Goal: Task Accomplishment & Management: Manage account settings

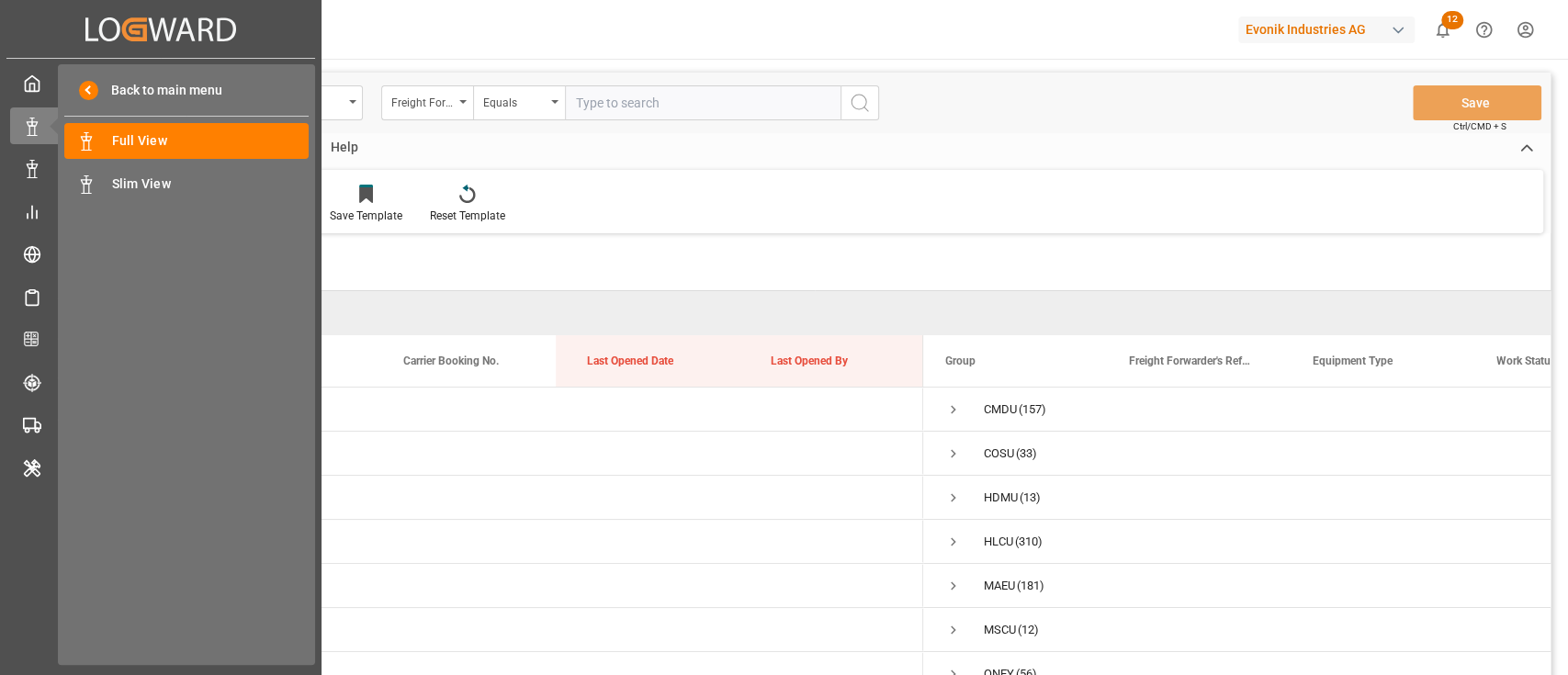
scroll to position [108, 0]
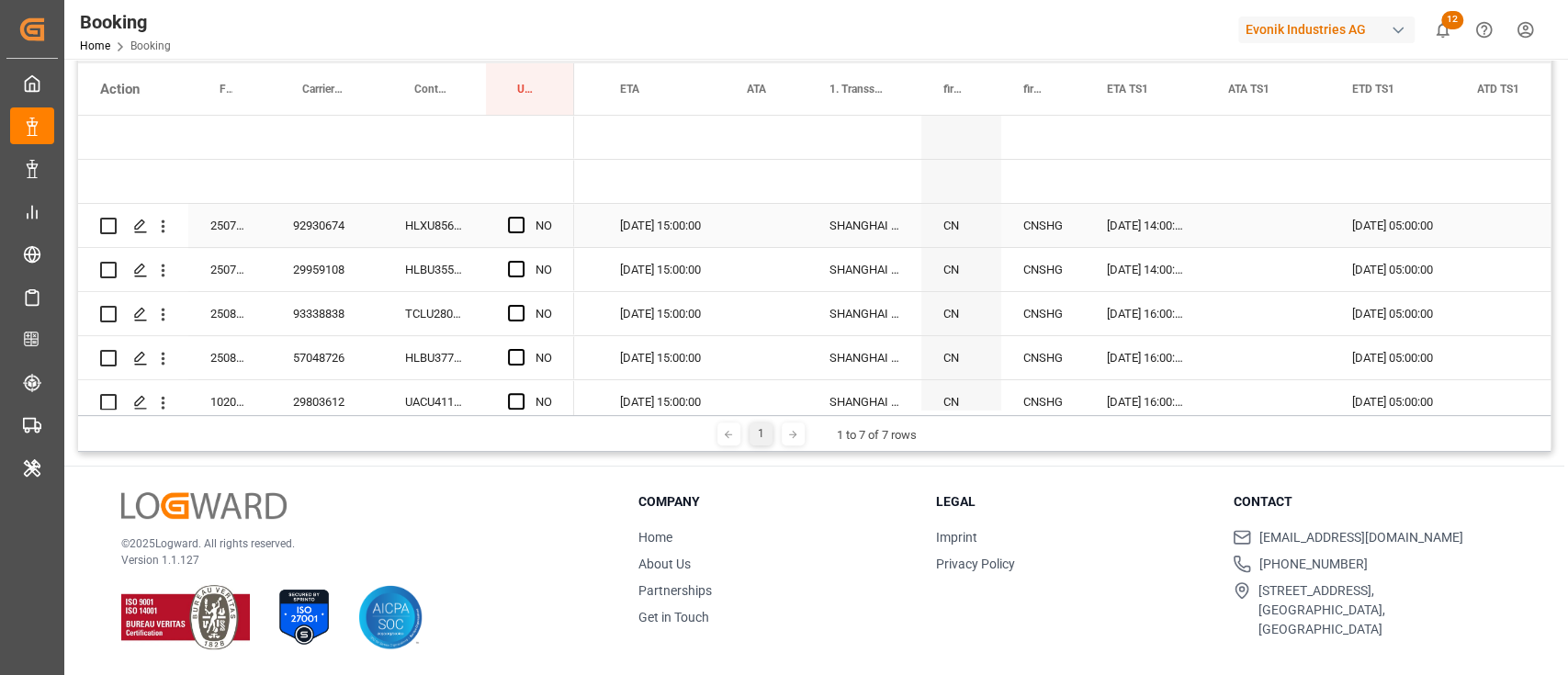
click at [429, 225] on div "HLXU8568956" at bounding box center [435, 224] width 103 height 43
click at [516, 222] on span "Press SPACE to select this row." at bounding box center [515, 224] width 16 height 16
click at [522, 217] on input "Press SPACE to select this row." at bounding box center [522, 217] width 0 height 0
click at [446, 258] on div "HLBU3555440" at bounding box center [435, 269] width 103 height 43
click at [514, 266] on span "Press SPACE to select this row." at bounding box center [515, 268] width 16 height 16
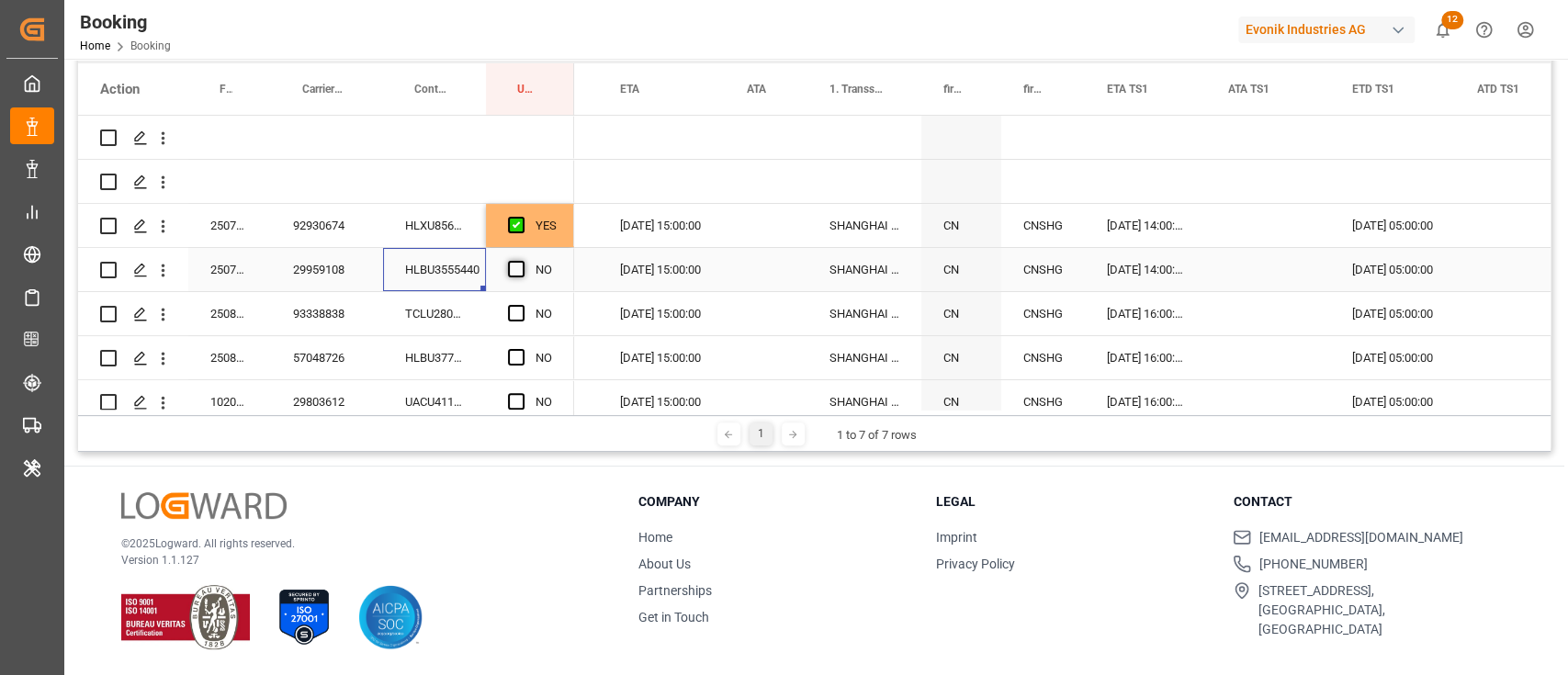
click at [522, 260] on input "Press SPACE to select this row." at bounding box center [522, 260] width 0 height 0
click at [411, 306] on div "TCLU2809991" at bounding box center [435, 313] width 103 height 43
click at [524, 310] on span "Press SPACE to select this row." at bounding box center [515, 313] width 16 height 16
click at [522, 305] on input "Press SPACE to select this row." at bounding box center [522, 305] width 0 height 0
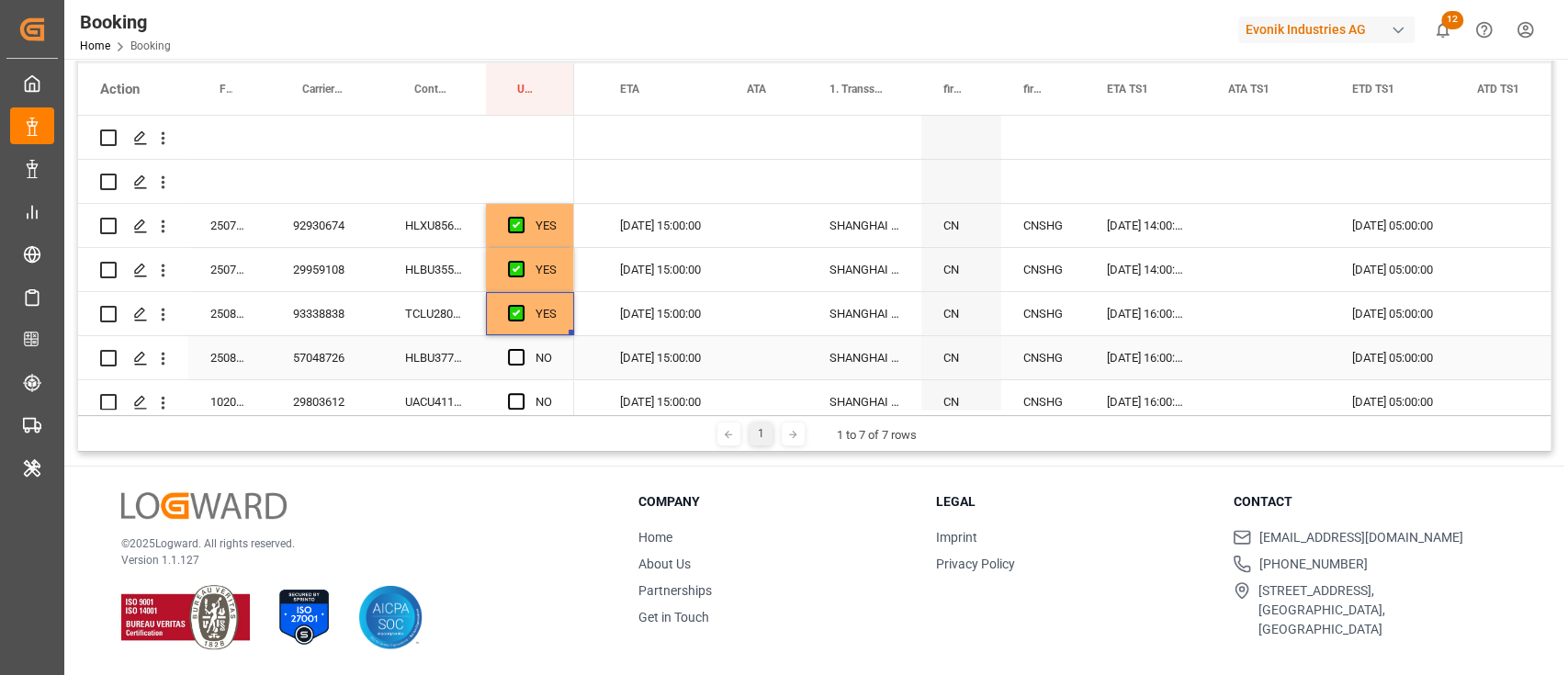
click at [462, 342] on div "HLBU3776163" at bounding box center [435, 357] width 103 height 43
click at [514, 349] on span "Press SPACE to select this row." at bounding box center [515, 357] width 16 height 16
click at [522, 349] on input "Press SPACE to select this row." at bounding box center [522, 349] width 0 height 0
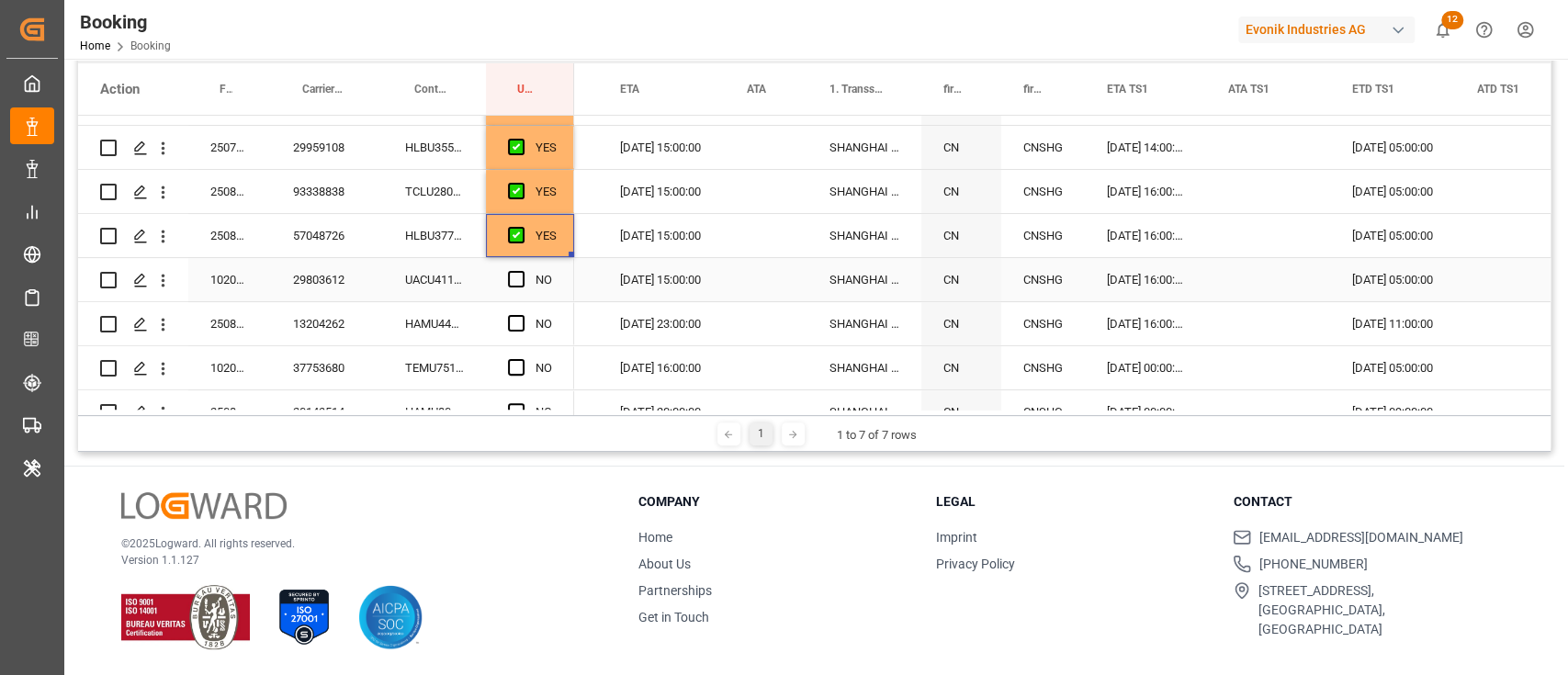
click at [425, 261] on div "UACU4118679" at bounding box center [435, 279] width 103 height 43
click at [510, 278] on span "Press SPACE to select this row." at bounding box center [515, 279] width 16 height 16
click at [522, 271] on input "Press SPACE to select this row." at bounding box center [522, 271] width 0 height 0
click at [433, 320] on div "HAMU4408000" at bounding box center [435, 323] width 103 height 43
click at [518, 318] on span "Press SPACE to select this row." at bounding box center [515, 322] width 16 height 16
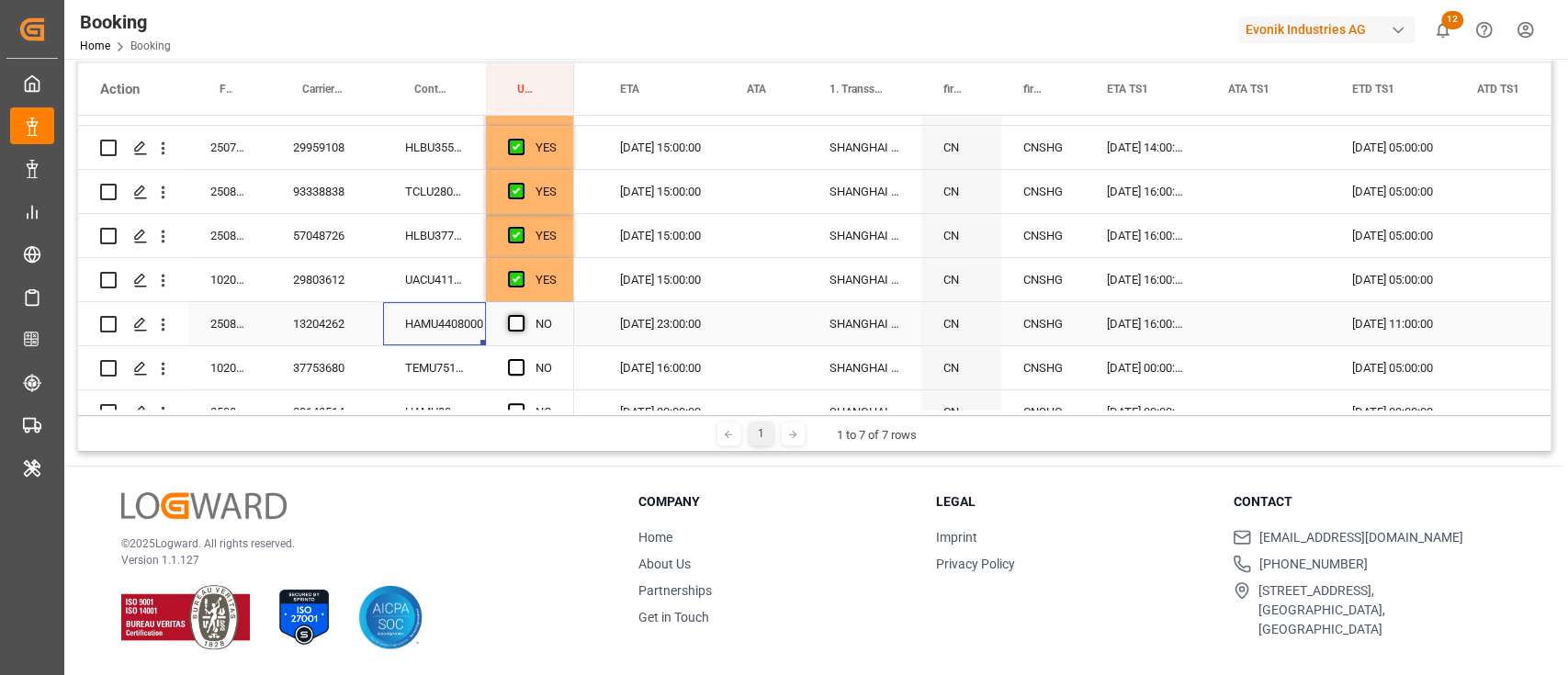
click at [522, 315] on input "Press SPACE to select this row." at bounding box center [522, 315] width 0 height 0
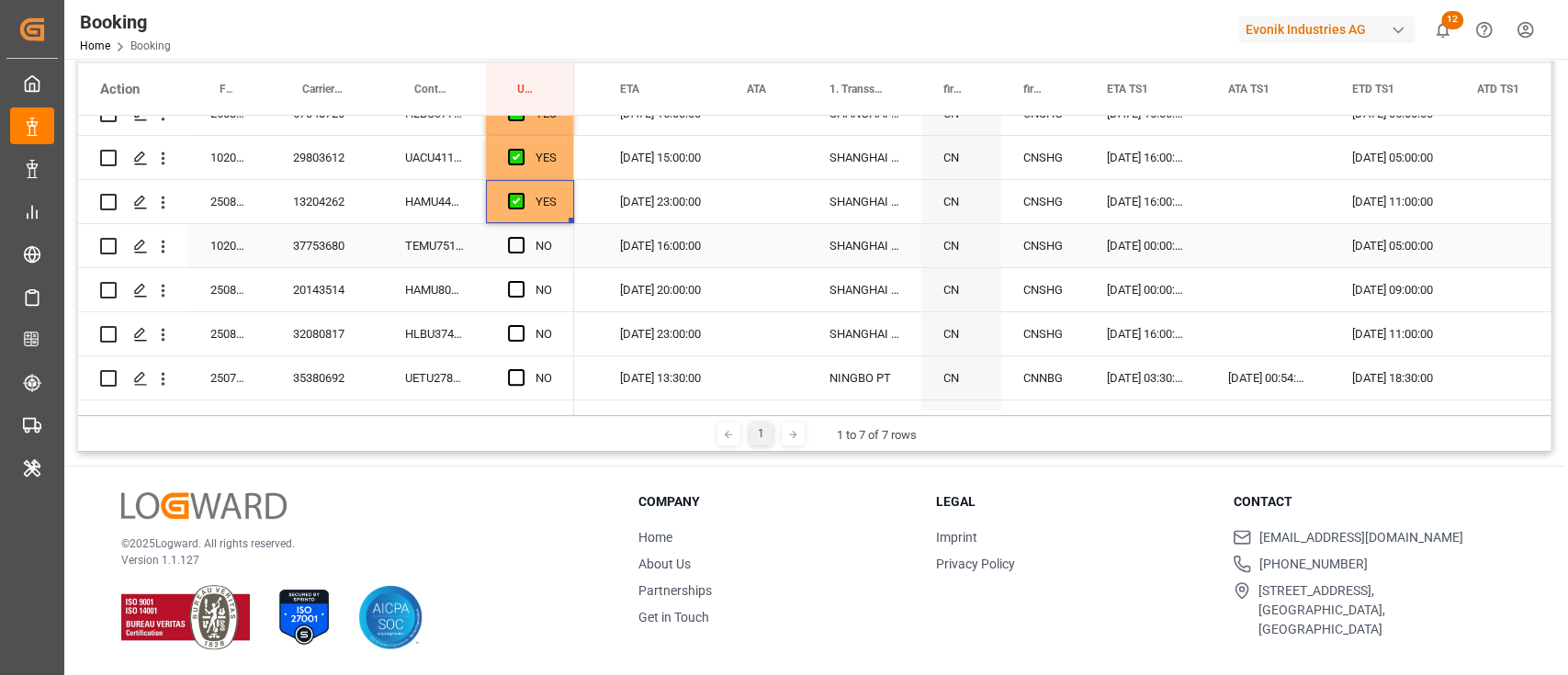
click at [452, 226] on div "TEMU7518234" at bounding box center [435, 245] width 103 height 43
click at [519, 245] on span "Press SPACE to select this row." at bounding box center [515, 244] width 16 height 16
click at [522, 237] on input "Press SPACE to select this row." at bounding box center [522, 237] width 0 height 0
click at [468, 273] on div "HAMU8000228" at bounding box center [435, 289] width 103 height 43
click at [521, 283] on span "Press SPACE to select this row." at bounding box center [515, 289] width 16 height 16
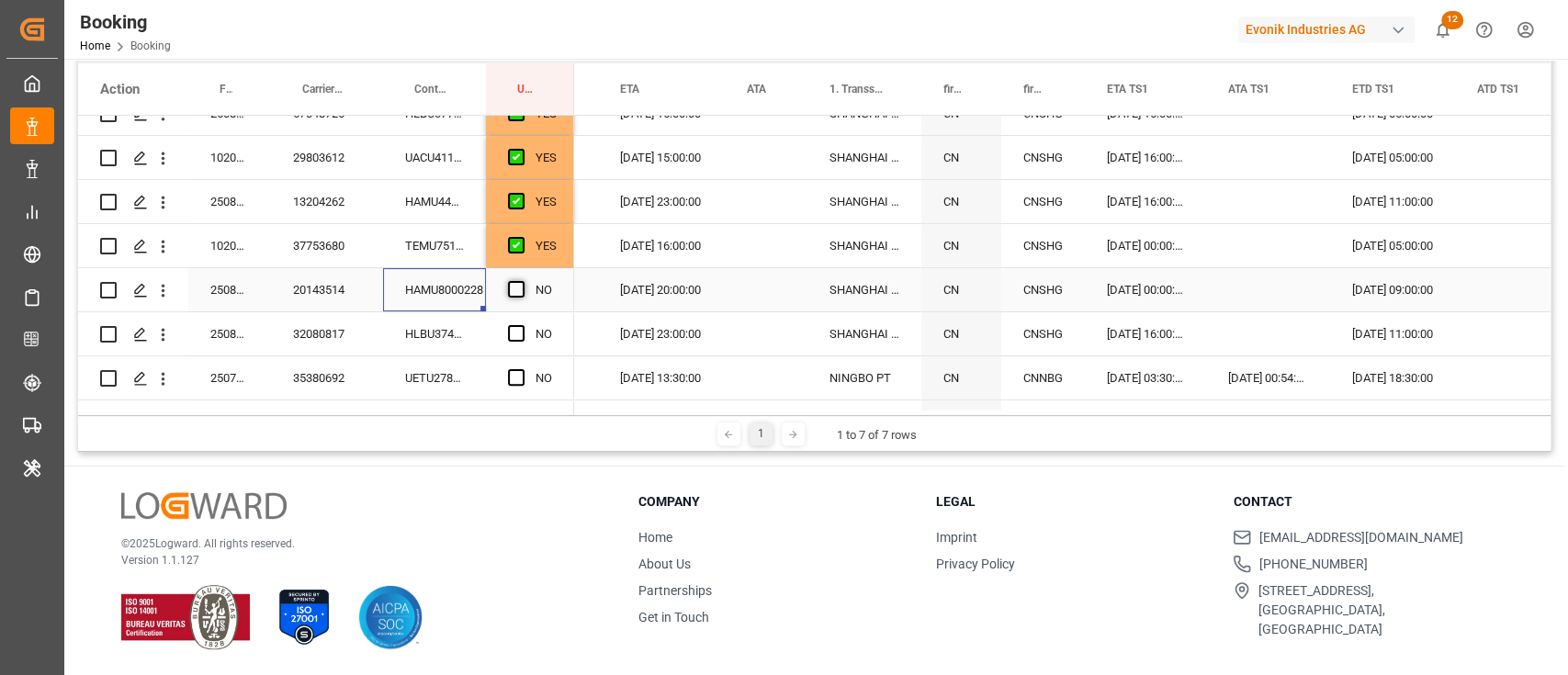
click at [522, 281] on input "Press SPACE to select this row." at bounding box center [522, 281] width 0 height 0
click at [451, 335] on div "HLBU3746955" at bounding box center [435, 333] width 103 height 43
click at [513, 330] on span "Press SPACE to select this row." at bounding box center [515, 333] width 16 height 16
click at [522, 325] on input "Press SPACE to select this row." at bounding box center [522, 325] width 0 height 0
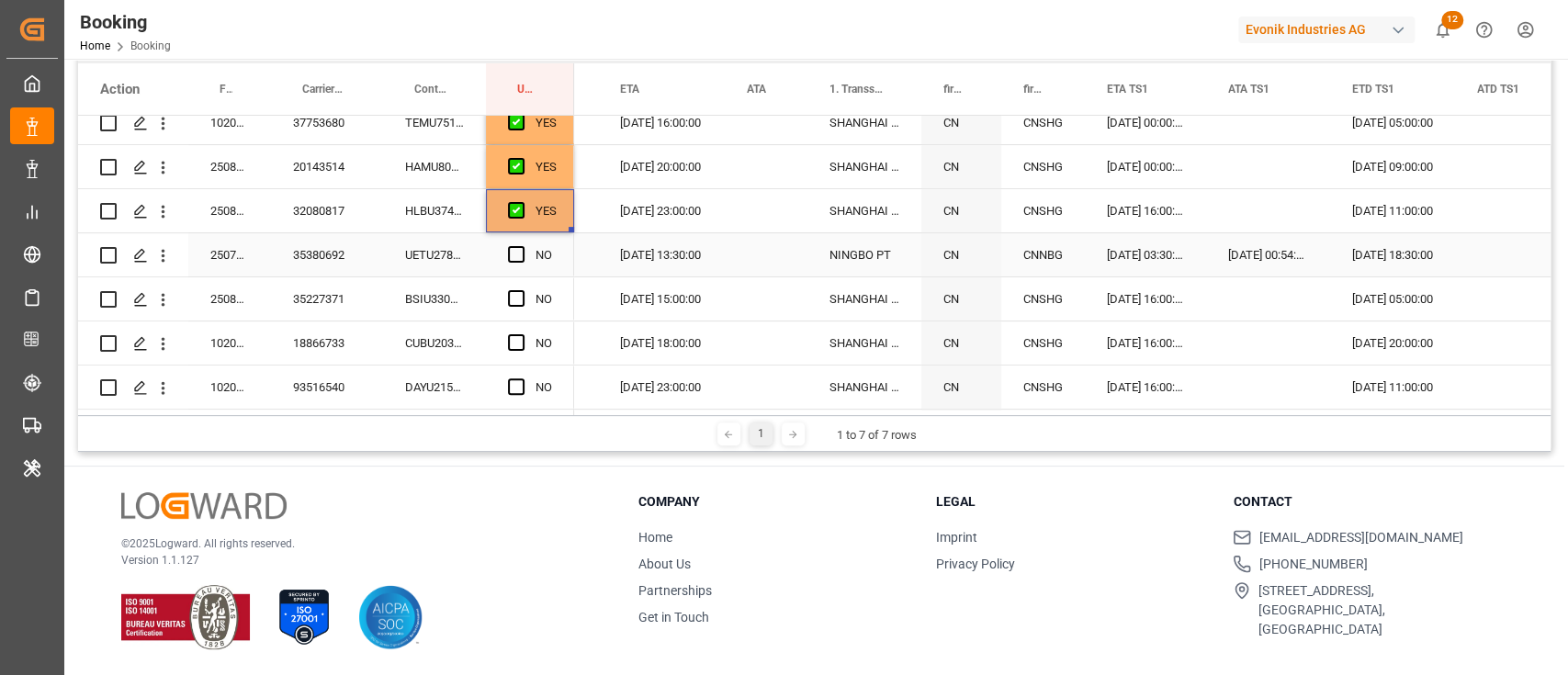
click at [448, 254] on div "UETU2788059" at bounding box center [435, 254] width 103 height 43
click at [517, 250] on span "Press SPACE to select this row." at bounding box center [515, 254] width 16 height 16
click at [522, 246] on input "Press SPACE to select this row." at bounding box center [522, 246] width 0 height 0
click at [435, 296] on div "BSIU3302378" at bounding box center [435, 299] width 103 height 43
click at [524, 301] on span "Press SPACE to select this row." at bounding box center [515, 298] width 16 height 16
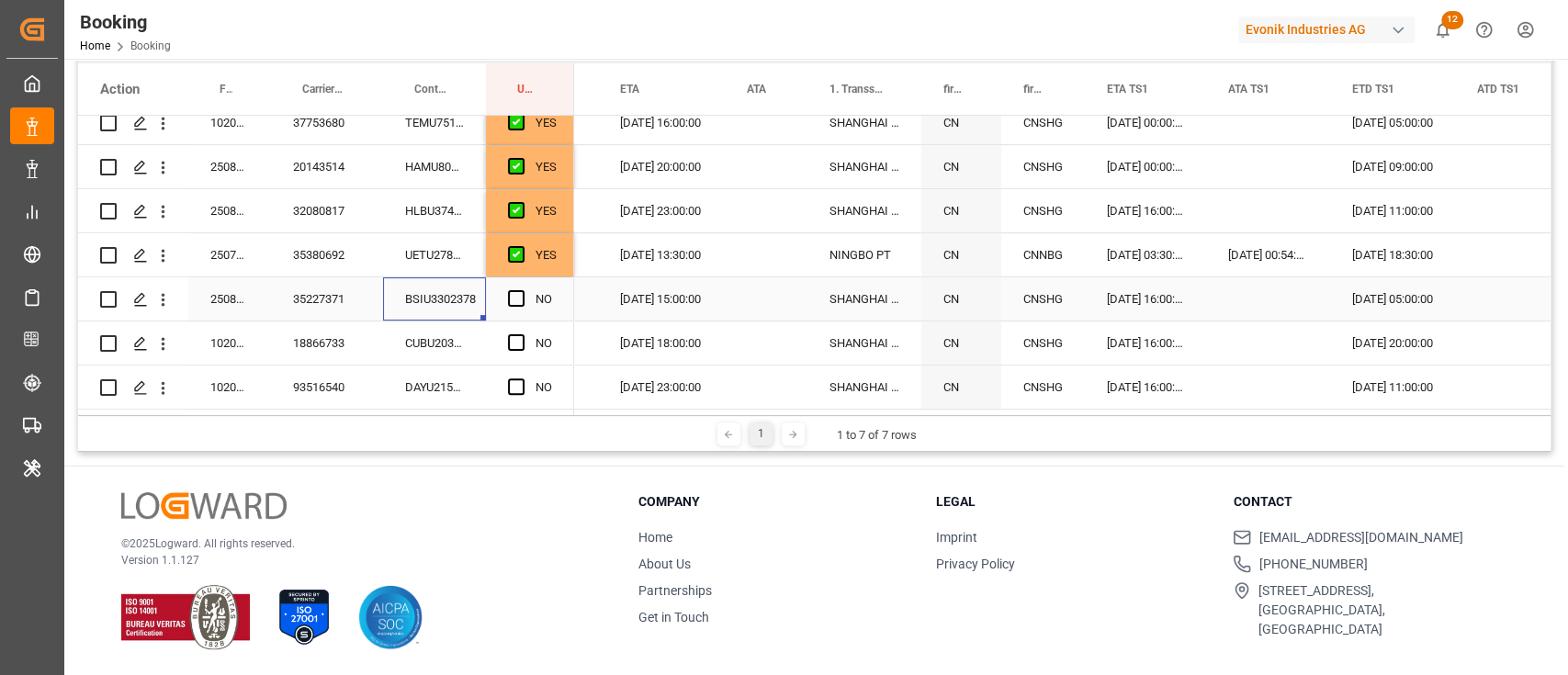
click at [522, 290] on input "Press SPACE to select this row." at bounding box center [522, 290] width 0 height 0
click at [469, 344] on div "CUBU2032111" at bounding box center [435, 342] width 103 height 43
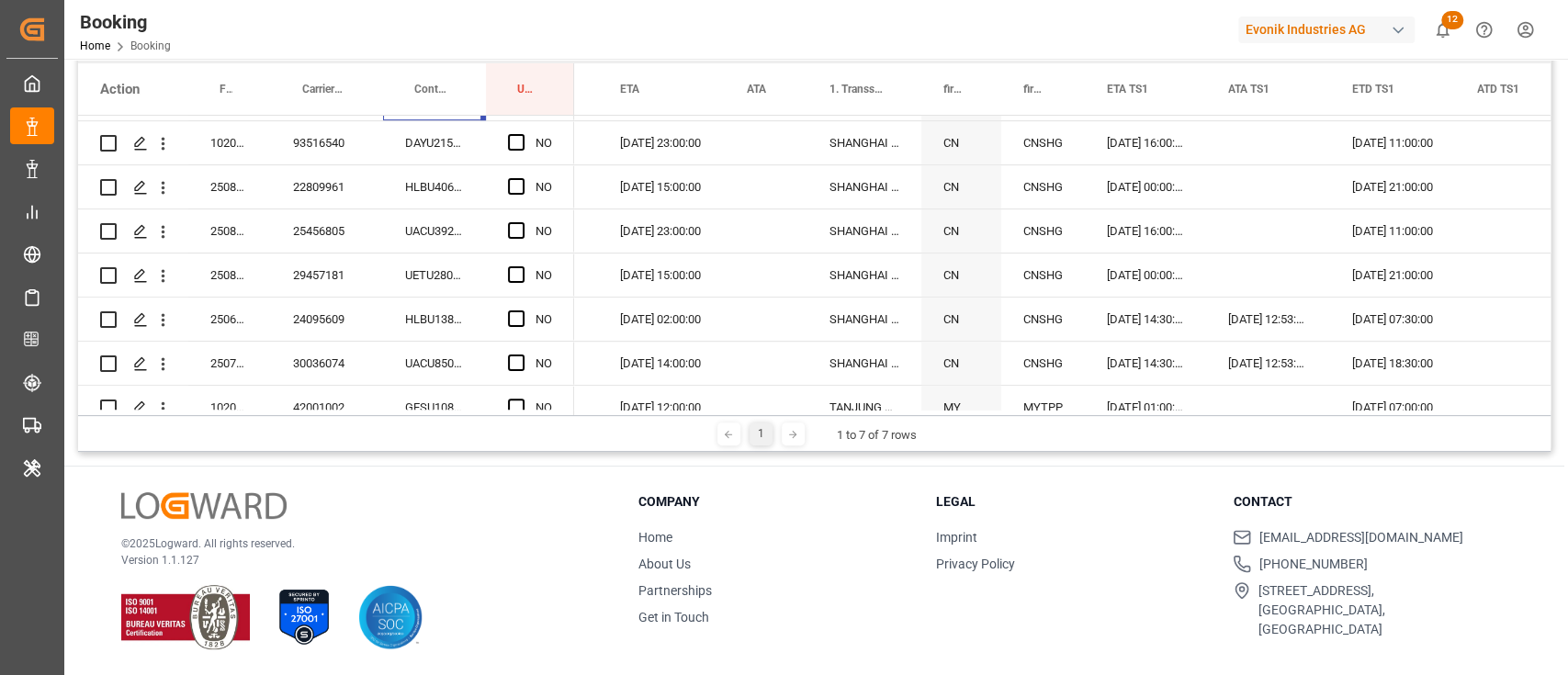
scroll to position [490, 0]
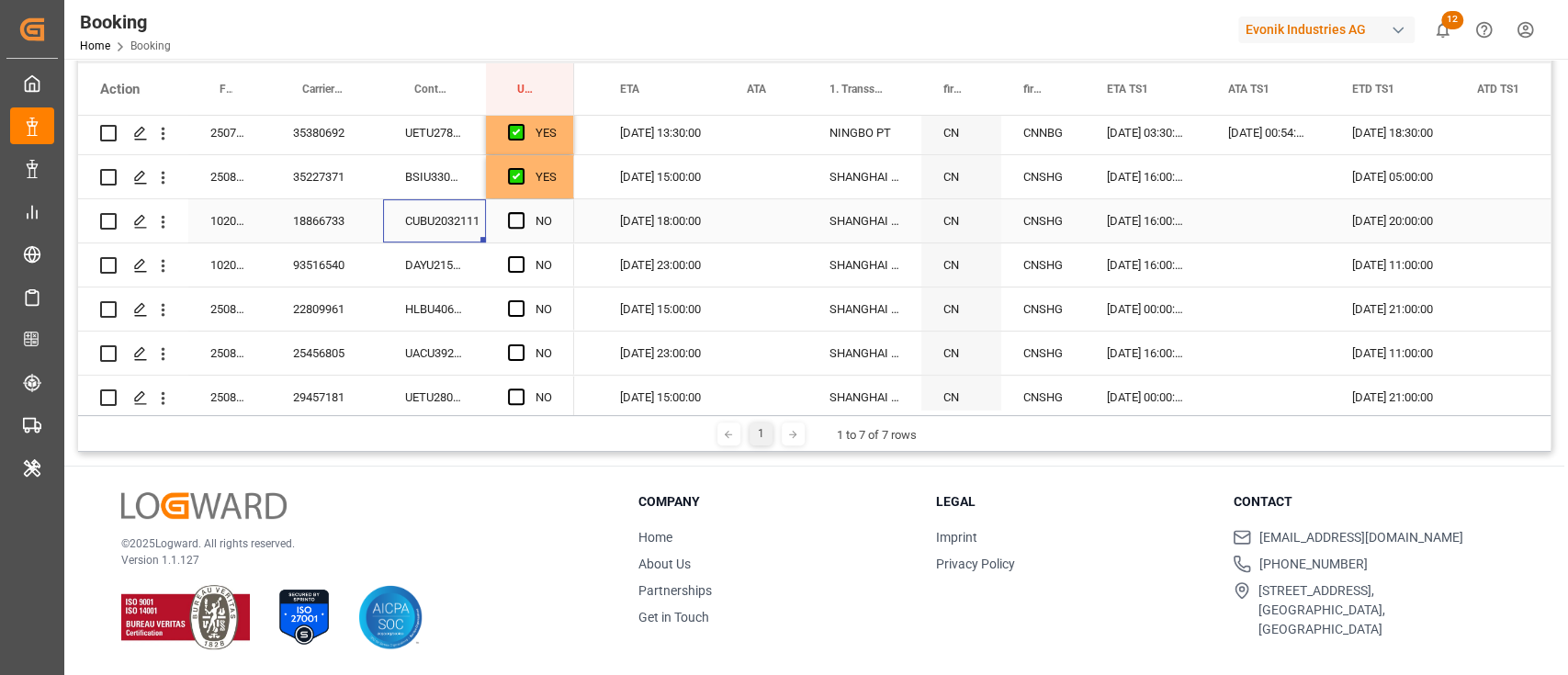
click at [517, 220] on span "Press SPACE to select this row." at bounding box center [515, 220] width 16 height 16
click at [522, 212] on input "Press SPACE to select this row." at bounding box center [522, 212] width 0 height 0
click at [458, 260] on div "DAYU2155566" at bounding box center [435, 264] width 103 height 43
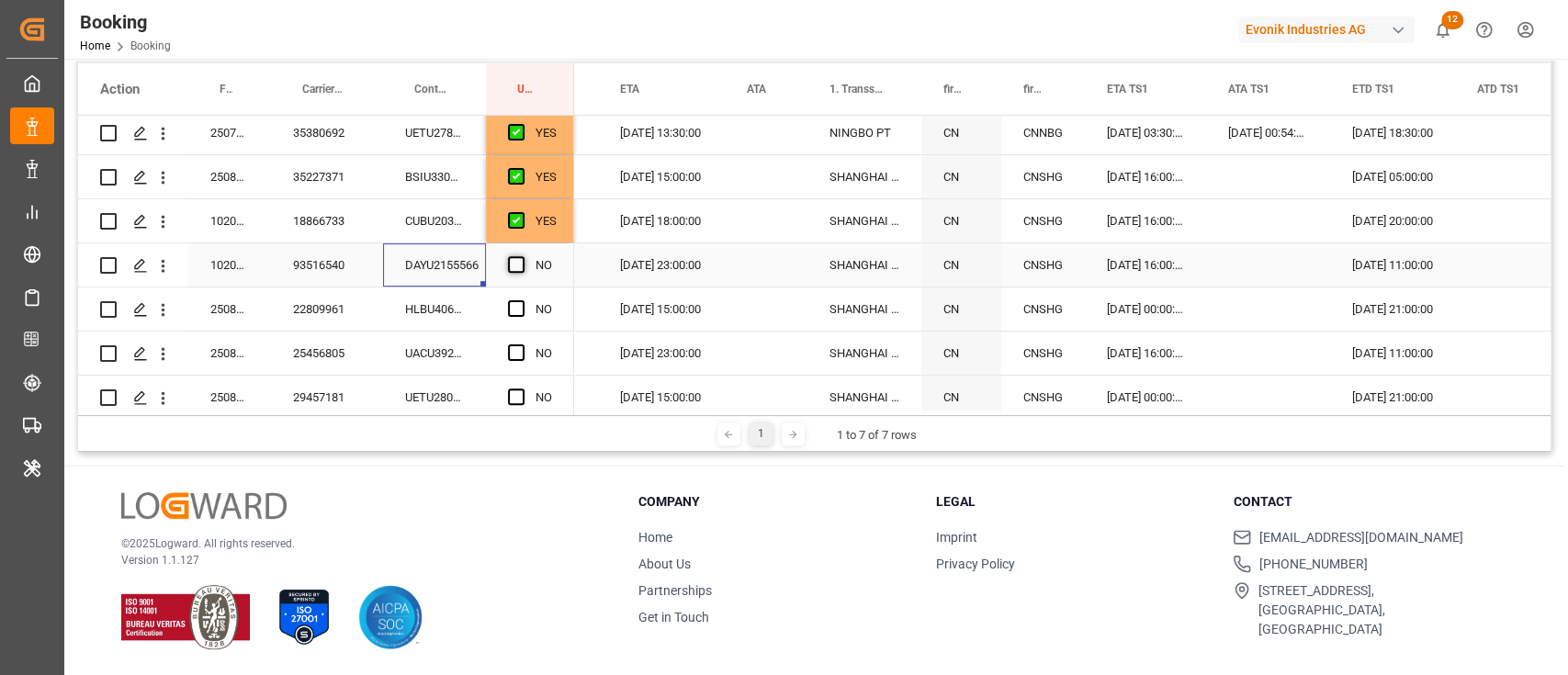
click at [522, 267] on span "Press SPACE to select this row." at bounding box center [515, 263] width 16 height 16
click at [522, 256] on input "Press SPACE to select this row." at bounding box center [522, 256] width 0 height 0
click at [458, 299] on div "HLBU4065494" at bounding box center [435, 308] width 103 height 43
click at [523, 305] on span "Press SPACE to select this row." at bounding box center [515, 308] width 16 height 16
click at [522, 300] on input "Press SPACE to select this row." at bounding box center [522, 300] width 0 height 0
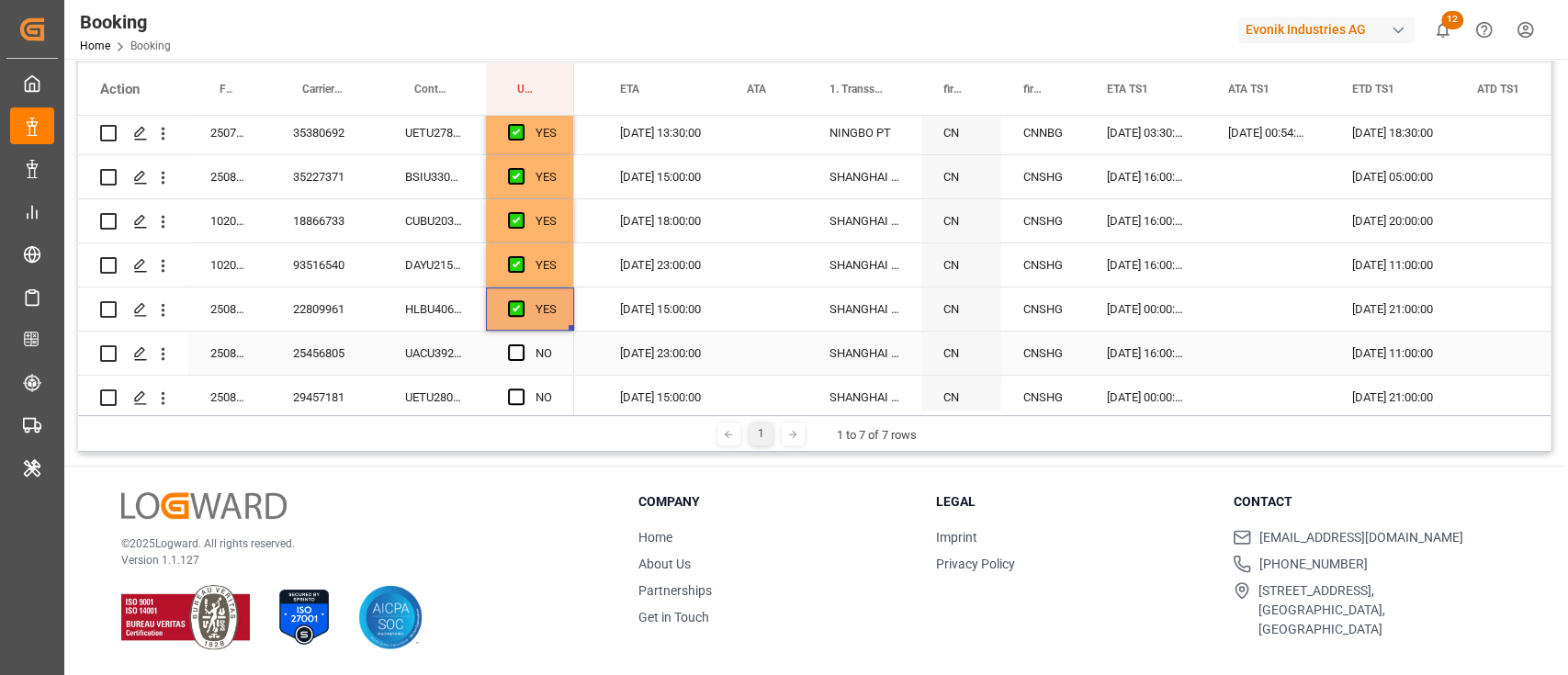
click at [464, 350] on div "UACU3923713" at bounding box center [435, 353] width 103 height 43
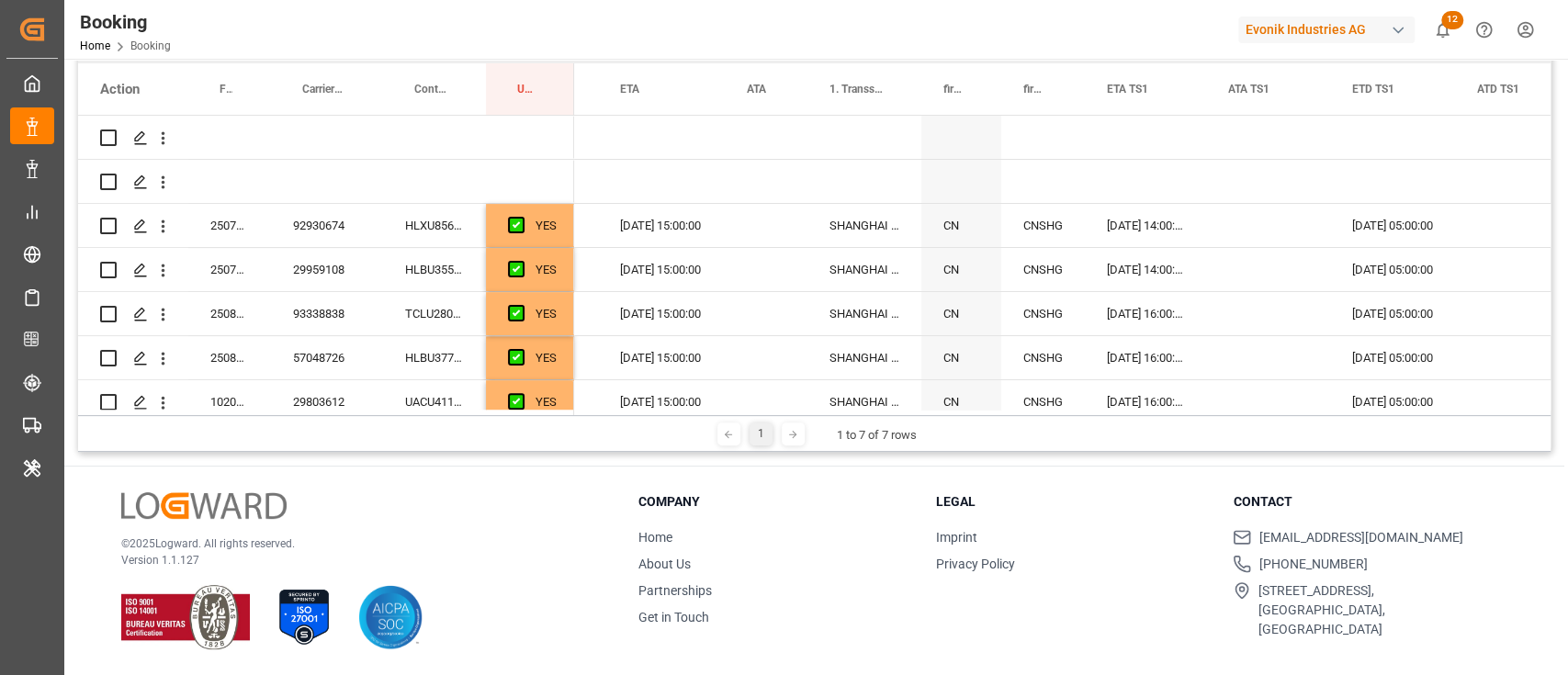
scroll to position [611, 0]
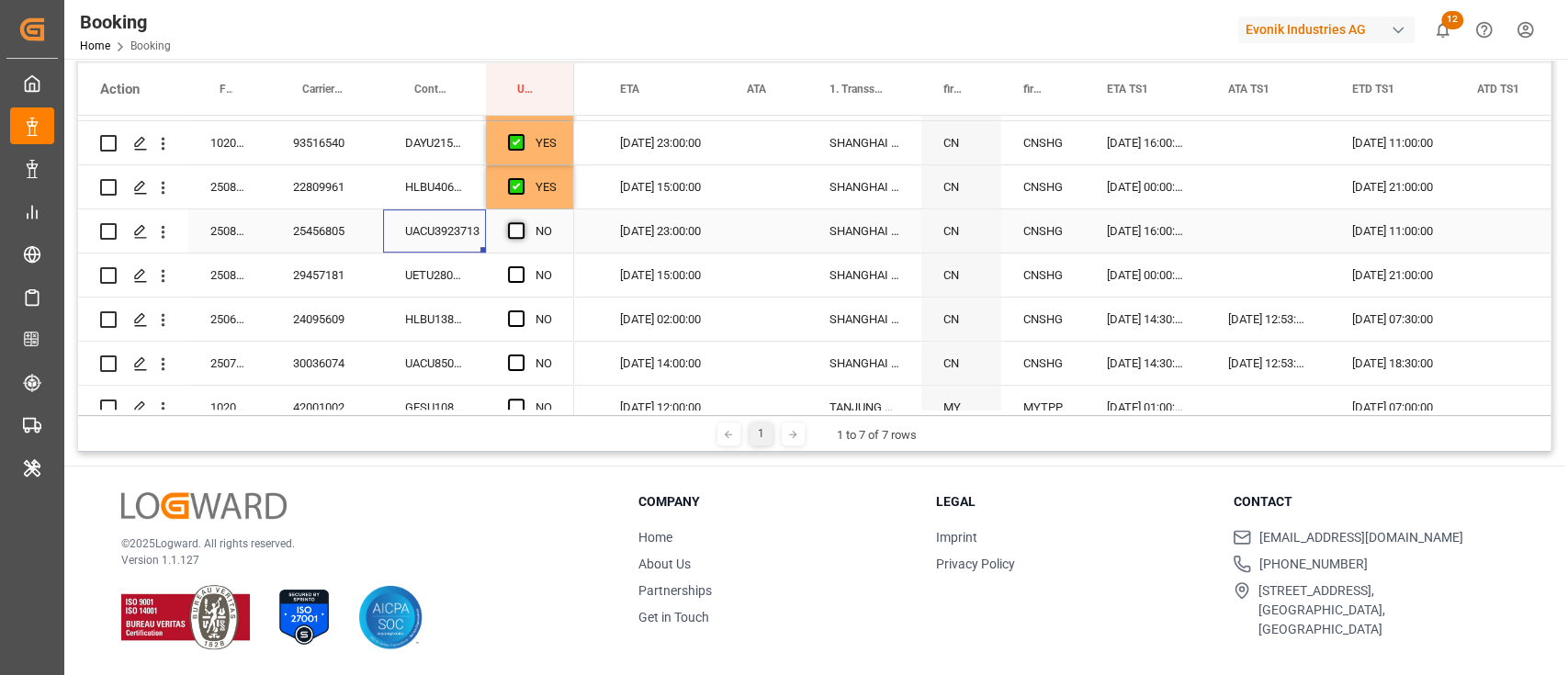
click at [516, 229] on span "Press SPACE to select this row." at bounding box center [515, 230] width 16 height 16
click at [522, 222] on input "Press SPACE to select this row." at bounding box center [522, 222] width 0 height 0
click at [441, 281] on div "UETU2803960" at bounding box center [435, 275] width 103 height 43
click at [513, 268] on span "Press SPACE to select this row." at bounding box center [515, 274] width 16 height 16
click at [522, 266] on input "Press SPACE to select this row." at bounding box center [522, 266] width 0 height 0
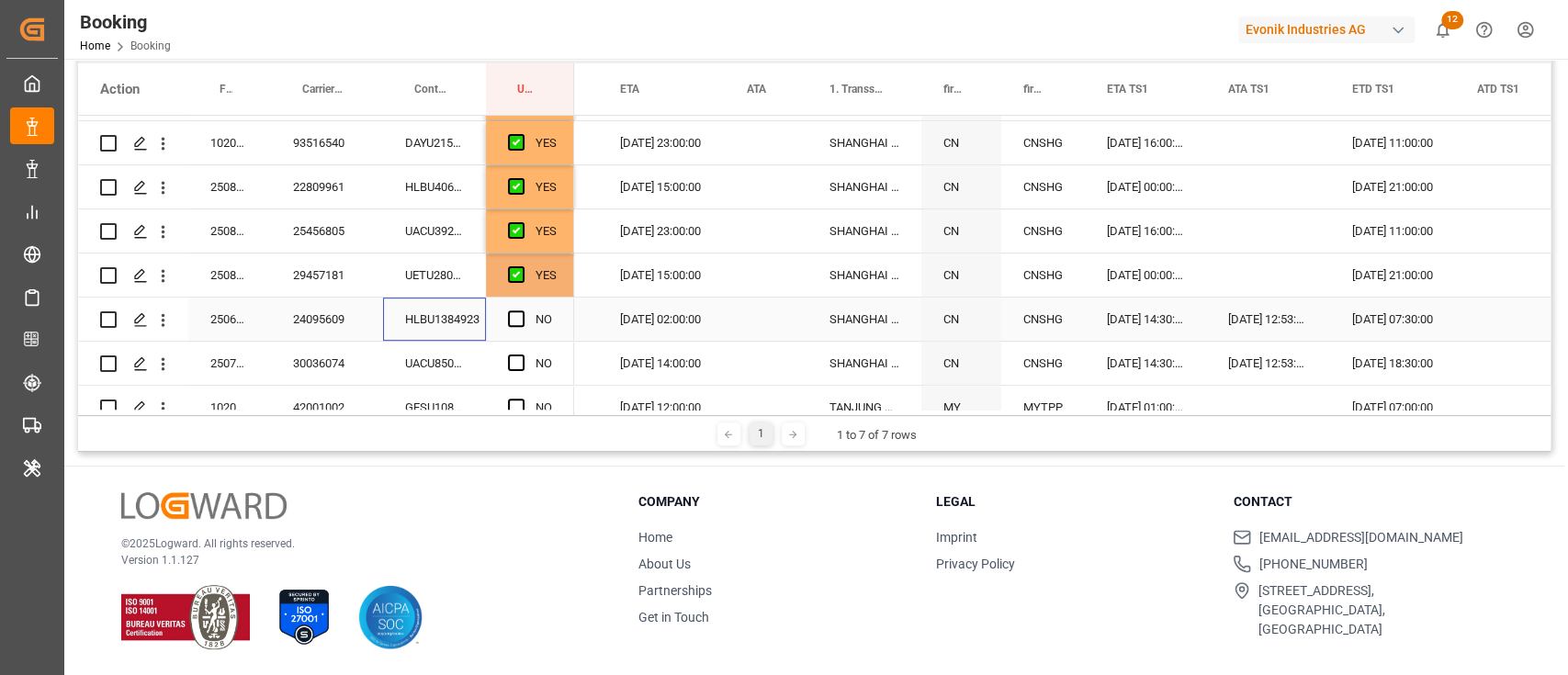
click at [435, 312] on div "HLBU1384923" at bounding box center [435, 318] width 103 height 43
click at [509, 310] on span "Press SPACE to select this row." at bounding box center [515, 318] width 16 height 16
click at [522, 310] on input "Press SPACE to select this row." at bounding box center [522, 310] width 0 height 0
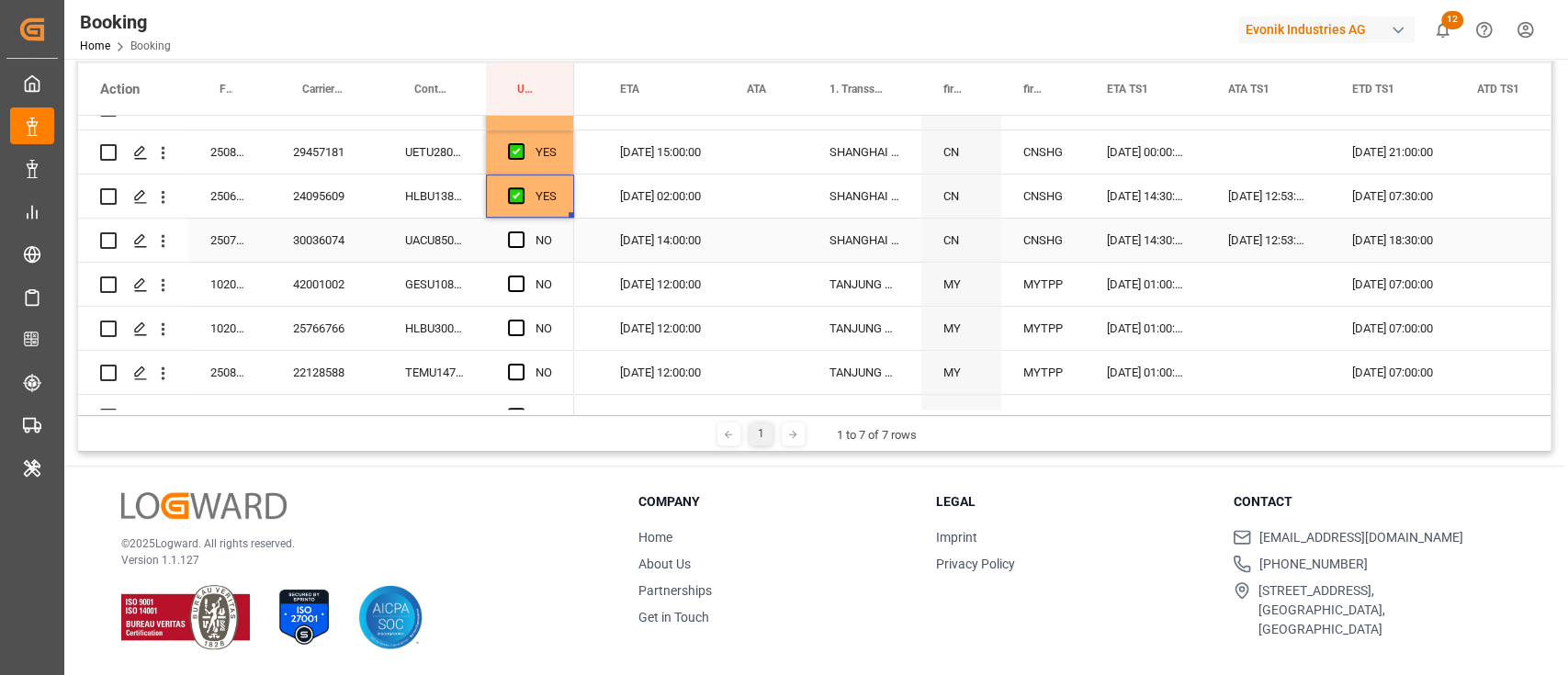
click at [458, 228] on div "UACU8505254" at bounding box center [435, 240] width 103 height 43
click at [513, 241] on span "Press SPACE to select this row." at bounding box center [515, 239] width 16 height 16
click at [522, 231] on input "Press SPACE to select this row." at bounding box center [522, 231] width 0 height 0
click at [383, 296] on div "GESU1083719" at bounding box center [435, 283] width 103 height 43
click at [508, 279] on span "Press SPACE to select this row." at bounding box center [515, 283] width 16 height 16
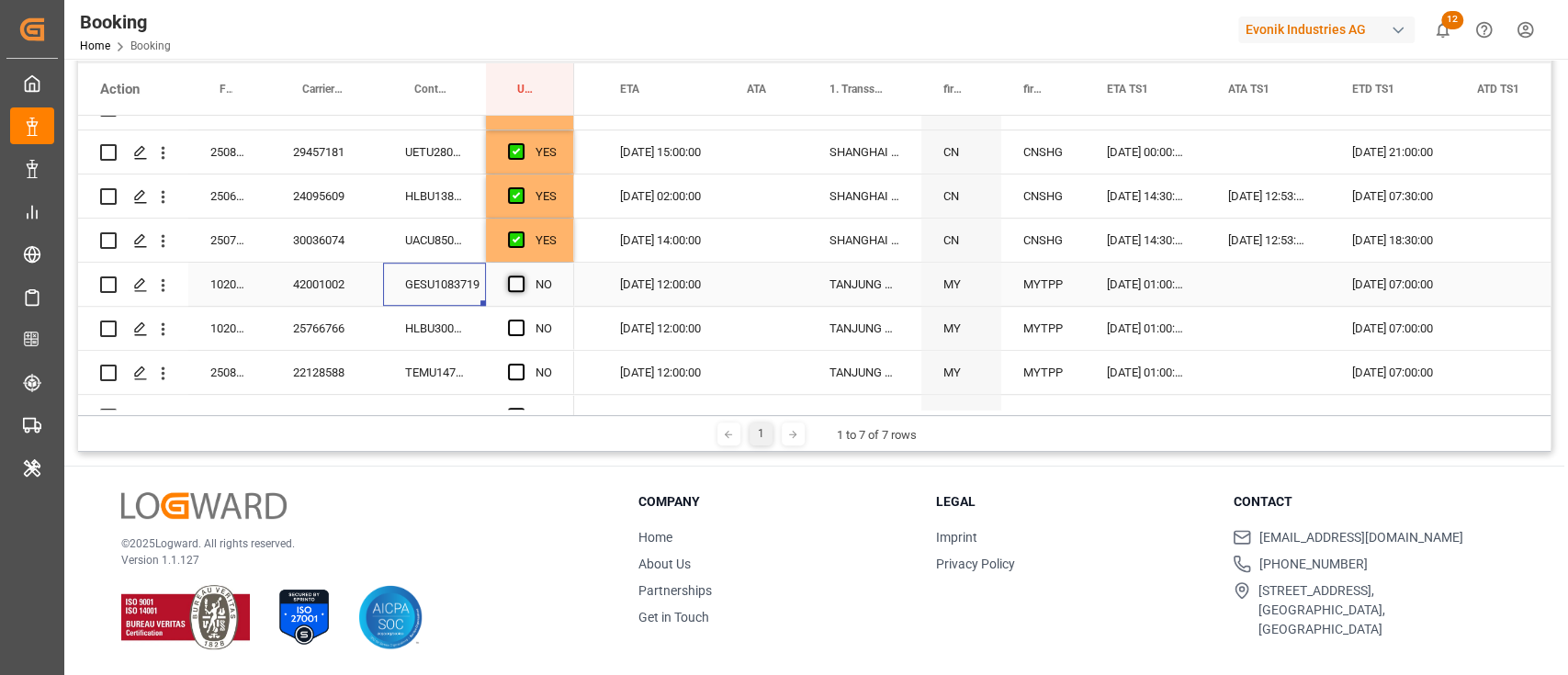
click at [522, 276] on input "Press SPACE to select this row." at bounding box center [522, 276] width 0 height 0
click at [406, 337] on div "HLBU3007410" at bounding box center [435, 328] width 103 height 43
click at [513, 327] on span "Press SPACE to select this row." at bounding box center [515, 327] width 16 height 16
click at [522, 319] on input "Press SPACE to select this row." at bounding box center [522, 319] width 0 height 0
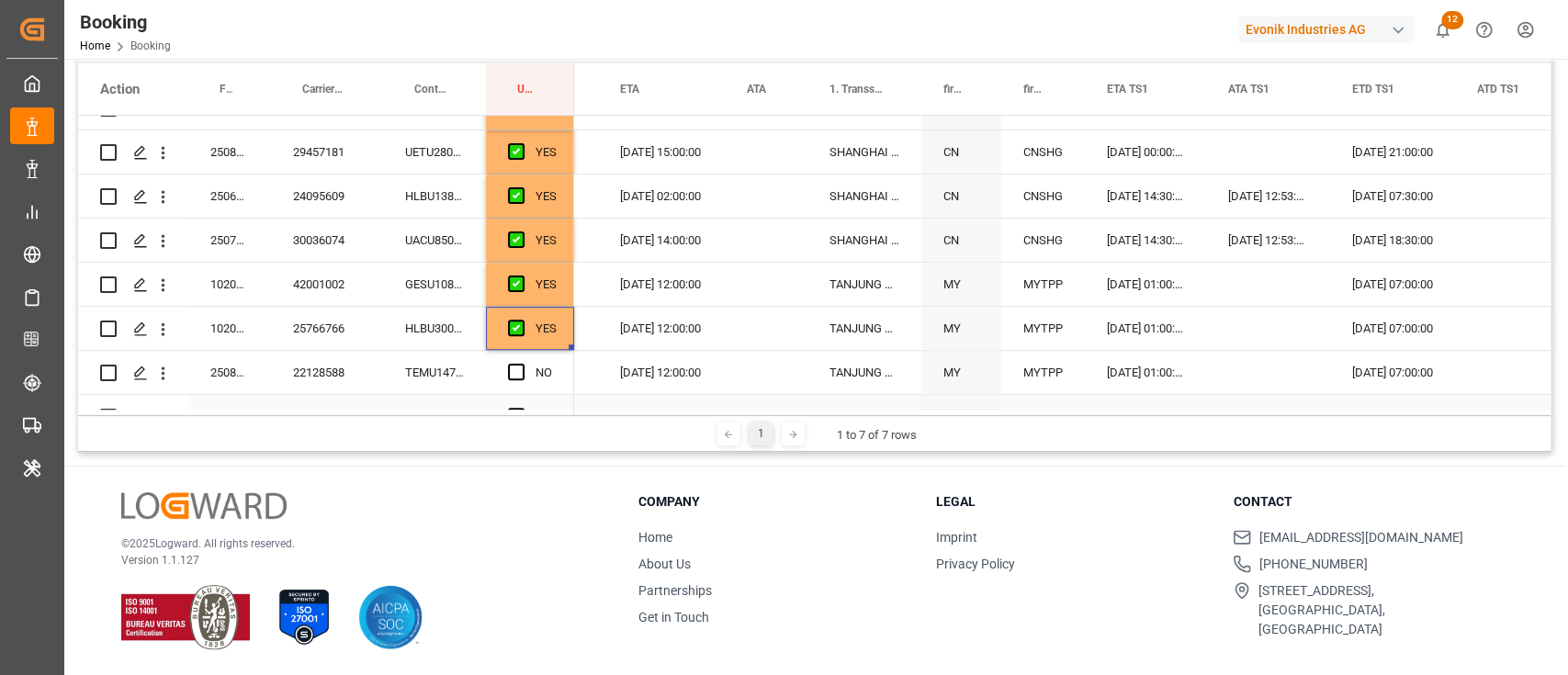
scroll to position [857, 0]
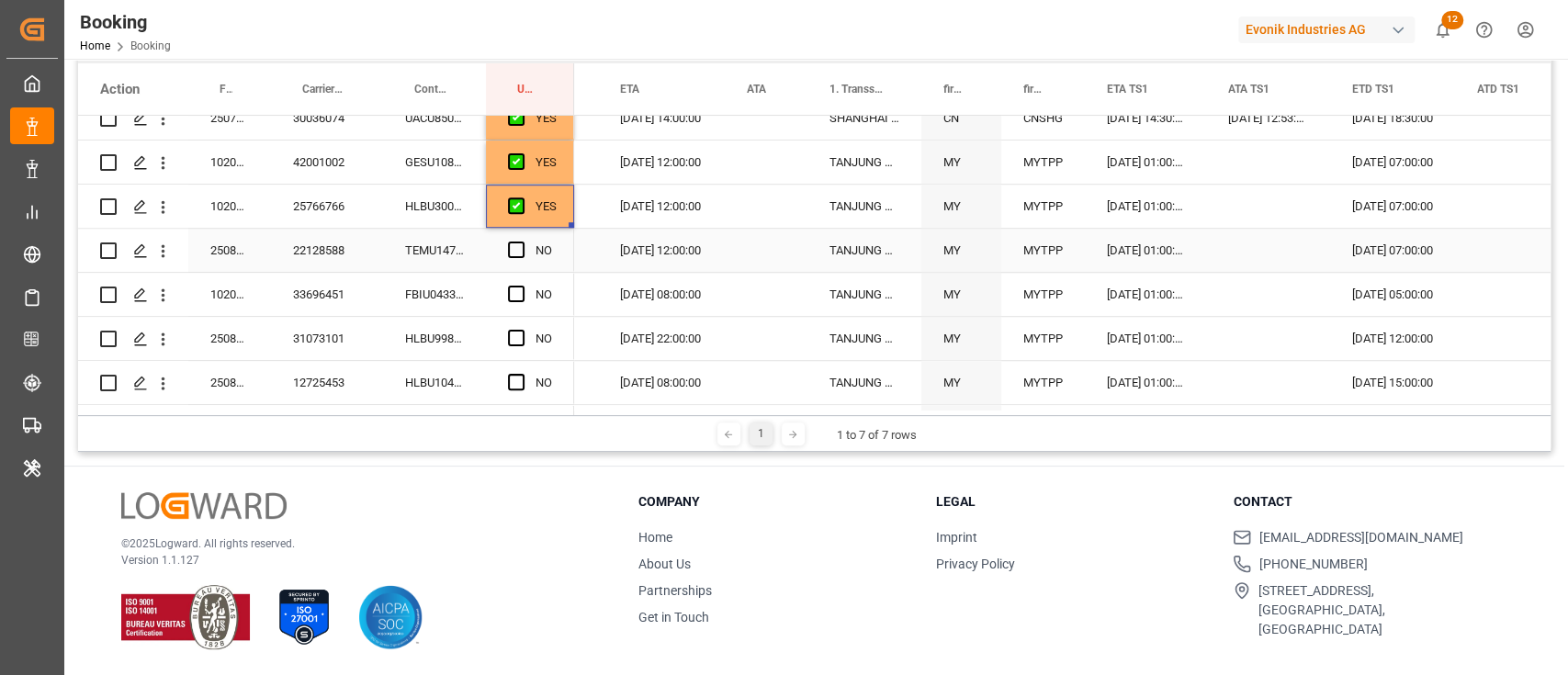
click at [461, 260] on div "TEMU1479043" at bounding box center [435, 249] width 103 height 43
click at [508, 238] on div "Press SPACE to select this row." at bounding box center [521, 250] width 28 height 42
click at [515, 242] on span "Press SPACE to select this row." at bounding box center [515, 249] width 16 height 16
click at [522, 241] on input "Press SPACE to select this row." at bounding box center [522, 241] width 0 height 0
click at [418, 310] on div "FBIU0433800" at bounding box center [435, 294] width 103 height 43
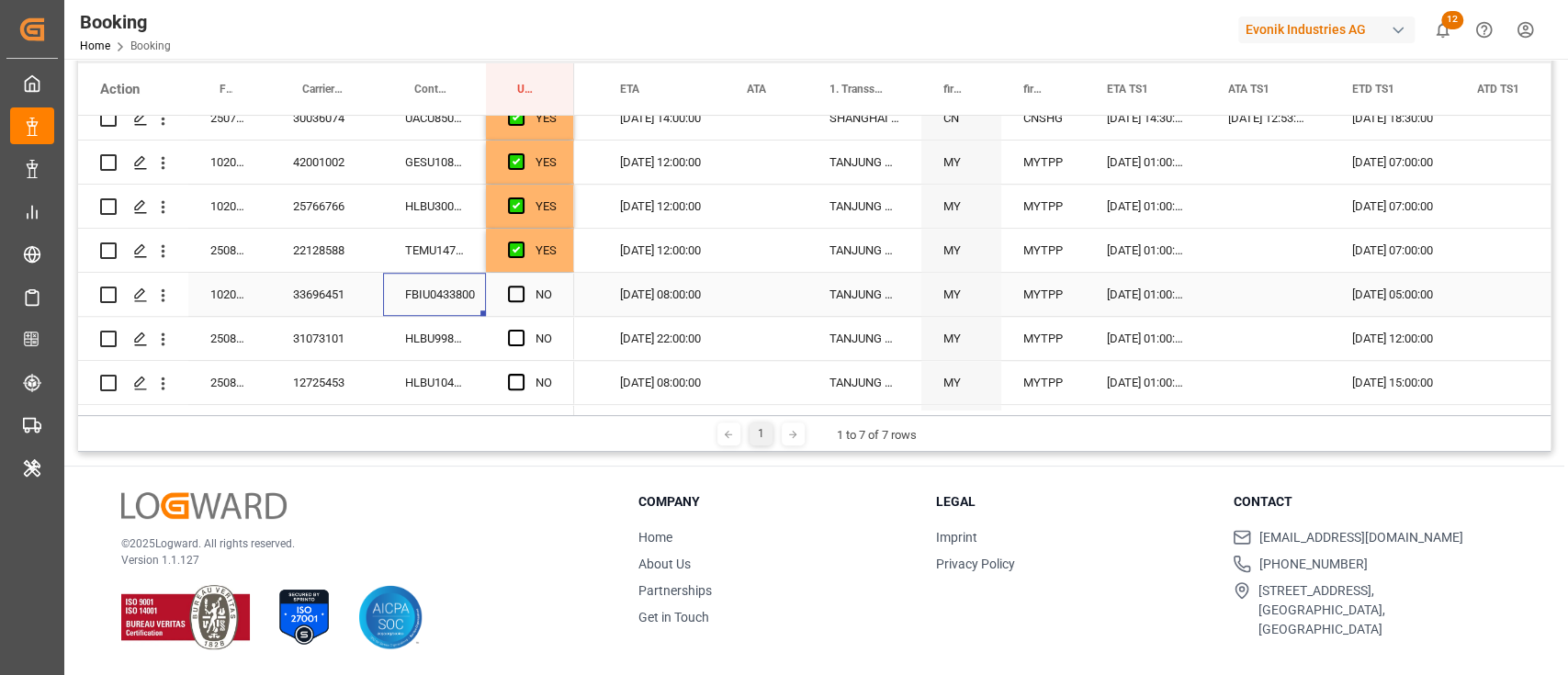
click at [505, 294] on div "NO" at bounding box center [530, 294] width 88 height 43
click at [508, 303] on div "Press SPACE to select this row." at bounding box center [521, 295] width 28 height 42
click at [513, 297] on span "Press SPACE to select this row." at bounding box center [515, 293] width 16 height 16
click at [522, 285] on input "Press SPACE to select this row." at bounding box center [522, 285] width 0 height 0
click at [443, 336] on div "HLBU9986594" at bounding box center [435, 338] width 103 height 43
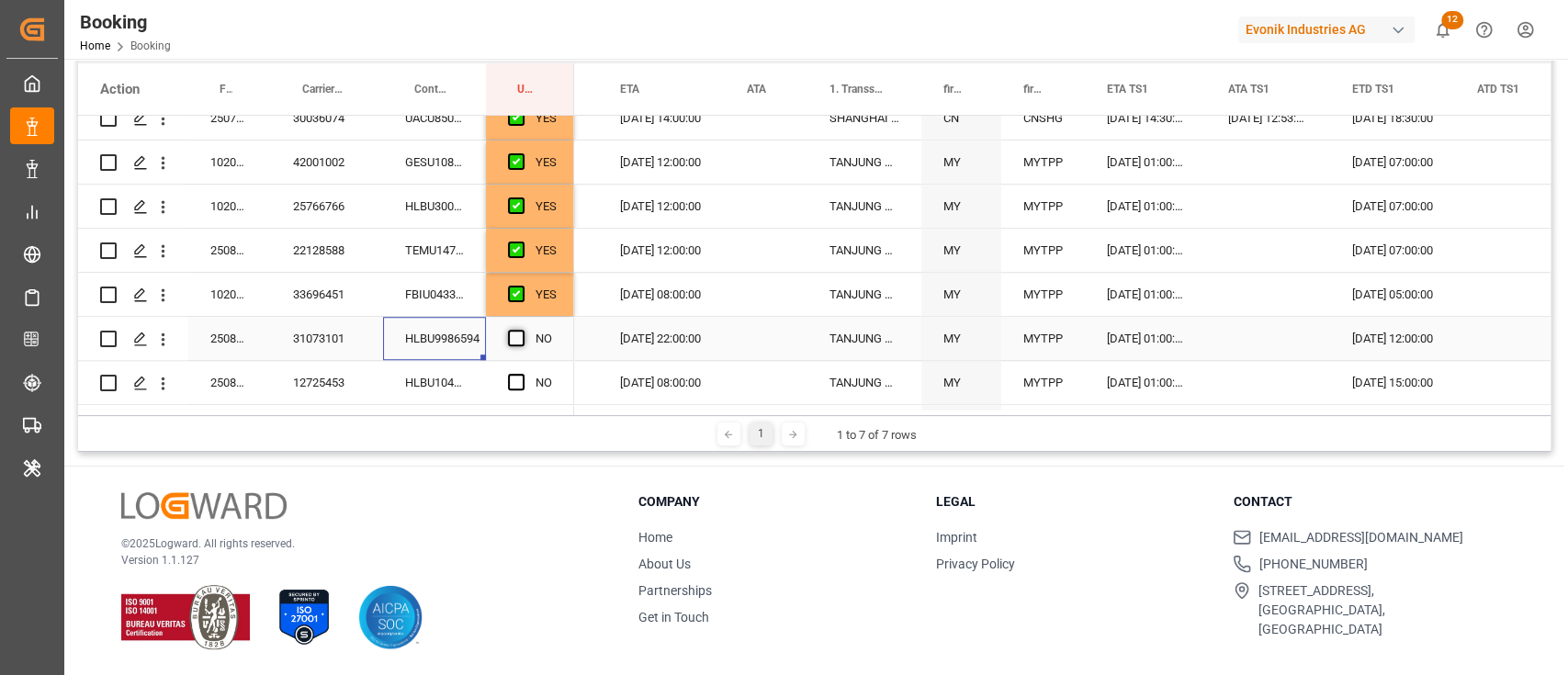
click at [513, 334] on span "Press SPACE to select this row." at bounding box center [515, 338] width 16 height 16
click at [522, 330] on input "Press SPACE to select this row." at bounding box center [522, 330] width 0 height 0
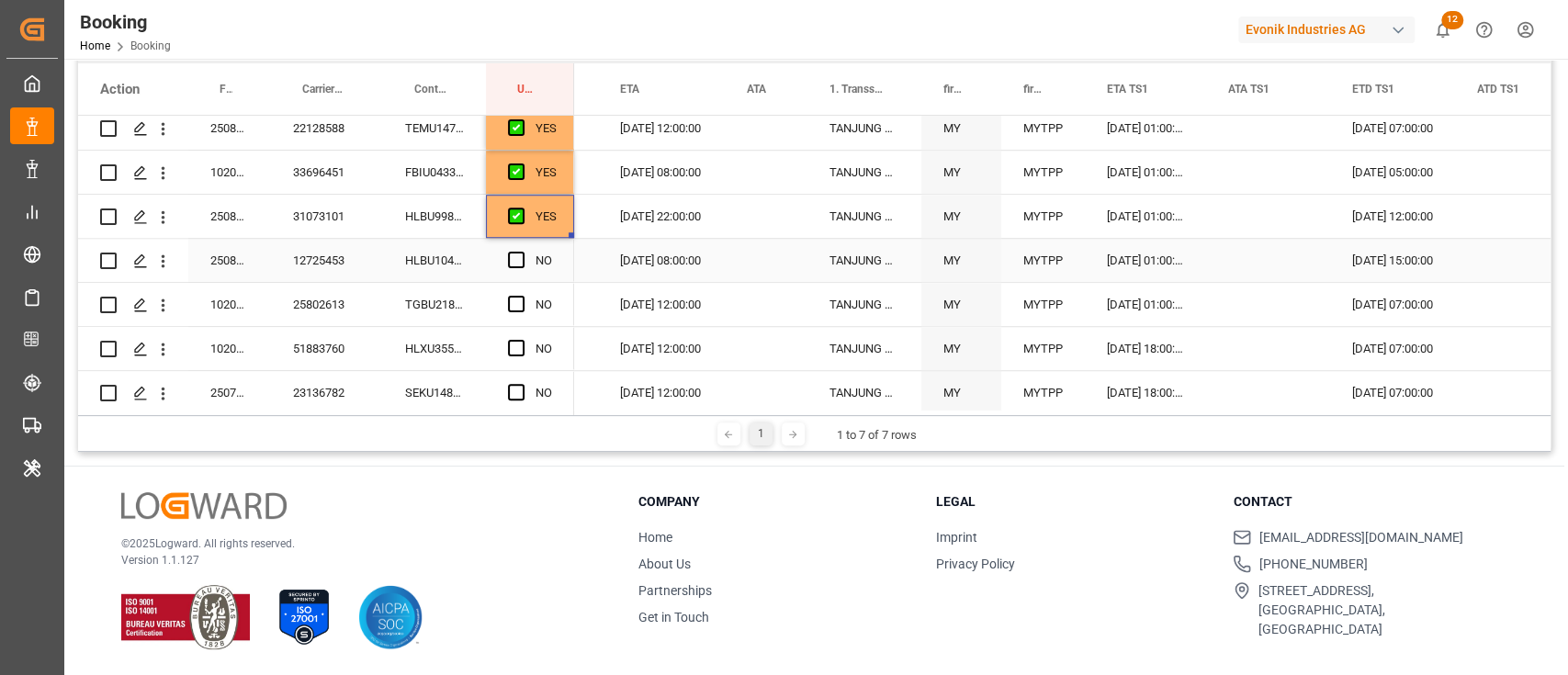
click at [470, 246] on div "HLBU1042638" at bounding box center [435, 260] width 103 height 43
click at [512, 258] on span "Press SPACE to select this row." at bounding box center [515, 260] width 16 height 16
click at [522, 252] on input "Press SPACE to select this row." at bounding box center [522, 252] width 0 height 0
click at [432, 311] on div "TGBU2184392" at bounding box center [435, 303] width 103 height 43
click at [514, 300] on span "Press SPACE to select this row." at bounding box center [515, 303] width 16 height 16
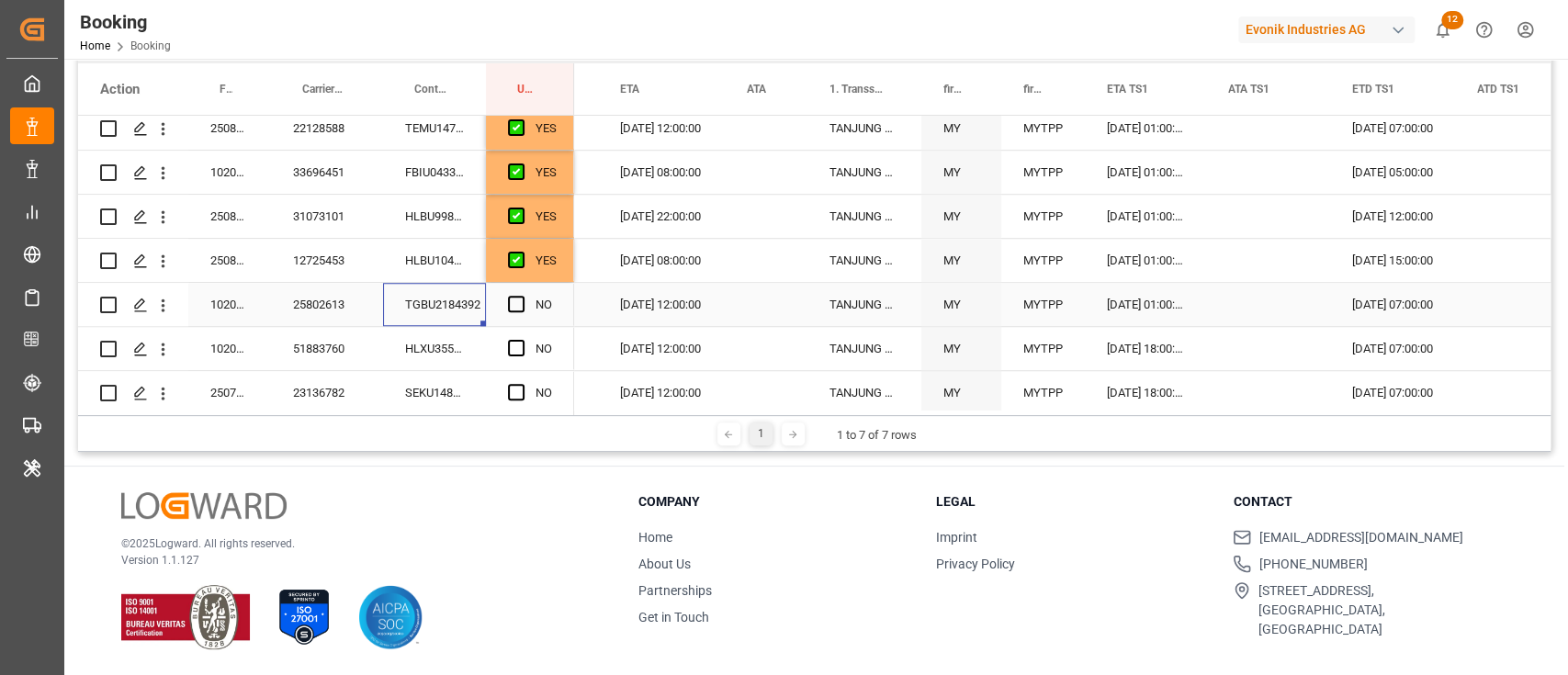
click at [522, 296] on input "Press SPACE to select this row." at bounding box center [522, 296] width 0 height 0
click at [459, 338] on div "HLXU3555597" at bounding box center [435, 348] width 103 height 43
click at [513, 346] on span "Press SPACE to select this row." at bounding box center [515, 347] width 16 height 16
click at [522, 339] on input "Press SPACE to select this row." at bounding box center [522, 339] width 0 height 0
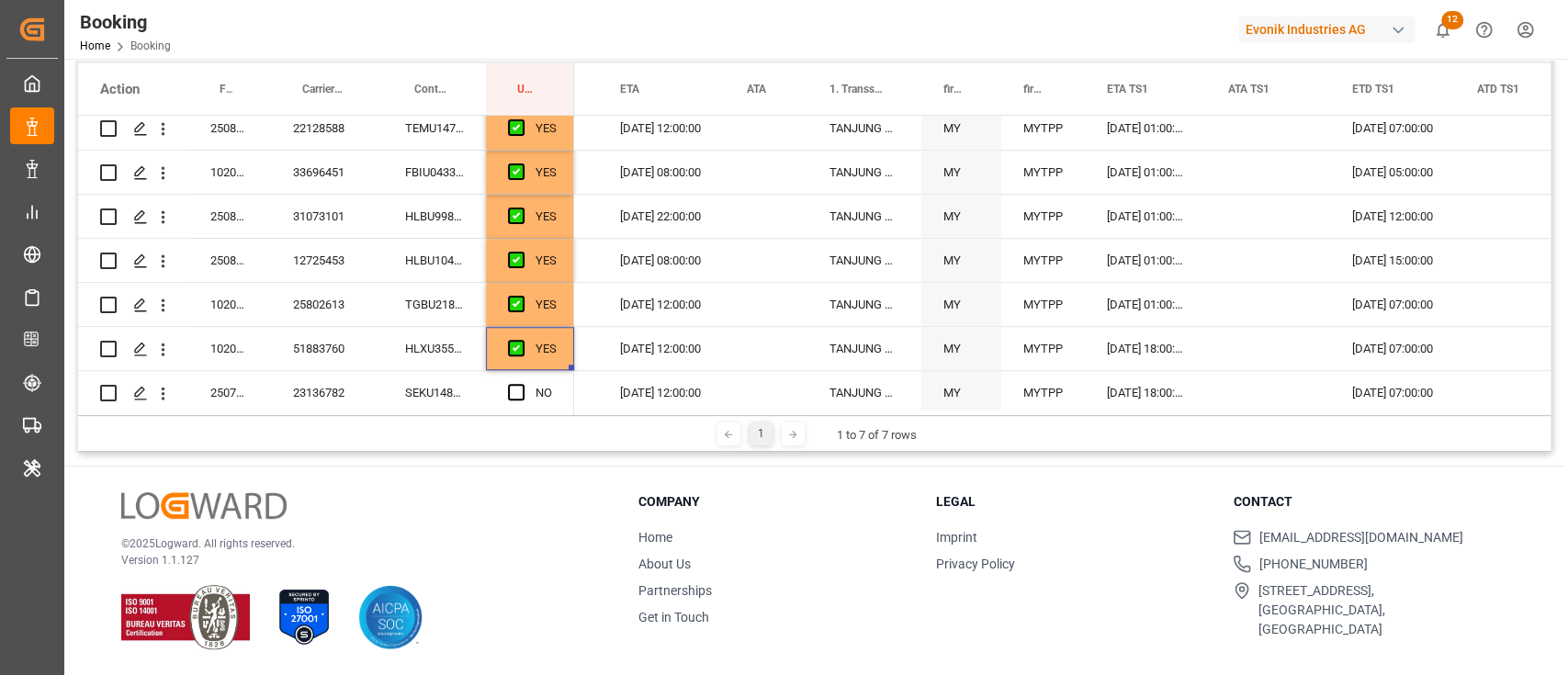
scroll to position [1102, 0]
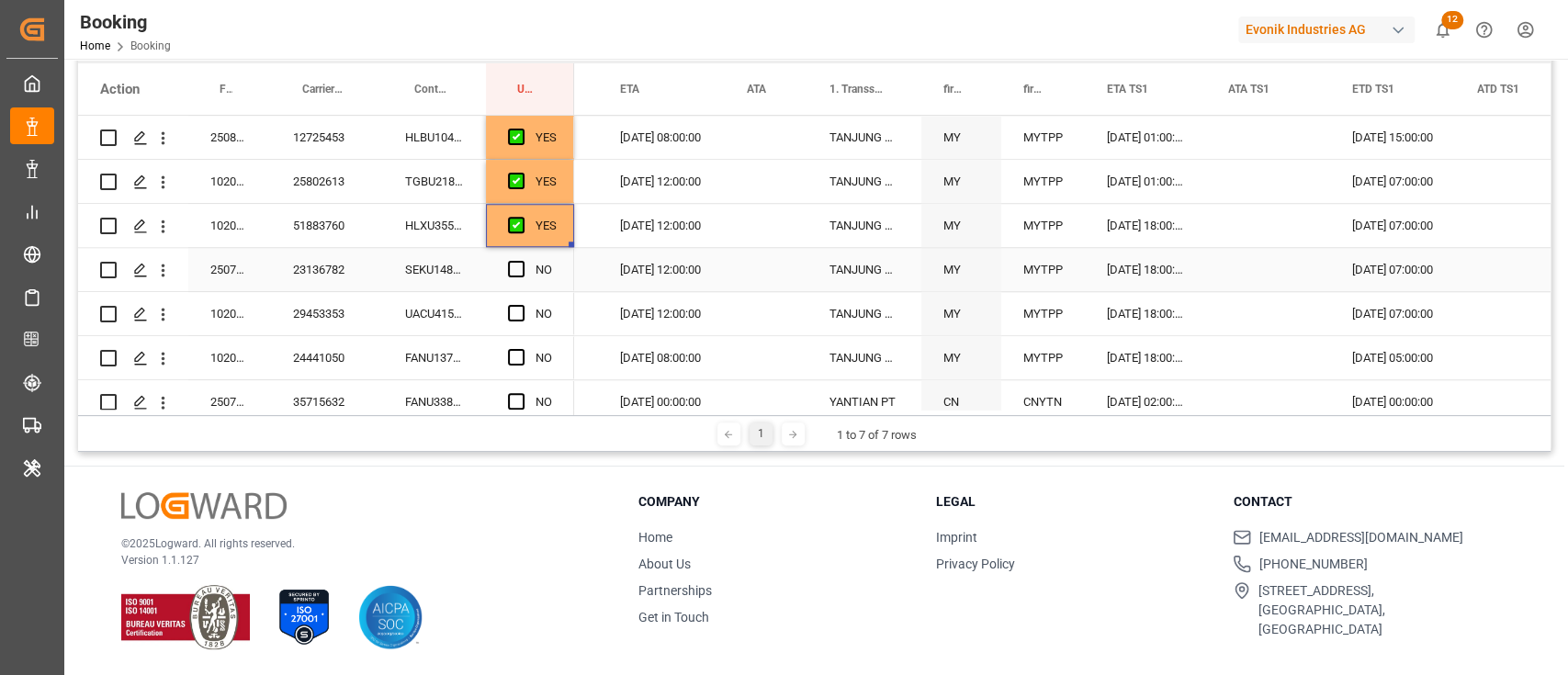
click at [447, 267] on div "SEKU1484726" at bounding box center [435, 269] width 103 height 43
click at [517, 262] on span "Press SPACE to select this row." at bounding box center [515, 268] width 16 height 16
click at [522, 260] on input "Press SPACE to select this row." at bounding box center [522, 260] width 0 height 0
click at [463, 302] on div "UACU4157696" at bounding box center [435, 313] width 103 height 43
click at [512, 313] on span "Press SPACE to select this row." at bounding box center [515, 313] width 16 height 16
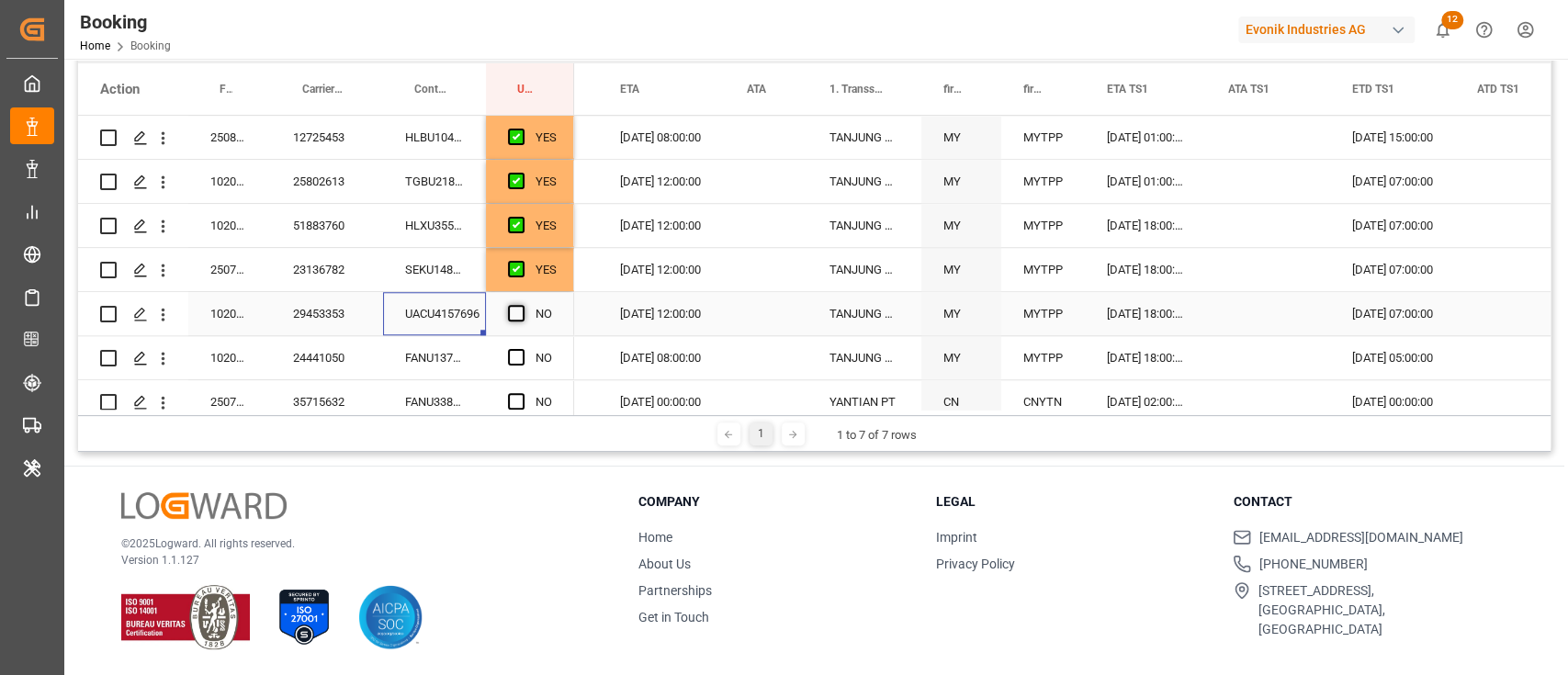
click at [522, 305] on input "Press SPACE to select this row." at bounding box center [522, 305] width 0 height 0
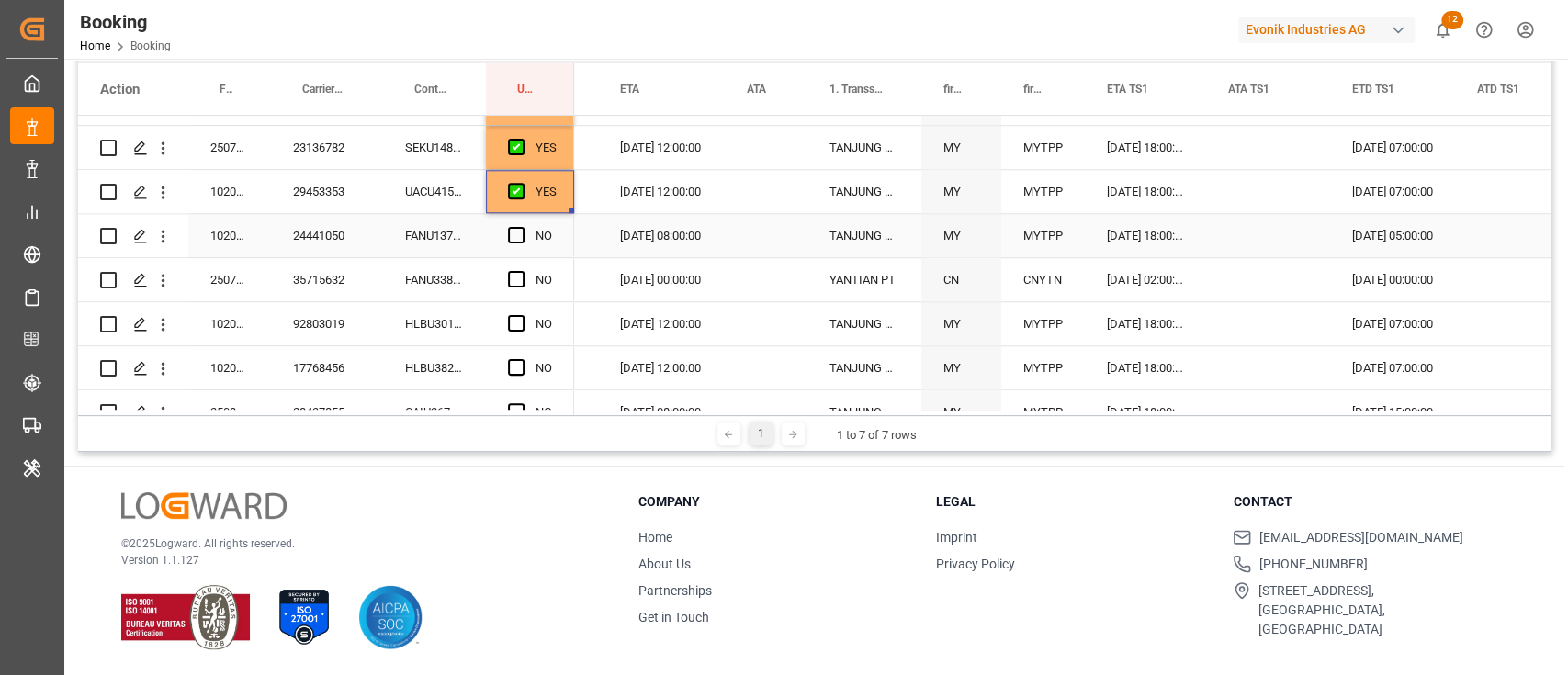
click at [470, 241] on div "FANU1370032" at bounding box center [435, 235] width 103 height 43
click at [512, 231] on span "Press SPACE to select this row." at bounding box center [515, 235] width 16 height 16
click at [522, 227] on input "Press SPACE to select this row." at bounding box center [522, 227] width 0 height 0
click at [439, 284] on div "FANU3382855" at bounding box center [435, 279] width 103 height 43
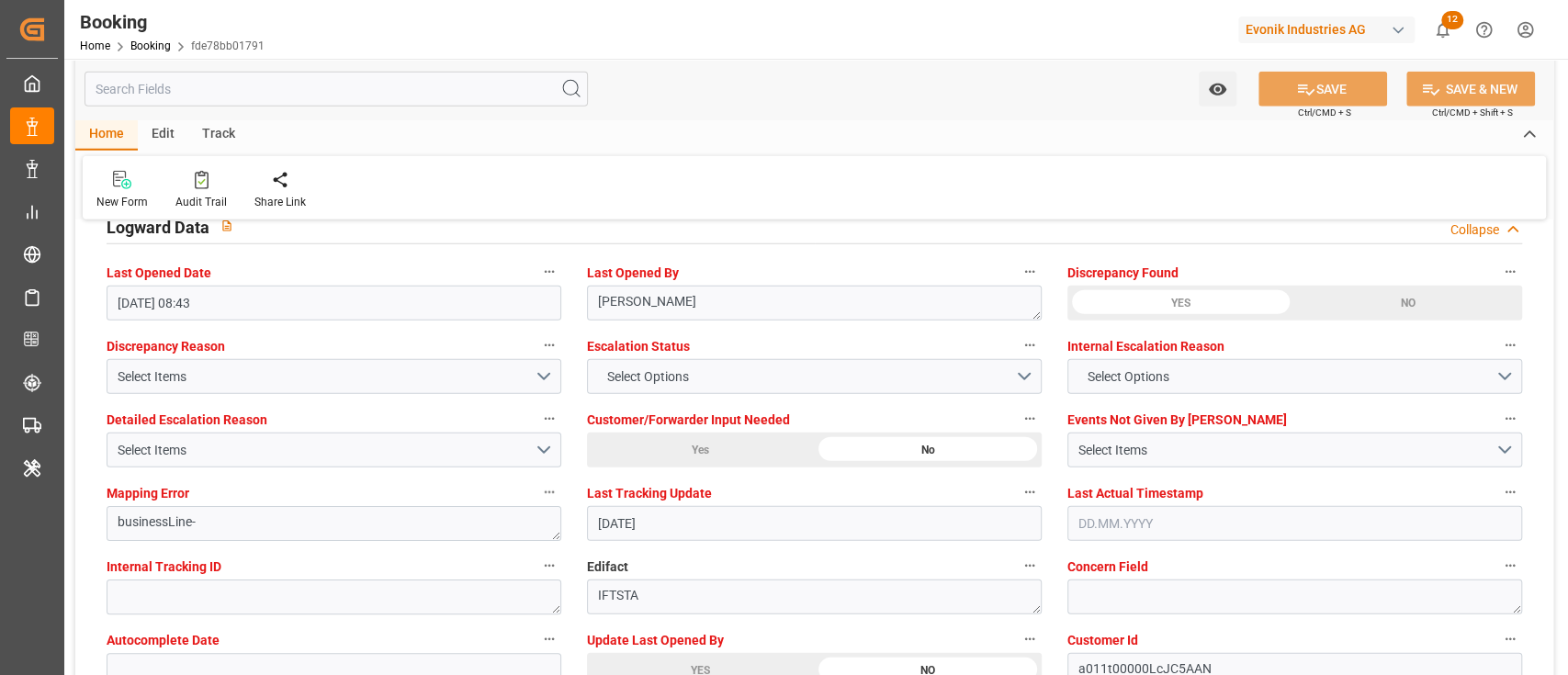
scroll to position [3335, 0]
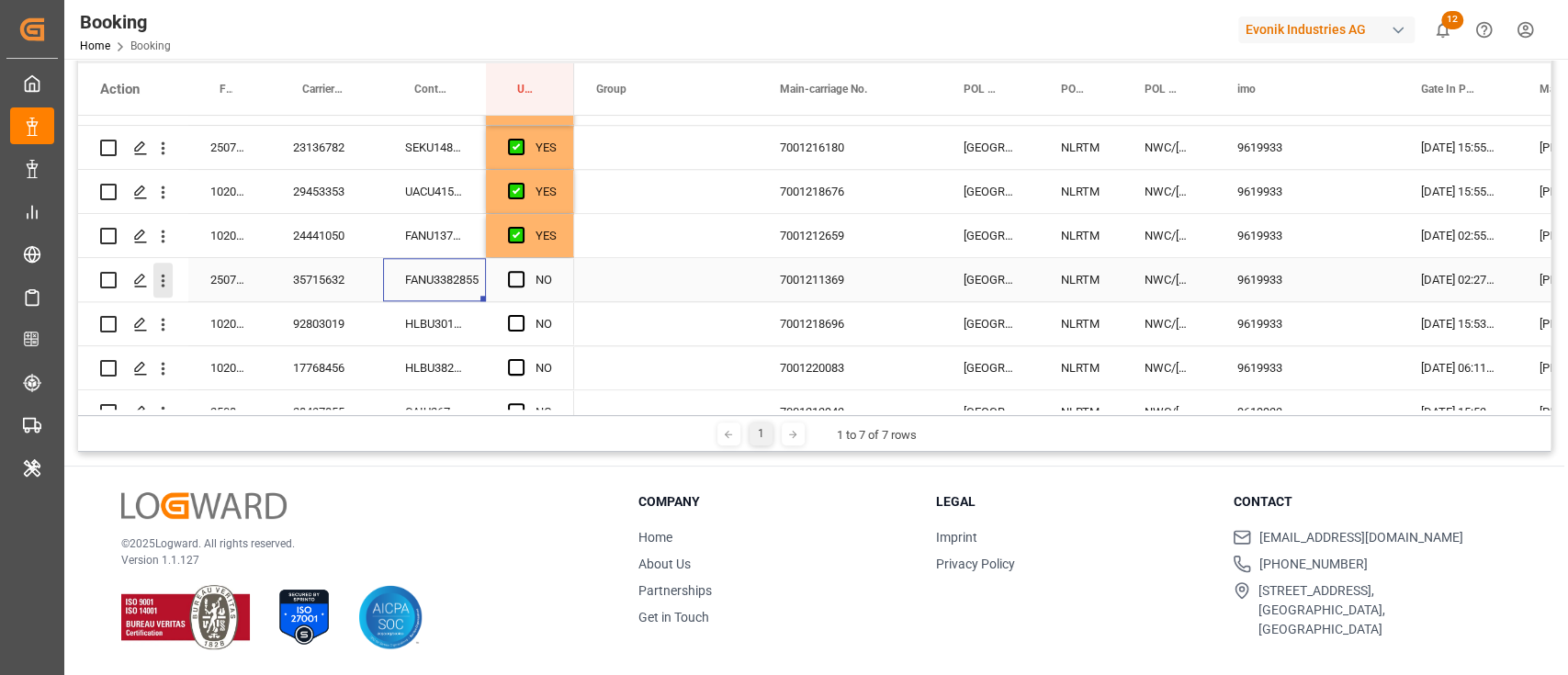
click at [160, 280] on icon "open menu" at bounding box center [163, 280] width 19 height 19
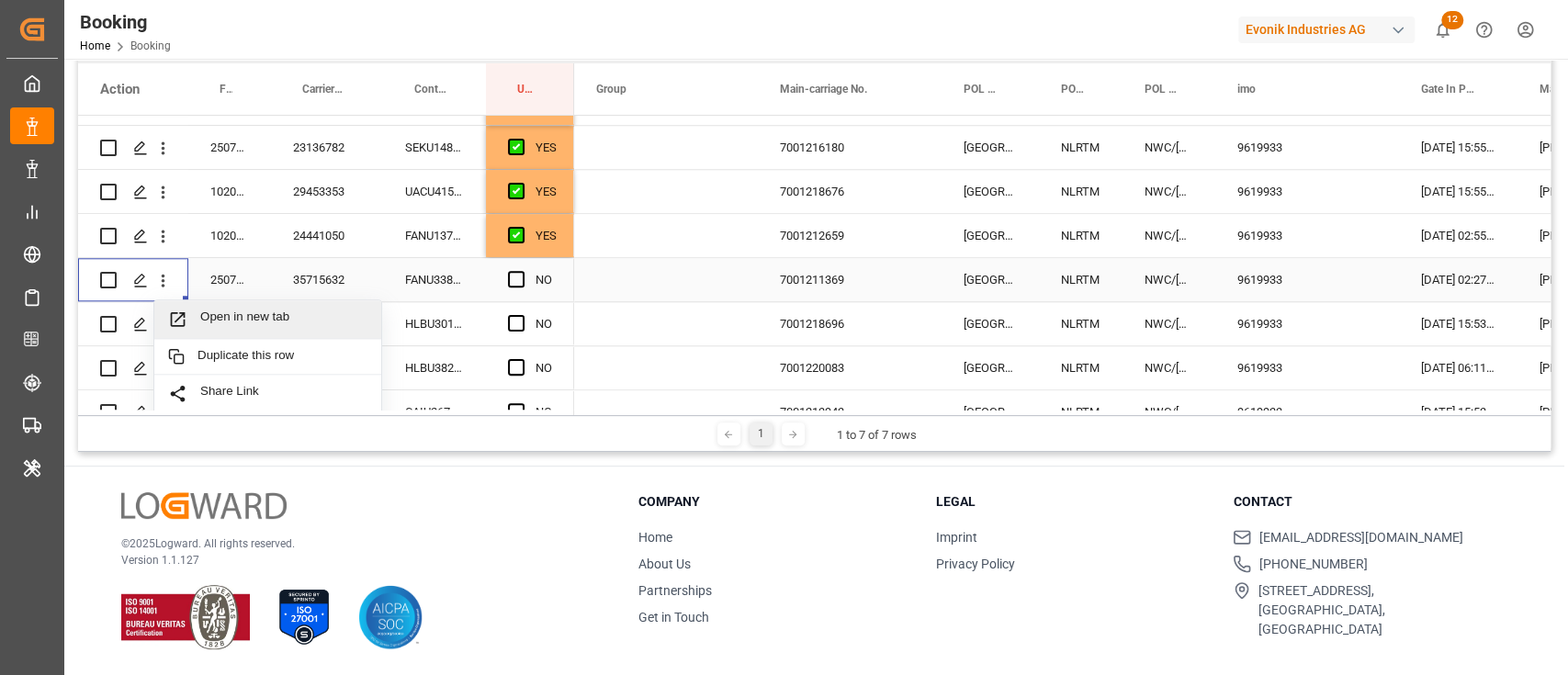
click at [227, 309] on span "Open in new tab" at bounding box center [284, 318] width 167 height 19
click at [505, 276] on div "NO" at bounding box center [530, 279] width 88 height 43
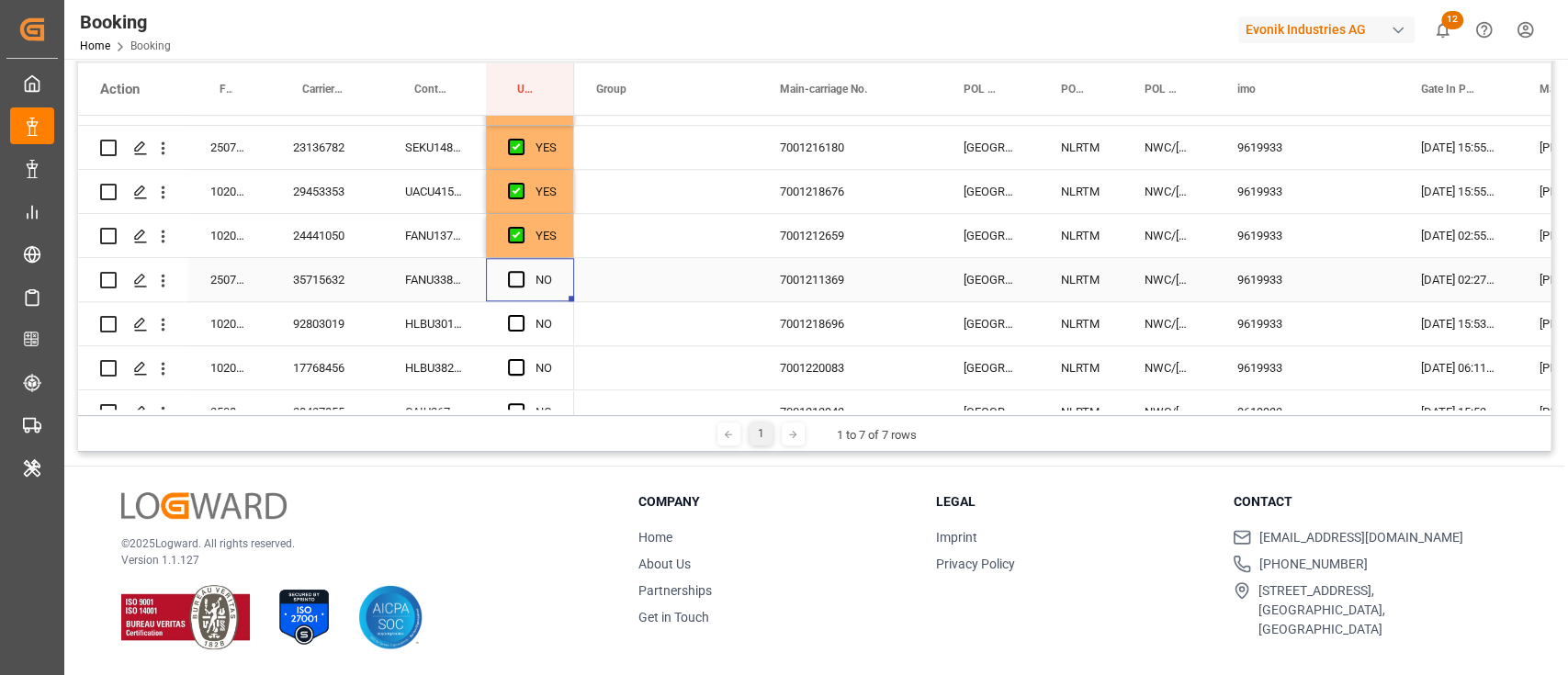
click at [515, 280] on span "Press SPACE to select this row." at bounding box center [515, 279] width 16 height 16
click at [522, 271] on input "Press SPACE to select this row." at bounding box center [522, 271] width 0 height 0
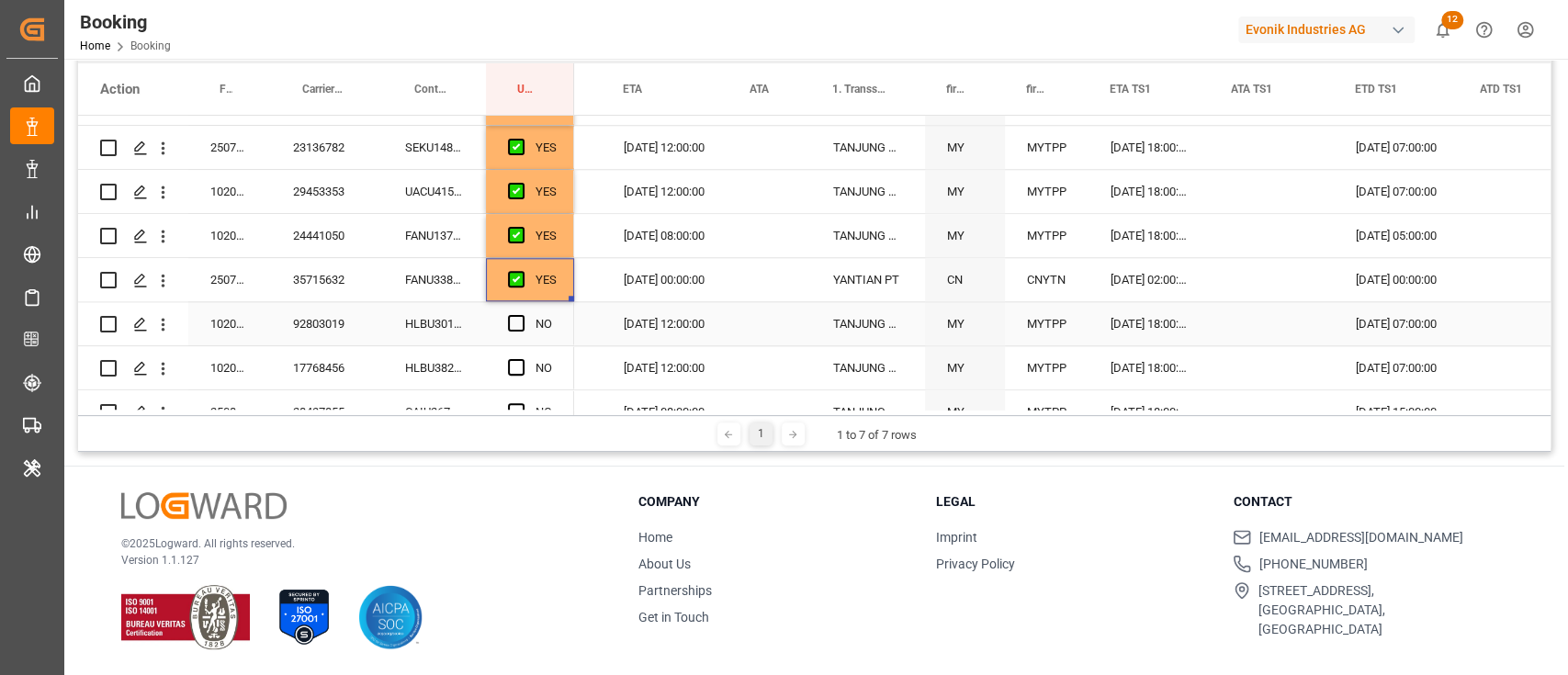
click at [463, 324] on div "HLBU3012782" at bounding box center [435, 323] width 103 height 43
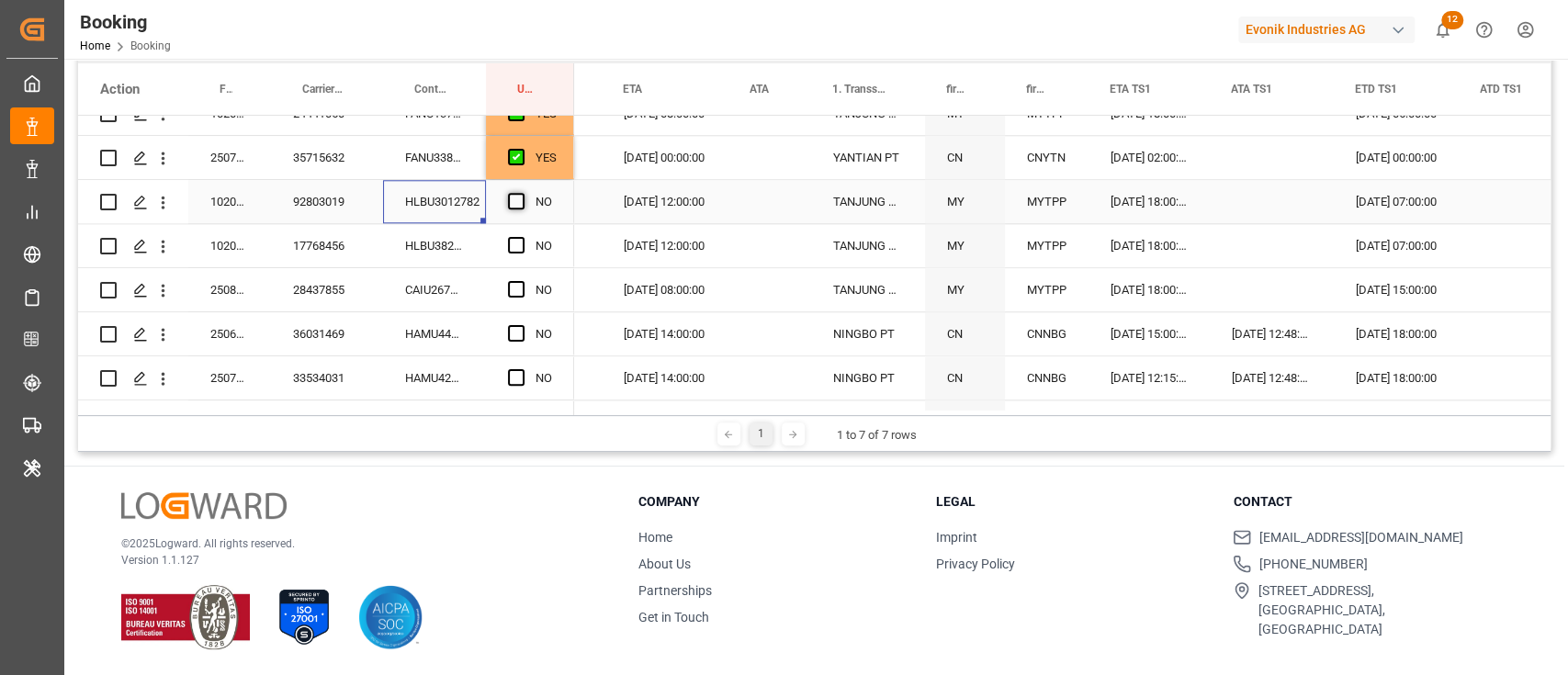
click at [513, 196] on span "Press SPACE to select this row." at bounding box center [515, 201] width 16 height 16
click at [522, 193] on input "Press SPACE to select this row." at bounding box center [522, 193] width 0 height 0
click at [452, 241] on div "HLBU3820008" at bounding box center [435, 245] width 103 height 43
click at [514, 241] on span "Press SPACE to select this row." at bounding box center [515, 244] width 16 height 16
click at [522, 237] on input "Press SPACE to select this row." at bounding box center [522, 237] width 0 height 0
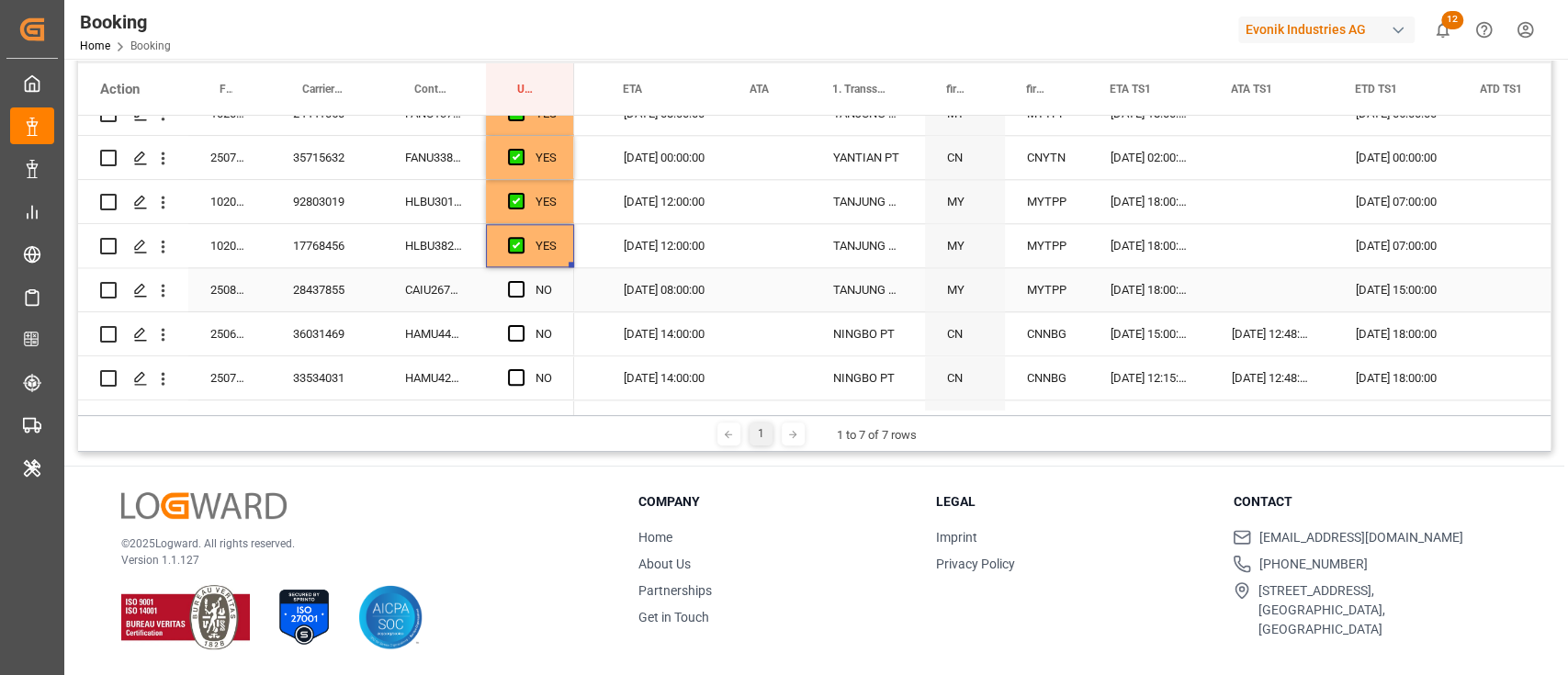
click at [457, 298] on div "CAIU2678766" at bounding box center [435, 289] width 103 height 43
click at [510, 289] on span "Press SPACE to select this row." at bounding box center [515, 289] width 16 height 16
click at [522, 281] on input "Press SPACE to select this row." at bounding box center [522, 281] width 0 height 0
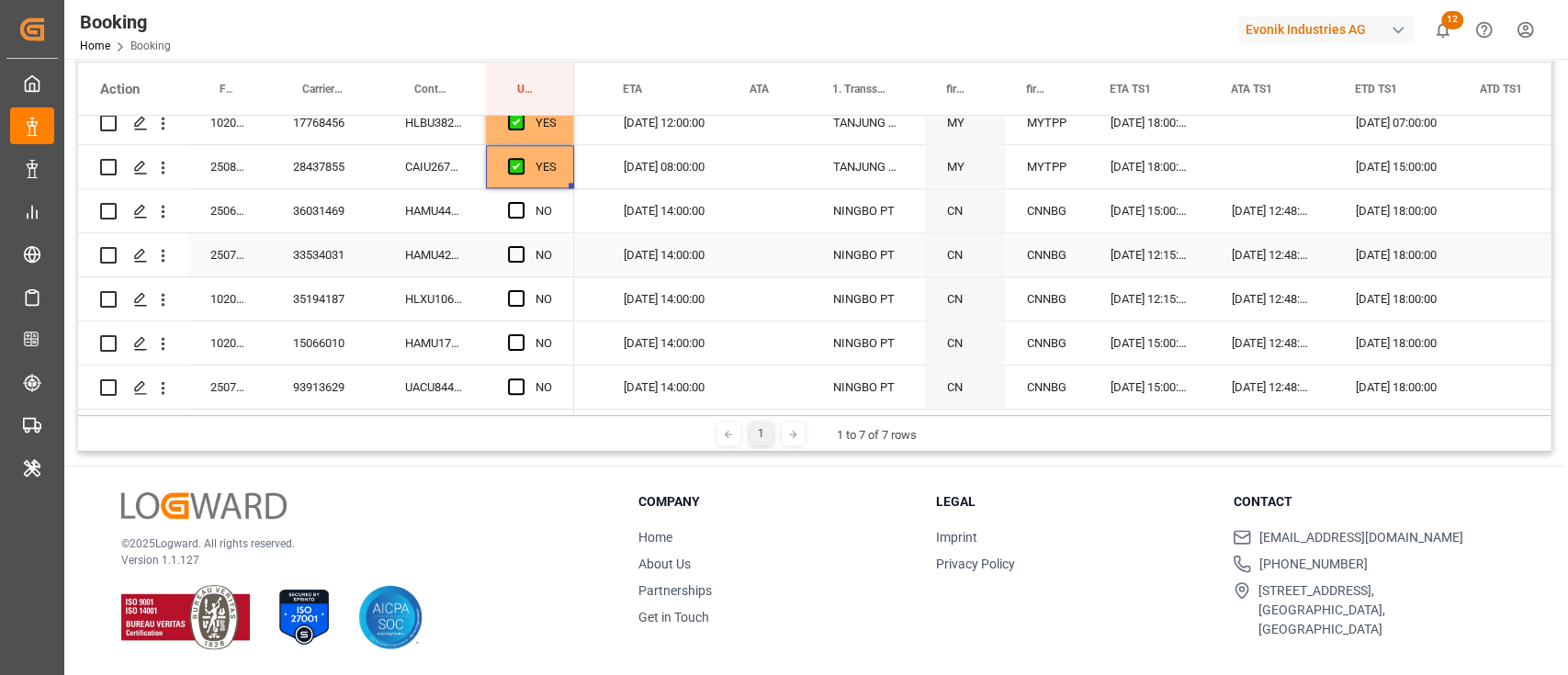
click at [447, 211] on div "HAMU4464323" at bounding box center [435, 210] width 103 height 43
click at [513, 209] on span "Press SPACE to select this row." at bounding box center [515, 209] width 16 height 16
click at [522, 202] on input "Press SPACE to select this row." at bounding box center [522, 202] width 0 height 0
click at [460, 260] on div "HAMU4234790" at bounding box center [435, 254] width 103 height 43
click at [504, 242] on div "NO" at bounding box center [530, 254] width 88 height 43
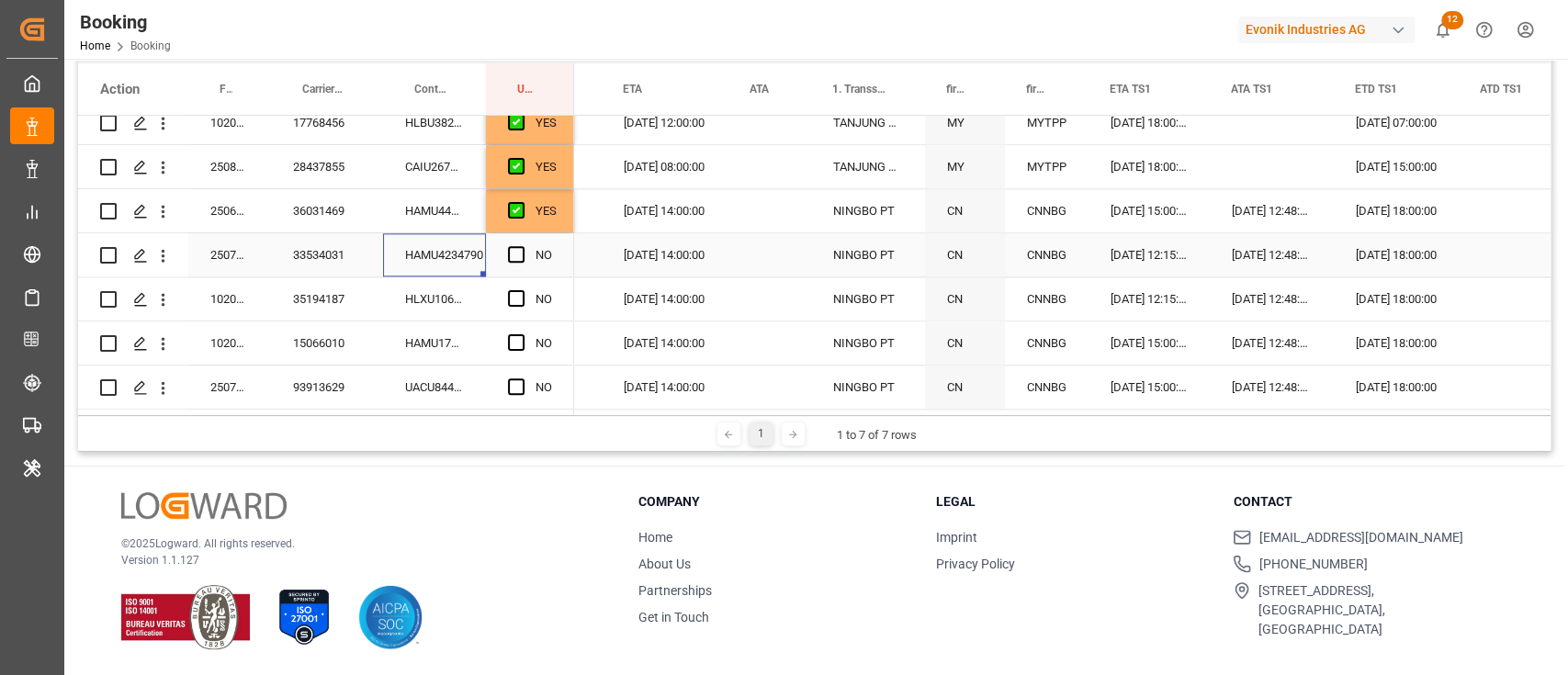
click at [514, 255] on span "Press SPACE to select this row." at bounding box center [515, 254] width 16 height 16
click at [522, 246] on input "Press SPACE to select this row." at bounding box center [522, 246] width 0 height 0
click at [419, 297] on div "HLXU1062420" at bounding box center [435, 299] width 103 height 43
click at [511, 299] on span "Press SPACE to select this row." at bounding box center [515, 298] width 16 height 16
click at [522, 290] on input "Press SPACE to select this row." at bounding box center [522, 290] width 0 height 0
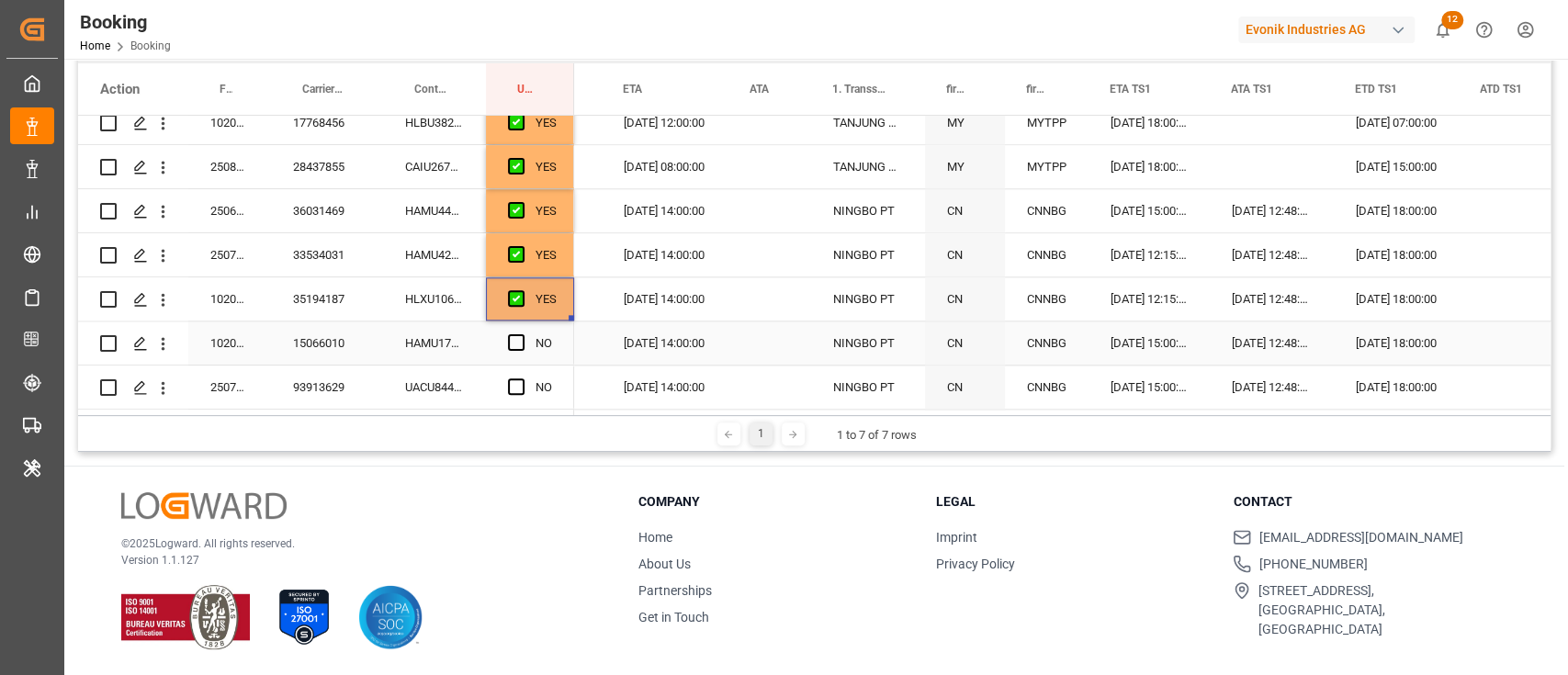
click at [459, 340] on div "HAMU1710948" at bounding box center [435, 342] width 103 height 43
click at [524, 342] on div "Press SPACE to select this row." at bounding box center [521, 343] width 28 height 42
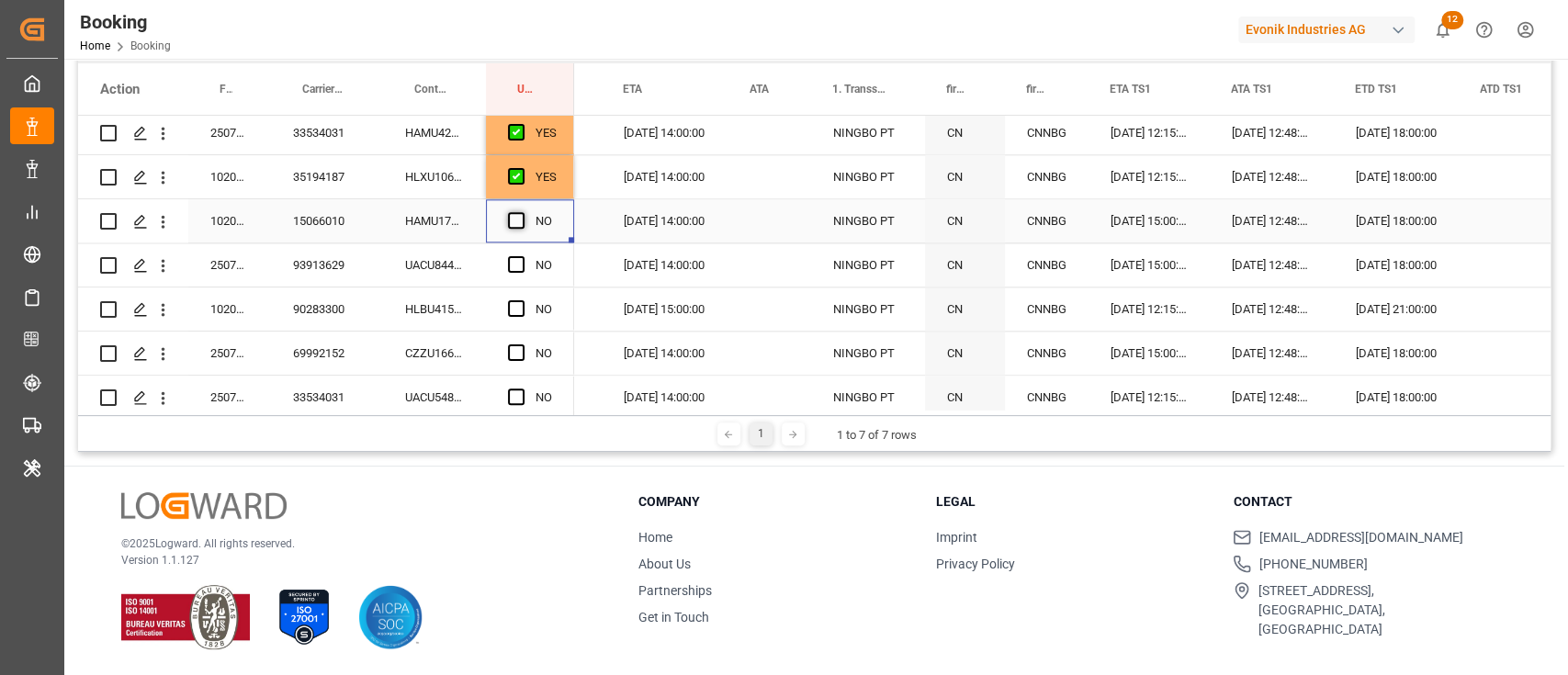
click at [522, 214] on span "Press SPACE to select this row." at bounding box center [515, 220] width 16 height 16
click at [522, 212] on input "Press SPACE to select this row." at bounding box center [522, 212] width 0 height 0
click at [462, 254] on div "UACU8441571" at bounding box center [435, 264] width 103 height 43
click at [505, 260] on div "NO" at bounding box center [530, 264] width 88 height 43
click at [512, 262] on span "Press SPACE to select this row." at bounding box center [515, 263] width 16 height 16
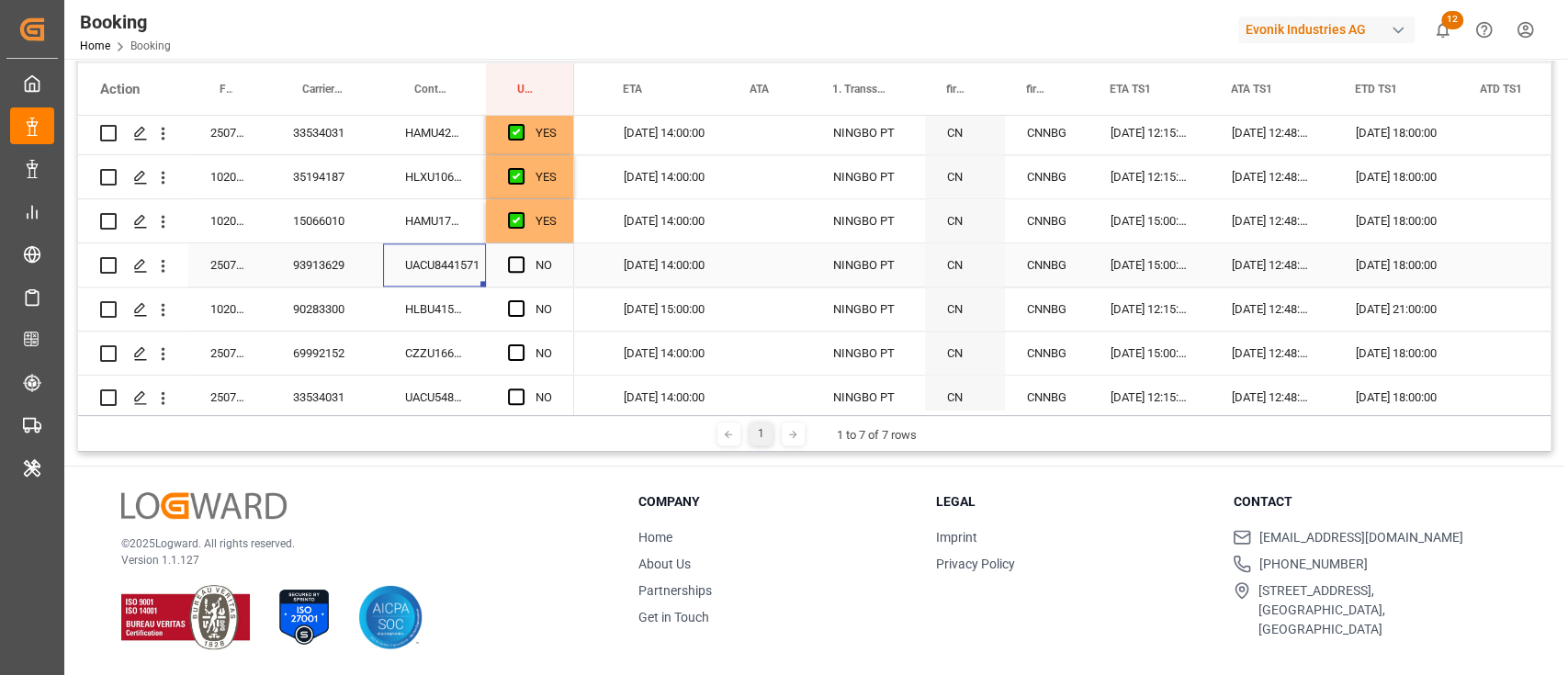
click at [522, 256] on input "Press SPACE to select this row." at bounding box center [522, 256] width 0 height 0
click at [438, 313] on div "HLBU4152177" at bounding box center [435, 308] width 103 height 43
click at [506, 305] on div "NO" at bounding box center [530, 308] width 88 height 43
click at [514, 309] on span "Press SPACE to select this row." at bounding box center [515, 308] width 16 height 16
click at [522, 300] on input "Press SPACE to select this row." at bounding box center [522, 300] width 0 height 0
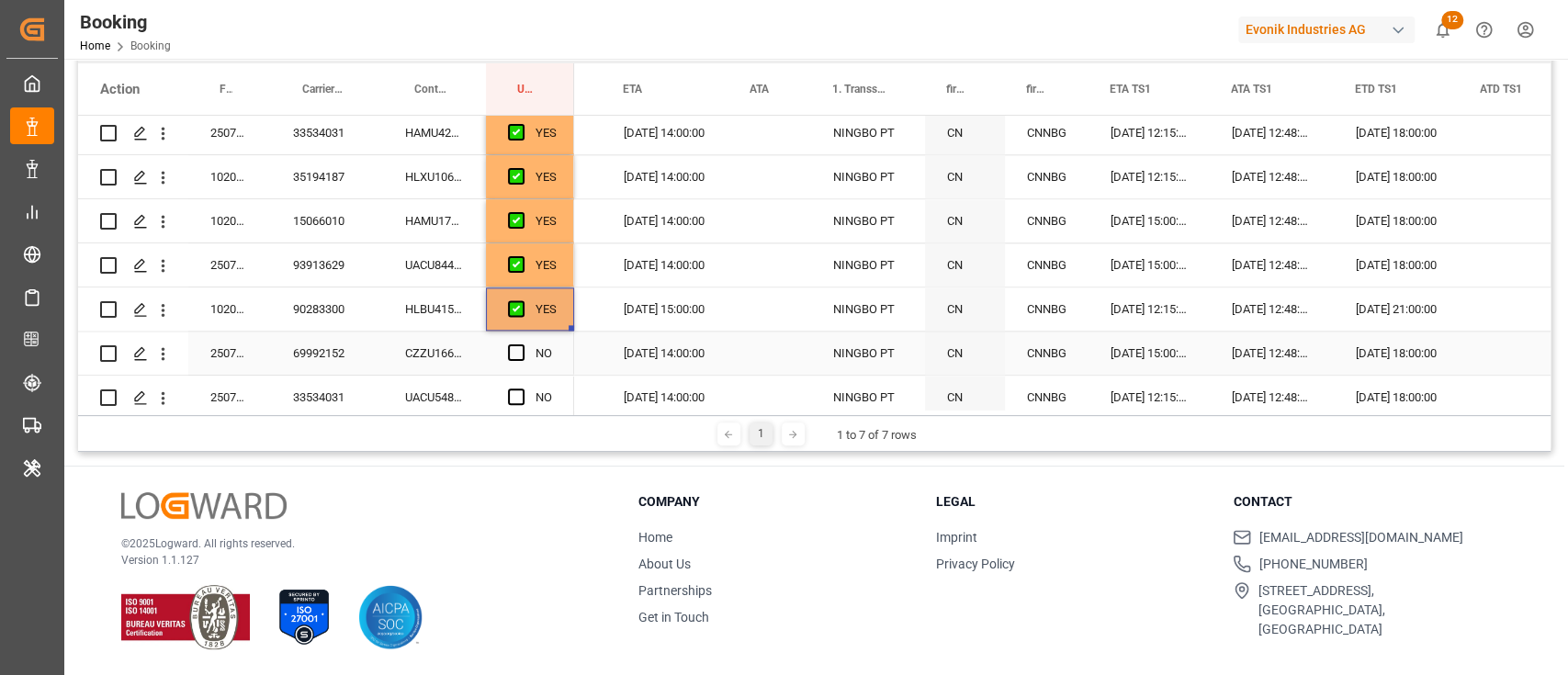
click at [445, 362] on div "CZZU1666328" at bounding box center [435, 353] width 103 height 43
click at [504, 353] on div "NO" at bounding box center [530, 353] width 88 height 43
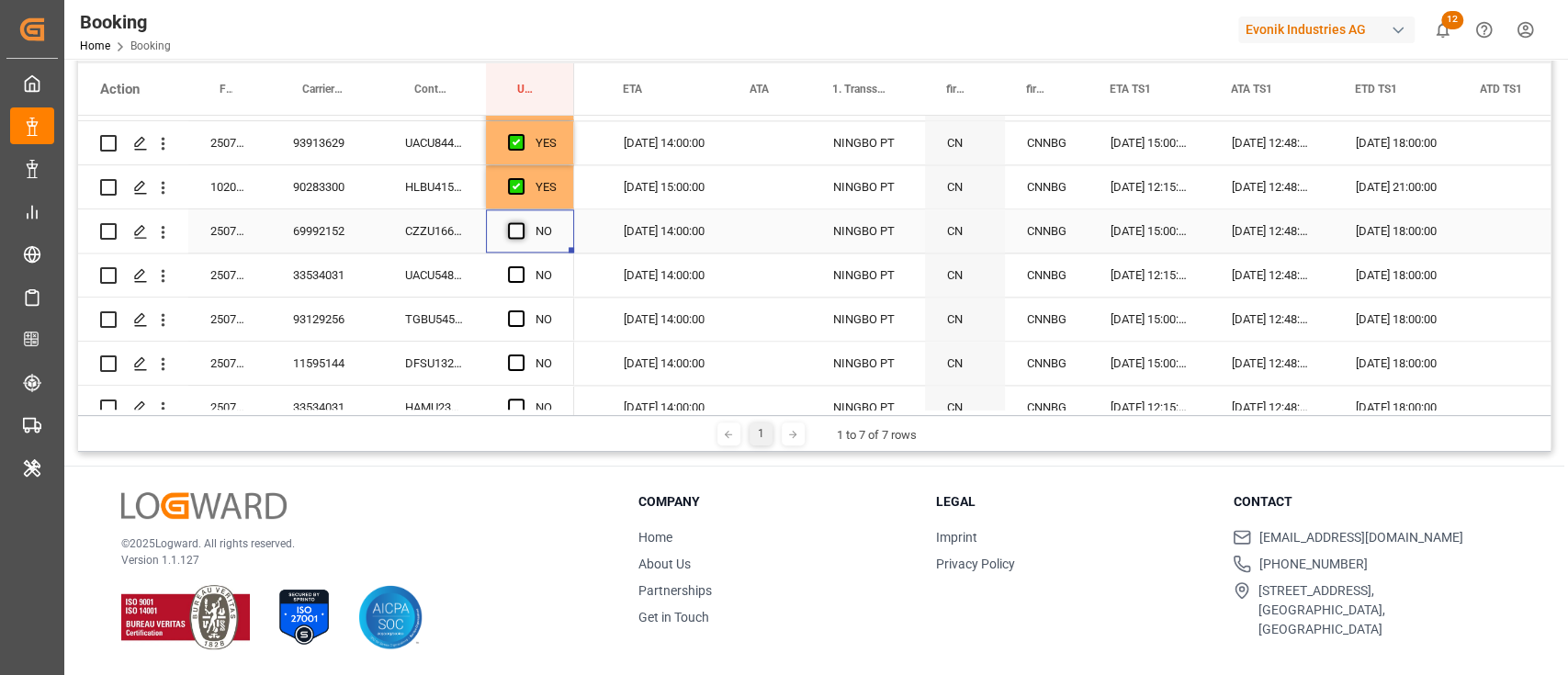
click at [523, 231] on span "Press SPACE to select this row." at bounding box center [515, 230] width 16 height 16
click at [522, 222] on input "Press SPACE to select this row." at bounding box center [522, 222] width 0 height 0
click at [450, 274] on div "UACU5489972" at bounding box center [435, 275] width 103 height 43
click at [516, 270] on span "Press SPACE to select this row." at bounding box center [515, 274] width 16 height 16
click at [522, 266] on input "Press SPACE to select this row." at bounding box center [522, 266] width 0 height 0
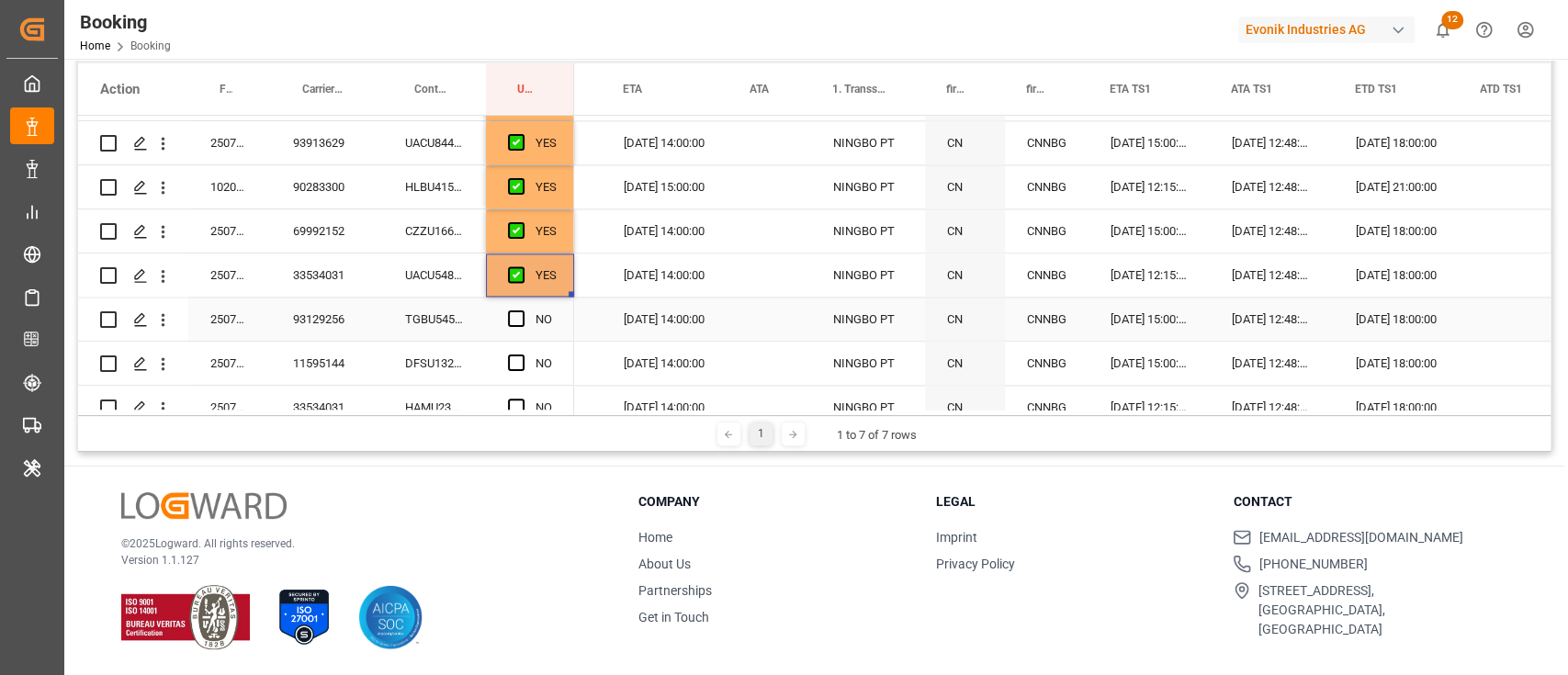
click at [469, 307] on div "TGBU5453962" at bounding box center [435, 318] width 103 height 43
click at [517, 310] on span "Press SPACE to select this row." at bounding box center [515, 318] width 16 height 16
click at [522, 310] on input "Press SPACE to select this row." at bounding box center [522, 310] width 0 height 0
click at [461, 357] on div "DFSU1323948" at bounding box center [435, 362] width 103 height 43
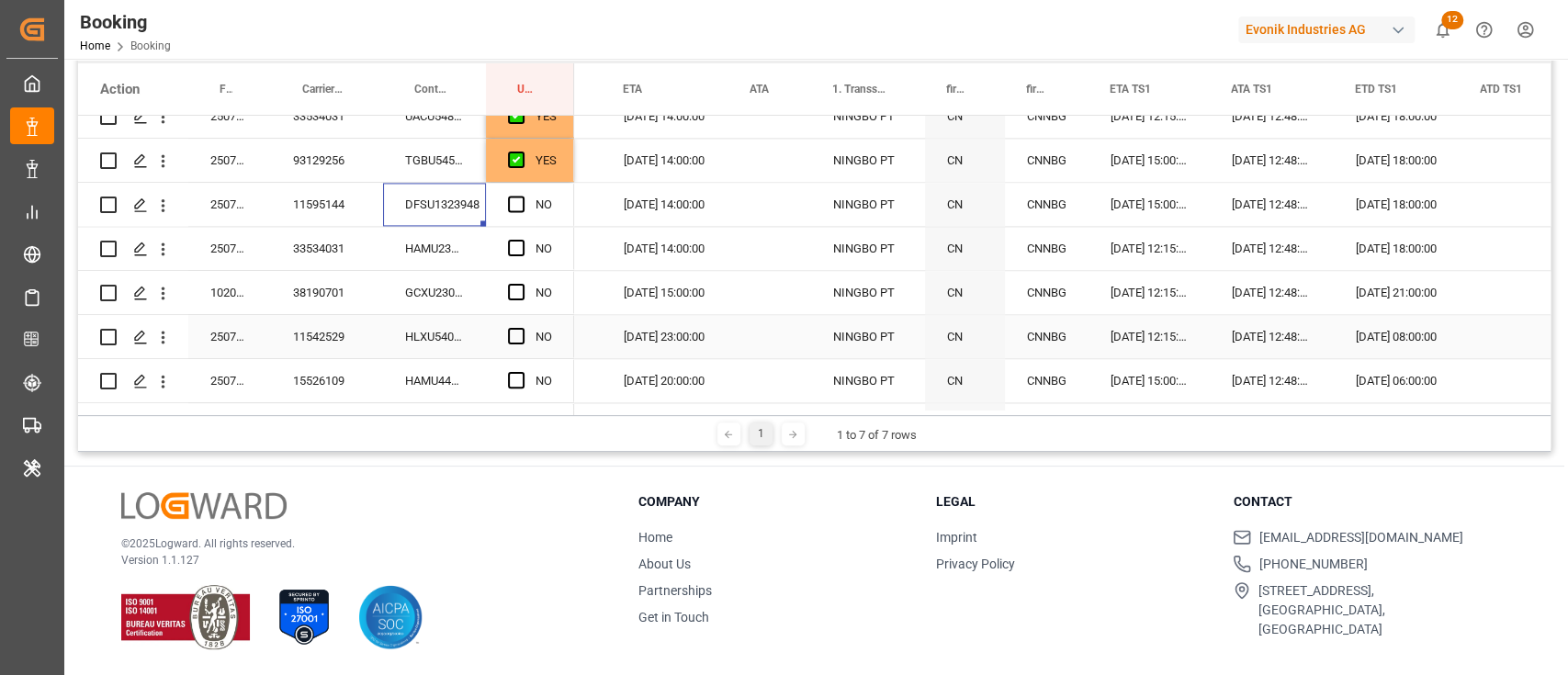
scroll to position [1837, 0]
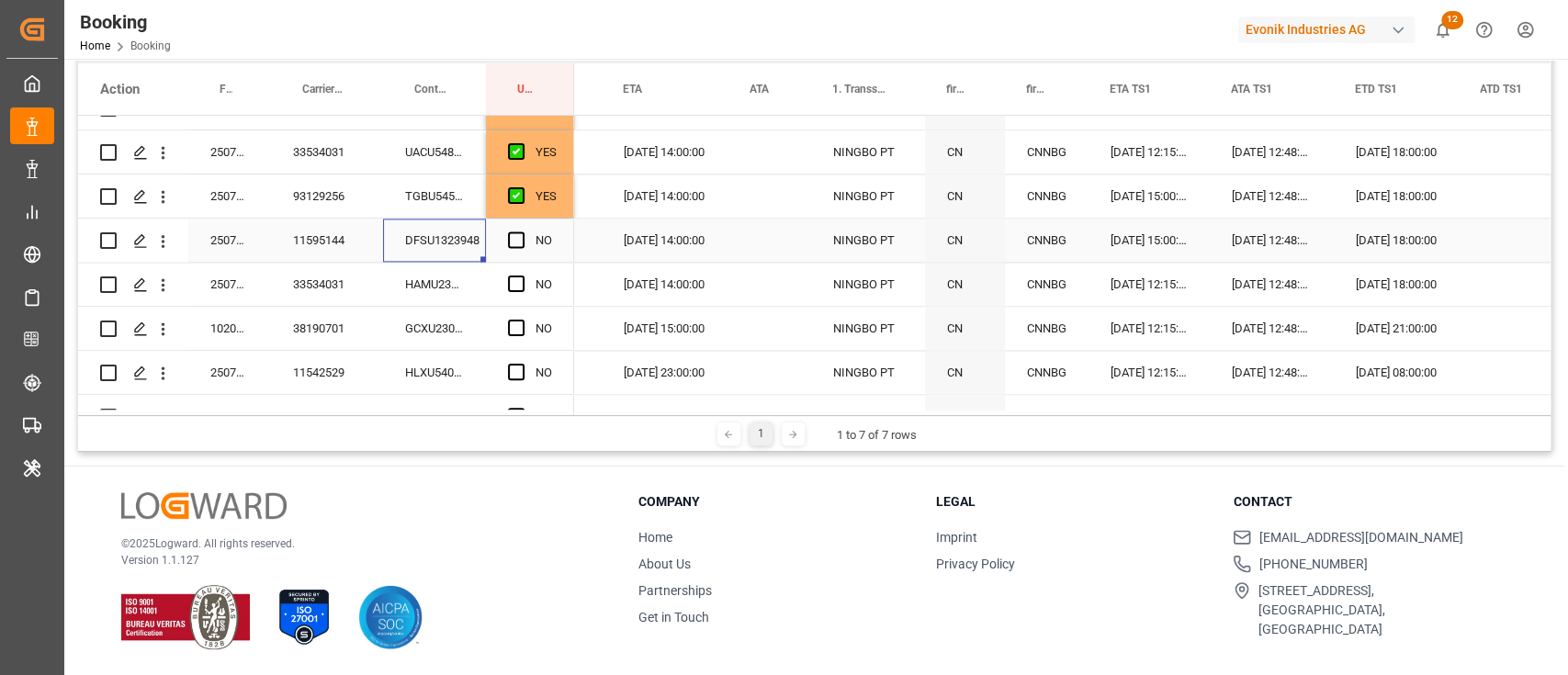
click at [520, 237] on span "Press SPACE to select this row." at bounding box center [515, 239] width 16 height 16
click at [522, 231] on input "Press SPACE to select this row." at bounding box center [522, 231] width 0 height 0
click at [459, 288] on div "HAMU2387927" at bounding box center [435, 283] width 103 height 43
click at [510, 291] on span "Press SPACE to select this row." at bounding box center [515, 283] width 16 height 16
click at [522, 276] on input "Press SPACE to select this row." at bounding box center [522, 276] width 0 height 0
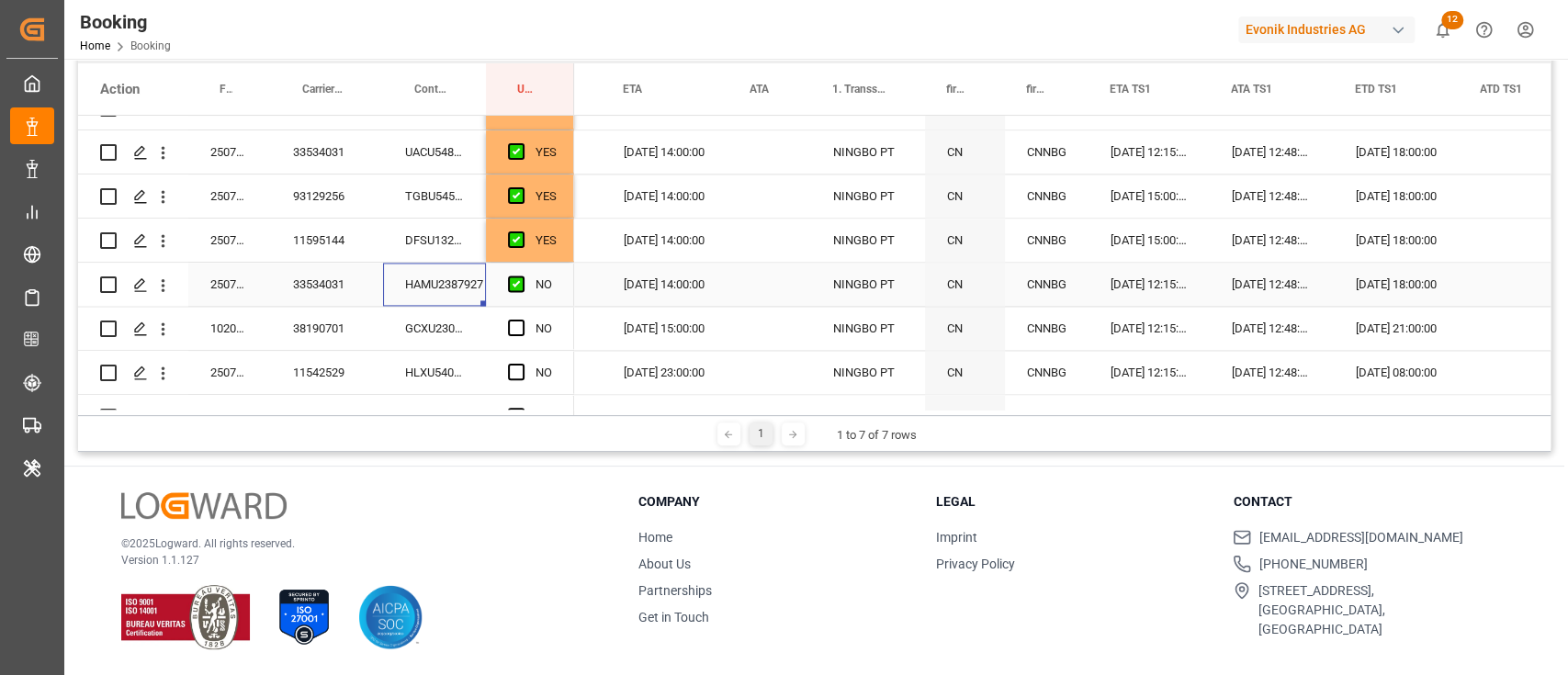
click at [475, 321] on div "GCXU2300545" at bounding box center [435, 328] width 103 height 43
click at [524, 331] on div "Press SPACE to select this row." at bounding box center [521, 329] width 28 height 42
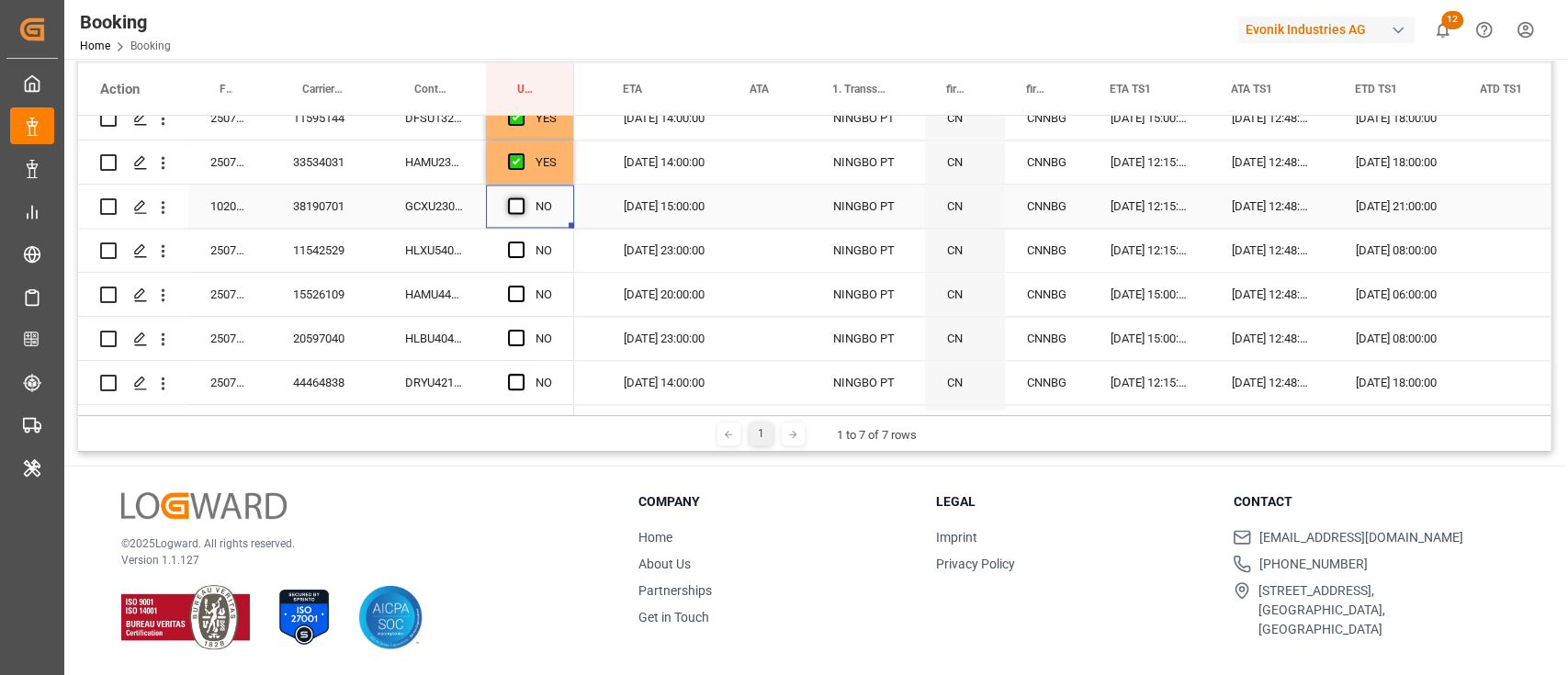
click at [518, 202] on span "Press SPACE to select this row." at bounding box center [515, 205] width 16 height 16
click at [522, 198] on input "Press SPACE to select this row." at bounding box center [522, 198] width 0 height 0
click at [434, 248] on div "HLXU5402540" at bounding box center [435, 249] width 103 height 43
click at [510, 253] on span "Press SPACE to select this row." at bounding box center [515, 249] width 16 height 16
click at [522, 241] on input "Press SPACE to select this row." at bounding box center [522, 241] width 0 height 0
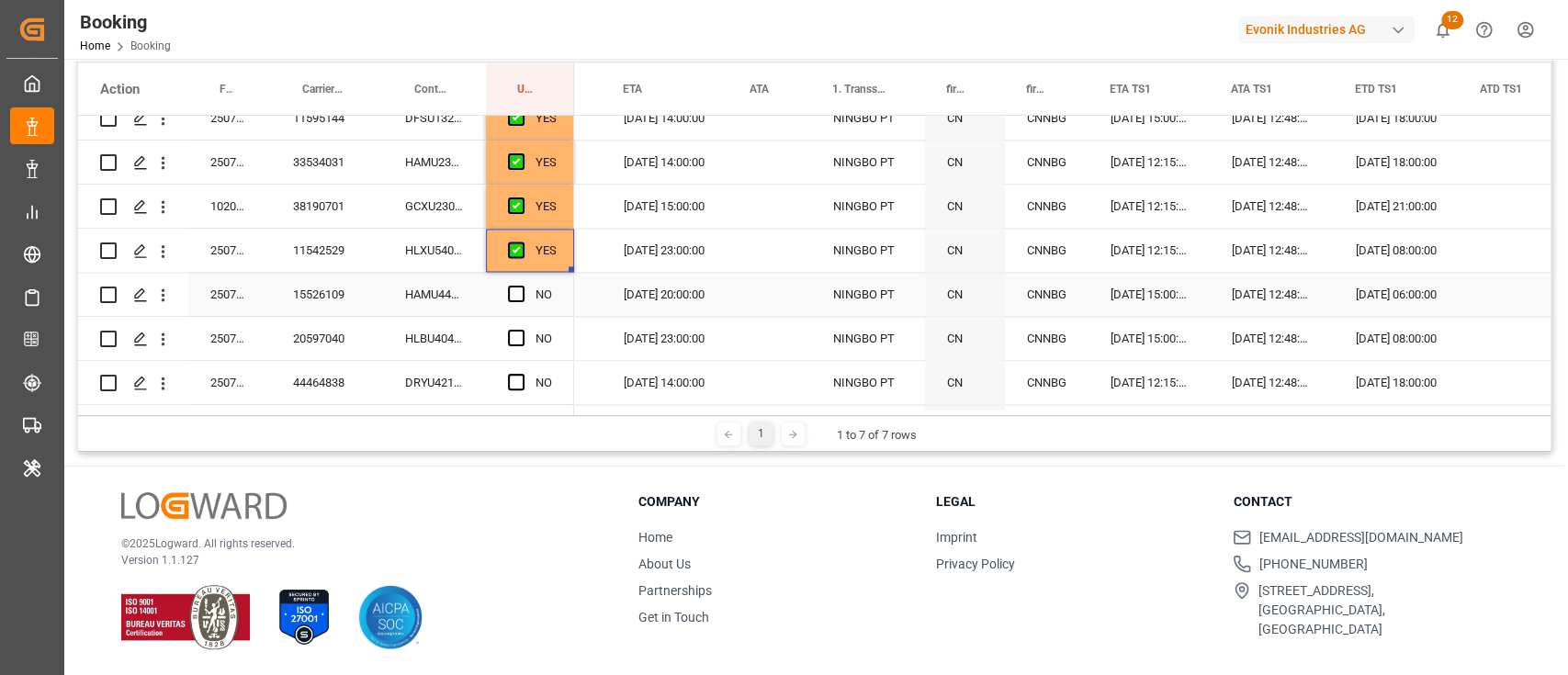
click at [440, 303] on div "HAMU4455867" at bounding box center [435, 294] width 103 height 43
click at [519, 287] on span "Press SPACE to select this row." at bounding box center [515, 293] width 16 height 16
click at [522, 285] on input "Press SPACE to select this row." at bounding box center [522, 285] width 0 height 0
click at [416, 340] on div "HLBU4041419" at bounding box center [435, 338] width 103 height 43
click at [516, 335] on span "Press SPACE to select this row." at bounding box center [515, 338] width 16 height 16
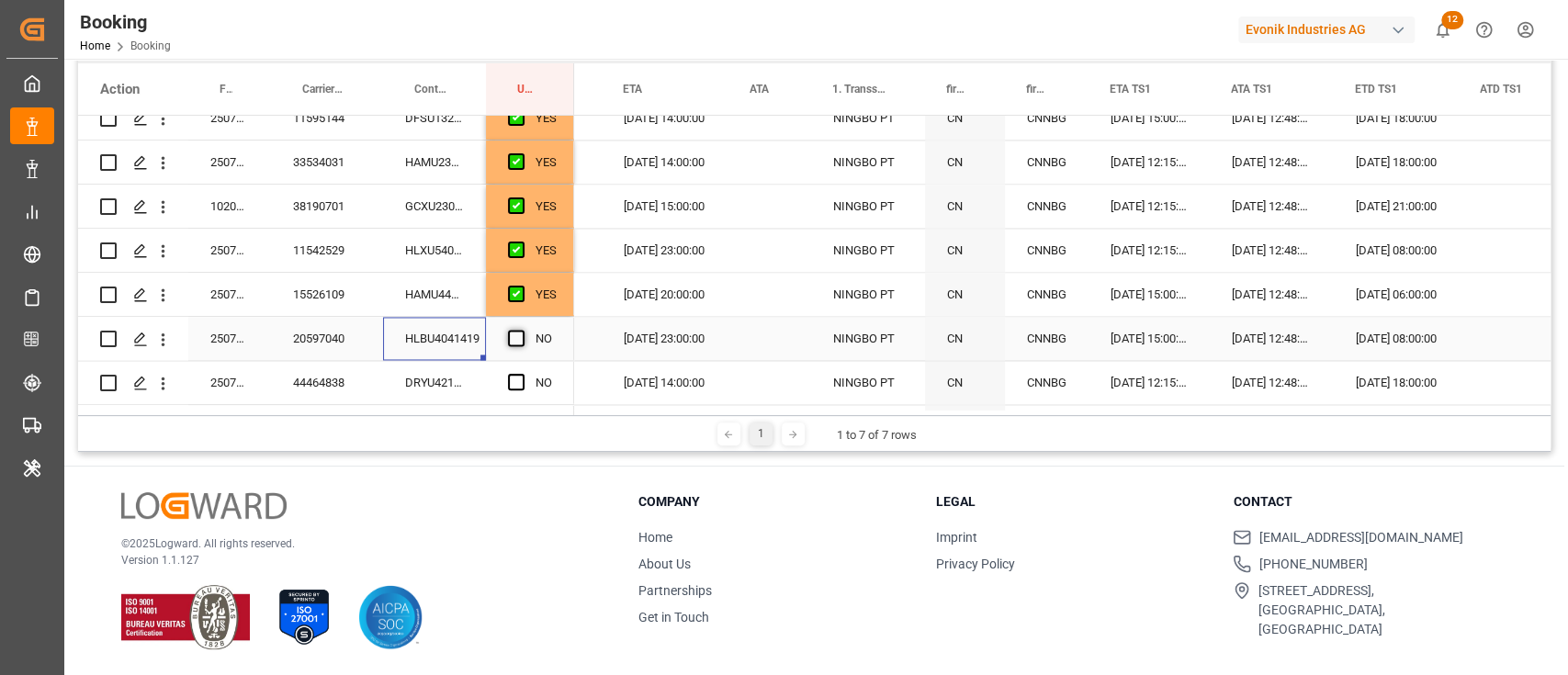
click at [522, 330] on input "Press SPACE to select this row." at bounding box center [522, 330] width 0 height 0
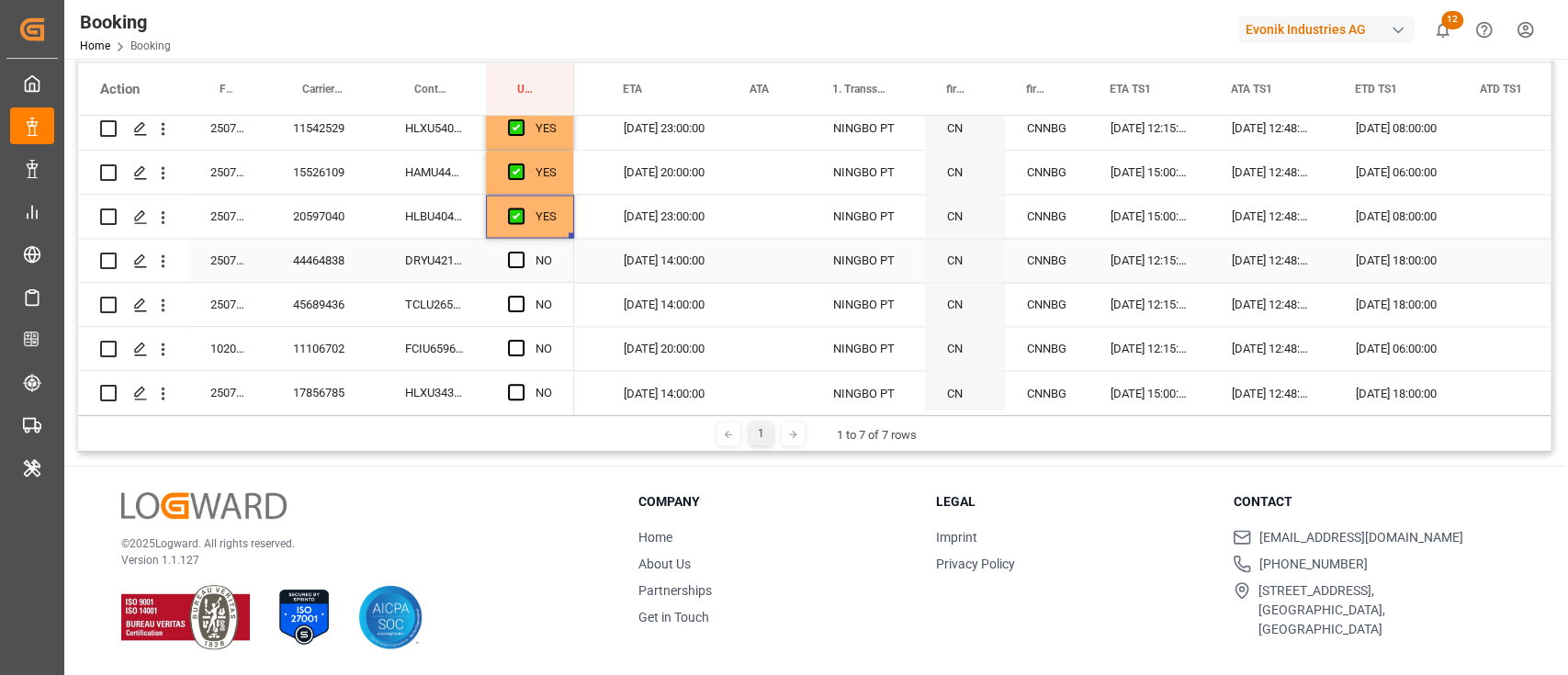
click at [459, 242] on div "DRYU4217208" at bounding box center [435, 260] width 103 height 43
click at [520, 255] on span "Press SPACE to select this row." at bounding box center [515, 260] width 16 height 16
click at [522, 252] on input "Press SPACE to select this row." at bounding box center [522, 252] width 0 height 0
click at [427, 294] on div "TCLU2651967" at bounding box center [435, 303] width 103 height 43
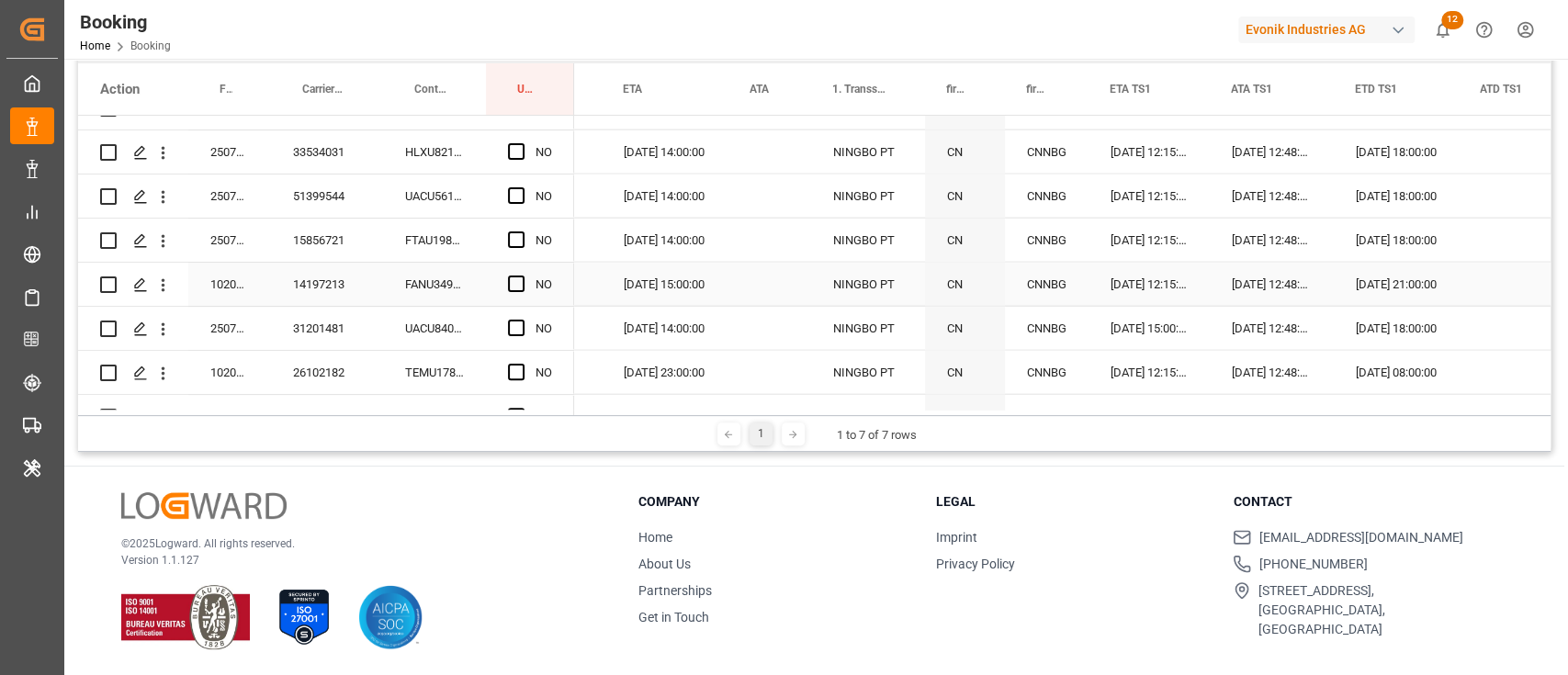
scroll to position [3060, 0]
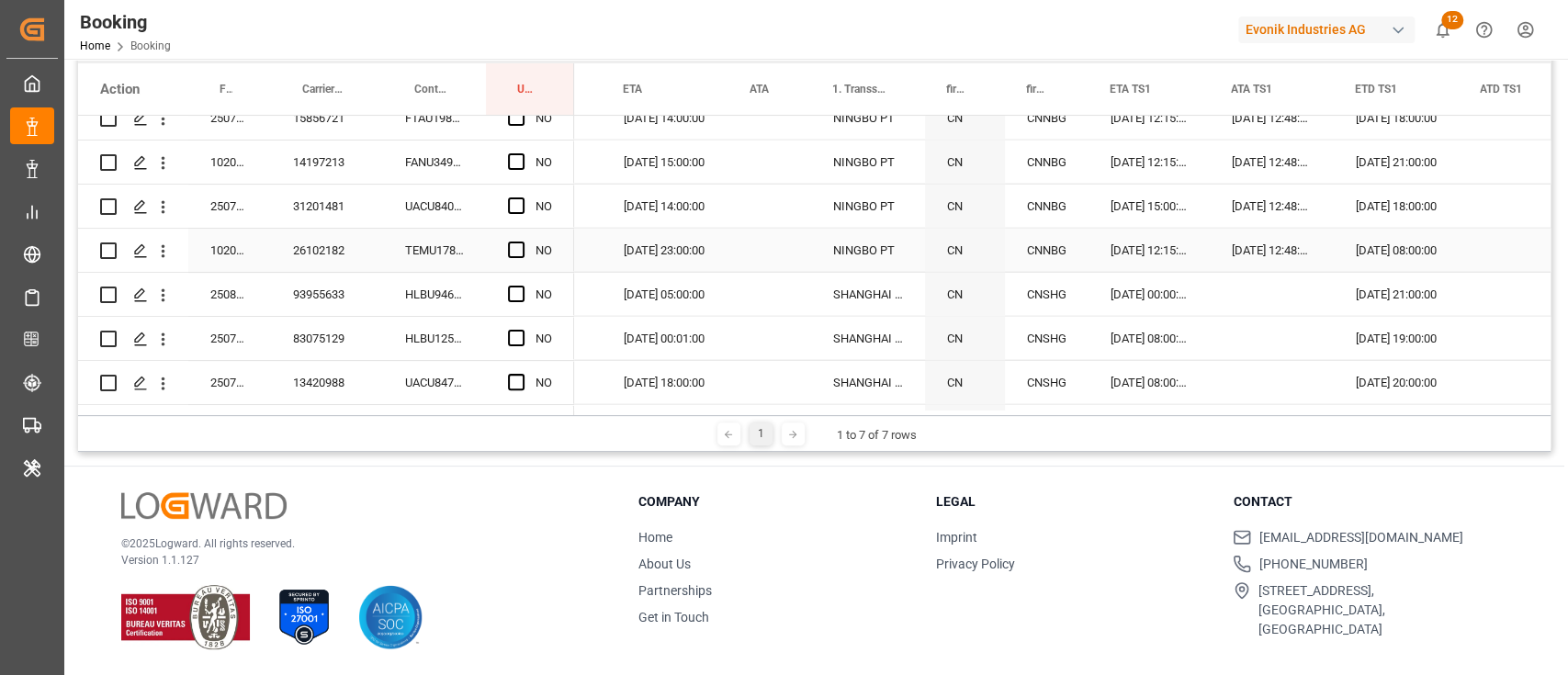
click at [513, 243] on span "Press SPACE to select this row." at bounding box center [515, 249] width 16 height 16
click at [522, 241] on input "Press SPACE to select this row." at bounding box center [522, 241] width 0 height 0
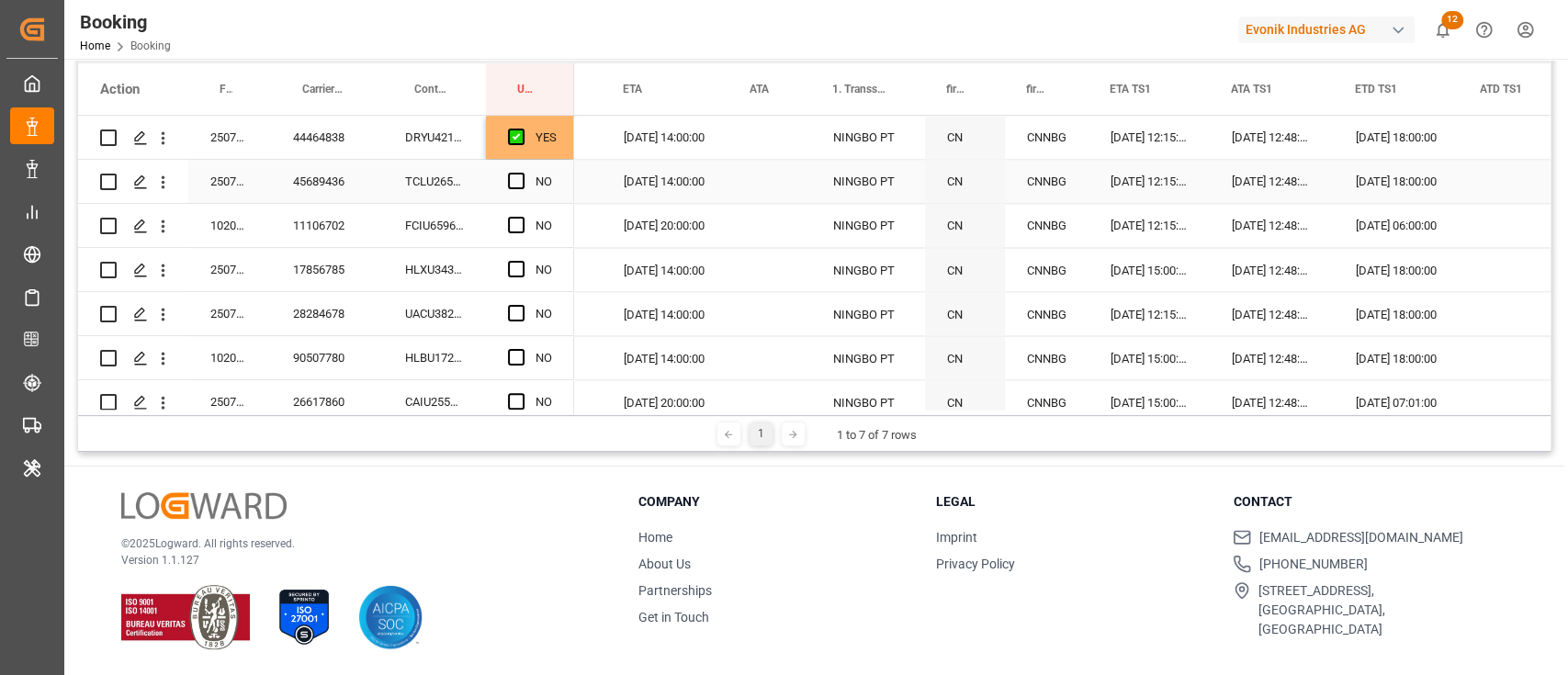
click at [470, 176] on div "TCLU2651967" at bounding box center [435, 181] width 103 height 43
click at [509, 179] on span "Press SPACE to select this row." at bounding box center [515, 181] width 16 height 16
click at [522, 173] on input "Press SPACE to select this row." at bounding box center [522, 173] width 0 height 0
click at [443, 218] on div "FCIU6596073" at bounding box center [435, 224] width 103 height 43
click at [513, 227] on span "Press SPACE to select this row." at bounding box center [515, 224] width 16 height 16
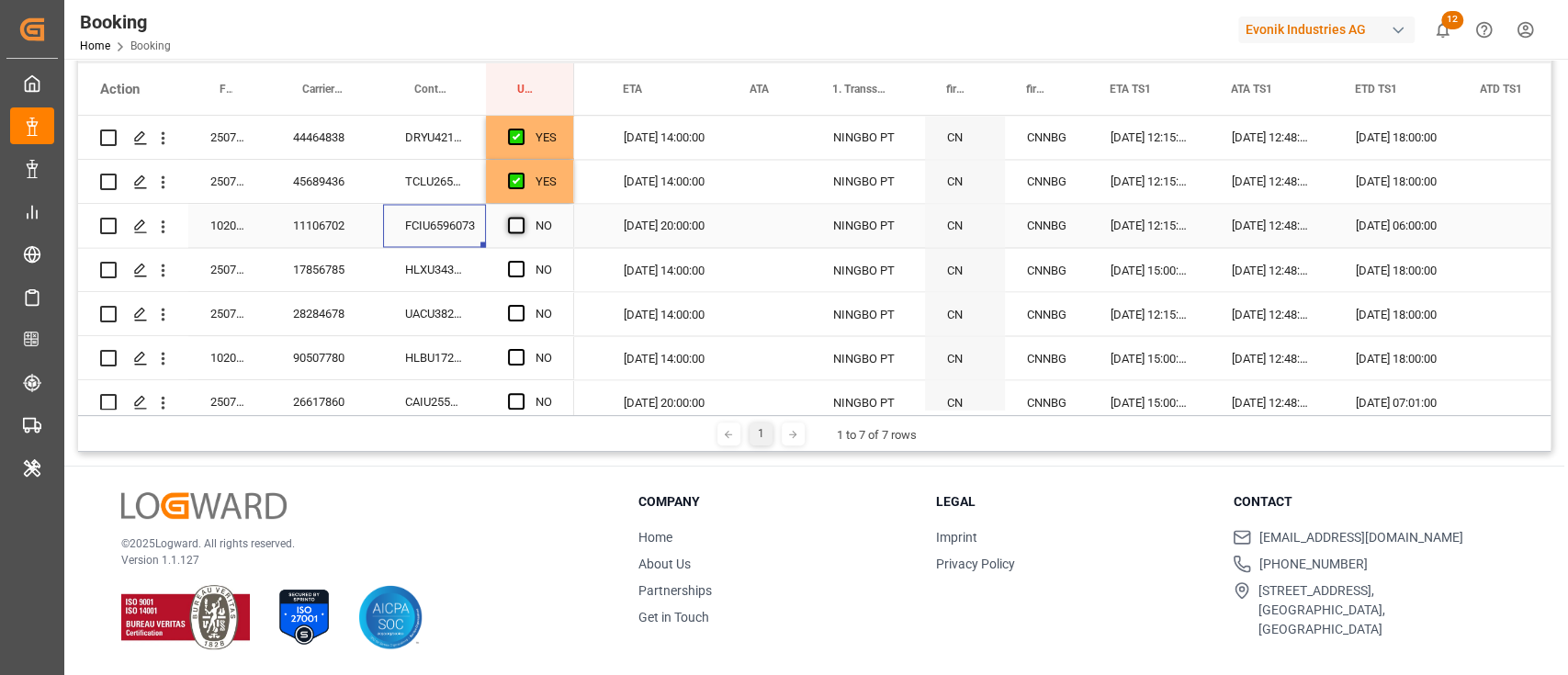
click at [522, 217] on input "Press SPACE to select this row." at bounding box center [522, 217] width 0 height 0
click at [460, 274] on div "HLXU3433686" at bounding box center [435, 269] width 103 height 43
click at [522, 267] on span "Press SPACE to select this row." at bounding box center [515, 268] width 16 height 16
click at [522, 260] on input "Press SPACE to select this row." at bounding box center [522, 260] width 0 height 0
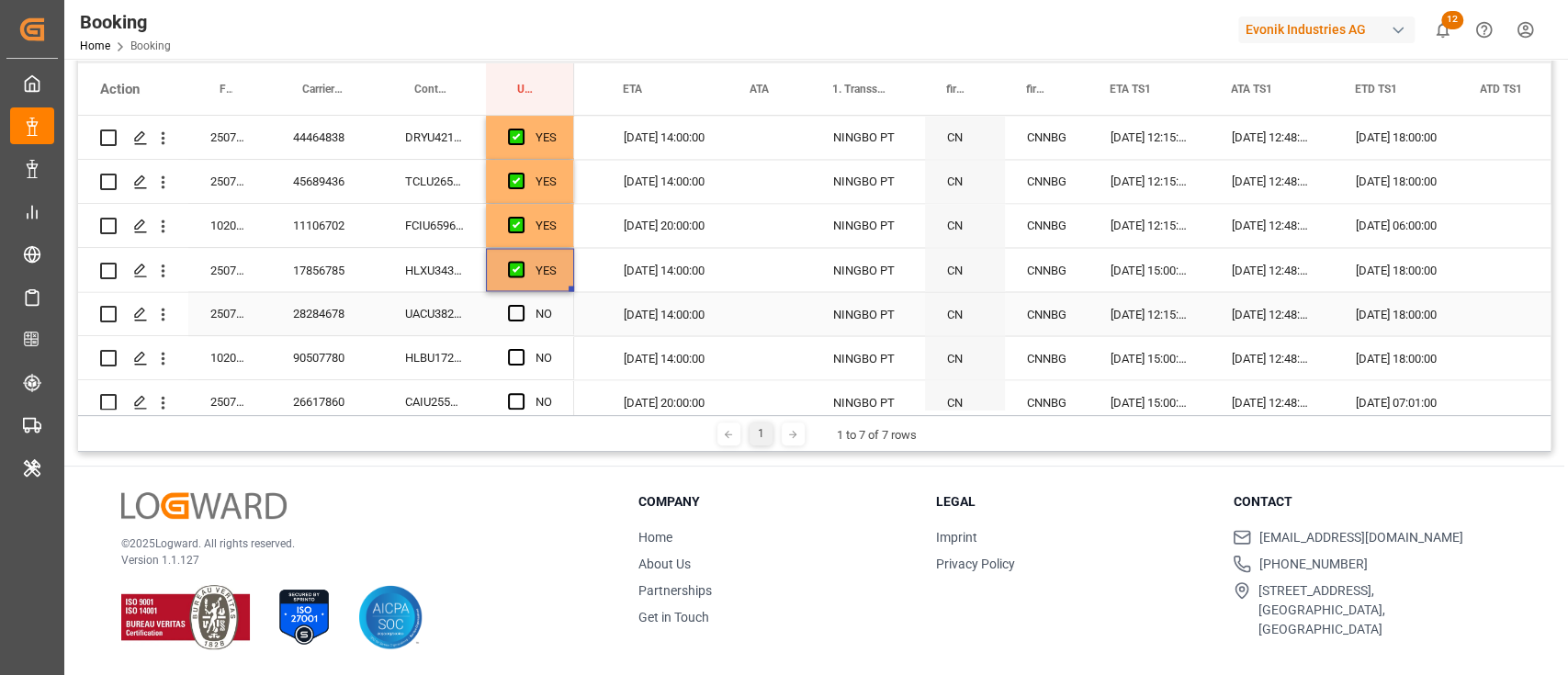
click at [447, 321] on div "UACU3825240" at bounding box center [435, 313] width 103 height 43
click at [514, 311] on span "Press SPACE to select this row." at bounding box center [515, 313] width 16 height 16
click at [522, 305] on input "Press SPACE to select this row." at bounding box center [522, 305] width 0 height 0
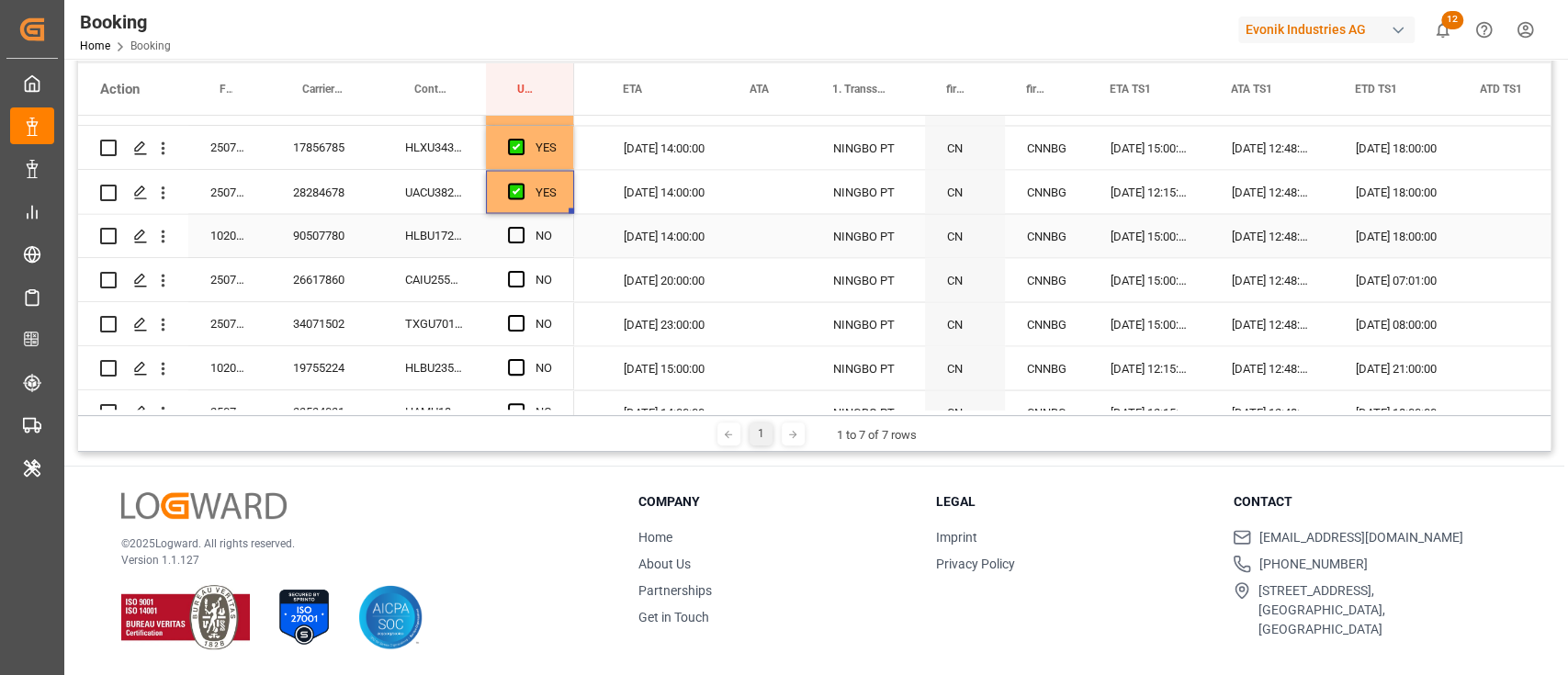
click at [467, 242] on div "HLBU1727600" at bounding box center [435, 235] width 103 height 43
click at [507, 231] on div "NO" at bounding box center [530, 235] width 88 height 43
click at [517, 239] on span "Press SPACE to select this row." at bounding box center [515, 235] width 16 height 16
click at [522, 227] on input "Press SPACE to select this row." at bounding box center [522, 227] width 0 height 0
click at [455, 280] on div "CAIU2551684" at bounding box center [435, 279] width 103 height 43
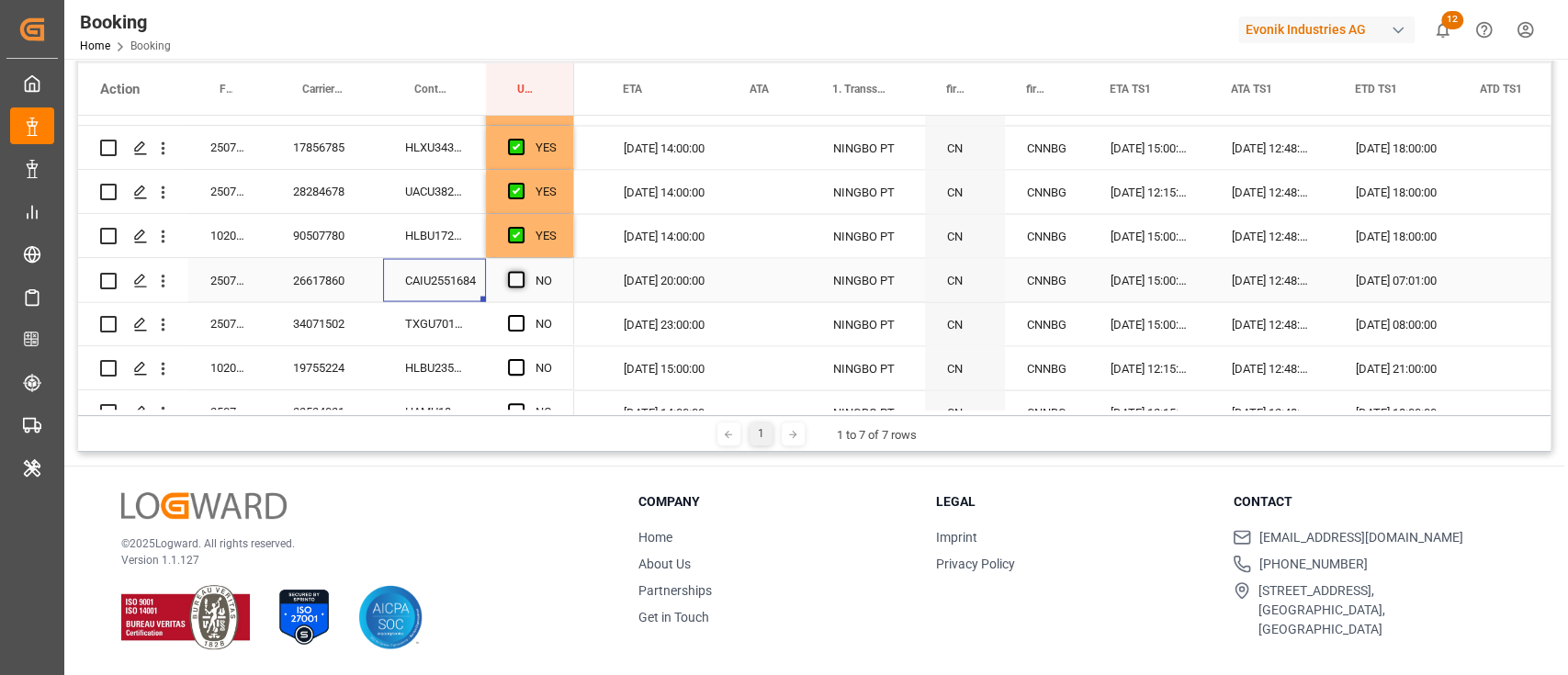
click at [499, 282] on div "NO" at bounding box center [530, 279] width 88 height 43
click at [512, 281] on span "Press SPACE to select this row." at bounding box center [515, 279] width 16 height 16
click at [522, 271] on input "Press SPACE to select this row." at bounding box center [522, 271] width 0 height 0
click at [463, 322] on div "TXGU7010246" at bounding box center [435, 323] width 103 height 43
click at [518, 338] on div "Press SPACE to select this row." at bounding box center [521, 324] width 28 height 42
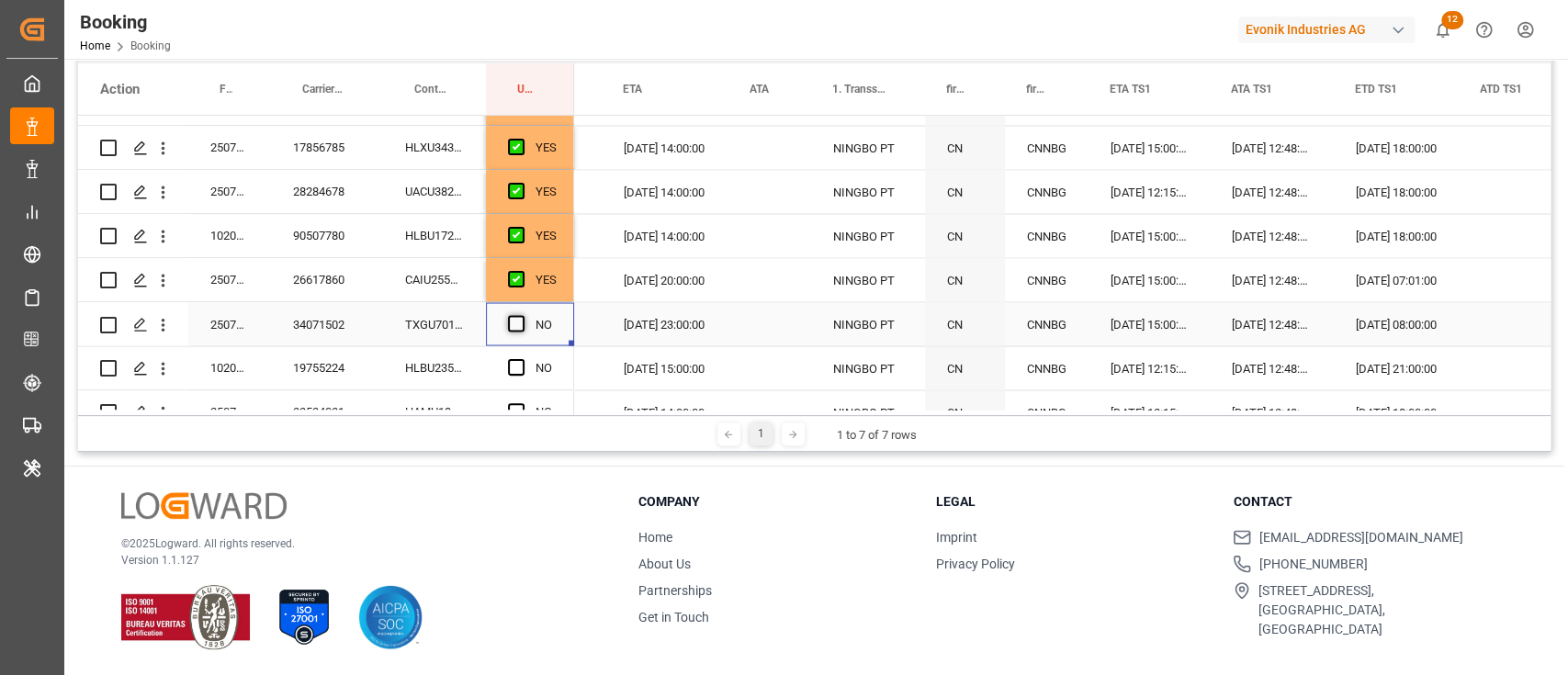
click at [518, 320] on span "Press SPACE to select this row." at bounding box center [515, 322] width 16 height 16
click at [522, 315] on input "Press SPACE to select this row." at bounding box center [522, 315] width 0 height 0
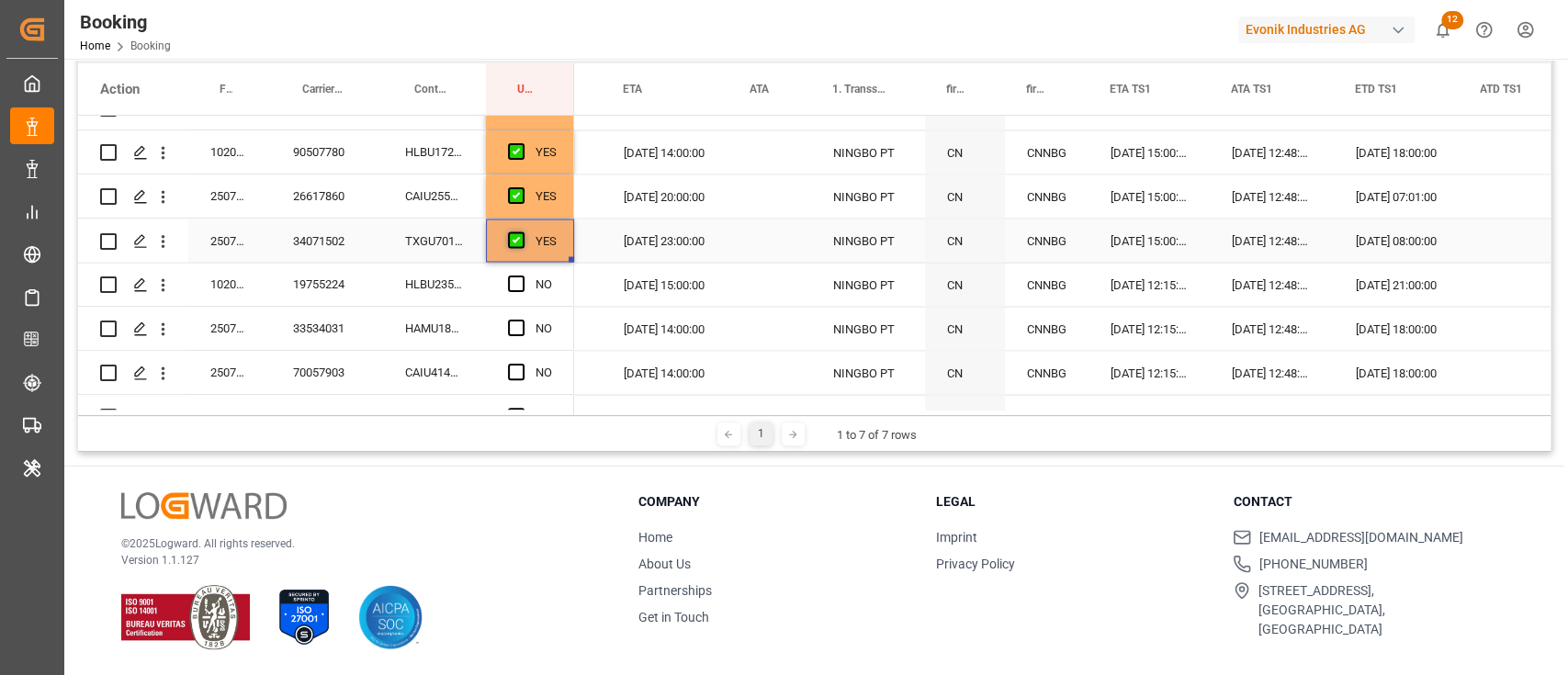
scroll to position [2448, 0]
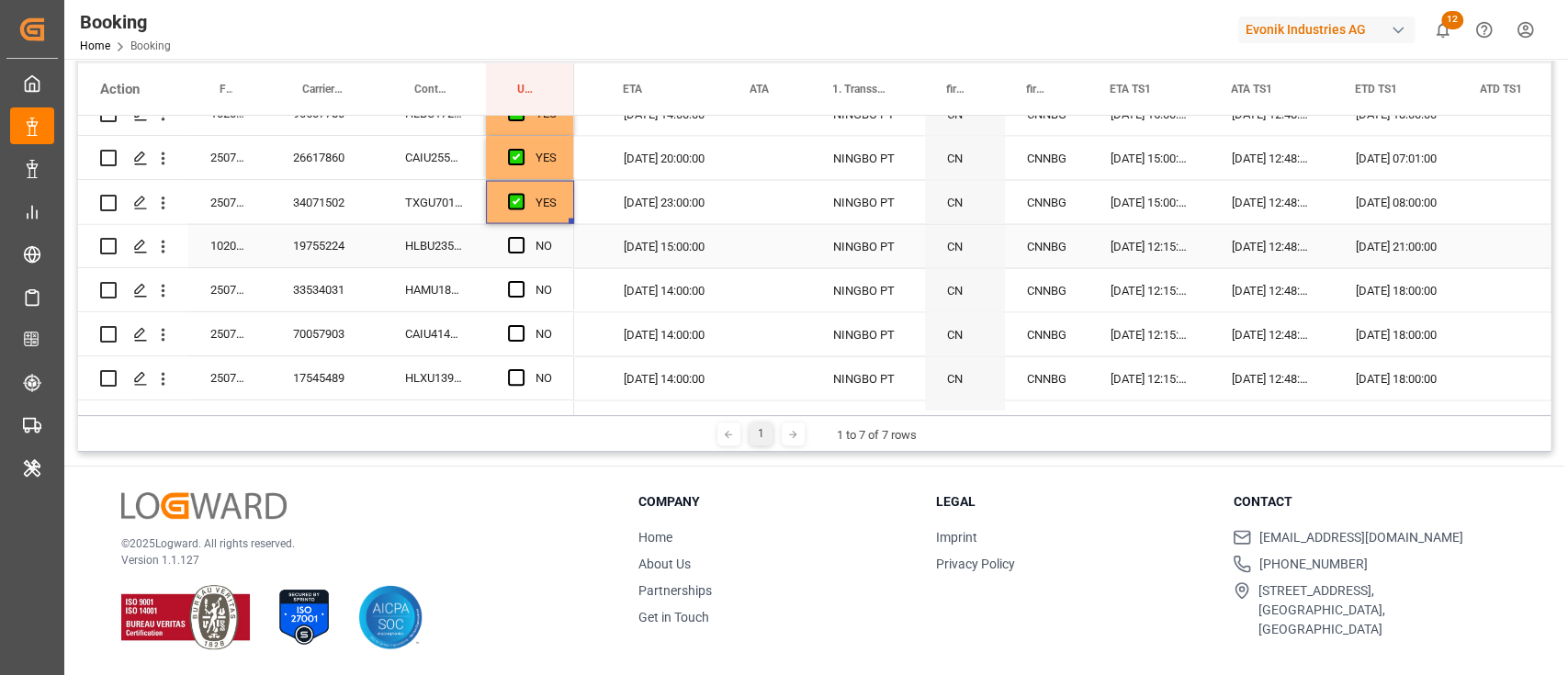
click at [428, 241] on div "HLBU2351708" at bounding box center [435, 245] width 103 height 43
click at [510, 246] on span "Press SPACE to select this row." at bounding box center [515, 244] width 16 height 16
click at [522, 237] on input "Press SPACE to select this row." at bounding box center [522, 237] width 0 height 0
click at [454, 284] on div "HAMU1814897" at bounding box center [435, 289] width 103 height 43
click at [522, 277] on div "Press SPACE to select this row." at bounding box center [521, 290] width 28 height 42
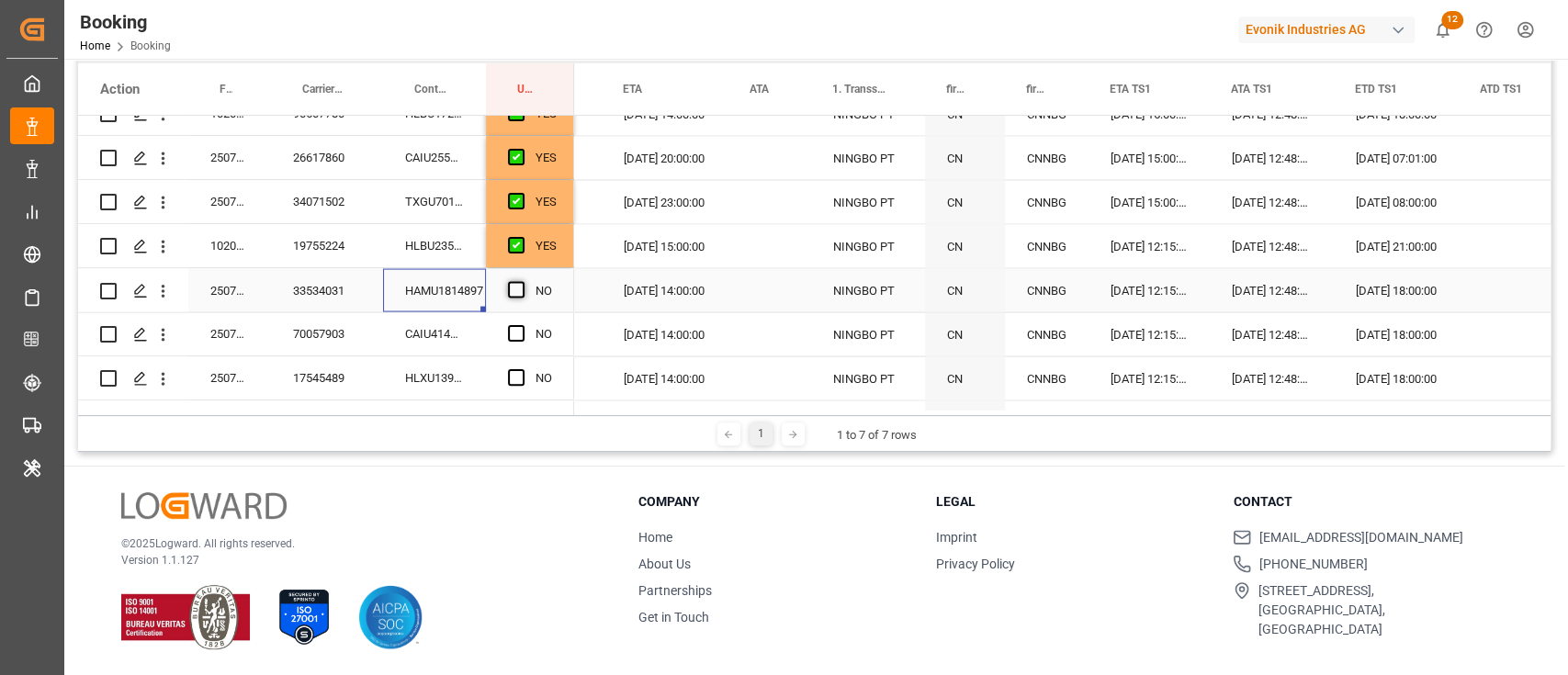
click at [513, 290] on span "Press SPACE to select this row." at bounding box center [515, 289] width 16 height 16
click at [522, 281] on input "Press SPACE to select this row." at bounding box center [522, 281] width 0 height 0
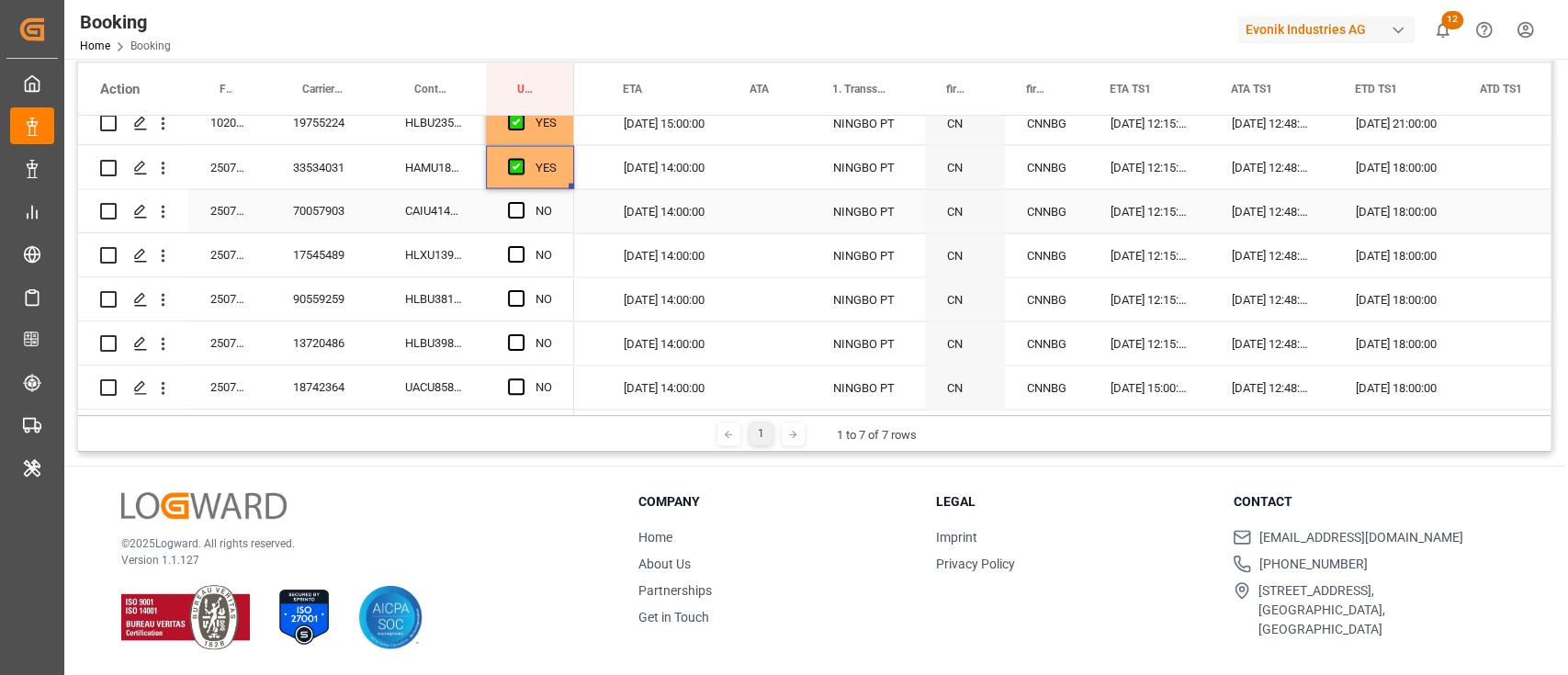
click at [453, 202] on div "CAIU4142860" at bounding box center [435, 210] width 103 height 43
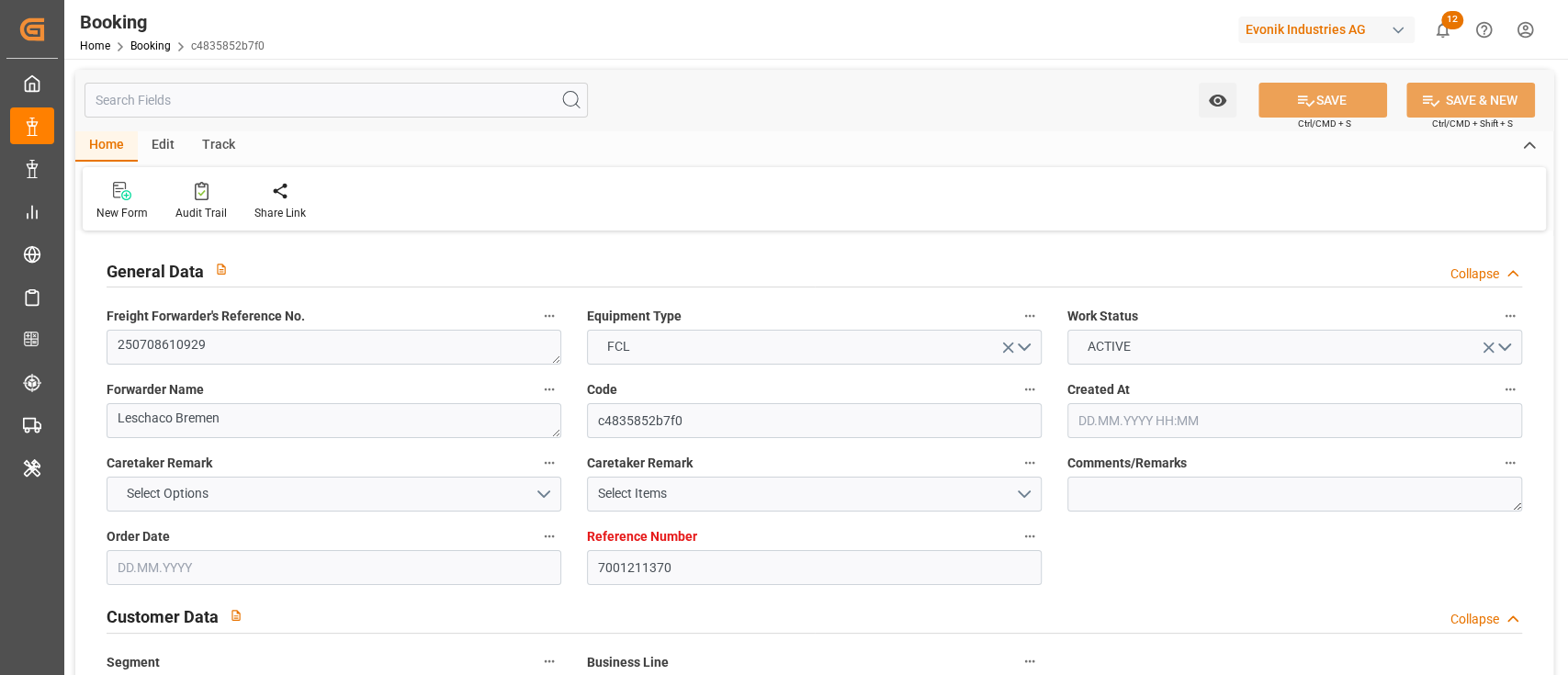
type input "7001211370"
type input "9619933"
type input "Hapag [PERSON_NAME]"
type input "Hapag [PERSON_NAME] Aktiengesellschaft"
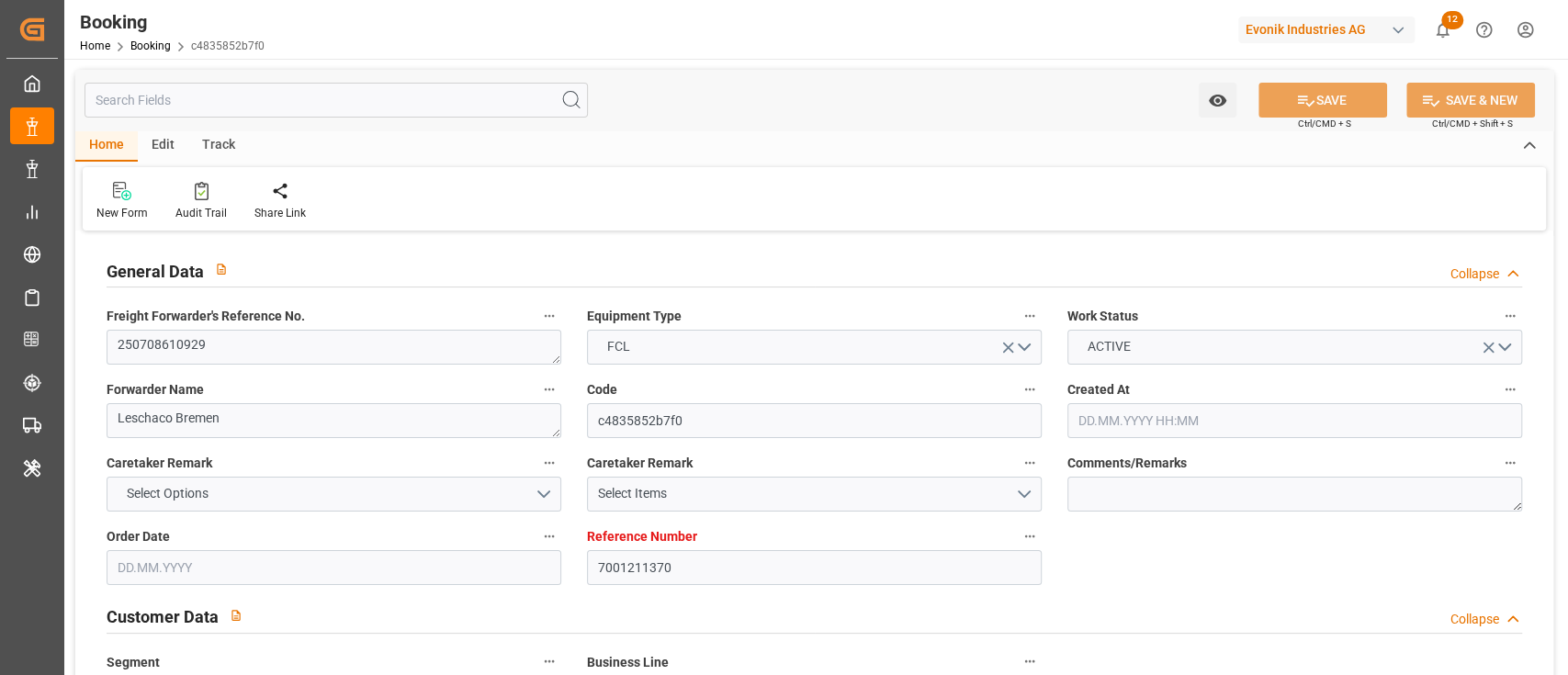
type input "NLRTM"
type input "CNHUA"
type input "CNYTN"
type input "0"
type input "NLRTM"
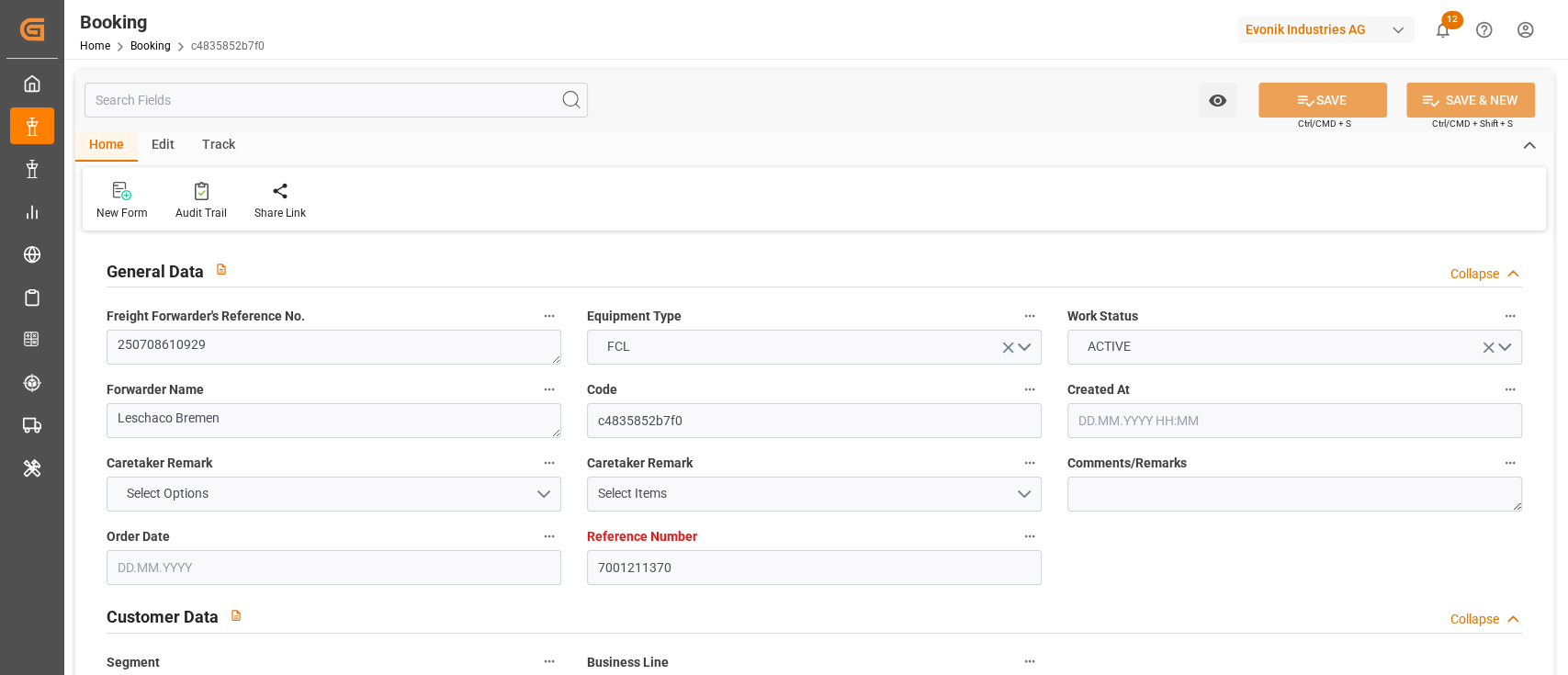
type input "CNHUA"
type input "02.07.2025 12:56"
type input "02.07.2025"
type input "03.09.2025"
type input "18.07.2025"
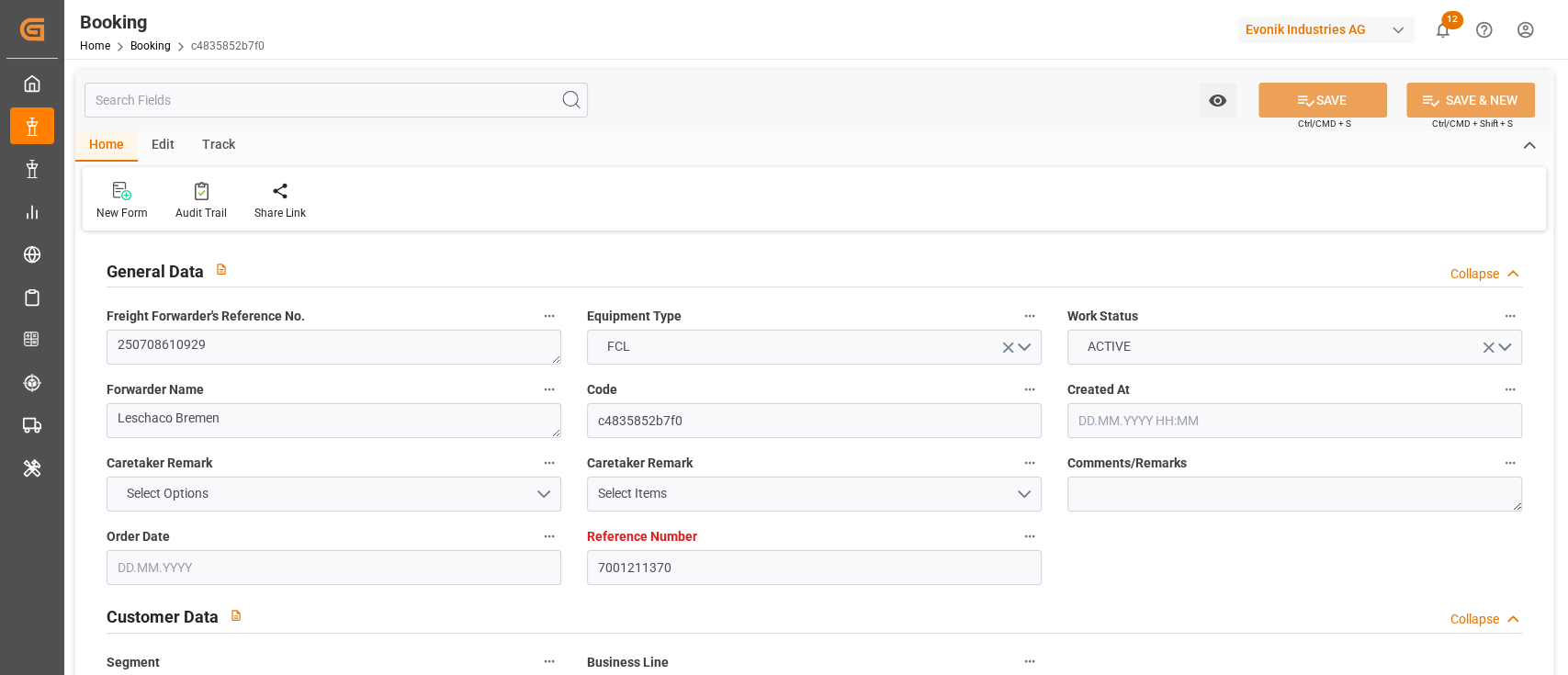
type input "07.07.2025"
type input "21.07.2025"
type input "04.08.2025 12:00"
type input "28.07.2025 00:00"
type input "04.08.2025 14:48"
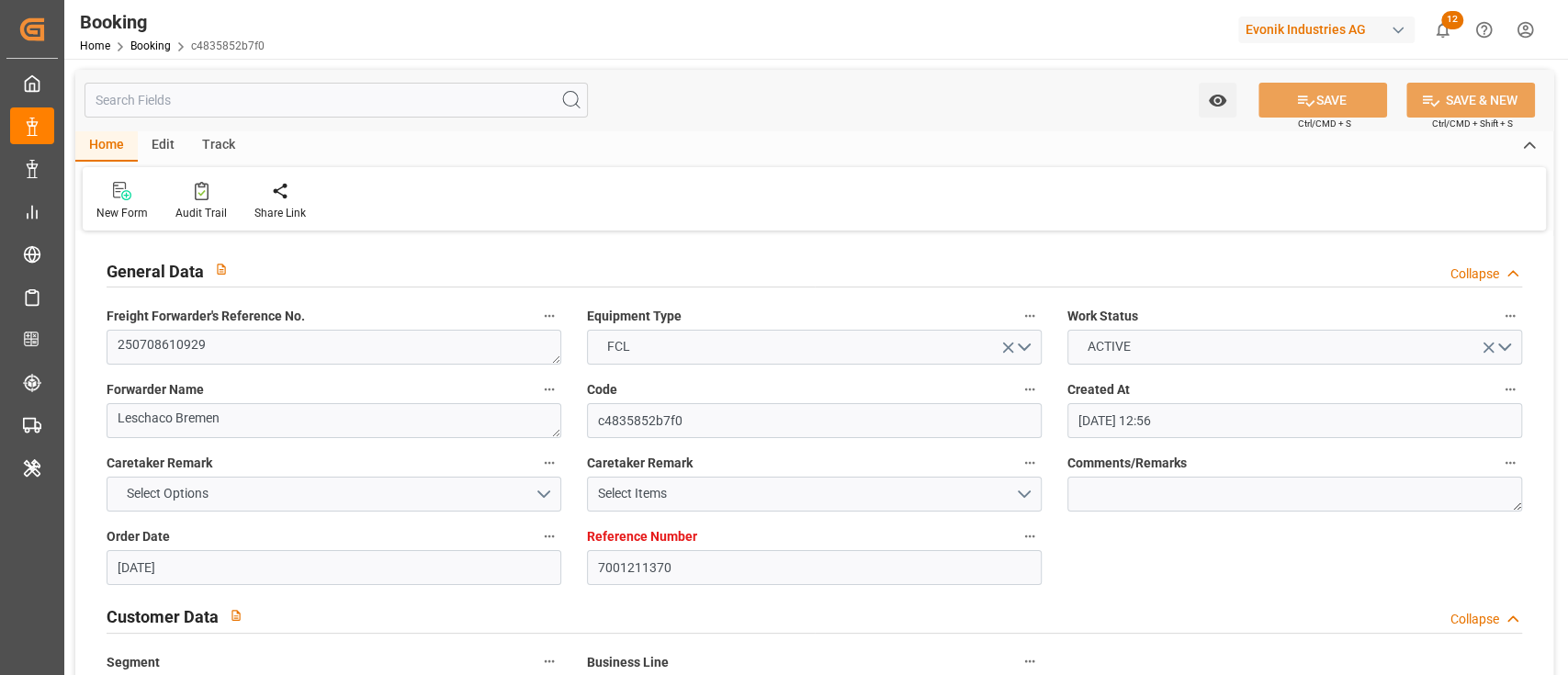
type input "01.08.2025 02:27"
type input "24.09.2025 00:00"
type input "19.09.2025 00:00"
type input "27.09.2025 02:00"
type input "12.09.2025 00:00"
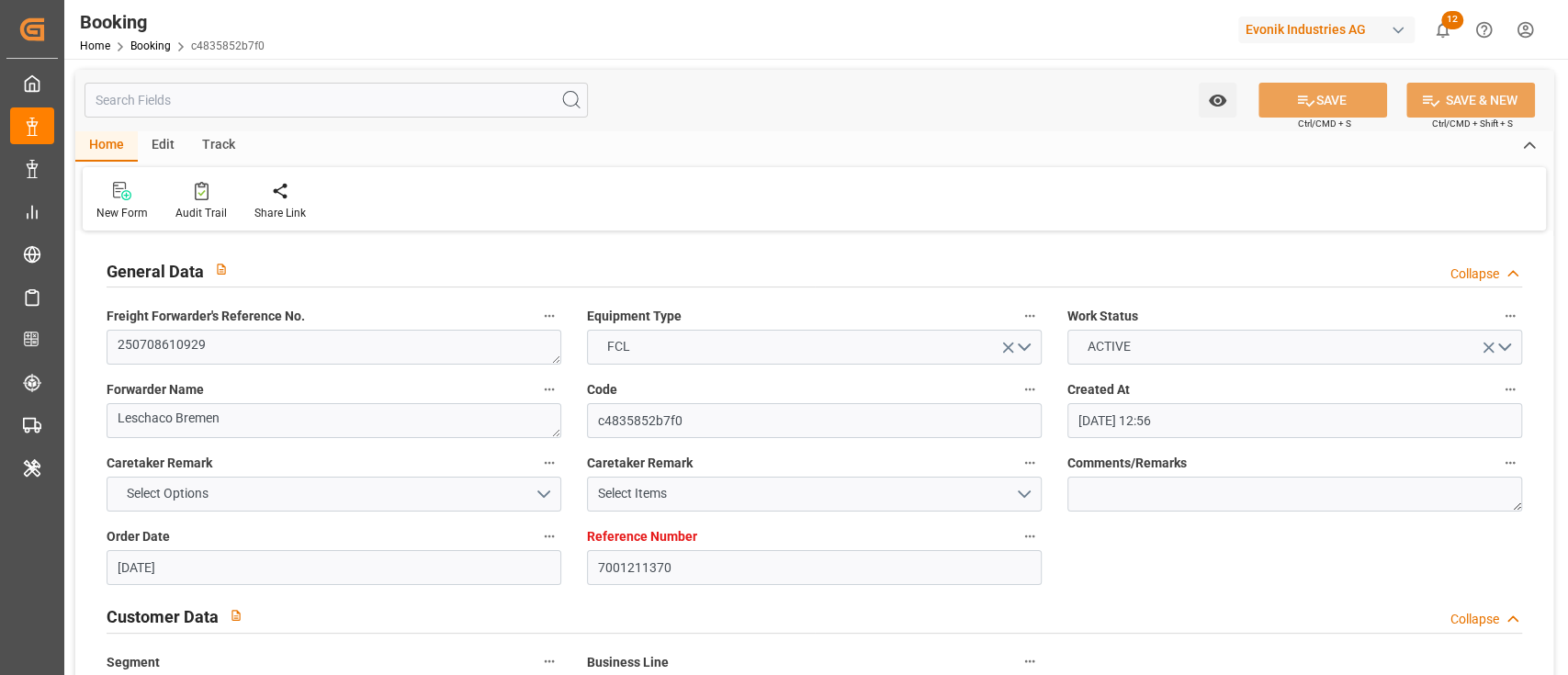
type input "20.09.2025 00:00"
type input "16.09.2025 00:00"
type input "24.07.2025"
type input "03.09.2025 03:14"
type input "03.09.2025"
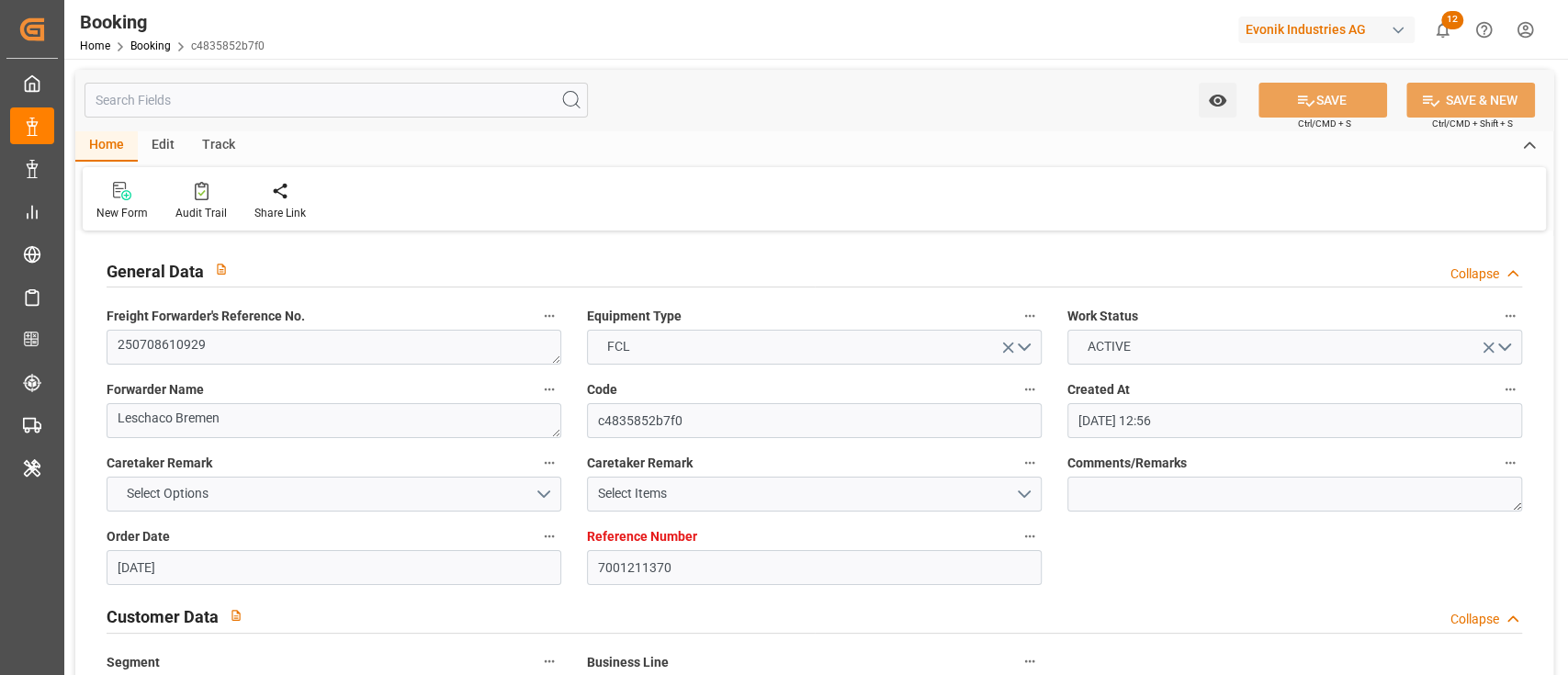
type input "23.07.2025 11:15"
type input "21.07.2025 08:17"
type input "23.07.2025 08:59"
type input "23.07.2025 11:15"
type input "21.07.2025 08:15"
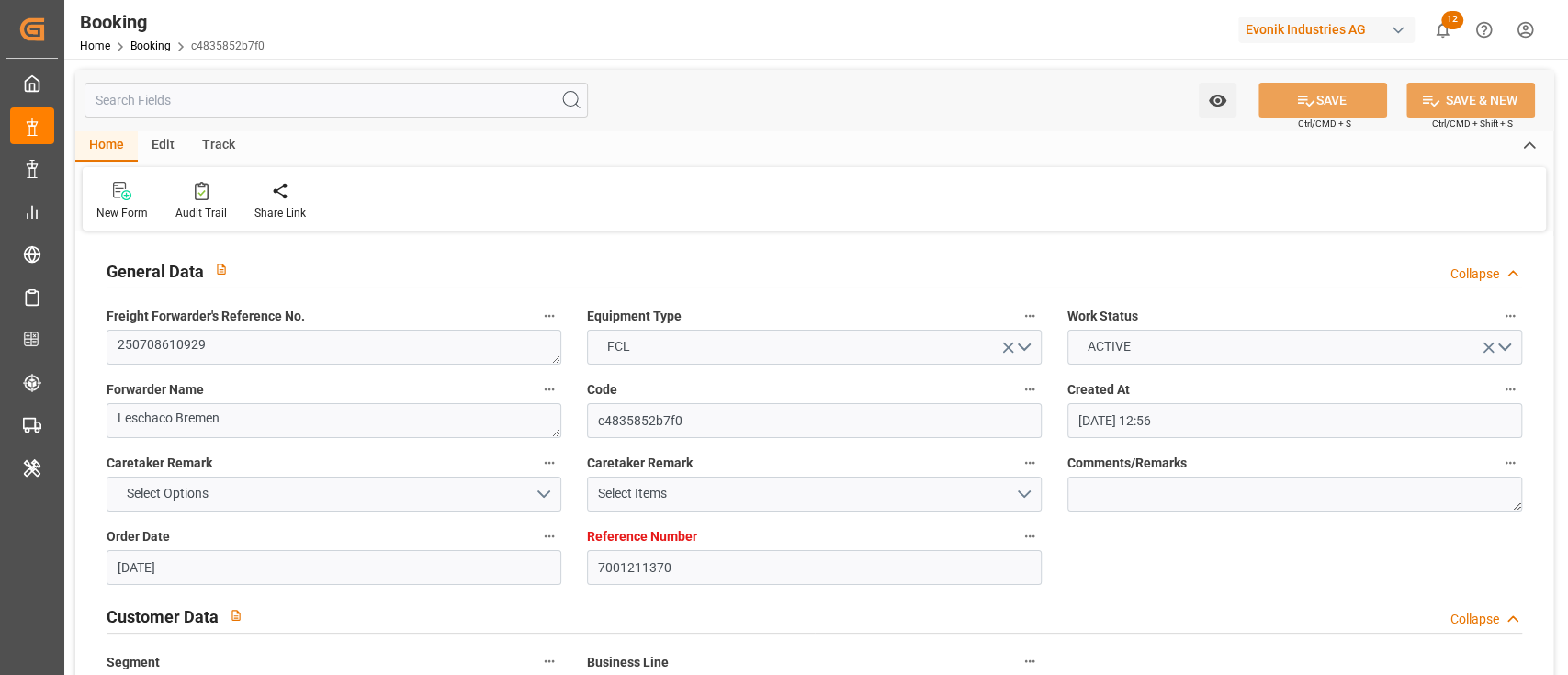
type input "30.07.2025 05:30"
type input "26.07.2025 12:00"
type input "03.08.2025 22:19"
type input "04.08.2025 12:00"
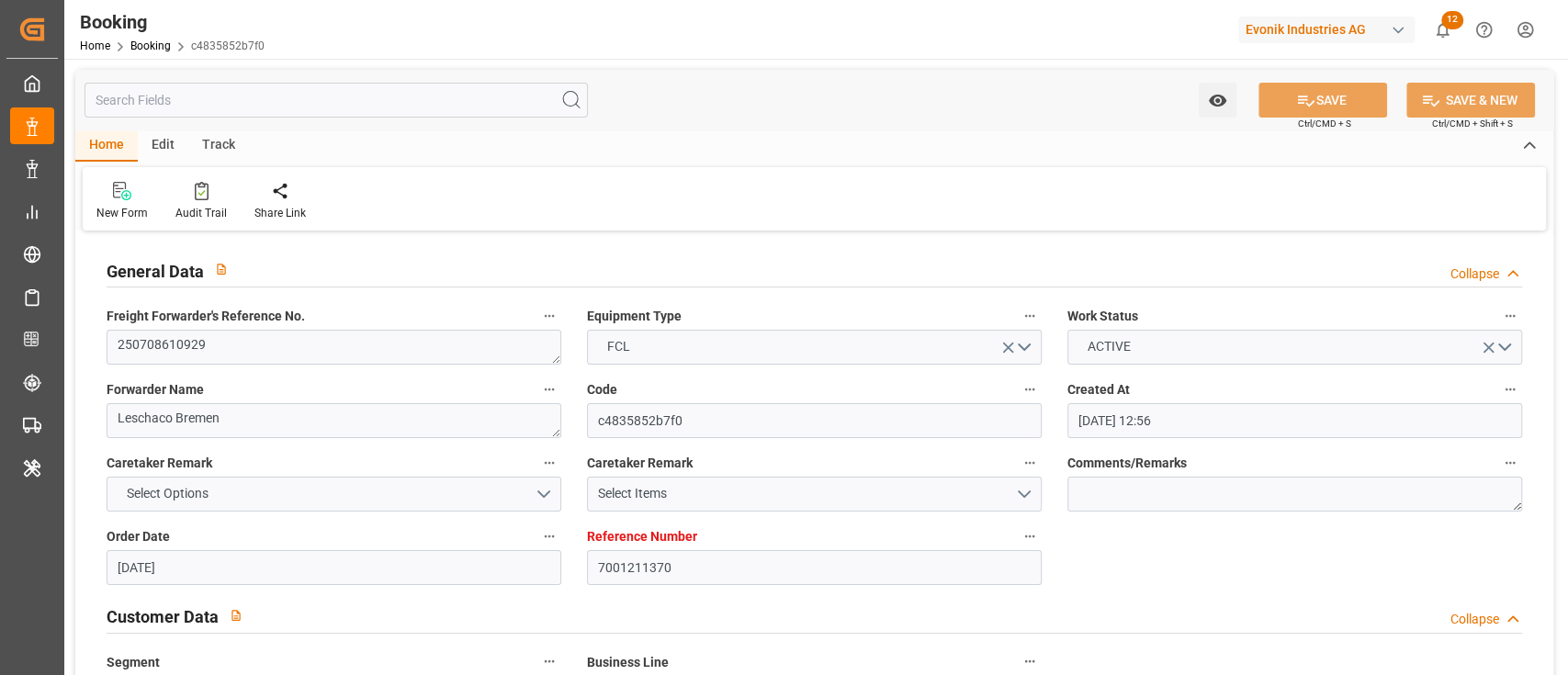
type input "04.08.2025 16:25"
type input "27.09.2025 02:00"
type input "27.09.2025 18:05"
type input "20.09.2025 12:00"
type input "16.09.2025 12:00"
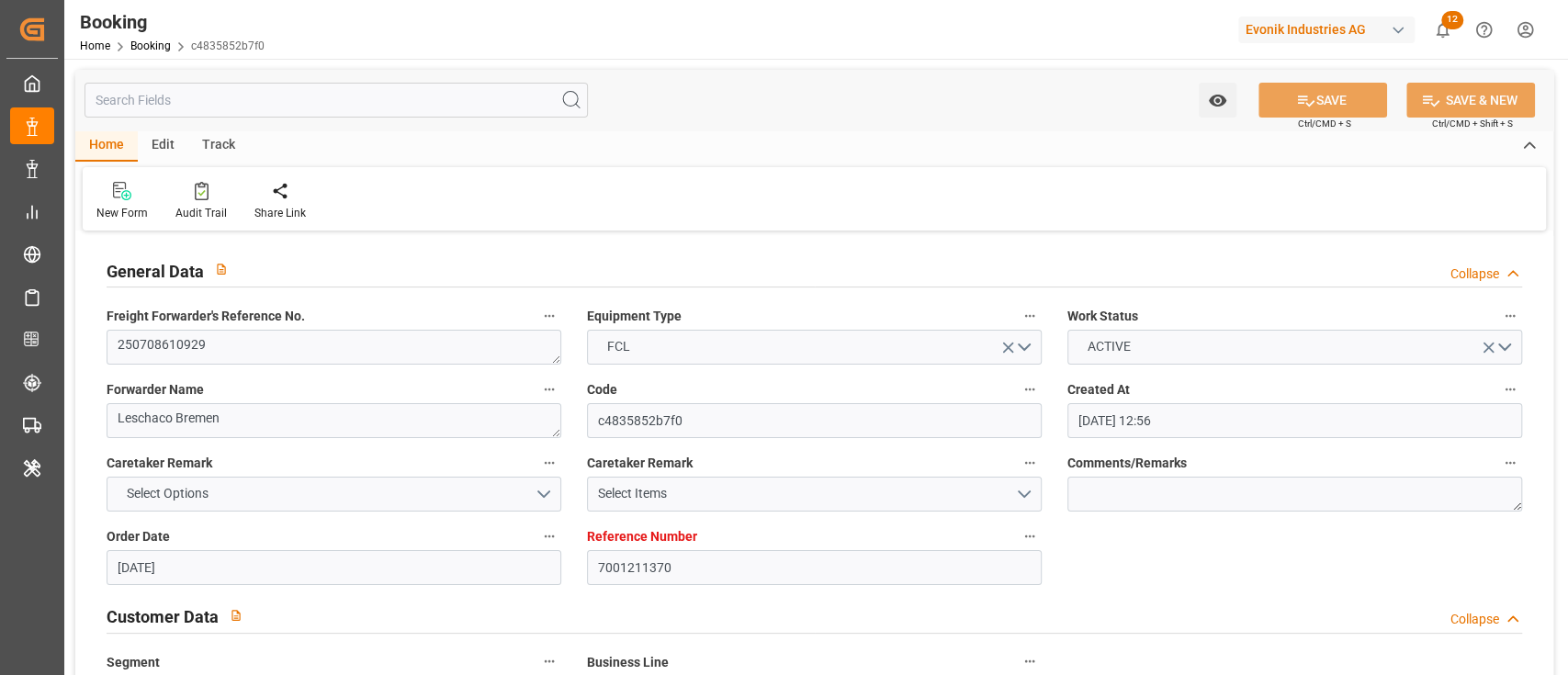
type input "24.09.2025 12:00"
type input "19.09.2025 12:00"
type input "28.09.2025 12:00"
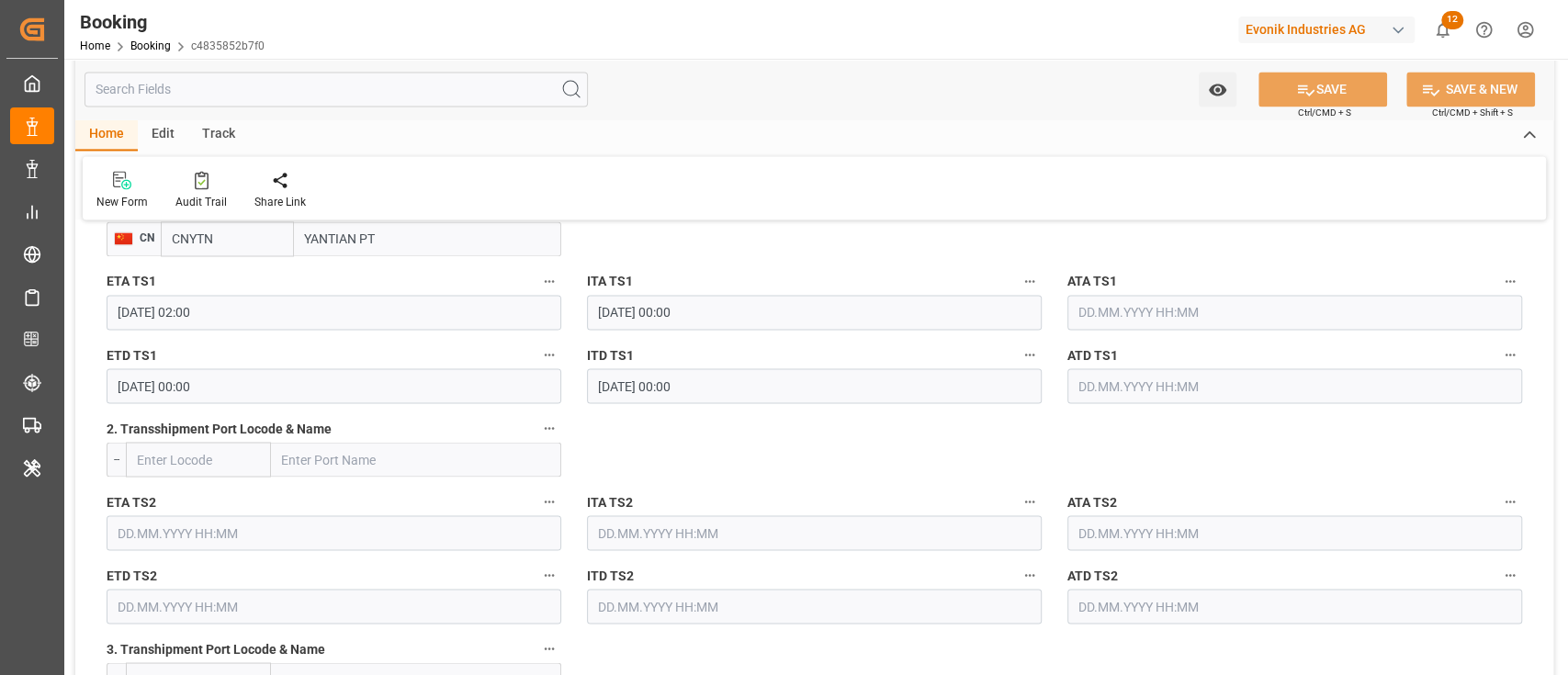
scroll to position [2081, 0]
click at [367, 395] on input "20.09.2025 00:00" at bounding box center [334, 383] width 455 height 35
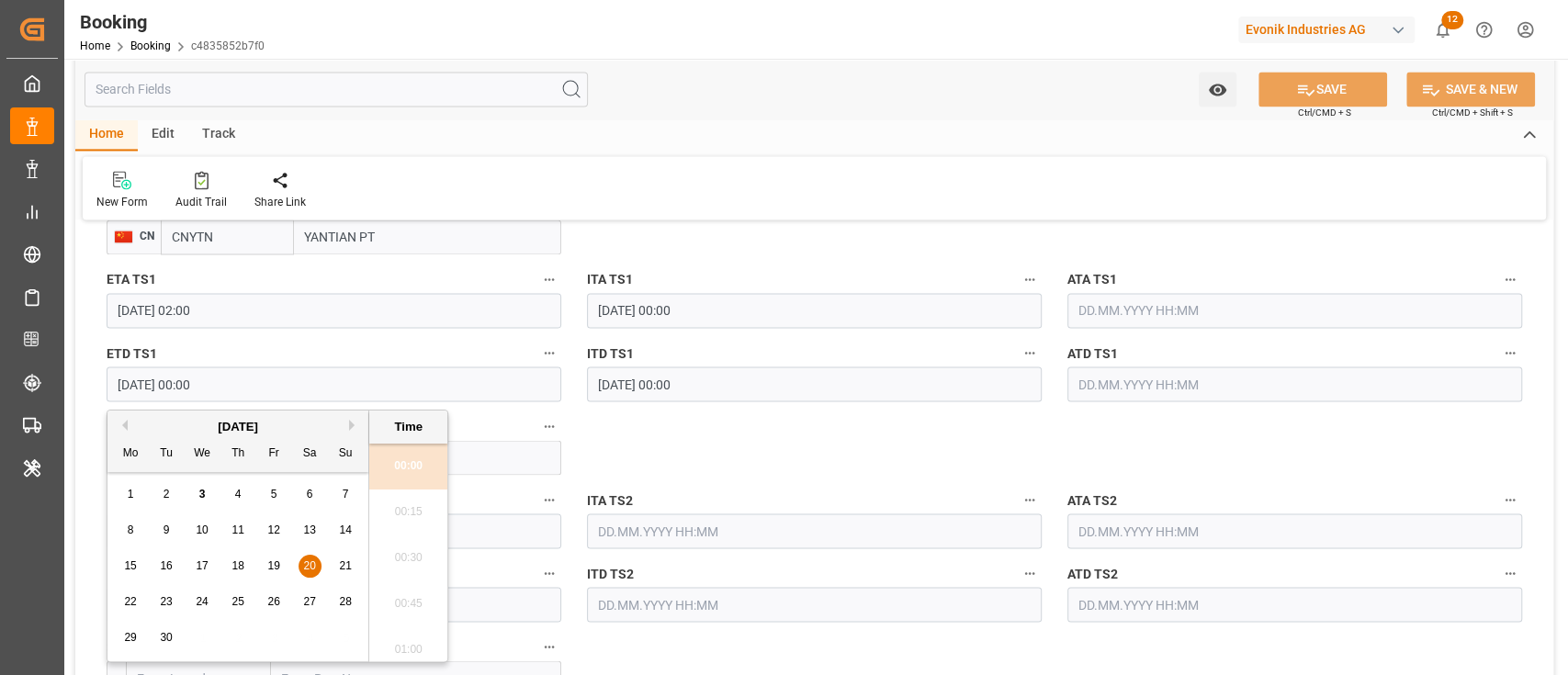
click at [136, 629] on div "29" at bounding box center [131, 638] width 23 height 22
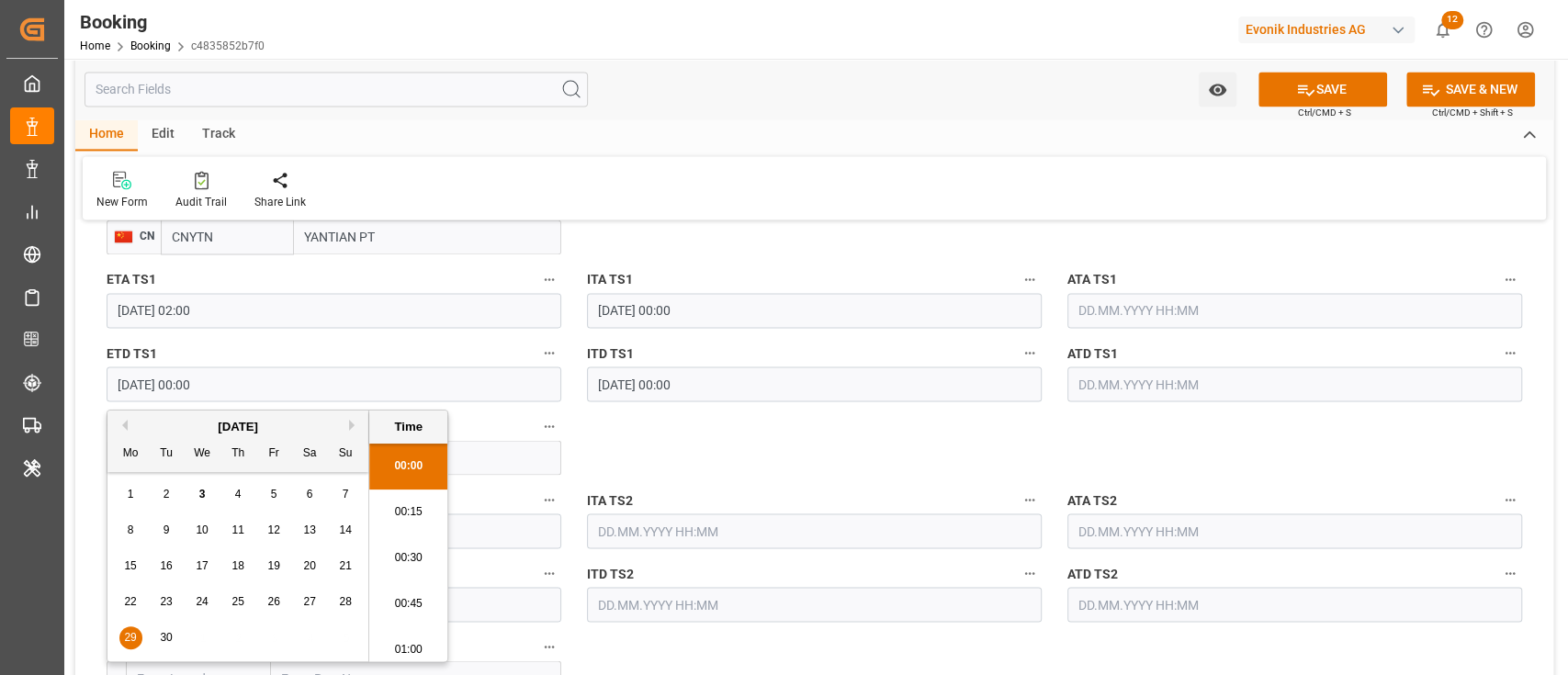
type input "29.09.2025 00:00"
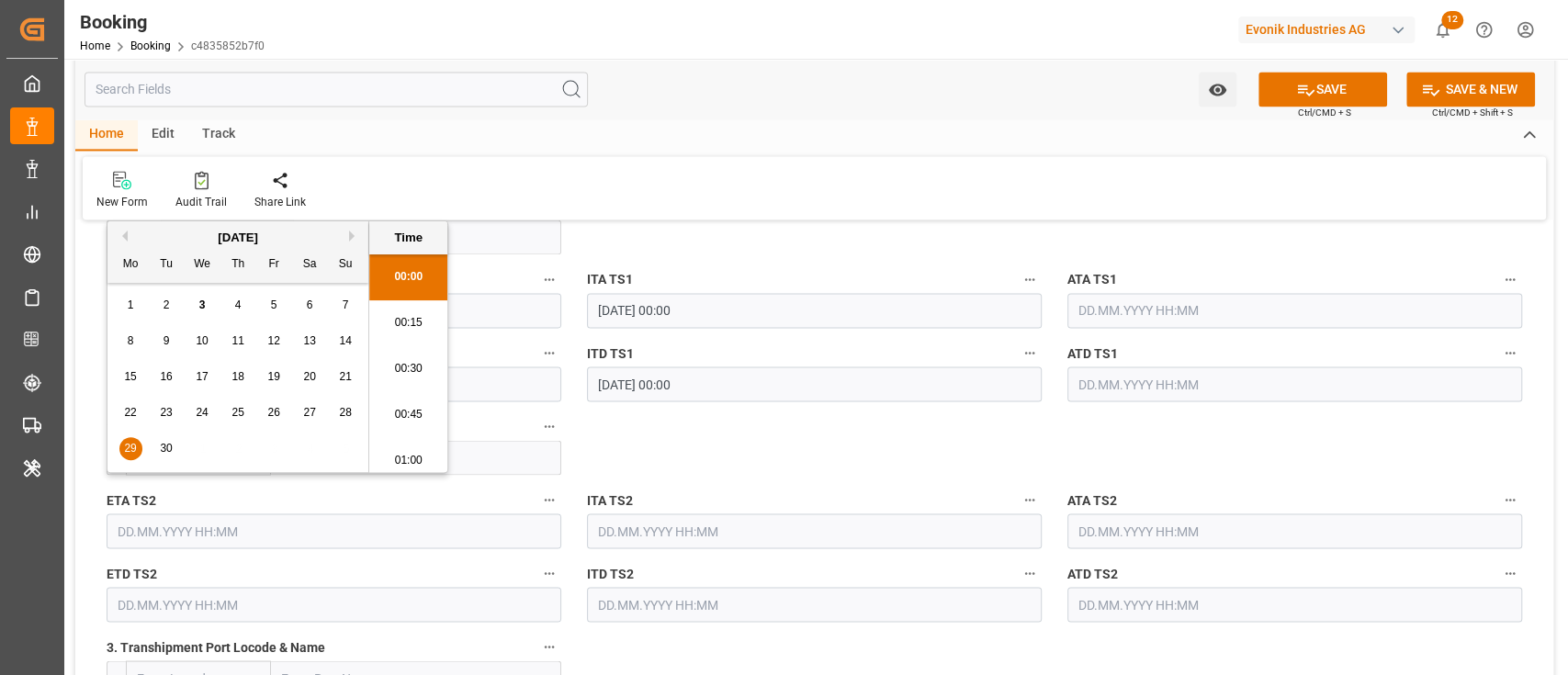
scroll to position [1958, 0]
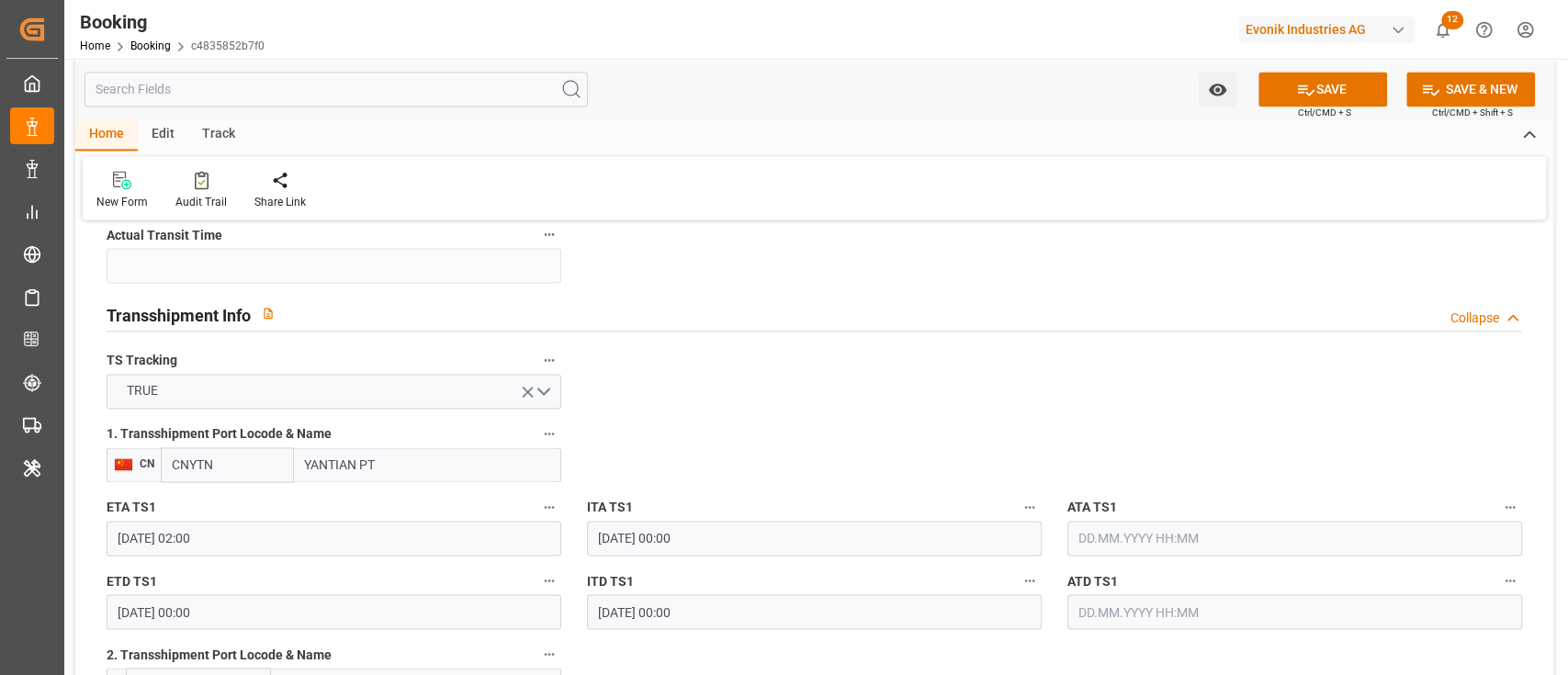
scroll to position [1713, 0]
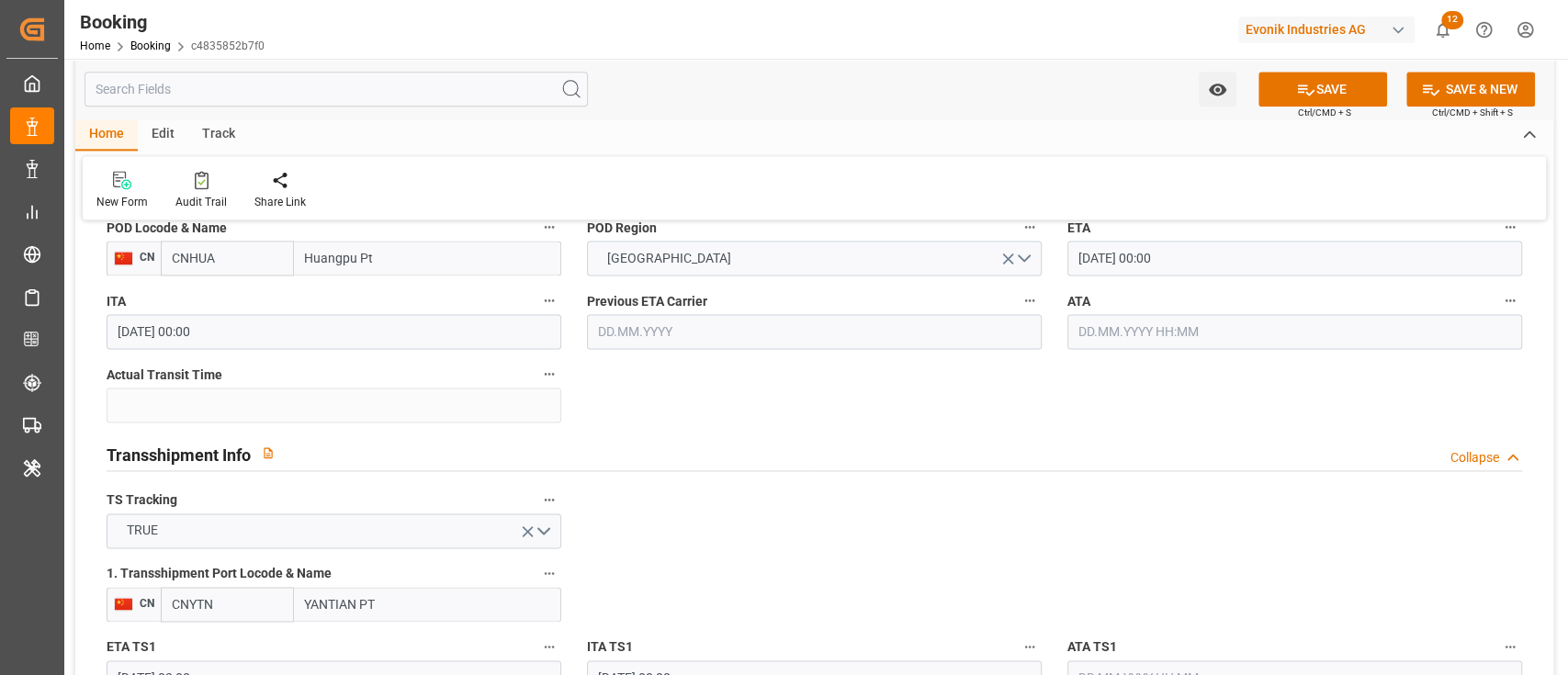
click at [1132, 257] on input "24.09.2025 00:00" at bounding box center [1294, 258] width 455 height 35
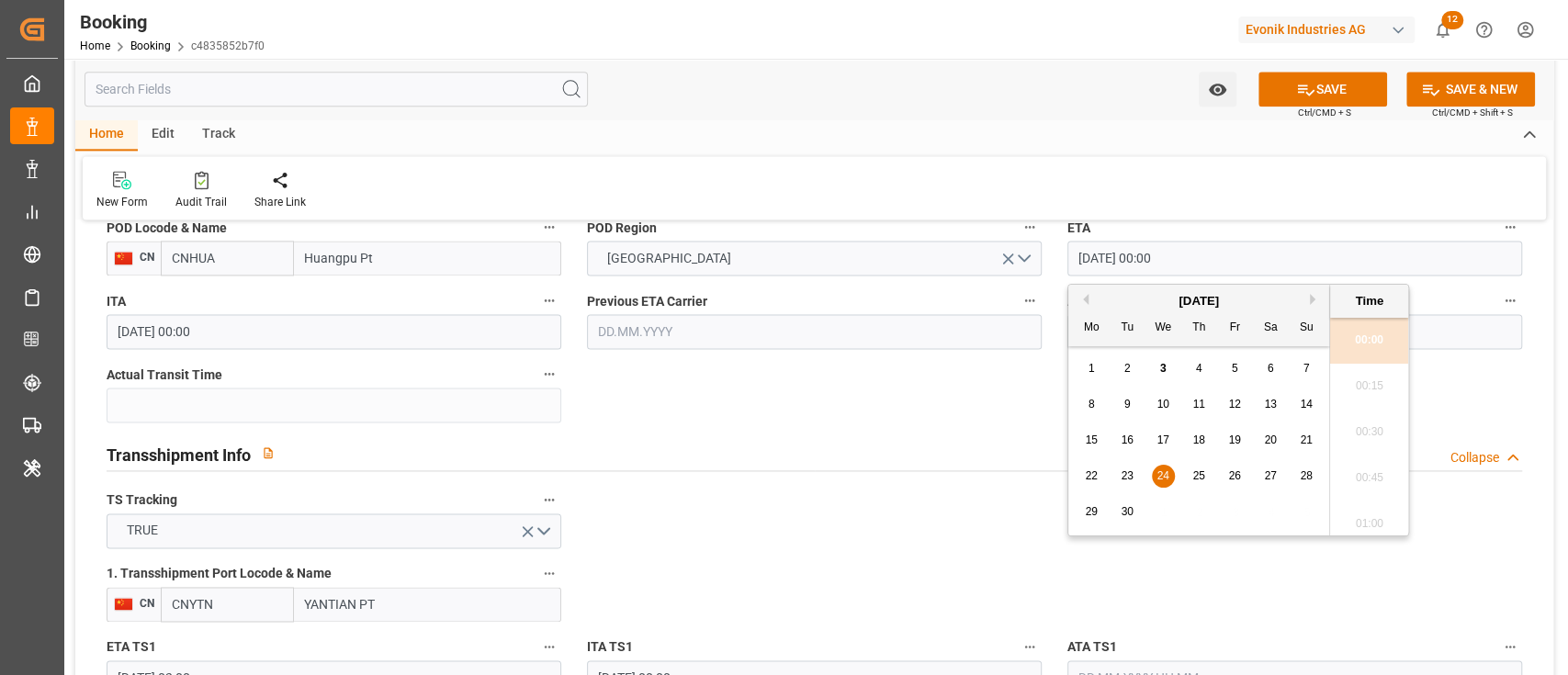
click at [1311, 297] on button "Next Month" at bounding box center [1315, 299] width 11 height 11
click at [1263, 365] on div "4" at bounding box center [1270, 369] width 23 height 22
type input "04.10.2025 00:00"
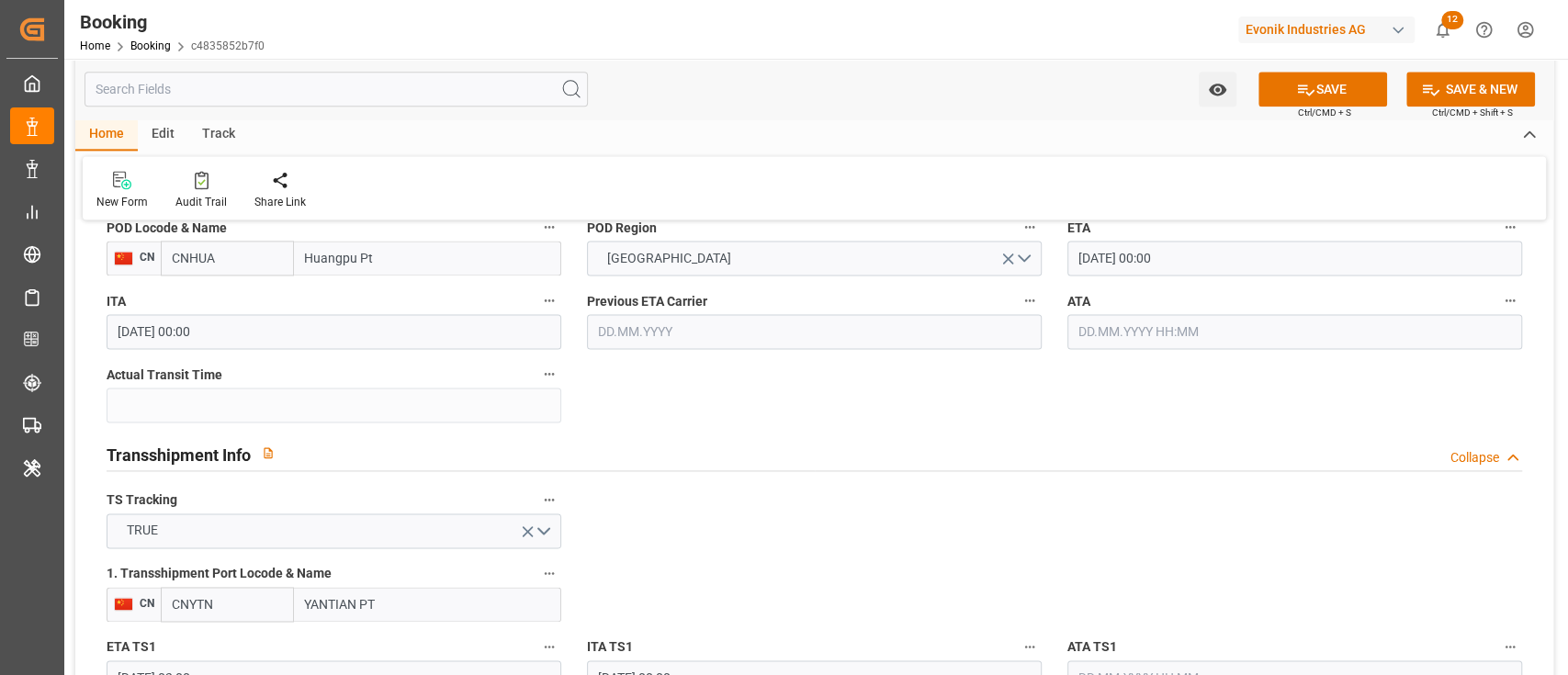
click at [908, 464] on div "Transshipment Info Collapse" at bounding box center [814, 453] width 1415 height 35
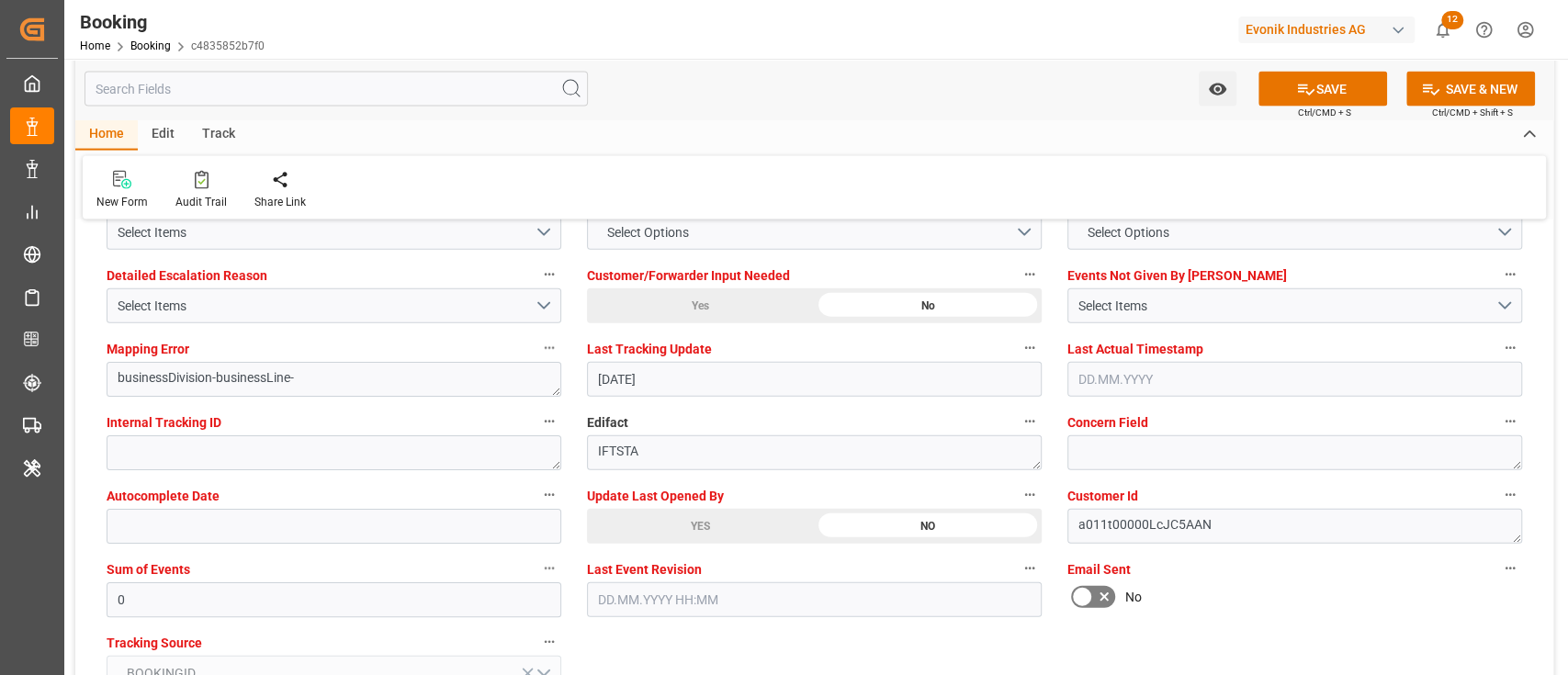
scroll to position [2815, 0]
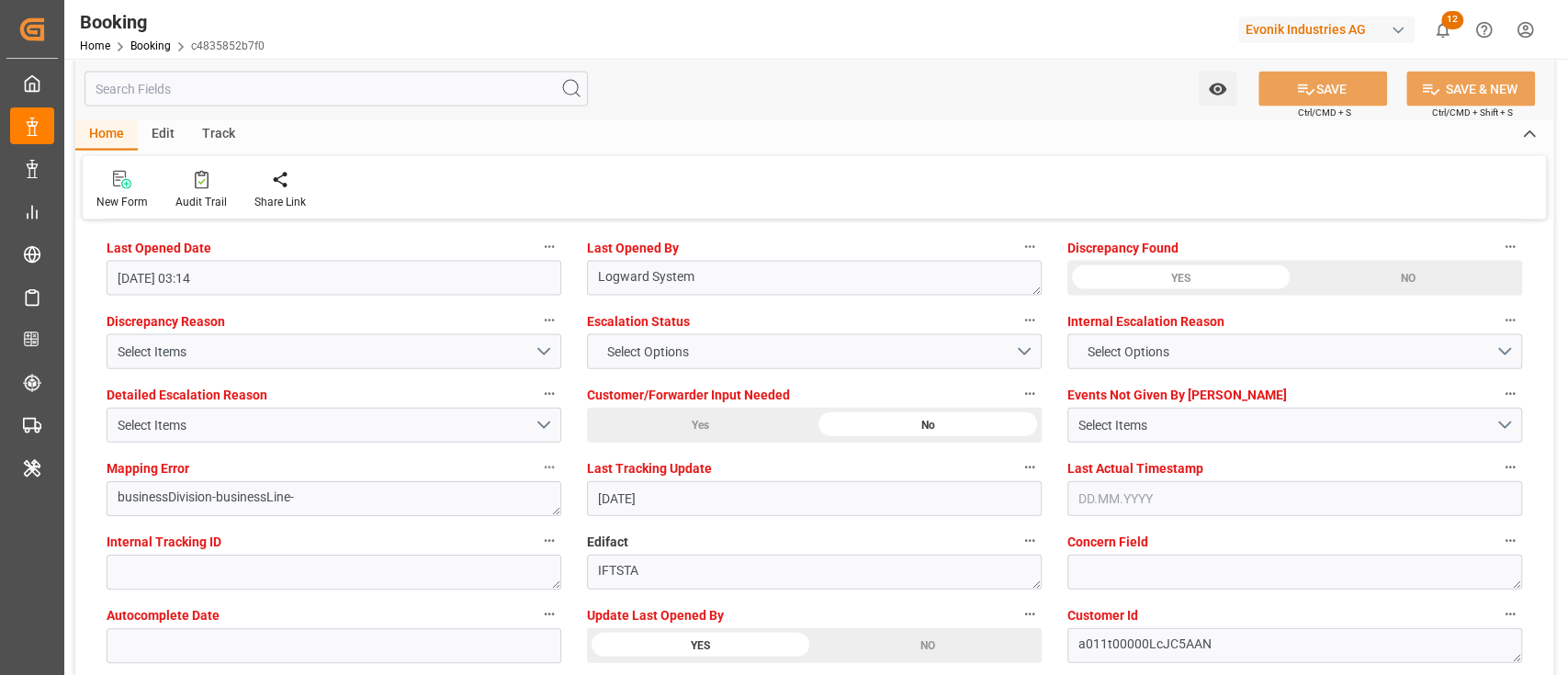
scroll to position [2571, 0]
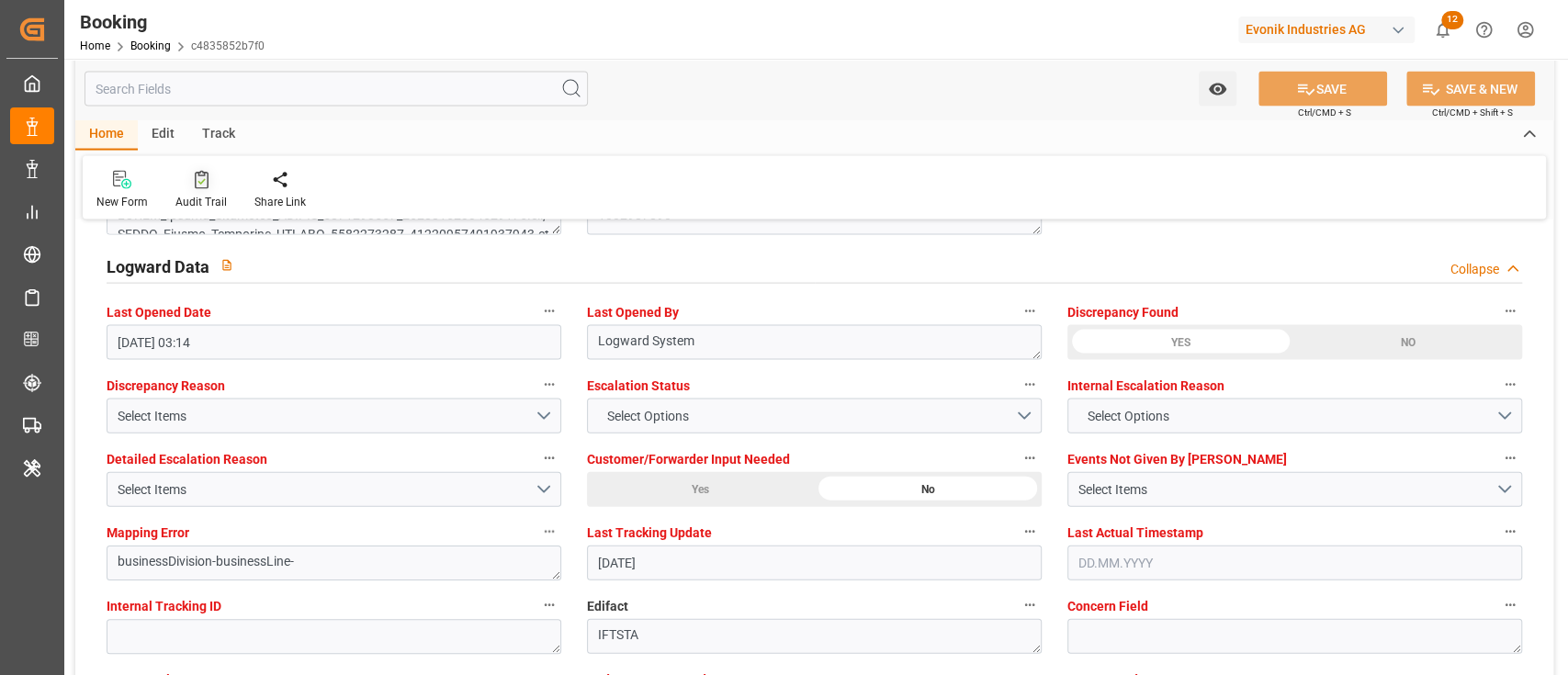
click at [201, 188] on icon at bounding box center [202, 180] width 13 height 18
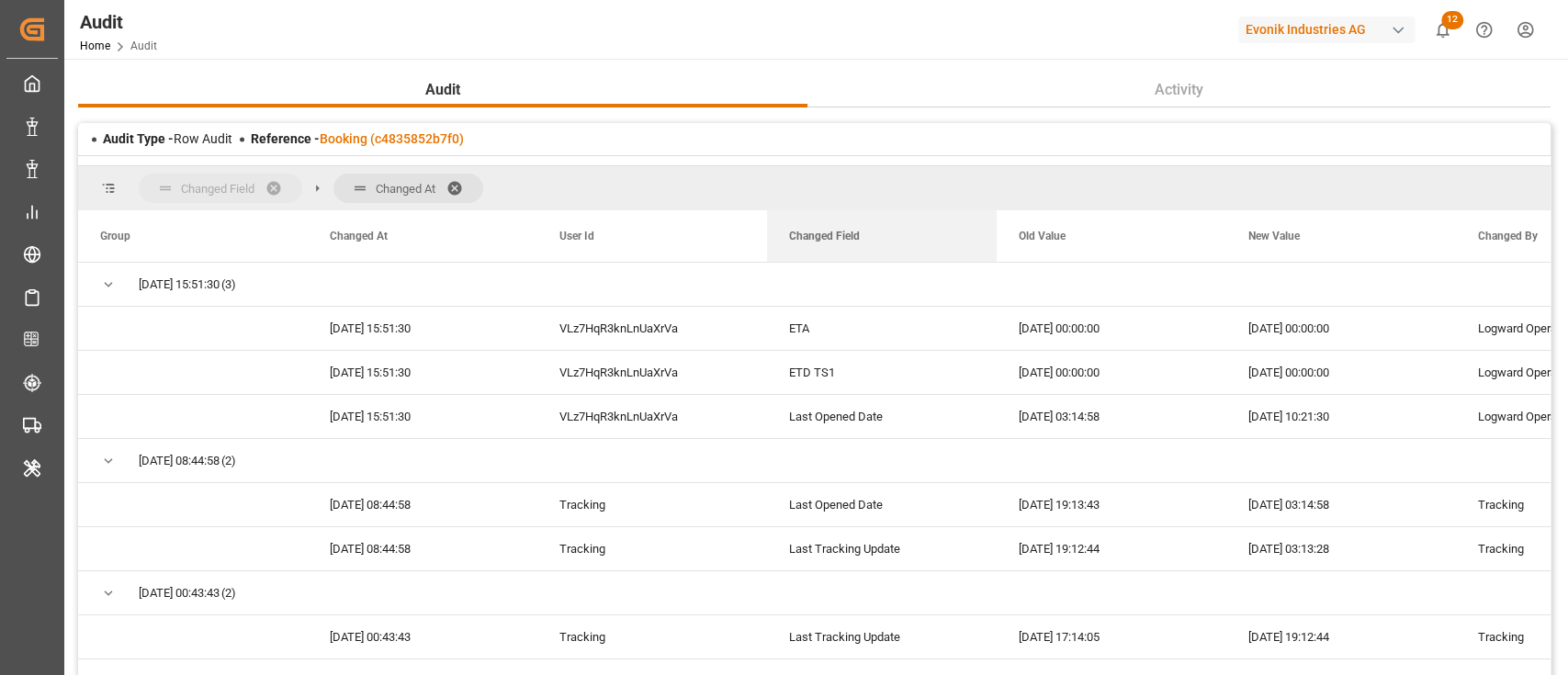
drag, startPoint x: 818, startPoint y: 230, endPoint x: 286, endPoint y: 191, distance: 533.4
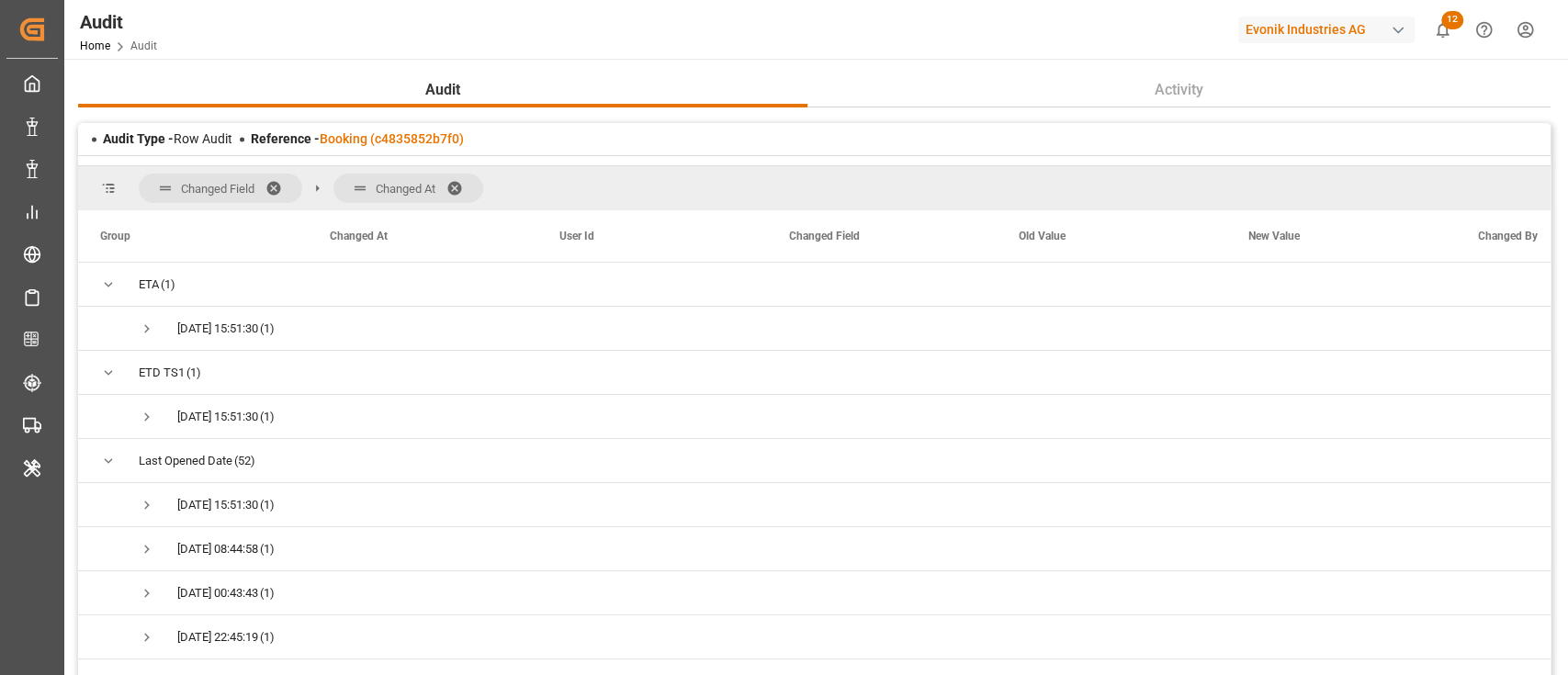
click at [460, 189] on span at bounding box center [460, 187] width 29 height 16
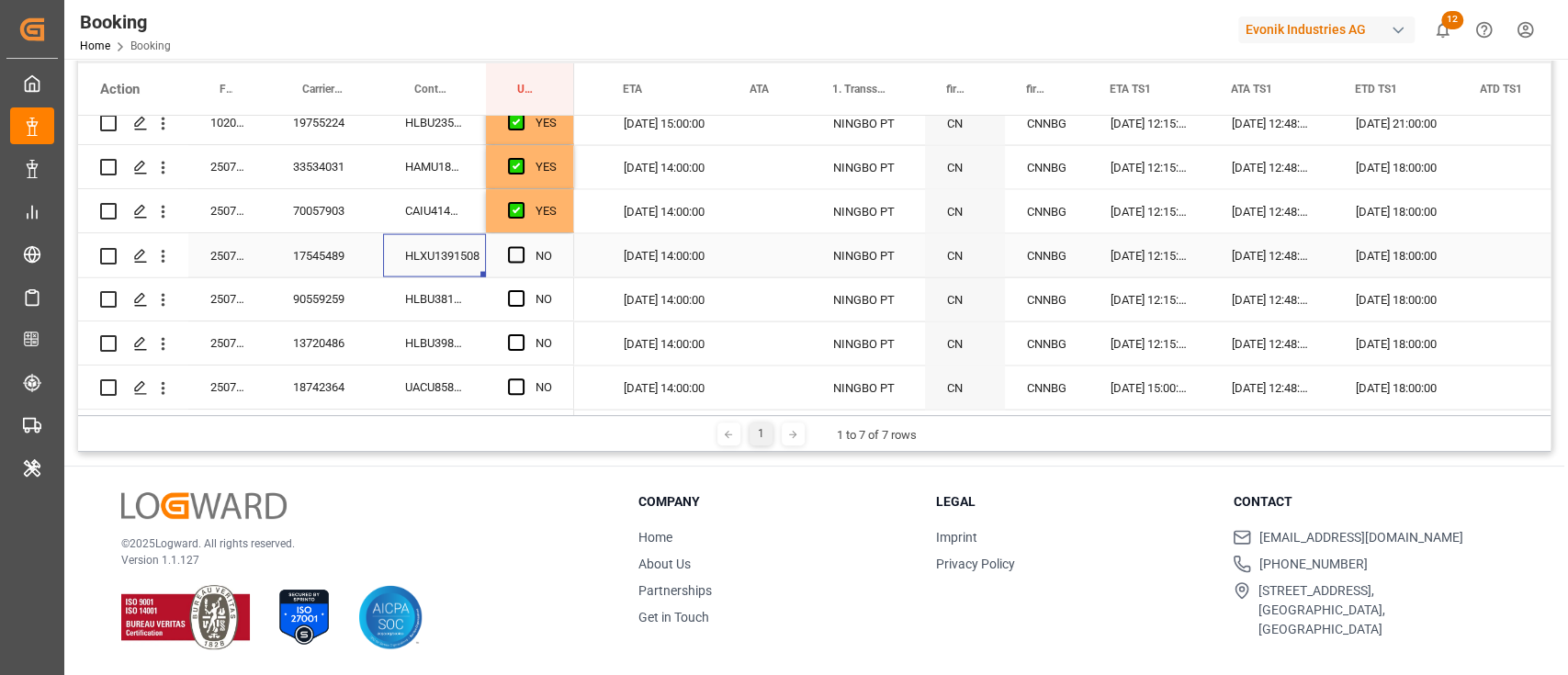
scroll to position [0, 2081]
click at [510, 253] on span "Press SPACE to select this row." at bounding box center [515, 254] width 16 height 16
click at [522, 246] on input "Press SPACE to select this row." at bounding box center [522, 246] width 0 height 0
click at [448, 312] on div "HLBU3810340" at bounding box center [435, 299] width 103 height 43
click at [514, 299] on span "Press SPACE to select this row." at bounding box center [515, 298] width 16 height 16
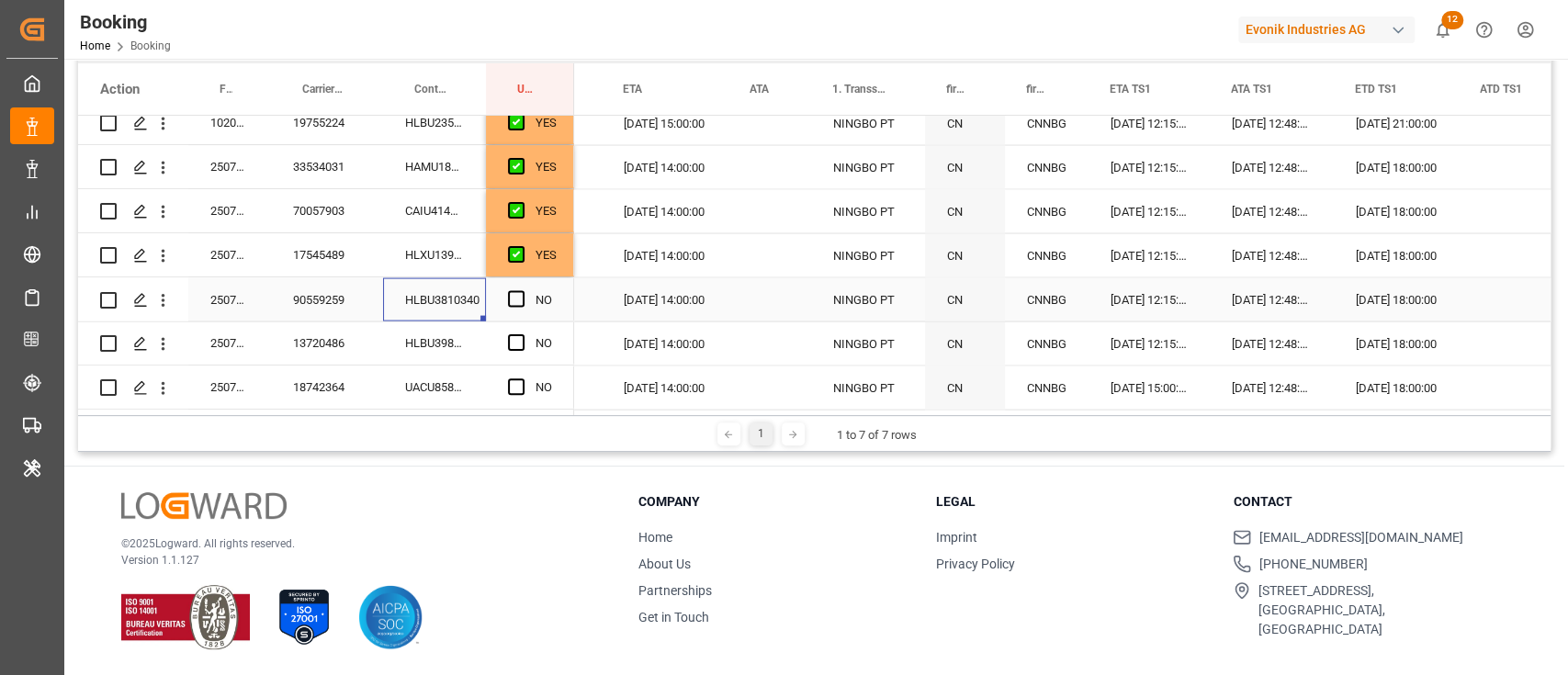
click at [522, 290] on input "Press SPACE to select this row." at bounding box center [522, 290] width 0 height 0
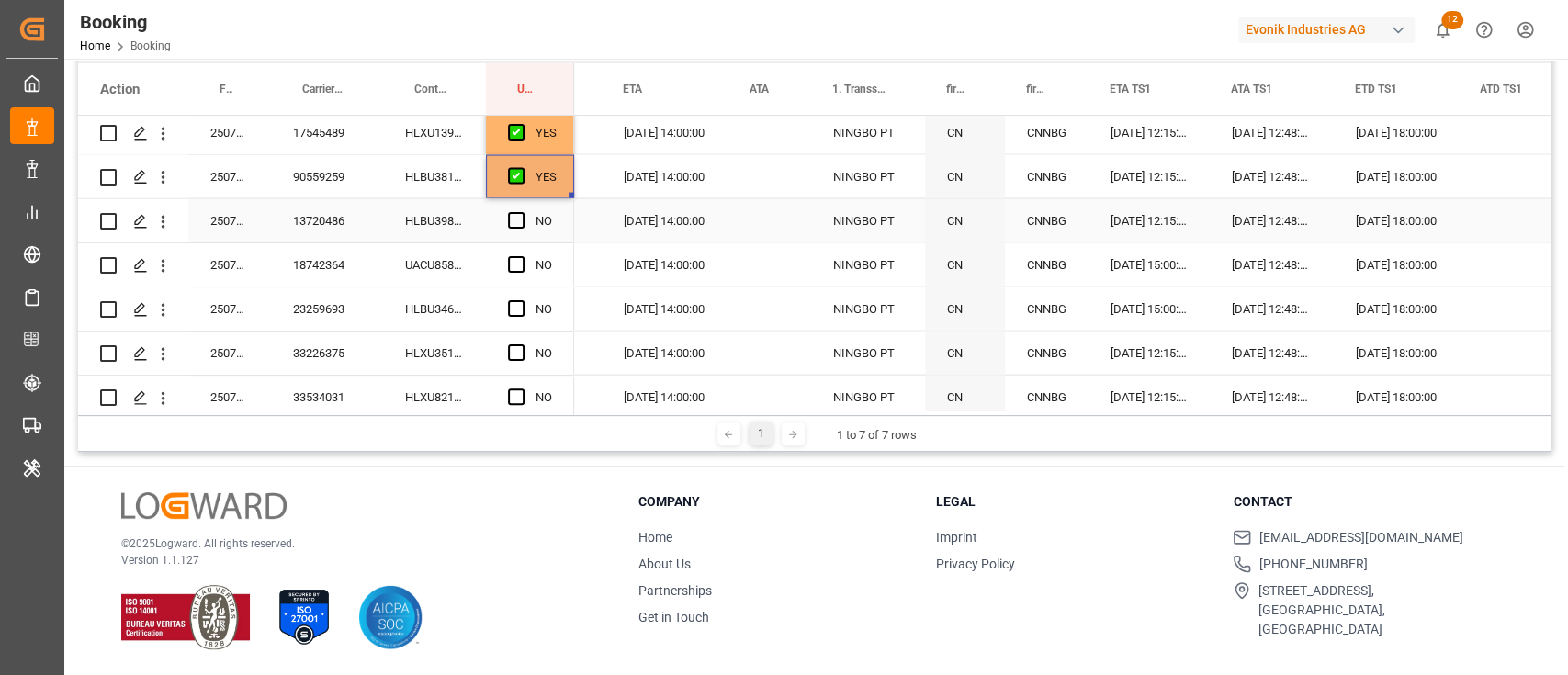
click at [427, 201] on div "HLBU3984090" at bounding box center [435, 221] width 103 height 43
click at [525, 223] on div "Press SPACE to select this row." at bounding box center [521, 222] width 28 height 42
click at [516, 223] on span "Press SPACE to select this row." at bounding box center [515, 220] width 16 height 16
click at [522, 212] on input "Press SPACE to select this row." at bounding box center [522, 212] width 0 height 0
click at [449, 256] on div "UACU8580134" at bounding box center [435, 264] width 103 height 43
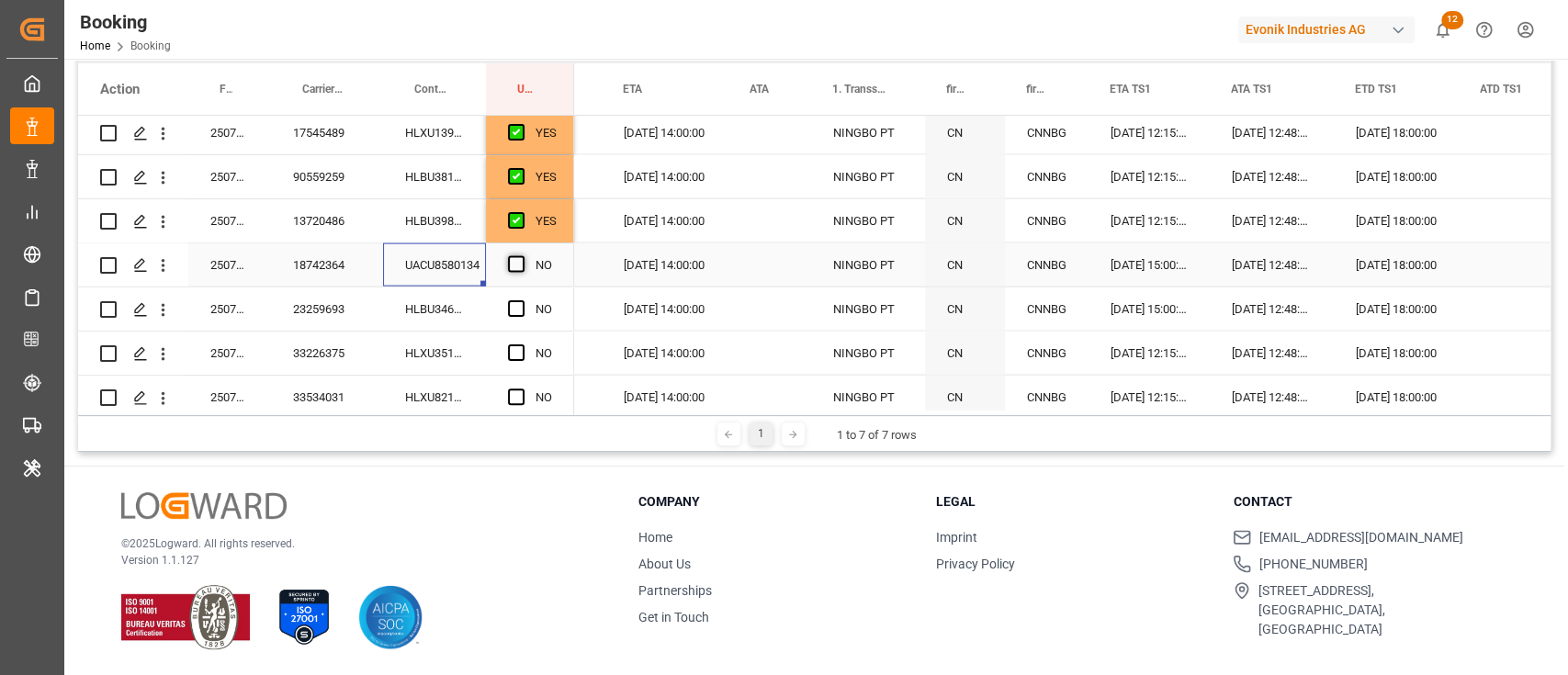
click at [522, 266] on span "Press SPACE to select this row." at bounding box center [515, 263] width 16 height 16
click at [522, 256] on input "Press SPACE to select this row." at bounding box center [522, 256] width 0 height 0
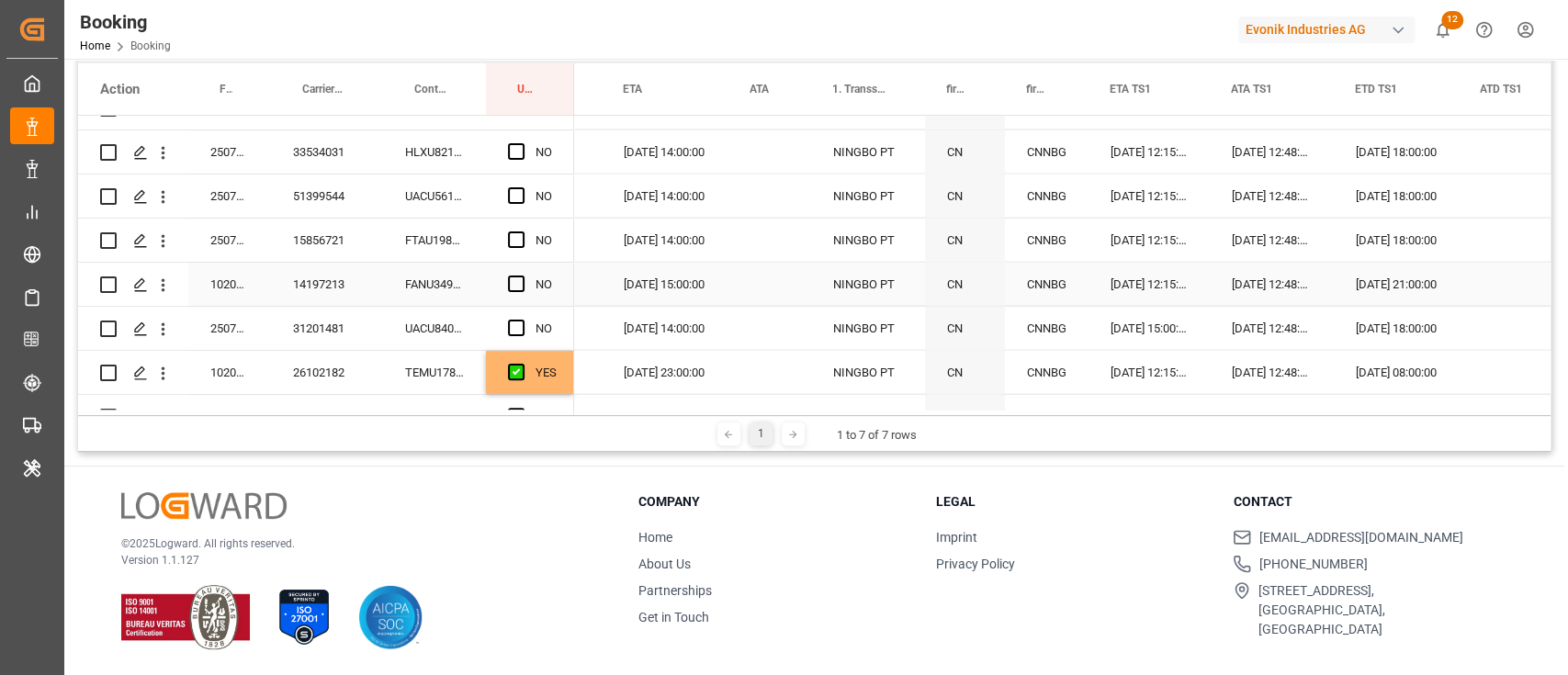
scroll to position [2815, 0]
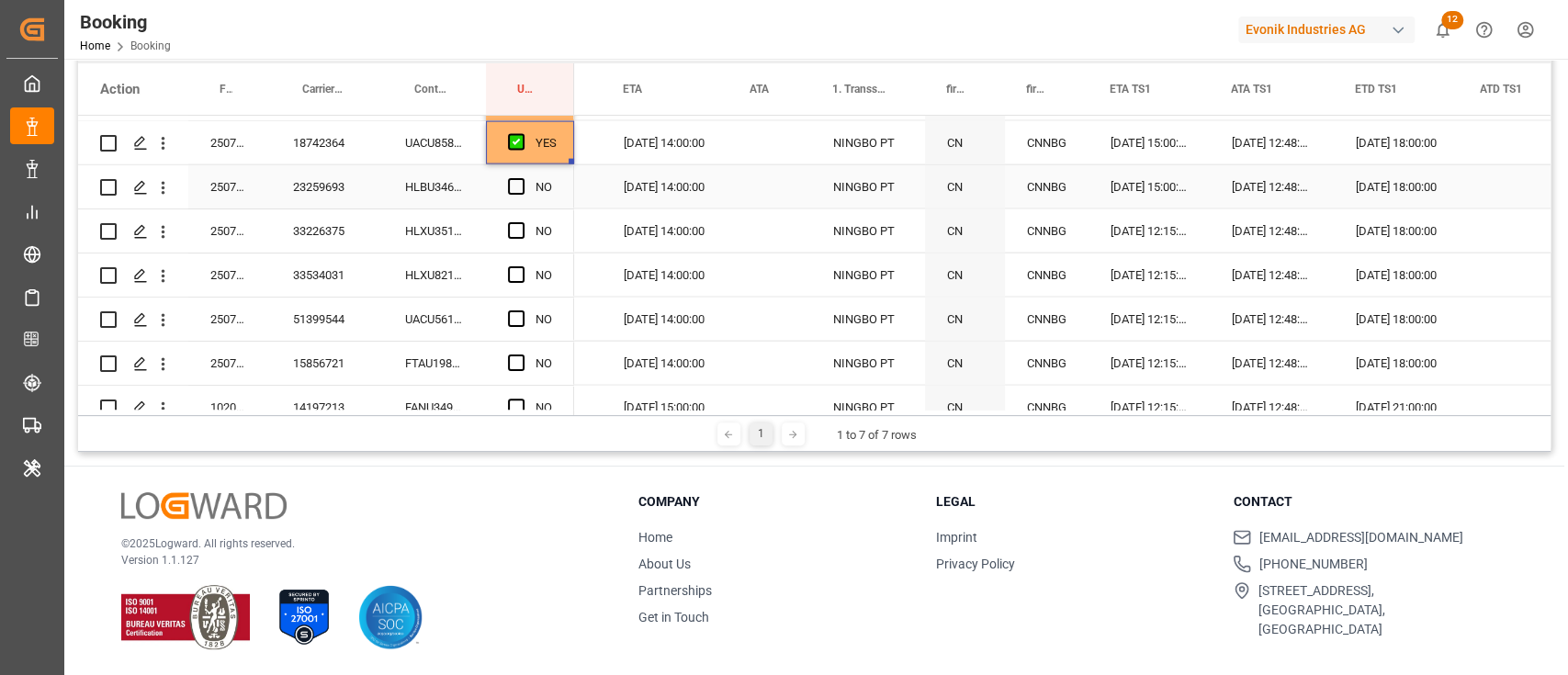
click at [442, 176] on div "HLBU3468860" at bounding box center [435, 186] width 103 height 43
click at [521, 183] on span "Press SPACE to select this row." at bounding box center [515, 185] width 16 height 16
click at [522, 178] on input "Press SPACE to select this row." at bounding box center [522, 178] width 0 height 0
click at [463, 224] on div "HLXU3518612" at bounding box center [435, 230] width 103 height 43
click at [514, 229] on span "Press SPACE to select this row." at bounding box center [515, 230] width 16 height 16
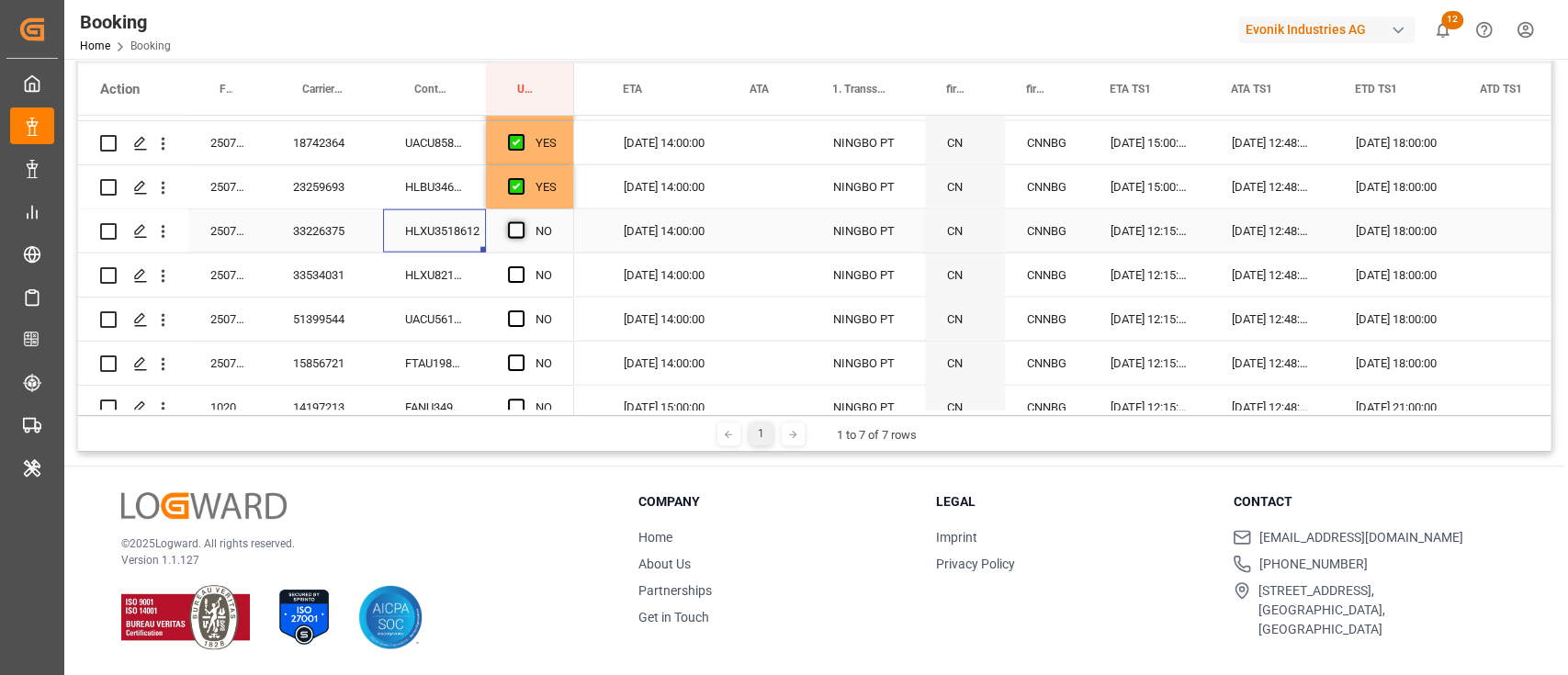
click at [522, 222] on input "Press SPACE to select this row." at bounding box center [522, 222] width 0 height 0
click at [470, 278] on div "HLXU8217036" at bounding box center [435, 275] width 103 height 43
click at [516, 272] on span "Press SPACE to select this row." at bounding box center [515, 274] width 16 height 16
click at [522, 266] on input "Press SPACE to select this row." at bounding box center [522, 266] width 0 height 0
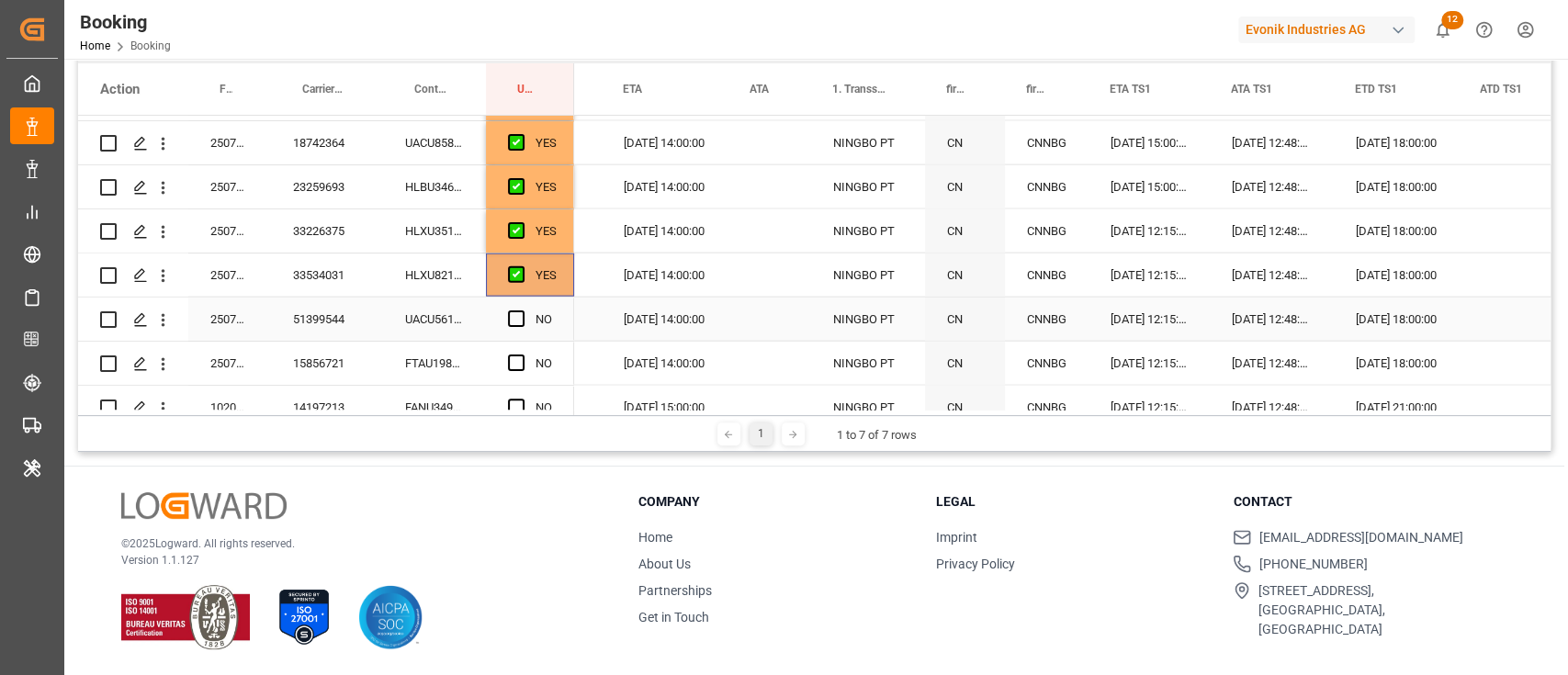
click at [455, 318] on div "UACU5612876" at bounding box center [435, 318] width 103 height 43
click at [513, 320] on span "Press SPACE to select this row." at bounding box center [515, 318] width 16 height 16
click at [522, 310] on input "Press SPACE to select this row." at bounding box center [522, 310] width 0 height 0
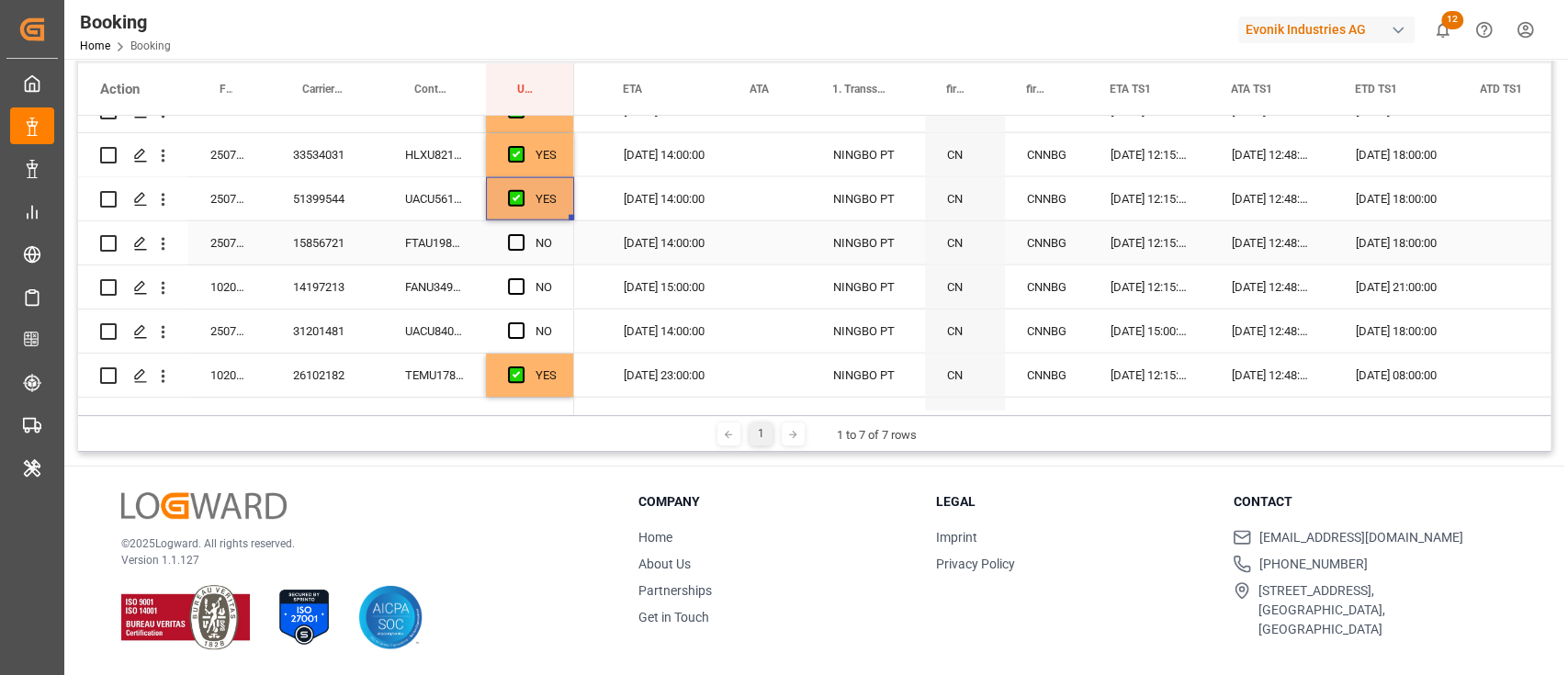
scroll to position [2939, 0]
click at [457, 248] on div "FTAU1988220" at bounding box center [435, 240] width 103 height 43
click at [508, 236] on span "Press SPACE to select this row." at bounding box center [515, 239] width 16 height 16
click at [522, 231] on input "Press SPACE to select this row." at bounding box center [522, 231] width 0 height 0
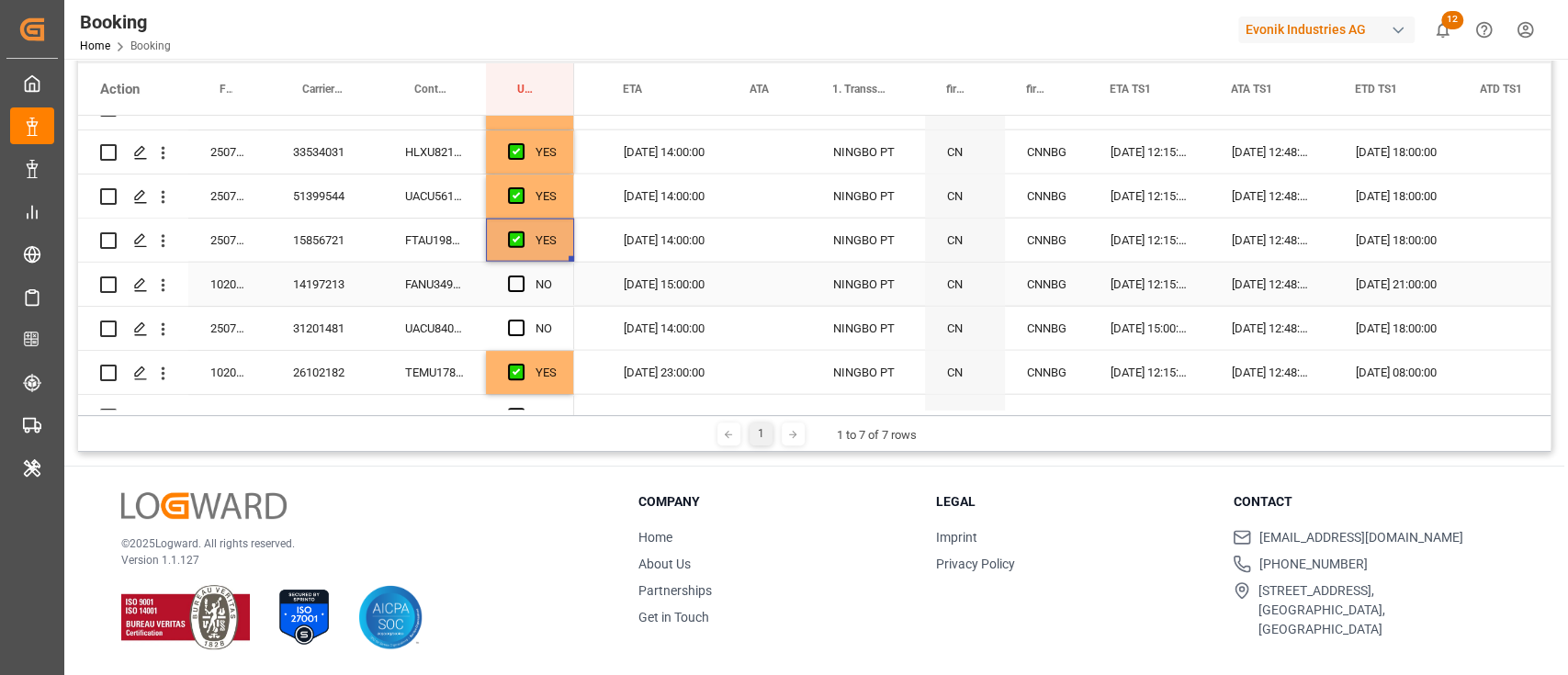
click at [452, 286] on div "FANU3496246" at bounding box center [435, 283] width 103 height 43
click at [501, 282] on div "NO" at bounding box center [530, 283] width 88 height 43
click at [513, 282] on span "Press SPACE to select this row." at bounding box center [515, 283] width 16 height 16
click at [522, 276] on input "Press SPACE to select this row." at bounding box center [522, 276] width 0 height 0
click at [415, 324] on div "UACU8409060" at bounding box center [435, 328] width 103 height 43
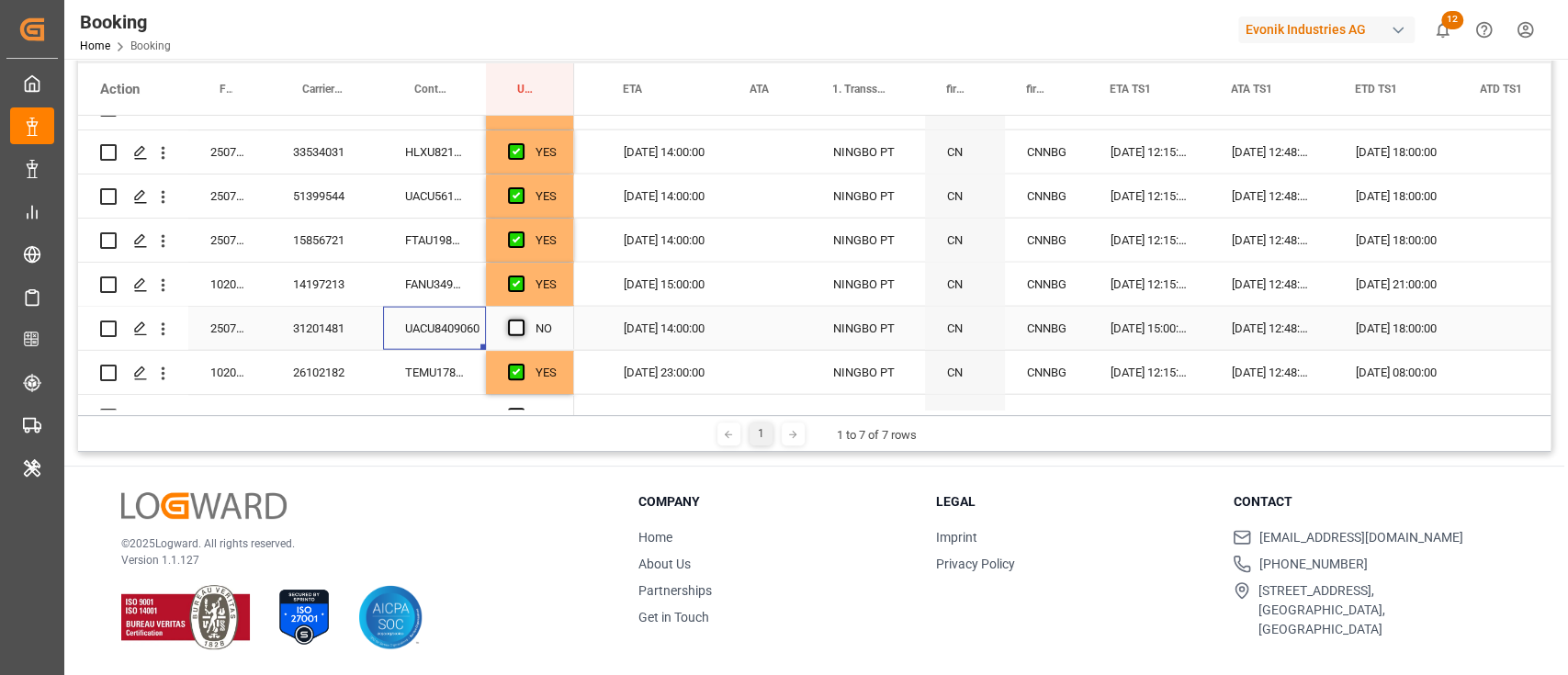
click at [520, 321] on span "Press SPACE to select this row." at bounding box center [515, 327] width 16 height 16
click at [522, 319] on input "Press SPACE to select this row." at bounding box center [522, 319] width 0 height 0
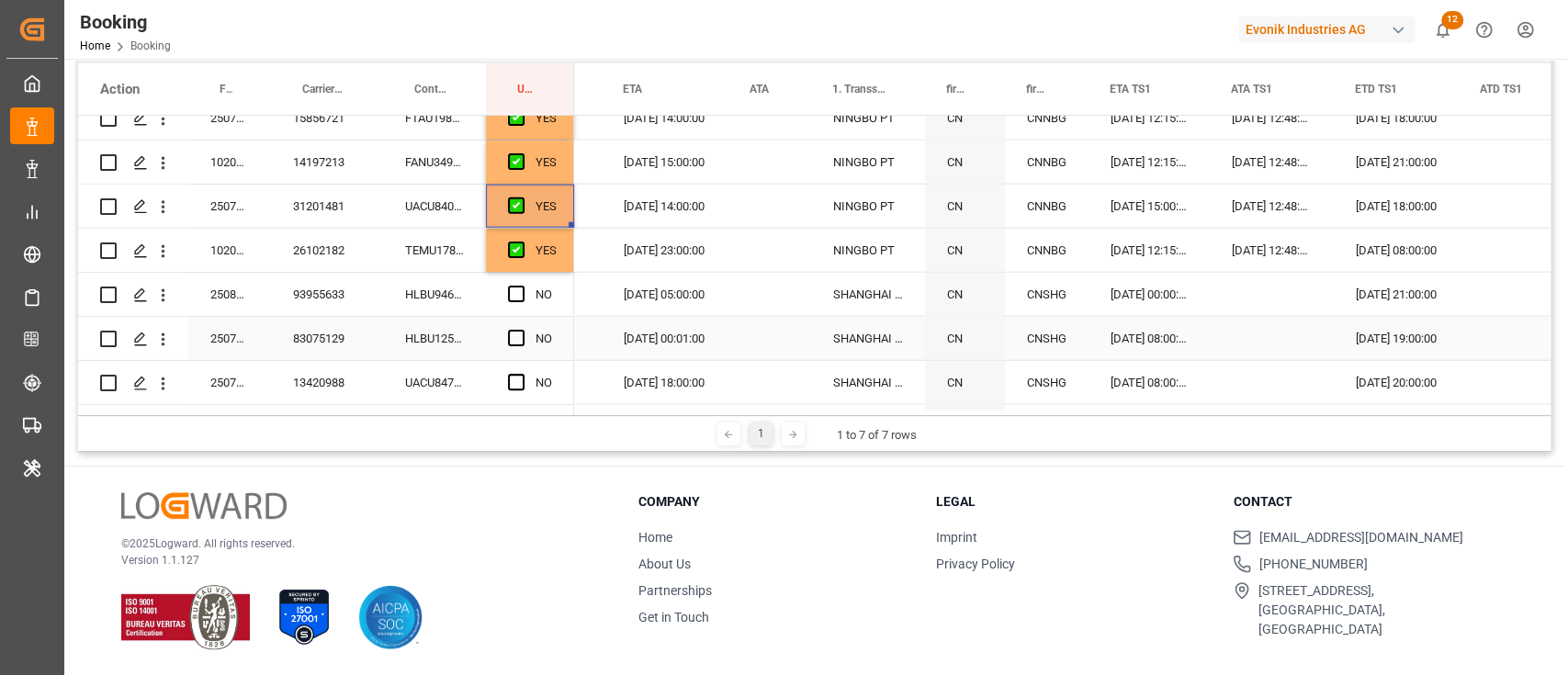
click at [444, 255] on div "TEMU1784860" at bounding box center [435, 249] width 103 height 43
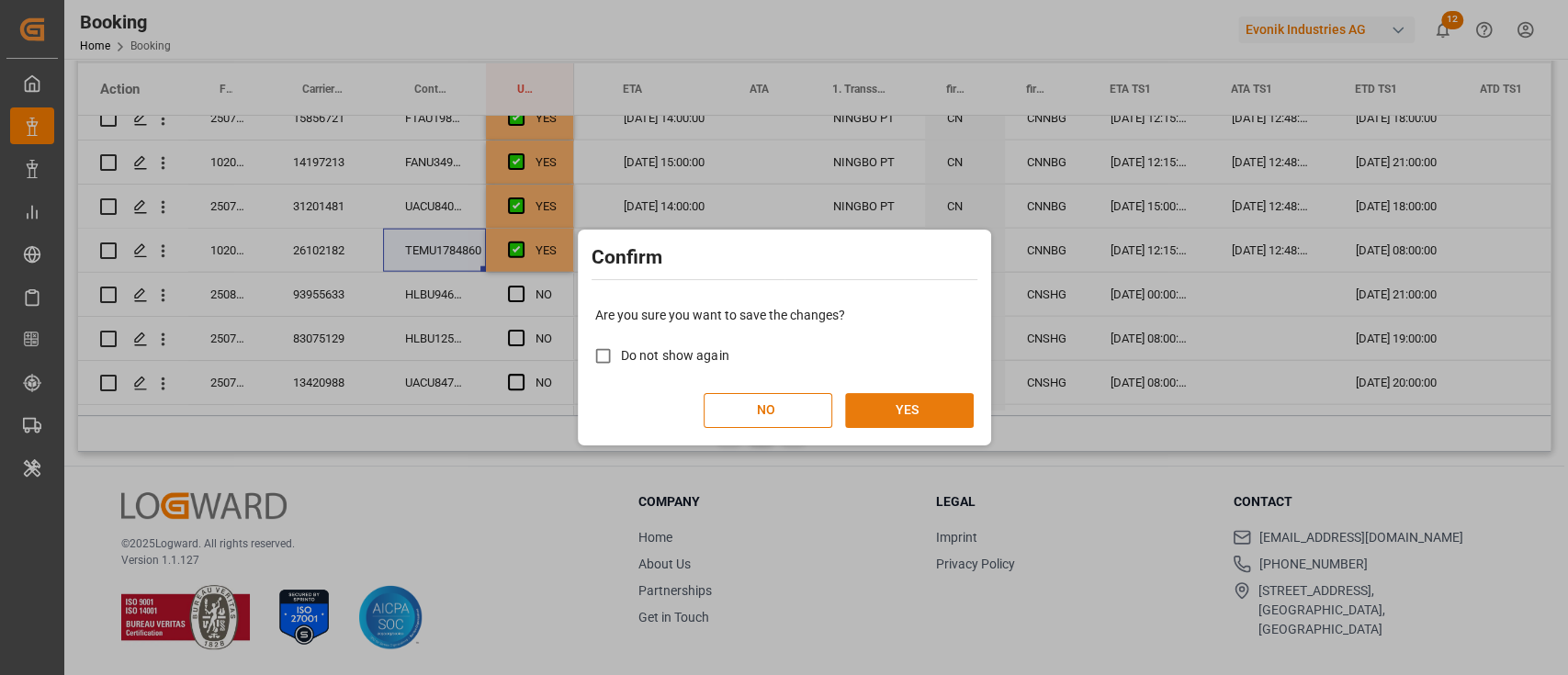
click at [854, 397] on button "YES" at bounding box center [909, 410] width 128 height 35
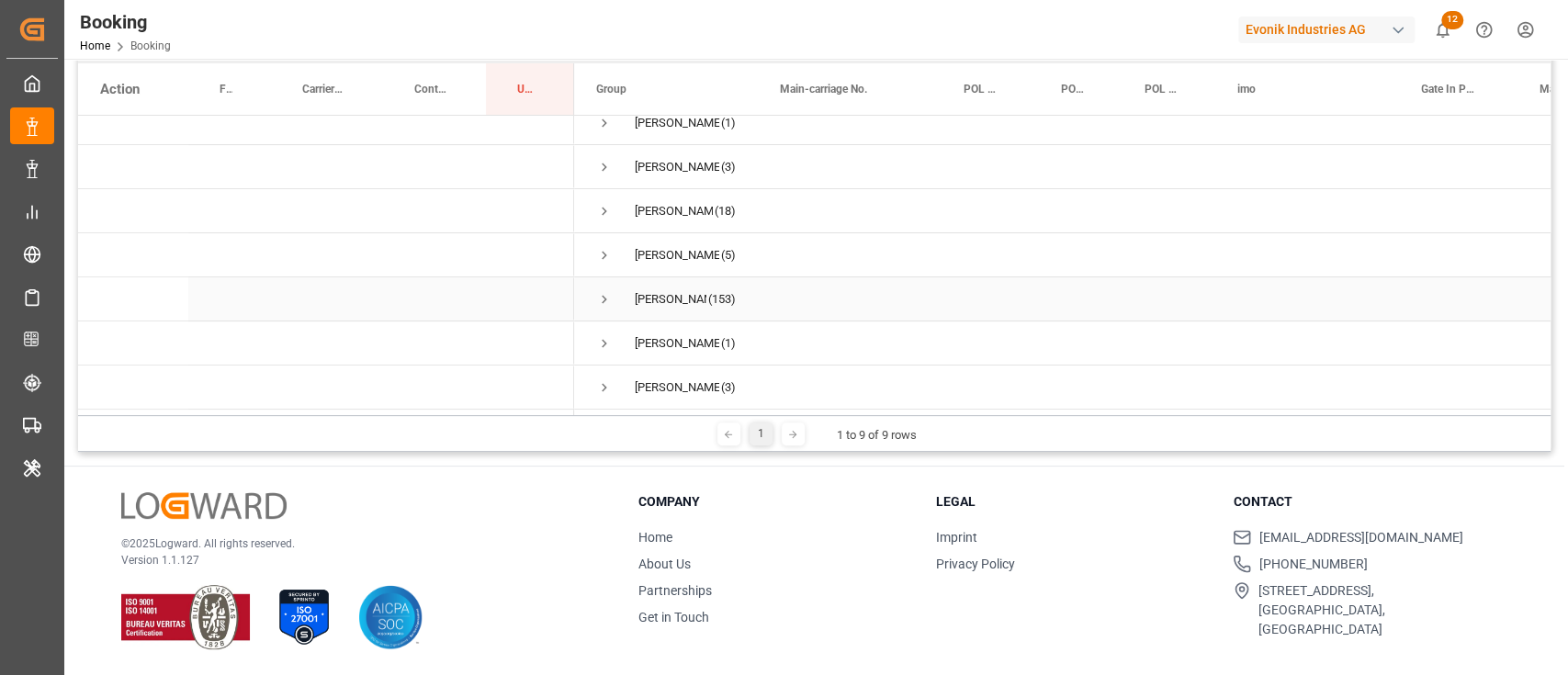
scroll to position [0, 0]
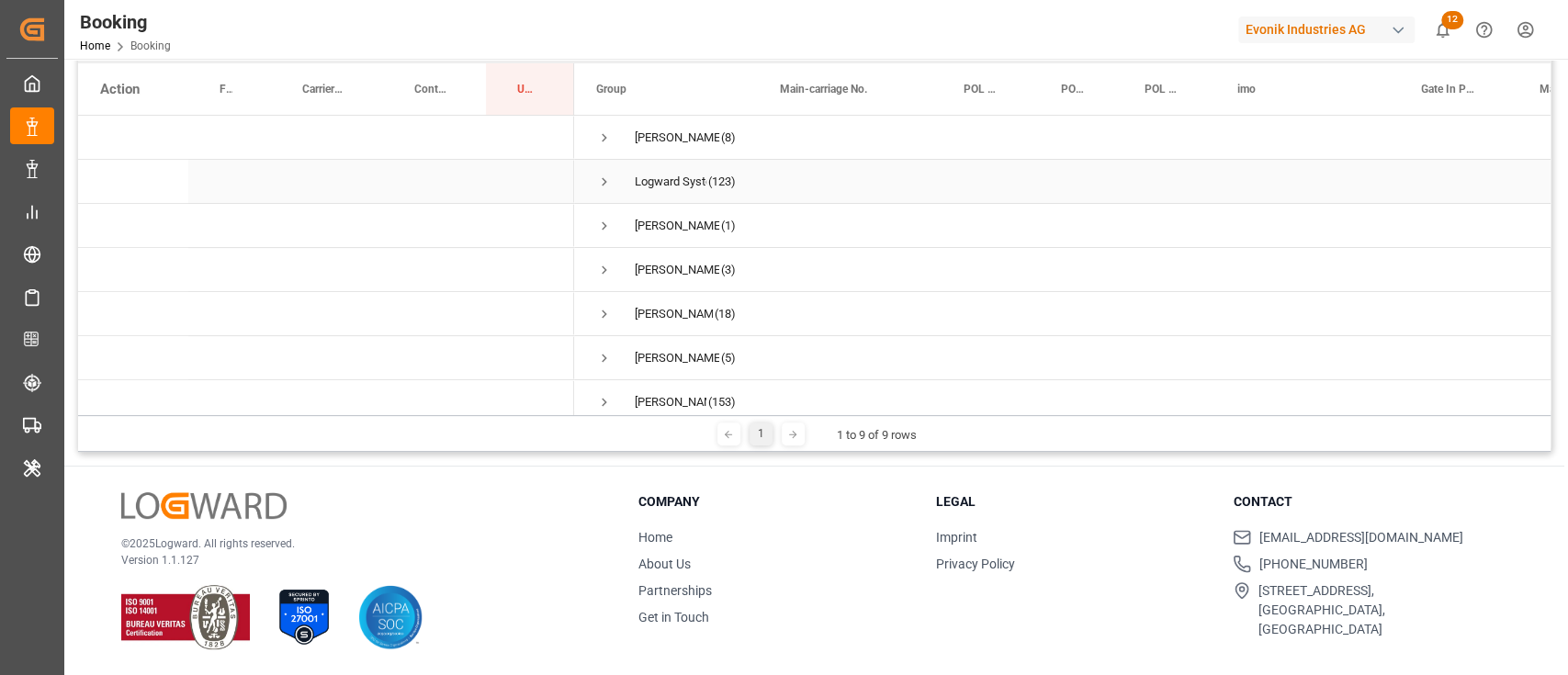
click at [613, 175] on span "Logward System (123)" at bounding box center [666, 181] width 140 height 41
click at [601, 179] on span "Press SPACE to select this row." at bounding box center [604, 182] width 16 height 16
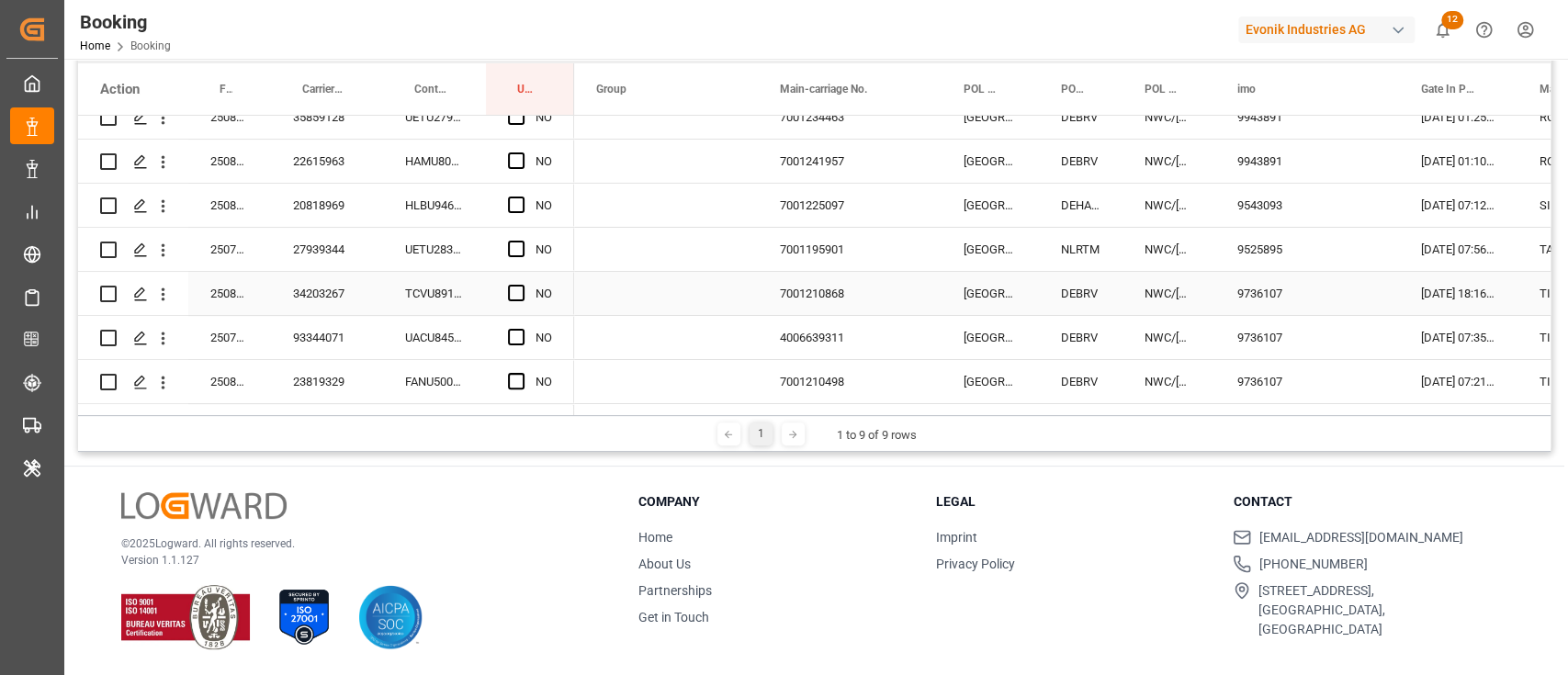
scroll to position [3937, 0]
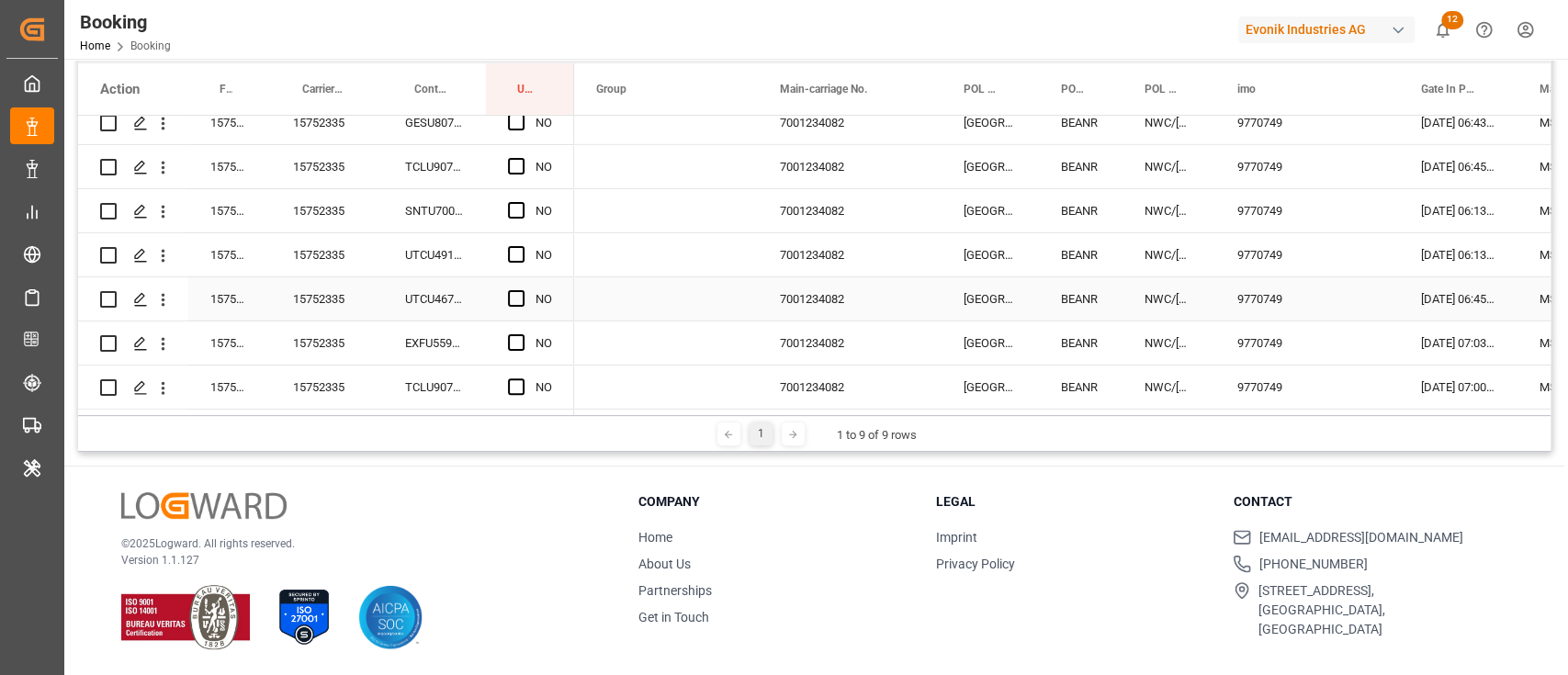
click at [334, 309] on div "15752335" at bounding box center [327, 299] width 112 height 43
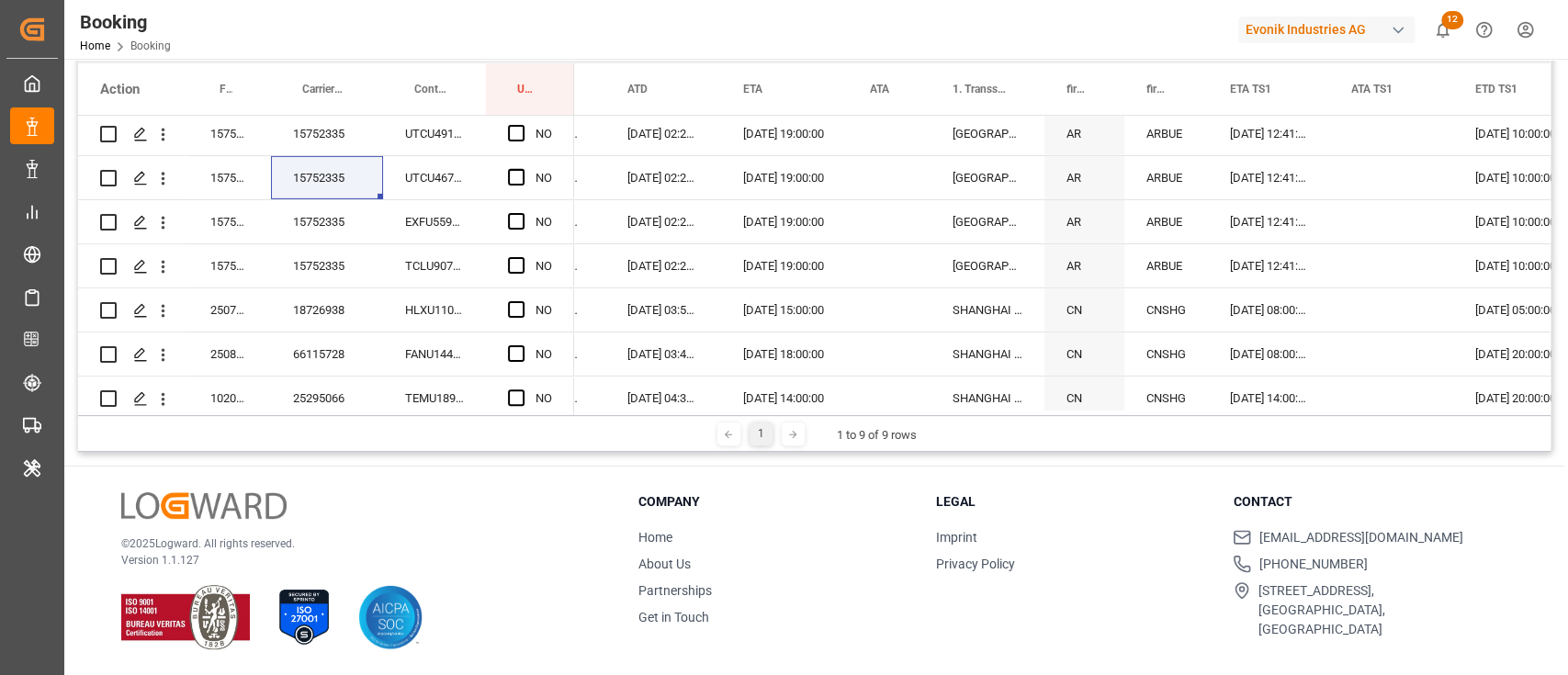
scroll to position [4060, 0]
click at [514, 260] on span "Press SPACE to select this row." at bounding box center [515, 262] width 16 height 16
click at [522, 255] on input "Press SPACE to select this row." at bounding box center [522, 255] width 0 height 0
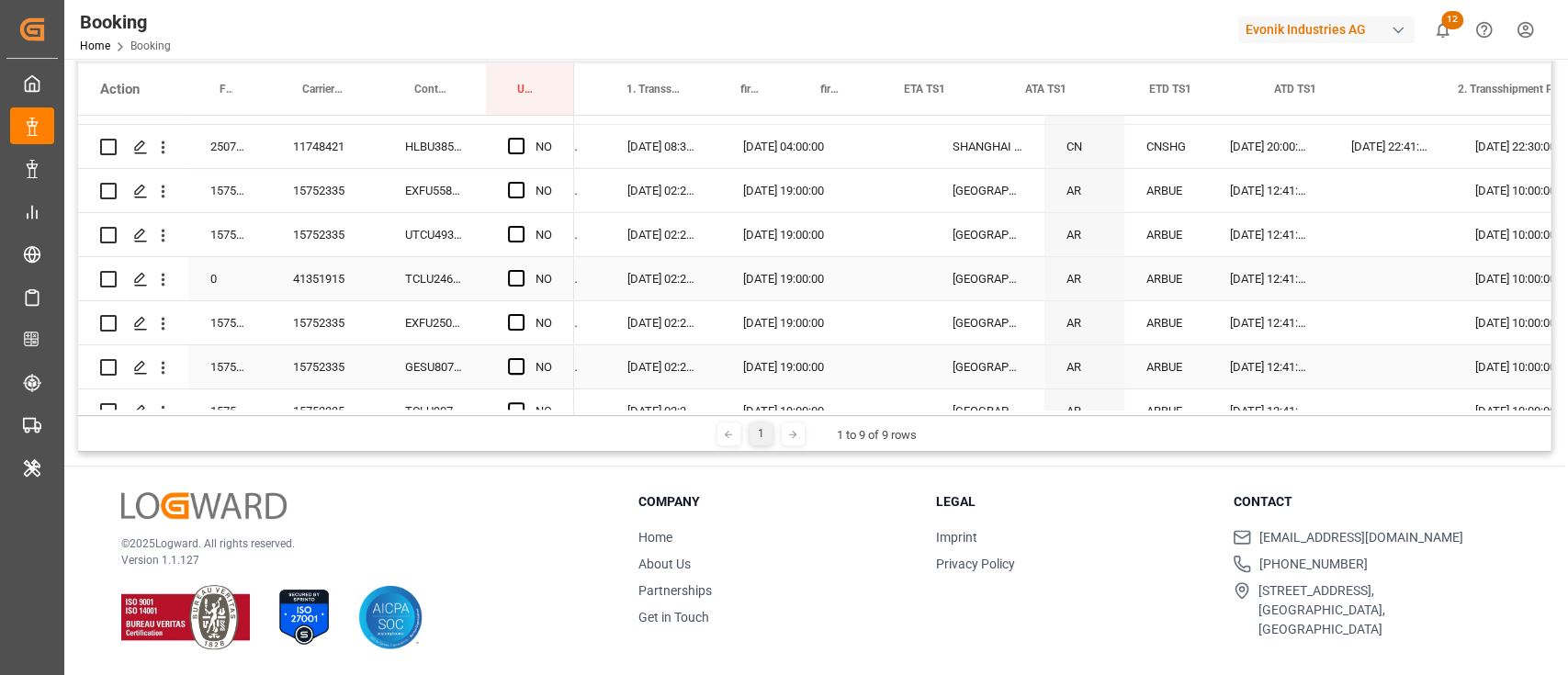
scroll to position [0, 0]
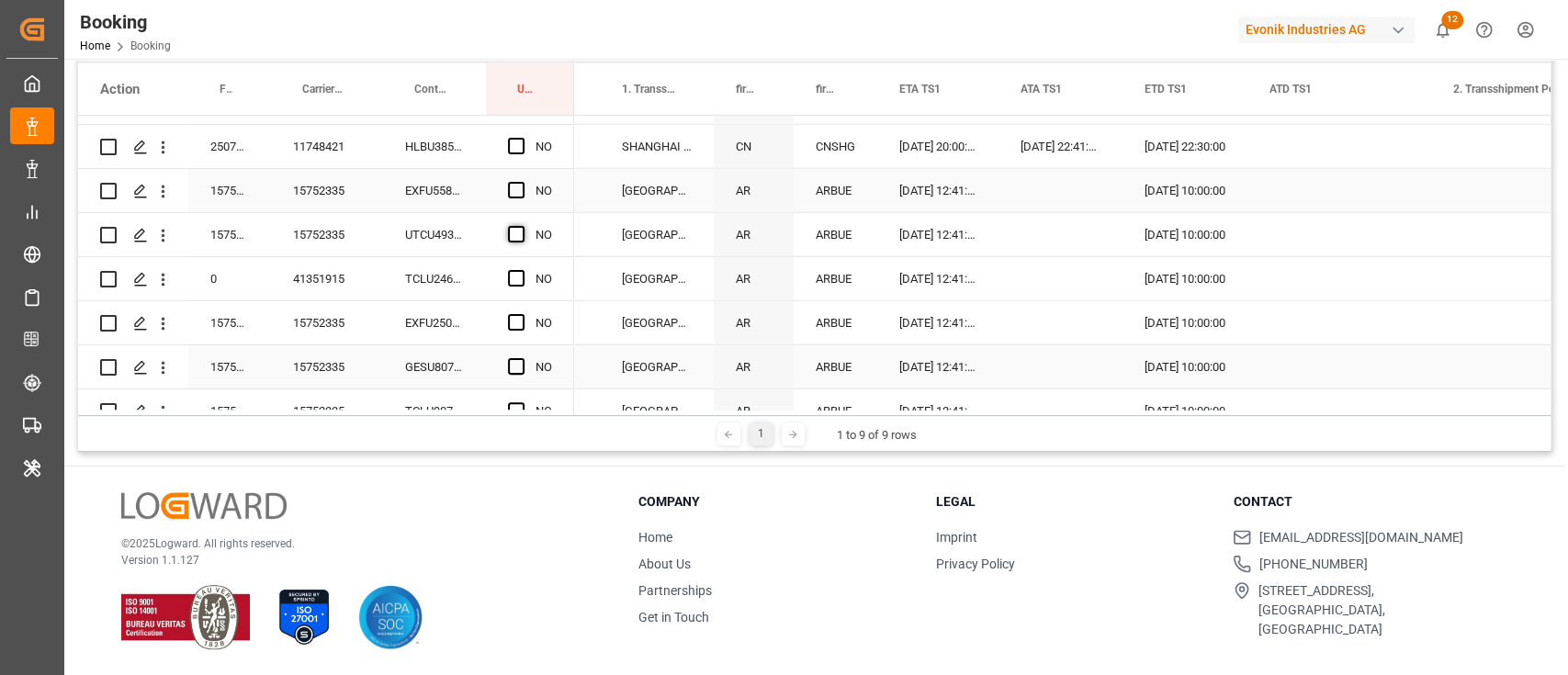
click at [512, 182] on span "Press SPACE to select this row." at bounding box center [515, 189] width 16 height 16
click at [522, 182] on input "Press SPACE to select this row." at bounding box center [522, 182] width 0 height 0
click at [521, 233] on span "Press SPACE to select this row." at bounding box center [515, 234] width 16 height 16
click at [522, 226] on input "Press SPACE to select this row." at bounding box center [522, 226] width 0 height 0
click at [519, 323] on span "Press SPACE to select this row." at bounding box center [515, 321] width 16 height 16
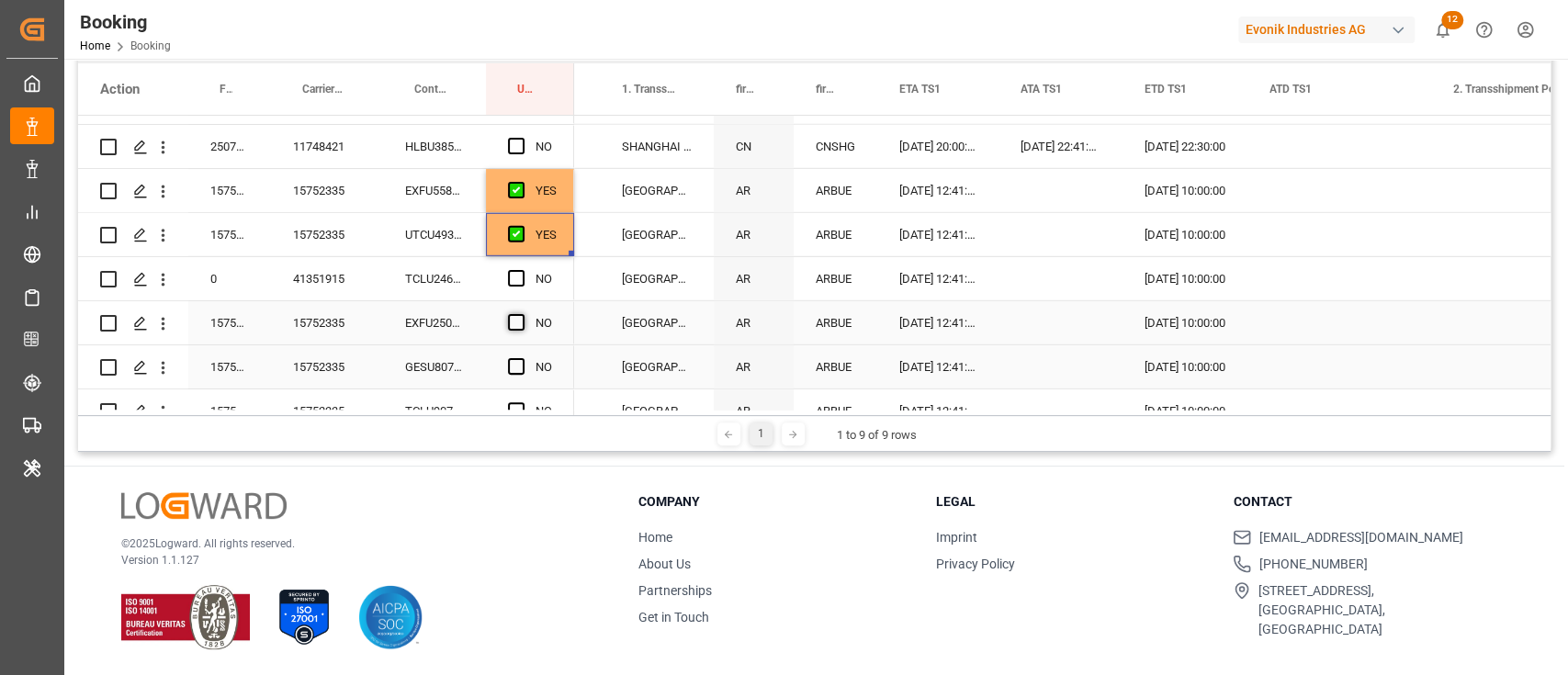
click at [522, 314] on input "Press SPACE to select this row." at bounding box center [522, 314] width 0 height 0
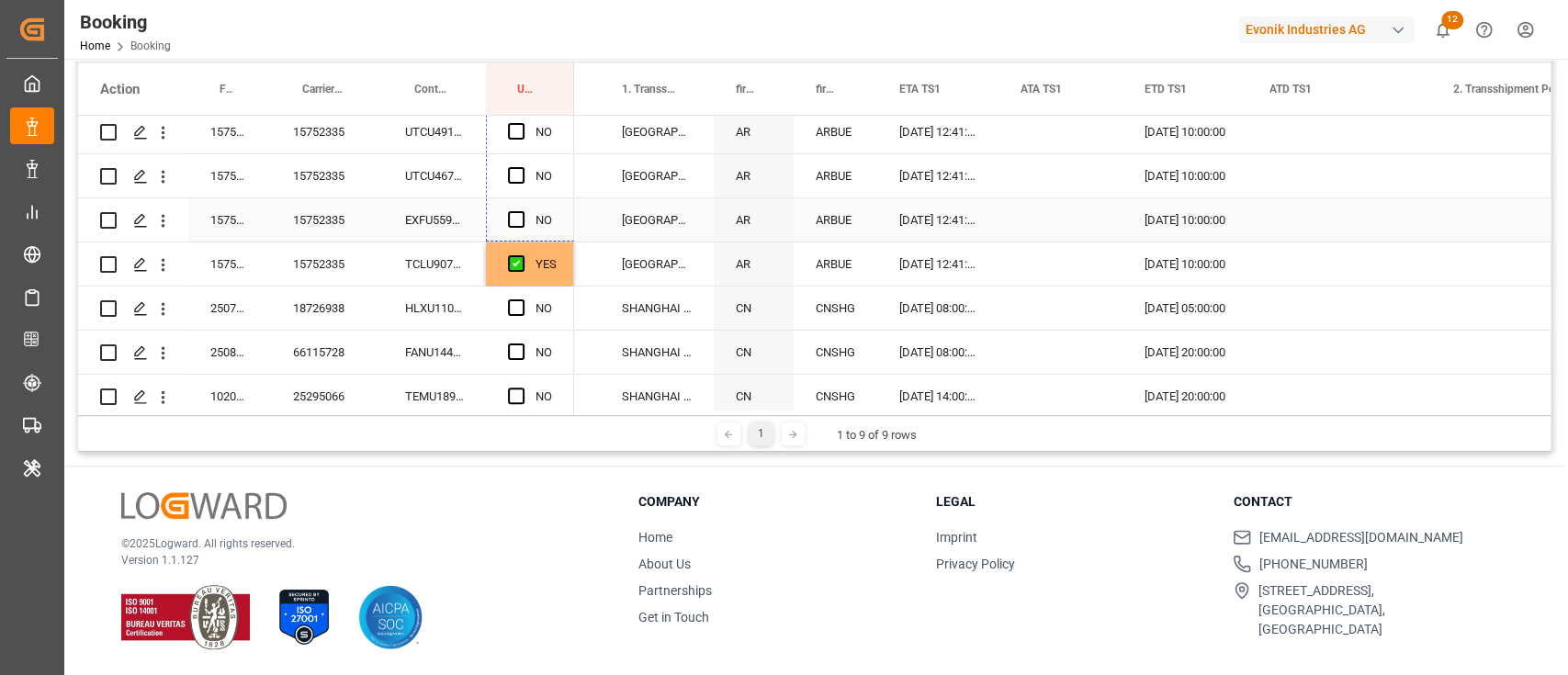
drag, startPoint x: 569, startPoint y: 218, endPoint x: 566, endPoint y: 236, distance: 18.2
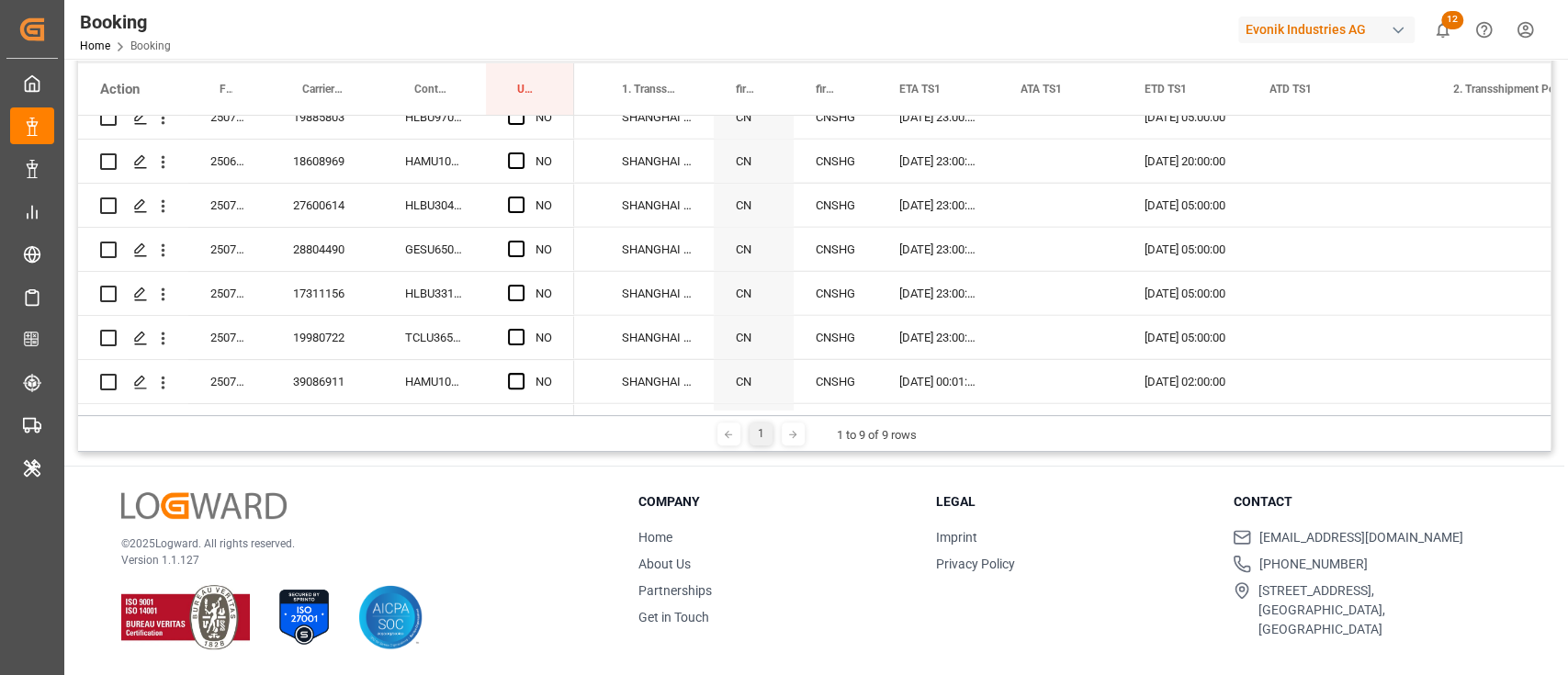
scroll to position [3693, 0]
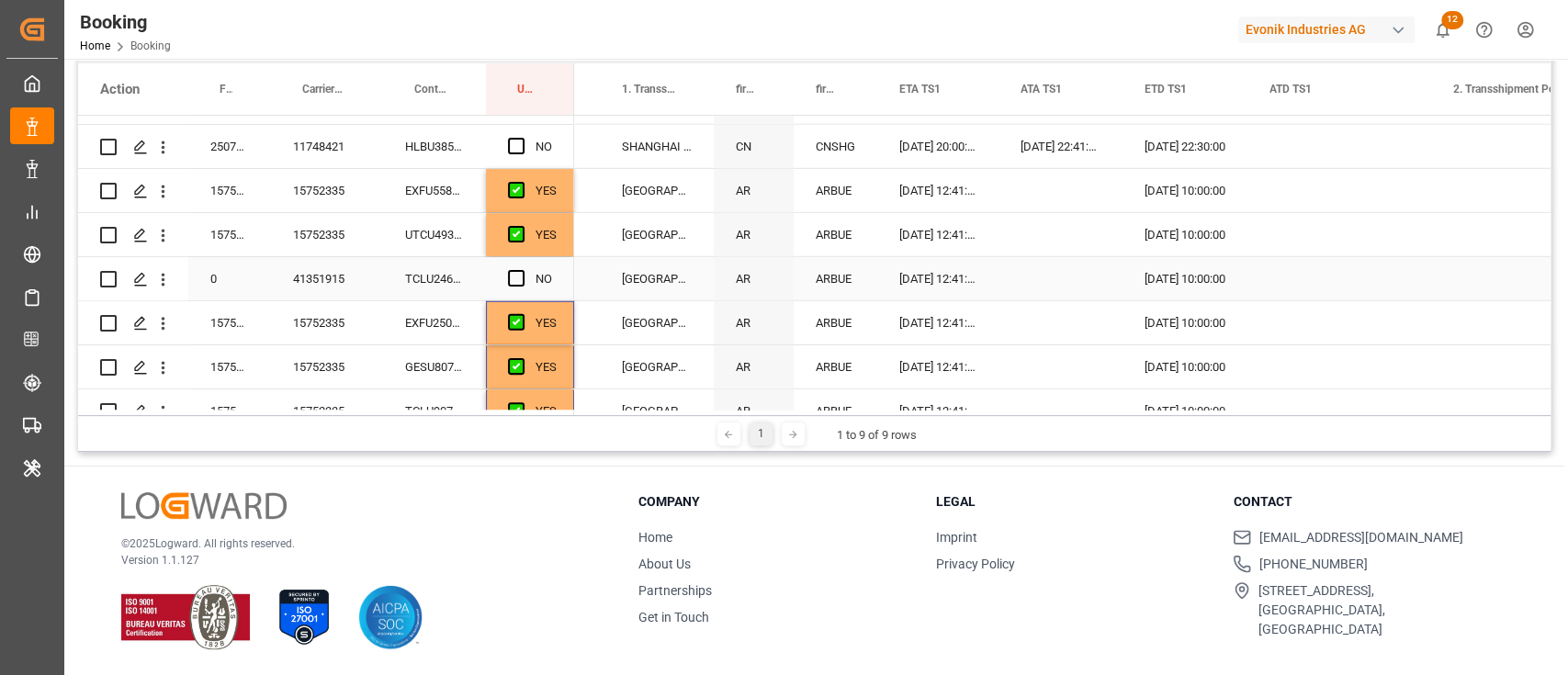
click at [514, 268] on div "Press SPACE to select this row." at bounding box center [521, 279] width 28 height 42
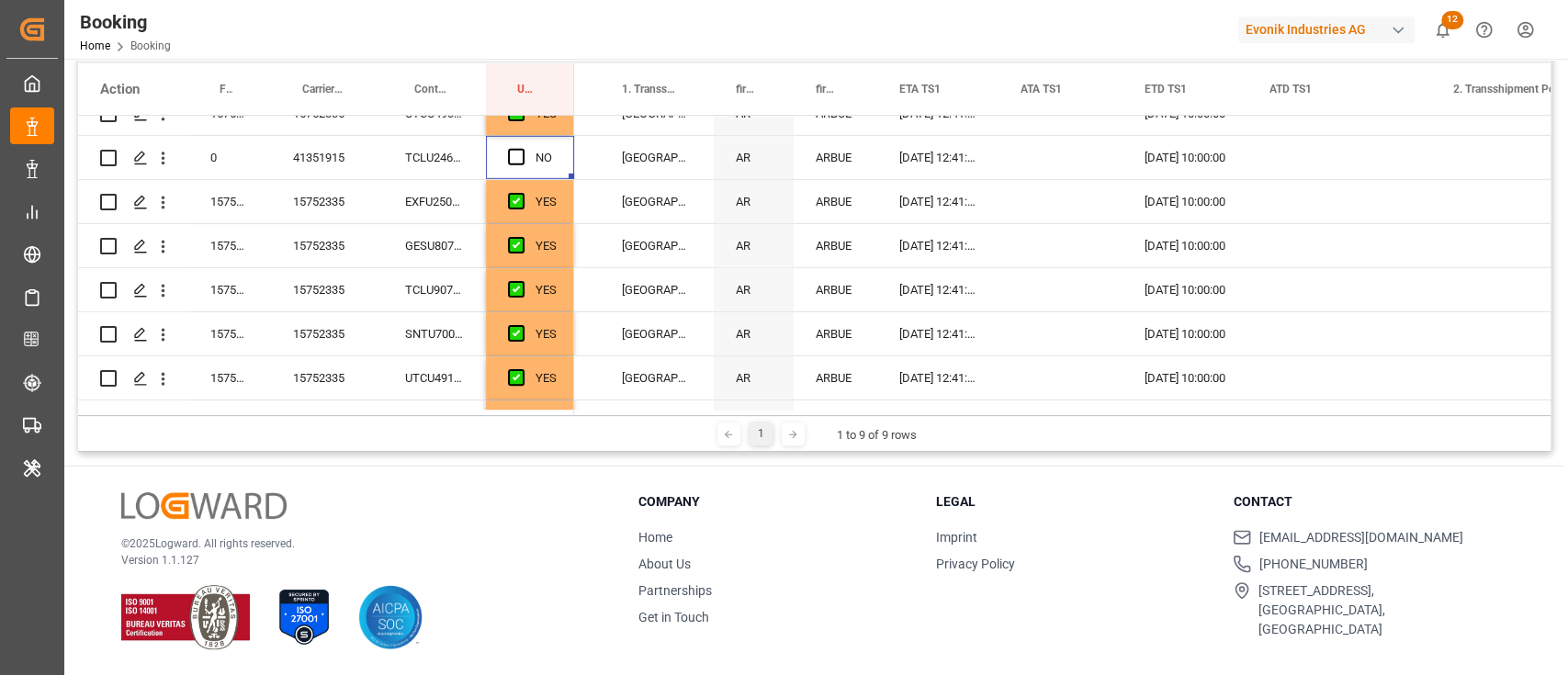
scroll to position [3815, 0]
click at [518, 159] on span "Press SPACE to select this row." at bounding box center [515, 155] width 16 height 16
click at [522, 147] on input "Press SPACE to select this row." at bounding box center [522, 147] width 0 height 0
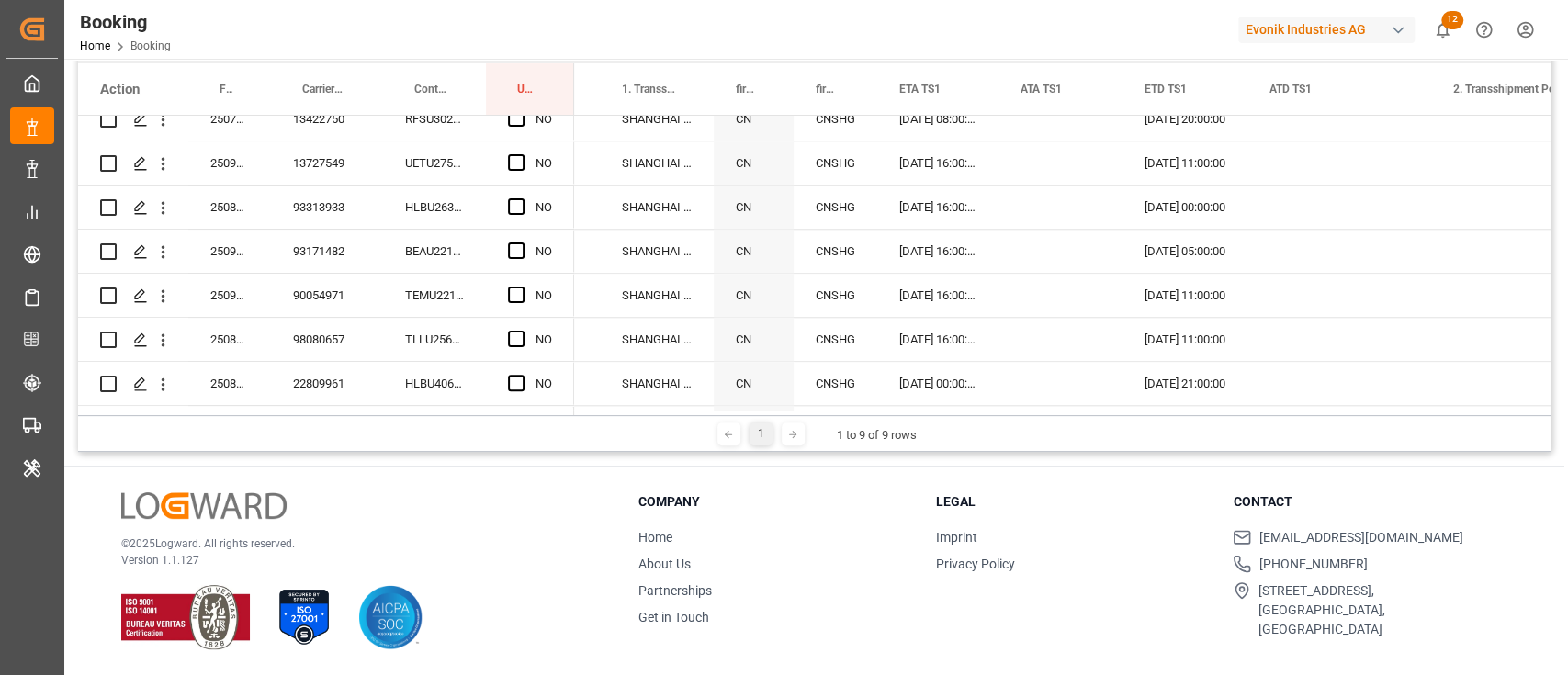
scroll to position [1122, 0]
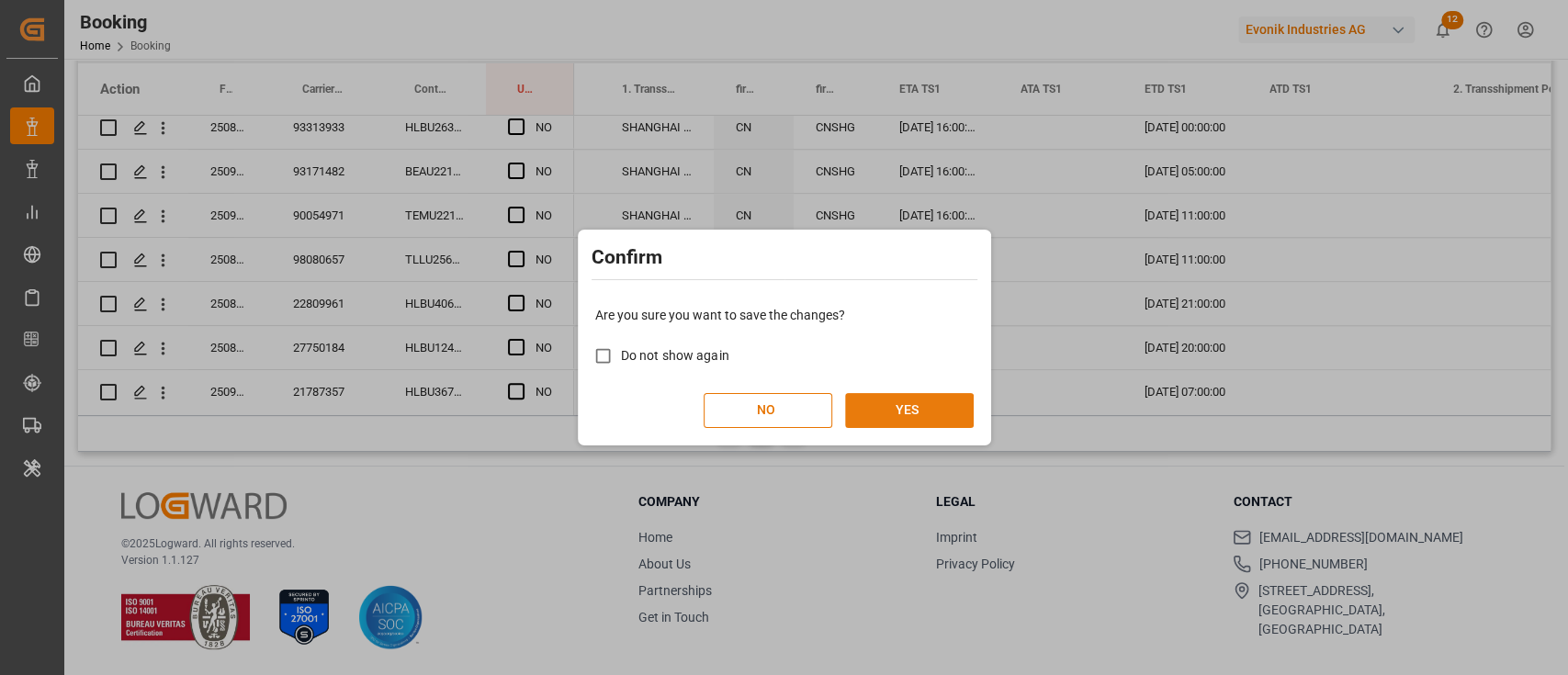
click at [907, 411] on button "YES" at bounding box center [909, 410] width 128 height 35
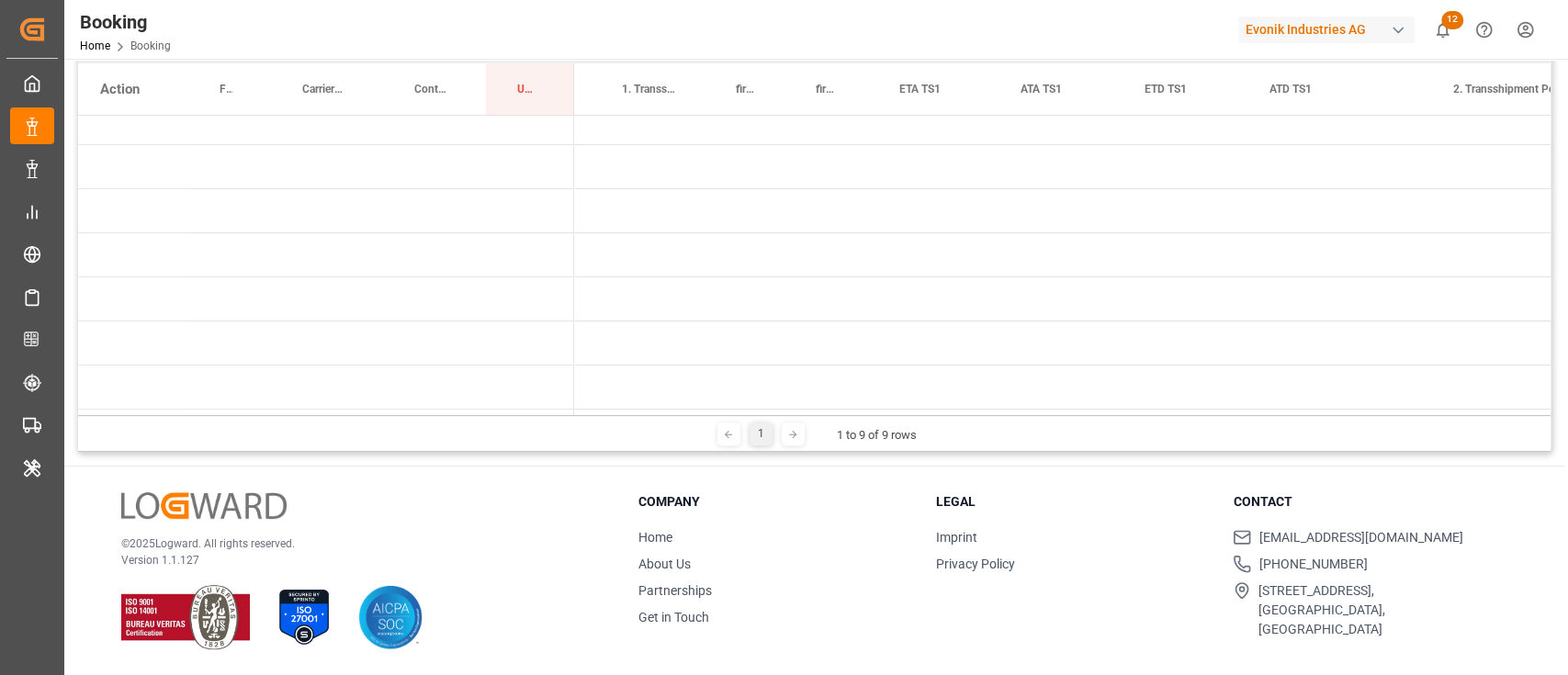
drag, startPoint x: 716, startPoint y: 409, endPoint x: 534, endPoint y: 418, distance: 182.2
click at [534, 418] on div "Last Opened By Drag here to set column labels Action Freight Forwarder's Refere…" at bounding box center [814, 235] width 1472 height 433
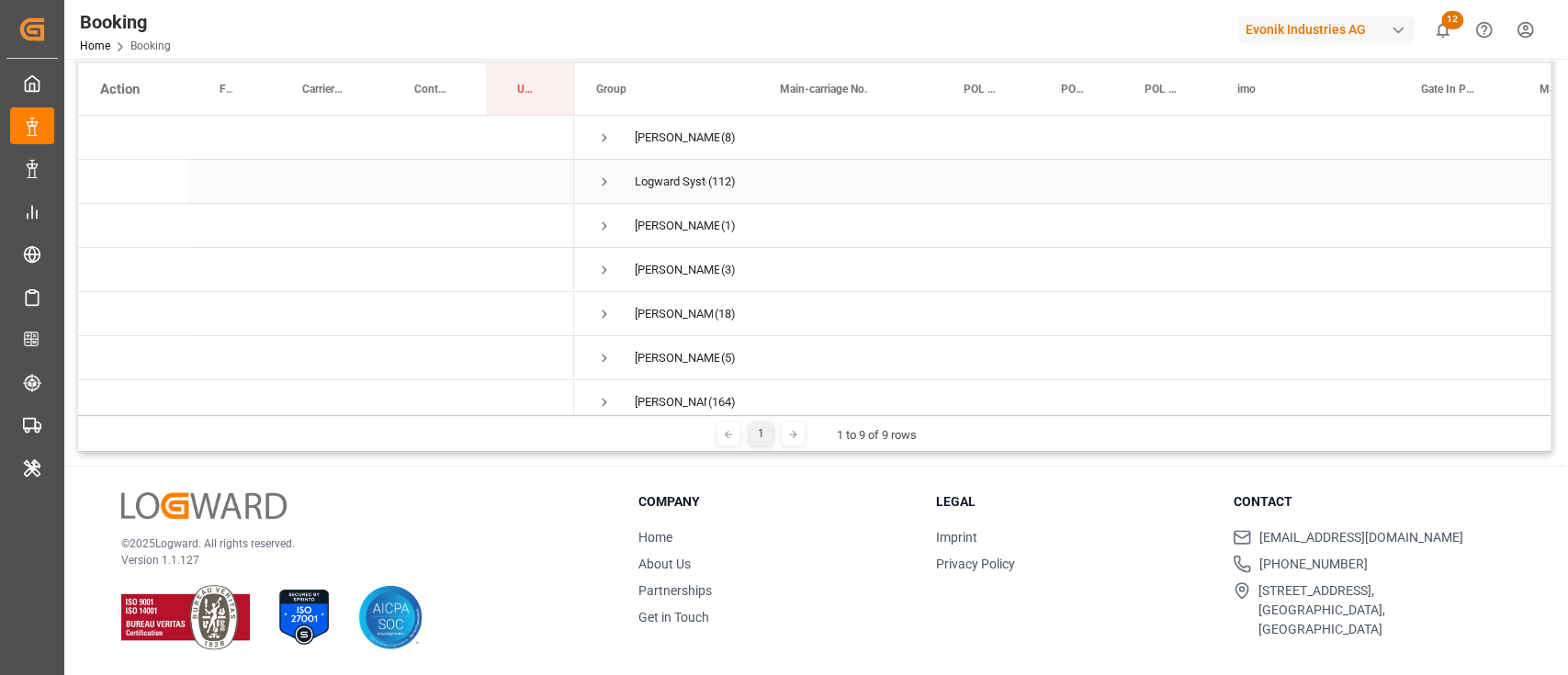
click at [610, 175] on span "Press SPACE to select this row." at bounding box center [604, 182] width 16 height 16
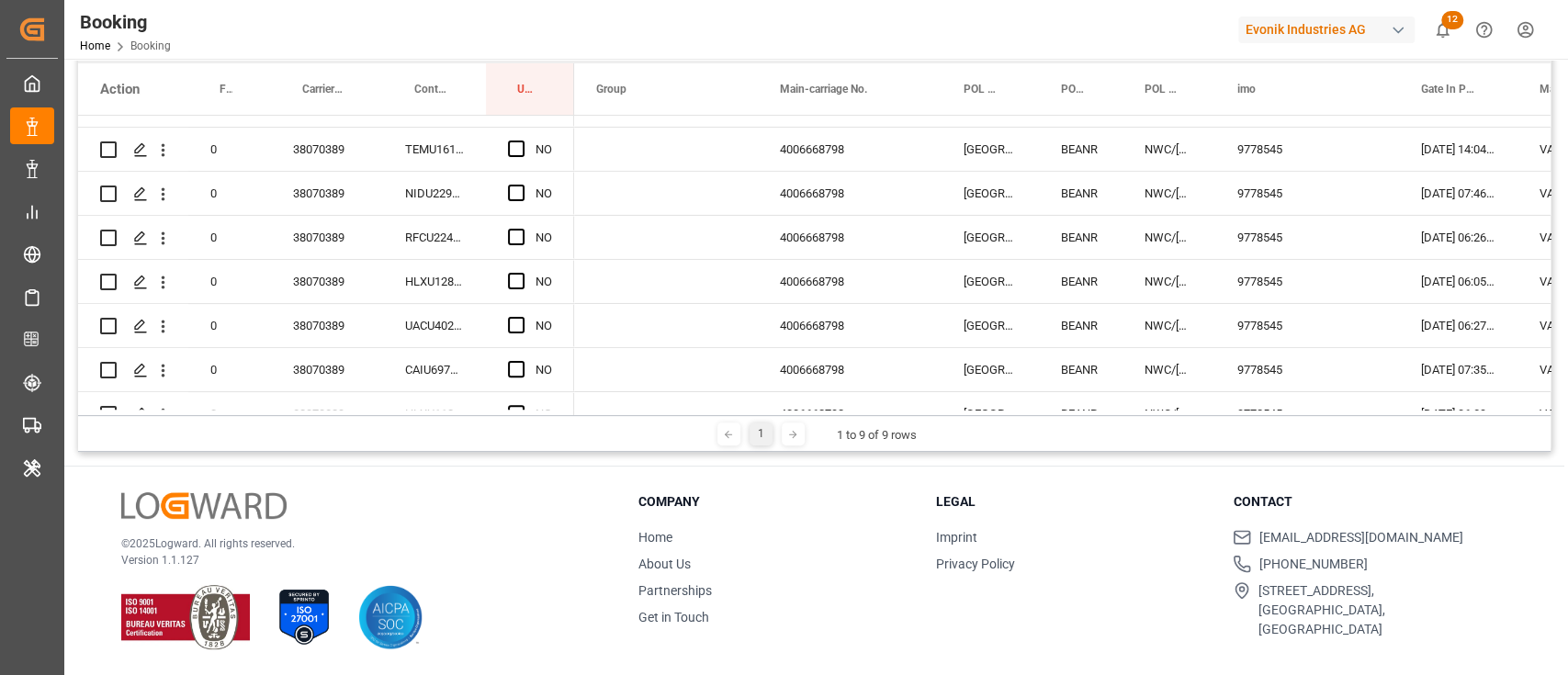
scroll to position [4310, 0]
click at [313, 273] on div "38070389" at bounding box center [327, 278] width 112 height 43
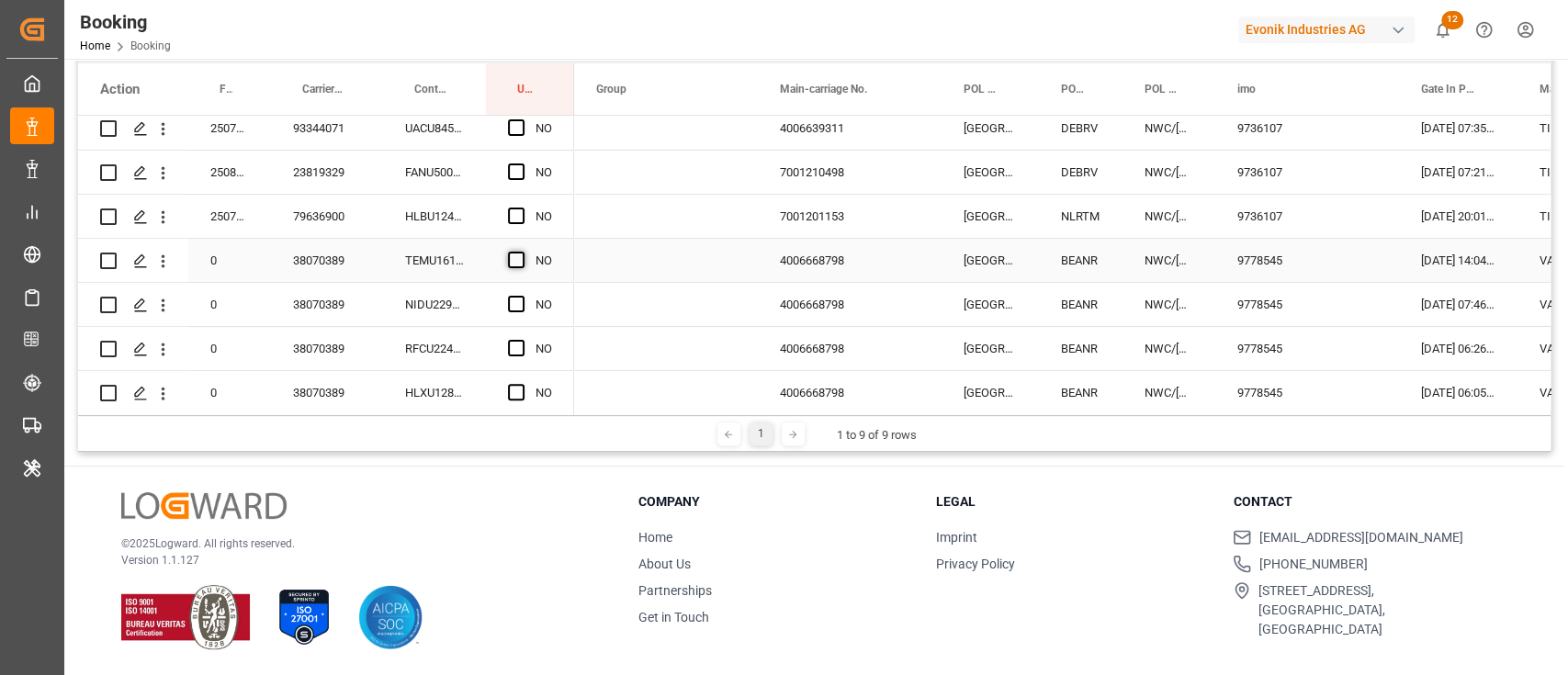
click at [520, 257] on span "Press SPACE to select this row." at bounding box center [515, 260] width 16 height 16
click at [522, 252] on input "Press SPACE to select this row." at bounding box center [522, 252] width 0 height 0
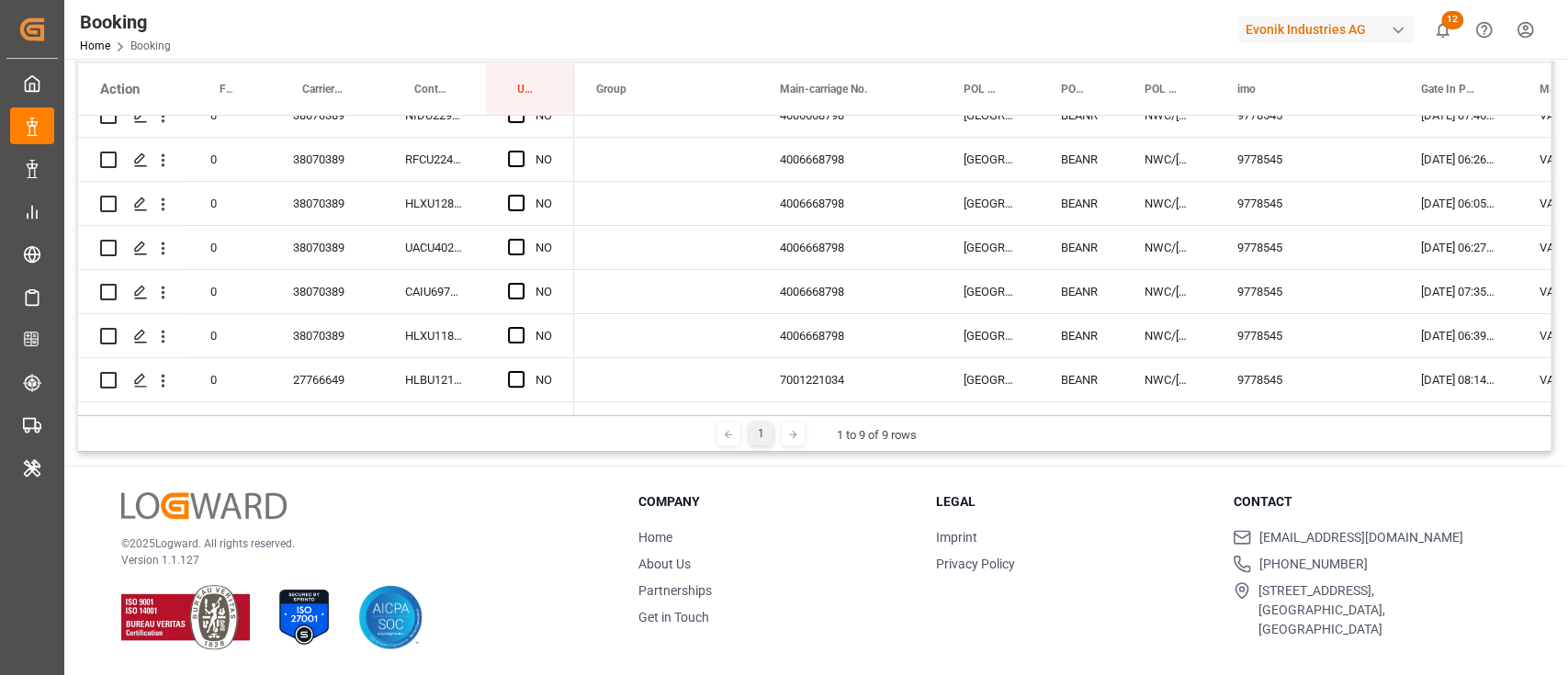
scroll to position [4397, 0]
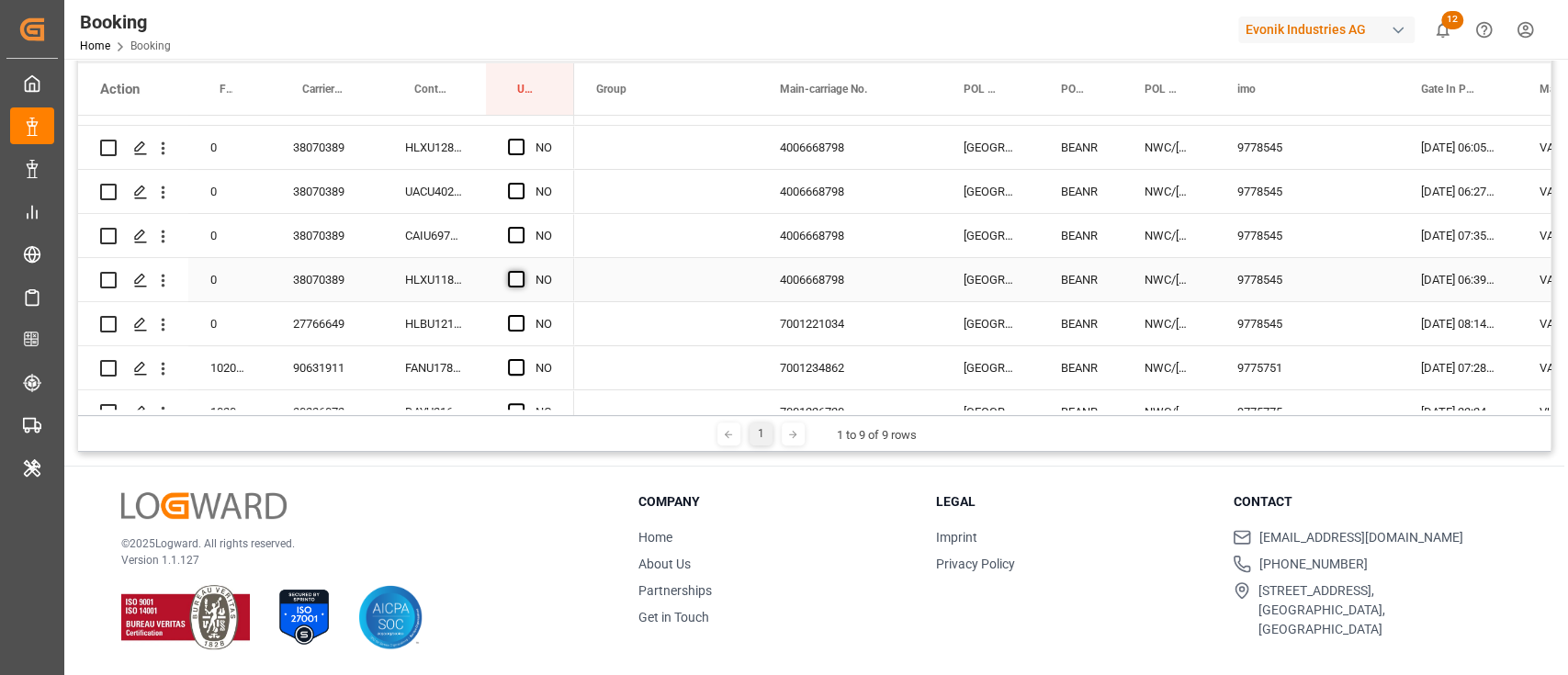
click at [517, 275] on span "Press SPACE to select this row." at bounding box center [515, 279] width 16 height 16
click at [522, 271] on input "Press SPACE to select this row." at bounding box center [522, 271] width 0 height 0
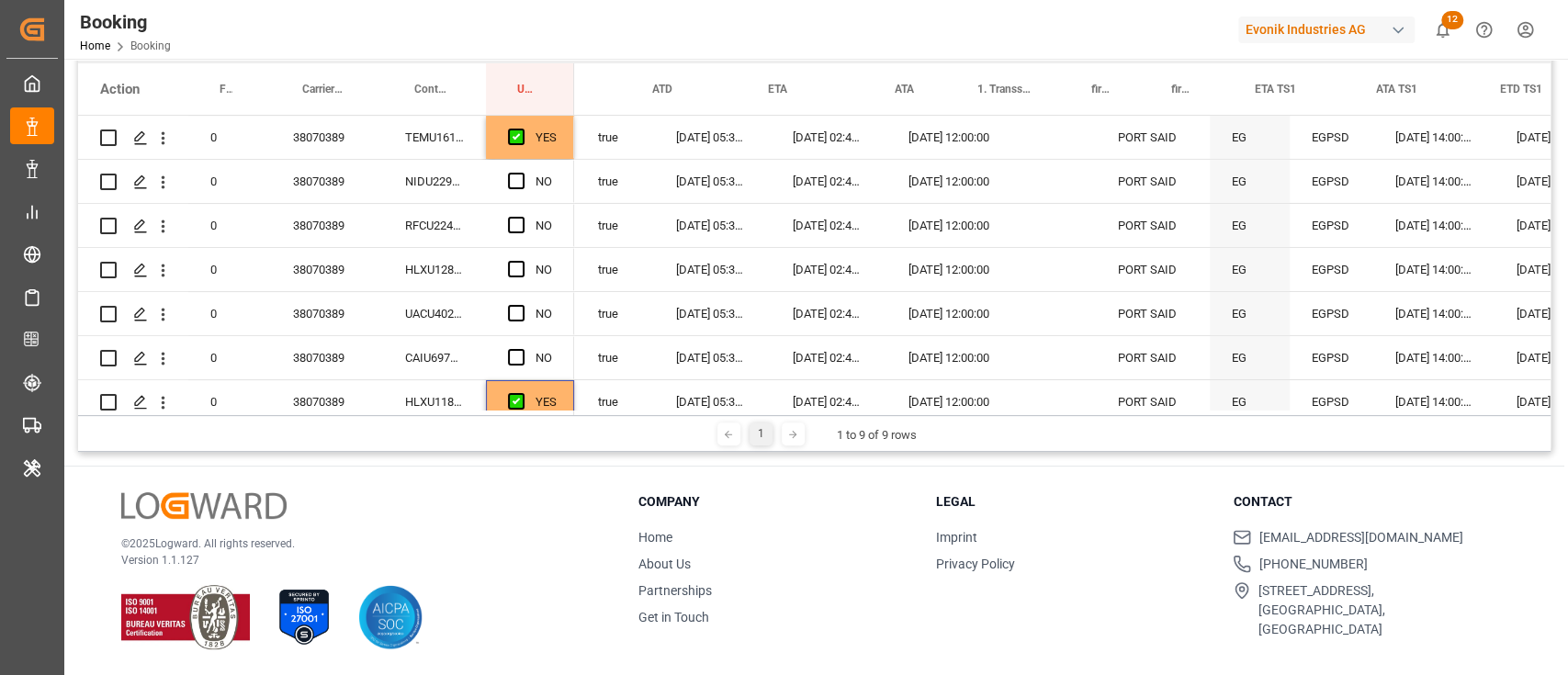
scroll to position [0, 1939]
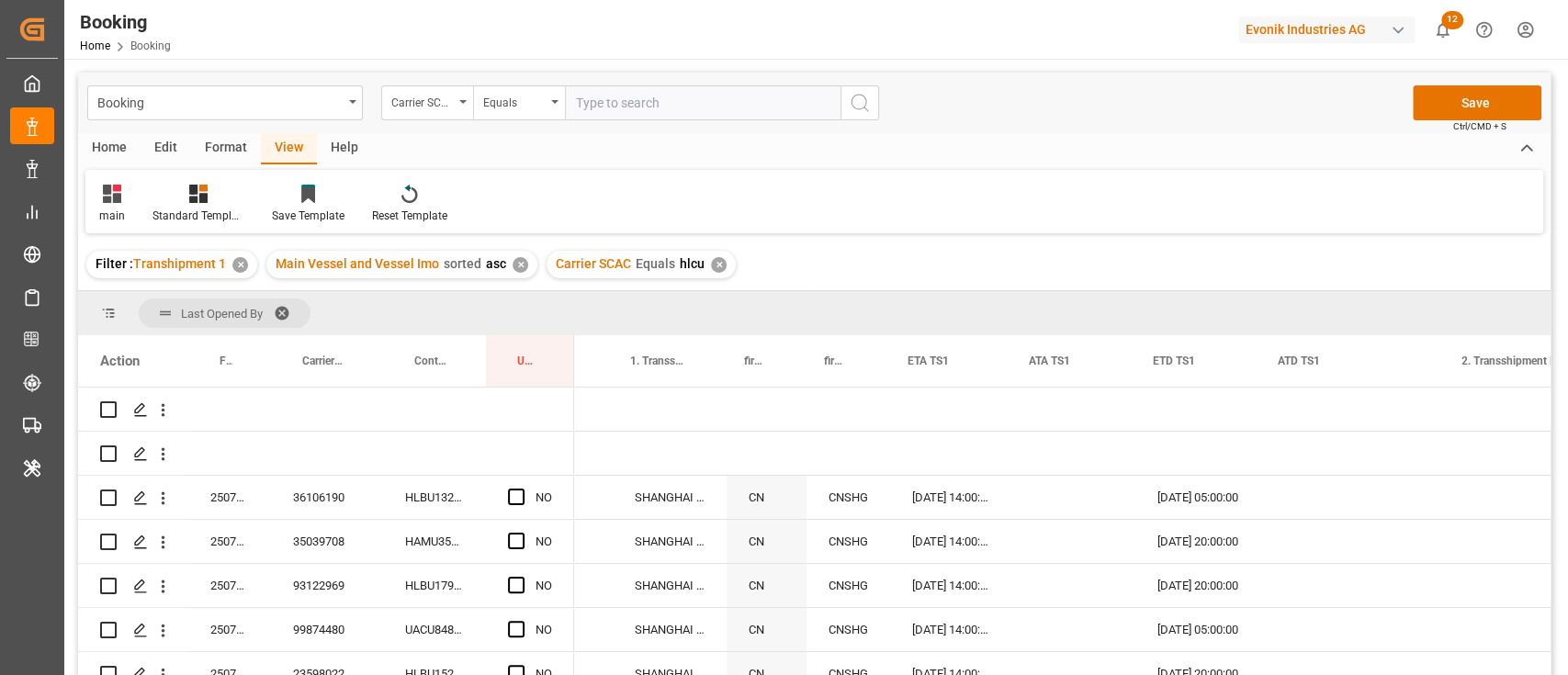
scroll to position [0, 2284]
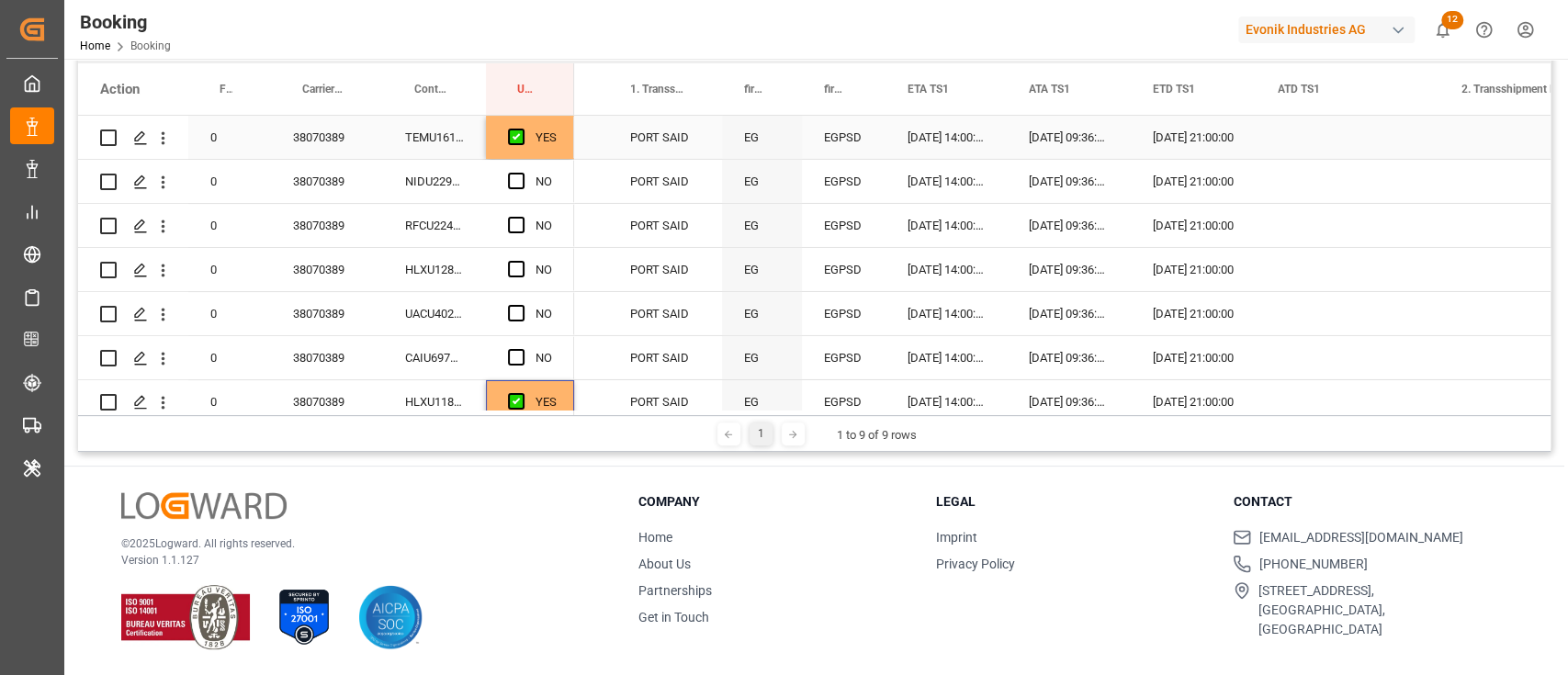
click at [558, 148] on div "YES" at bounding box center [530, 137] width 88 height 43
drag, startPoint x: 572, startPoint y: 153, endPoint x: 544, endPoint y: 355, distance: 203.9
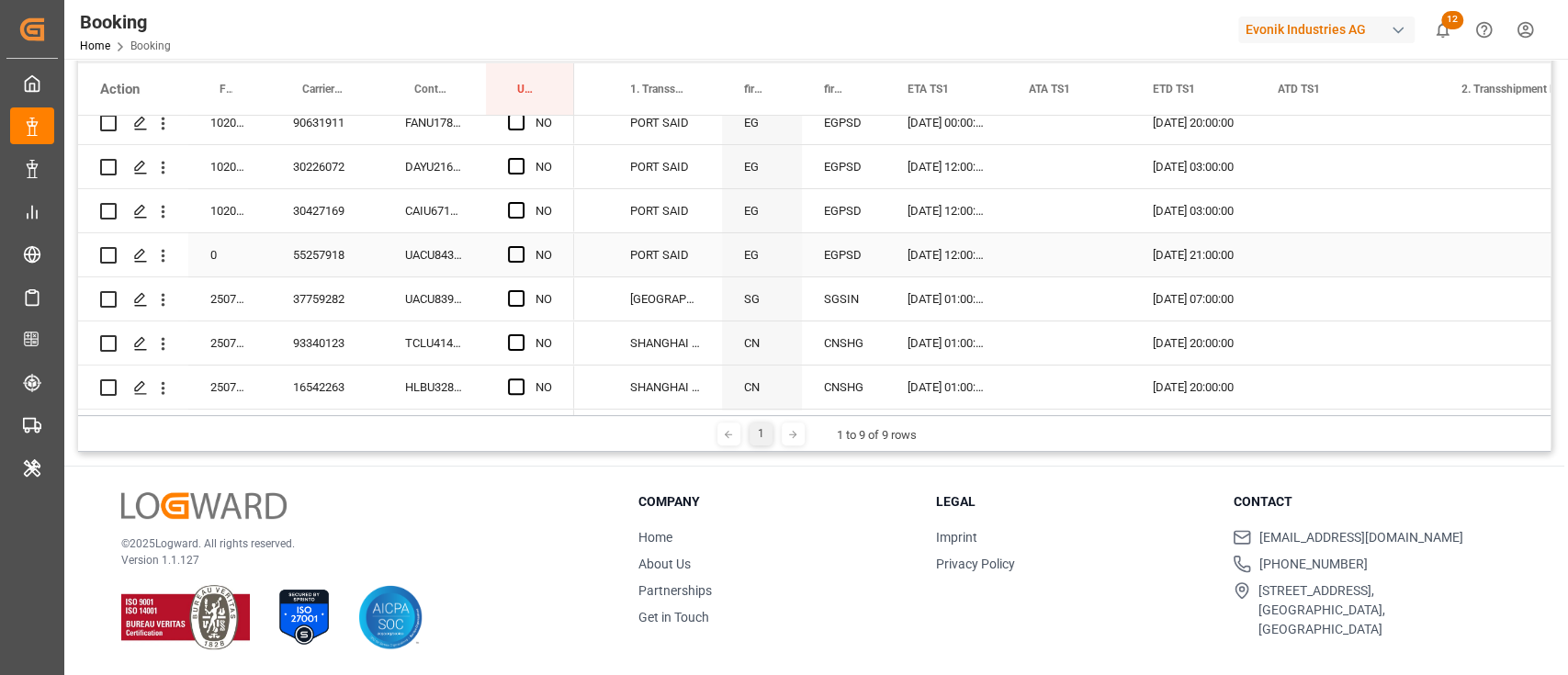
scroll to position [4520, 0]
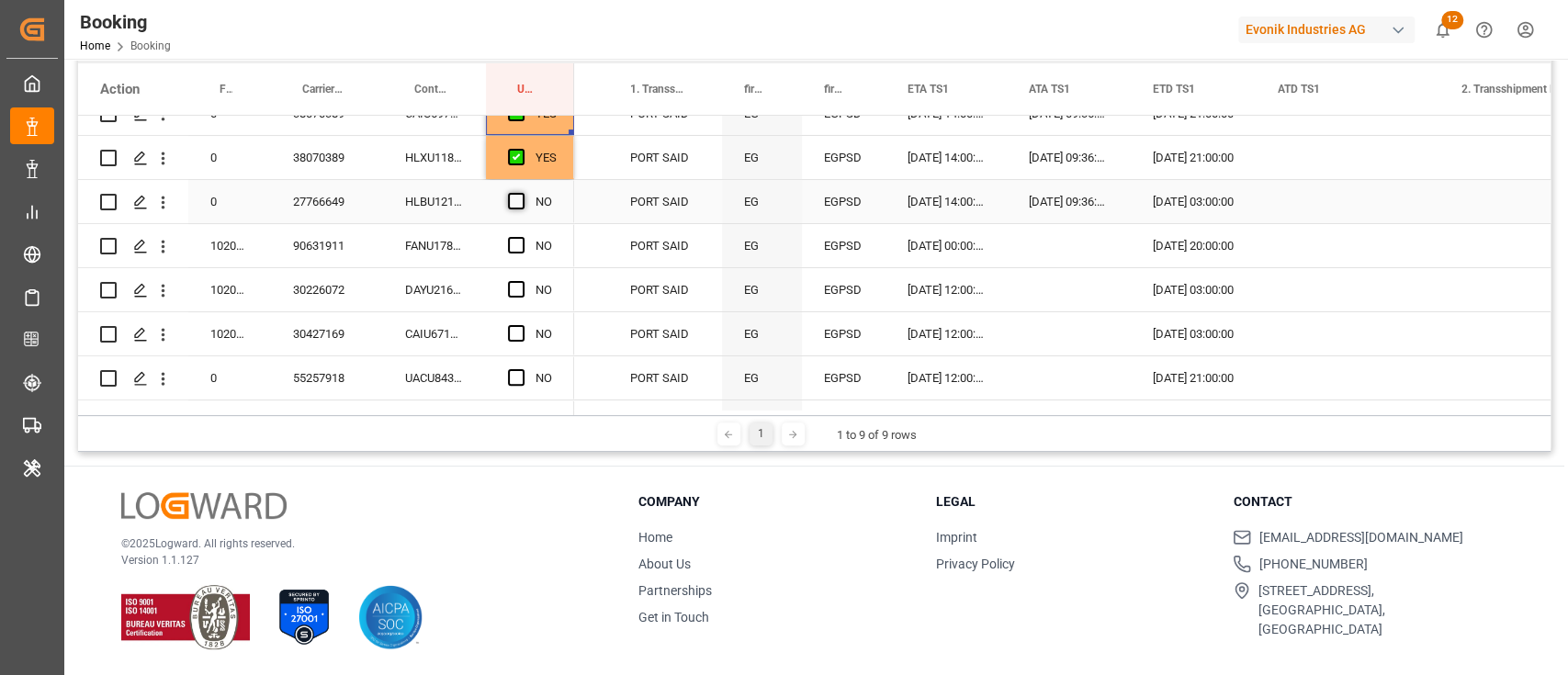
click at [513, 206] on span "Press SPACE to select this row." at bounding box center [515, 201] width 16 height 16
click at [522, 193] on input "Press SPACE to select this row." at bounding box center [522, 193] width 0 height 0
click at [427, 209] on div "HLBU1212230" at bounding box center [435, 201] width 103 height 43
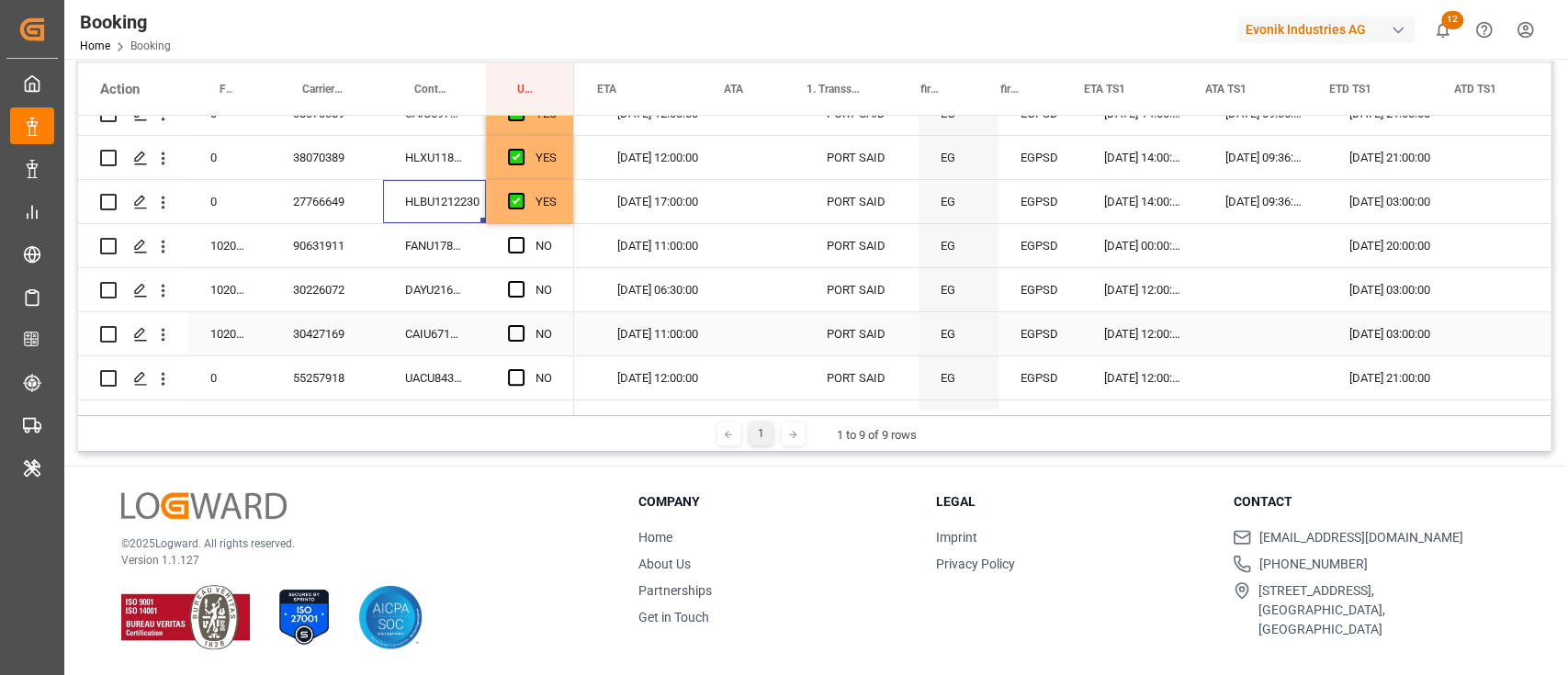
scroll to position [0, 2087]
click at [468, 260] on div "FANU1780166" at bounding box center [435, 245] width 103 height 43
click at [512, 243] on span "Press SPACE to select this row." at bounding box center [515, 244] width 16 height 16
click at [522, 237] on input "Press SPACE to select this row." at bounding box center [522, 237] width 0 height 0
click at [415, 300] on div "DAYU2166730" at bounding box center [435, 289] width 103 height 43
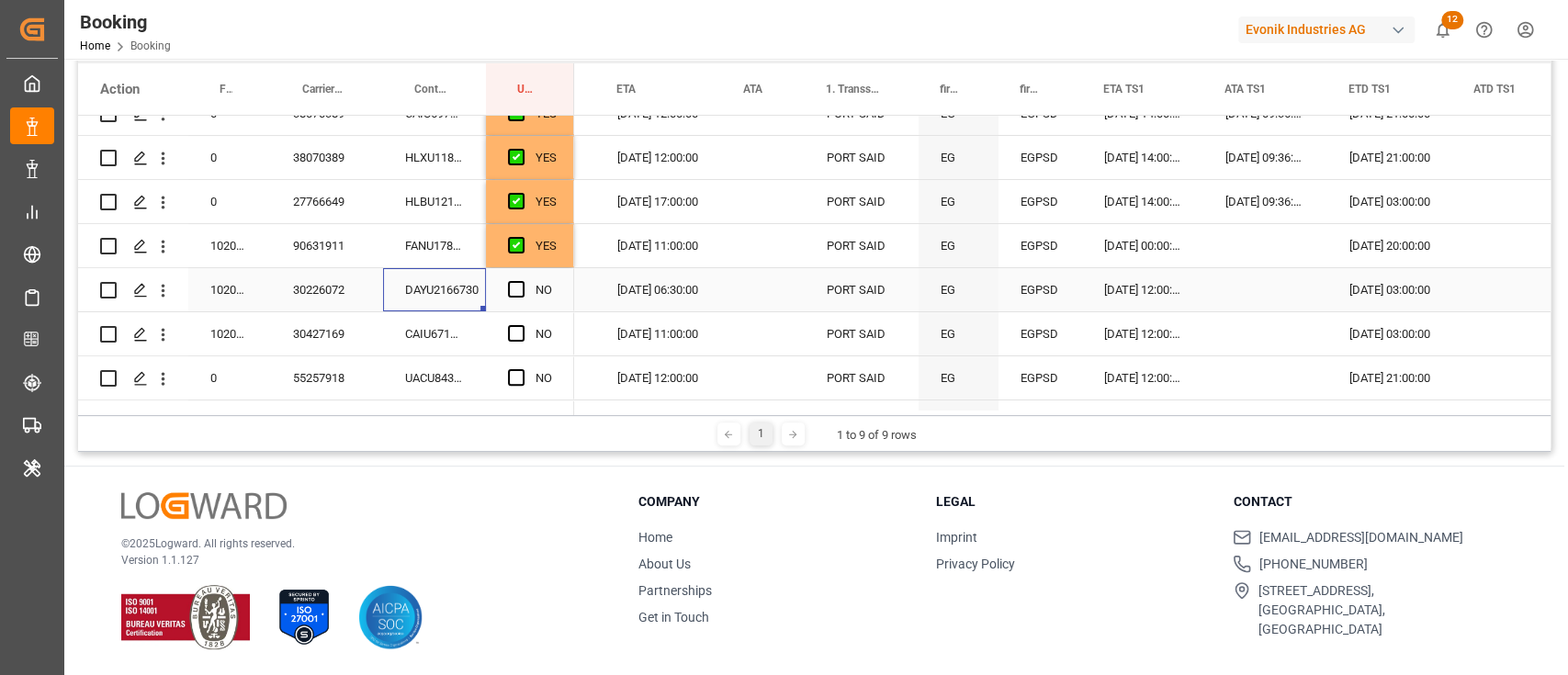
drag, startPoint x: 507, startPoint y: 287, endPoint x: 485, endPoint y: 313, distance: 34.1
click at [508, 287] on span "Press SPACE to select this row." at bounding box center [515, 289] width 16 height 16
click at [522, 281] on input "Press SPACE to select this row." at bounding box center [522, 281] width 0 height 0
click at [418, 327] on div "CAIU6711076" at bounding box center [435, 333] width 103 height 43
click at [532, 334] on div "Press SPACE to select this row." at bounding box center [521, 334] width 28 height 42
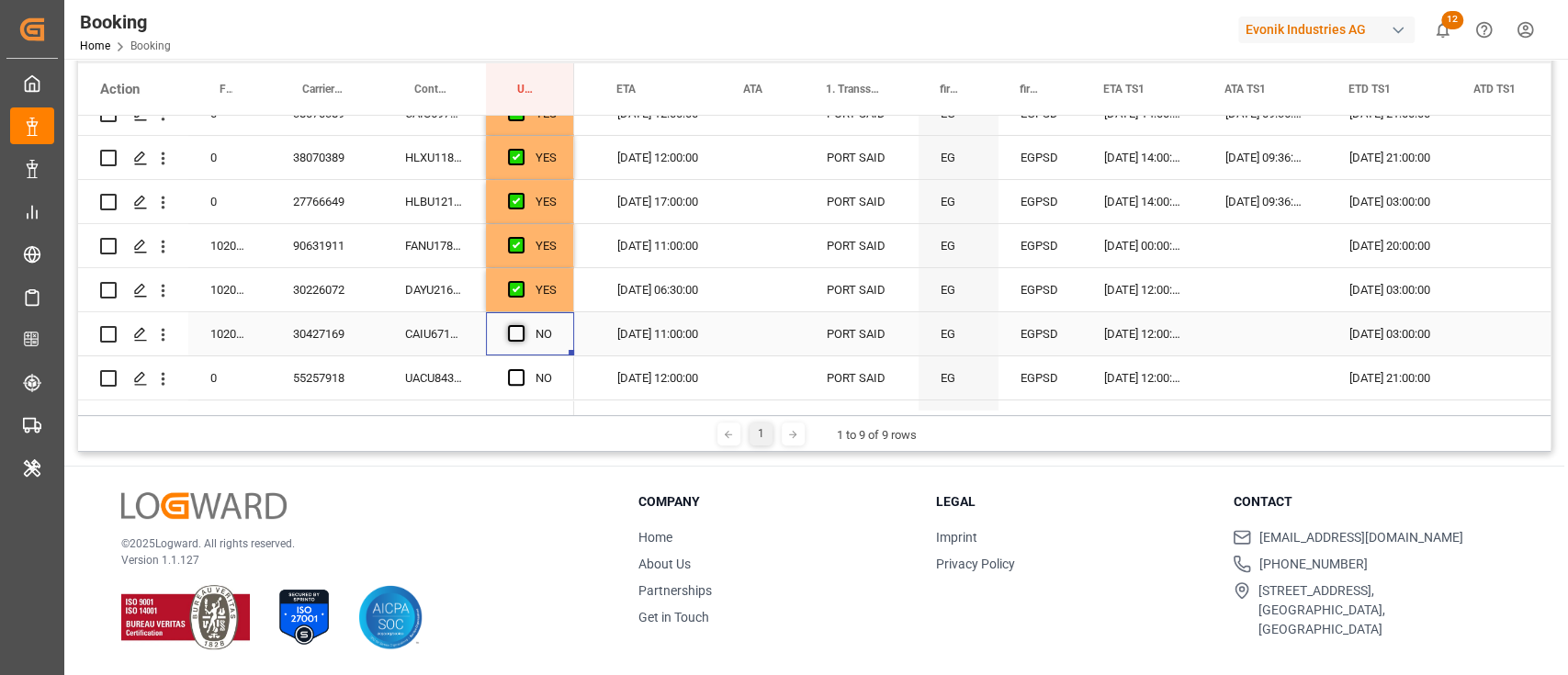
click at [519, 333] on span "Press SPACE to select this row." at bounding box center [515, 333] width 16 height 16
click at [522, 325] on input "Press SPACE to select this row." at bounding box center [522, 325] width 0 height 0
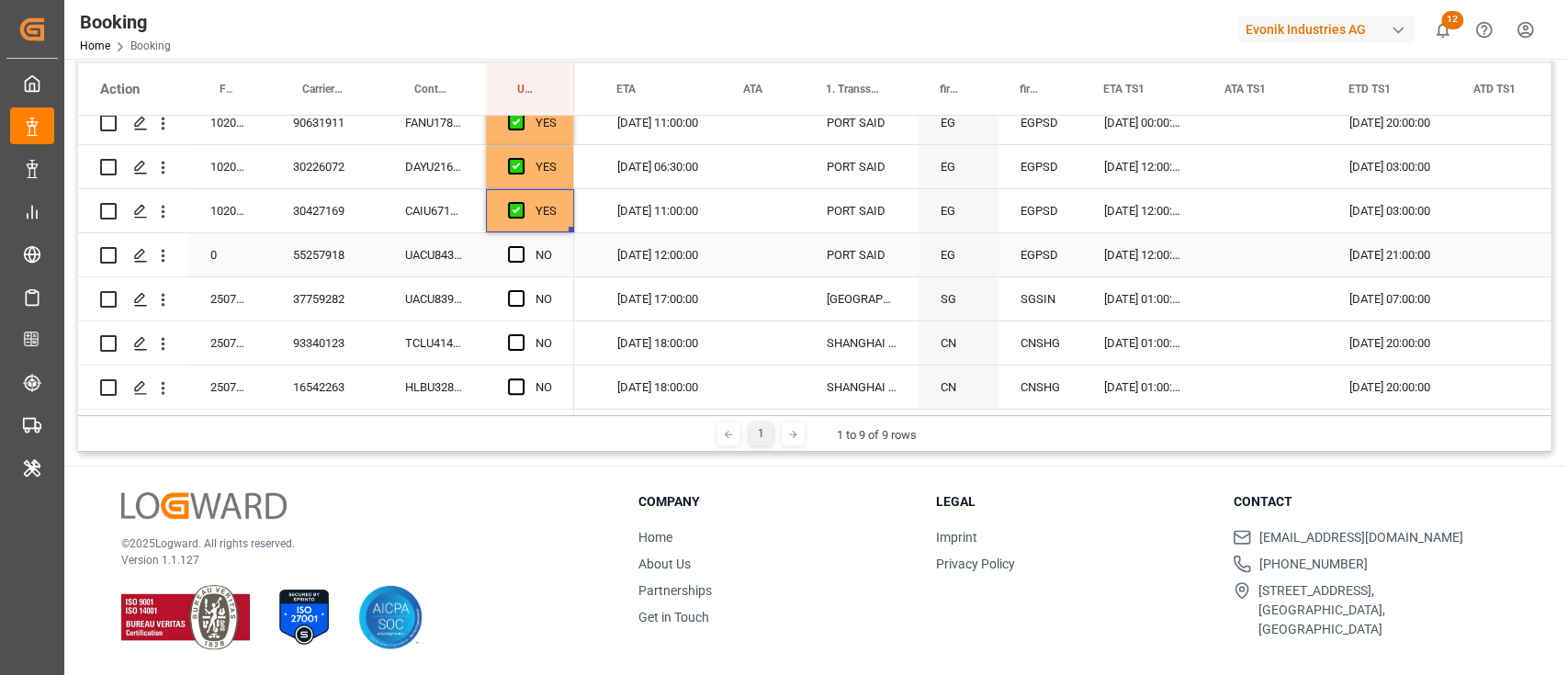
click at [454, 252] on div "UACU8438006" at bounding box center [435, 254] width 103 height 43
click at [510, 251] on span "Press SPACE to select this row." at bounding box center [515, 254] width 16 height 16
click at [522, 246] on input "Press SPACE to select this row." at bounding box center [522, 246] width 0 height 0
click at [464, 292] on div "UACU8392076" at bounding box center [435, 299] width 103 height 43
click at [522, 299] on span "Press SPACE to select this row." at bounding box center [515, 298] width 16 height 16
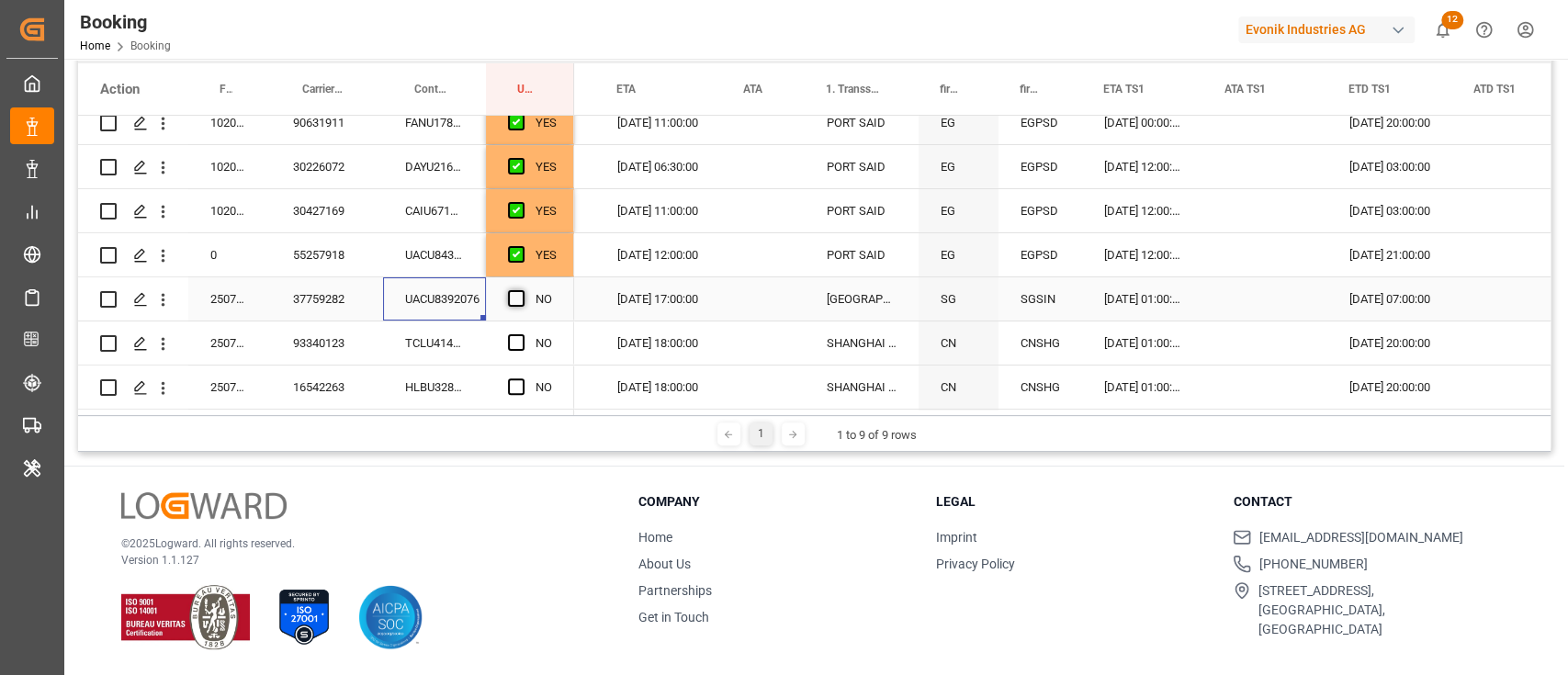
click at [522, 290] on input "Press SPACE to select this row." at bounding box center [522, 290] width 0 height 0
click at [404, 338] on div "TCLU4148611" at bounding box center [435, 342] width 103 height 43
click at [520, 325] on div "Press SPACE to select this row." at bounding box center [521, 343] width 28 height 42
click at [527, 342] on div "Press SPACE to select this row." at bounding box center [521, 343] width 28 height 42
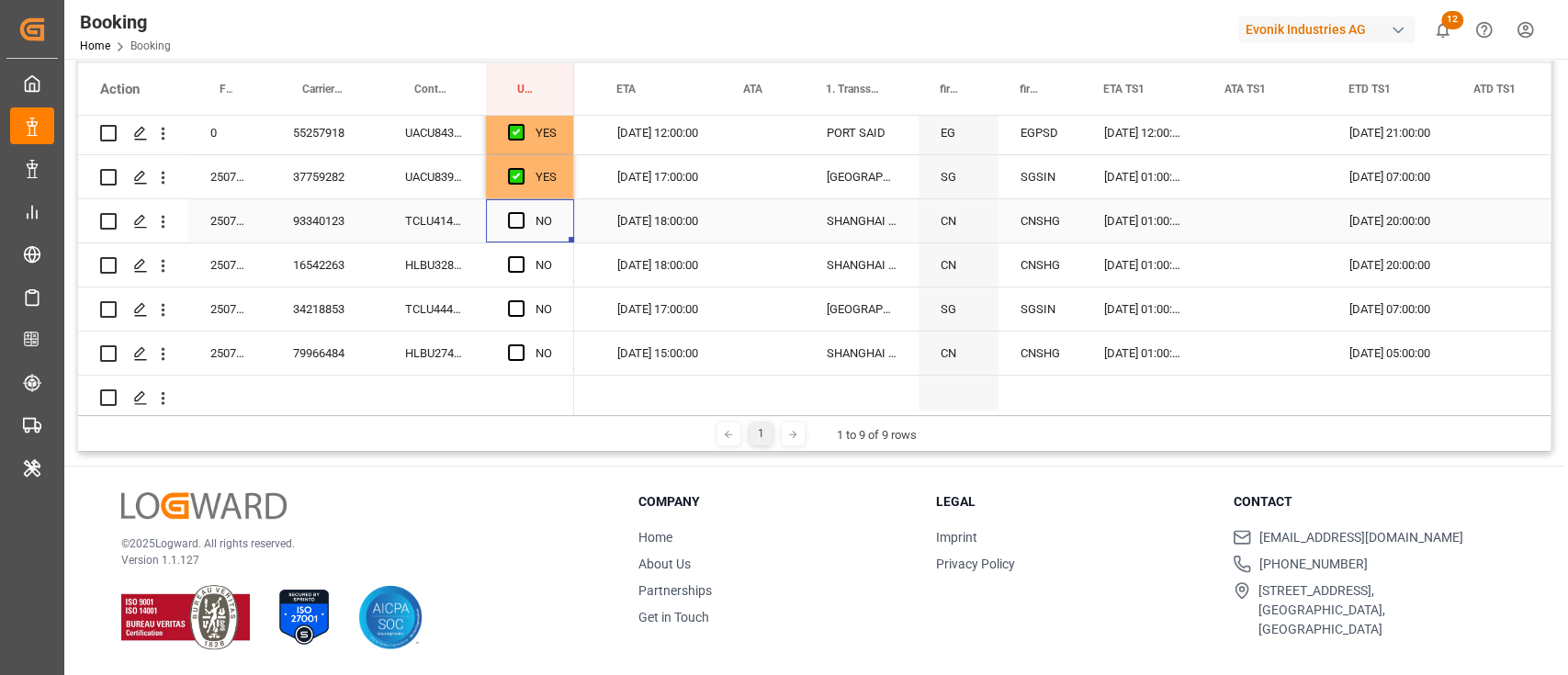
click at [514, 223] on span "Press SPACE to select this row." at bounding box center [515, 220] width 16 height 16
click at [522, 212] on input "Press SPACE to select this row." at bounding box center [522, 212] width 0 height 0
click at [434, 260] on div "HLBU3287666" at bounding box center [435, 264] width 103 height 43
click at [519, 260] on span "Press SPACE to select this row." at bounding box center [515, 263] width 16 height 16
click at [522, 256] on input "Press SPACE to select this row." at bounding box center [522, 256] width 0 height 0
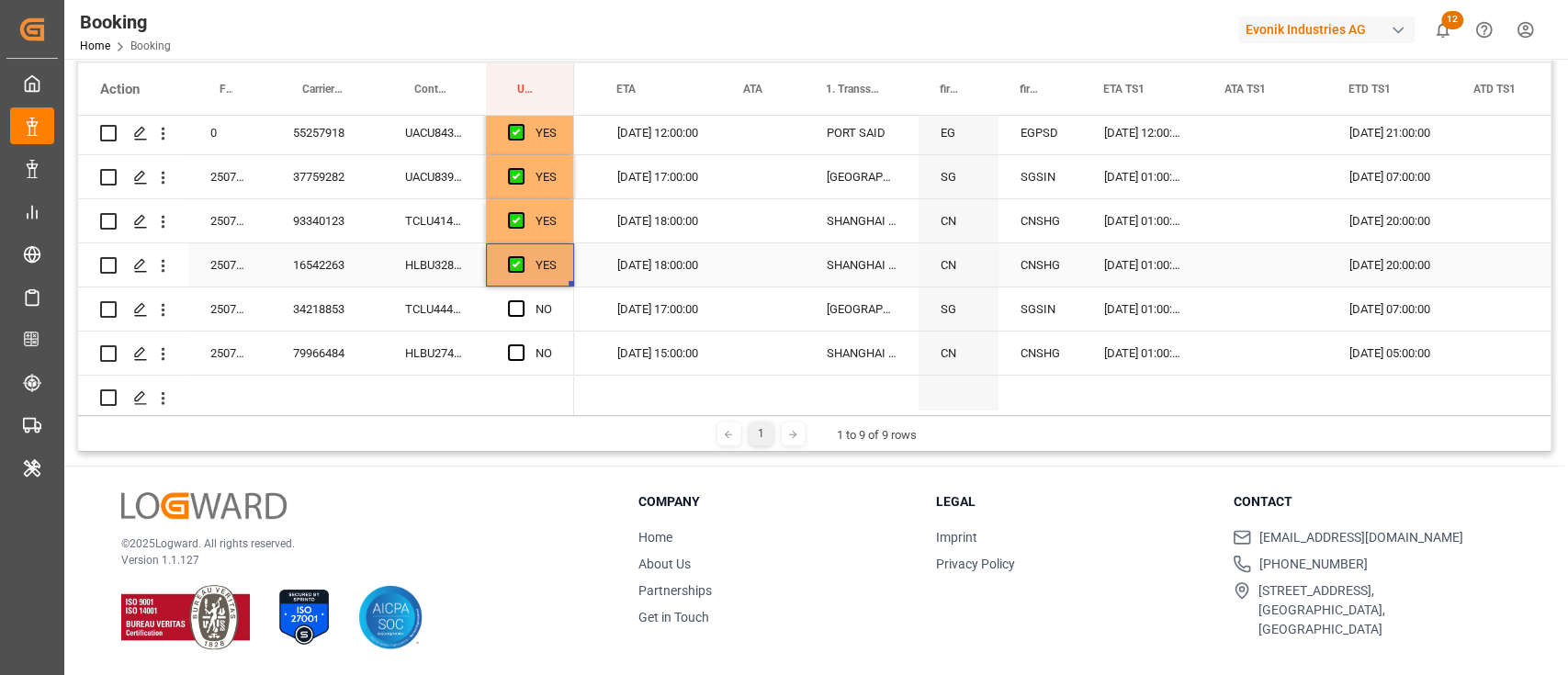
click at [456, 306] on div "TCLU4440726" at bounding box center [435, 308] width 103 height 43
click at [519, 310] on span "Press SPACE to select this row." at bounding box center [515, 308] width 16 height 16
click at [522, 300] on input "Press SPACE to select this row." at bounding box center [522, 300] width 0 height 0
click at [446, 362] on div "HLBU2747751" at bounding box center [435, 353] width 103 height 43
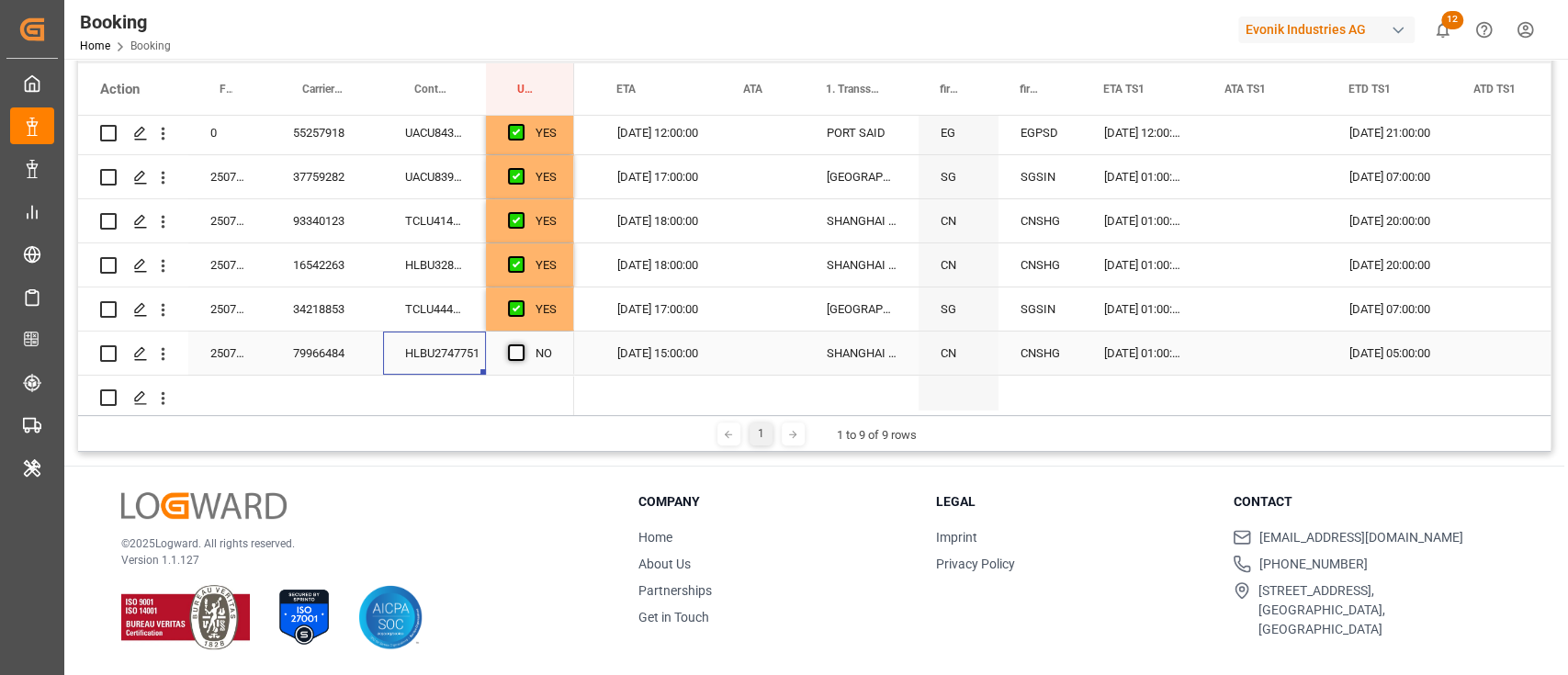
click at [515, 349] on span "Press SPACE to select this row." at bounding box center [515, 352] width 16 height 16
click at [522, 344] on input "Press SPACE to select this row." at bounding box center [522, 344] width 0 height 0
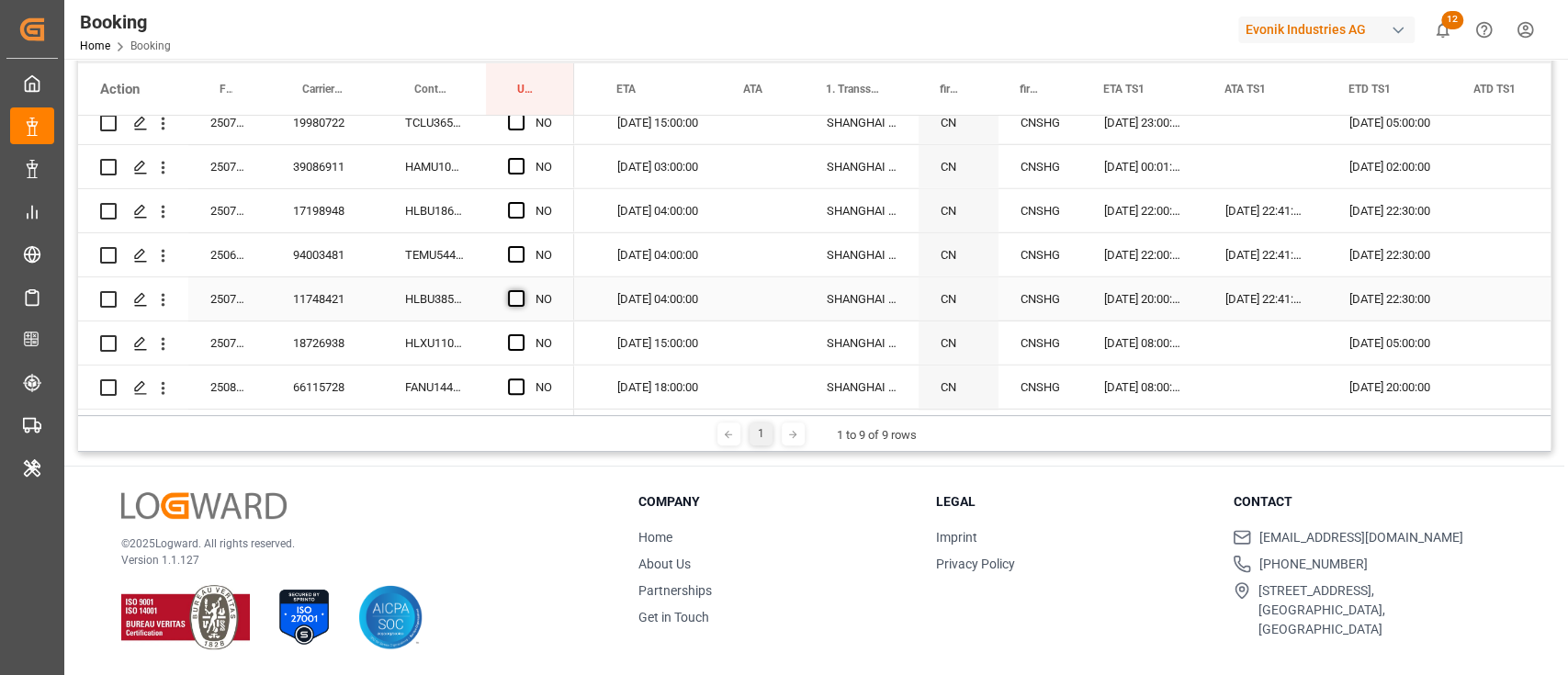
scroll to position [3663, 0]
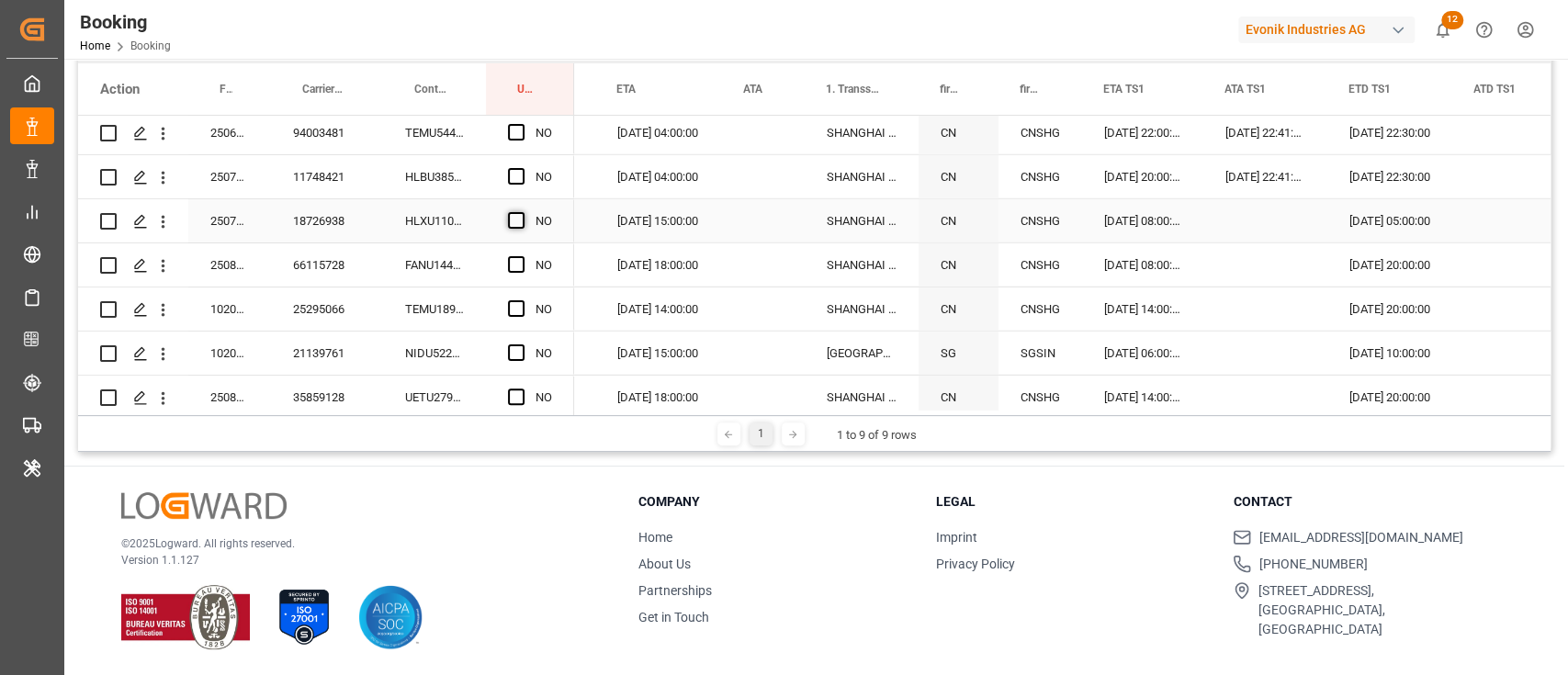
click at [516, 225] on span "Press SPACE to select this row." at bounding box center [515, 220] width 16 height 16
click at [522, 212] on input "Press SPACE to select this row." at bounding box center [522, 212] width 0 height 0
click at [416, 224] on div "HLXU1101091" at bounding box center [435, 221] width 103 height 43
click at [422, 270] on div "FANU1445419" at bounding box center [435, 264] width 103 height 43
click at [512, 264] on span "Press SPACE to select this row." at bounding box center [515, 263] width 16 height 16
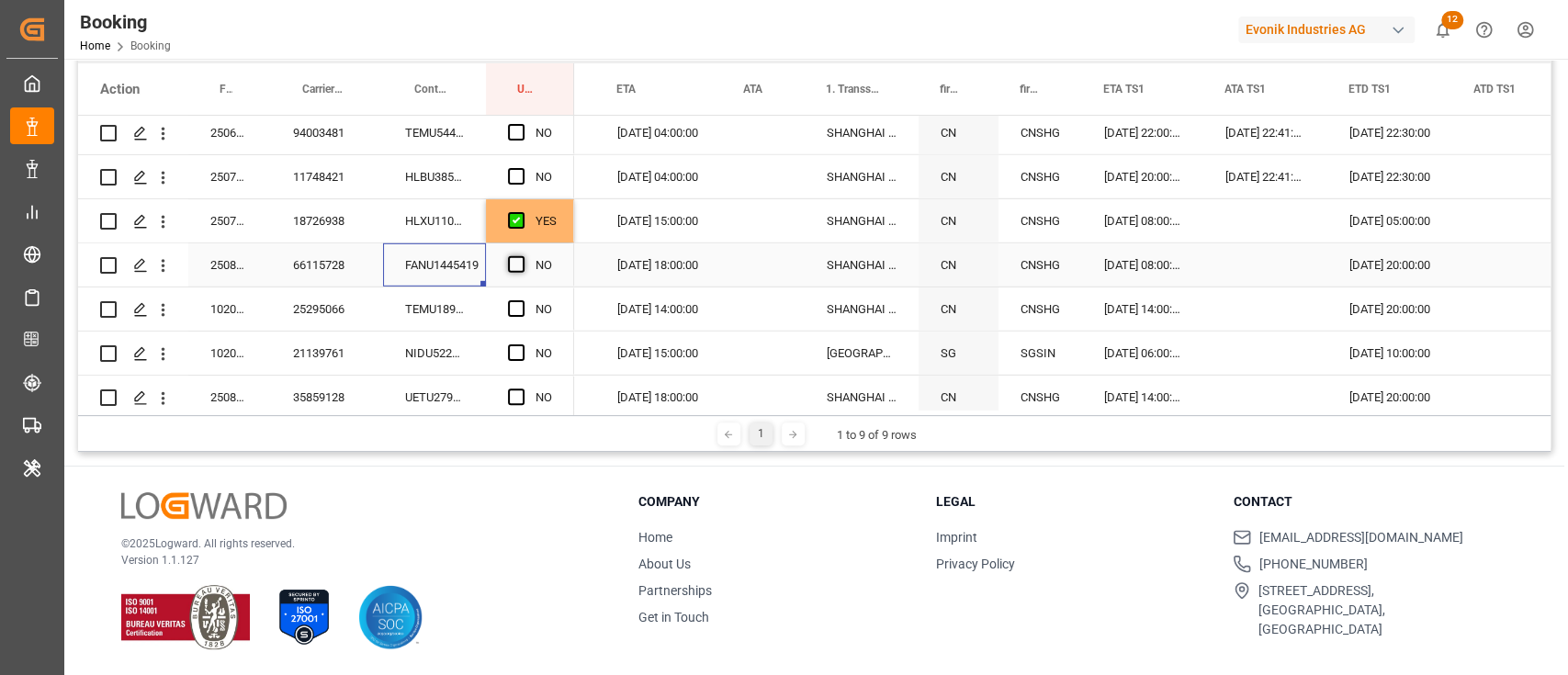
click at [522, 256] on input "Press SPACE to select this row." at bounding box center [522, 256] width 0 height 0
click at [461, 305] on div "TEMU1899088" at bounding box center [435, 308] width 103 height 43
click at [515, 302] on span "Press SPACE to select this row." at bounding box center [515, 308] width 16 height 16
click at [522, 300] on input "Press SPACE to select this row." at bounding box center [522, 300] width 0 height 0
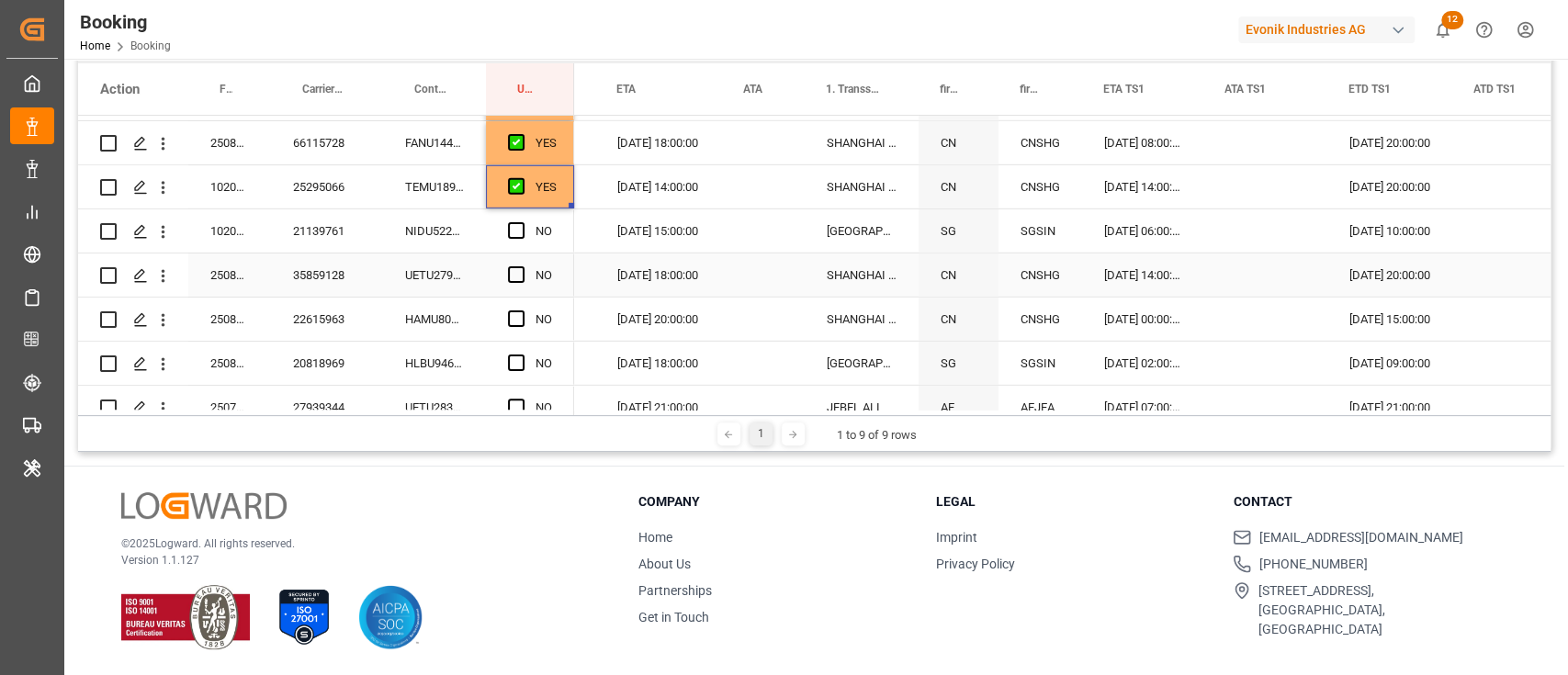
click at [455, 235] on div "NIDU5221622" at bounding box center [435, 230] width 103 height 43
click at [525, 225] on div "Press SPACE to select this row." at bounding box center [521, 231] width 28 height 42
click at [512, 237] on span "Press SPACE to select this row." at bounding box center [515, 230] width 16 height 16
click at [522, 222] on input "Press SPACE to select this row." at bounding box center [522, 222] width 0 height 0
click at [459, 268] on div "UETU2795187" at bounding box center [435, 275] width 103 height 43
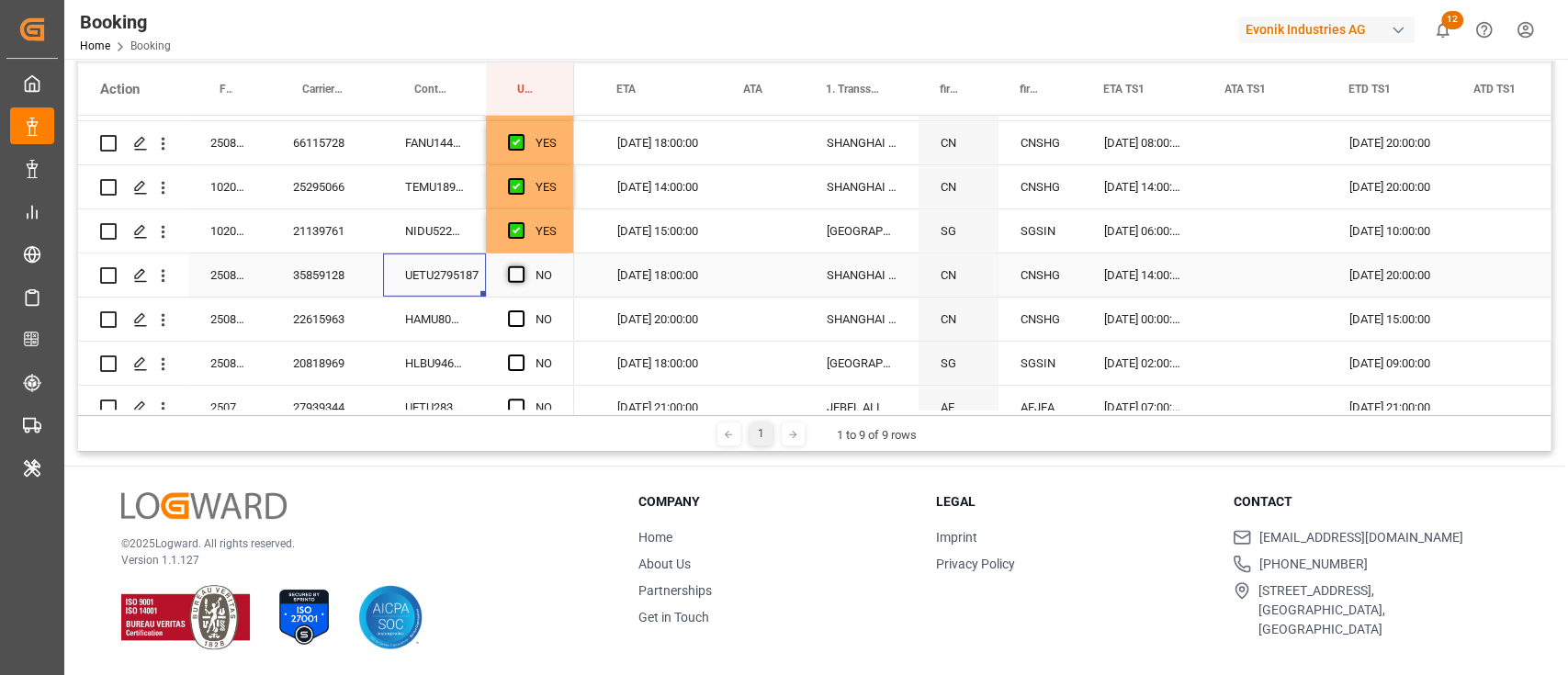
click at [521, 266] on span "Press SPACE to select this row." at bounding box center [515, 274] width 16 height 16
click at [522, 266] on input "Press SPACE to select this row." at bounding box center [522, 266] width 0 height 0
click at [514, 279] on span "Press SPACE to select this row." at bounding box center [515, 274] width 16 height 16
click at [522, 266] on input "Press SPACE to select this row." at bounding box center [522, 266] width 0 height 0
click at [434, 322] on div "HAMU8000125" at bounding box center [435, 318] width 103 height 43
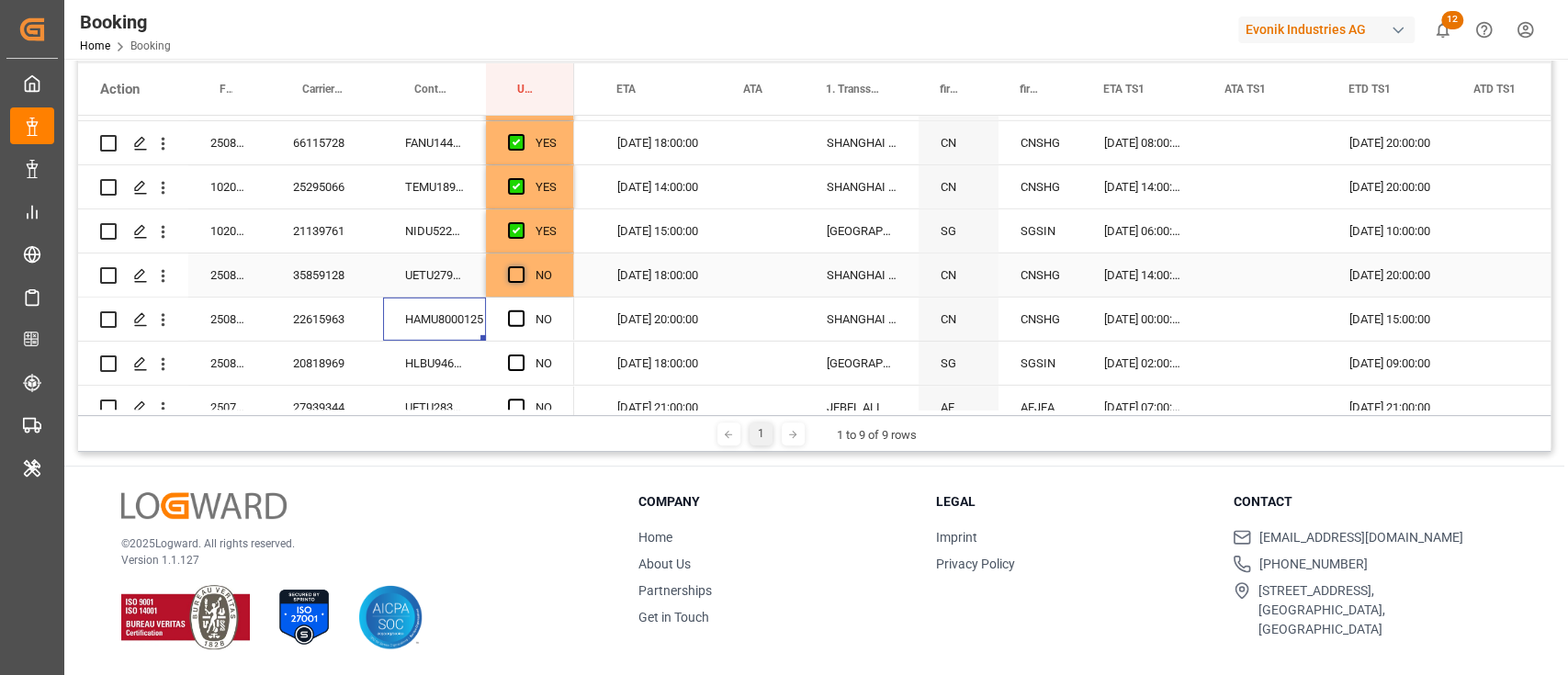
click at [509, 276] on span "Press SPACE to select this row." at bounding box center [515, 274] width 16 height 16
click at [522, 266] on input "Press SPACE to select this row." at bounding box center [522, 266] width 0 height 0
click at [455, 320] on div "HAMU8000125" at bounding box center [435, 318] width 103 height 43
click at [514, 320] on span "Press SPACE to select this row." at bounding box center [515, 318] width 16 height 16
click at [522, 310] on input "Press SPACE to select this row." at bounding box center [522, 310] width 0 height 0
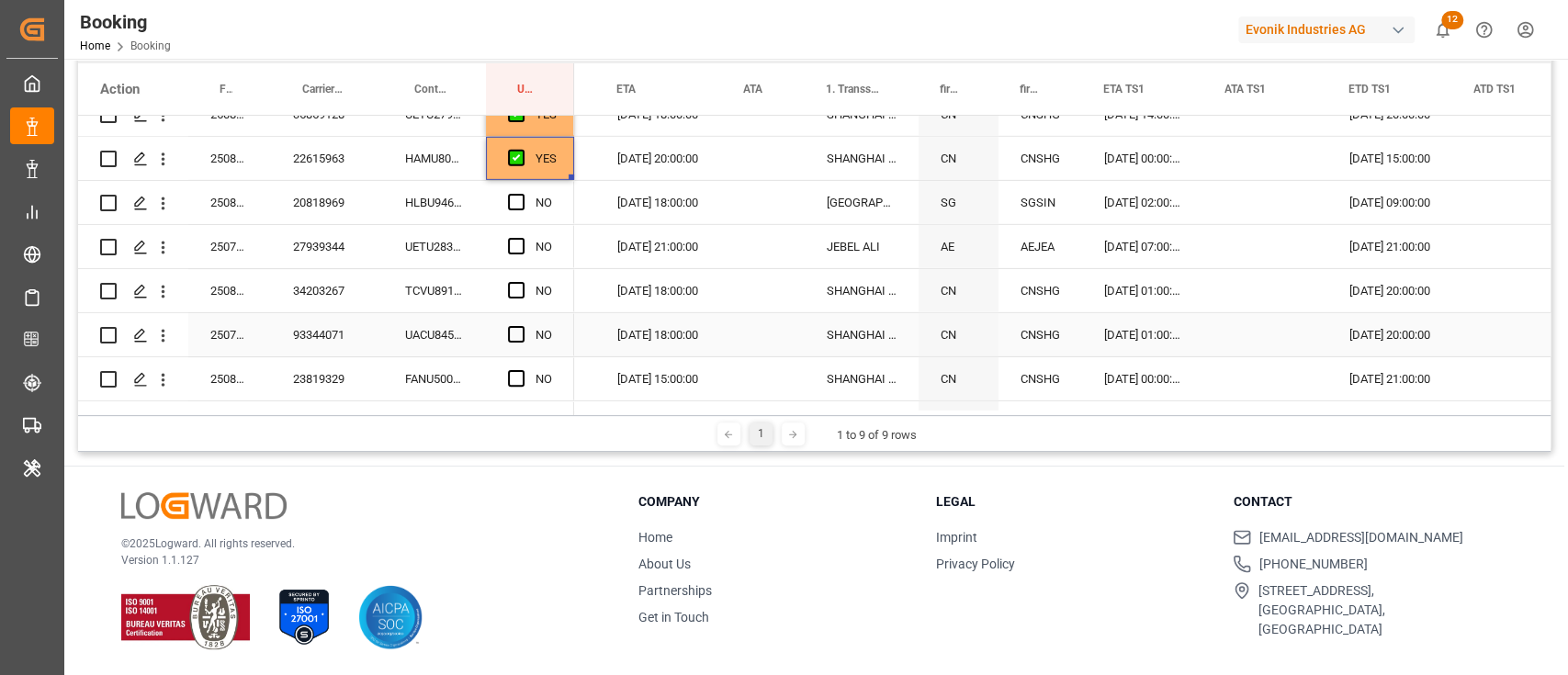
scroll to position [3907, 0]
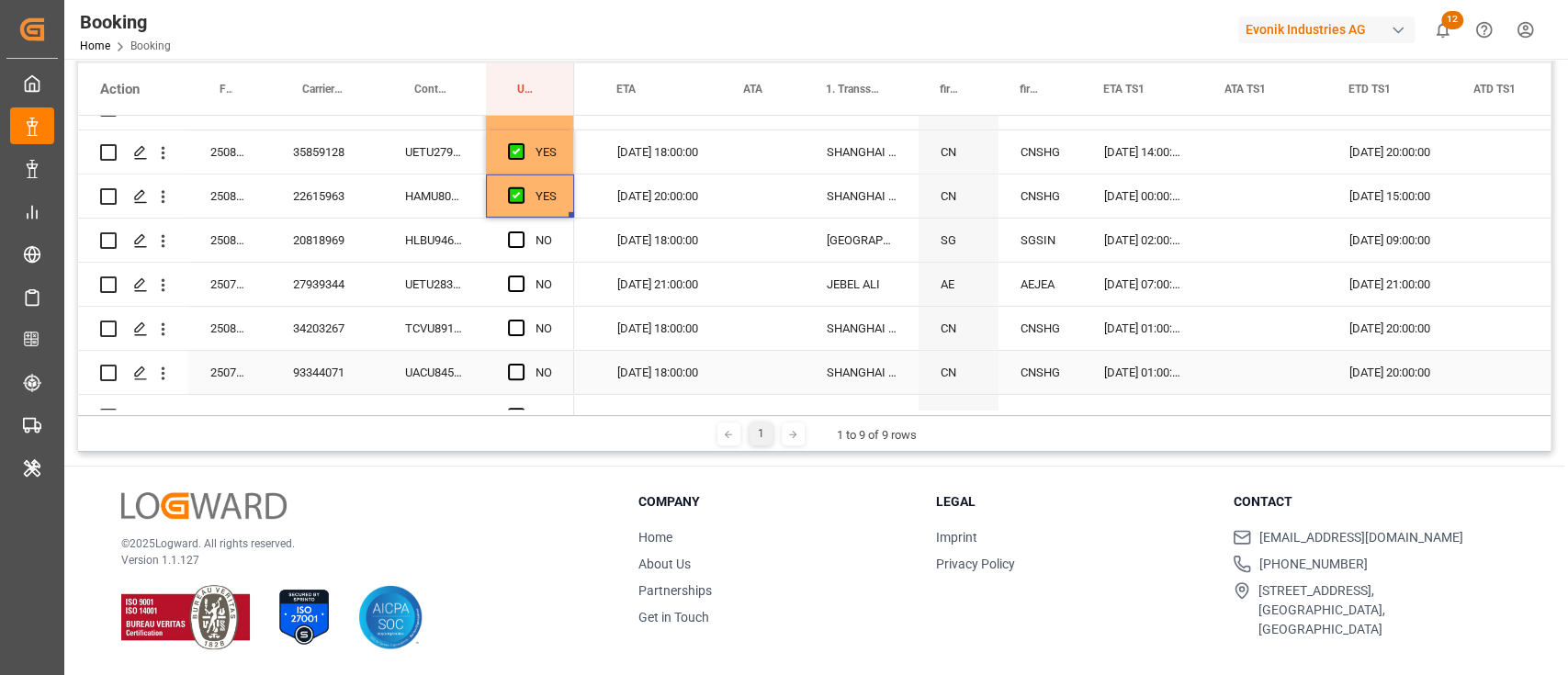
click at [464, 255] on div "HLBU9460681" at bounding box center [435, 240] width 103 height 43
click at [500, 241] on div "NO" at bounding box center [530, 240] width 88 height 43
click at [515, 237] on span "Press SPACE to select this row." at bounding box center [515, 239] width 16 height 16
click at [522, 231] on input "Press SPACE to select this row." at bounding box center [522, 231] width 0 height 0
click at [440, 278] on div "UETU2834386" at bounding box center [435, 283] width 103 height 43
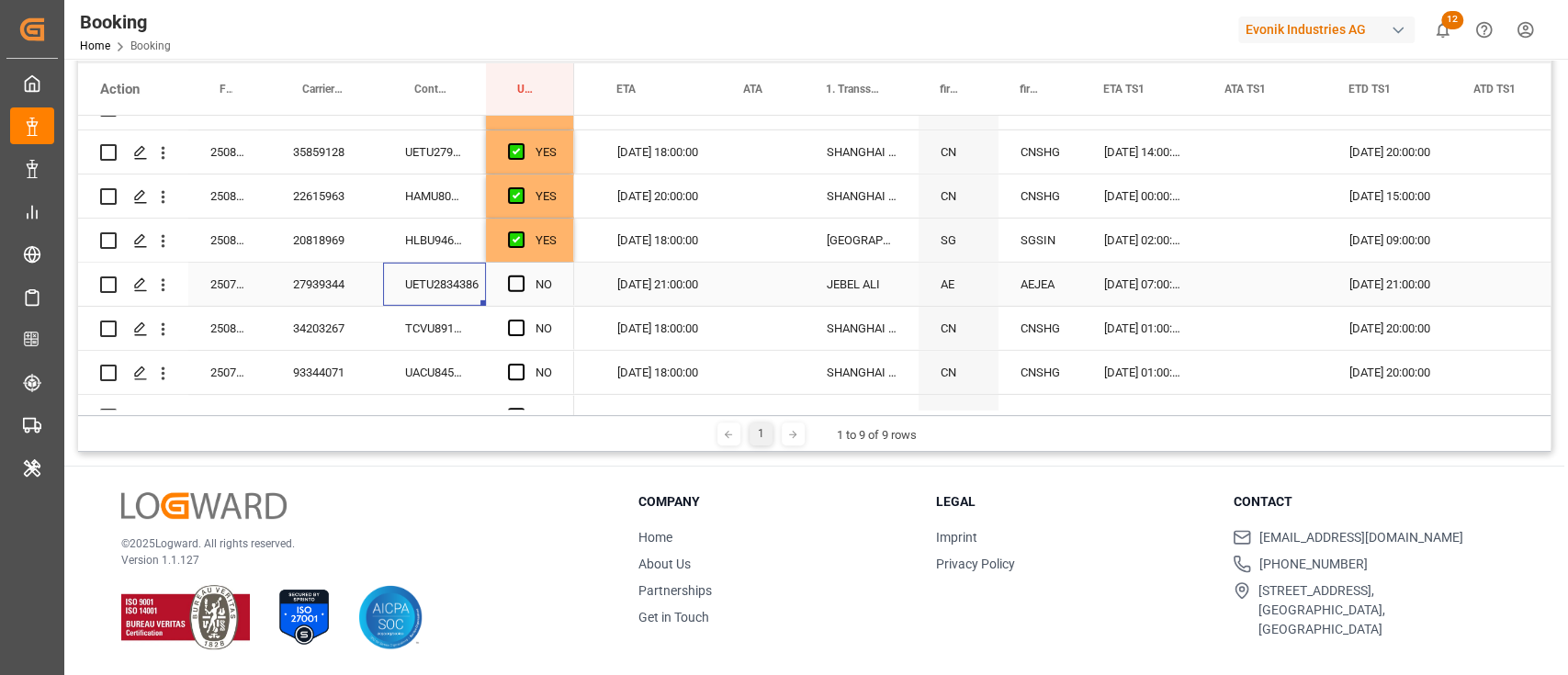
click at [514, 282] on span "Press SPACE to select this row." at bounding box center [515, 283] width 16 height 16
click at [522, 276] on input "Press SPACE to select this row." at bounding box center [522, 276] width 0 height 0
click at [449, 319] on div "TCVU8912543" at bounding box center [435, 328] width 103 height 43
click at [514, 324] on span "Press SPACE to select this row." at bounding box center [515, 327] width 16 height 16
click at [522, 319] on input "Press SPACE to select this row." at bounding box center [522, 319] width 0 height 0
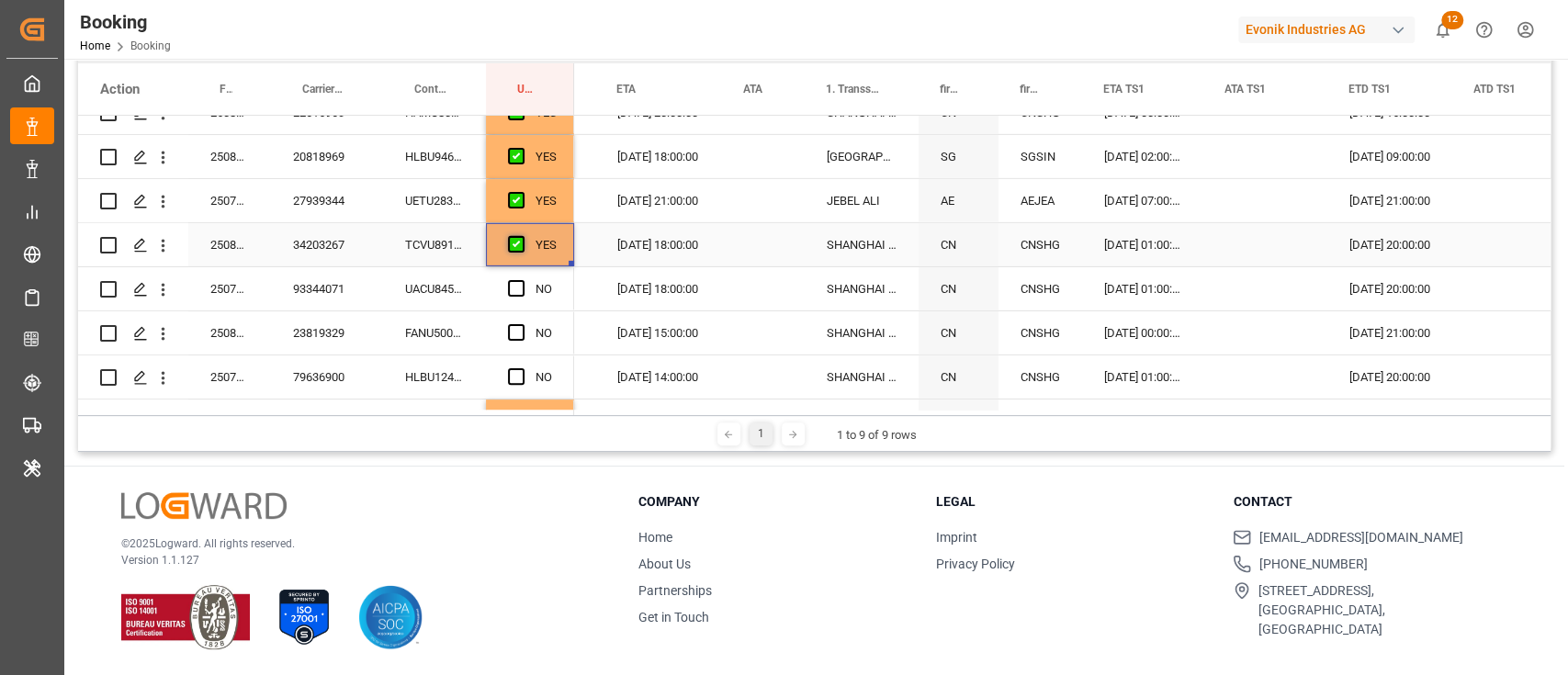
scroll to position [4030, 0]
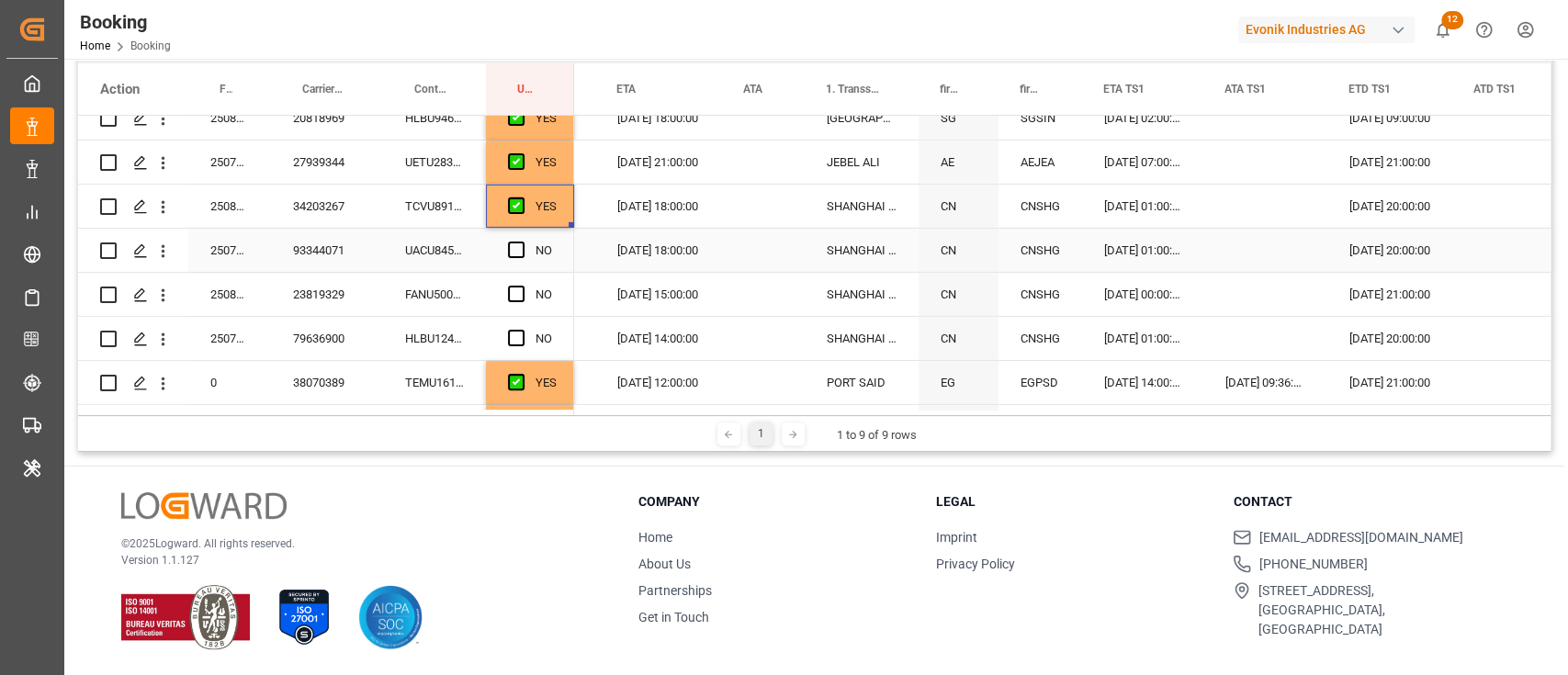
click at [447, 247] on div "UACU8453269" at bounding box center [435, 249] width 103 height 43
click at [510, 255] on span "Press SPACE to select this row." at bounding box center [515, 249] width 16 height 16
click at [522, 241] on input "Press SPACE to select this row." at bounding box center [522, 241] width 0 height 0
click at [481, 291] on div "FANU5004920" at bounding box center [435, 294] width 103 height 43
click at [513, 296] on span "Press SPACE to select this row." at bounding box center [515, 293] width 16 height 16
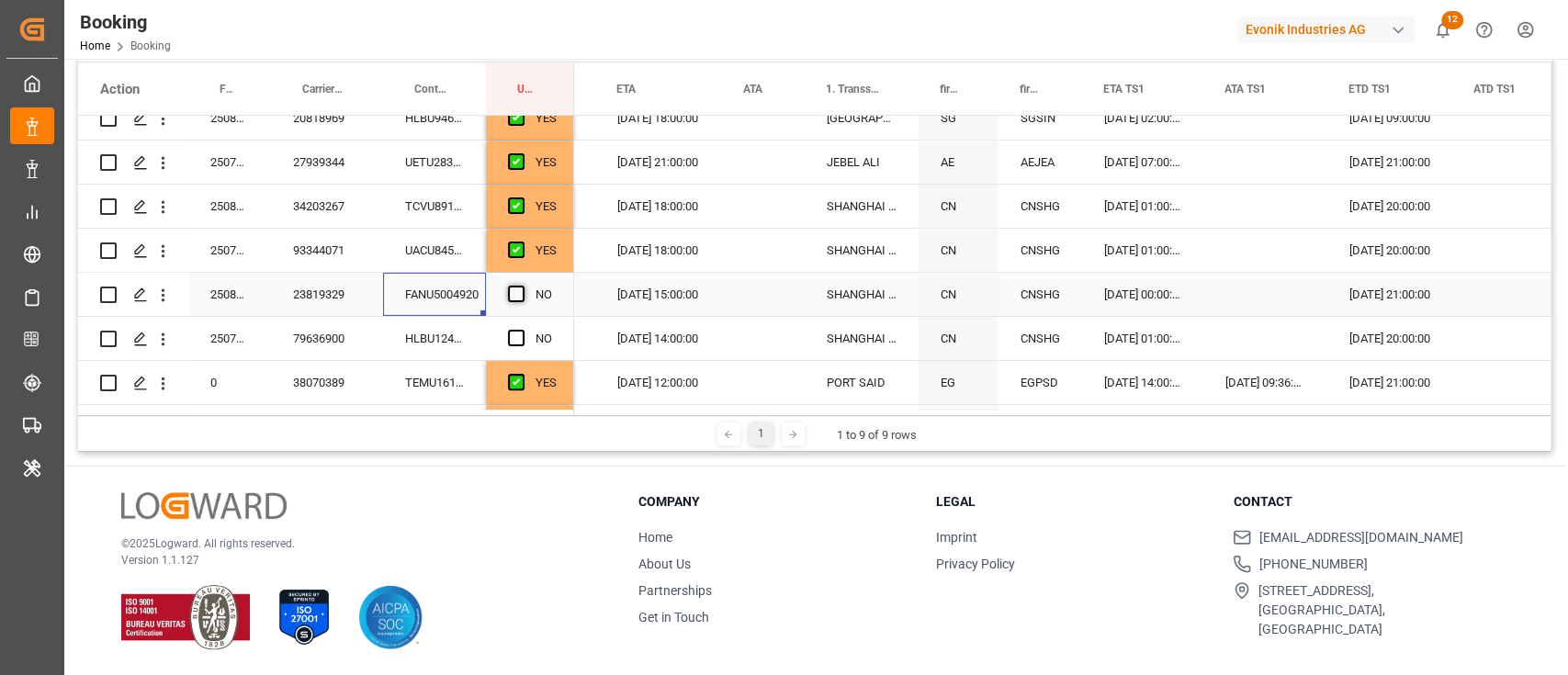
click at [522, 285] on input "Press SPACE to select this row." at bounding box center [522, 285] width 0 height 0
click at [435, 343] on div "HLBU1249775" at bounding box center [435, 338] width 103 height 43
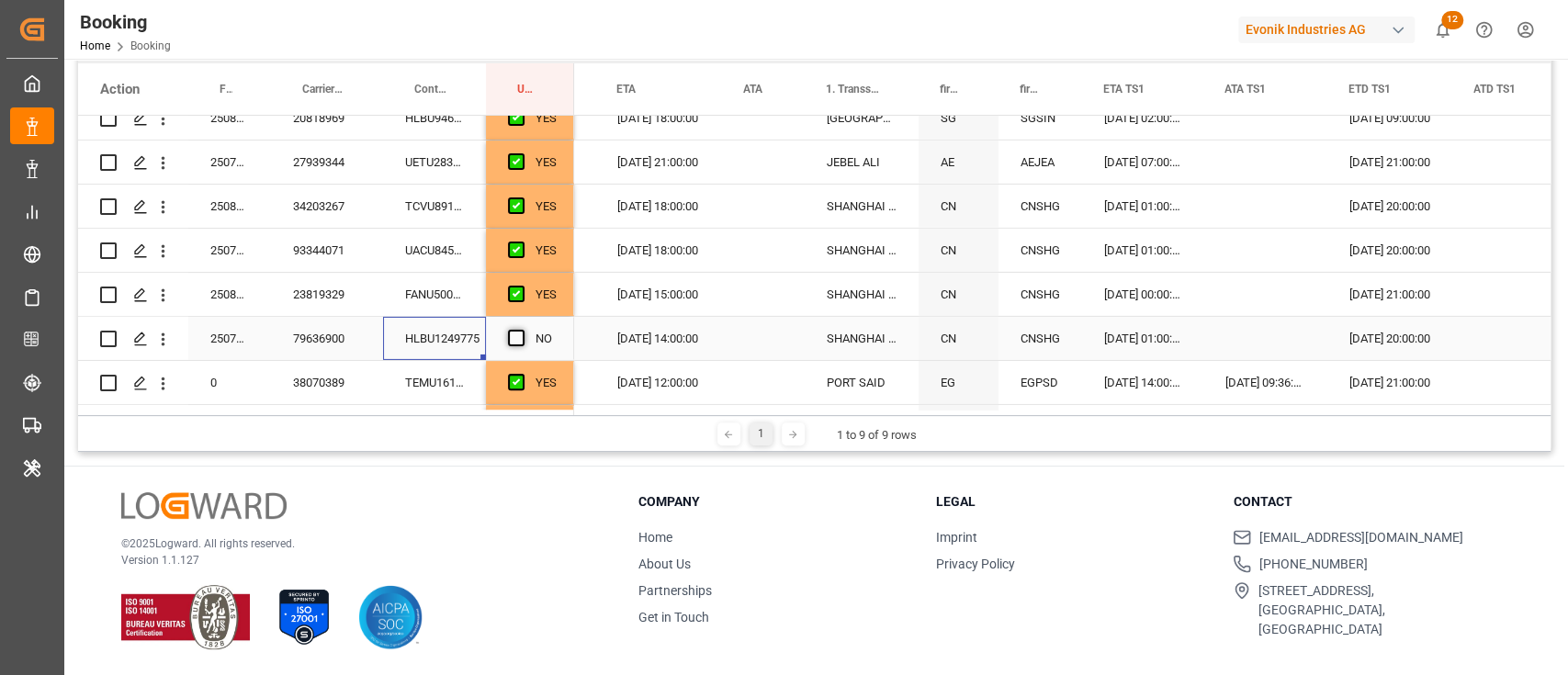
click at [513, 337] on span "Press SPACE to select this row." at bounding box center [515, 338] width 16 height 16
click at [522, 330] on input "Press SPACE to select this row." at bounding box center [522, 330] width 0 height 0
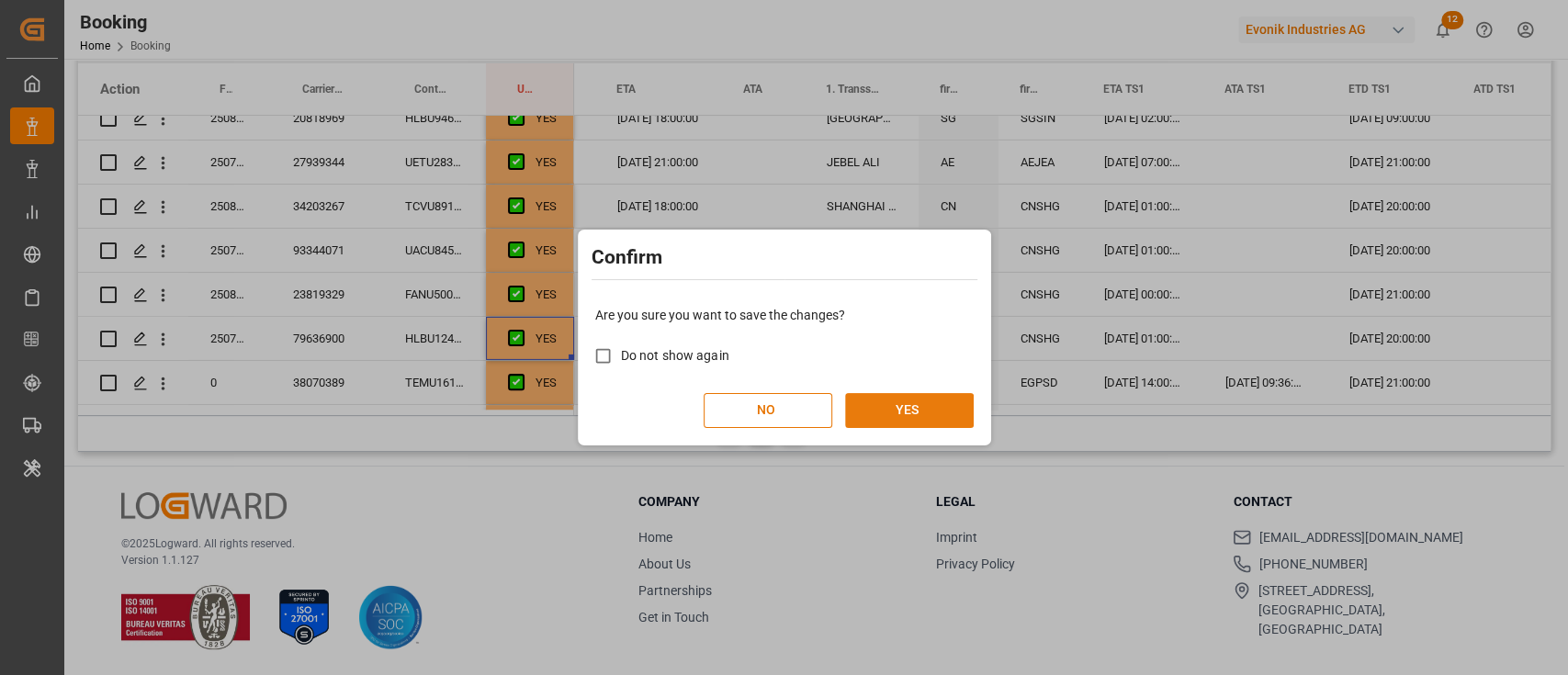
click at [870, 399] on button "YES" at bounding box center [909, 410] width 128 height 35
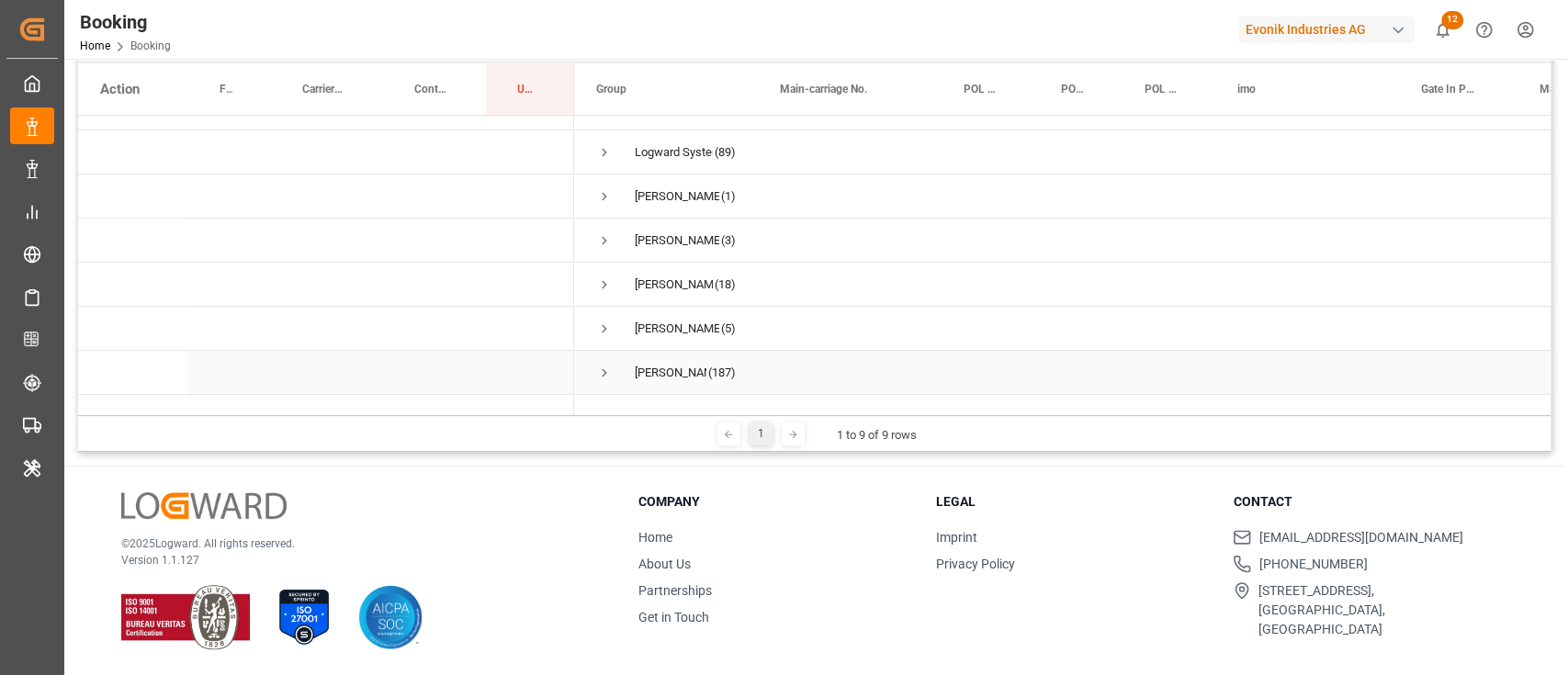
scroll to position [0, 0]
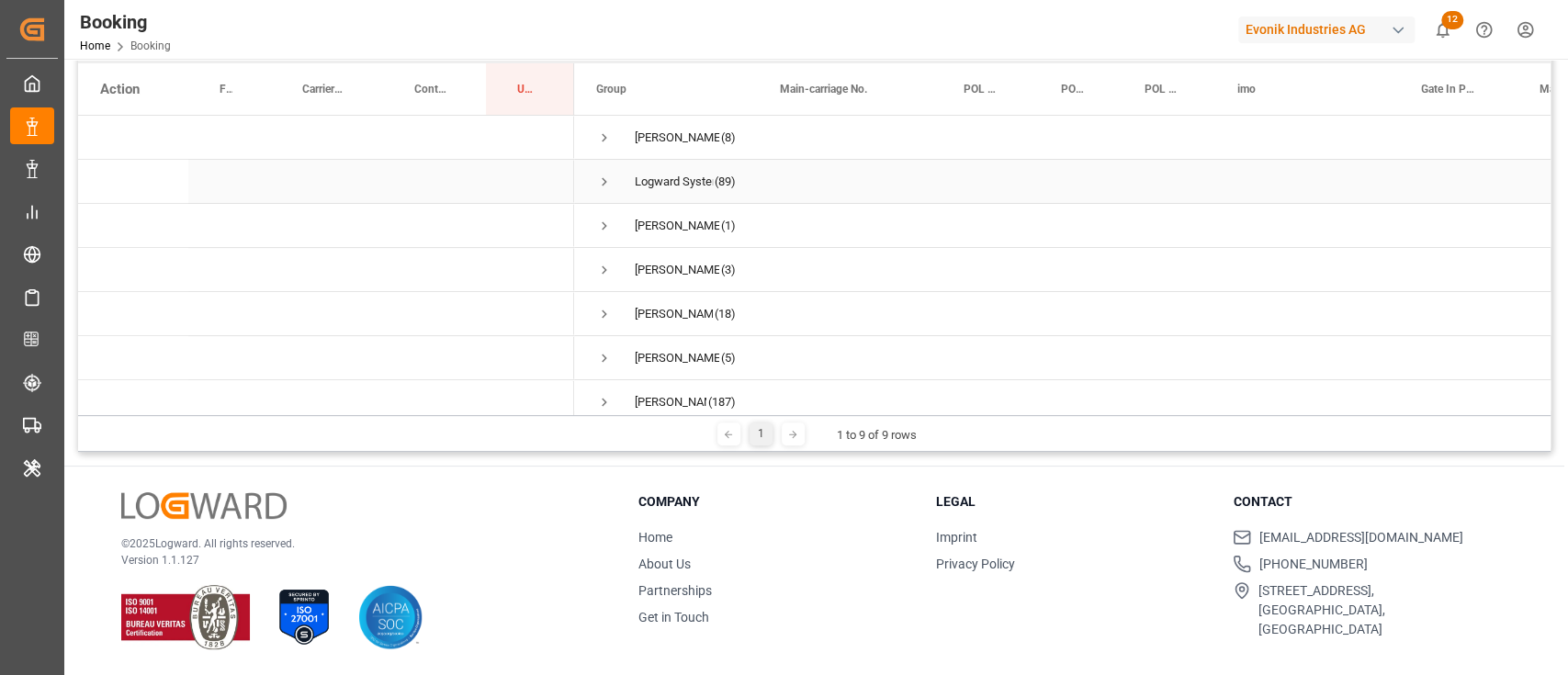
click at [613, 181] on span "Logward System (89)" at bounding box center [666, 181] width 140 height 41
click at [600, 181] on span "Press SPACE to select this row." at bounding box center [604, 182] width 16 height 16
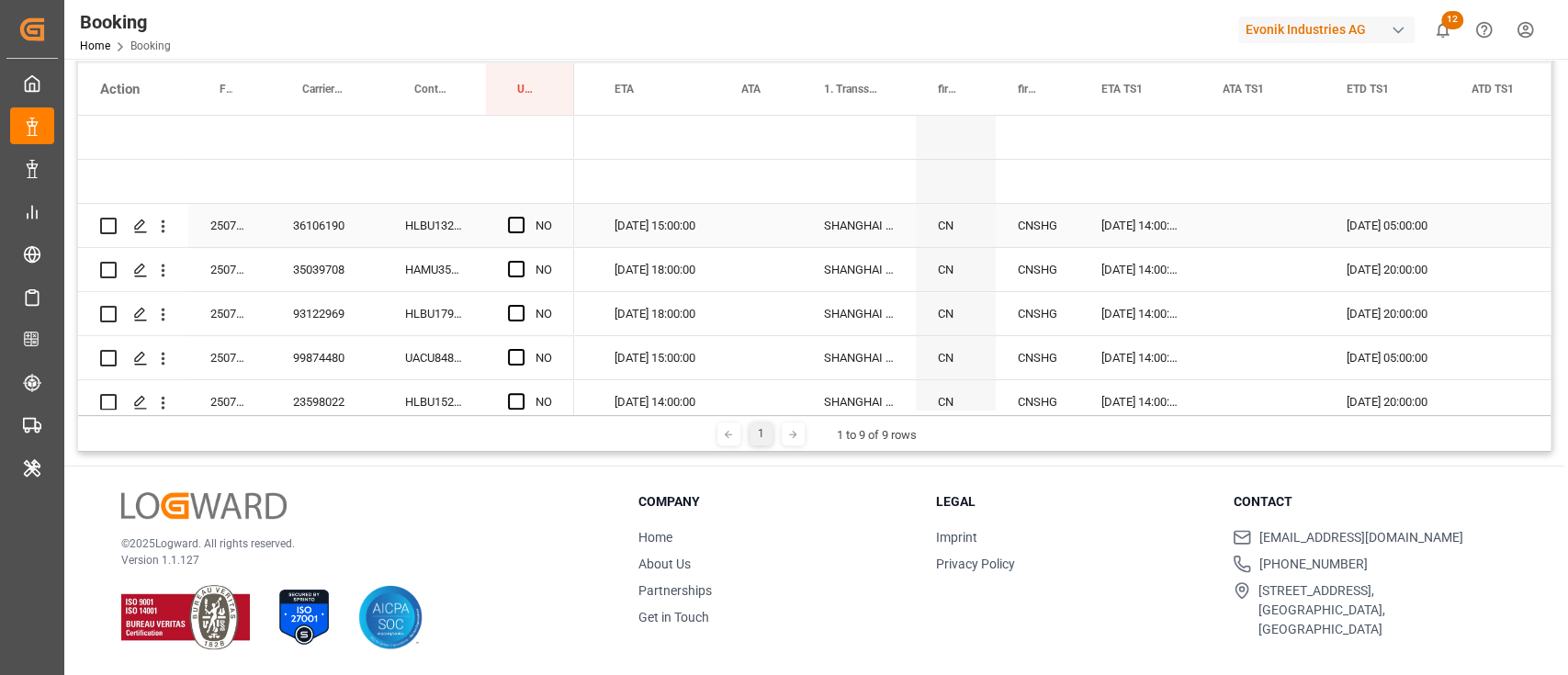
click at [420, 228] on div "HLBU1324800" at bounding box center [435, 224] width 103 height 43
click at [527, 227] on div "Press SPACE to select this row." at bounding box center [521, 225] width 28 height 42
click at [520, 221] on span "Press SPACE to select this row." at bounding box center [515, 224] width 16 height 16
click at [522, 217] on input "Press SPACE to select this row." at bounding box center [522, 217] width 0 height 0
click at [461, 266] on div "HAMU3594425" at bounding box center [435, 269] width 103 height 43
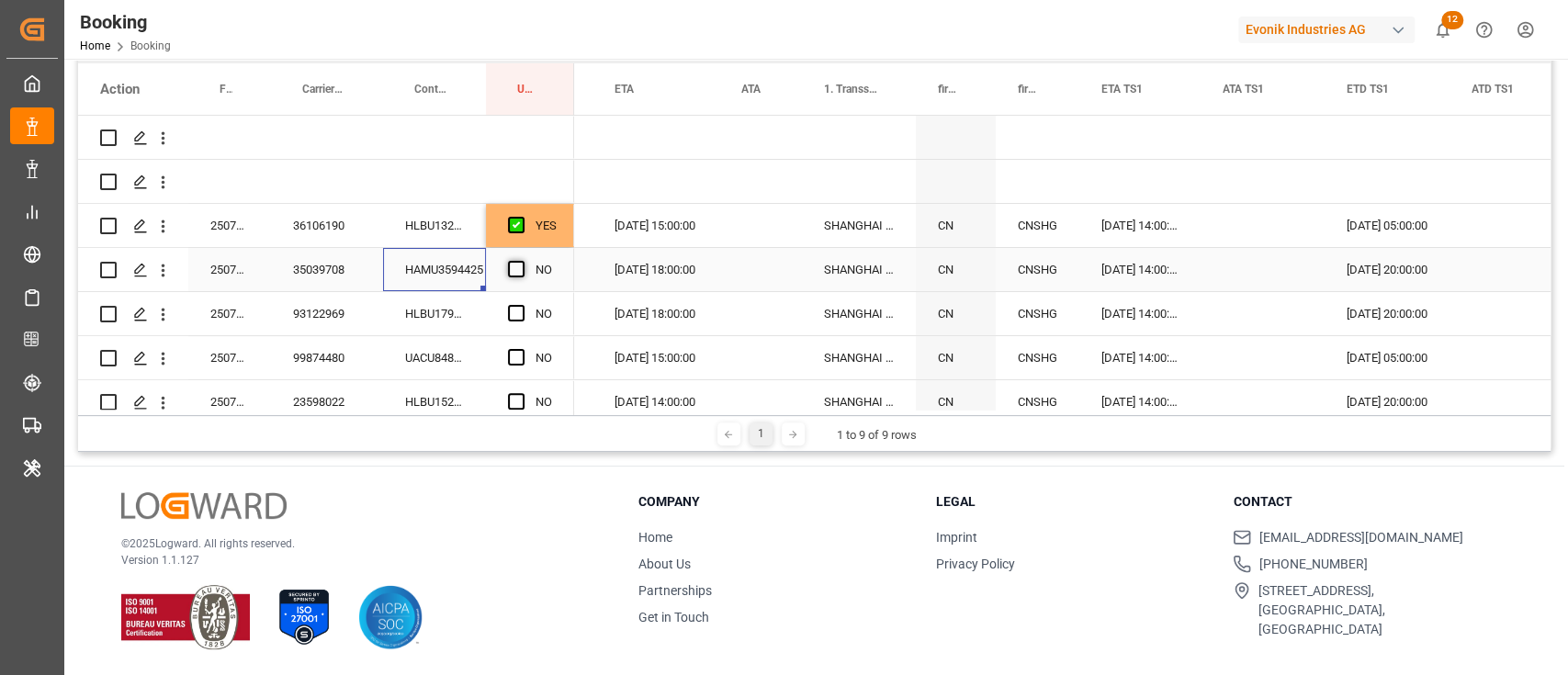
click at [520, 268] on span "Press SPACE to select this row." at bounding box center [515, 268] width 16 height 16
click at [522, 260] on input "Press SPACE to select this row." at bounding box center [522, 260] width 0 height 0
click at [455, 308] on div "HLBU1792571" at bounding box center [435, 313] width 103 height 43
click at [513, 316] on span "Press SPACE to select this row." at bounding box center [515, 313] width 16 height 16
click at [522, 305] on input "Press SPACE to select this row." at bounding box center [522, 305] width 0 height 0
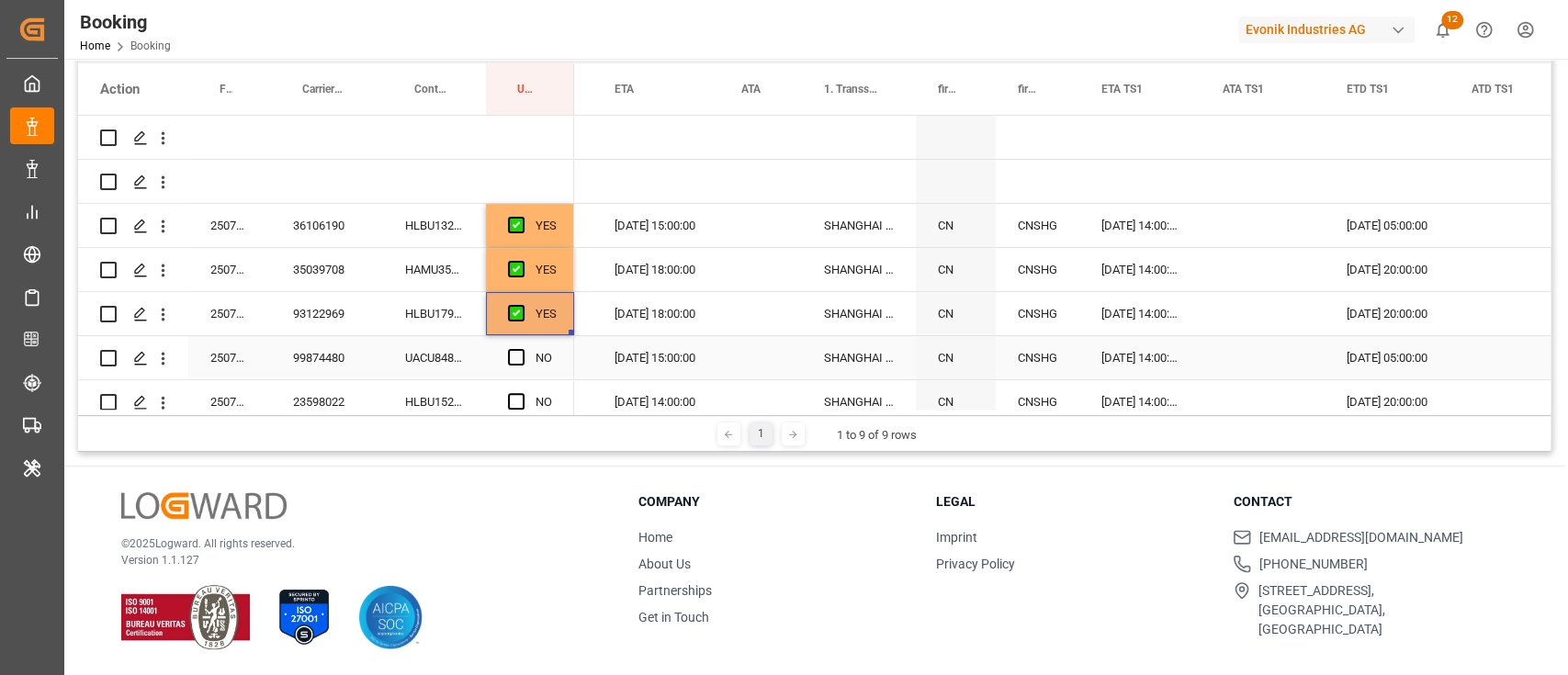
click at [463, 369] on div "UACU8488901" at bounding box center [435, 357] width 103 height 43
click at [505, 348] on div "NO" at bounding box center [530, 357] width 88 height 43
click at [513, 352] on span "Press SPACE to select this row." at bounding box center [515, 357] width 16 height 16
click at [522, 349] on input "Press SPACE to select this row." at bounding box center [522, 349] width 0 height 0
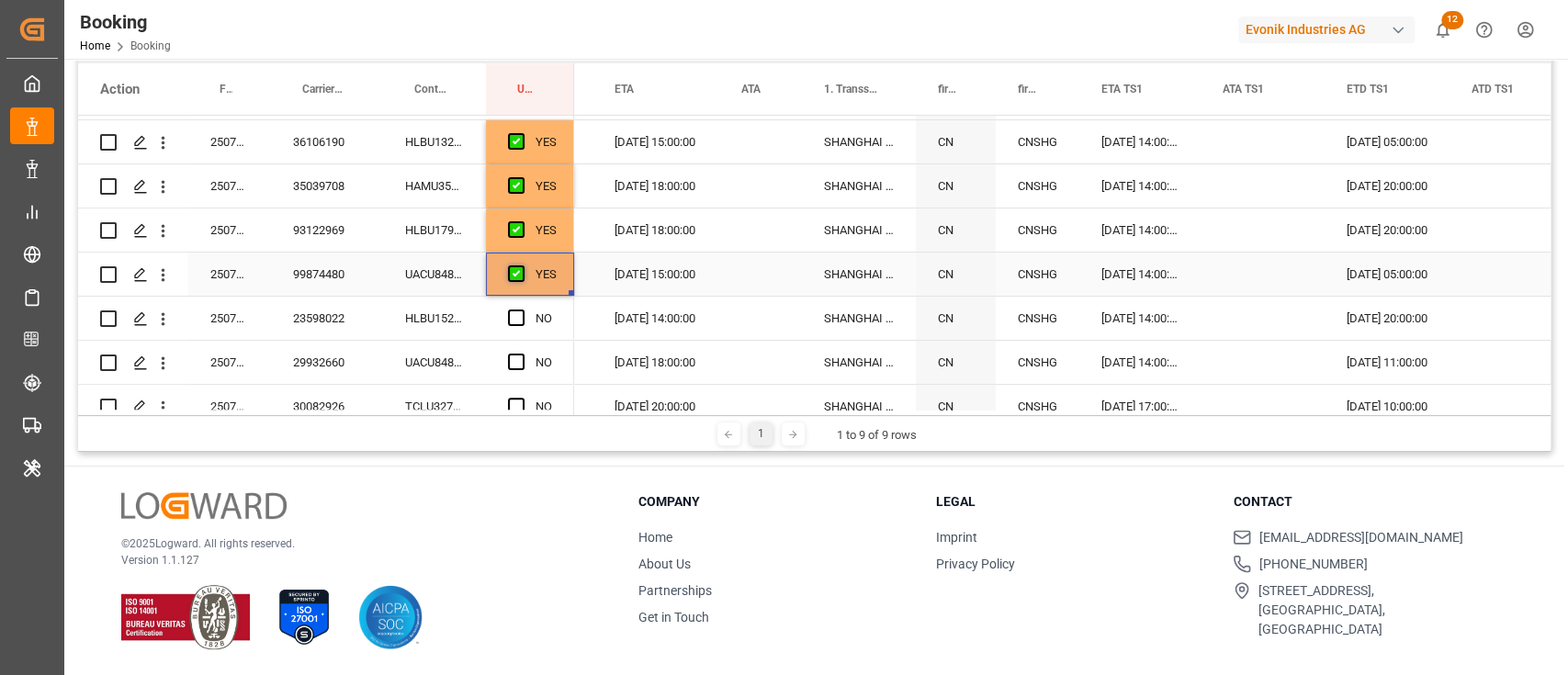
scroll to position [122, 0]
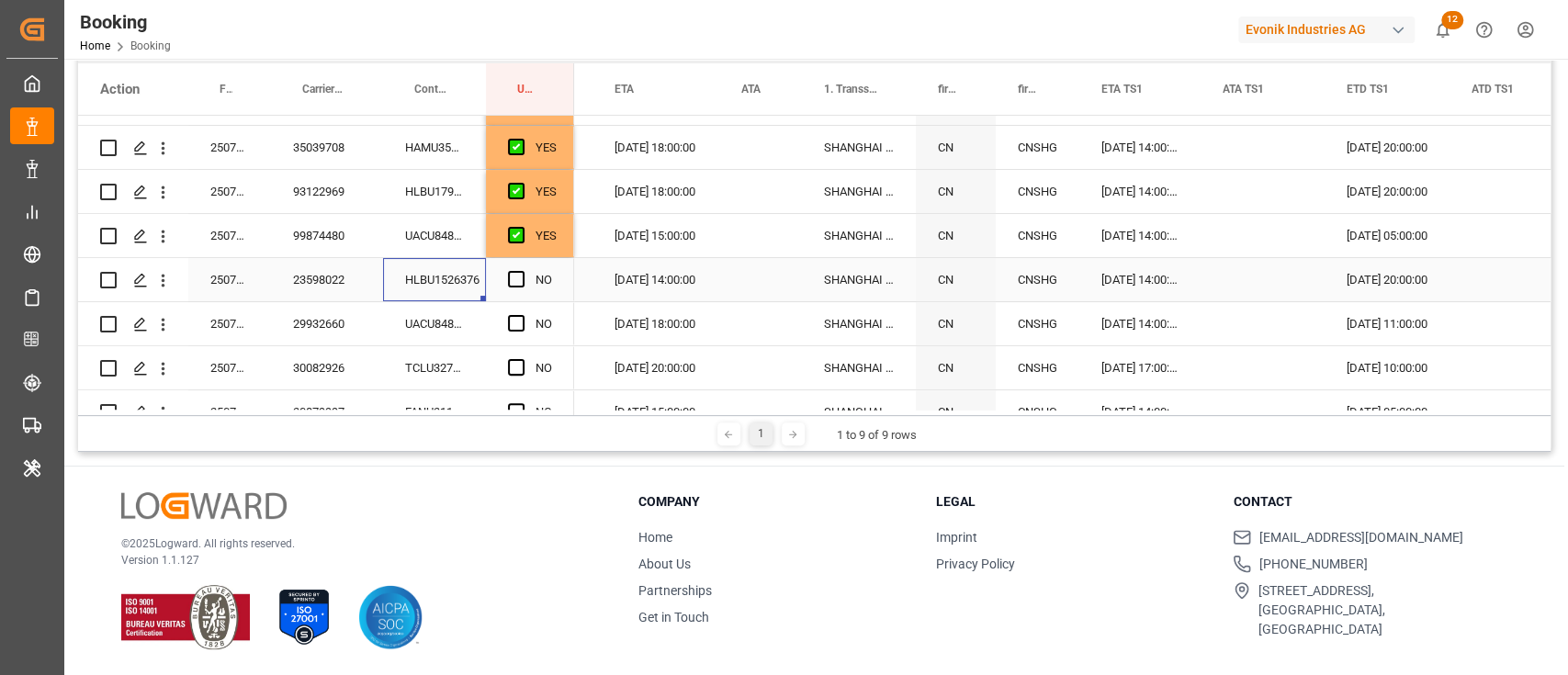
click at [458, 280] on div "HLBU1526376" at bounding box center [435, 279] width 103 height 43
click at [507, 275] on div "NO" at bounding box center [530, 279] width 88 height 43
click at [520, 283] on span "Press SPACE to select this row." at bounding box center [515, 279] width 16 height 16
click at [522, 271] on input "Press SPACE to select this row." at bounding box center [522, 271] width 0 height 0
click at [476, 318] on div "UACU8489699" at bounding box center [435, 323] width 103 height 43
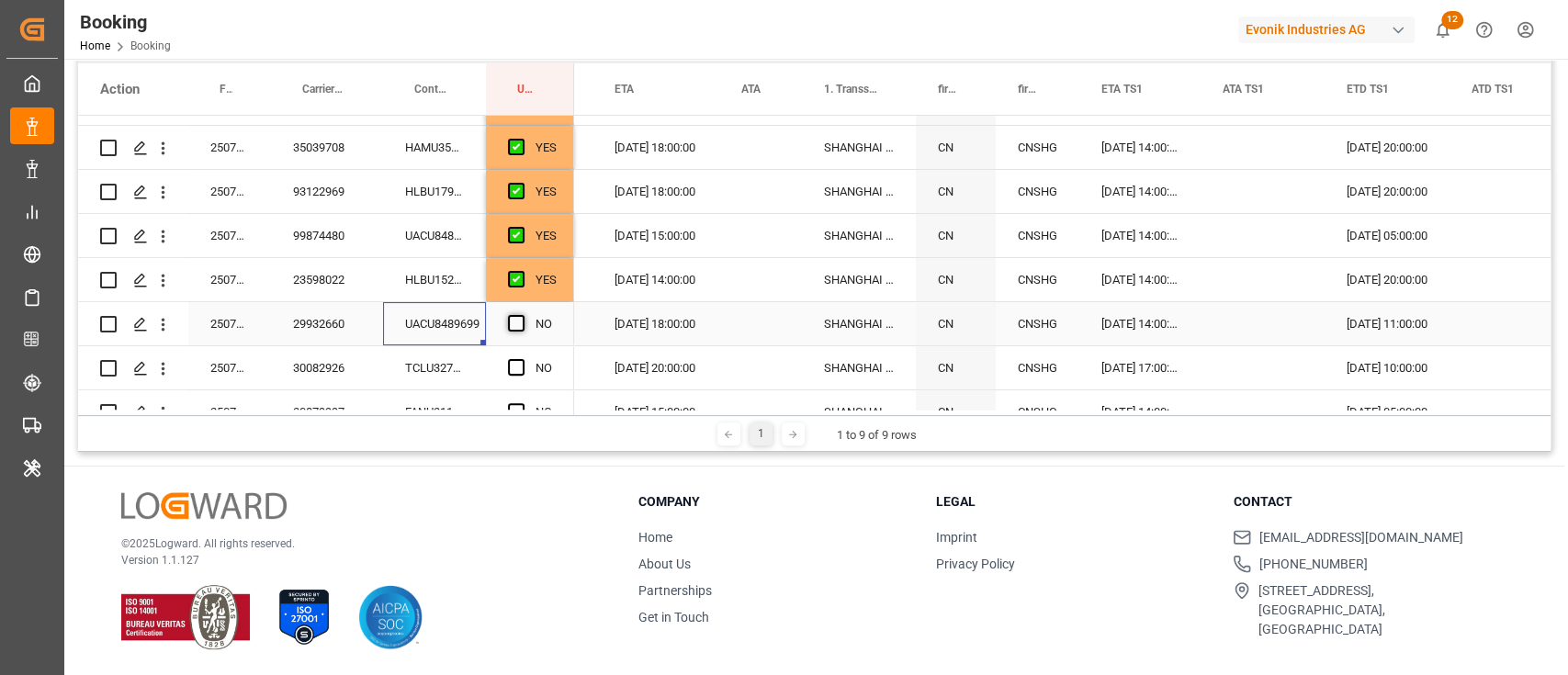
click at [527, 315] on div "Press SPACE to select this row." at bounding box center [521, 324] width 28 height 42
click at [513, 321] on span "Press SPACE to select this row." at bounding box center [515, 322] width 16 height 16
click at [522, 315] on input "Press SPACE to select this row." at bounding box center [522, 315] width 0 height 0
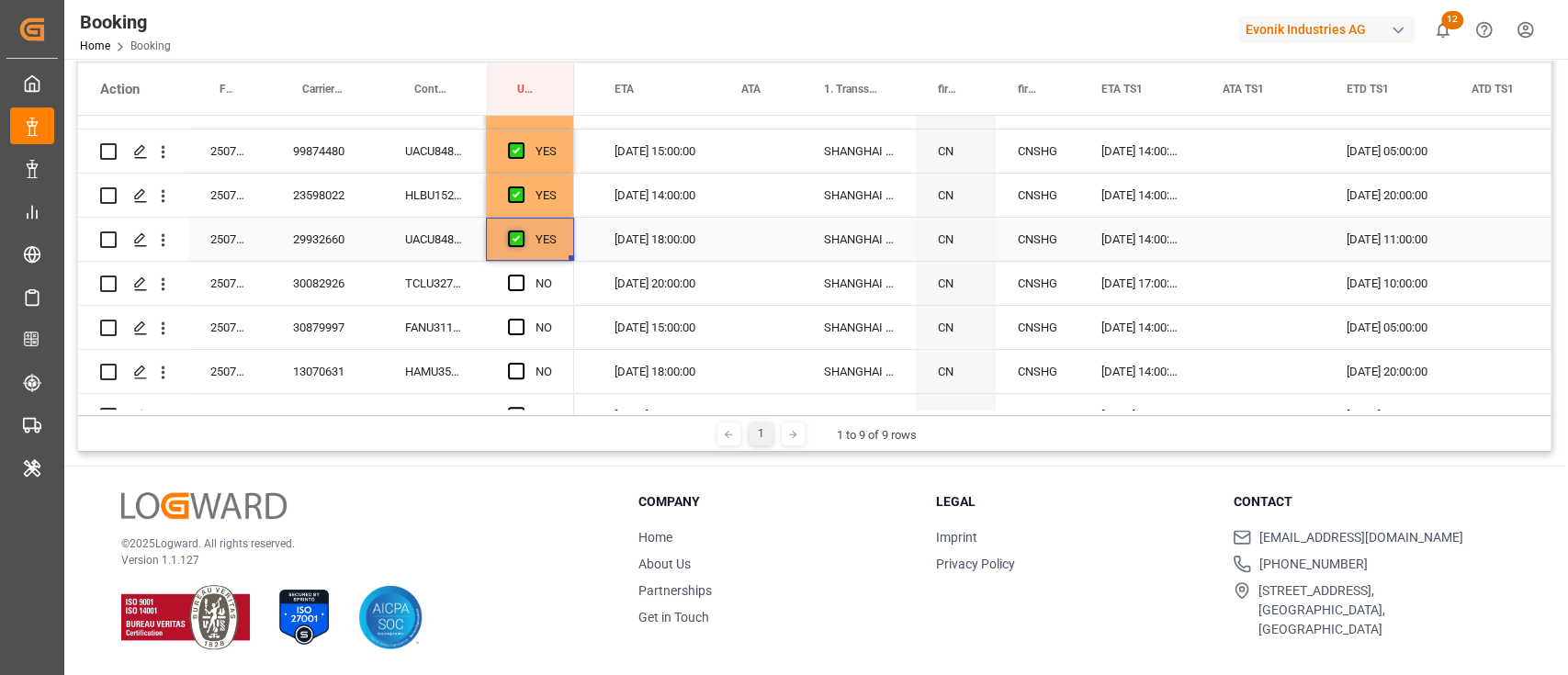
scroll to position [244, 0]
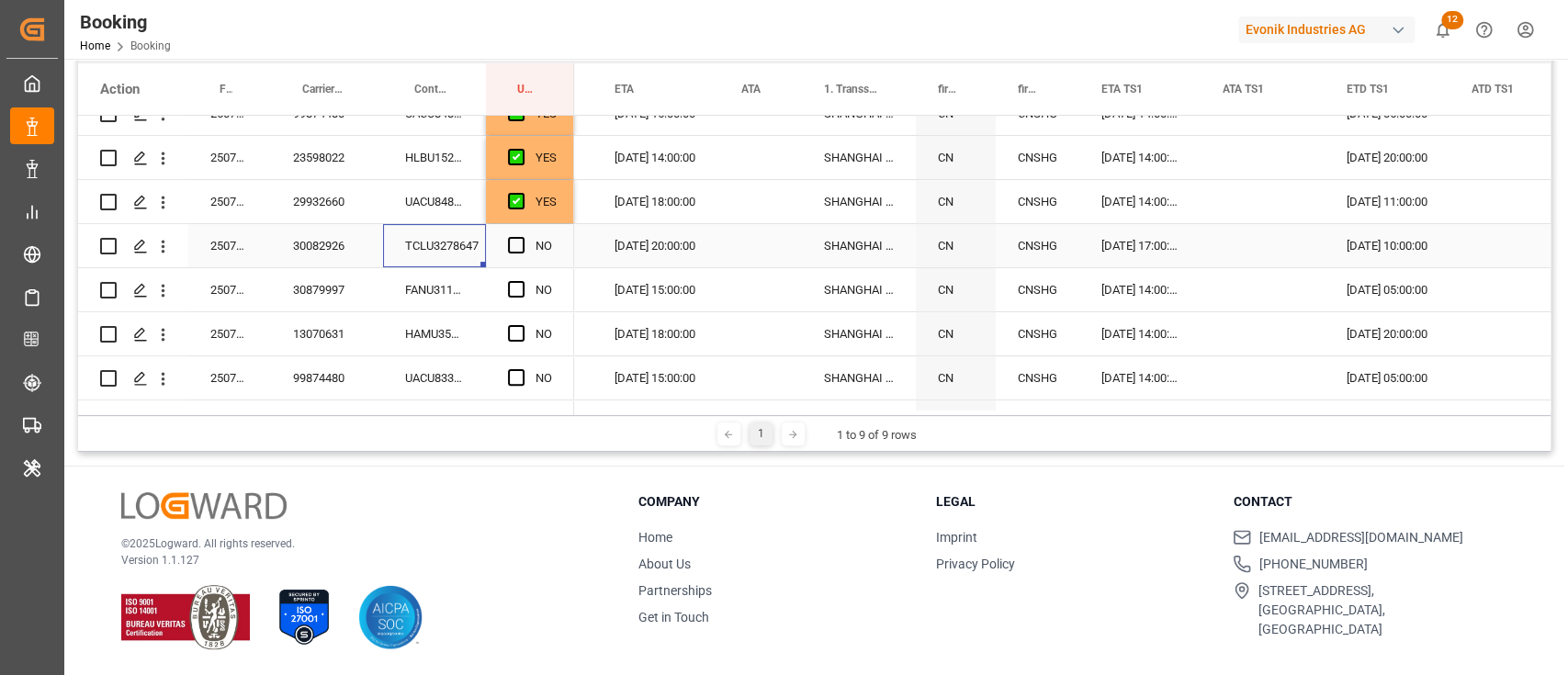
click at [439, 245] on div "TCLU3278647" at bounding box center [435, 245] width 103 height 43
click at [514, 251] on span "Press SPACE to select this row." at bounding box center [515, 244] width 16 height 16
click at [522, 237] on input "Press SPACE to select this row." at bounding box center [522, 237] width 0 height 0
click at [435, 296] on div "FANU3111534" at bounding box center [435, 289] width 103 height 43
click at [522, 281] on span "Press SPACE to select this row." at bounding box center [515, 289] width 16 height 16
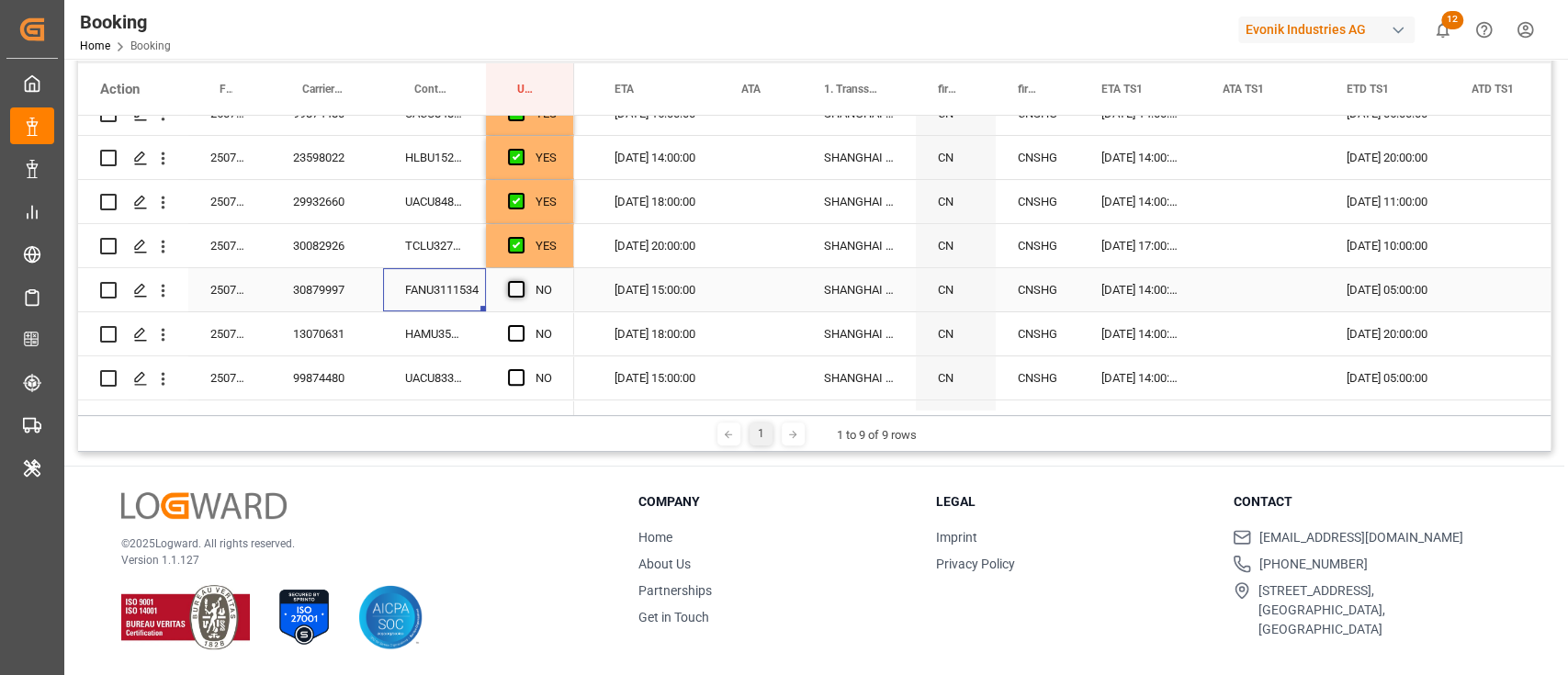
click at [522, 281] on input "Press SPACE to select this row." at bounding box center [522, 281] width 0 height 0
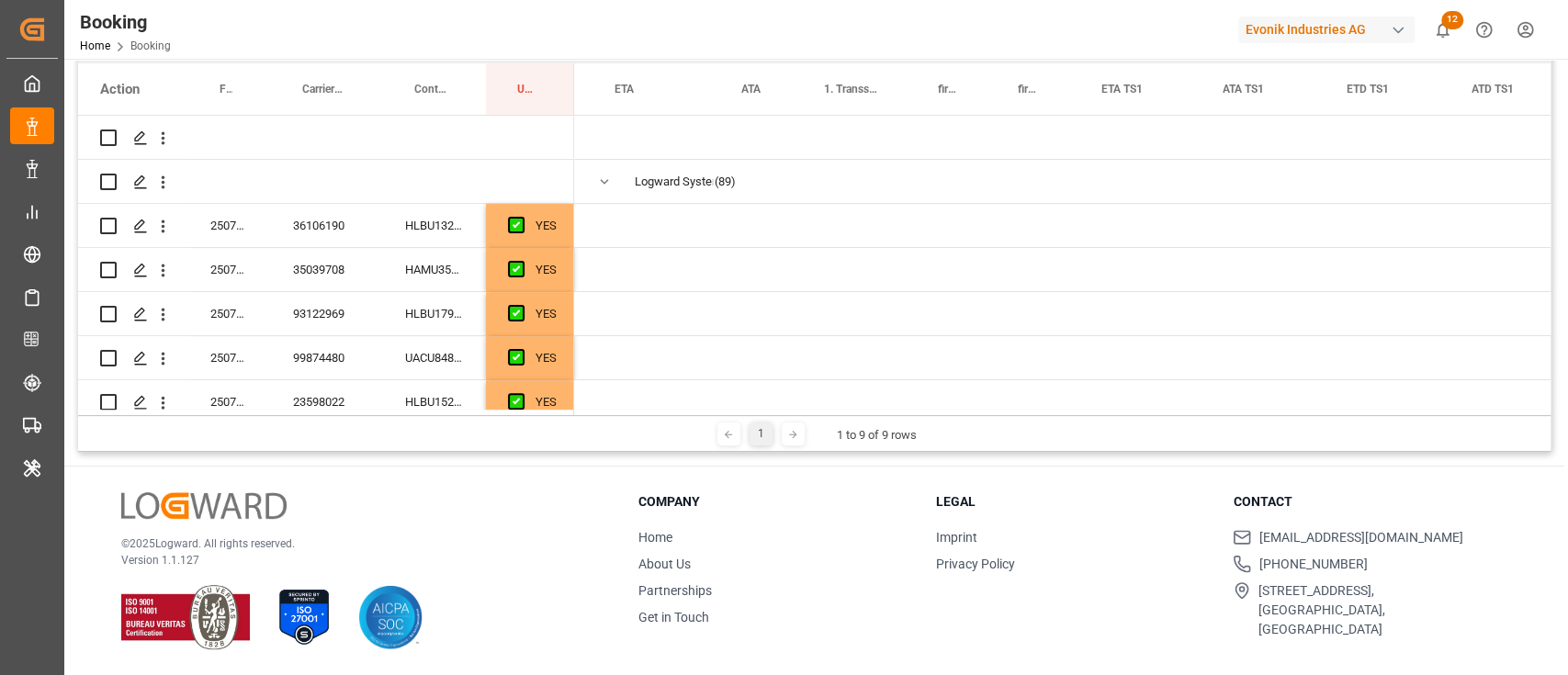
scroll to position [0, 2090]
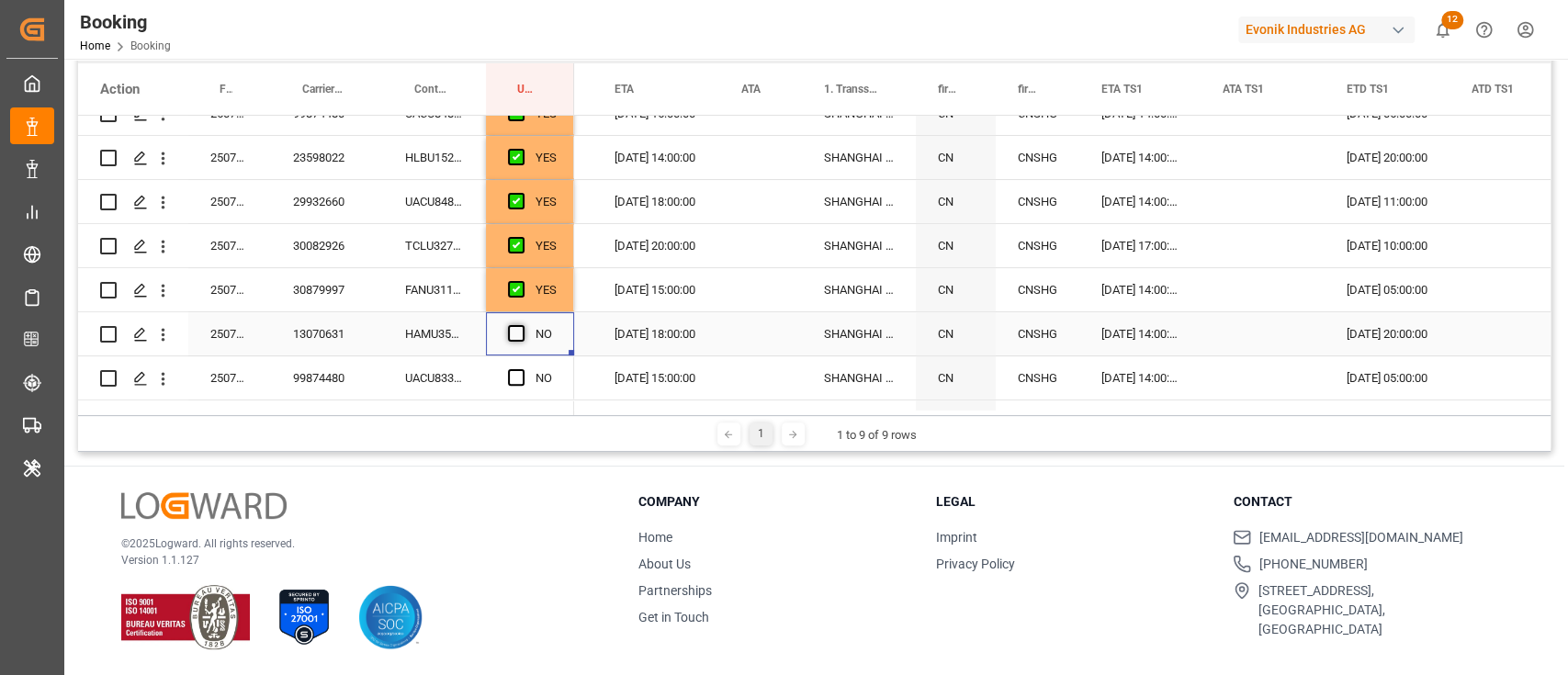
click at [518, 335] on span "Press SPACE to select this row." at bounding box center [515, 333] width 16 height 16
click at [522, 325] on input "Press SPACE to select this row." at bounding box center [522, 325] width 0 height 0
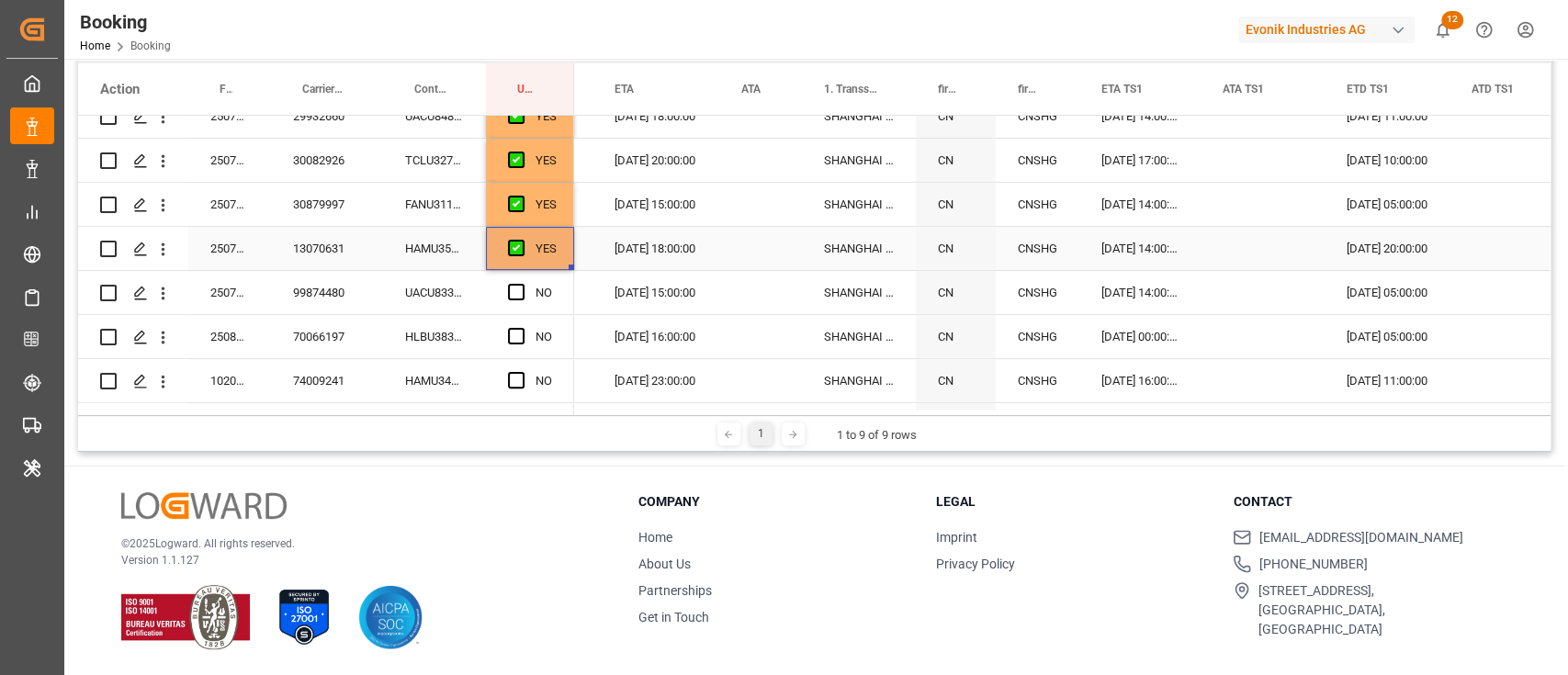
scroll to position [367, 0]
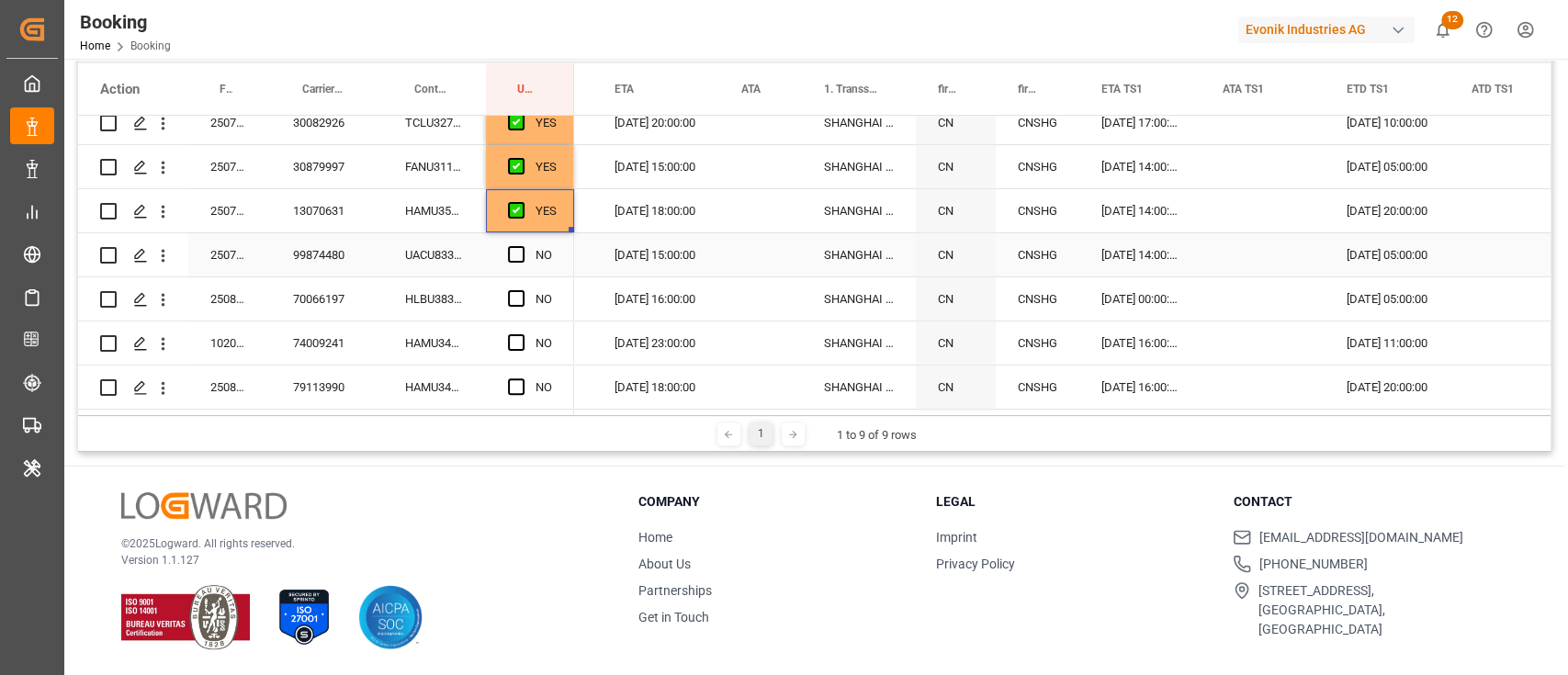
click at [416, 255] on div "UACU8339744" at bounding box center [435, 254] width 103 height 43
click at [522, 251] on span "Press SPACE to select this row." at bounding box center [515, 254] width 16 height 16
click at [522, 246] on input "Press SPACE to select this row." at bounding box center [522, 246] width 0 height 0
click at [458, 297] on div "HLBU3835245" at bounding box center [435, 299] width 103 height 43
click at [518, 294] on span "Press SPACE to select this row." at bounding box center [515, 298] width 16 height 16
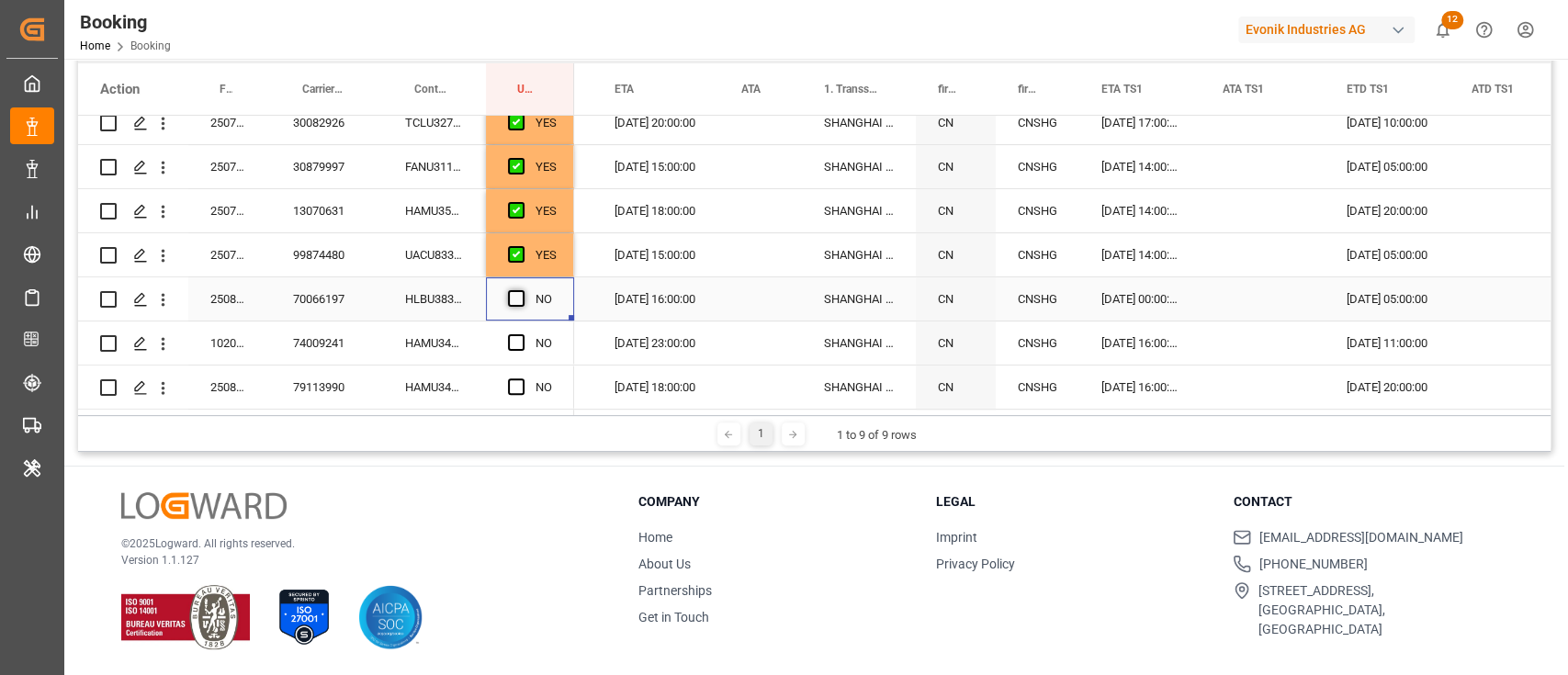
click at [522, 290] on input "Press SPACE to select this row." at bounding box center [522, 290] width 0 height 0
click at [444, 335] on div "HAMU3411910" at bounding box center [435, 342] width 103 height 43
click at [520, 338] on span "Press SPACE to select this row." at bounding box center [515, 342] width 16 height 16
click at [522, 335] on input "Press SPACE to select this row." at bounding box center [522, 335] width 0 height 0
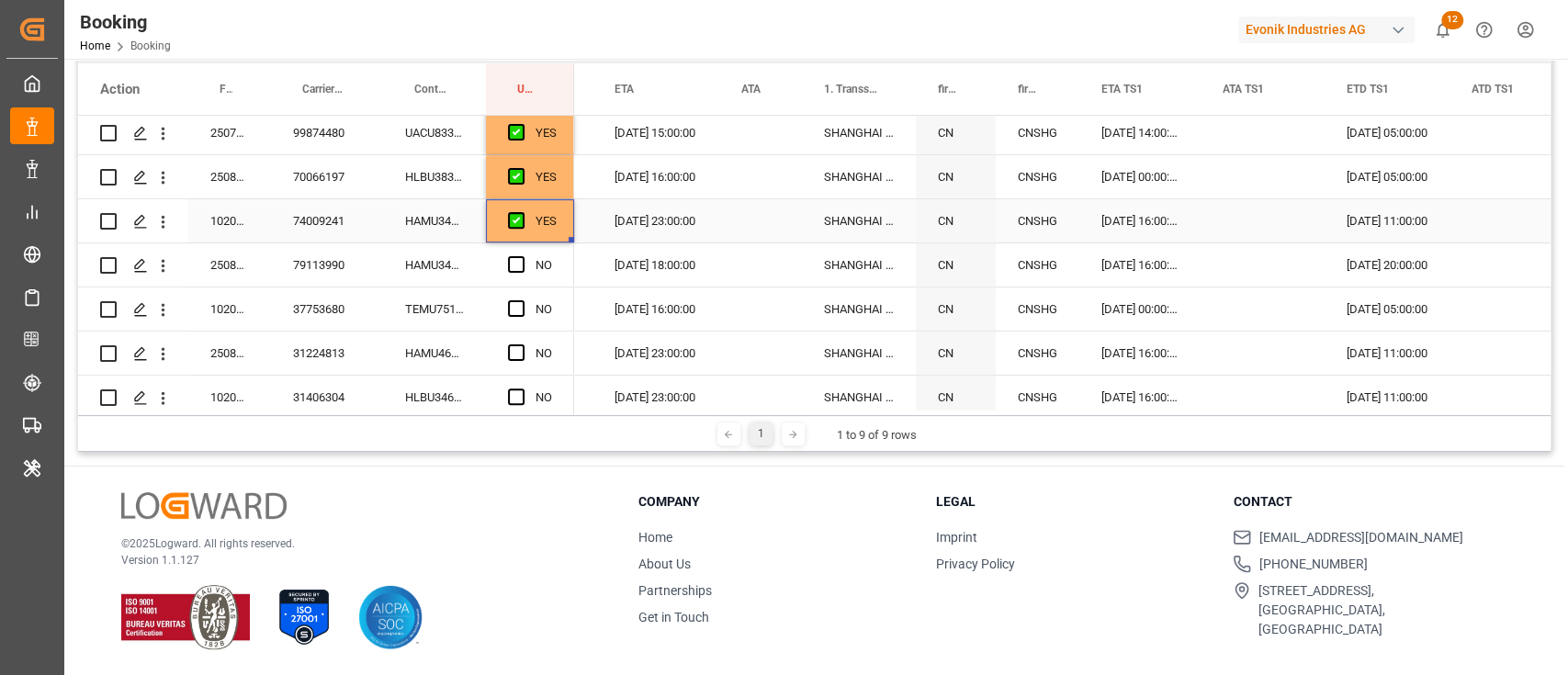
click at [446, 237] on div "HAMU3411910" at bounding box center [435, 221] width 103 height 43
click at [441, 265] on div "HAMU3487556" at bounding box center [435, 264] width 103 height 43
click at [515, 261] on span "Press SPACE to select this row." at bounding box center [515, 263] width 16 height 16
click at [522, 256] on input "Press SPACE to select this row." at bounding box center [522, 256] width 0 height 0
click at [426, 311] on div "TEMU7518234" at bounding box center [435, 308] width 103 height 43
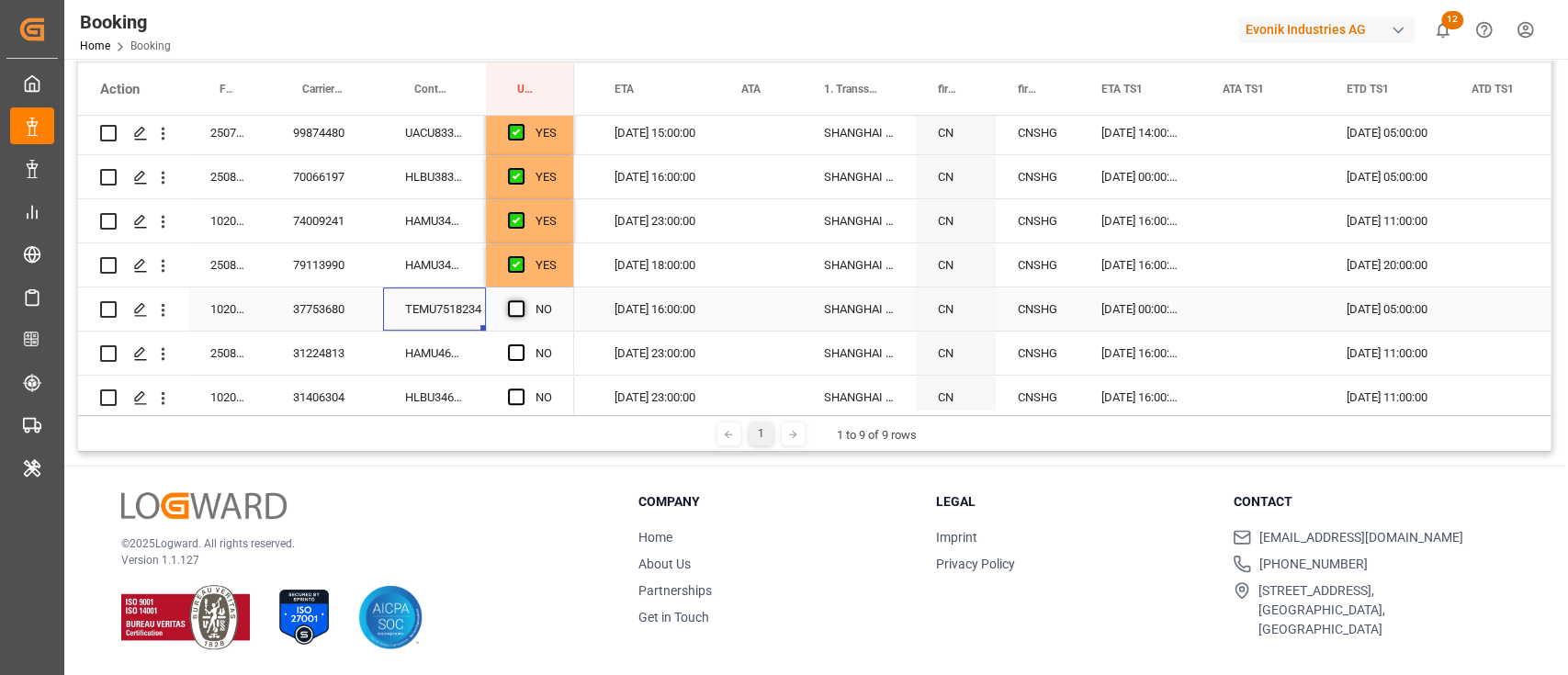
click at [513, 309] on span "Press SPACE to select this row." at bounding box center [515, 308] width 16 height 16
click at [522, 300] on input "Press SPACE to select this row." at bounding box center [522, 300] width 0 height 0
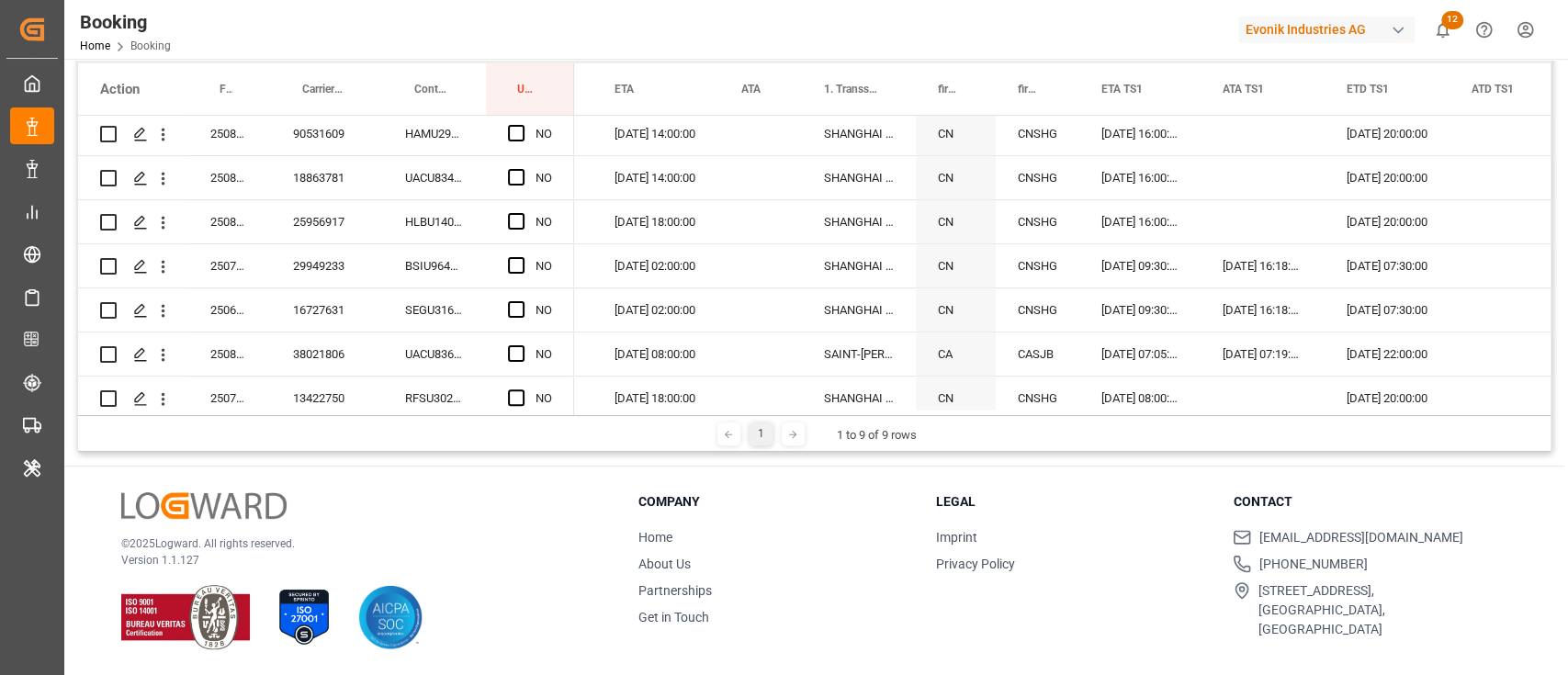
scroll to position [735, 0]
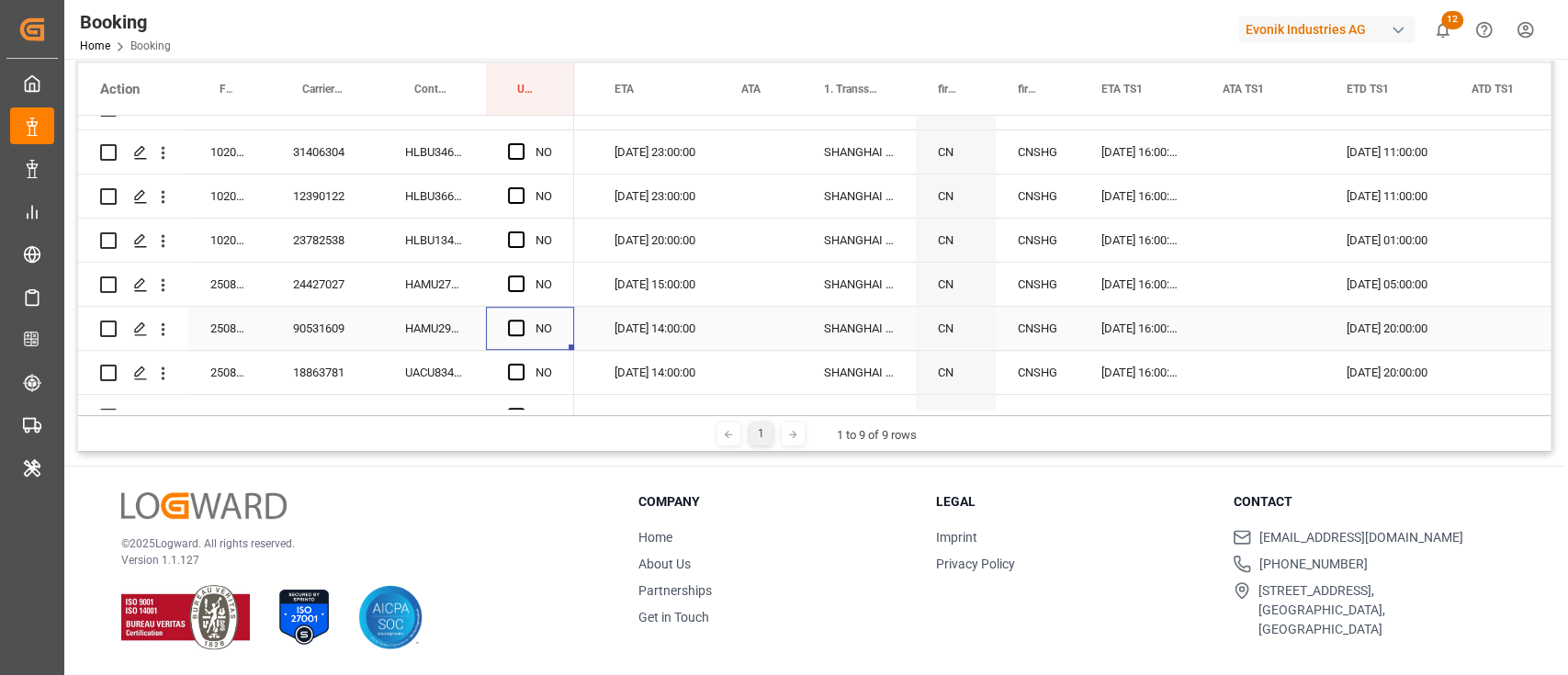
click at [507, 338] on div "NO" at bounding box center [530, 328] width 88 height 43
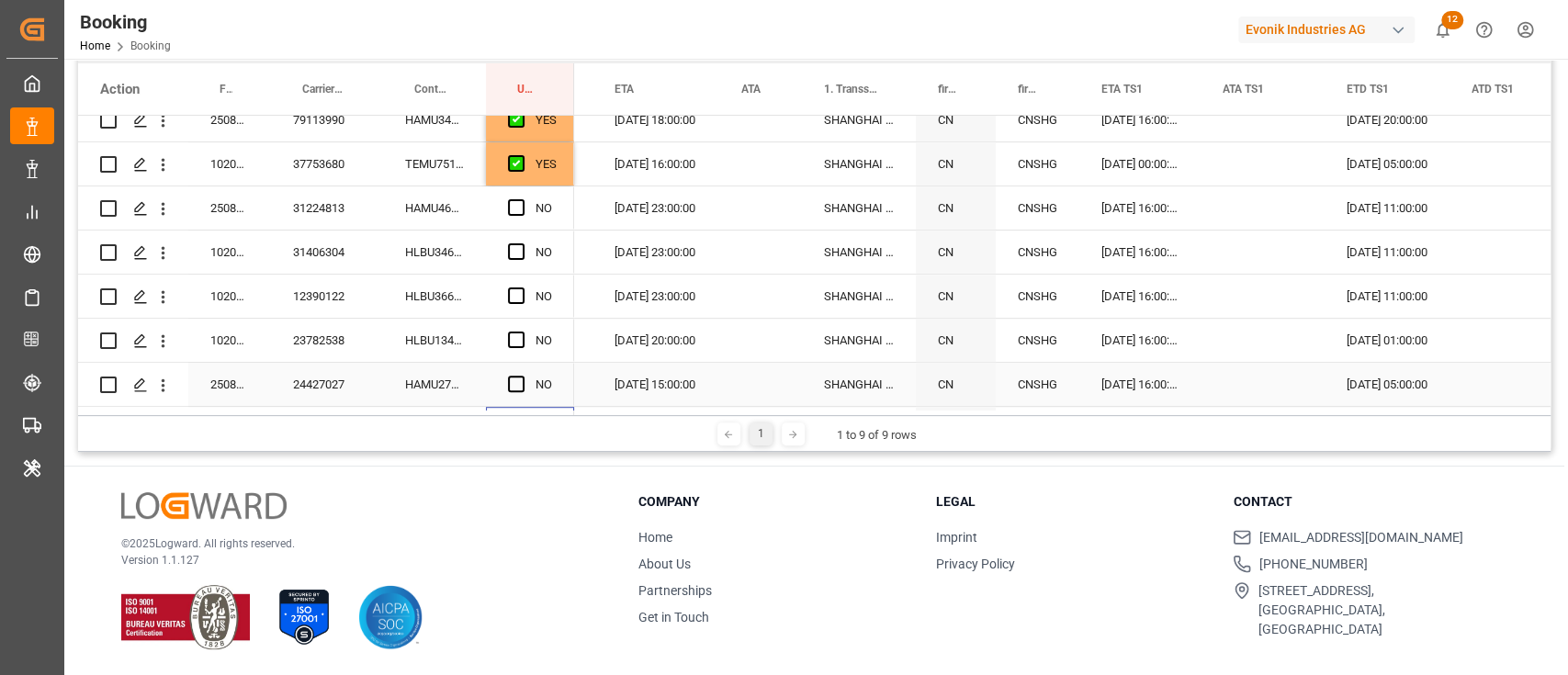
scroll to position [611, 0]
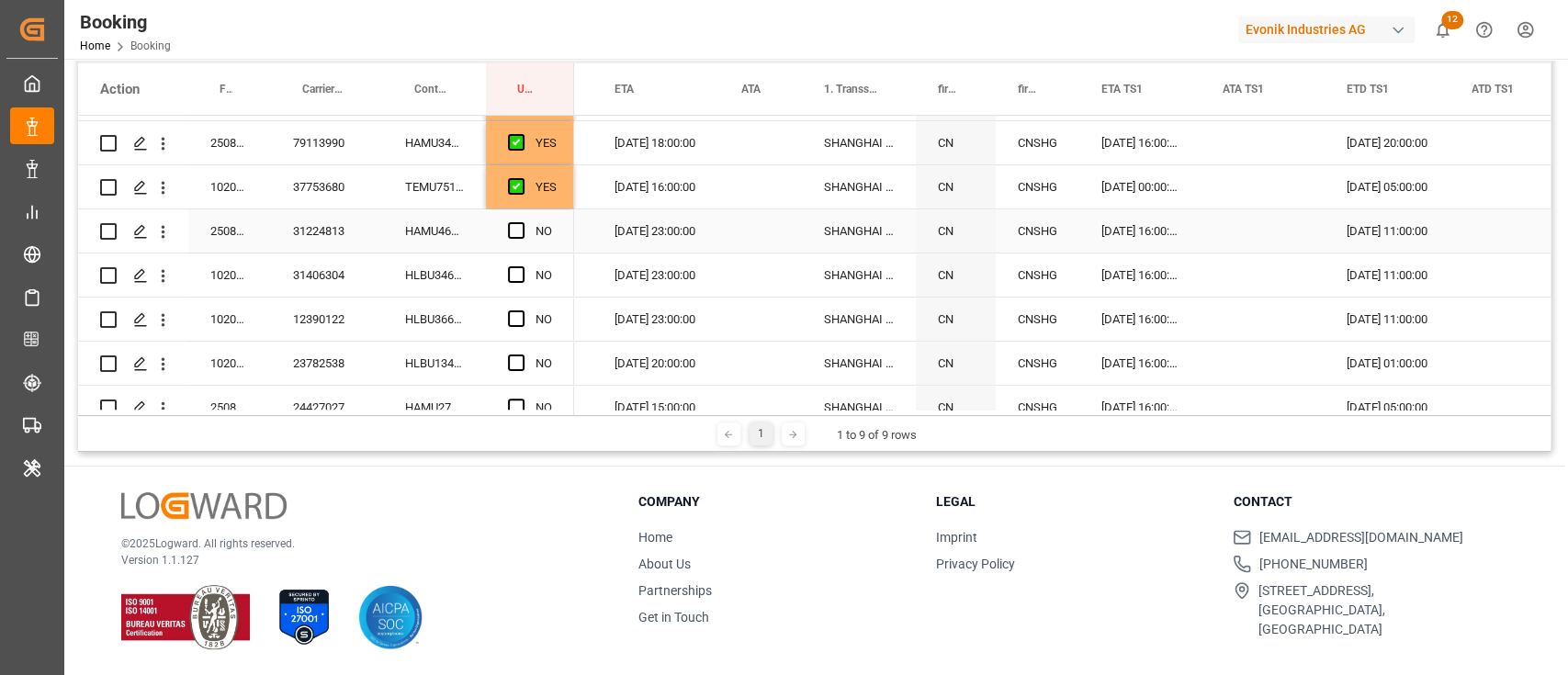
click at [435, 219] on div "HAMU4624170" at bounding box center [435, 230] width 103 height 43
click at [514, 223] on span "Press SPACE to select this row." at bounding box center [515, 230] width 16 height 16
click at [522, 222] on input "Press SPACE to select this row." at bounding box center [522, 222] width 0 height 0
click at [455, 276] on div "HLBU3460365" at bounding box center [435, 275] width 103 height 43
click at [513, 276] on span "Press SPACE to select this row." at bounding box center [515, 274] width 16 height 16
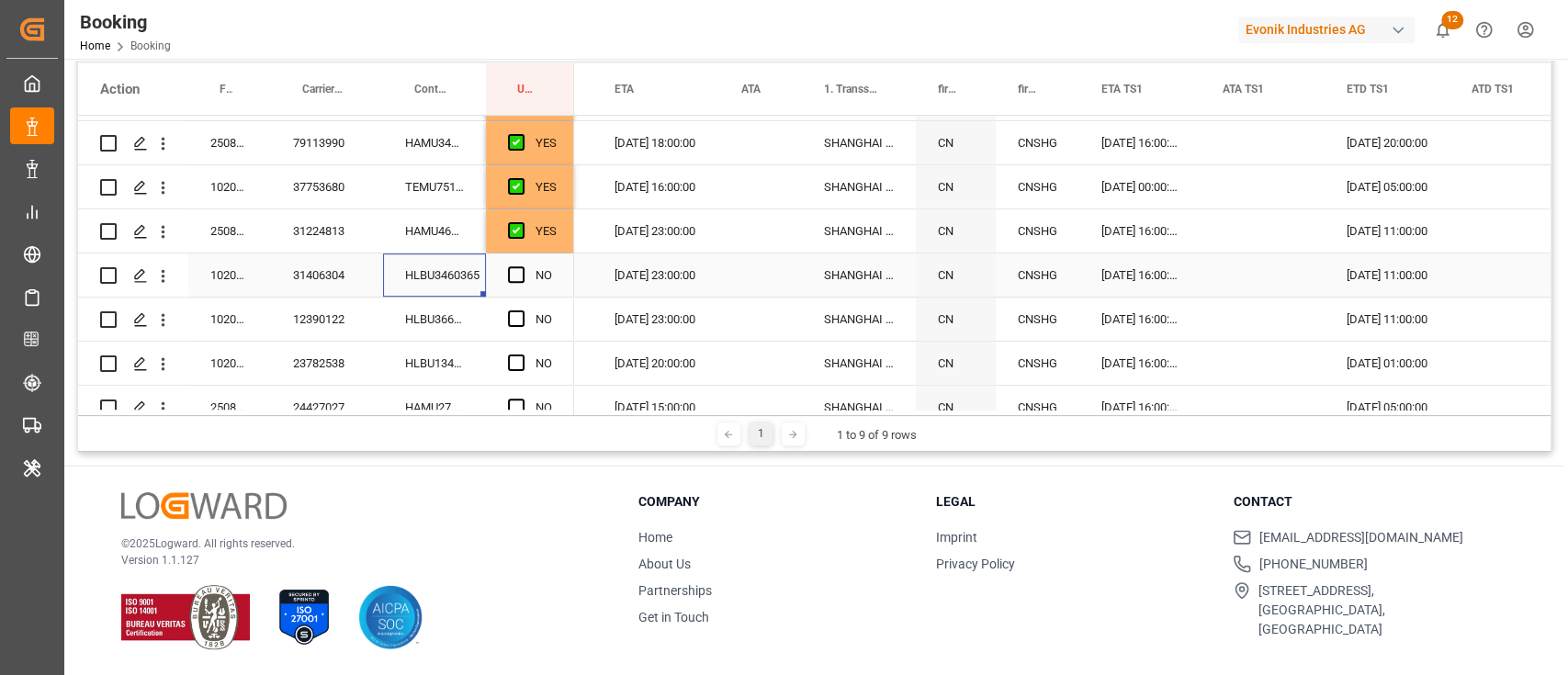
click at [522, 266] on input "Press SPACE to select this row." at bounding box center [522, 266] width 0 height 0
click at [448, 316] on div "HLBU3664950" at bounding box center [435, 318] width 103 height 43
click at [517, 310] on span "Press SPACE to select this row." at bounding box center [515, 318] width 16 height 16
click at [522, 310] on input "Press SPACE to select this row." at bounding box center [522, 310] width 0 height 0
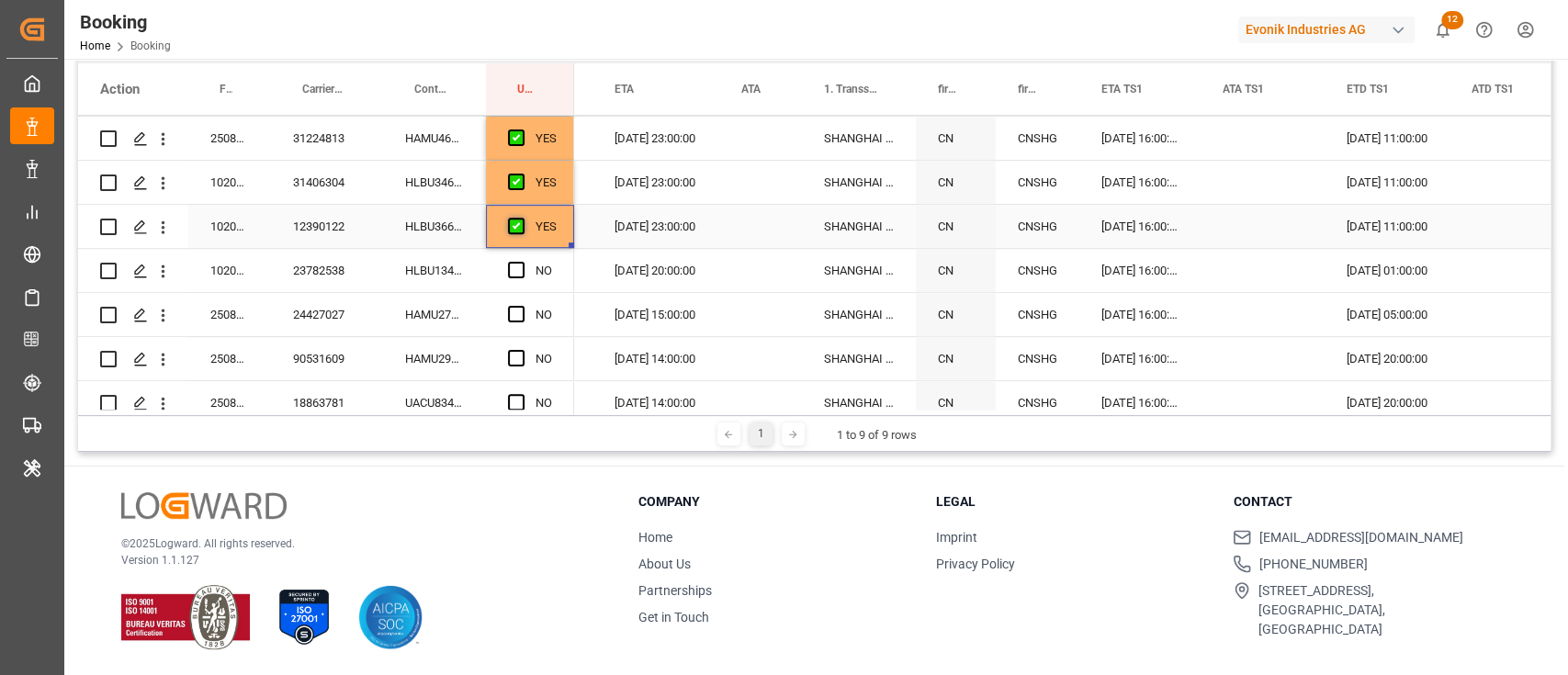
scroll to position [735, 0]
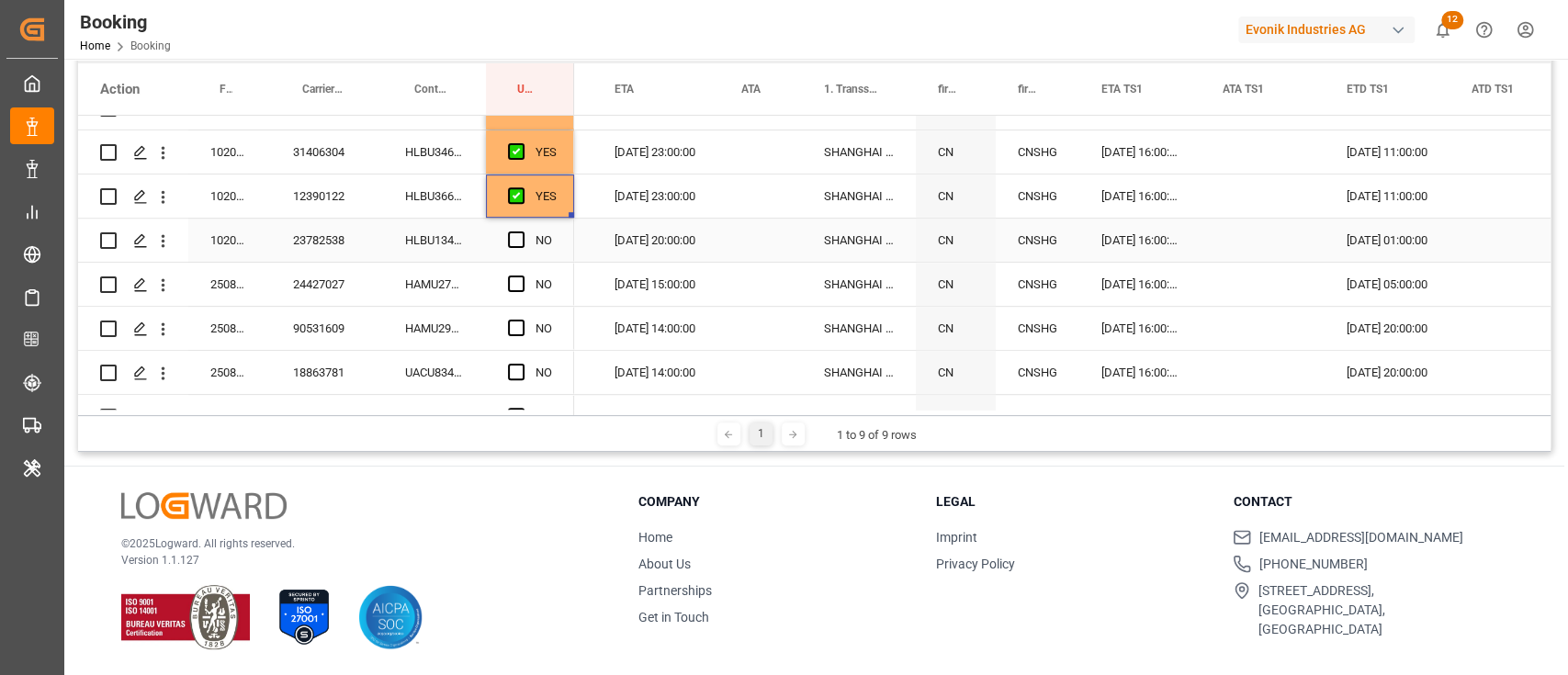
click at [451, 239] on div "HLBU1348079" at bounding box center [435, 240] width 103 height 43
click at [517, 231] on span "Press SPACE to select this row." at bounding box center [515, 239] width 16 height 16
click at [522, 231] on input "Press SPACE to select this row." at bounding box center [522, 231] width 0 height 0
click at [430, 283] on div "HAMU2736741" at bounding box center [435, 283] width 103 height 43
click at [507, 285] on div "NO" at bounding box center [530, 283] width 88 height 43
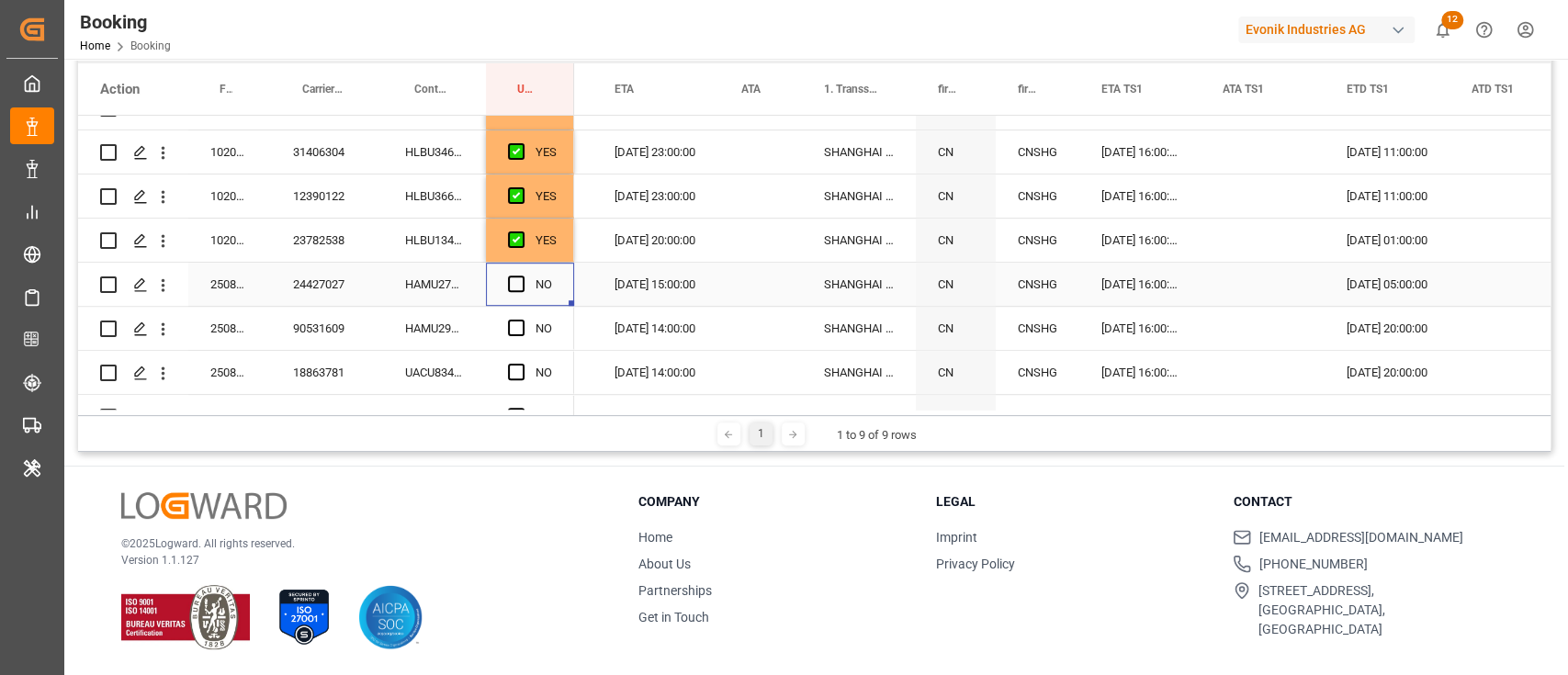
click at [506, 280] on div "NO" at bounding box center [530, 283] width 88 height 43
click at [470, 317] on div "HAMU2960366" at bounding box center [435, 328] width 103 height 43
click at [543, 274] on div "NO" at bounding box center [543, 284] width 16 height 42
click at [513, 280] on span "Press SPACE to select this row." at bounding box center [515, 283] width 16 height 16
click at [522, 276] on input "Press SPACE to select this row." at bounding box center [522, 276] width 0 height 0
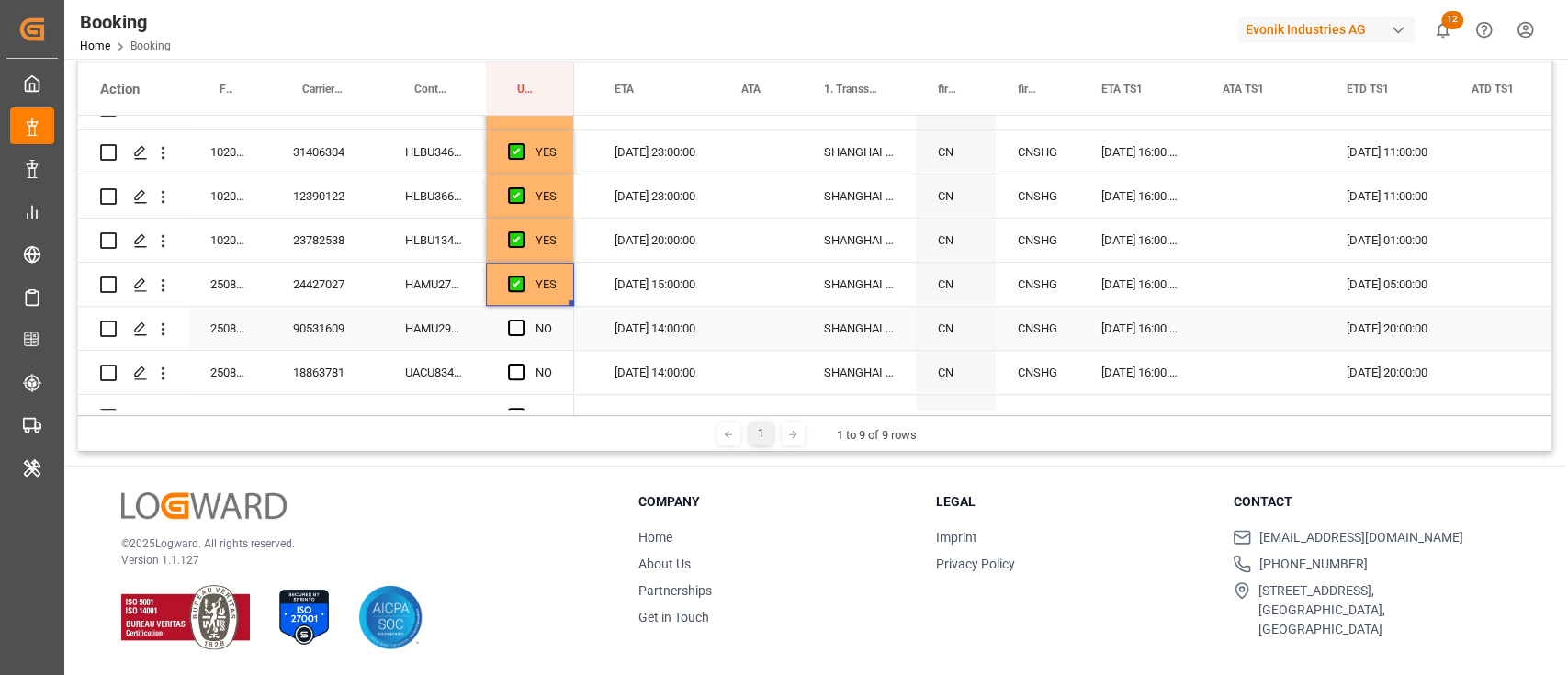
click at [470, 318] on div "HAMU2960366" at bounding box center [435, 328] width 103 height 43
click at [520, 335] on span "Press SPACE to select this row." at bounding box center [515, 327] width 16 height 16
click at [522, 319] on input "Press SPACE to select this row." at bounding box center [522, 319] width 0 height 0
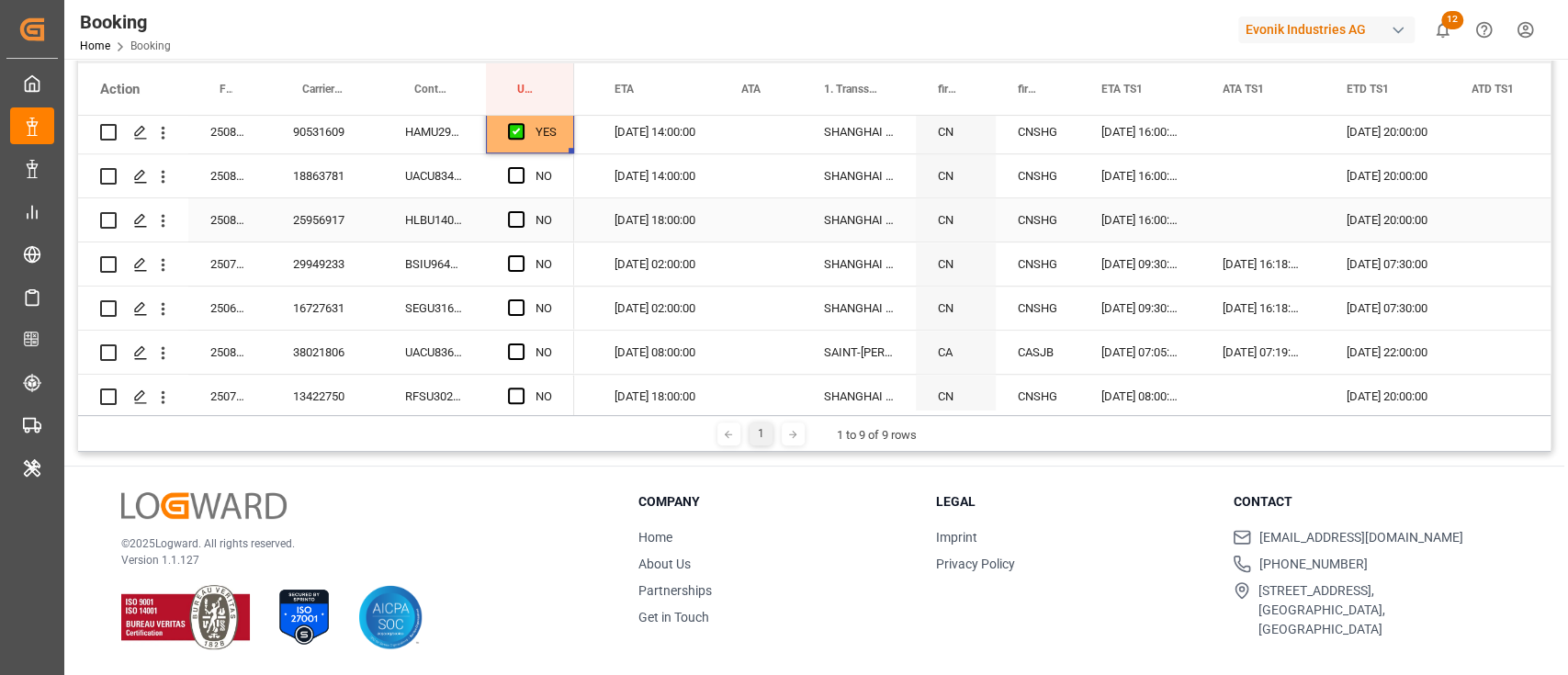
scroll to position [857, 0]
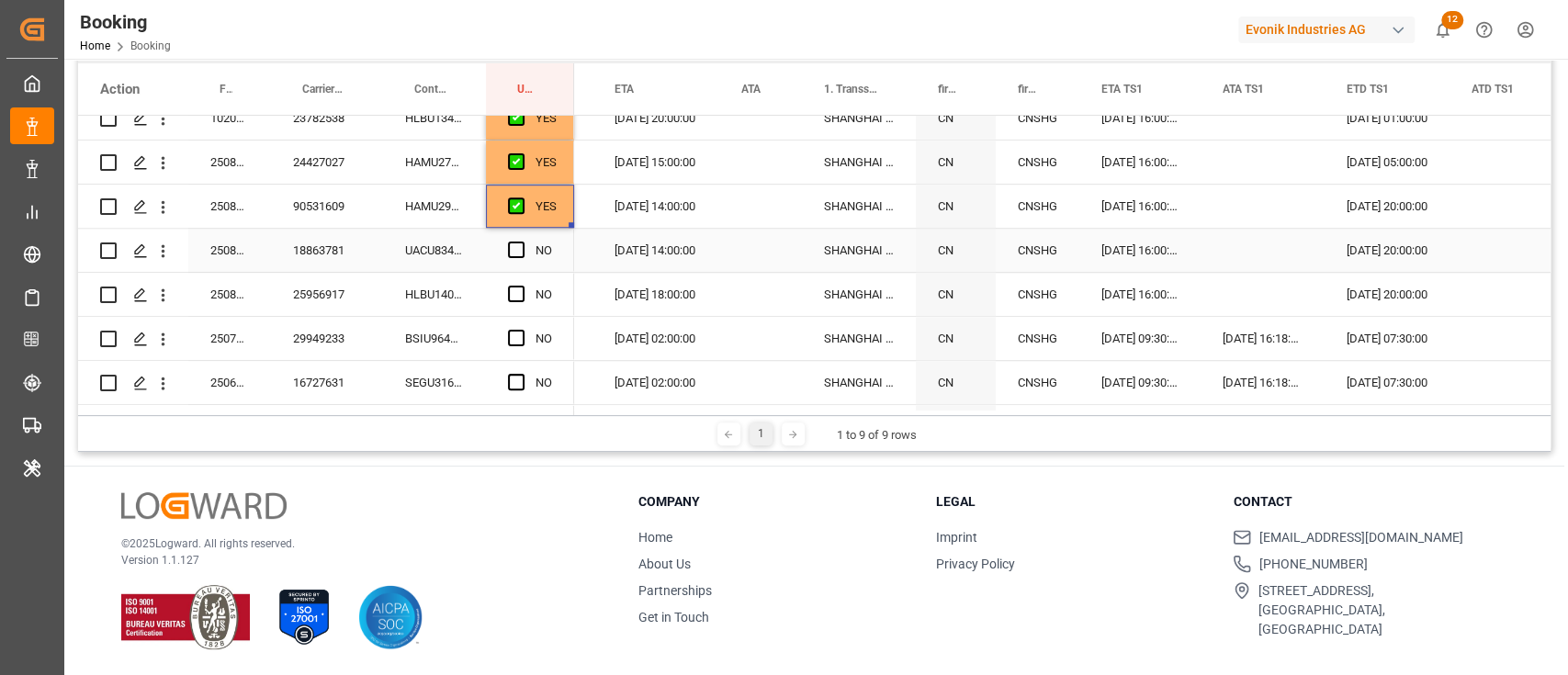
click at [444, 242] on div "UACU8344519" at bounding box center [435, 249] width 103 height 43
click at [508, 249] on span "Press SPACE to select this row." at bounding box center [515, 249] width 16 height 16
click at [522, 241] on input "Press SPACE to select this row." at bounding box center [522, 241] width 0 height 0
click at [476, 289] on div "HLBU1402230" at bounding box center [435, 294] width 103 height 43
click at [499, 297] on div "NO" at bounding box center [530, 294] width 88 height 43
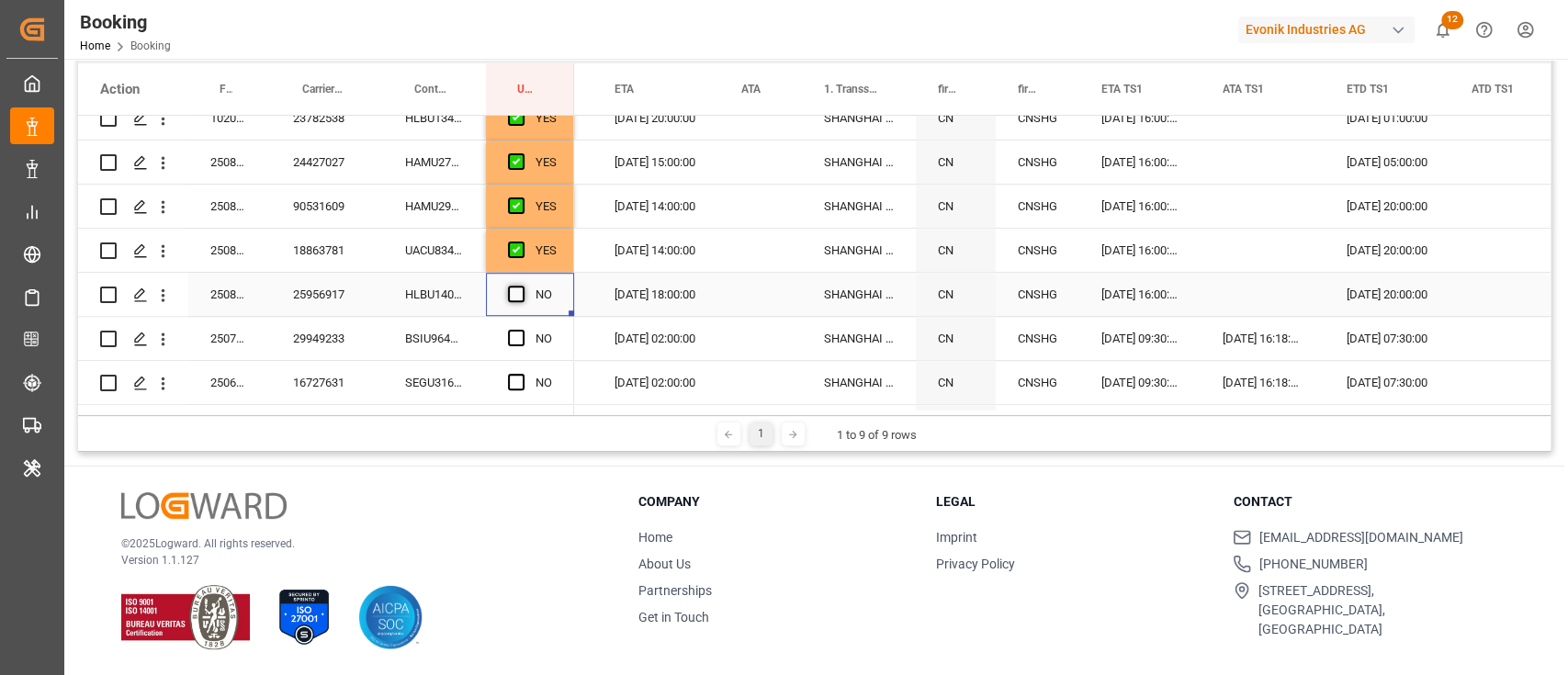
click at [517, 293] on span "Press SPACE to select this row." at bounding box center [515, 293] width 16 height 16
click at [522, 285] on input "Press SPACE to select this row." at bounding box center [522, 285] width 0 height 0
click at [463, 335] on div "BSIU9648901" at bounding box center [435, 338] width 103 height 43
click at [513, 333] on span "Press SPACE to select this row." at bounding box center [515, 338] width 16 height 16
click at [522, 330] on input "Press SPACE to select this row." at bounding box center [522, 330] width 0 height 0
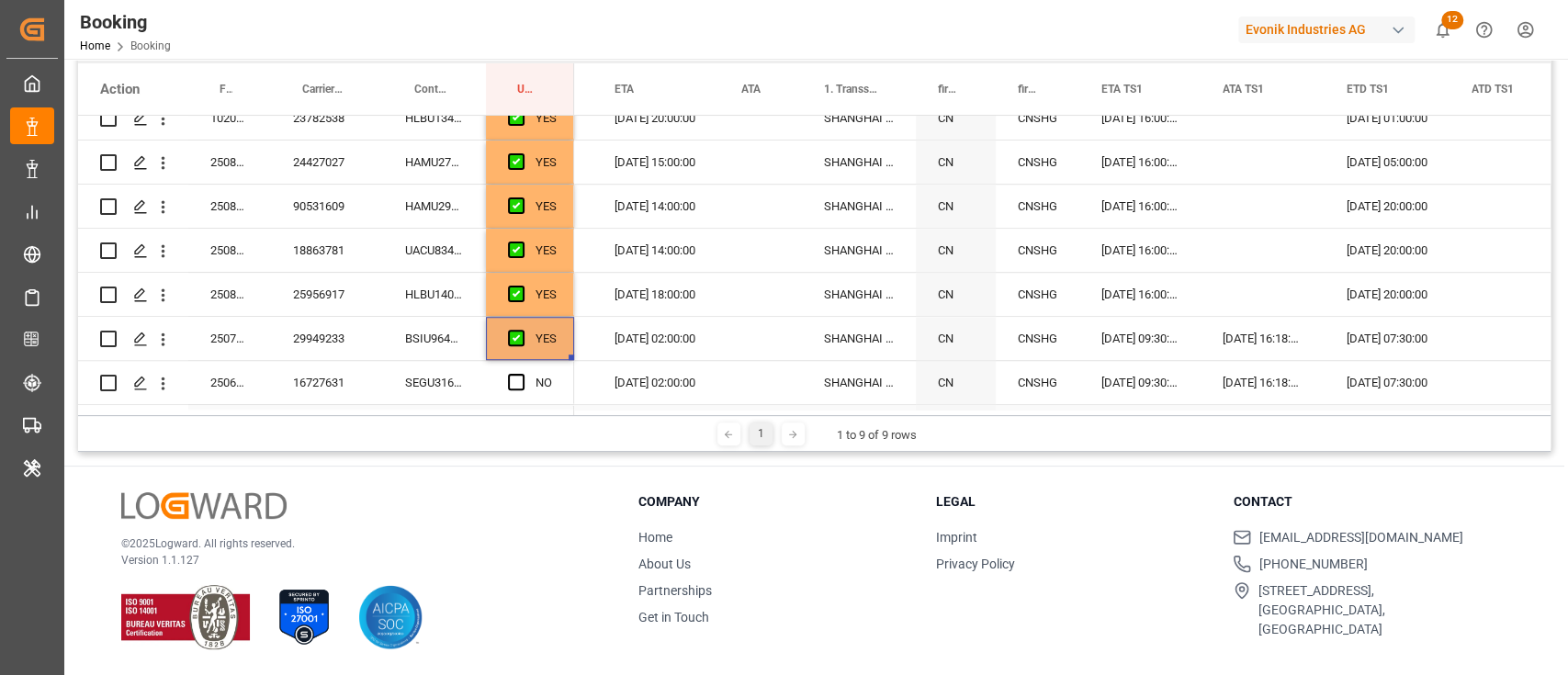
scroll to position [979, 0]
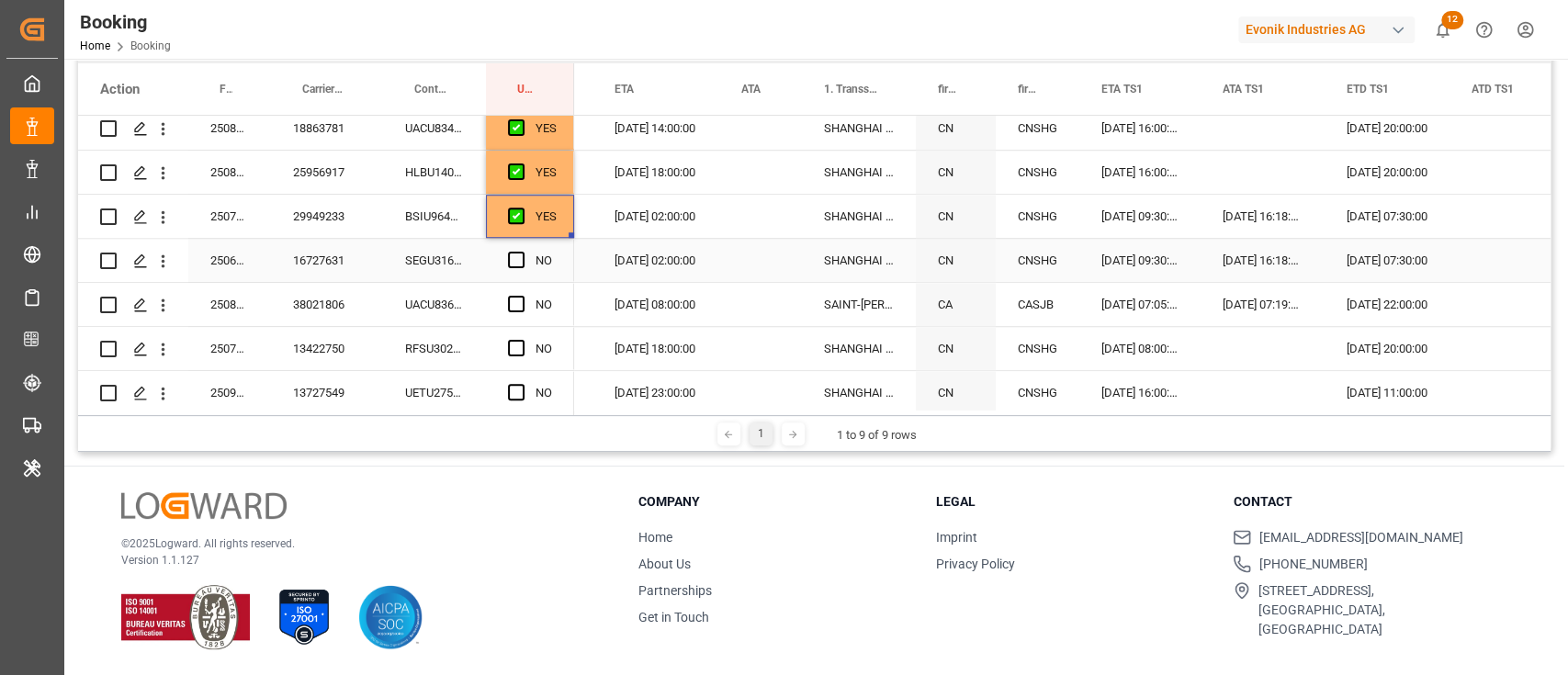
click at [443, 262] on div "SEGU3169122" at bounding box center [435, 260] width 103 height 43
click at [507, 259] on div "NO" at bounding box center [530, 260] width 88 height 43
click at [513, 259] on span "Press SPACE to select this row." at bounding box center [515, 260] width 16 height 16
click at [522, 252] on input "Press SPACE to select this row." at bounding box center [522, 252] width 0 height 0
click at [474, 298] on div "UACU8364541" at bounding box center [435, 303] width 103 height 43
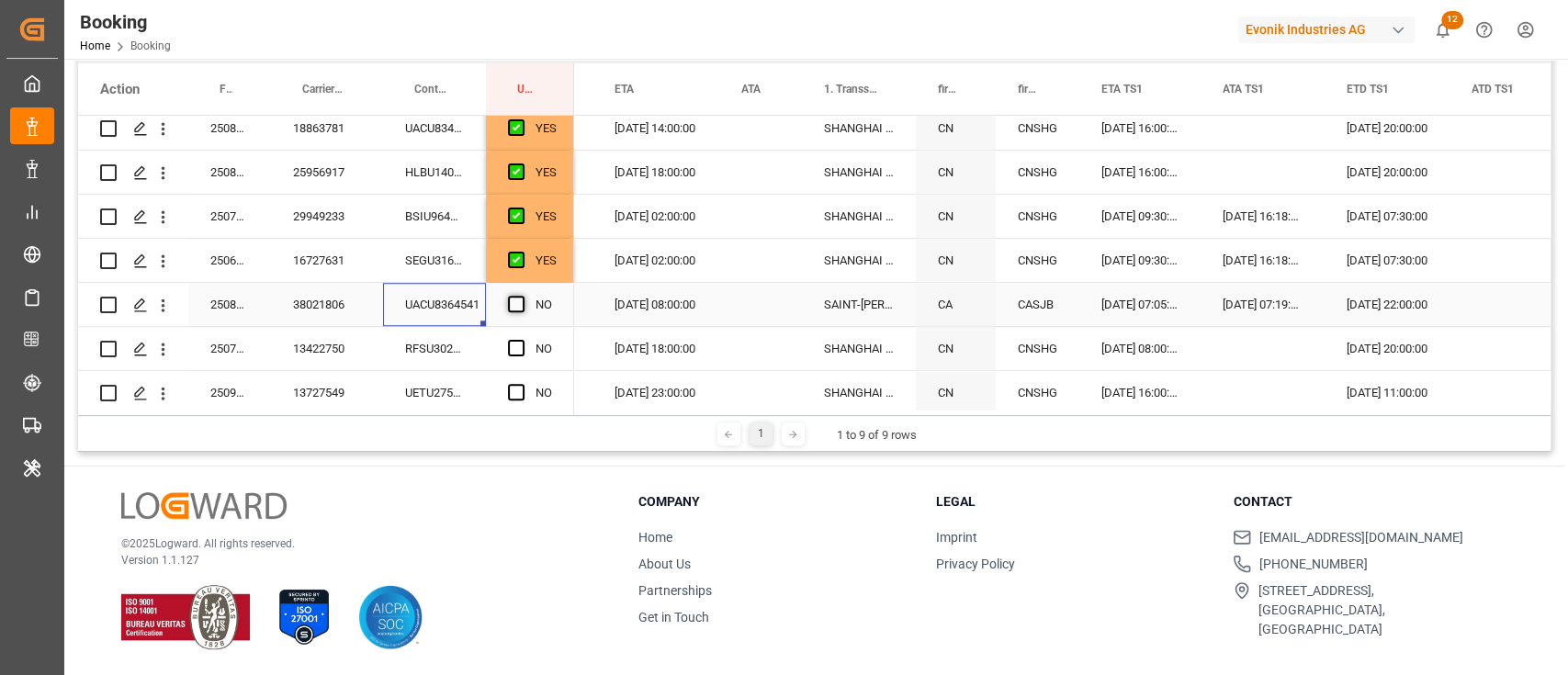
click at [519, 299] on span "Press SPACE to select this row." at bounding box center [515, 303] width 16 height 16
click at [522, 296] on input "Press SPACE to select this row." at bounding box center [522, 296] width 0 height 0
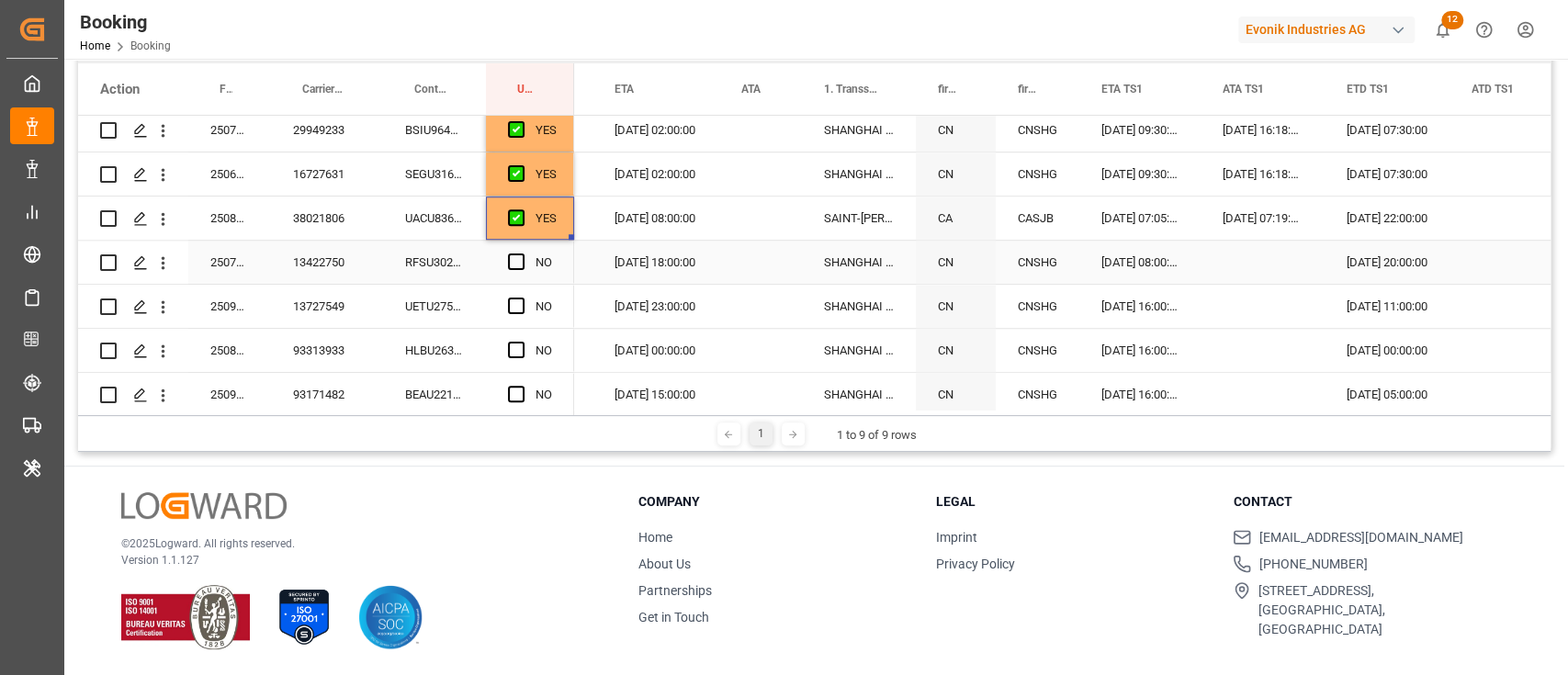
scroll to position [1102, 0]
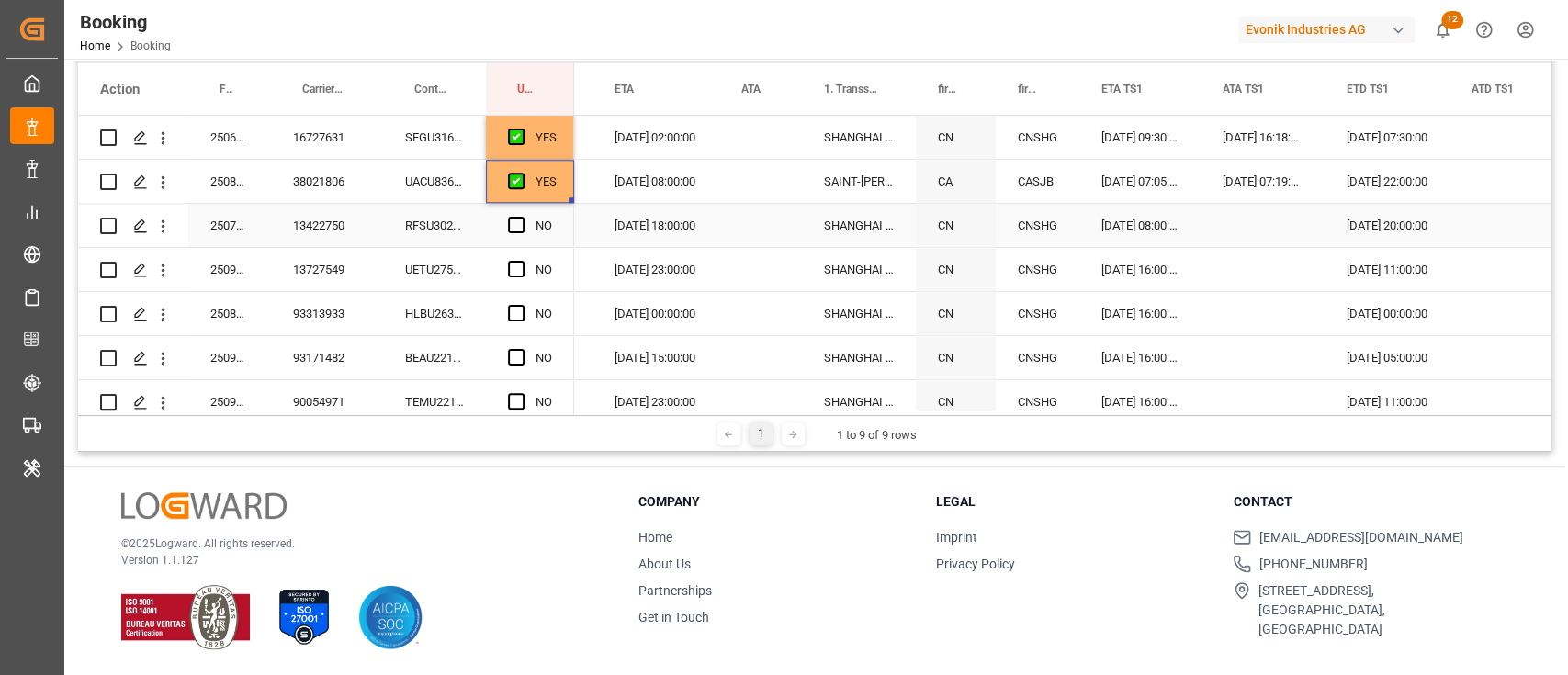
click at [433, 224] on div "RFSU3027830" at bounding box center [435, 224] width 103 height 43
click at [514, 223] on span "Press SPACE to select this row." at bounding box center [515, 224] width 16 height 16
click at [522, 217] on input "Press SPACE to select this row." at bounding box center [522, 217] width 0 height 0
click at [440, 260] on div "UETU2751759" at bounding box center [435, 269] width 103 height 43
click at [514, 263] on span "Press SPACE to select this row." at bounding box center [515, 268] width 16 height 16
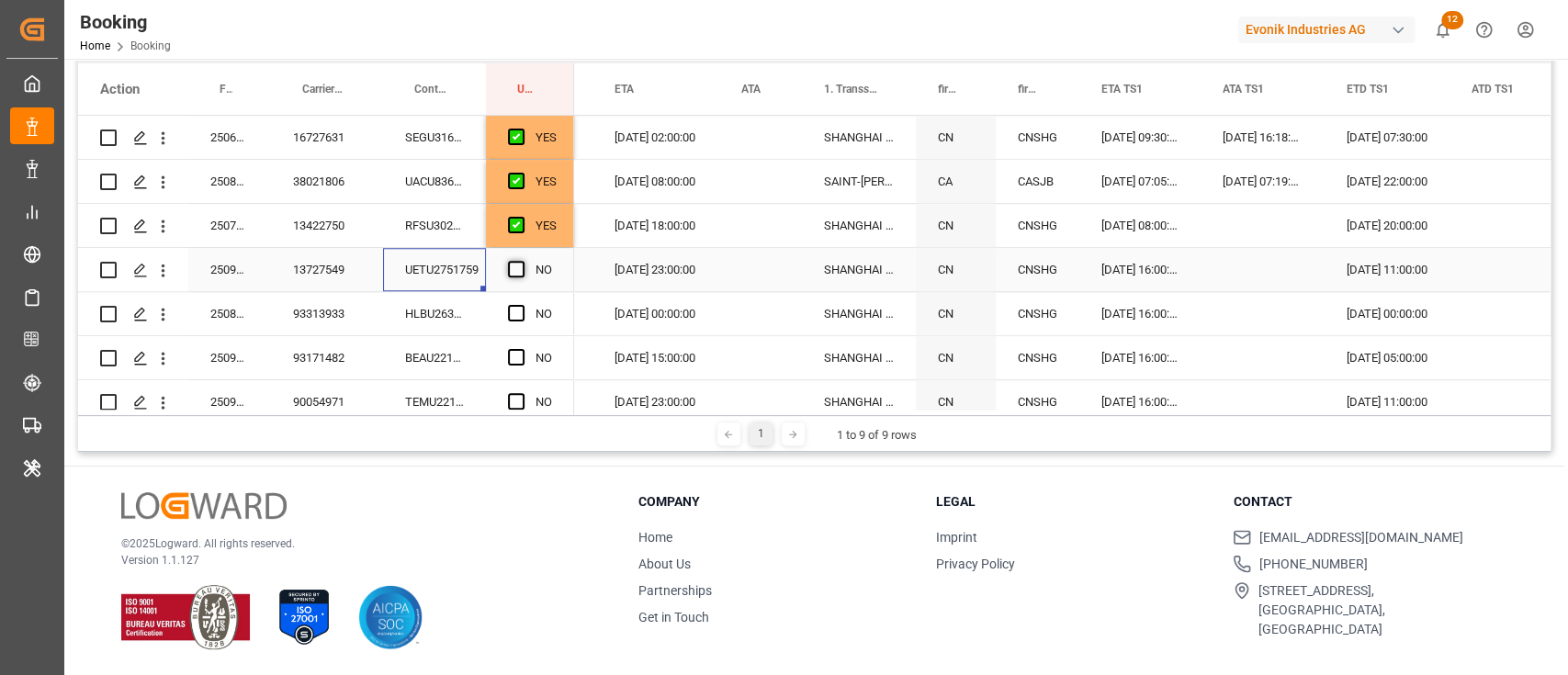
click at [522, 260] on input "Press SPACE to select this row." at bounding box center [522, 260] width 0 height 0
click at [456, 296] on div "HLBU2630934" at bounding box center [435, 313] width 103 height 43
click at [509, 310] on span "Press SPACE to select this row." at bounding box center [515, 313] width 16 height 16
click at [522, 305] on input "Press SPACE to select this row." at bounding box center [522, 305] width 0 height 0
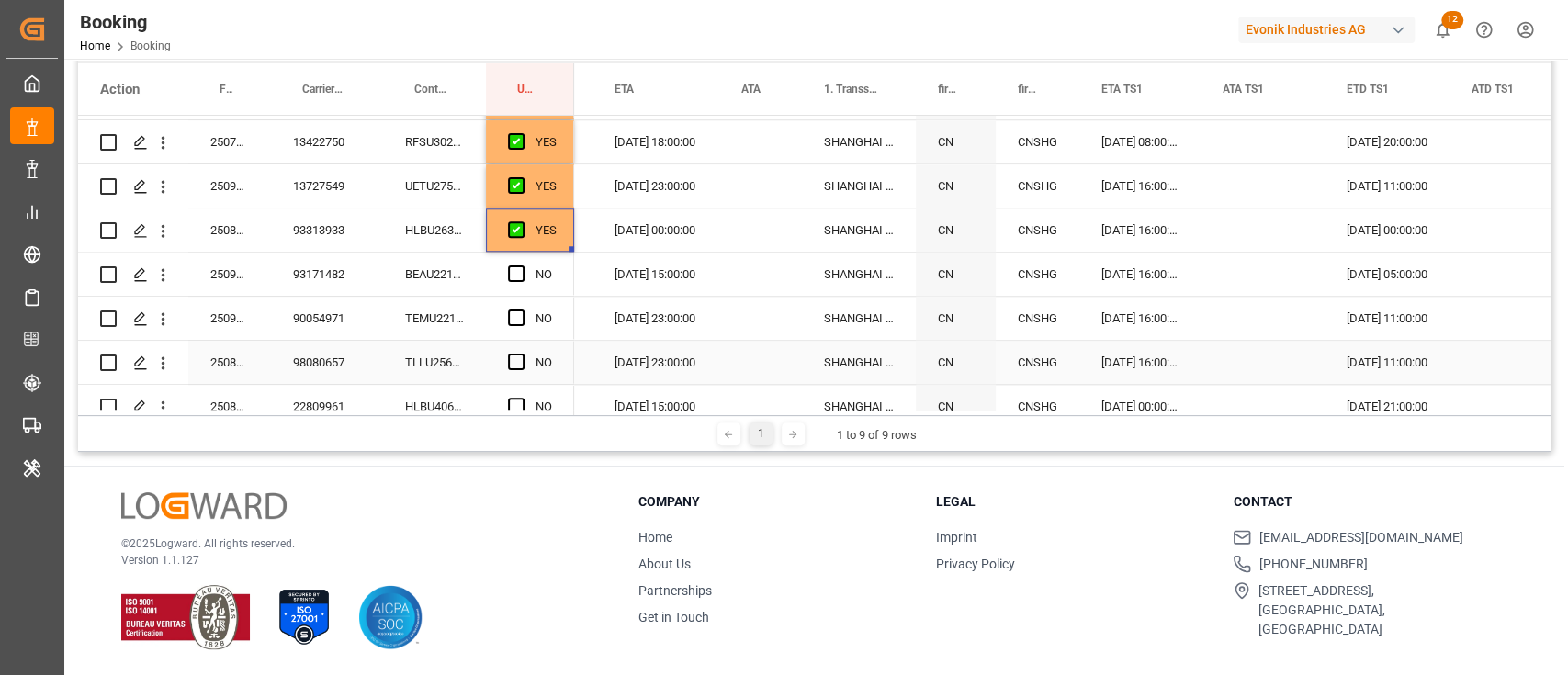
scroll to position [1224, 0]
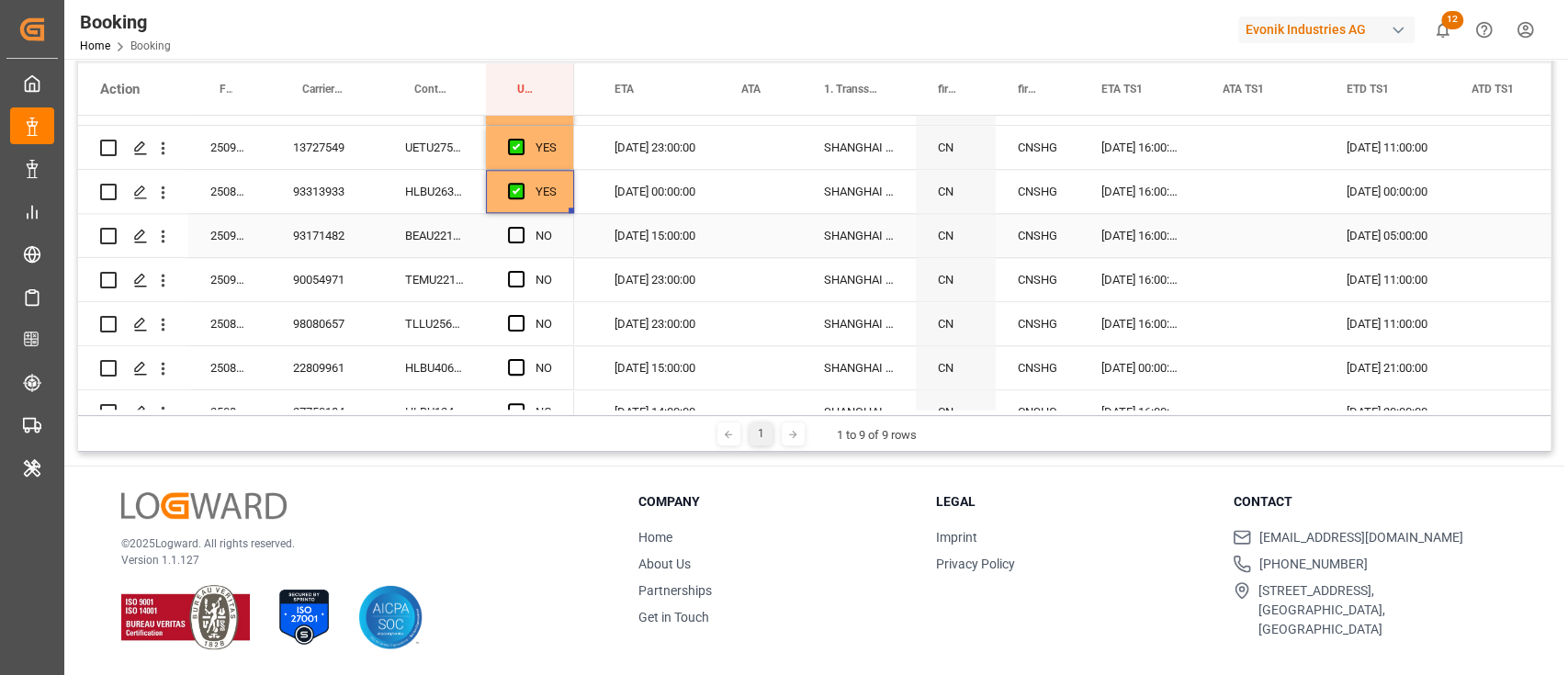
click at [435, 239] on div "BEAU2213851" at bounding box center [435, 235] width 103 height 43
click at [513, 225] on div "Press SPACE to select this row." at bounding box center [521, 236] width 28 height 42
click at [467, 282] on div "TEMU2218234" at bounding box center [435, 279] width 103 height 43
click at [516, 232] on span "Press SPACE to select this row." at bounding box center [515, 235] width 16 height 16
click at [522, 227] on input "Press SPACE to select this row." at bounding box center [522, 227] width 0 height 0
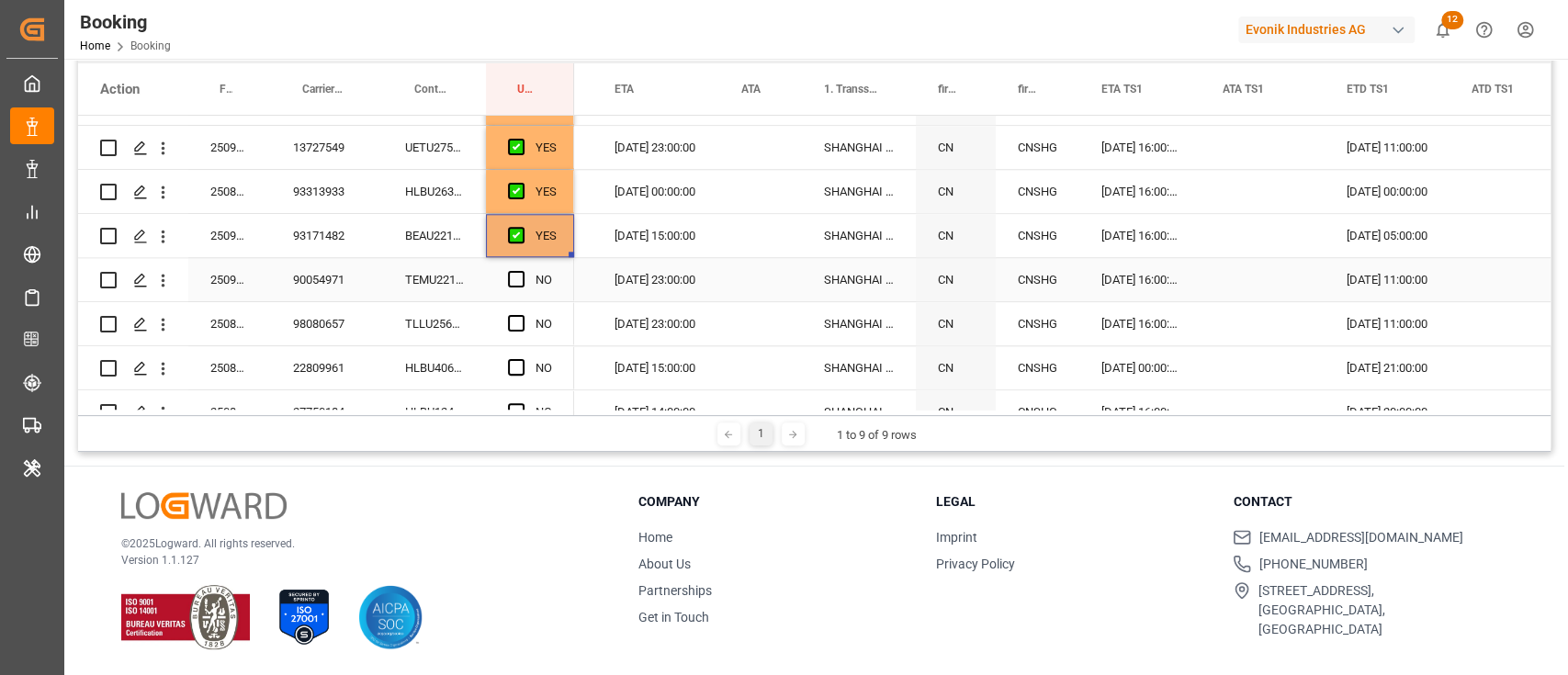
click at [456, 274] on div "TEMU2218234" at bounding box center [435, 279] width 103 height 43
click at [511, 280] on span "Press SPACE to select this row." at bounding box center [515, 279] width 16 height 16
click at [522, 271] on input "Press SPACE to select this row." at bounding box center [522, 271] width 0 height 0
click at [508, 315] on span "Press SPACE to select this row." at bounding box center [515, 322] width 16 height 16
click at [522, 315] on input "Press SPACE to select this row." at bounding box center [522, 315] width 0 height 0
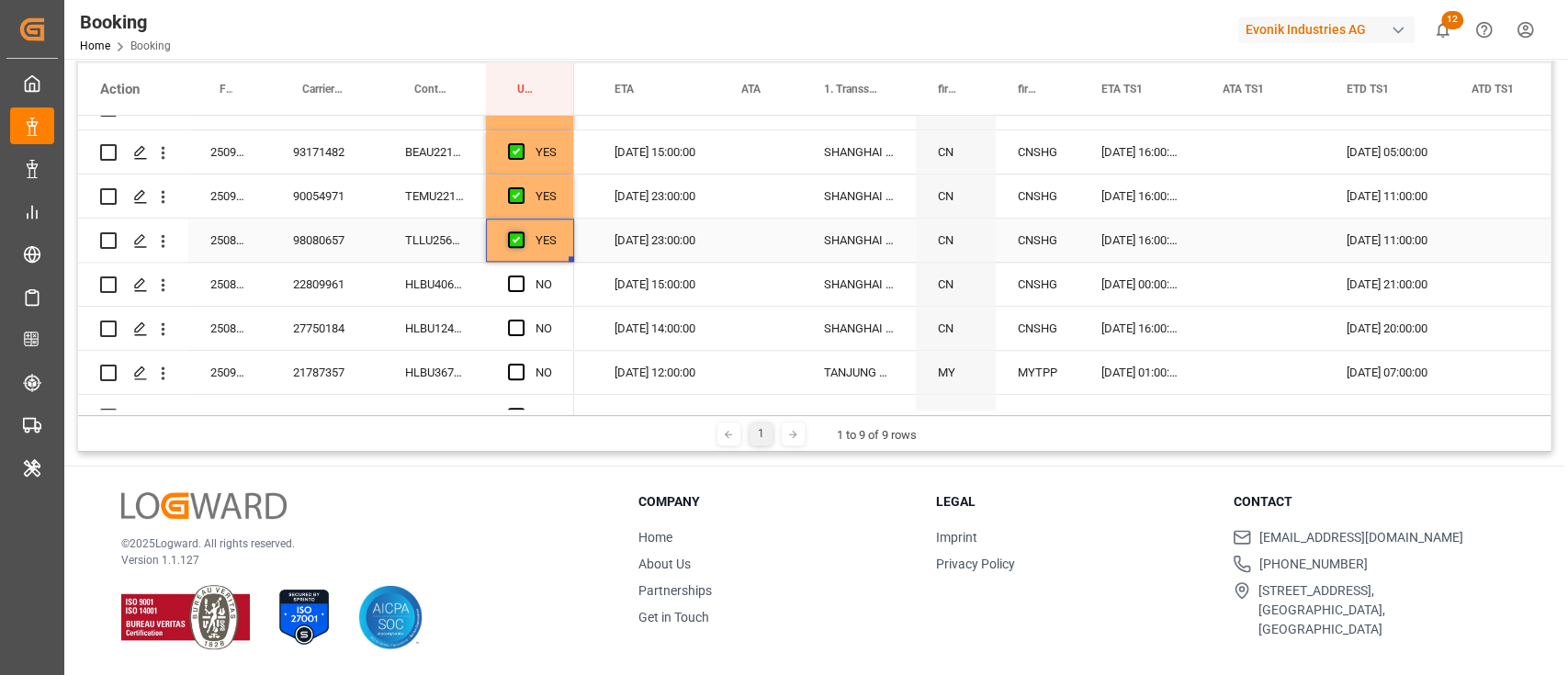
scroll to position [1346, 0]
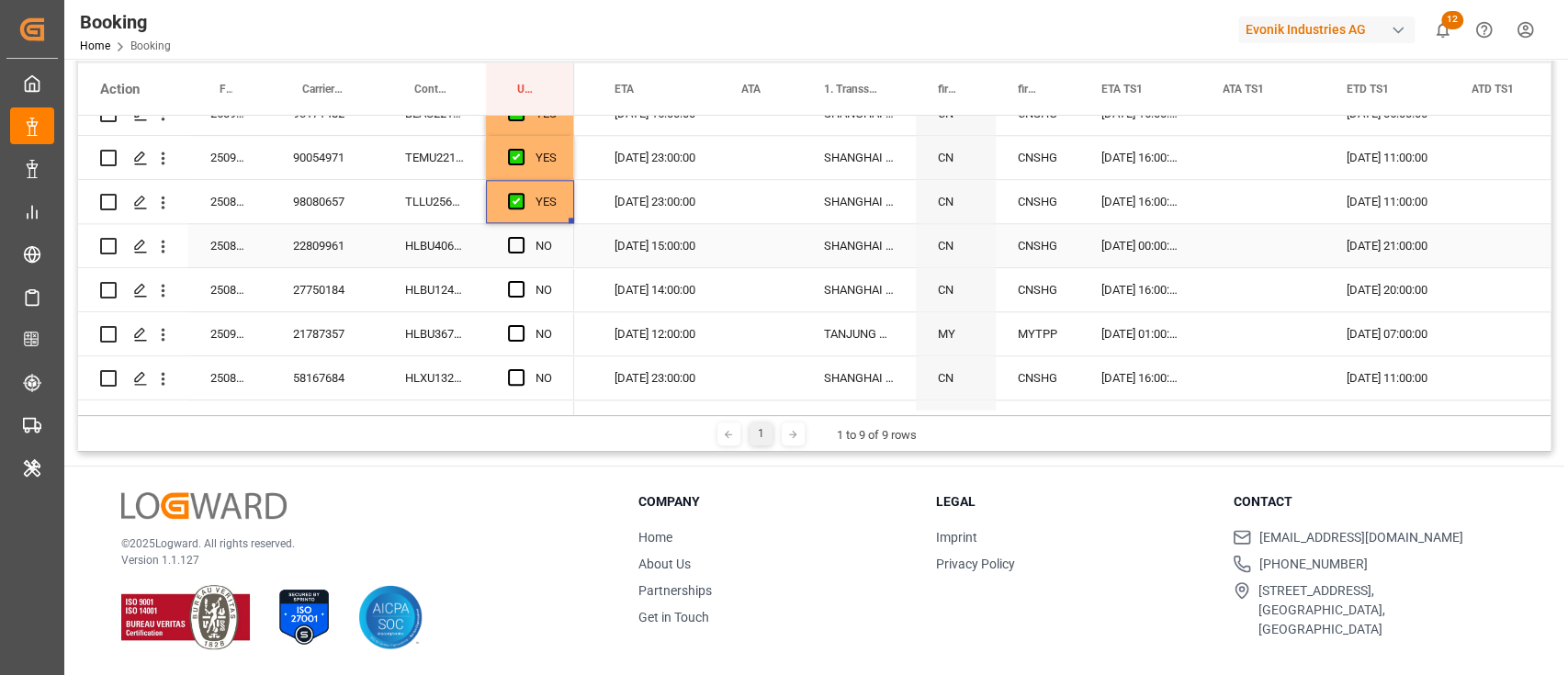
click at [458, 243] on div "HLBU4065494" at bounding box center [435, 245] width 103 height 43
click at [522, 245] on span "Press SPACE to select this row." at bounding box center [515, 244] width 16 height 16
click at [522, 237] on input "Press SPACE to select this row." at bounding box center [522, 237] width 0 height 0
click at [463, 296] on div "HLBU1248552" at bounding box center [435, 289] width 103 height 43
click at [510, 282] on span "Press SPACE to select this row." at bounding box center [515, 289] width 16 height 16
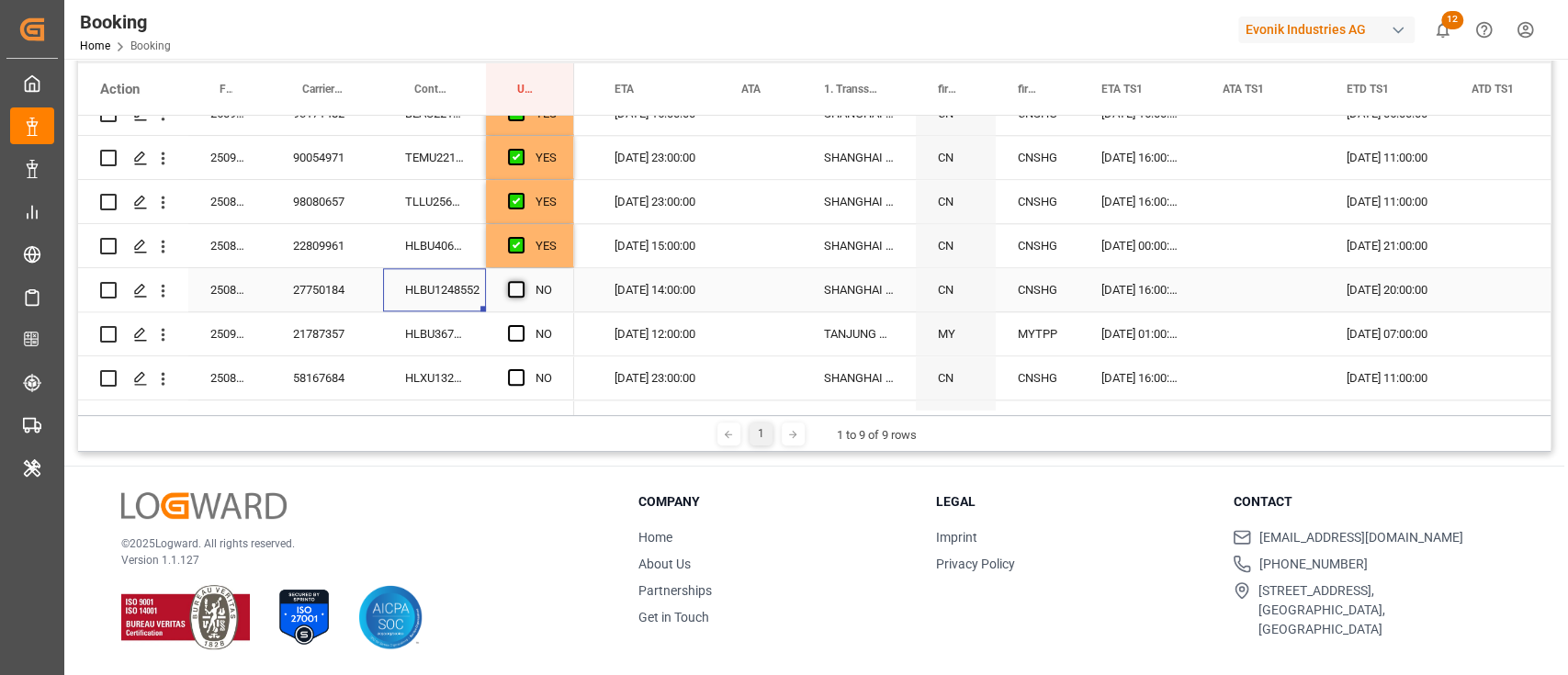
click at [522, 281] on input "Press SPACE to select this row." at bounding box center [522, 281] width 0 height 0
click at [463, 340] on div "HLBU3675907" at bounding box center [435, 333] width 103 height 43
click at [516, 328] on span "Press SPACE to select this row." at bounding box center [515, 333] width 16 height 16
click at [522, 325] on input "Press SPACE to select this row." at bounding box center [522, 325] width 0 height 0
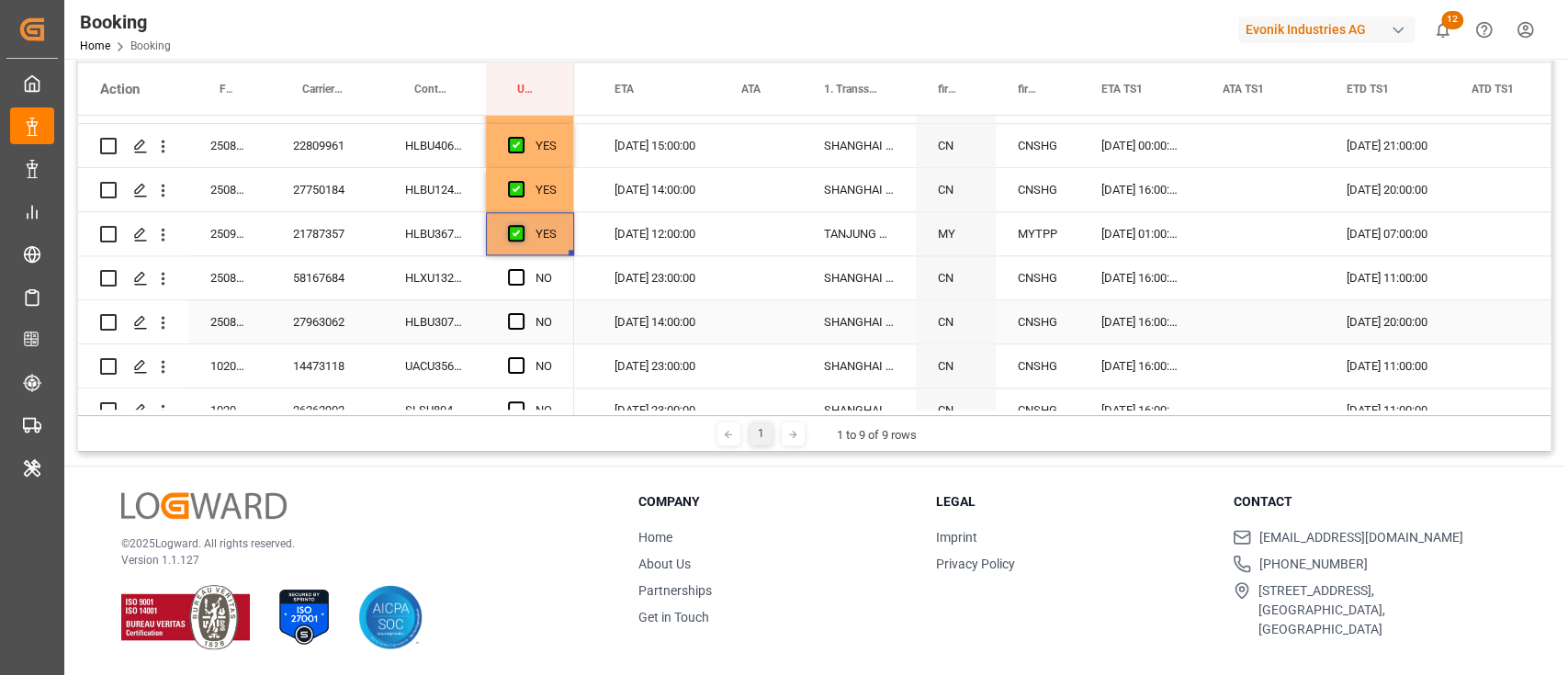
scroll to position [1469, 0]
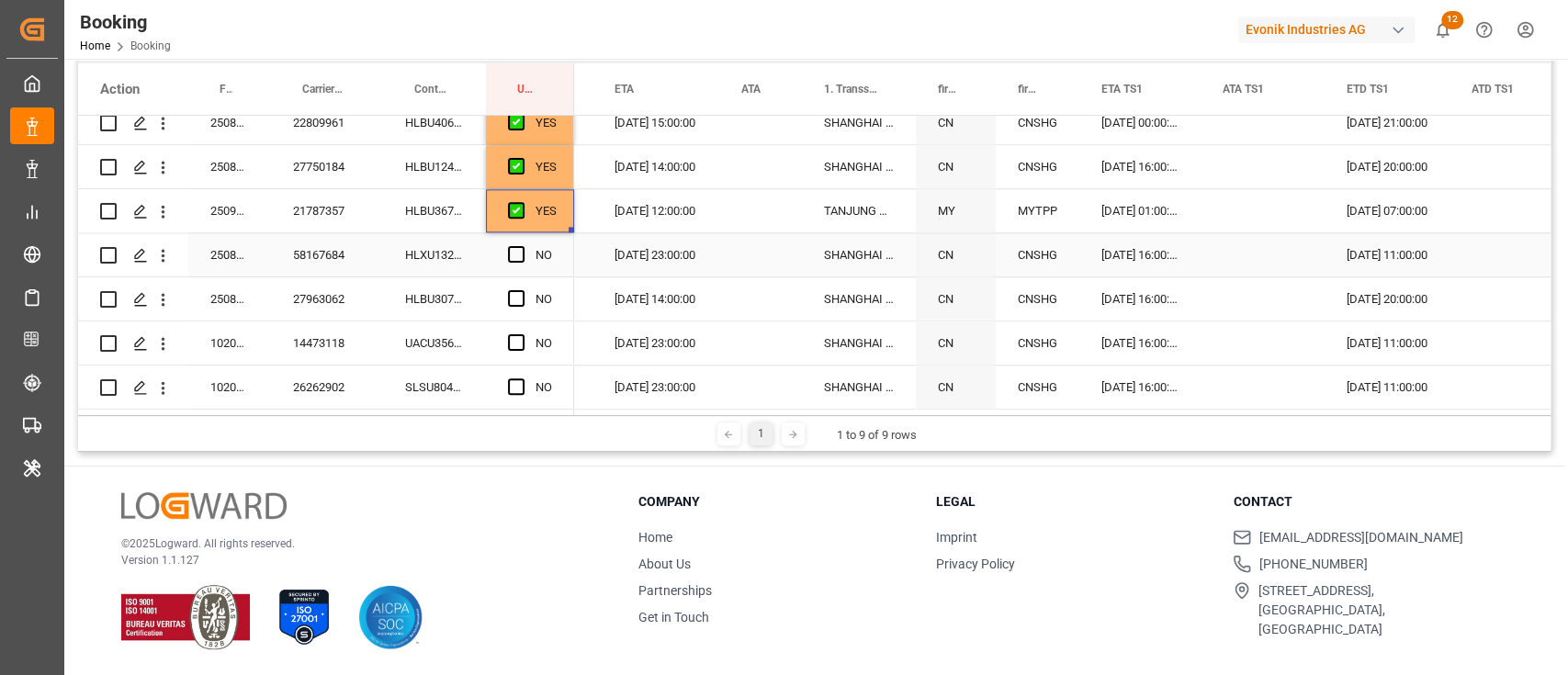
click at [460, 262] on div "HLXU1322370" at bounding box center [435, 254] width 103 height 43
click at [514, 252] on span "Press SPACE to select this row." at bounding box center [515, 254] width 16 height 16
click at [522, 246] on input "Press SPACE to select this row." at bounding box center [522, 246] width 0 height 0
click at [520, 303] on span "Press SPACE to select this row." at bounding box center [515, 298] width 16 height 16
click at [522, 290] on input "Press SPACE to select this row." at bounding box center [522, 290] width 0 height 0
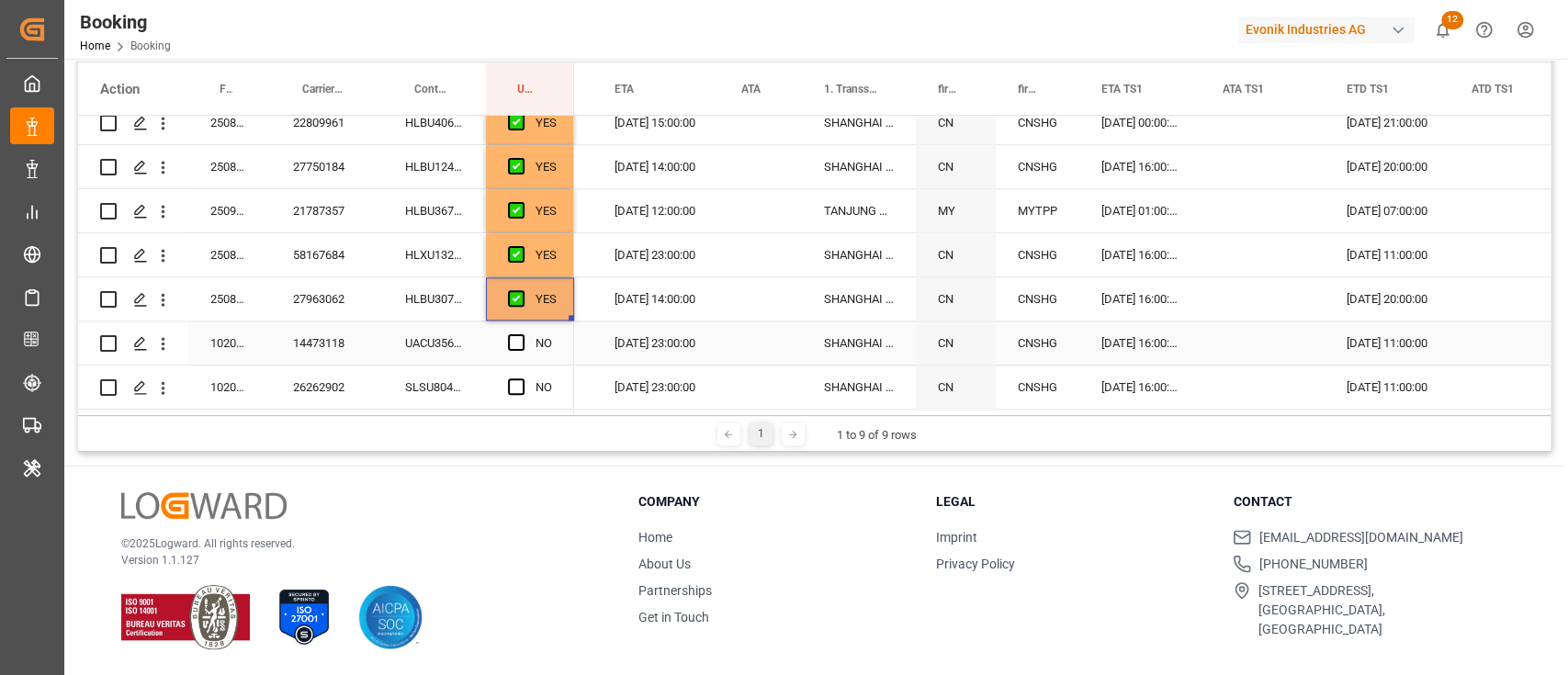
click at [451, 337] on div "UACU3561790" at bounding box center [435, 342] width 103 height 43
click at [510, 341] on span "Press SPACE to select this row." at bounding box center [515, 342] width 16 height 16
click at [522, 335] on input "Press SPACE to select this row." at bounding box center [522, 335] width 0 height 0
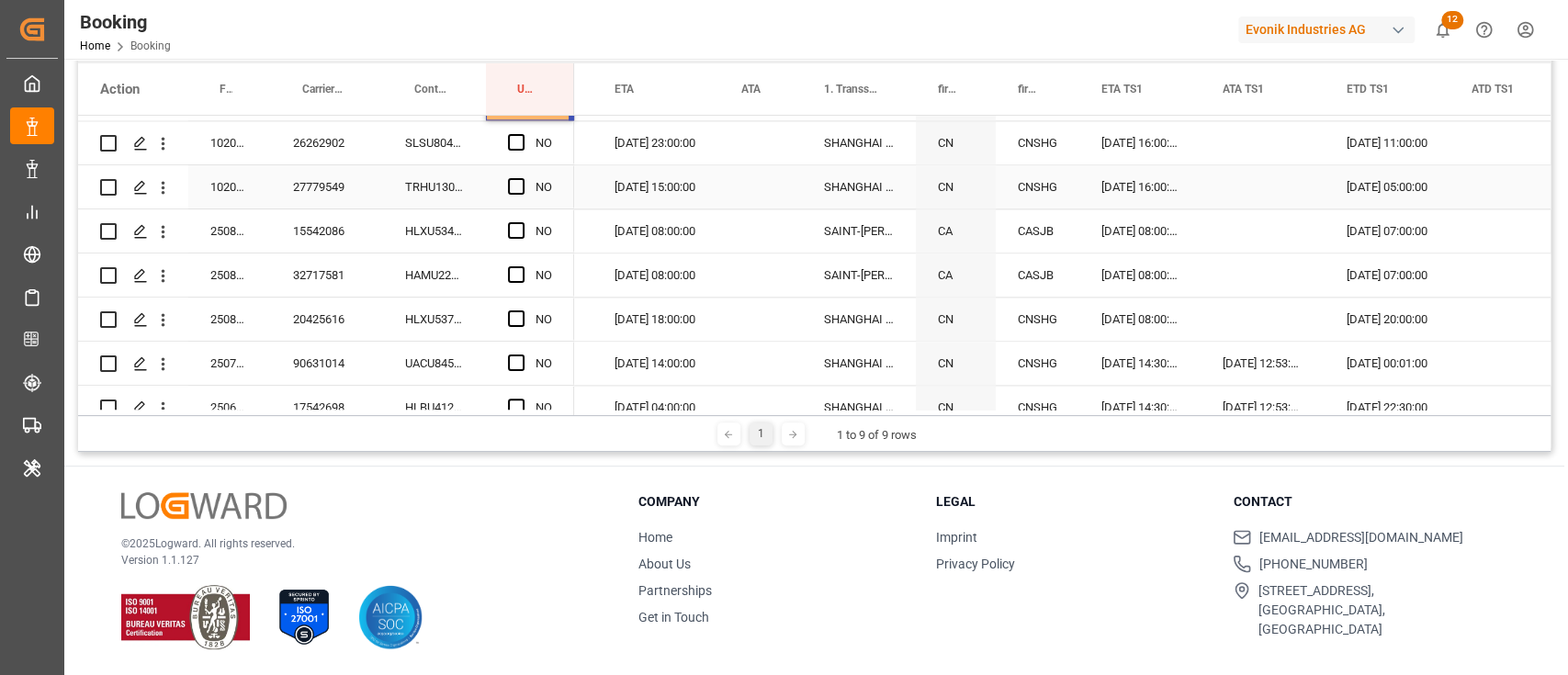
scroll to position [1591, 0]
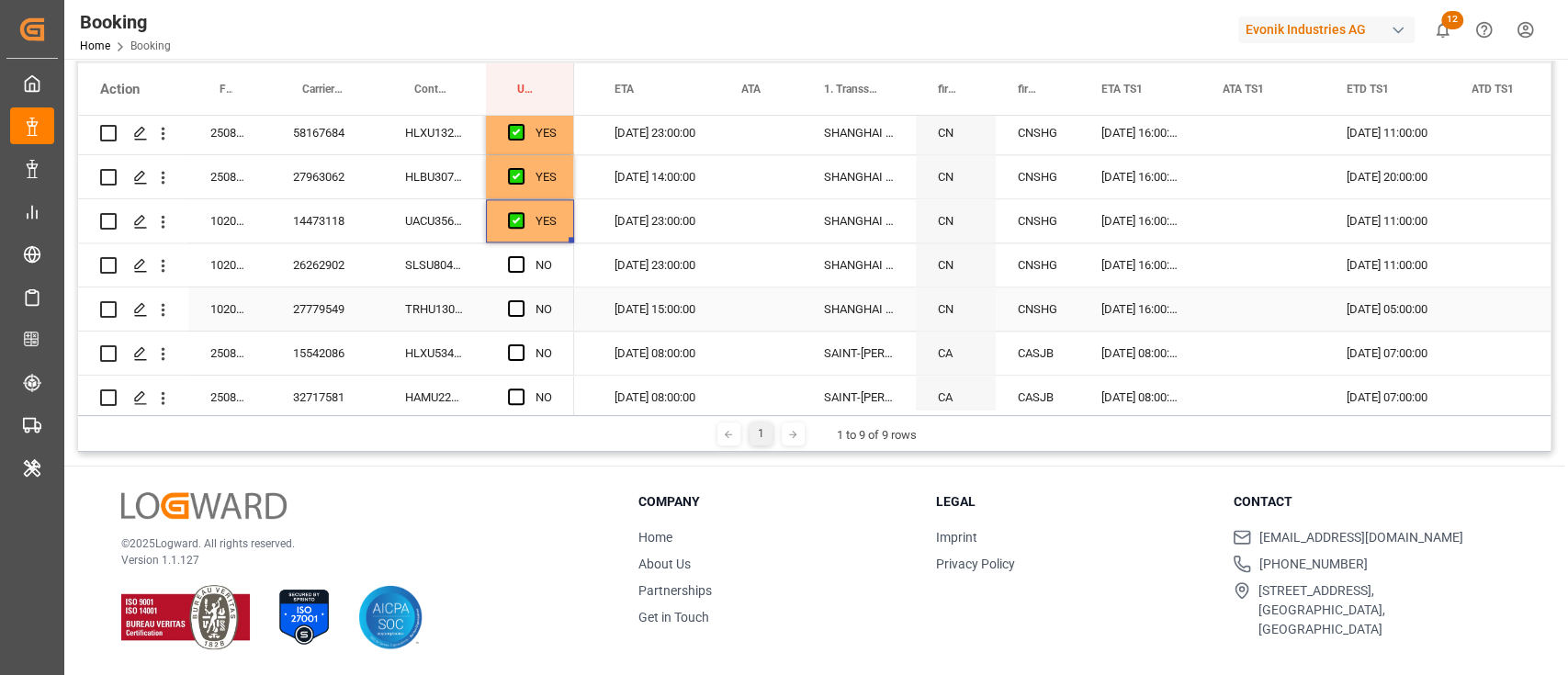
click at [451, 264] on div "SLSU8040042" at bounding box center [435, 264] width 103 height 43
click at [513, 263] on span "Press SPACE to select this row." at bounding box center [515, 263] width 16 height 16
click at [522, 256] on input "Press SPACE to select this row." at bounding box center [522, 256] width 0 height 0
click at [456, 344] on div "HLXU5345244" at bounding box center [435, 353] width 103 height 43
click at [448, 317] on div "TRHU1309884" at bounding box center [435, 308] width 103 height 43
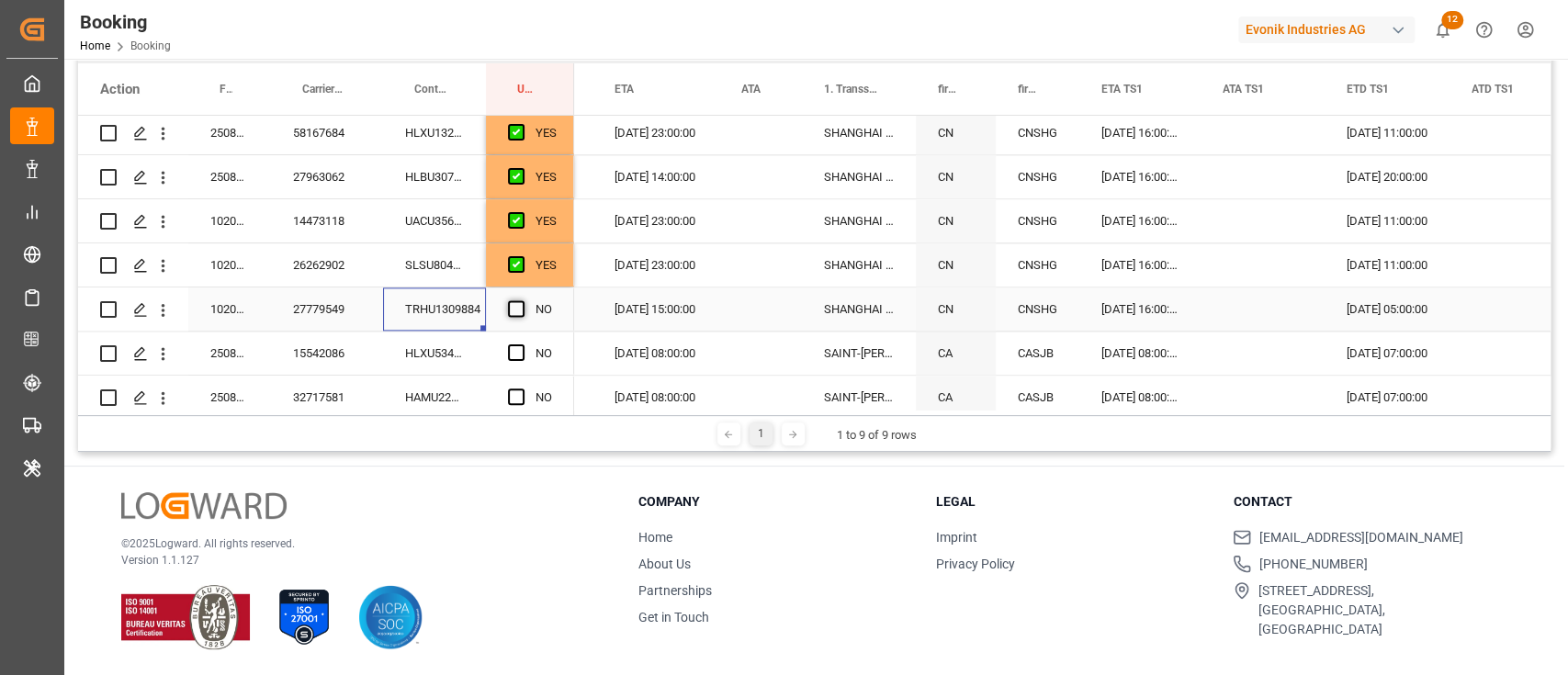
click at [516, 303] on span "Press SPACE to select this row." at bounding box center [515, 308] width 16 height 16
click at [522, 300] on input "Press SPACE to select this row." at bounding box center [522, 300] width 0 height 0
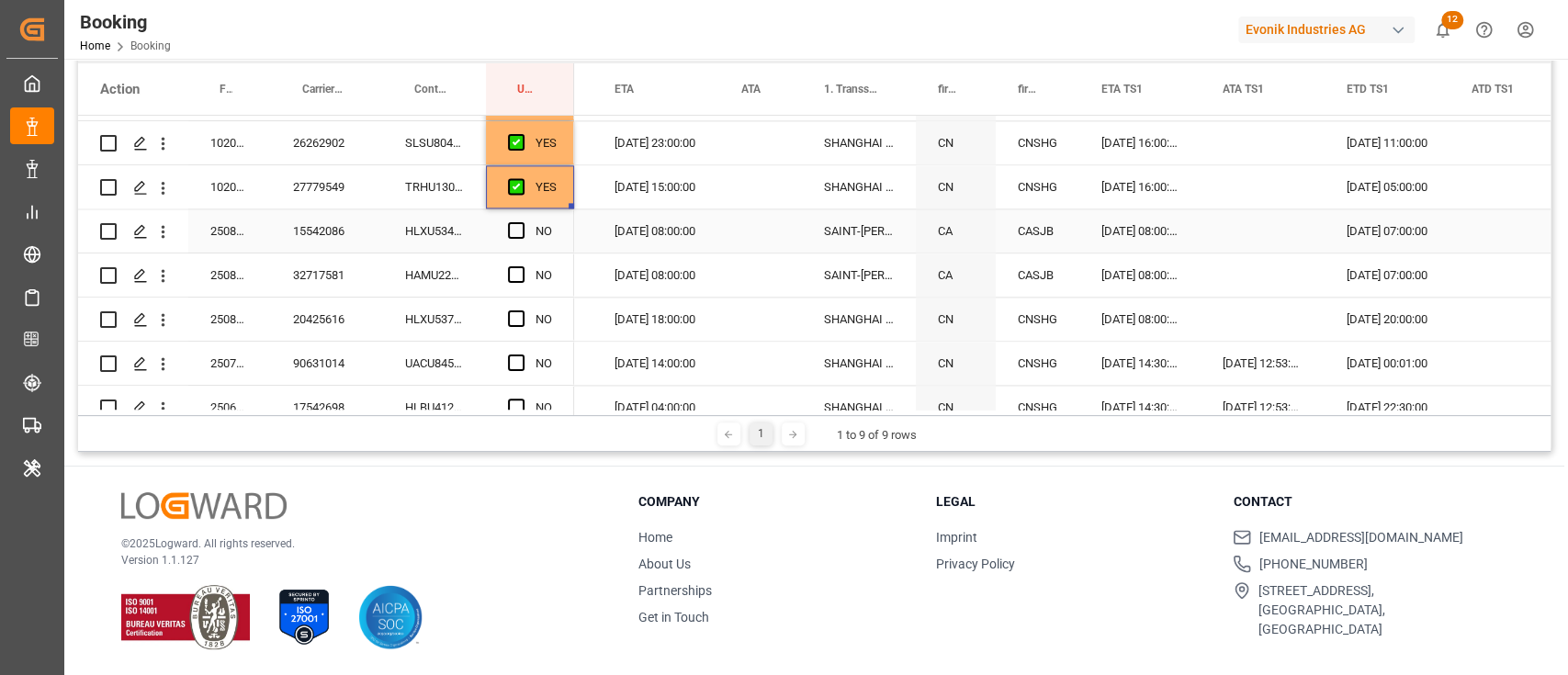
click at [453, 215] on div "HLXU5345244" at bounding box center [435, 230] width 103 height 43
click at [506, 225] on div "NO" at bounding box center [530, 230] width 88 height 43
click at [514, 231] on span "Press SPACE to select this row." at bounding box center [515, 230] width 16 height 16
click at [522, 222] on input "Press SPACE to select this row." at bounding box center [522, 222] width 0 height 0
click at [504, 276] on div "NO" at bounding box center [530, 275] width 88 height 43
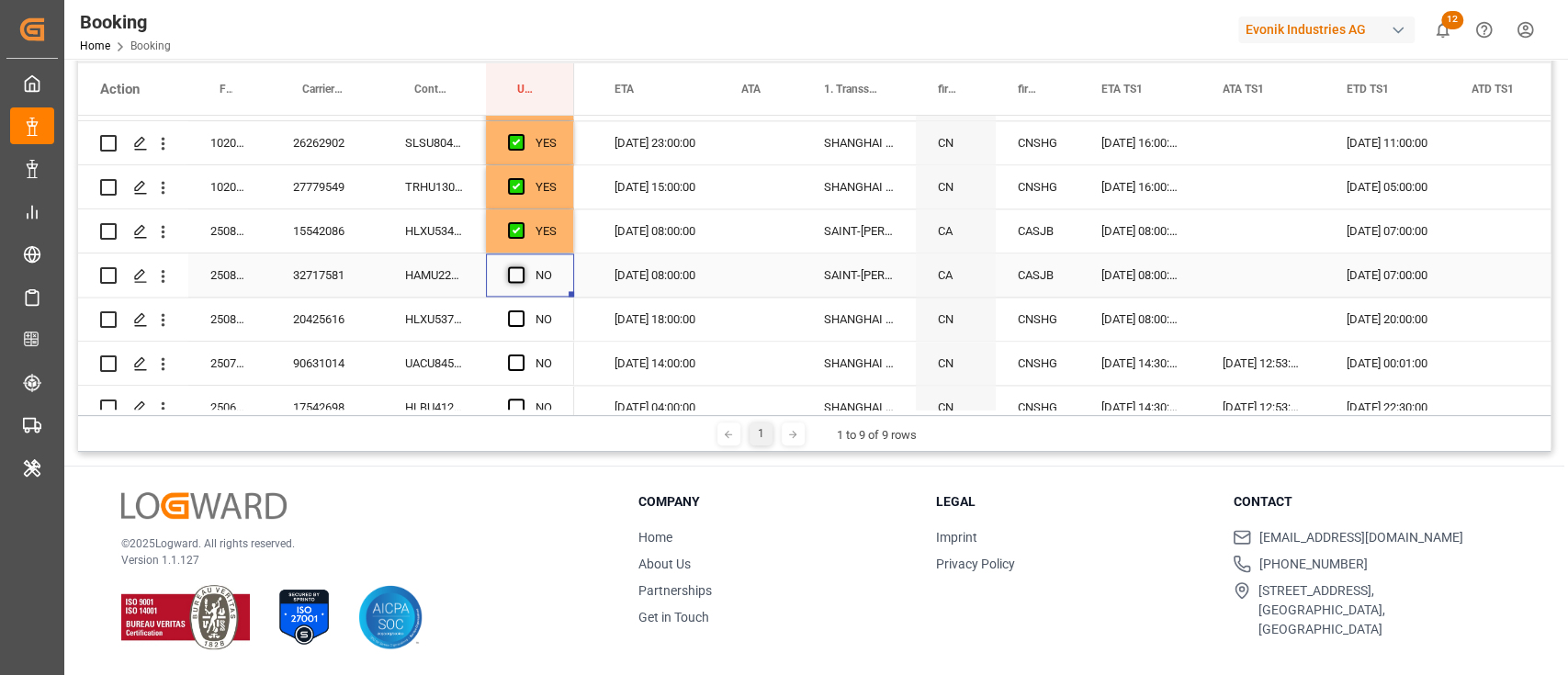
click at [514, 276] on span "Press SPACE to select this row." at bounding box center [515, 274] width 16 height 16
click at [522, 266] on input "Press SPACE to select this row." at bounding box center [522, 266] width 0 height 0
click at [469, 321] on div "HLXU5375974" at bounding box center [435, 318] width 103 height 43
click at [513, 312] on span "Press SPACE to select this row." at bounding box center [515, 318] width 16 height 16
click at [522, 310] on input "Press SPACE to select this row." at bounding box center [522, 310] width 0 height 0
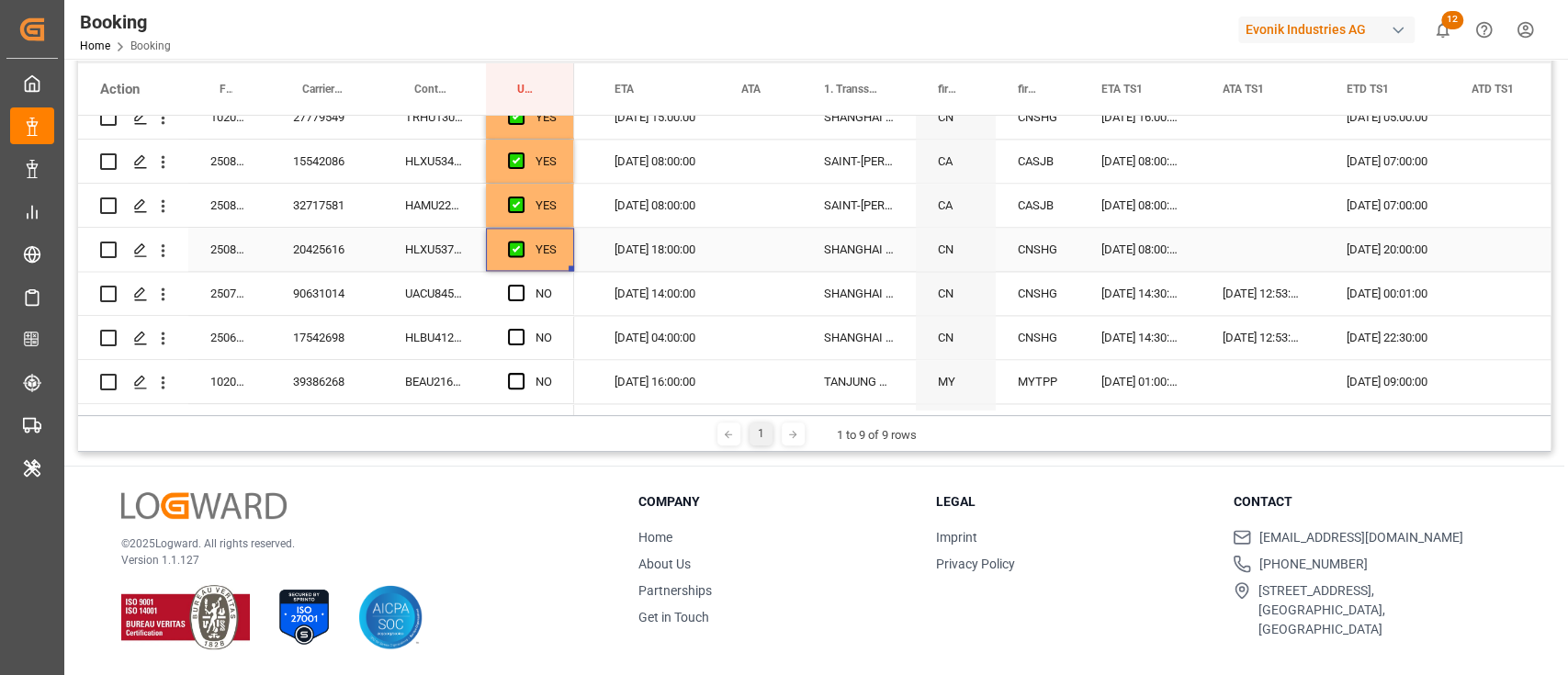
scroll to position [1837, 0]
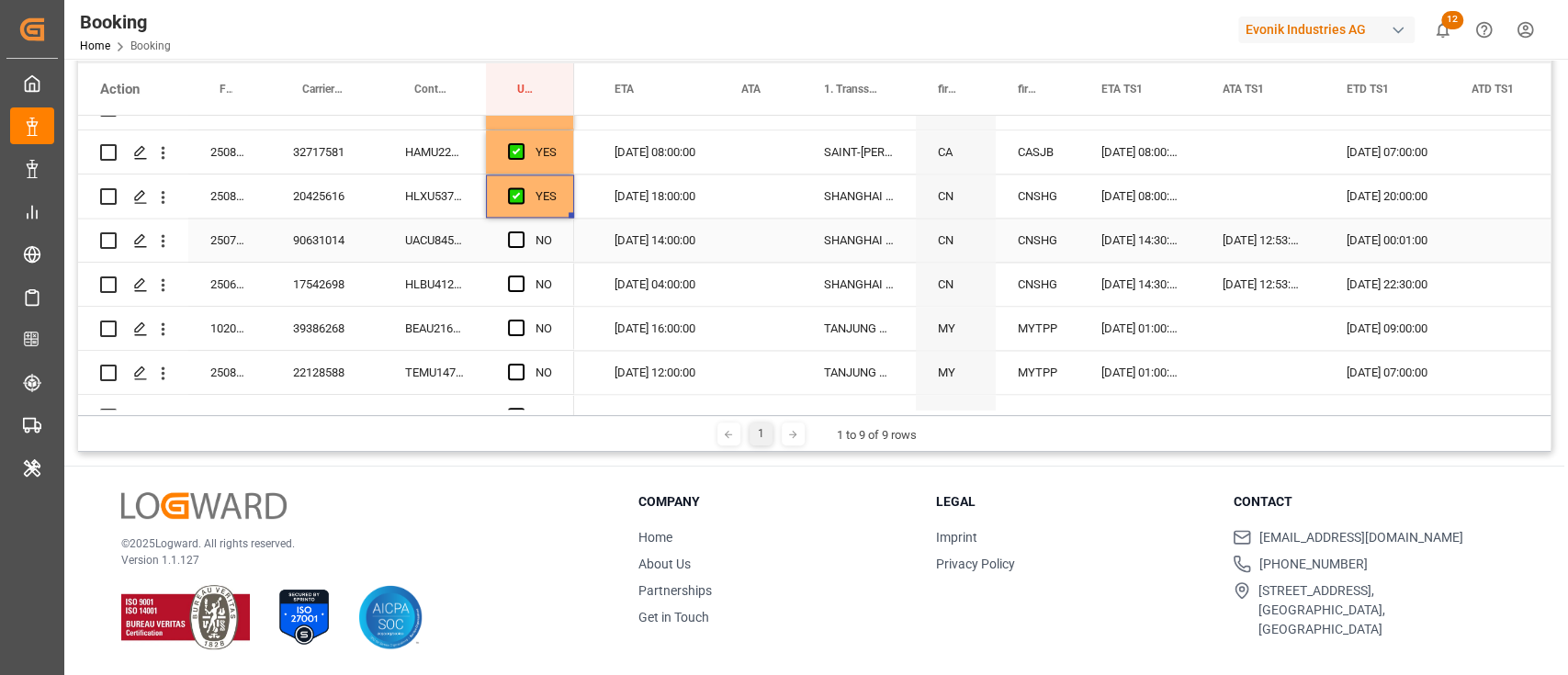
click at [473, 234] on div "UACU8451570" at bounding box center [435, 240] width 103 height 43
click at [512, 240] on span "Press SPACE to select this row." at bounding box center [515, 239] width 16 height 16
click at [522, 231] on input "Press SPACE to select this row." at bounding box center [522, 231] width 0 height 0
click at [404, 288] on div "HLBU4125588" at bounding box center [435, 283] width 103 height 43
click at [522, 276] on span "Press SPACE to select this row." at bounding box center [515, 283] width 16 height 16
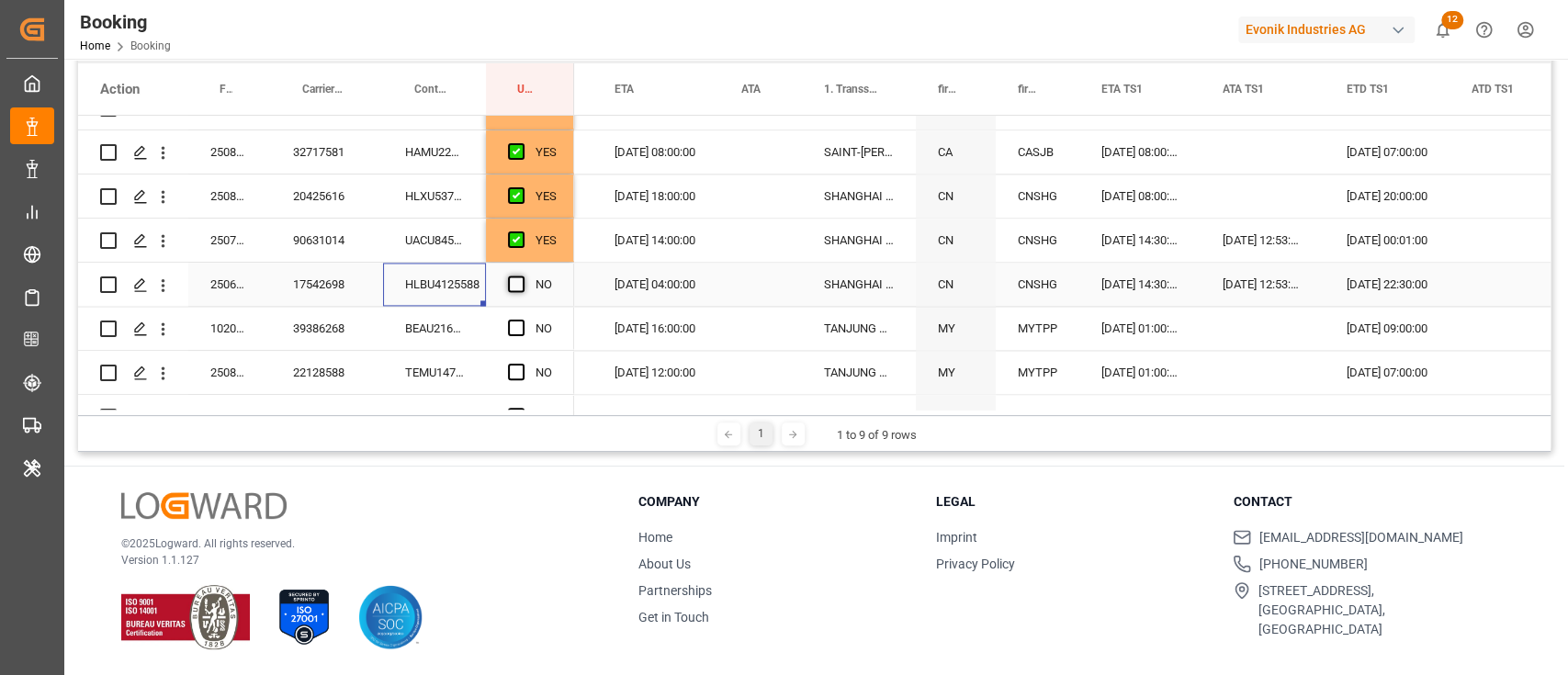
click at [522, 276] on input "Press SPACE to select this row." at bounding box center [522, 276] width 0 height 0
click at [469, 313] on div "BEAU2166301" at bounding box center [435, 328] width 103 height 43
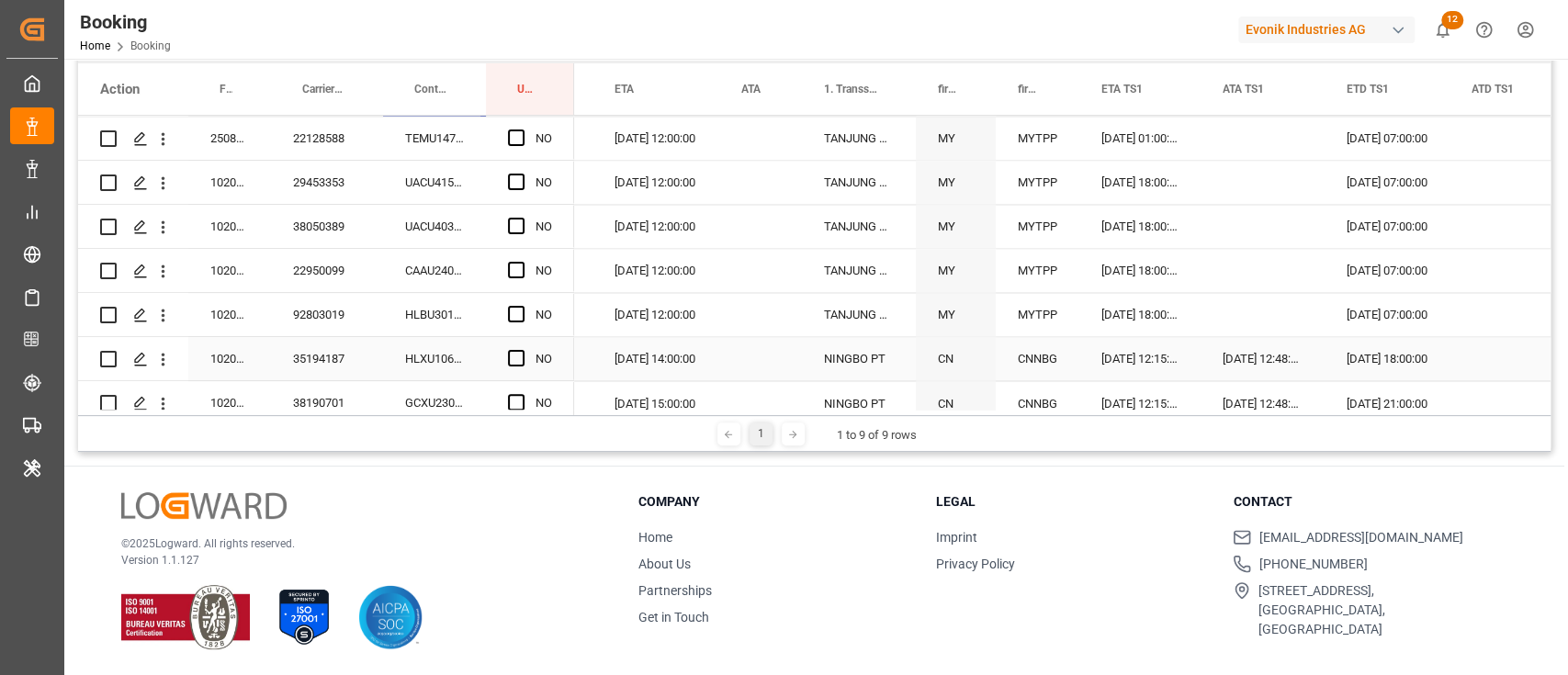
scroll to position [1949, 0]
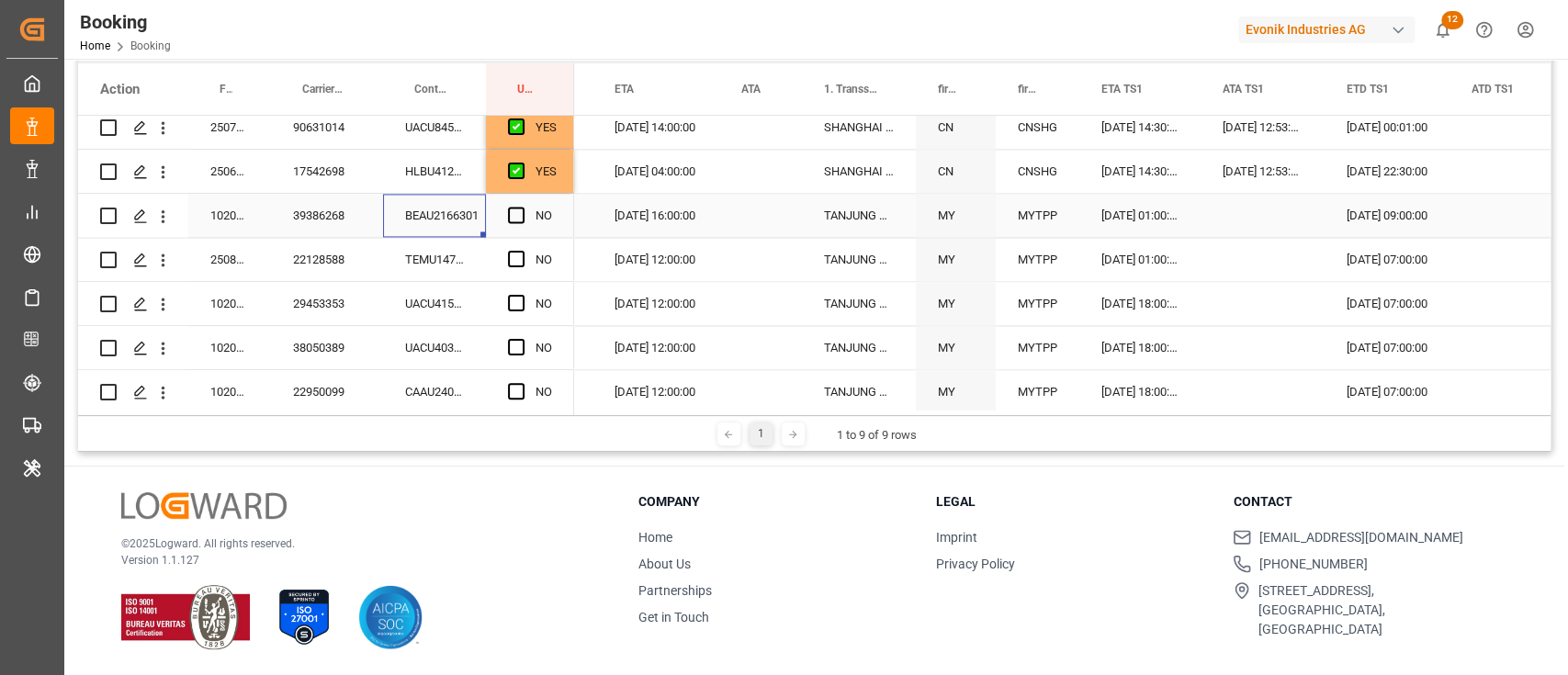
click at [524, 210] on div "Press SPACE to select this row." at bounding box center [521, 216] width 28 height 42
click at [522, 251] on span "Press SPACE to select this row." at bounding box center [515, 259] width 16 height 16
click at [522, 251] on input "Press SPACE to select this row." at bounding box center [522, 251] width 0 height 0
click at [508, 209] on span "Press SPACE to select this row." at bounding box center [515, 214] width 16 height 16
click at [522, 206] on input "Press SPACE to select this row." at bounding box center [522, 206] width 0 height 0
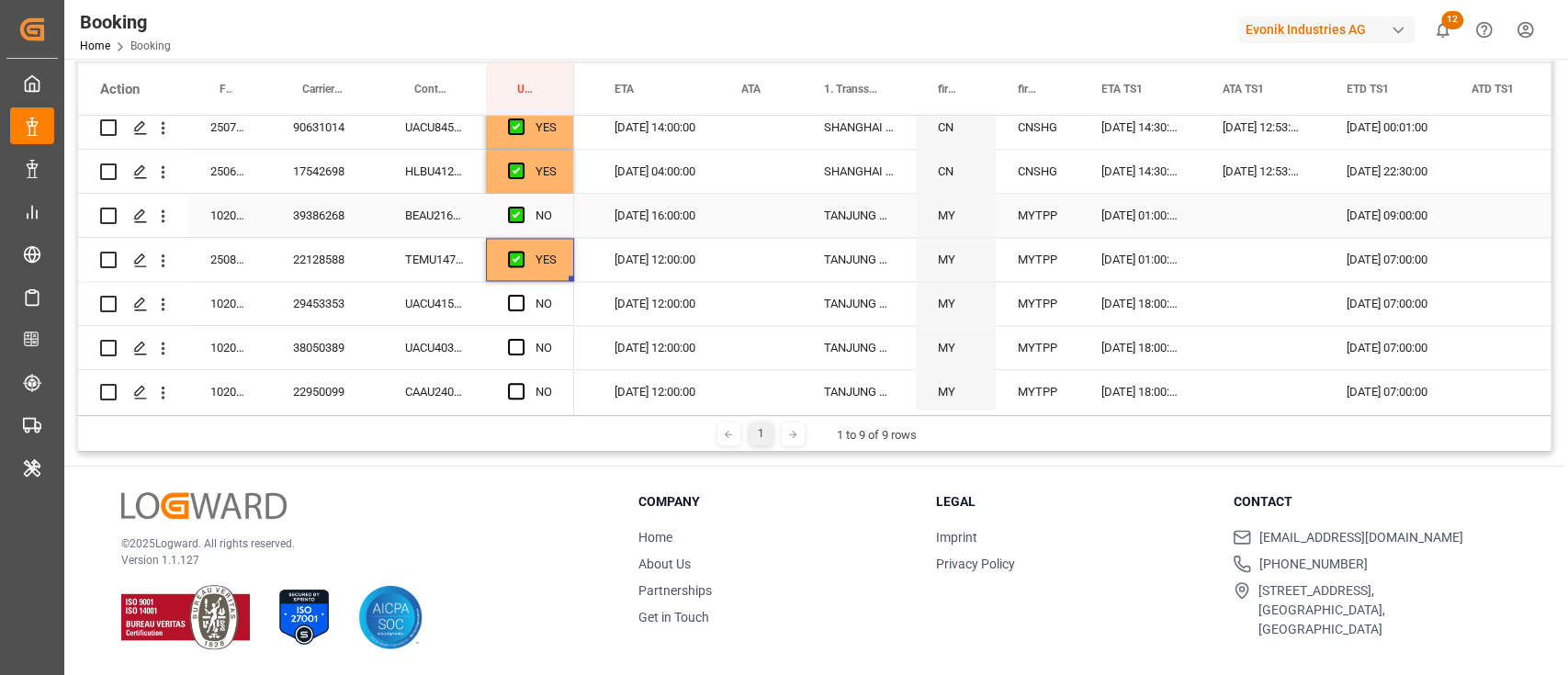
click at [512, 223] on div "Press SPACE to select this row." at bounding box center [521, 216] width 28 height 42
click at [431, 284] on div "UACU4157696" at bounding box center [435, 303] width 103 height 43
click at [497, 305] on div "NO" at bounding box center [530, 303] width 88 height 43
click at [519, 304] on span "Press SPACE to select this row." at bounding box center [515, 302] width 16 height 16
click at [522, 295] on input "Press SPACE to select this row." at bounding box center [522, 295] width 0 height 0
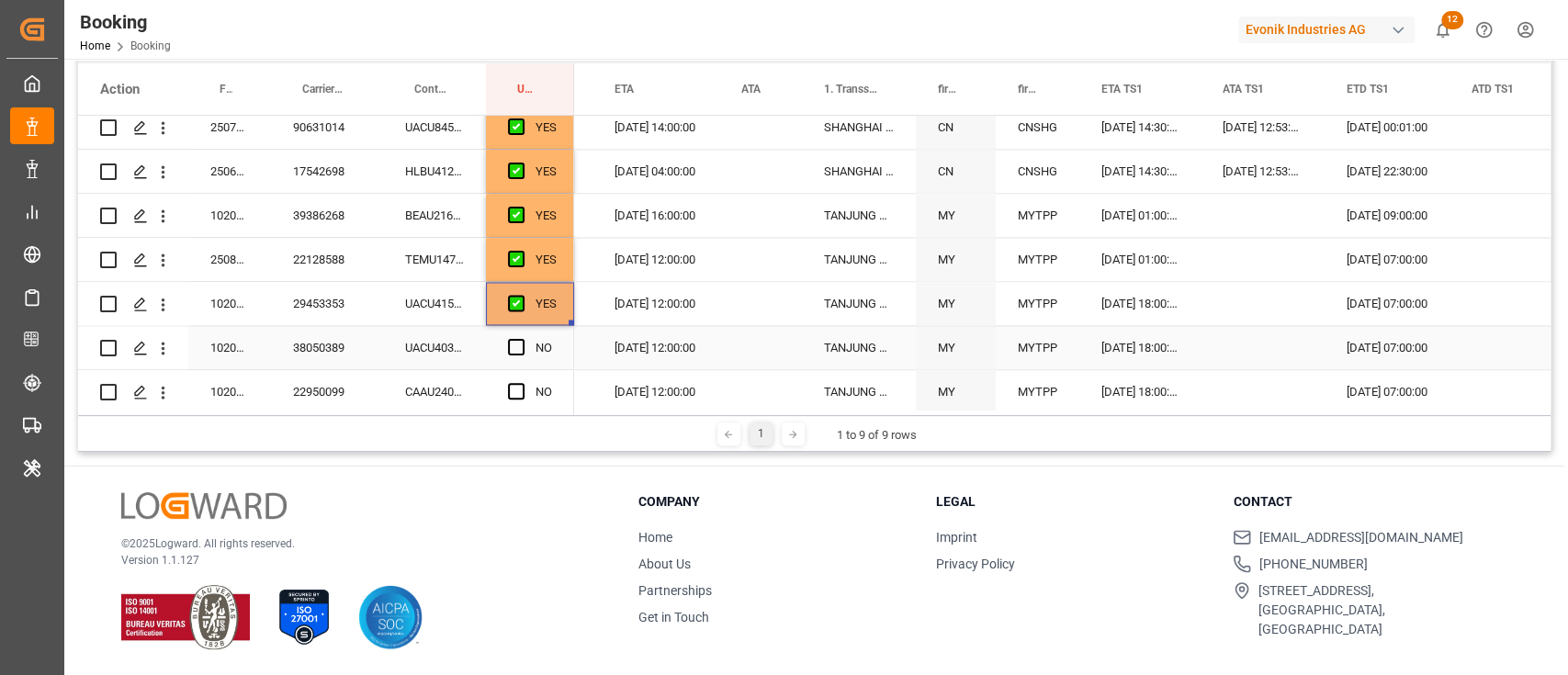
click at [466, 351] on div "UACU4032528" at bounding box center [435, 347] width 103 height 43
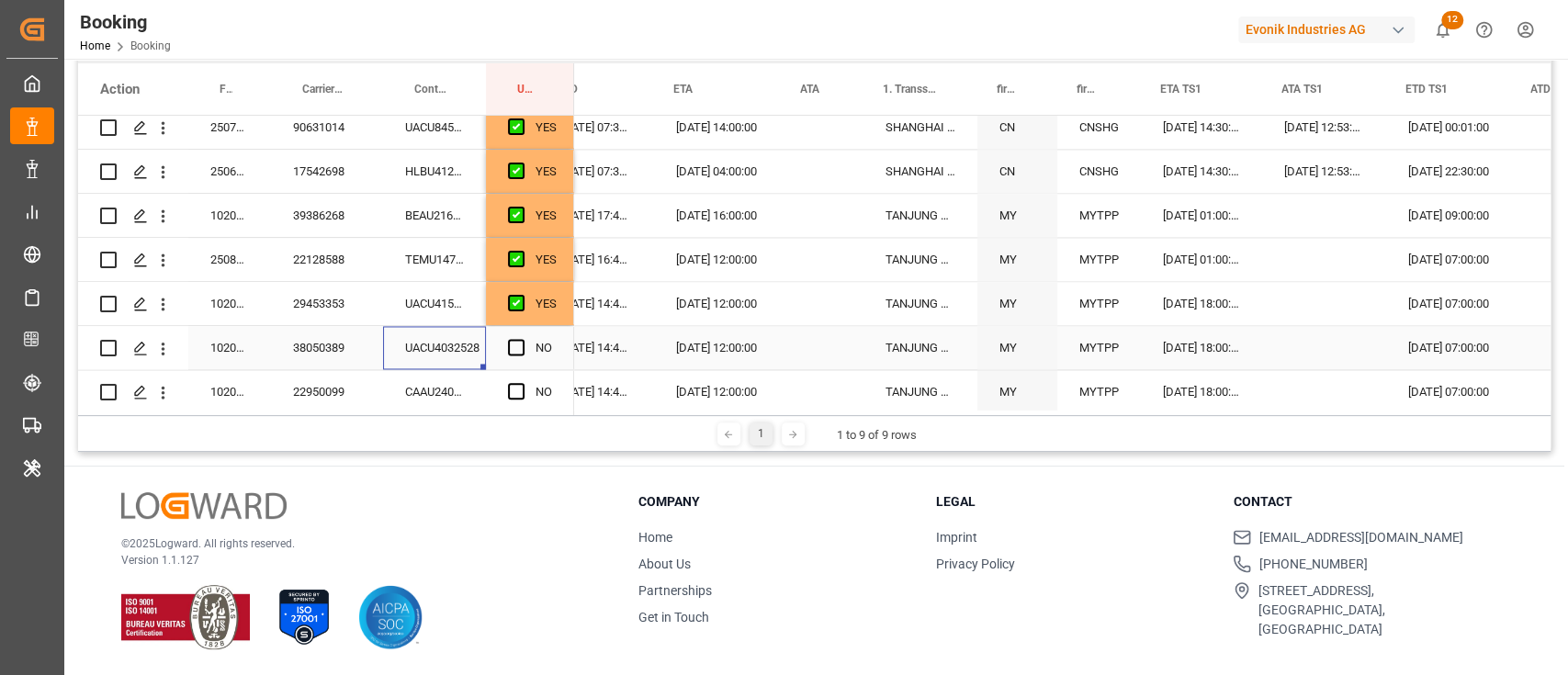
scroll to position [0, 2033]
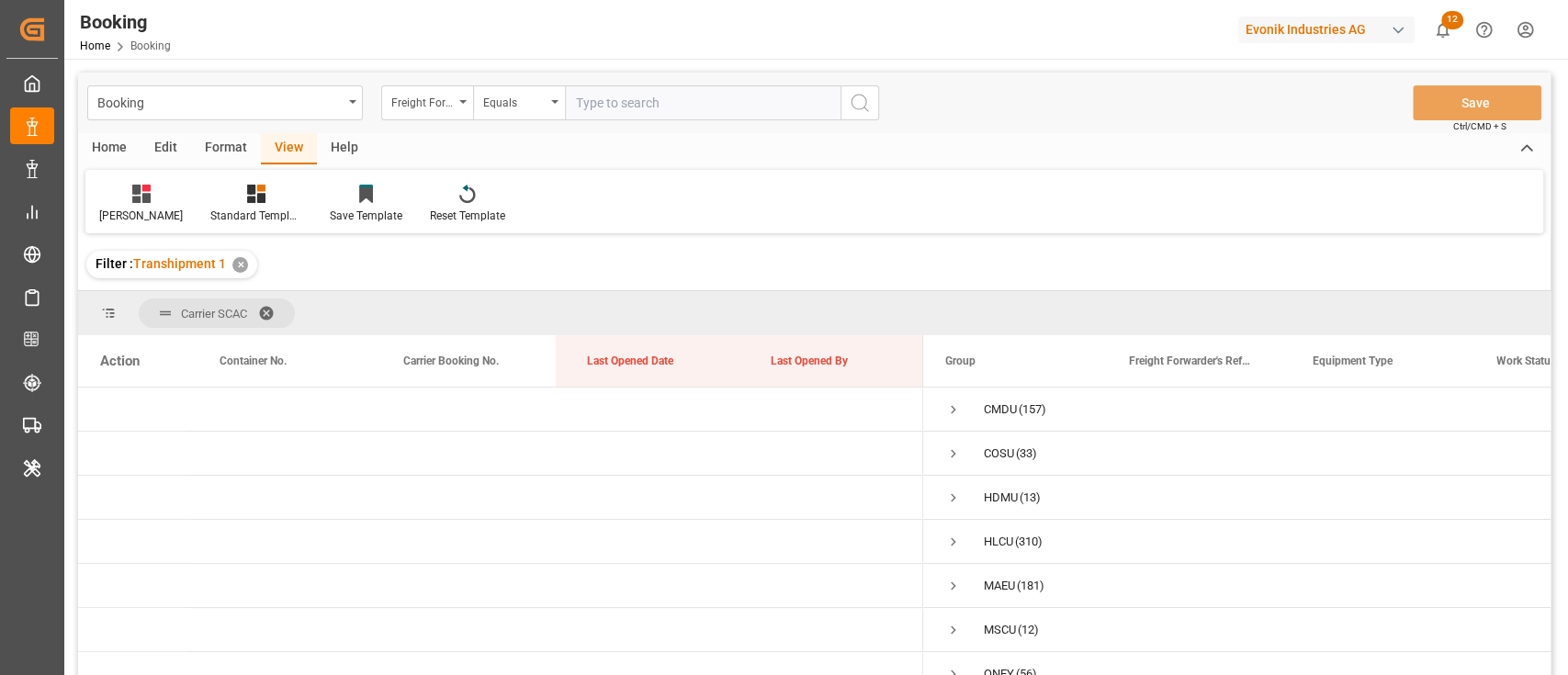
scroll to position [108, 0]
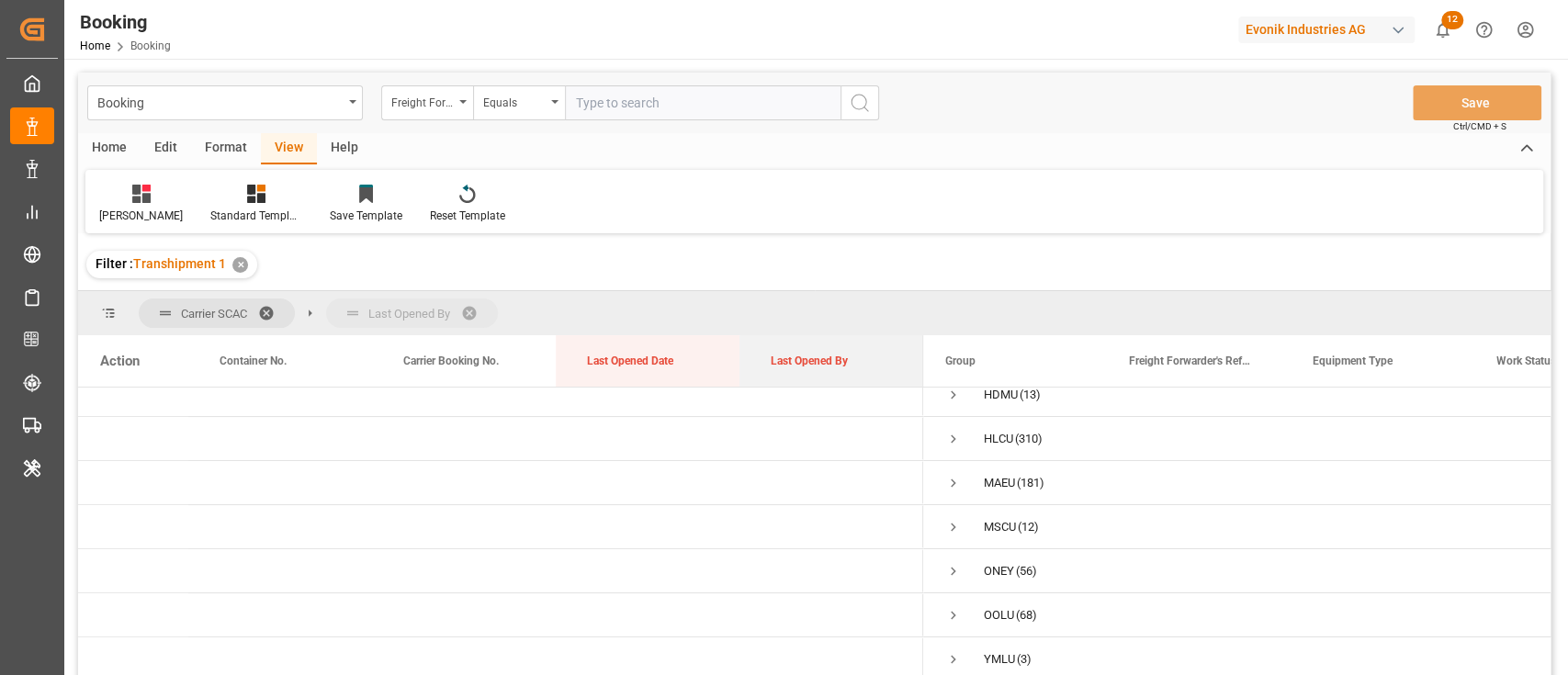
drag, startPoint x: 771, startPoint y: 364, endPoint x: 804, endPoint y: 306, distance: 66.7
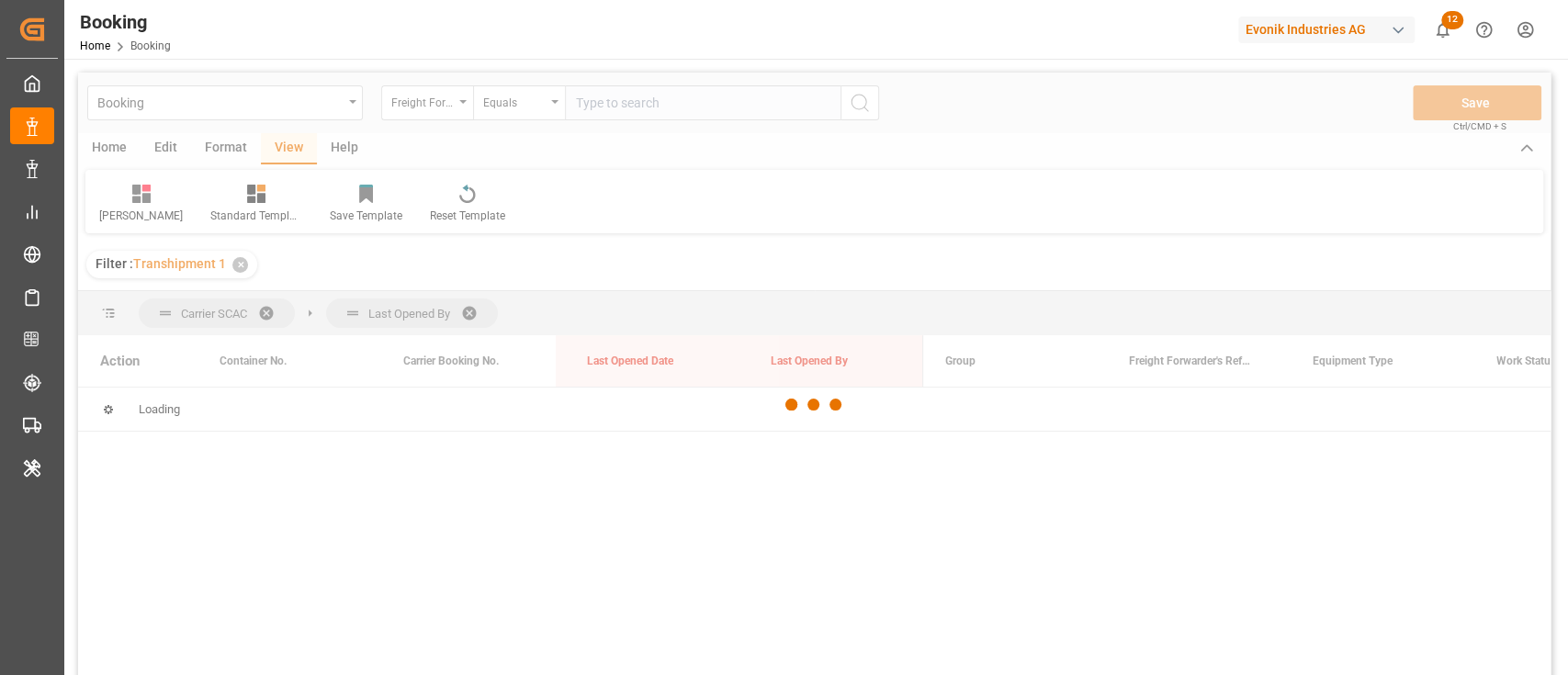
scroll to position [122, 0]
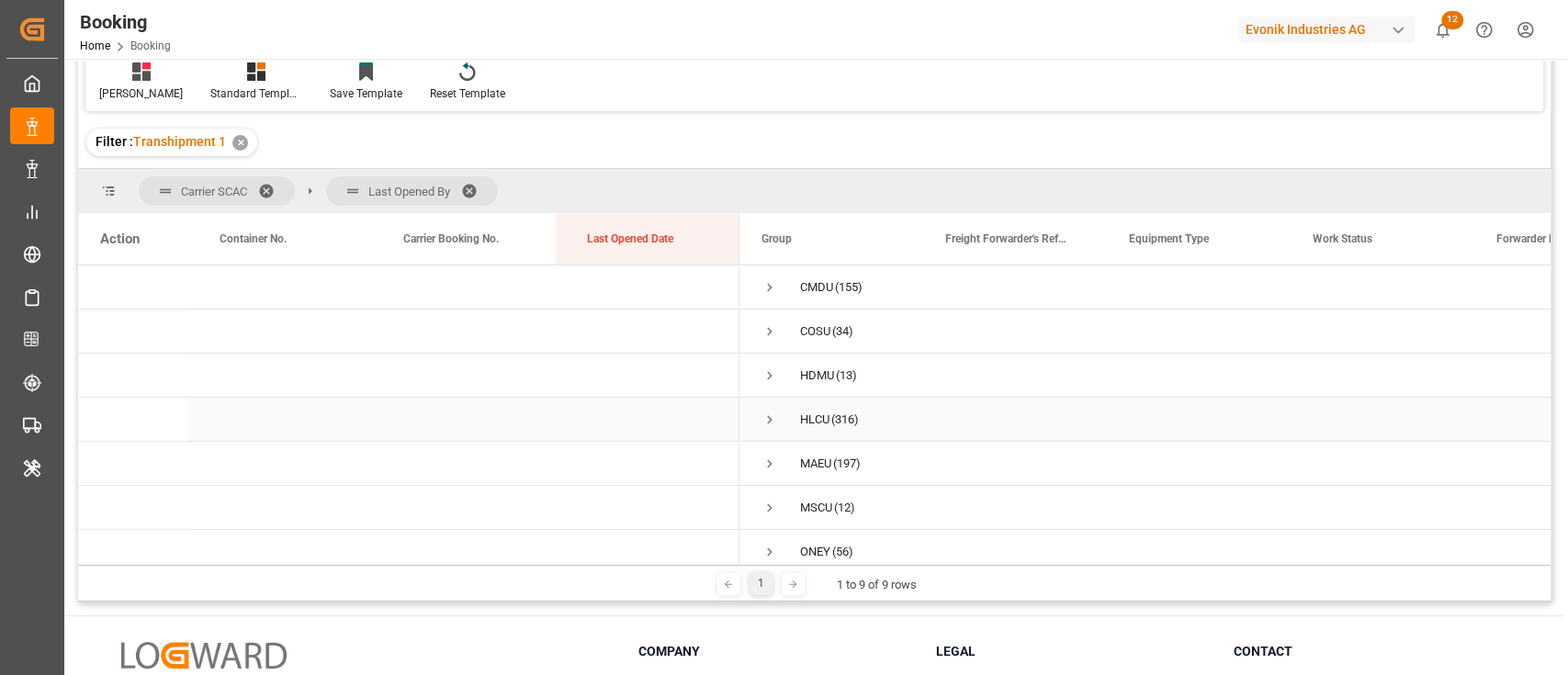
click at [772, 426] on span "Press SPACE to select this row." at bounding box center [769, 419] width 16 height 16
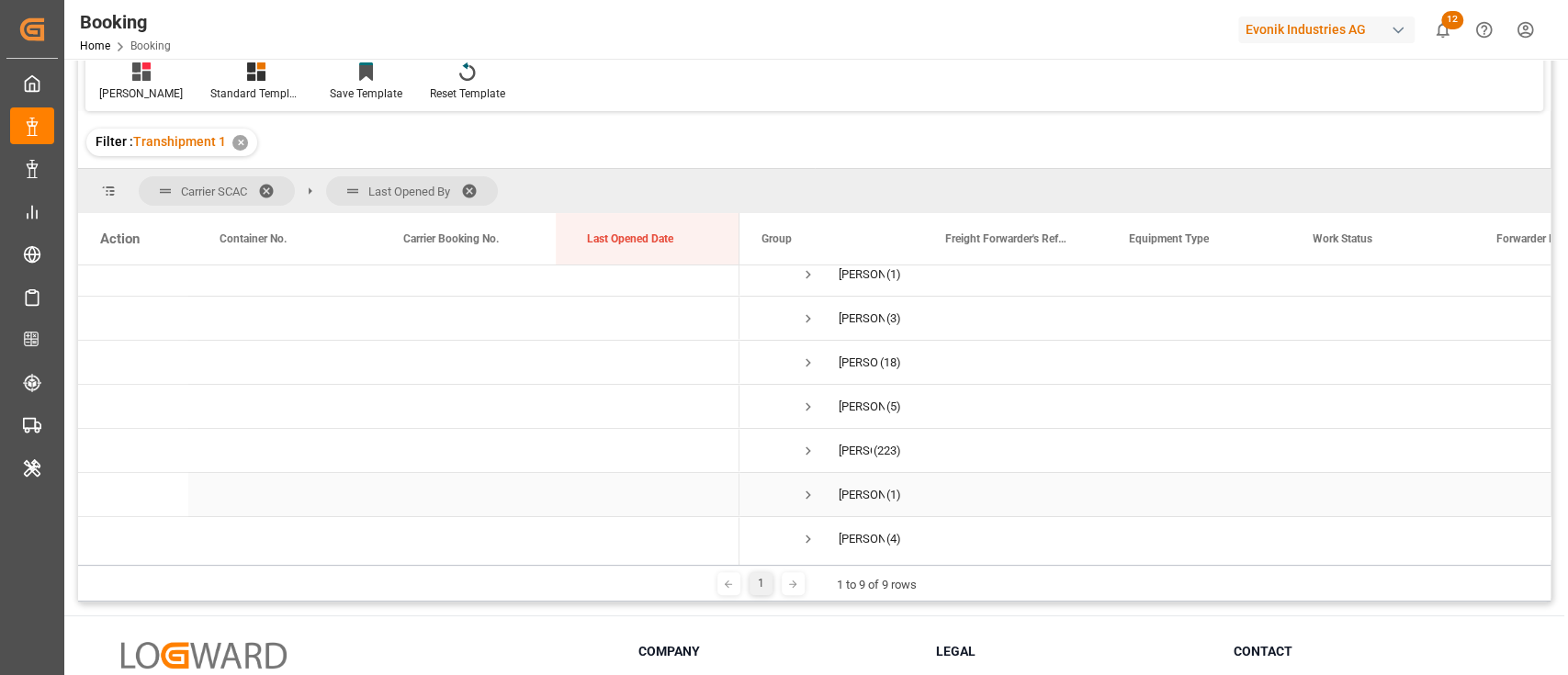
scroll to position [244, 0]
click at [470, 187] on span at bounding box center [475, 190] width 29 height 16
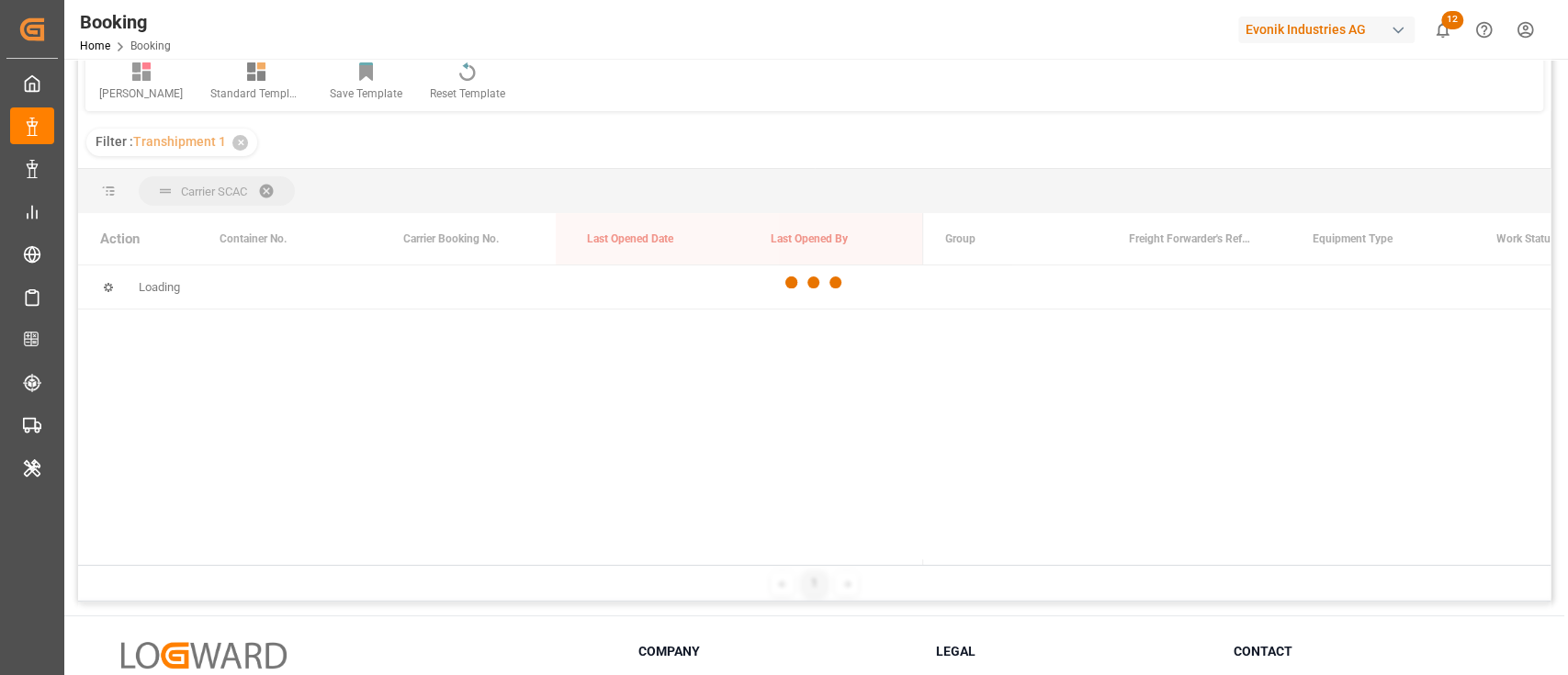
scroll to position [0, 0]
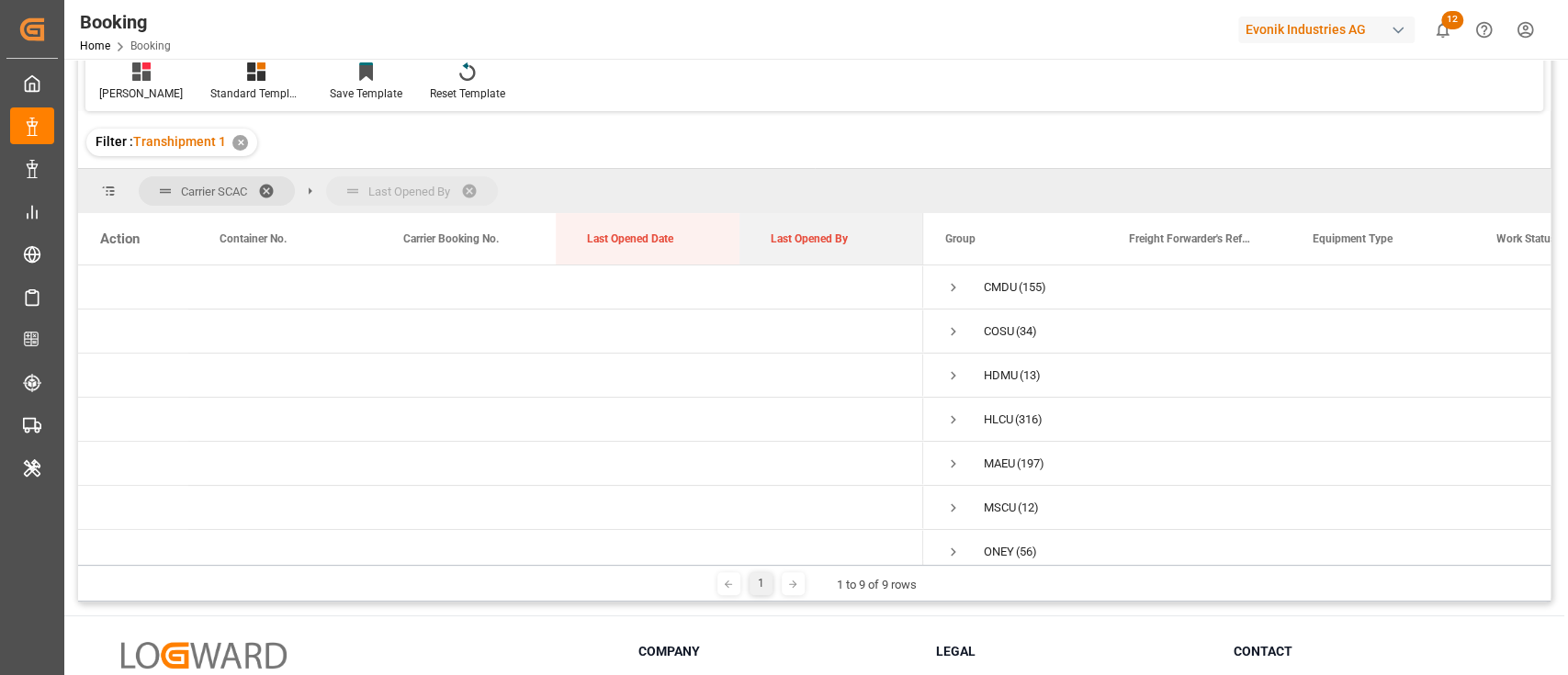
drag, startPoint x: 788, startPoint y: 239, endPoint x: 788, endPoint y: 191, distance: 48.0
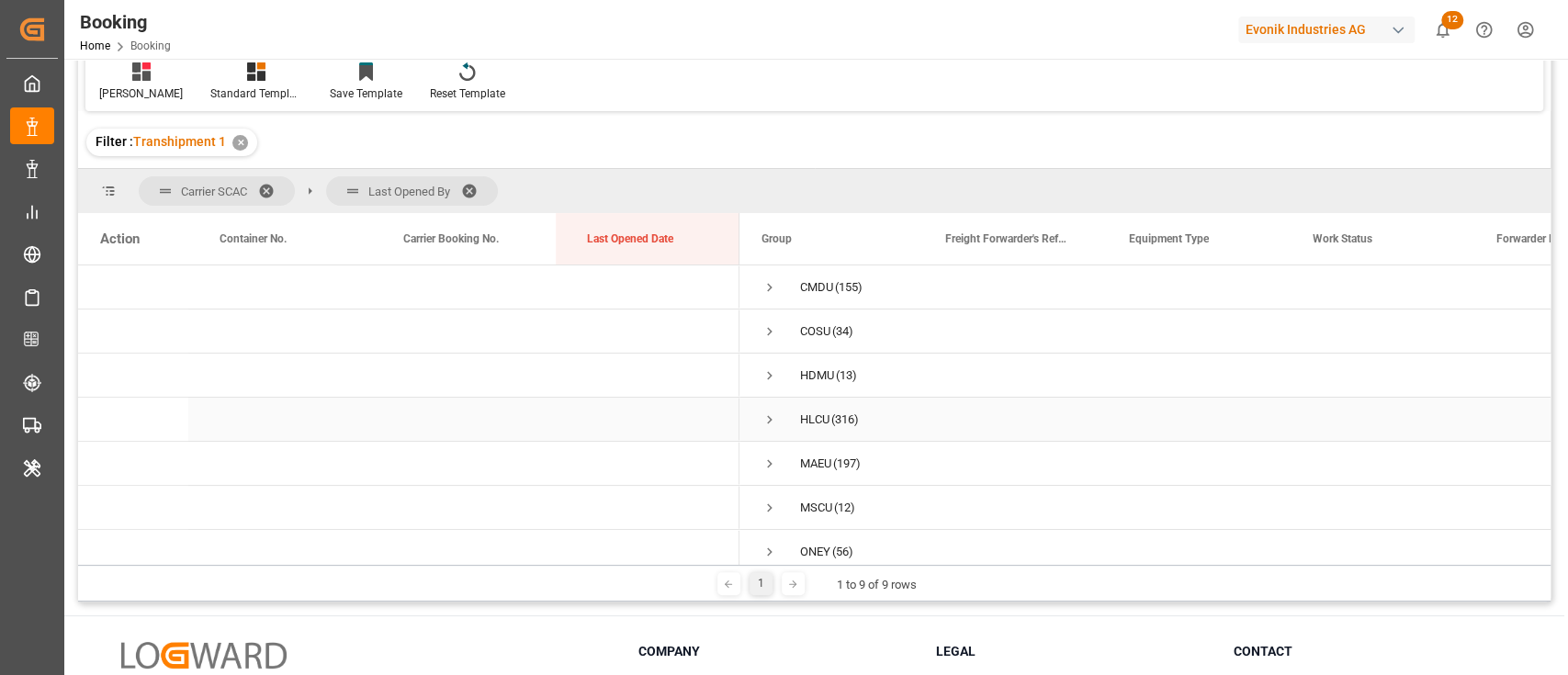
click at [770, 423] on span "Press SPACE to select this row." at bounding box center [769, 419] width 16 height 16
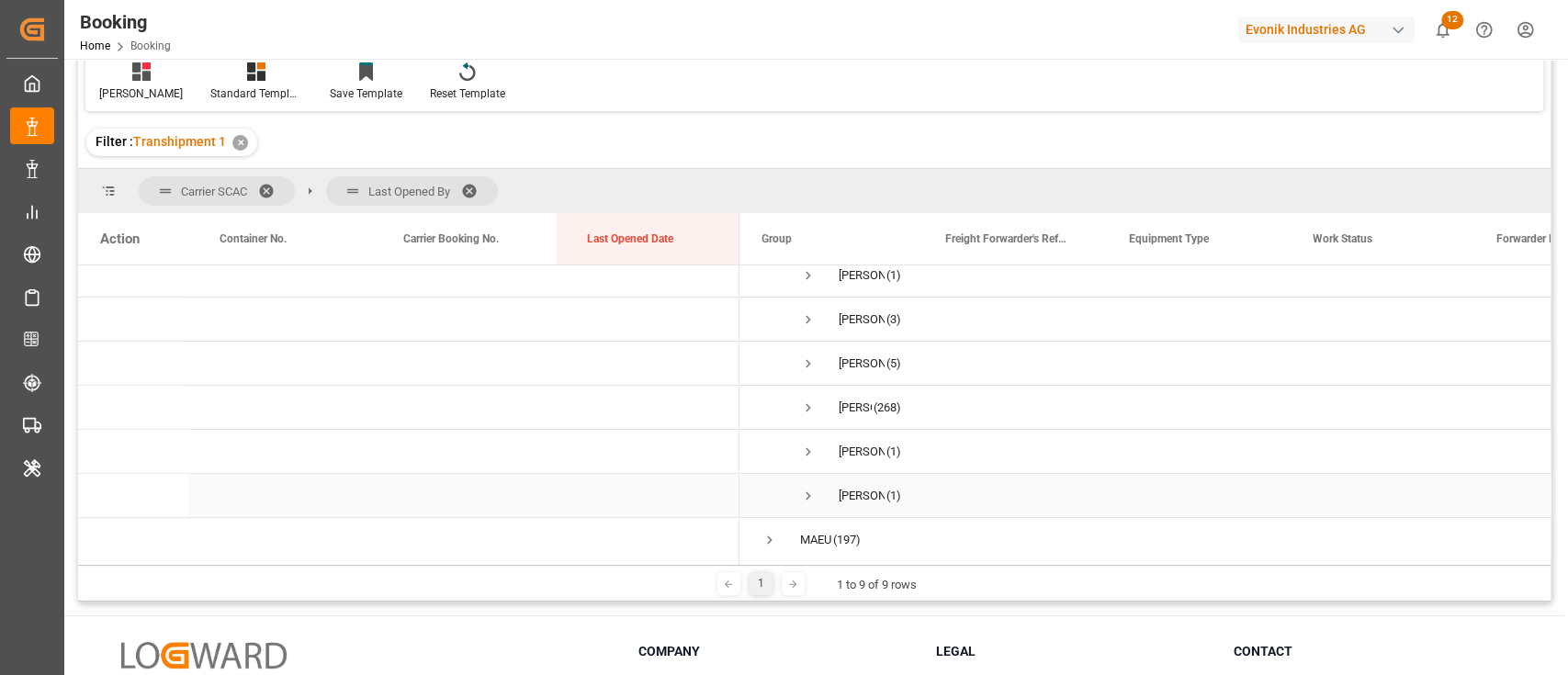
scroll to position [244, 0]
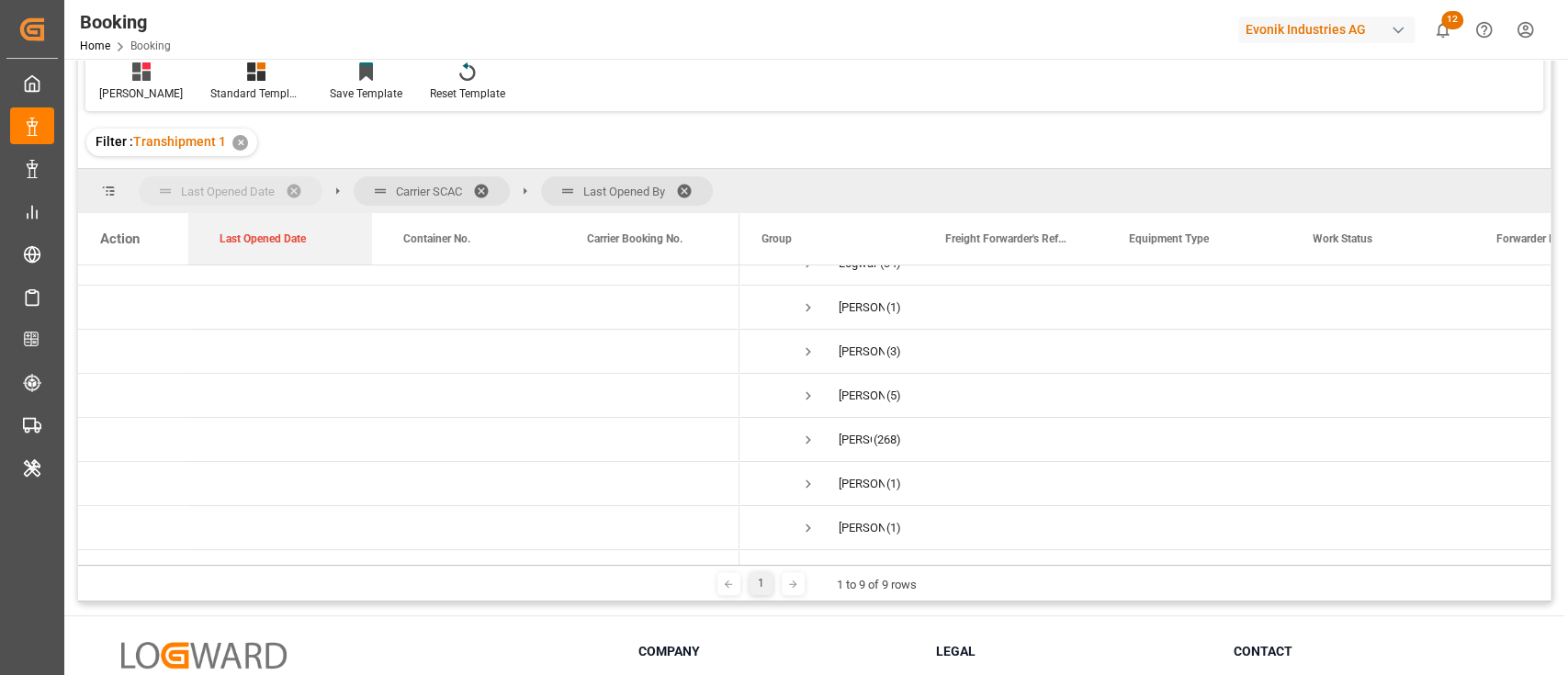
drag, startPoint x: 658, startPoint y: 232, endPoint x: 222, endPoint y: 169, distance: 440.5
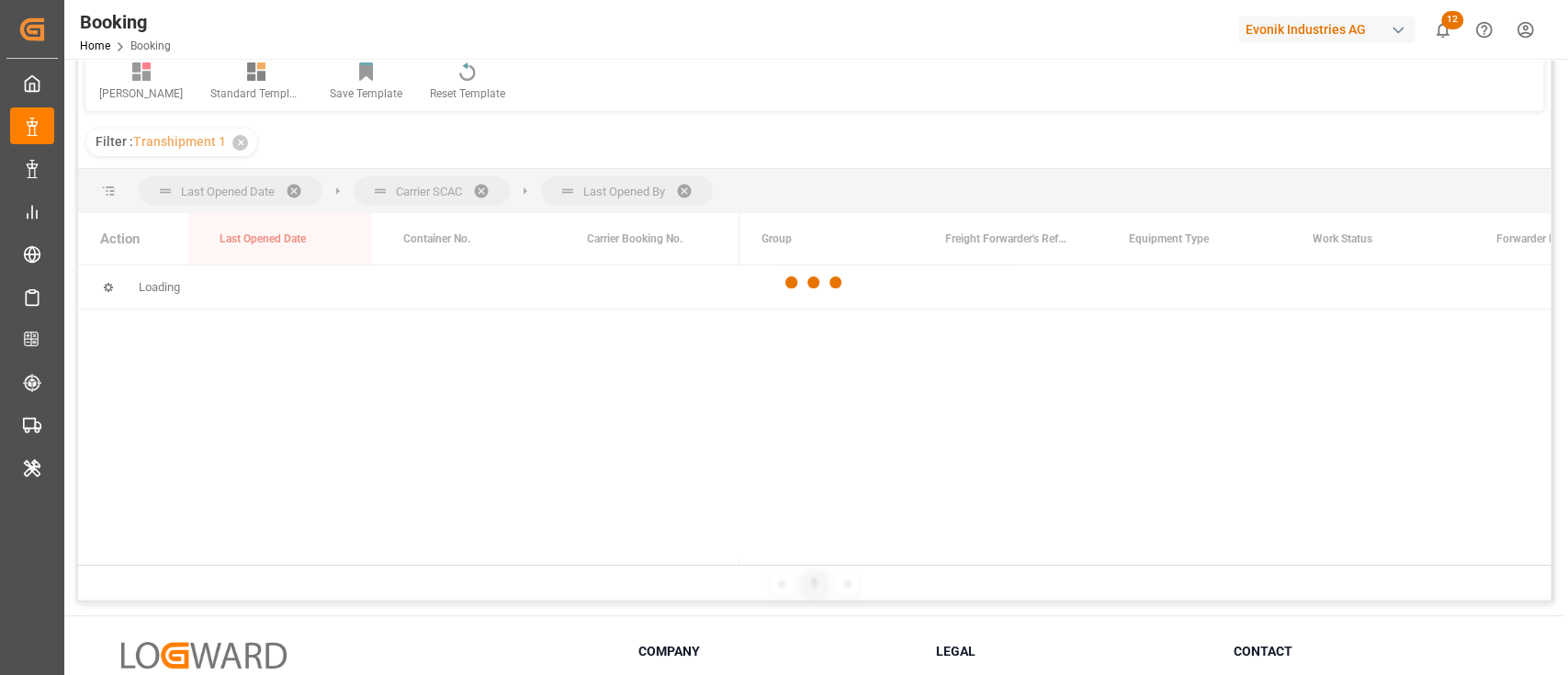
scroll to position [0, 0]
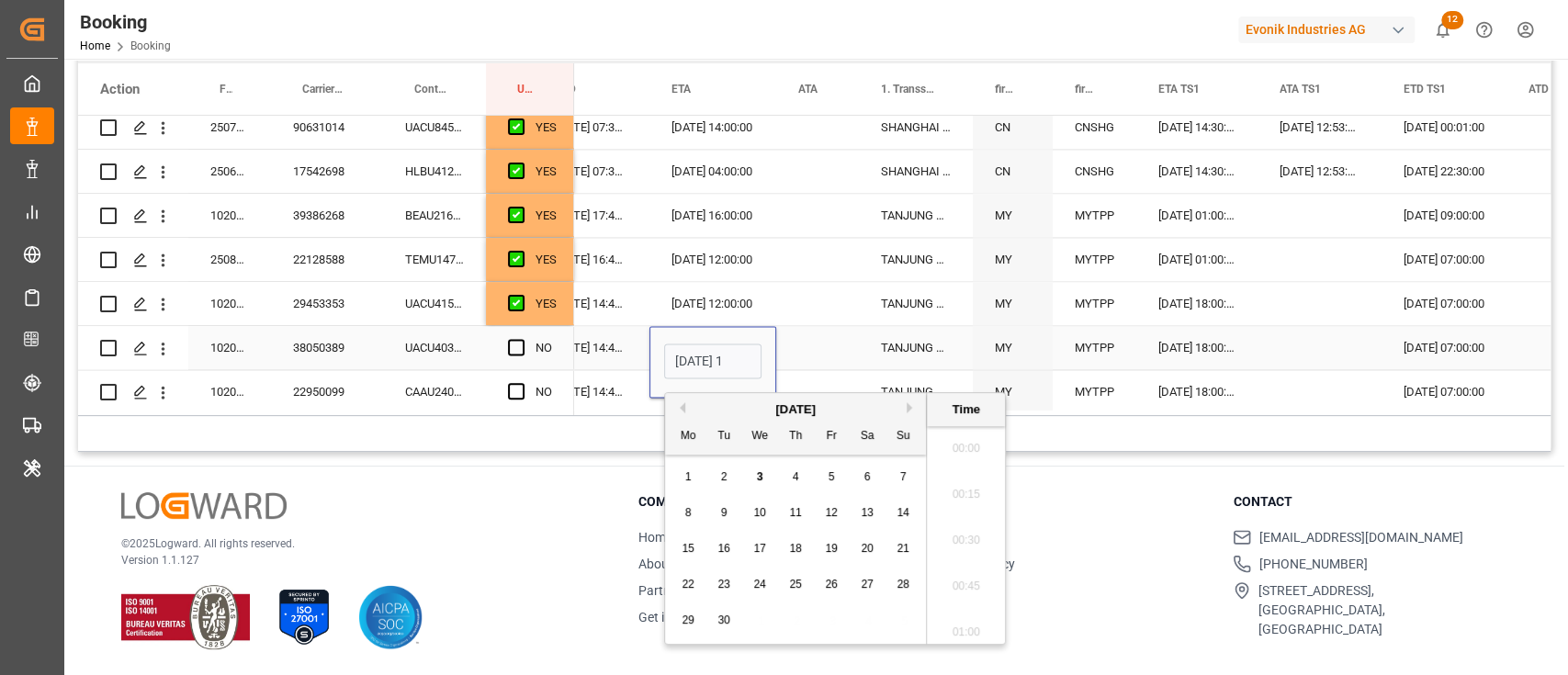
scroll to position [2943, 0]
click at [685, 577] on span "22" at bounding box center [687, 584] width 12 height 13
type input "[DATE] 12:00"
click at [782, 362] on div "Press SPACE to select this row." at bounding box center [817, 347] width 83 height 43
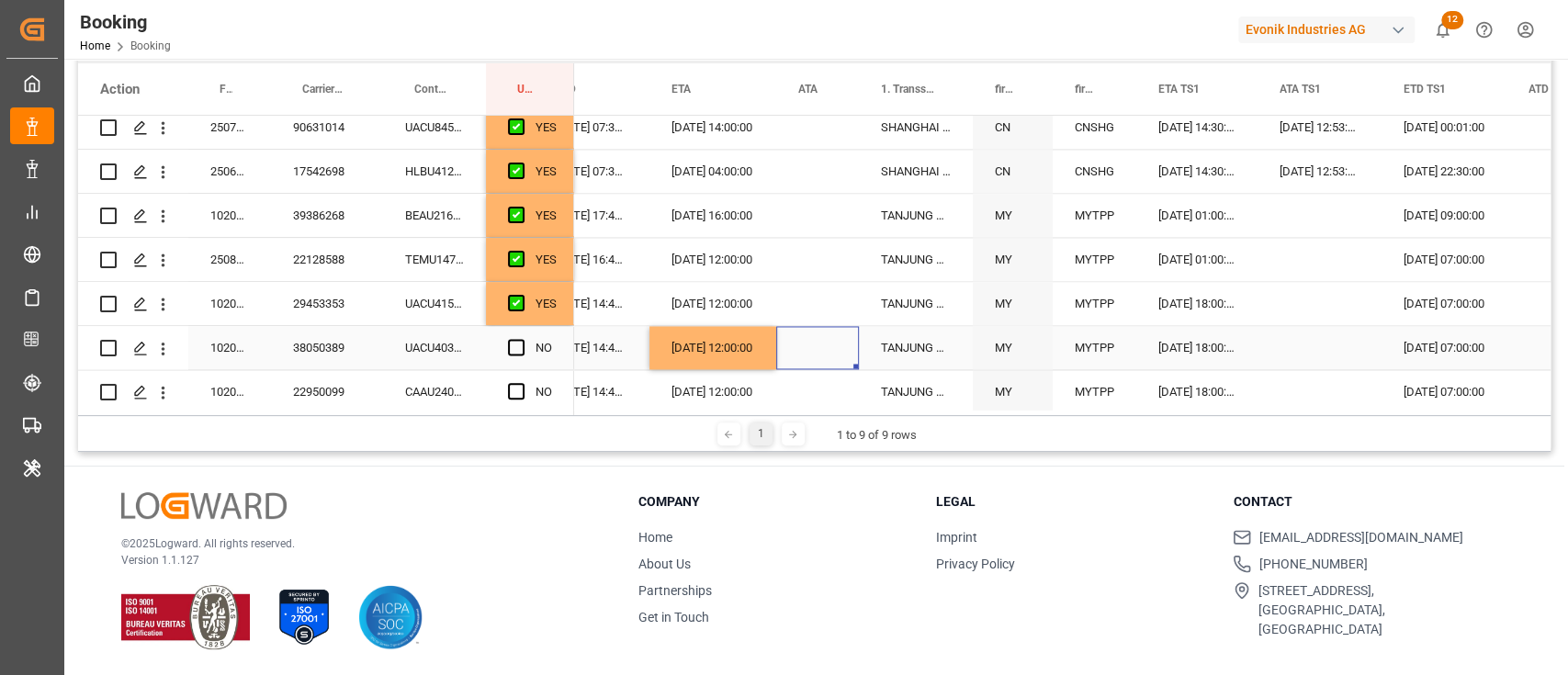
click at [529, 342] on div "Press SPACE to select this row." at bounding box center [521, 348] width 28 height 42
click at [518, 344] on span "Press SPACE to select this row." at bounding box center [515, 346] width 16 height 16
click at [522, 338] on input "Press SPACE to select this row." at bounding box center [522, 338] width 0 height 0
click at [467, 386] on div "CAAU2403257" at bounding box center [435, 391] width 103 height 43
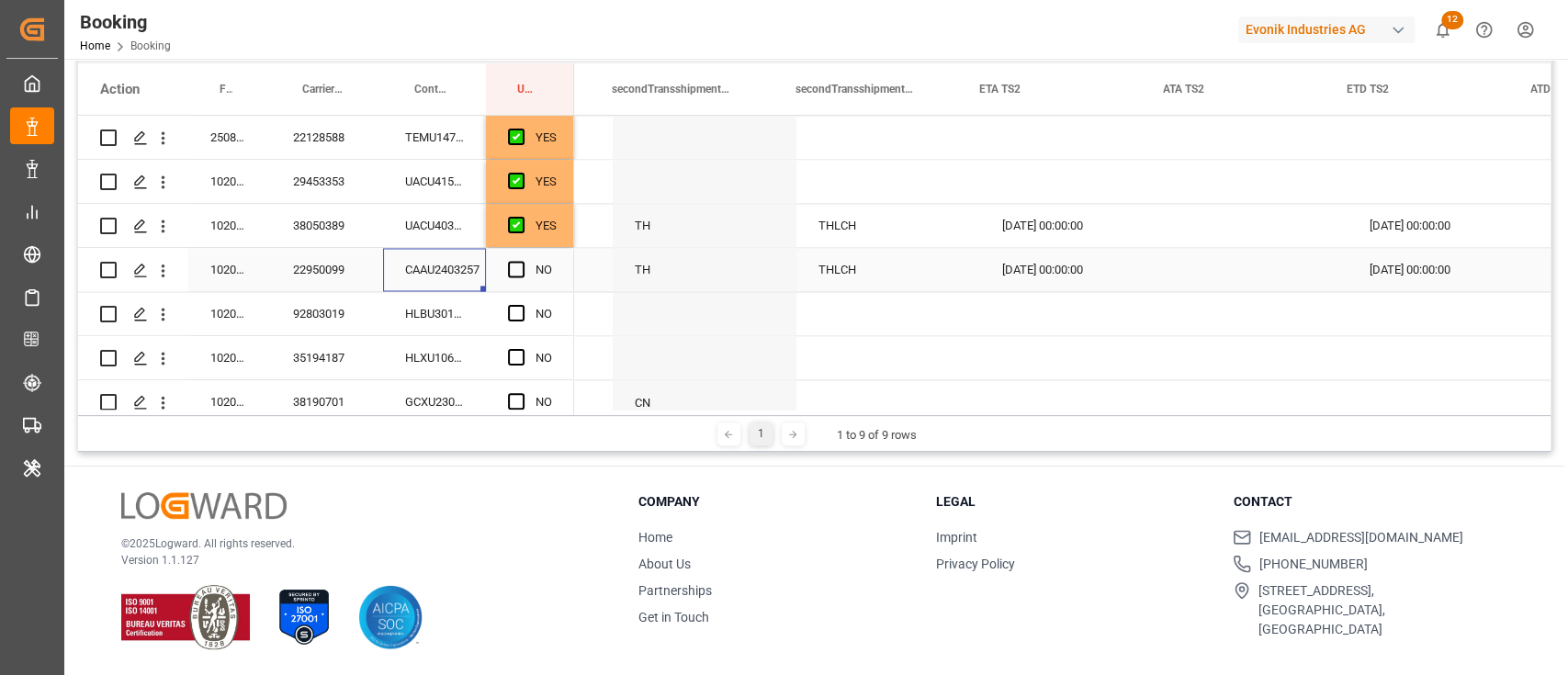
scroll to position [0, 3327]
click at [1092, 230] on div "[DATE] 00:00:00" at bounding box center [1038, 224] width 184 height 43
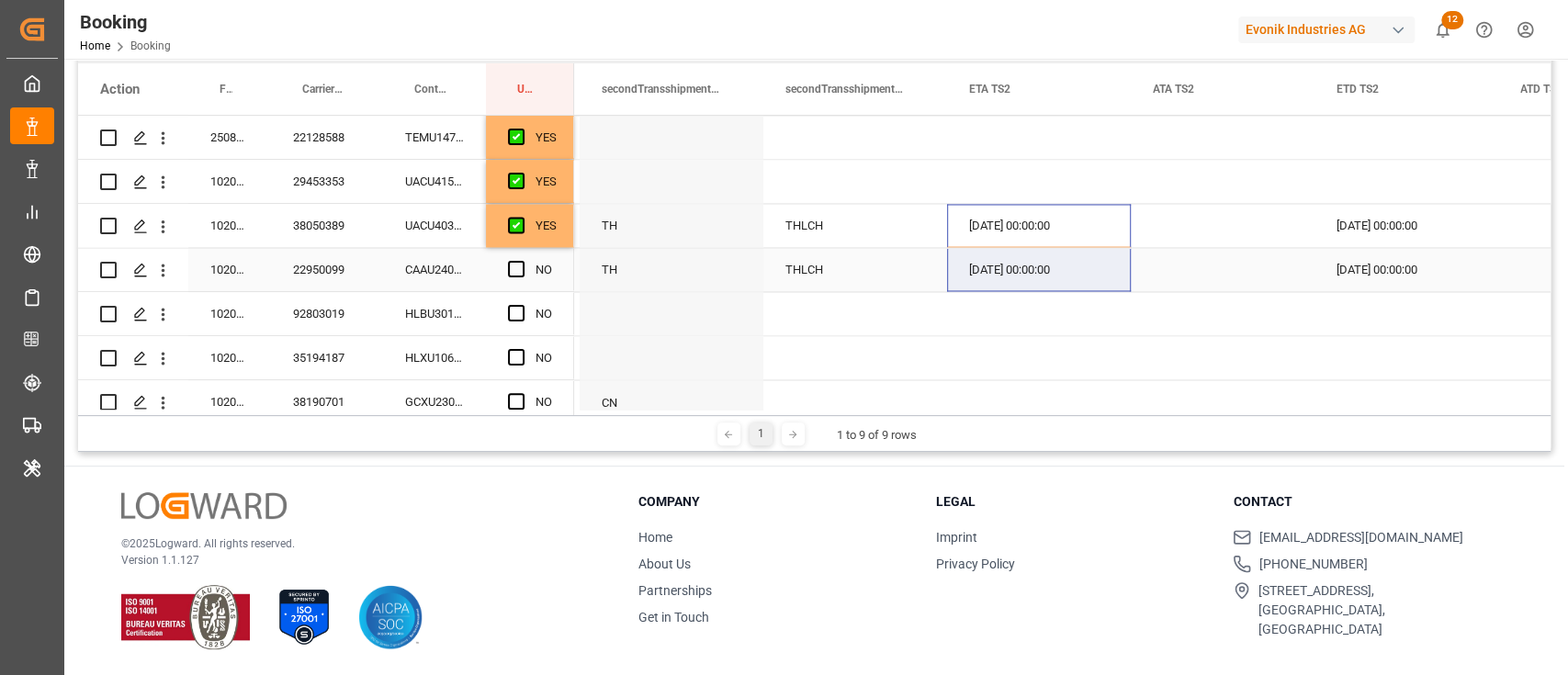
drag, startPoint x: 1124, startPoint y: 242, endPoint x: 1124, endPoint y: 265, distance: 23.0
click at [1134, 243] on div "Press SPACE to select this row." at bounding box center [1222, 224] width 184 height 43
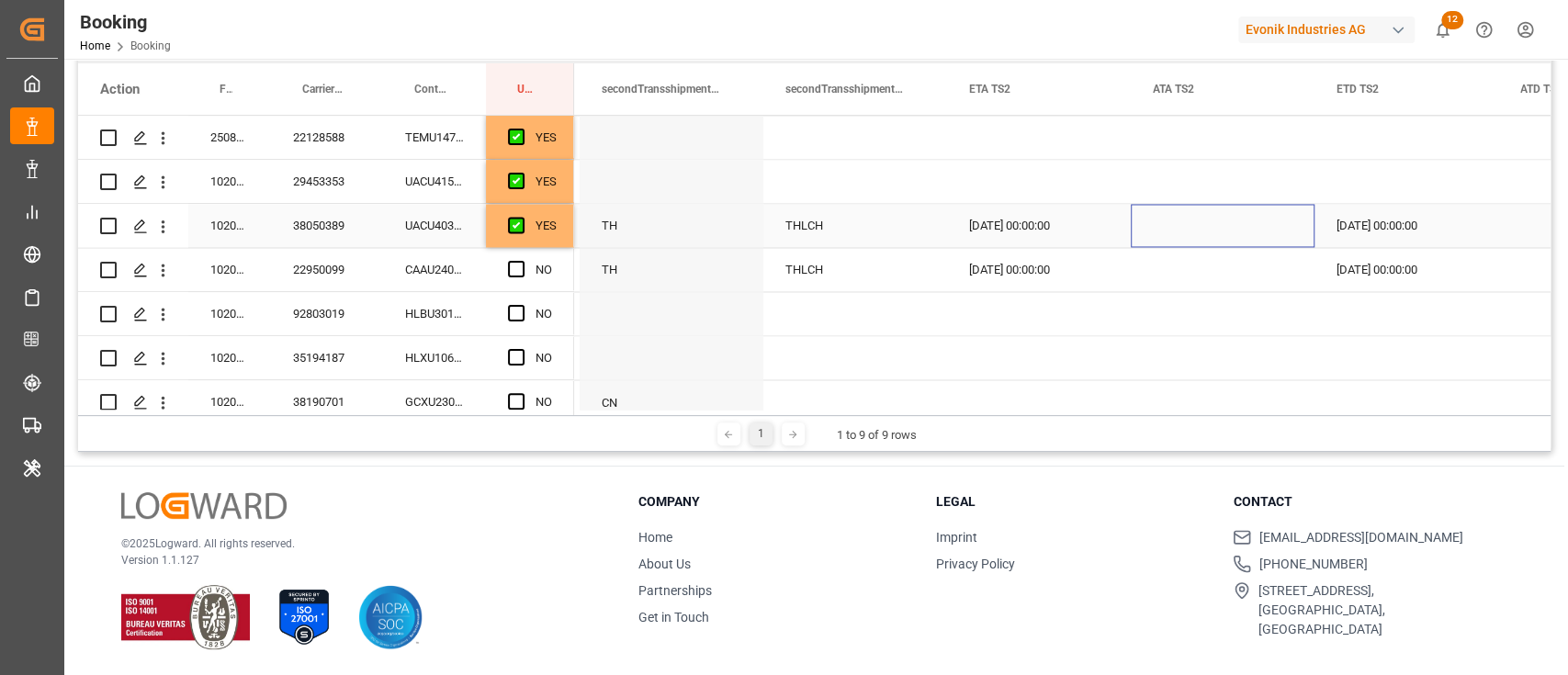
click at [1114, 237] on div "[DATE] 00:00:00" at bounding box center [1038, 224] width 184 height 43
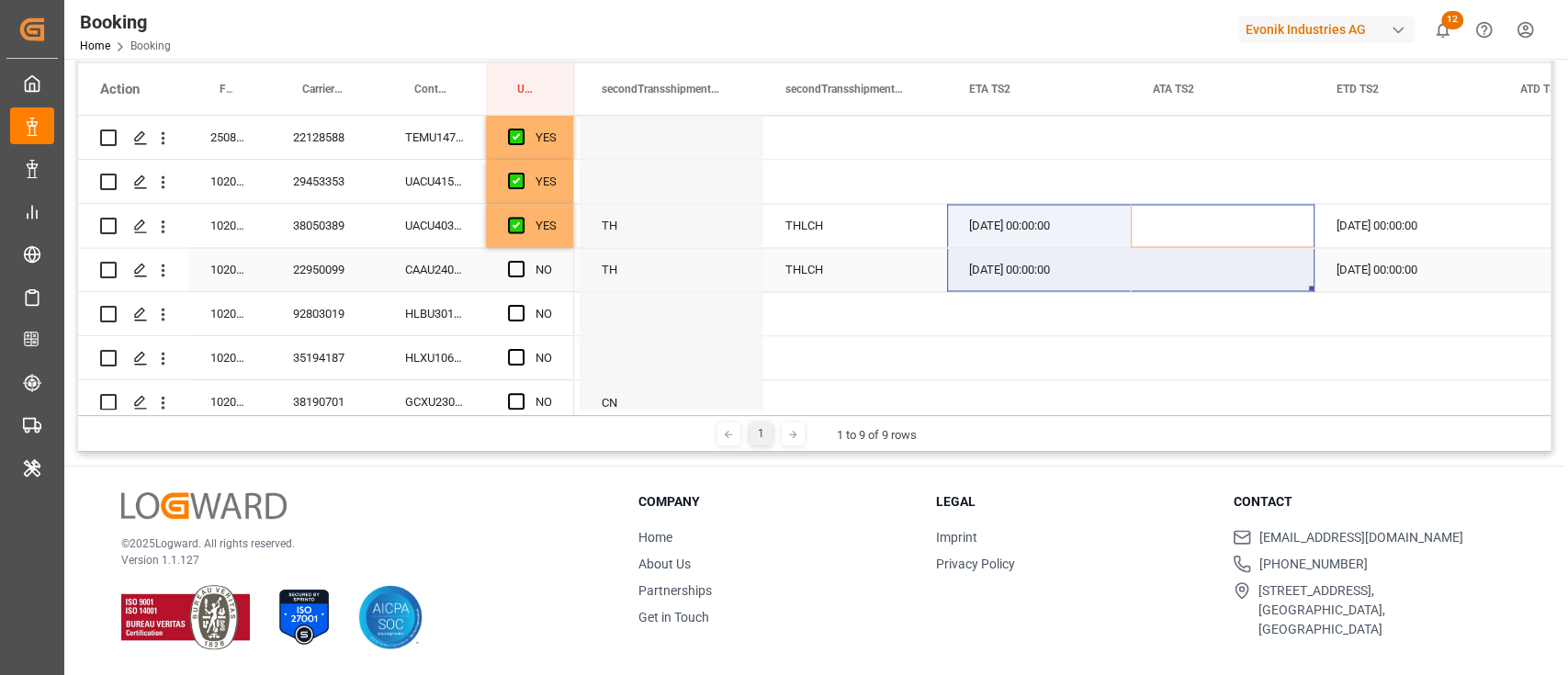
drag, startPoint x: 1129, startPoint y: 241, endPoint x: 1123, endPoint y: 268, distance: 27.7
click at [1113, 219] on div "[DATE] 00:00:00" at bounding box center [1038, 224] width 184 height 43
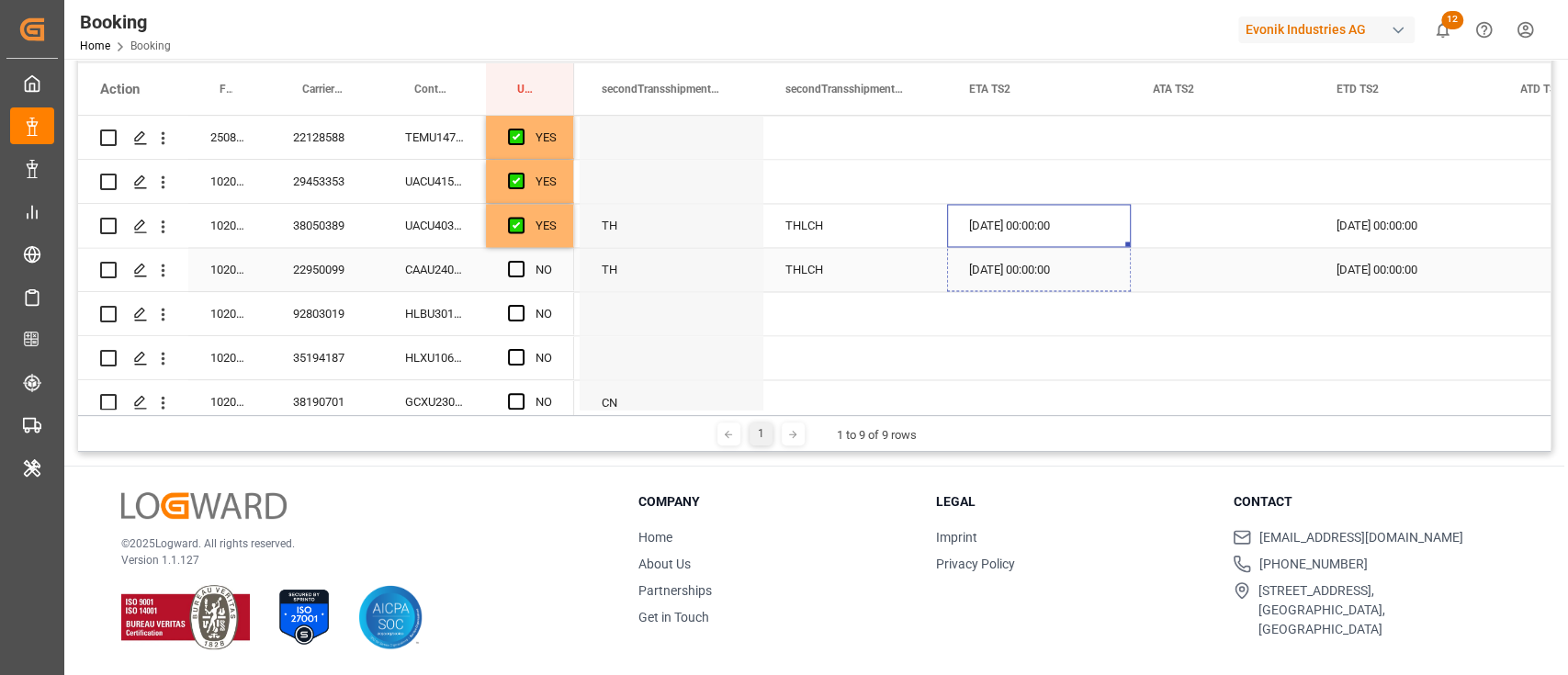
drag, startPoint x: 1128, startPoint y: 245, endPoint x: 1116, endPoint y: 290, distance: 46.6
click at [1366, 237] on div "[DATE] 00:00:00" at bounding box center [1405, 224] width 184 height 43
drag, startPoint x: 1495, startPoint y: 242, endPoint x: 1491, endPoint y: 259, distance: 17.5
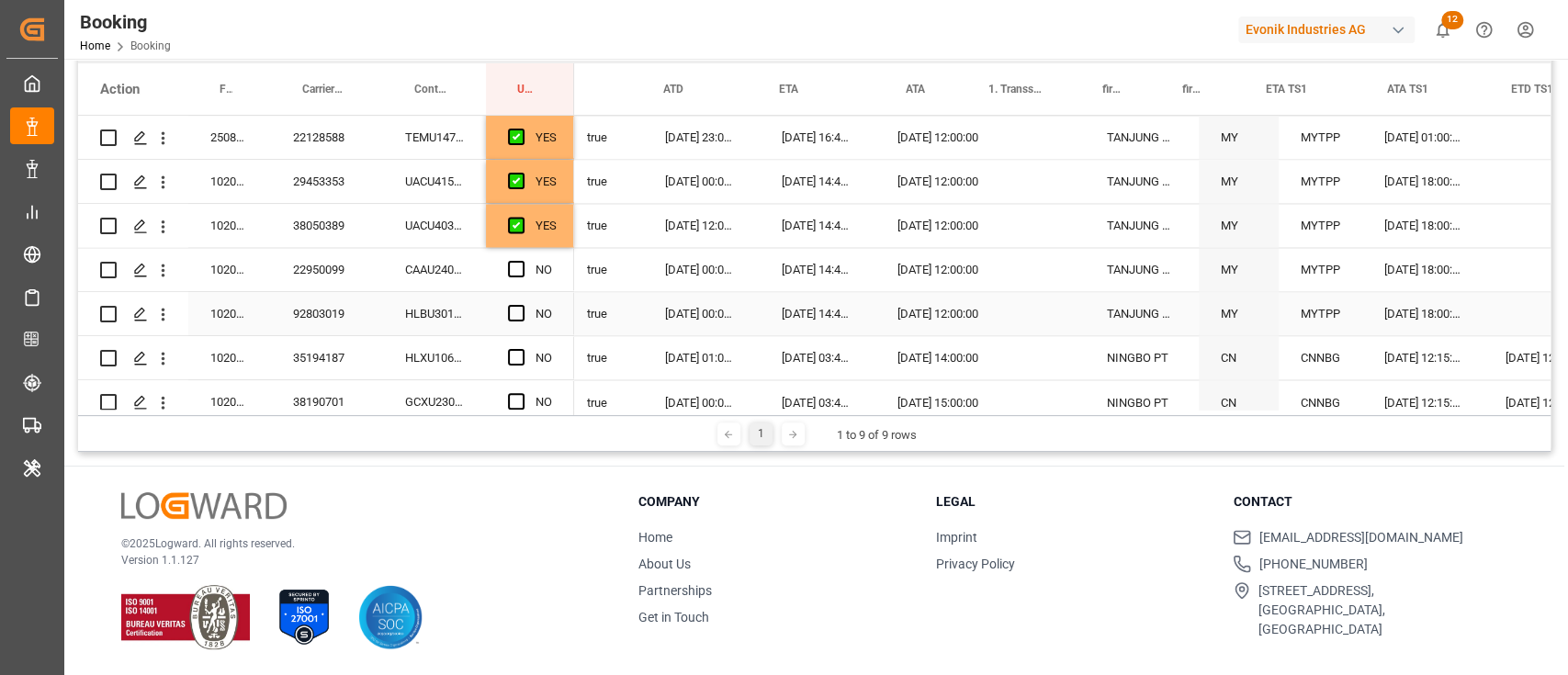
scroll to position [0, 0]
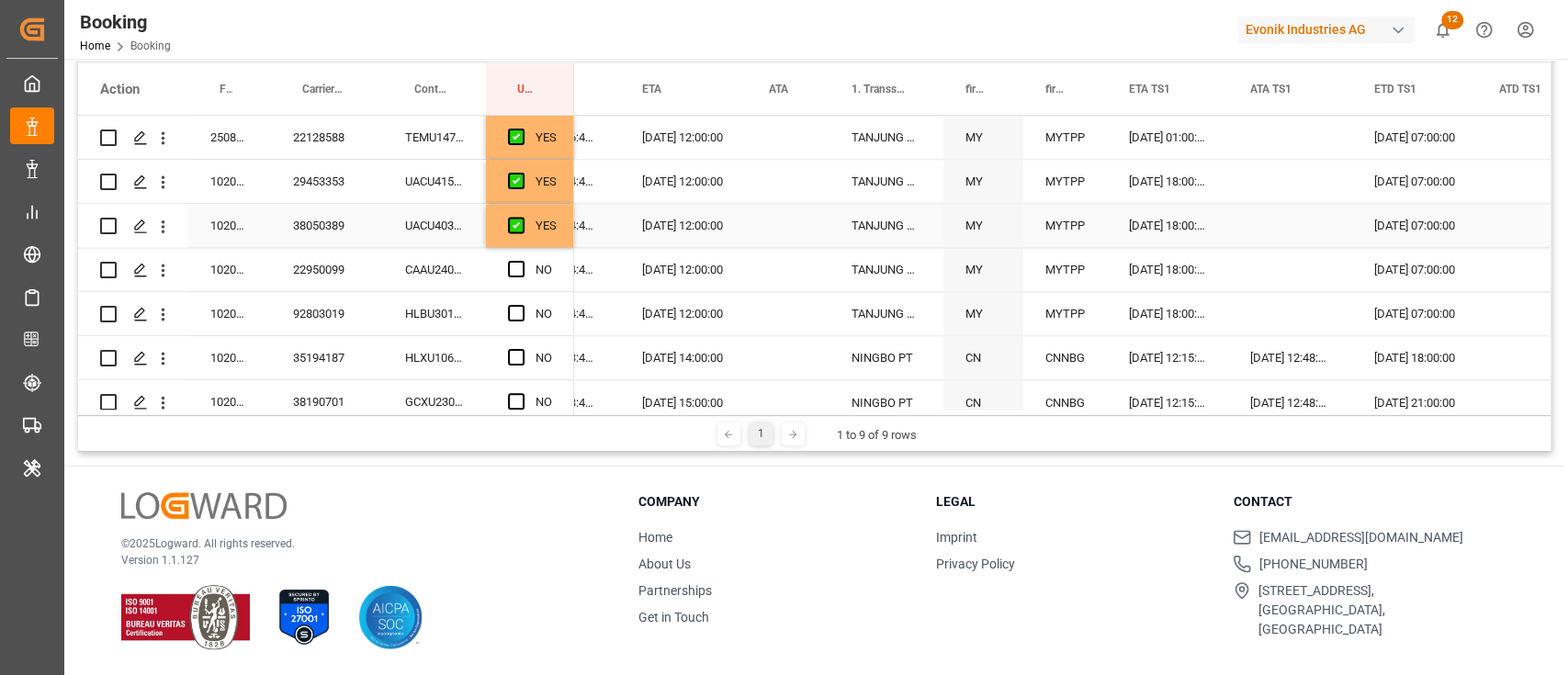
click at [707, 235] on div "[DATE] 12:00:00" at bounding box center [683, 224] width 126 height 43
drag, startPoint x: 742, startPoint y: 241, endPoint x: 738, endPoint y: 263, distance: 22.4
click at [519, 268] on span "Press SPACE to select this row." at bounding box center [515, 268] width 16 height 16
click at [522, 260] on input "Press SPACE to select this row." at bounding box center [522, 260] width 0 height 0
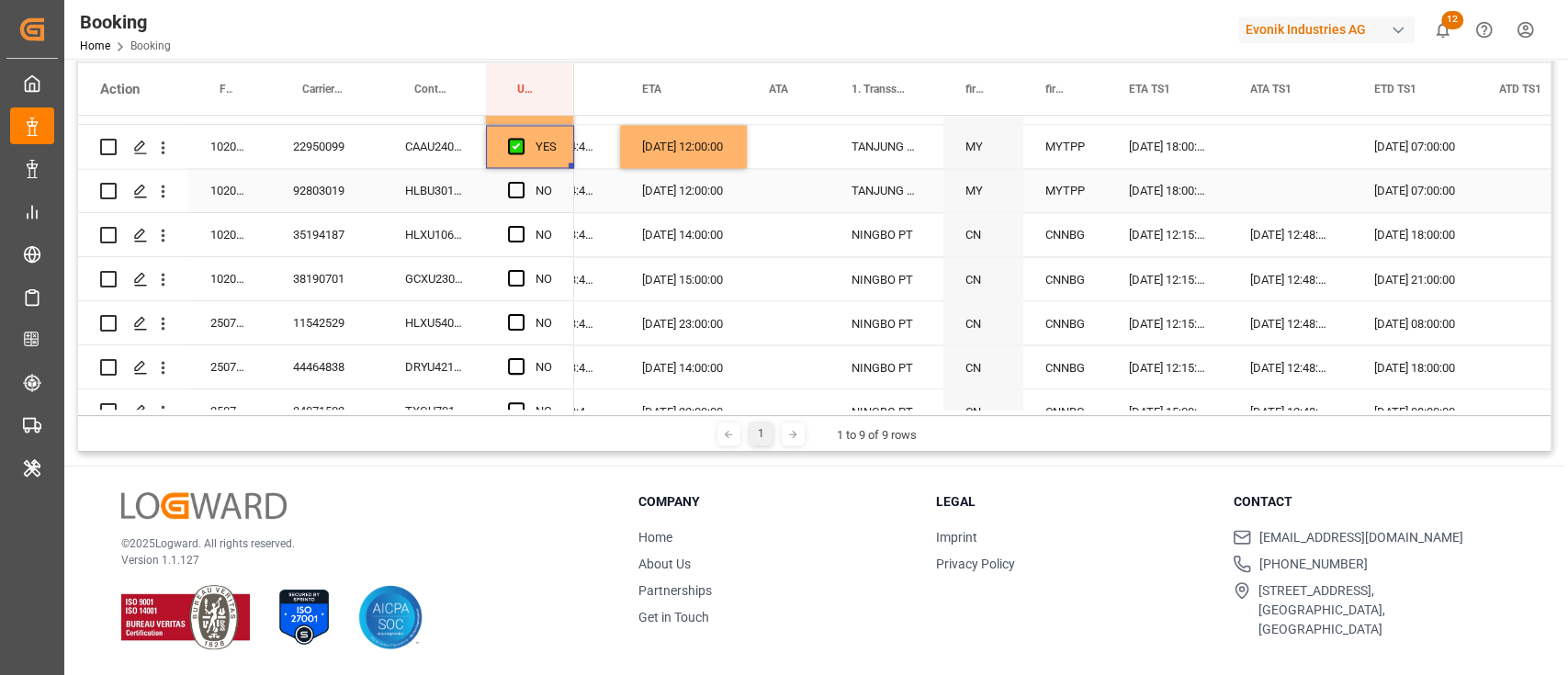
click at [419, 197] on div "HLBU3012782" at bounding box center [435, 190] width 103 height 43
click at [519, 190] on span "Press SPACE to select this row." at bounding box center [515, 189] width 16 height 16
click at [522, 182] on input "Press SPACE to select this row." at bounding box center [522, 182] width 0 height 0
click at [449, 231] on div "HLXU1062420" at bounding box center [435, 234] width 103 height 43
click at [524, 232] on span "Press SPACE to select this row." at bounding box center [515, 234] width 16 height 16
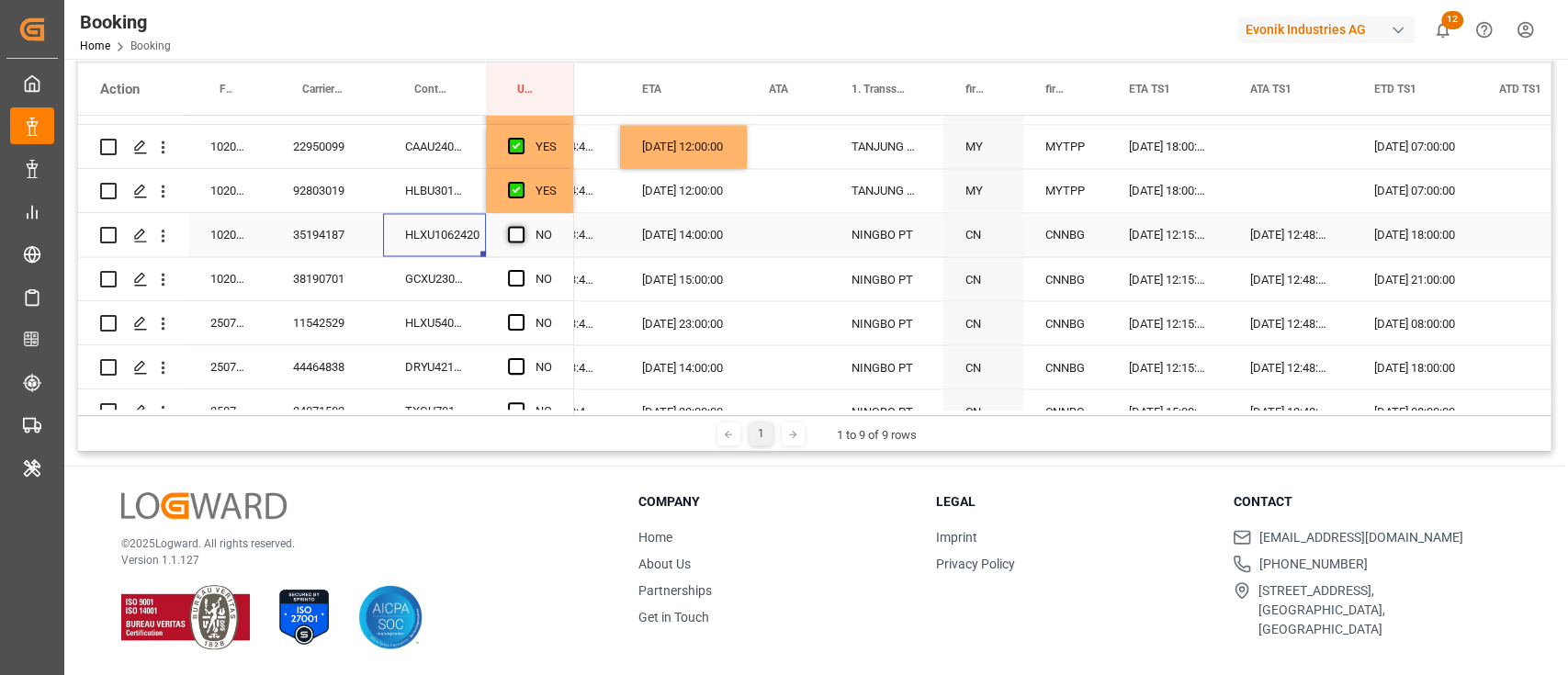
click at [522, 226] on input "Press SPACE to select this row." at bounding box center [522, 226] width 0 height 0
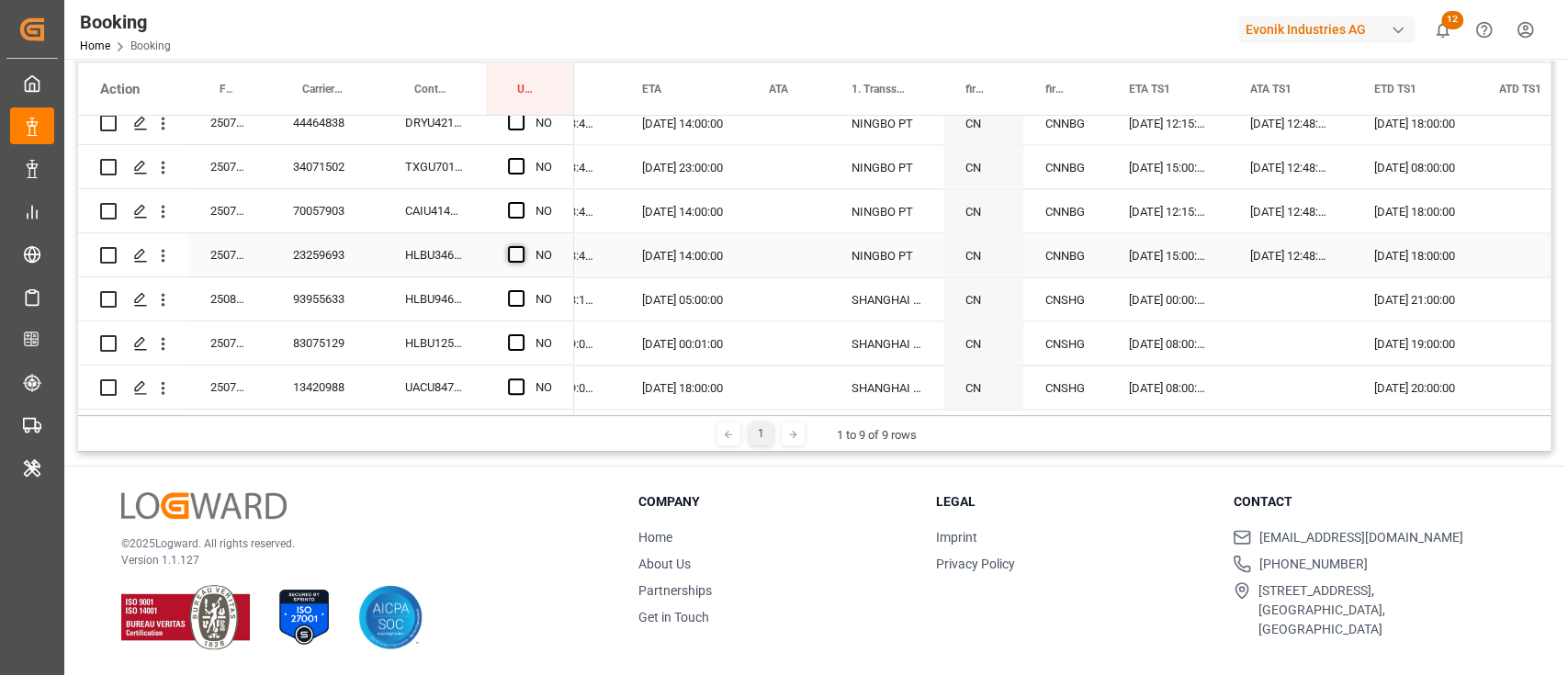
click at [511, 257] on span "Press SPACE to select this row." at bounding box center [515, 254] width 16 height 16
click at [522, 246] on input "Press SPACE to select this row." at bounding box center [522, 246] width 0 height 0
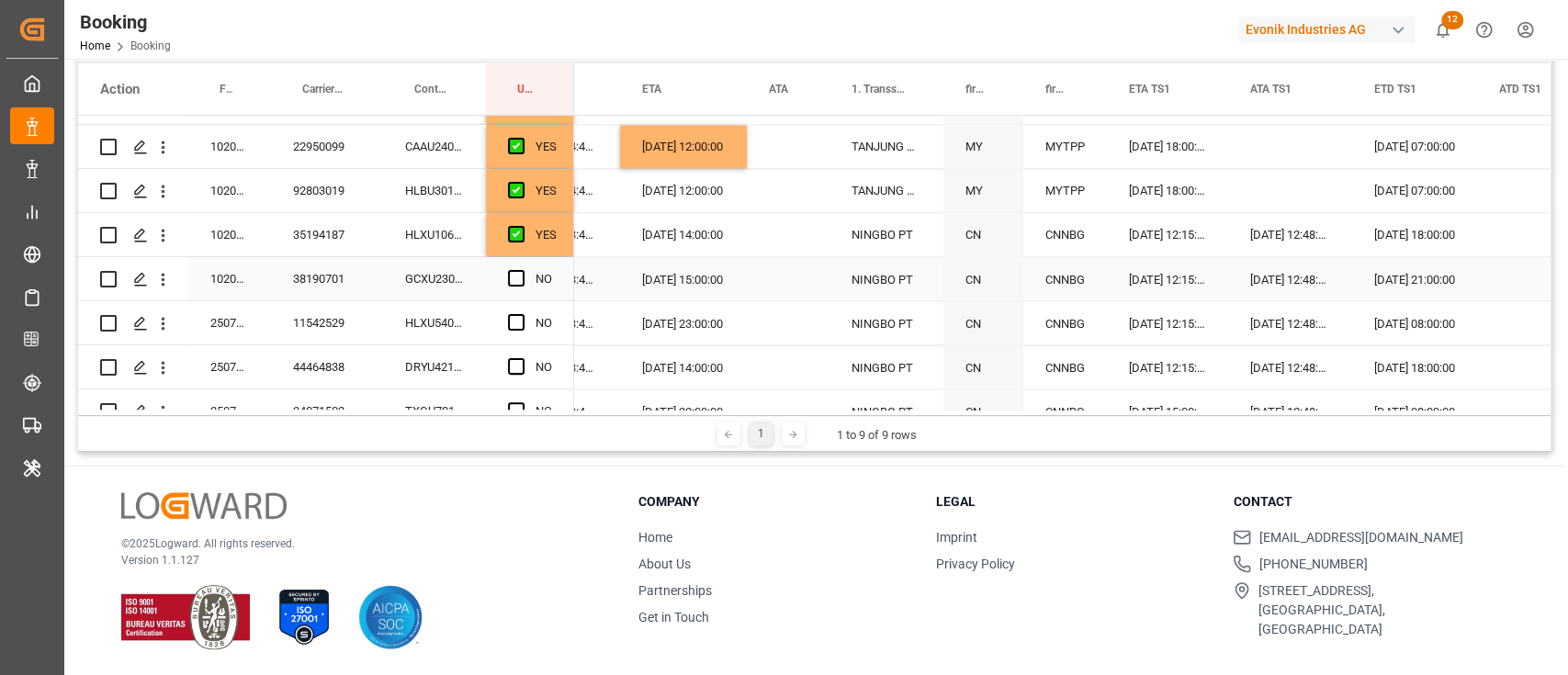
click at [443, 282] on div "GCXU2300545" at bounding box center [435, 278] width 103 height 43
click at [509, 272] on span "Press SPACE to select this row." at bounding box center [515, 278] width 16 height 16
click at [522, 270] on input "Press SPACE to select this row." at bounding box center [522, 270] width 0 height 0
click at [418, 334] on div "HLXU5402540" at bounding box center [435, 322] width 103 height 43
click at [523, 312] on div "Press SPACE to select this row." at bounding box center [521, 323] width 28 height 42
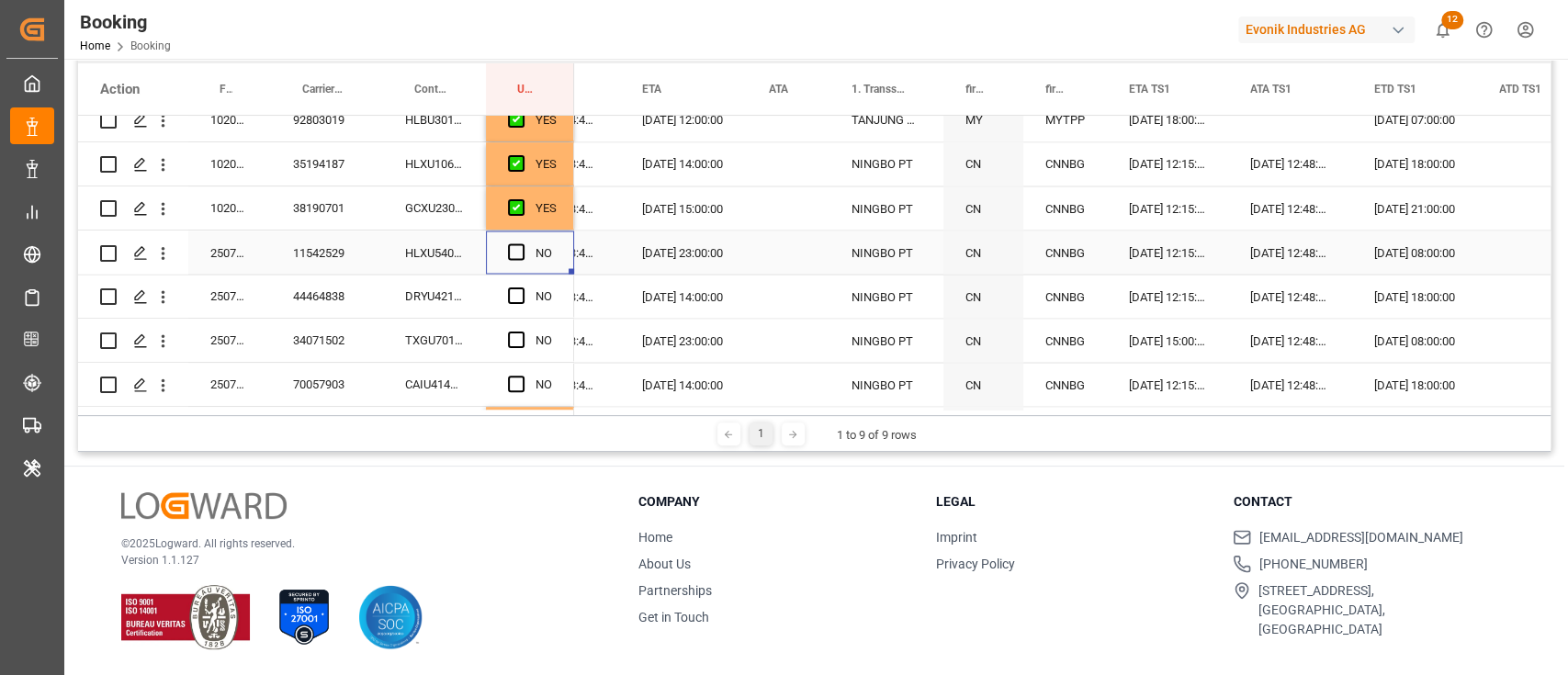
scroll to position [2317, 0]
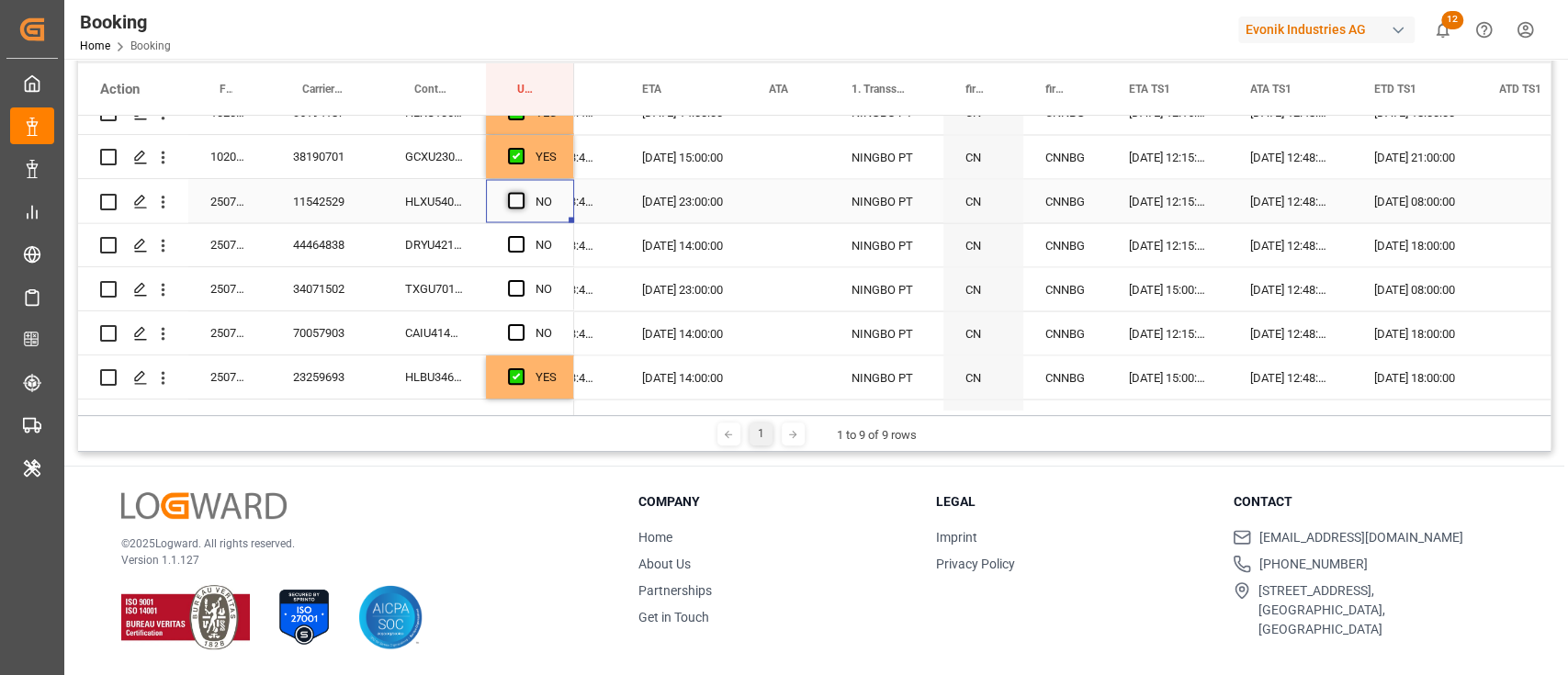
click at [510, 205] on span "Press SPACE to select this row." at bounding box center [515, 200] width 16 height 16
click at [522, 192] on input "Press SPACE to select this row." at bounding box center [522, 192] width 0 height 0
click at [443, 233] on div "DRYU4217208" at bounding box center [435, 244] width 103 height 43
click at [529, 240] on div "Press SPACE to select this row." at bounding box center [521, 245] width 28 height 42
click at [513, 242] on span "Press SPACE to select this row." at bounding box center [515, 243] width 16 height 16
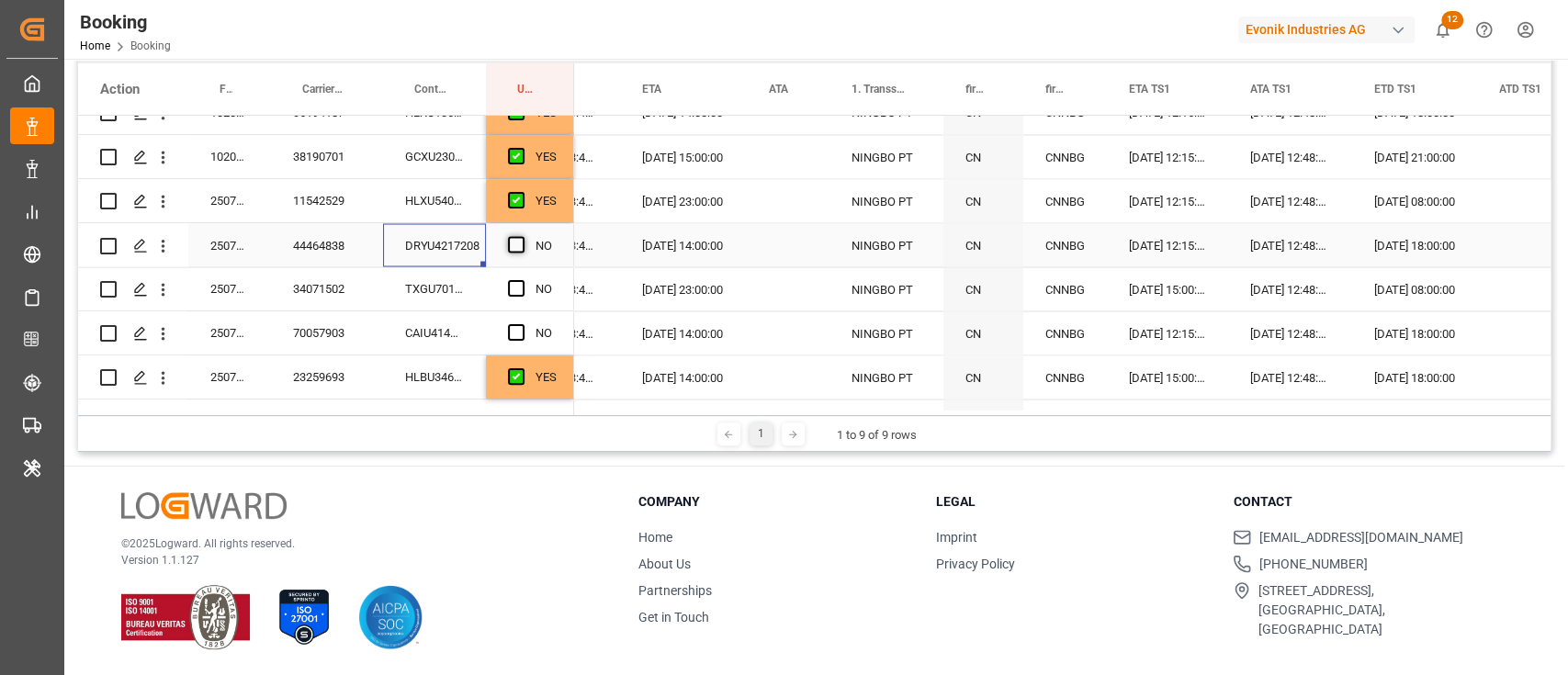
click at [522, 236] on input "Press SPACE to select this row." at bounding box center [522, 236] width 0 height 0
click at [460, 291] on div "TXGU7010246" at bounding box center [435, 288] width 103 height 43
click at [514, 289] on span "Press SPACE to select this row." at bounding box center [515, 288] width 16 height 16
click at [522, 280] on input "Press SPACE to select this row." at bounding box center [522, 280] width 0 height 0
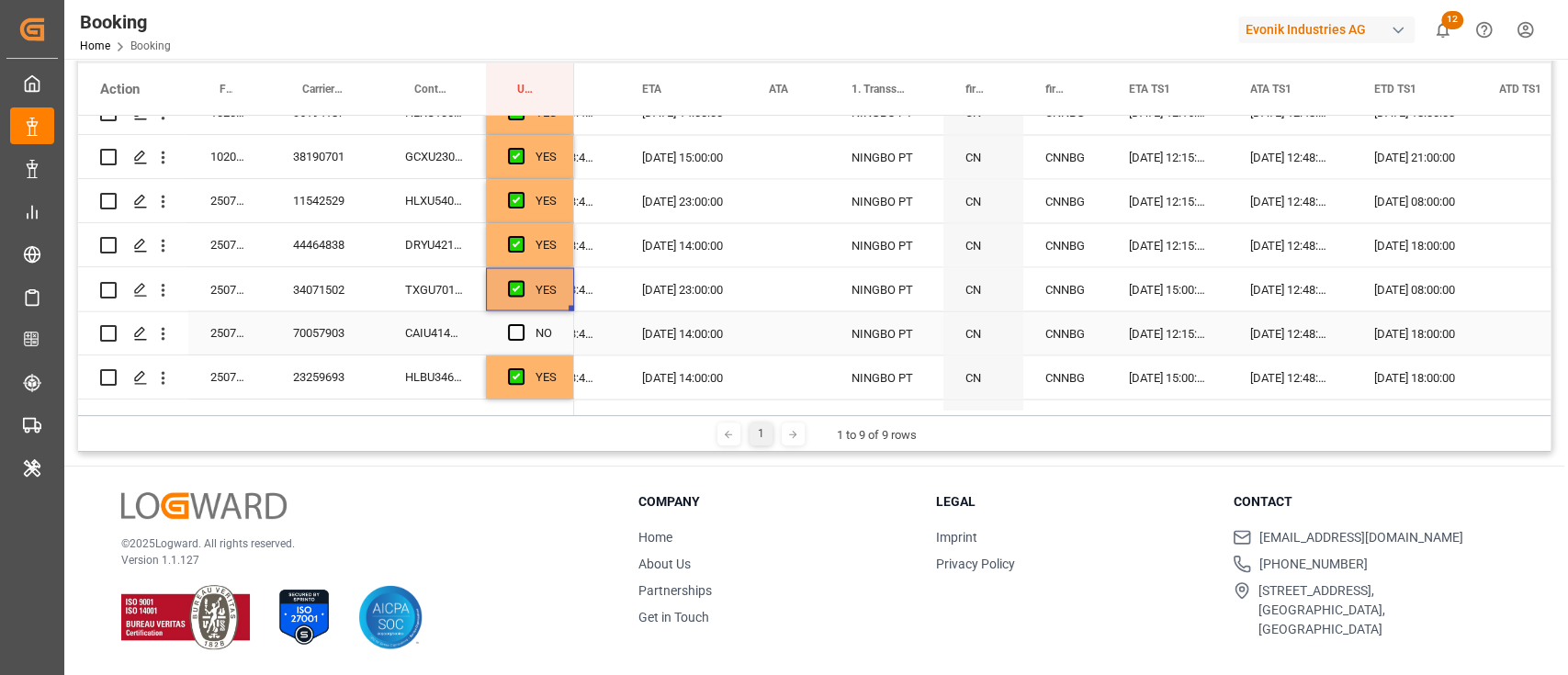
click at [438, 325] on div "CAIU4142860" at bounding box center [435, 332] width 103 height 43
click at [521, 335] on span "Press SPACE to select this row." at bounding box center [515, 332] width 16 height 16
click at [522, 324] on input "Press SPACE to select this row." at bounding box center [522, 324] width 0 height 0
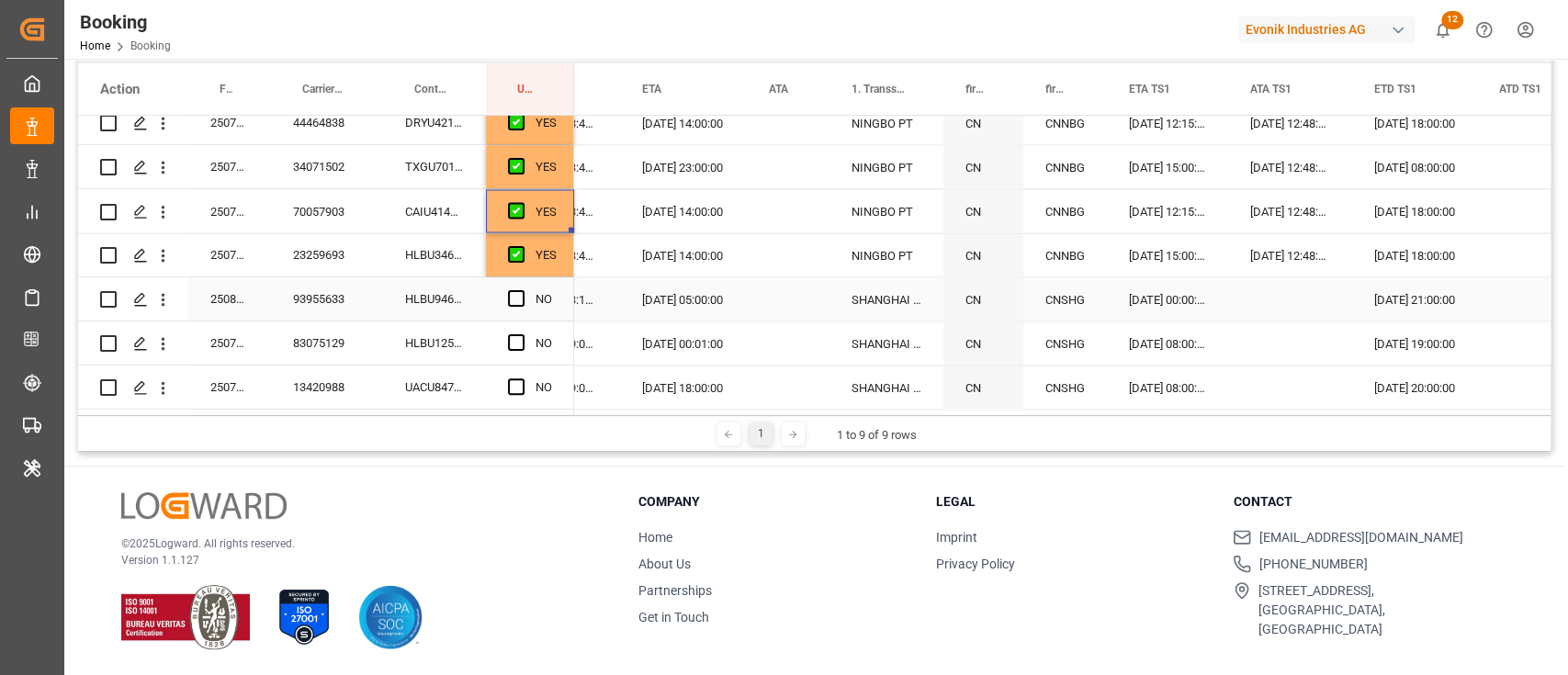
click at [431, 278] on div "HLBU9461733" at bounding box center [435, 299] width 103 height 43
click at [522, 297] on span "Press SPACE to select this row." at bounding box center [515, 298] width 16 height 16
click at [522, 290] on input "Press SPACE to select this row." at bounding box center [522, 290] width 0 height 0
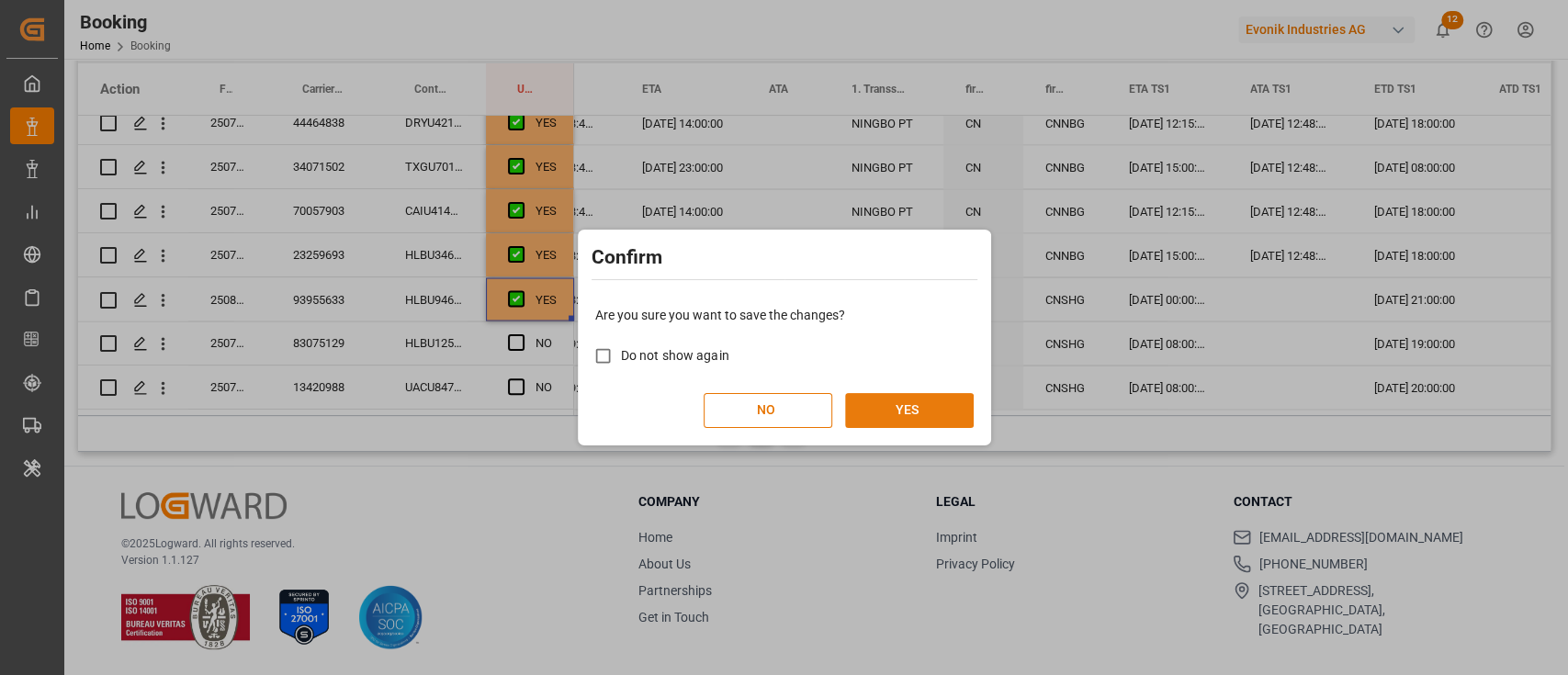
click at [937, 418] on button "YES" at bounding box center [909, 410] width 128 height 35
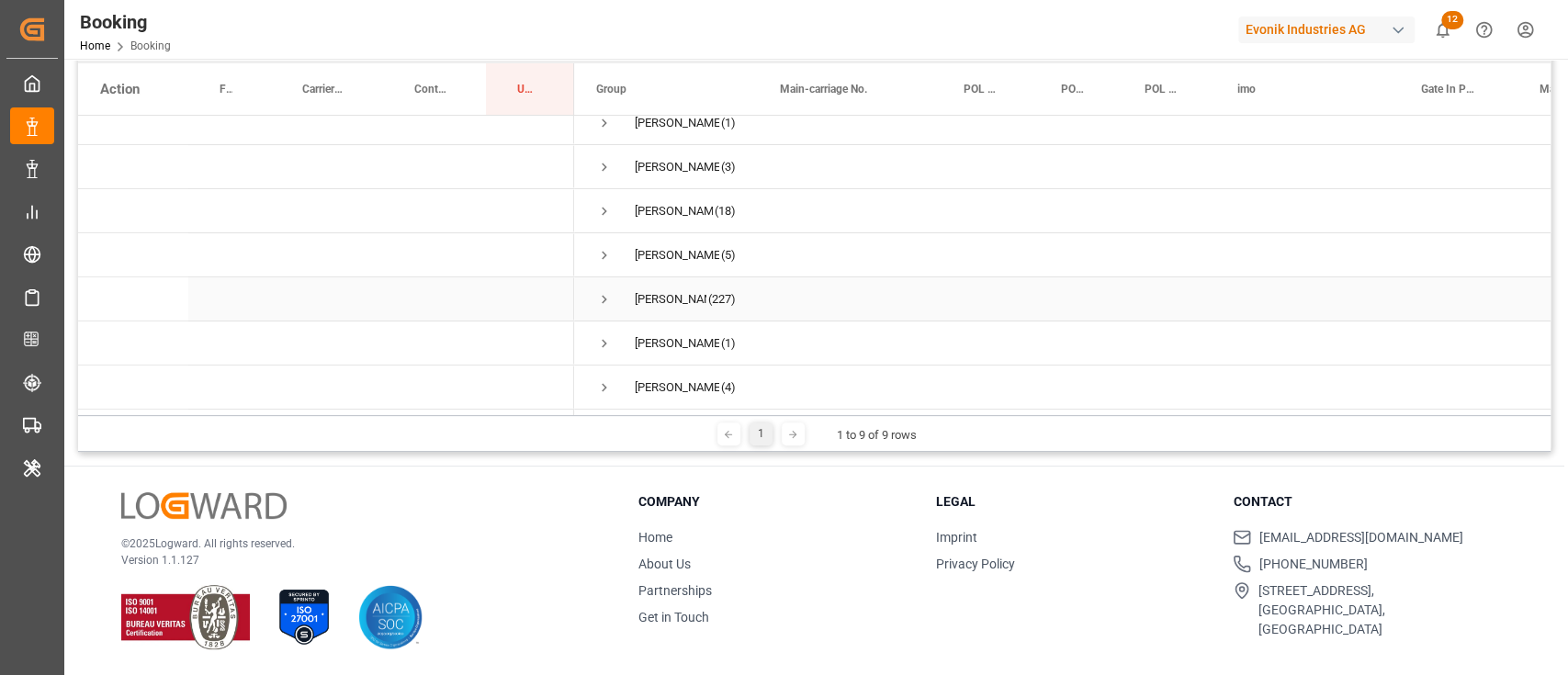
scroll to position [0, 0]
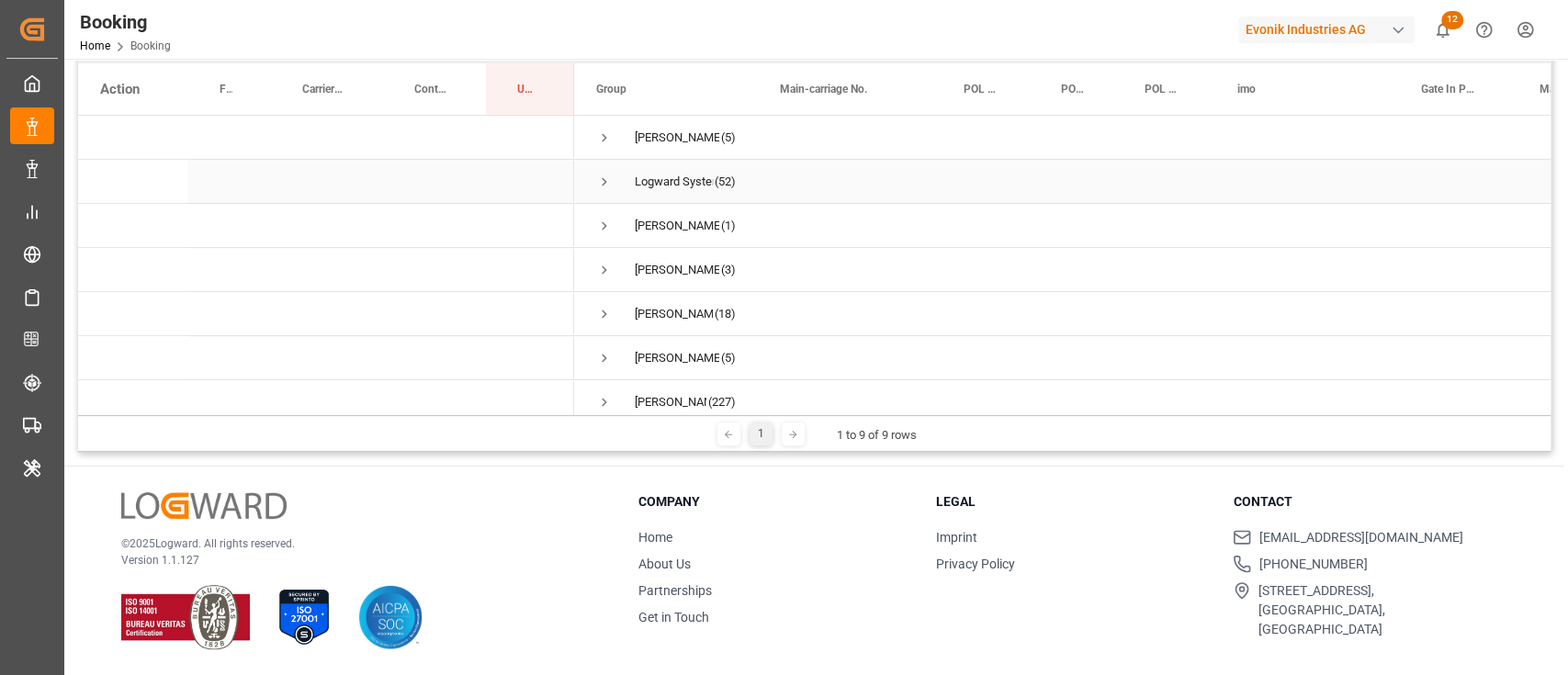
click at [603, 182] on span "Press SPACE to select this row." at bounding box center [604, 182] width 16 height 16
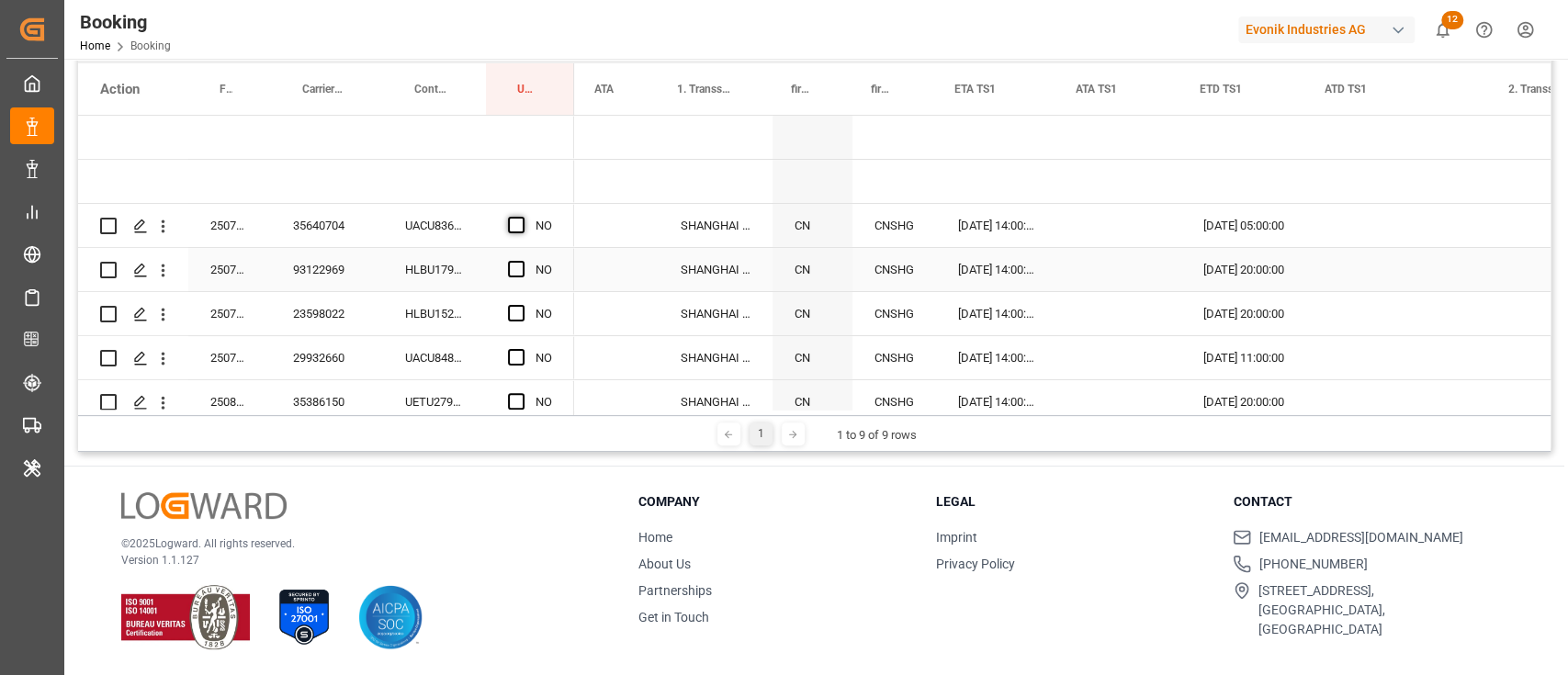
scroll to position [0, 2240]
click at [516, 222] on span "Press SPACE to select this row." at bounding box center [515, 224] width 16 height 16
click at [522, 217] on input "Press SPACE to select this row." at bounding box center [522, 217] width 0 height 0
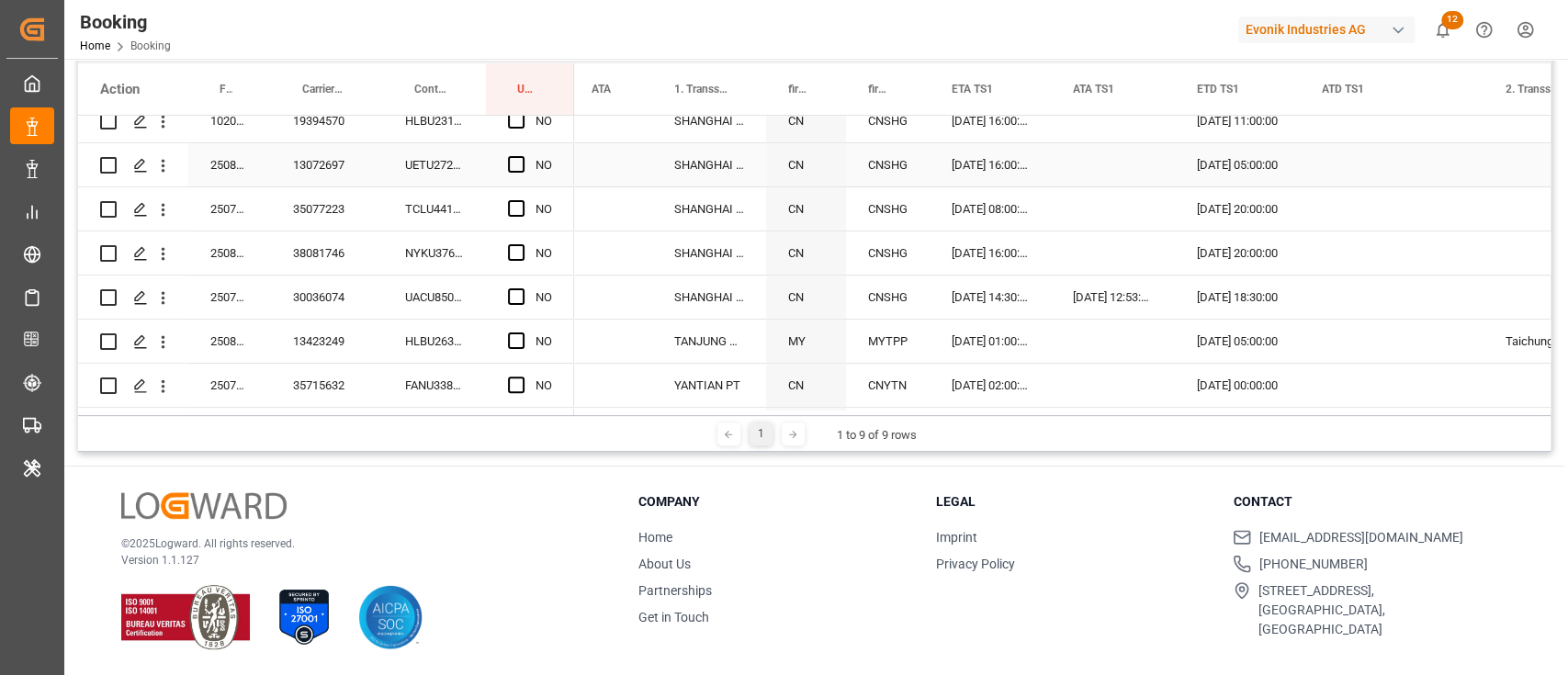
scroll to position [490, 0]
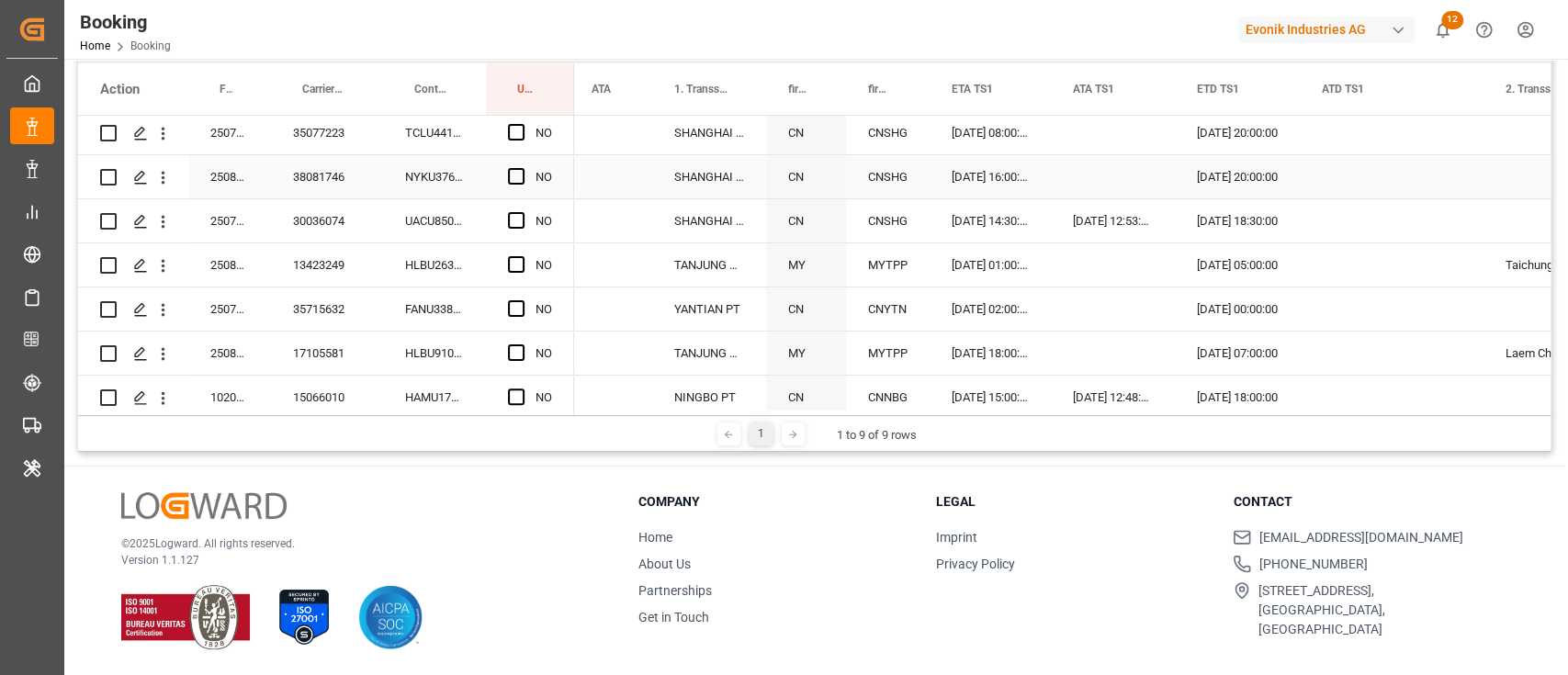
click at [513, 173] on span "Press SPACE to select this row." at bounding box center [515, 176] width 16 height 16
click at [522, 168] on input "Press SPACE to select this row." at bounding box center [522, 168] width 0 height 0
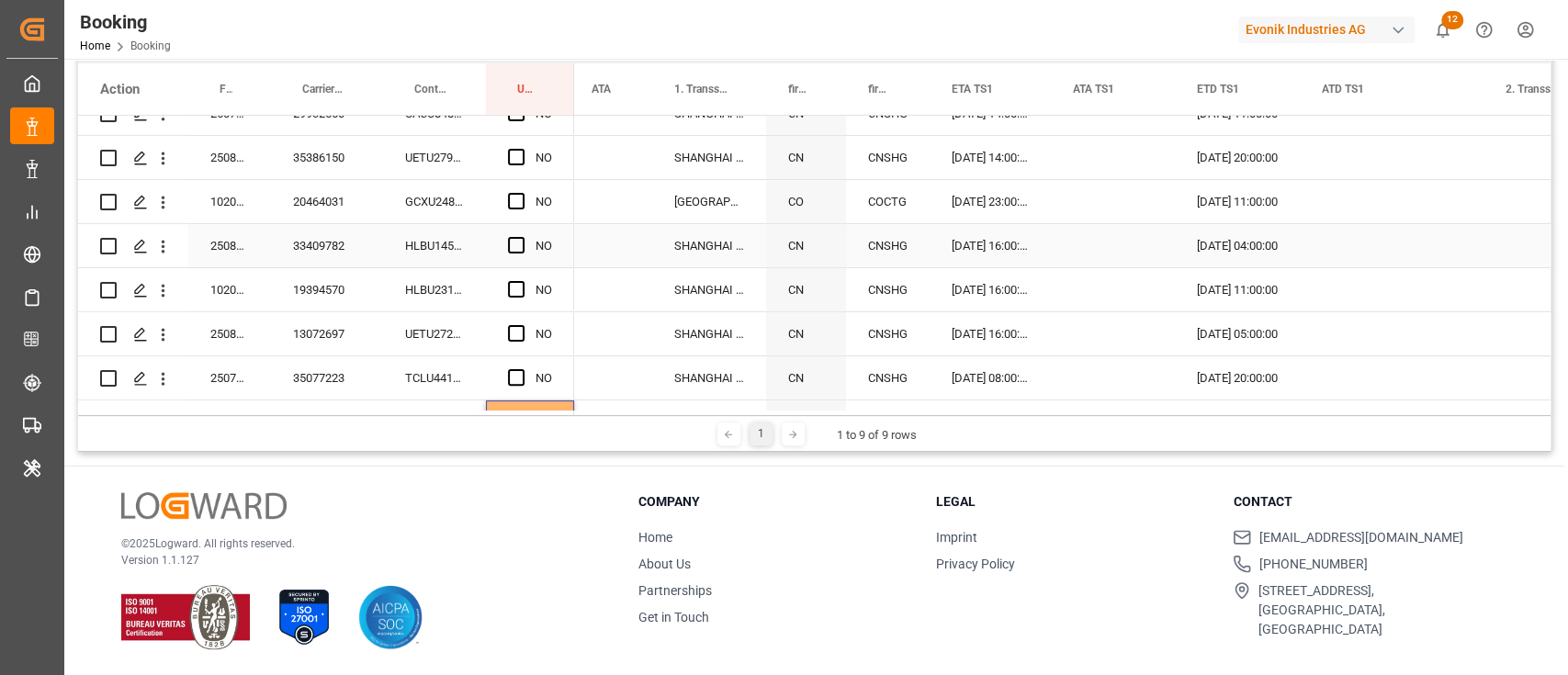
scroll to position [0, 0]
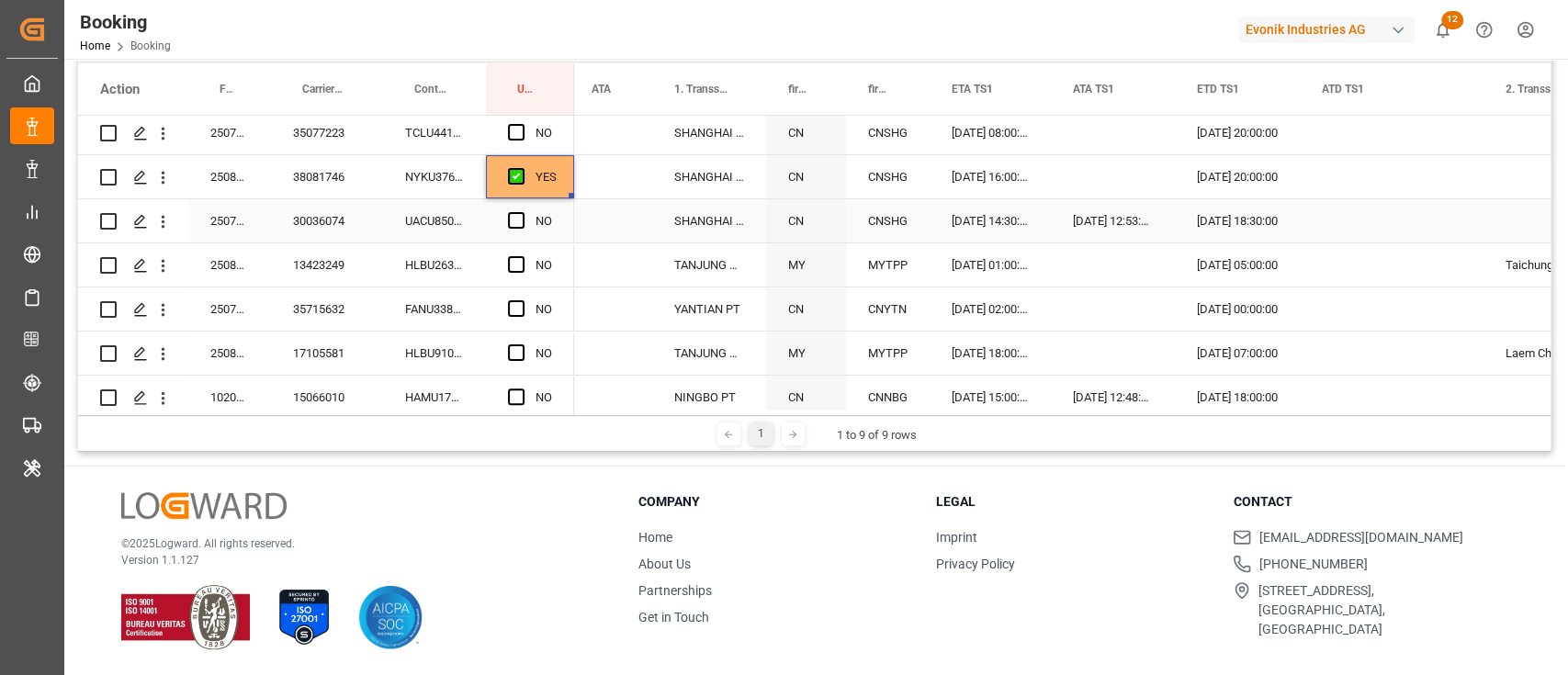
click at [423, 228] on div "UACU8505254" at bounding box center [435, 221] width 103 height 43
click at [511, 215] on span "Press SPACE to select this row." at bounding box center [515, 220] width 16 height 16
click at [522, 212] on input "Press SPACE to select this row." at bounding box center [522, 212] width 0 height 0
click at [436, 269] on div "HLBU2630600" at bounding box center [435, 264] width 103 height 43
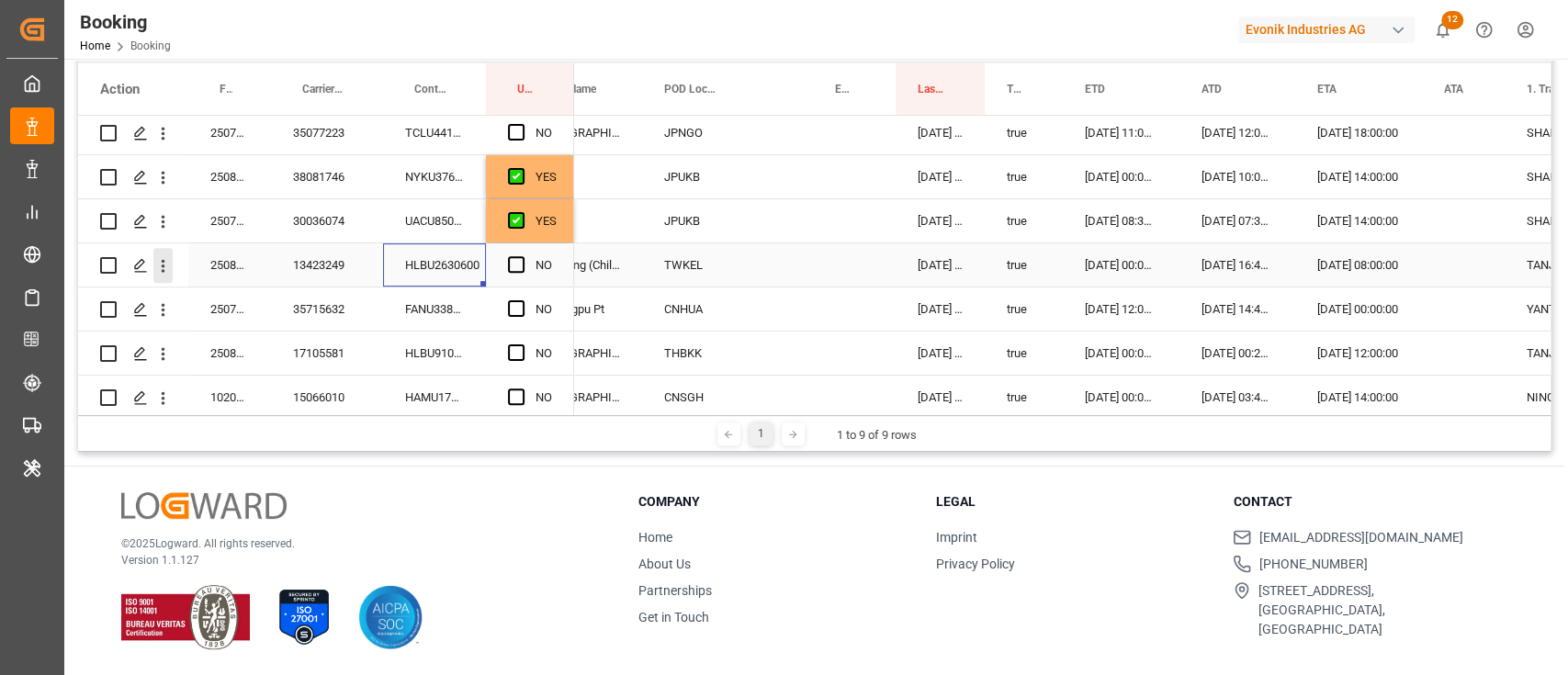
click at [159, 263] on icon "open menu" at bounding box center [163, 265] width 19 height 19
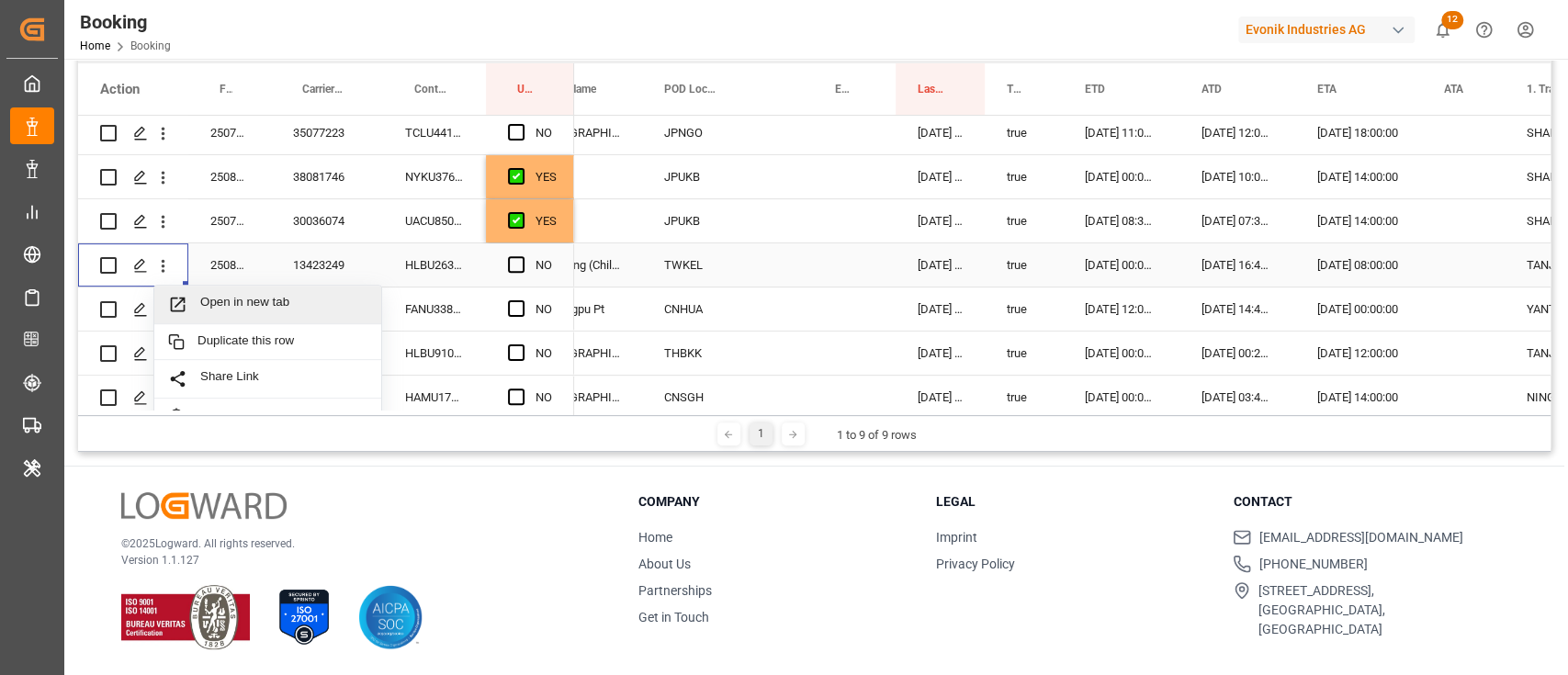
click at [205, 299] on span "Open in new tab" at bounding box center [284, 304] width 167 height 19
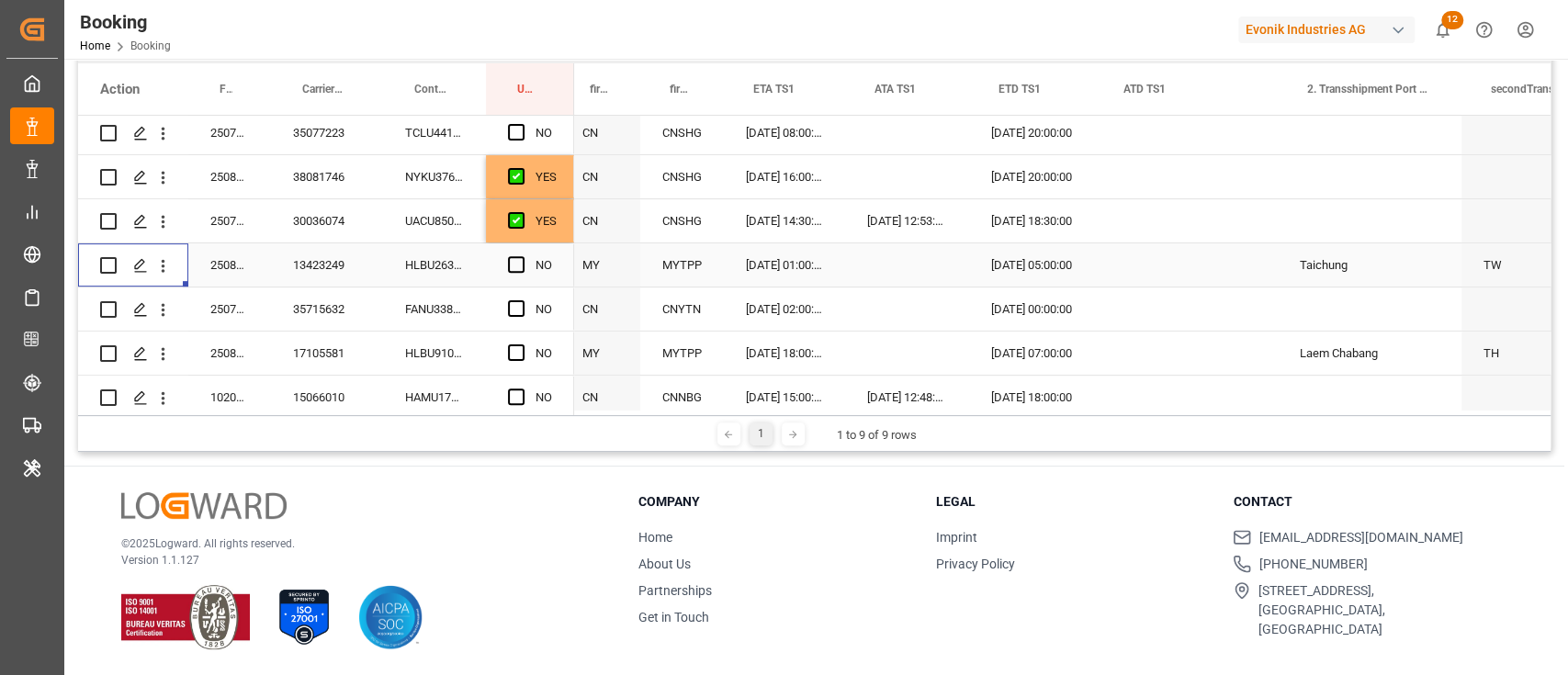
scroll to position [0, 2438]
click at [522, 260] on span "Press SPACE to select this row." at bounding box center [515, 263] width 16 height 16
click at [522, 256] on input "Press SPACE to select this row." at bounding box center [522, 256] width 0 height 0
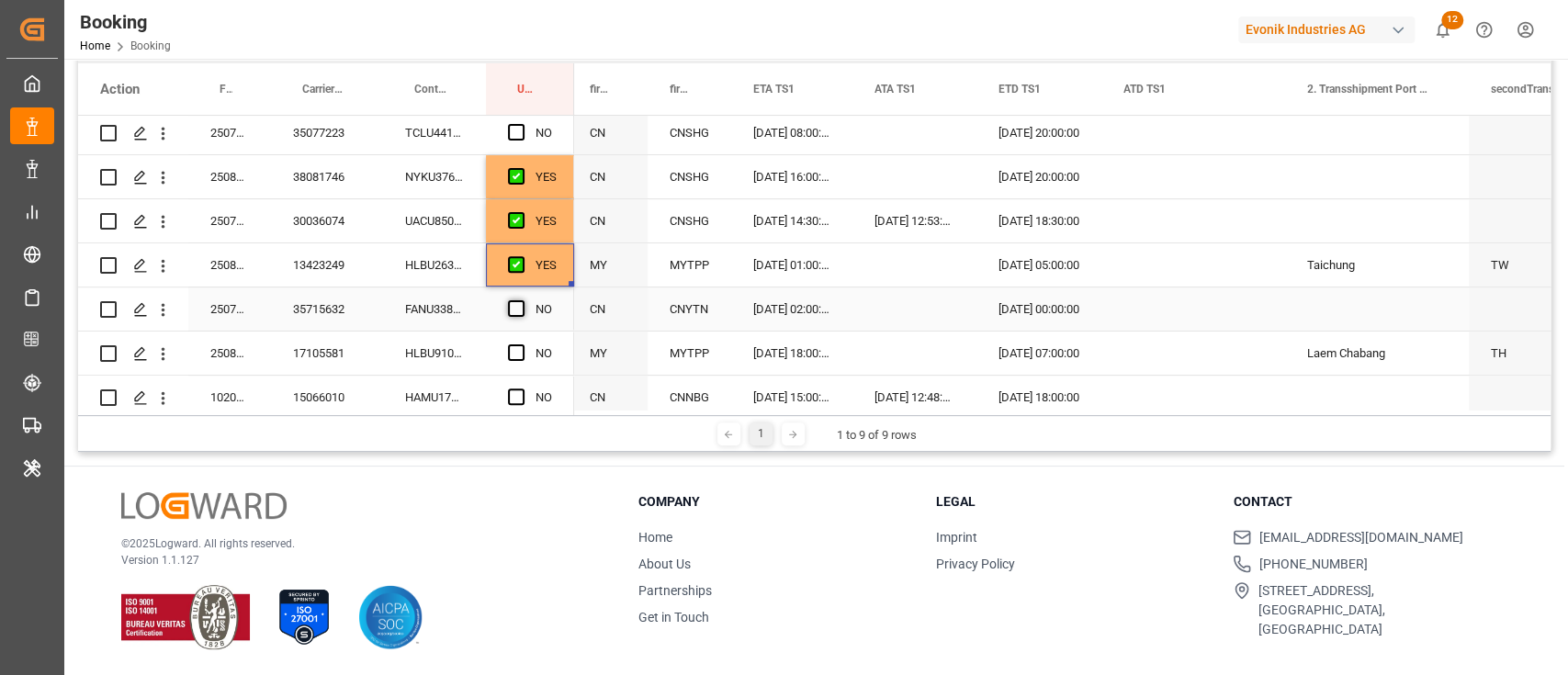
click at [511, 308] on span "Press SPACE to select this row." at bounding box center [515, 308] width 16 height 16
click at [522, 300] on input "Press SPACE to select this row." at bounding box center [522, 300] width 0 height 0
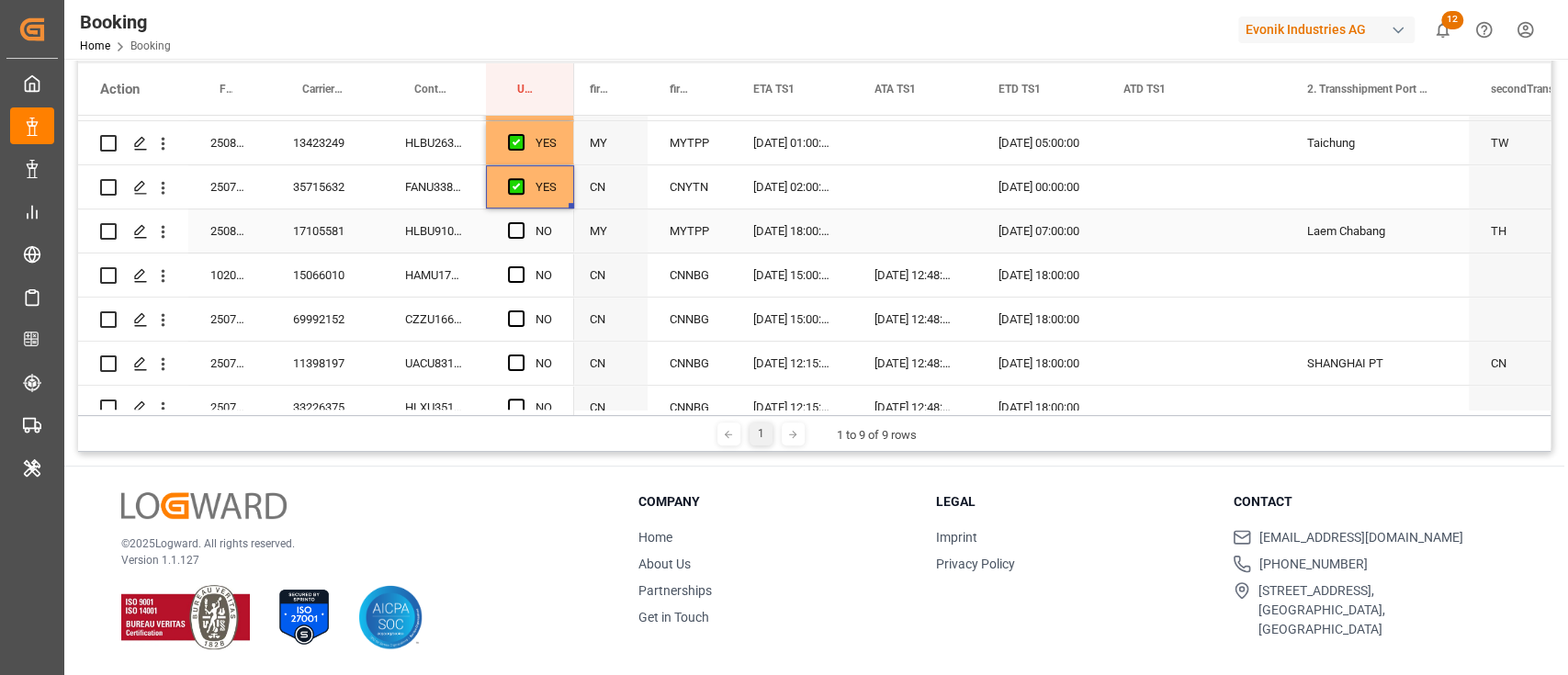
click at [451, 236] on div "HLBU9101465" at bounding box center [435, 230] width 103 height 43
click at [520, 228] on span "Press SPACE to select this row." at bounding box center [515, 230] width 16 height 16
click at [522, 222] on input "Press SPACE to select this row." at bounding box center [522, 222] width 0 height 0
click at [419, 229] on div "HLBU9101465" at bounding box center [435, 230] width 103 height 43
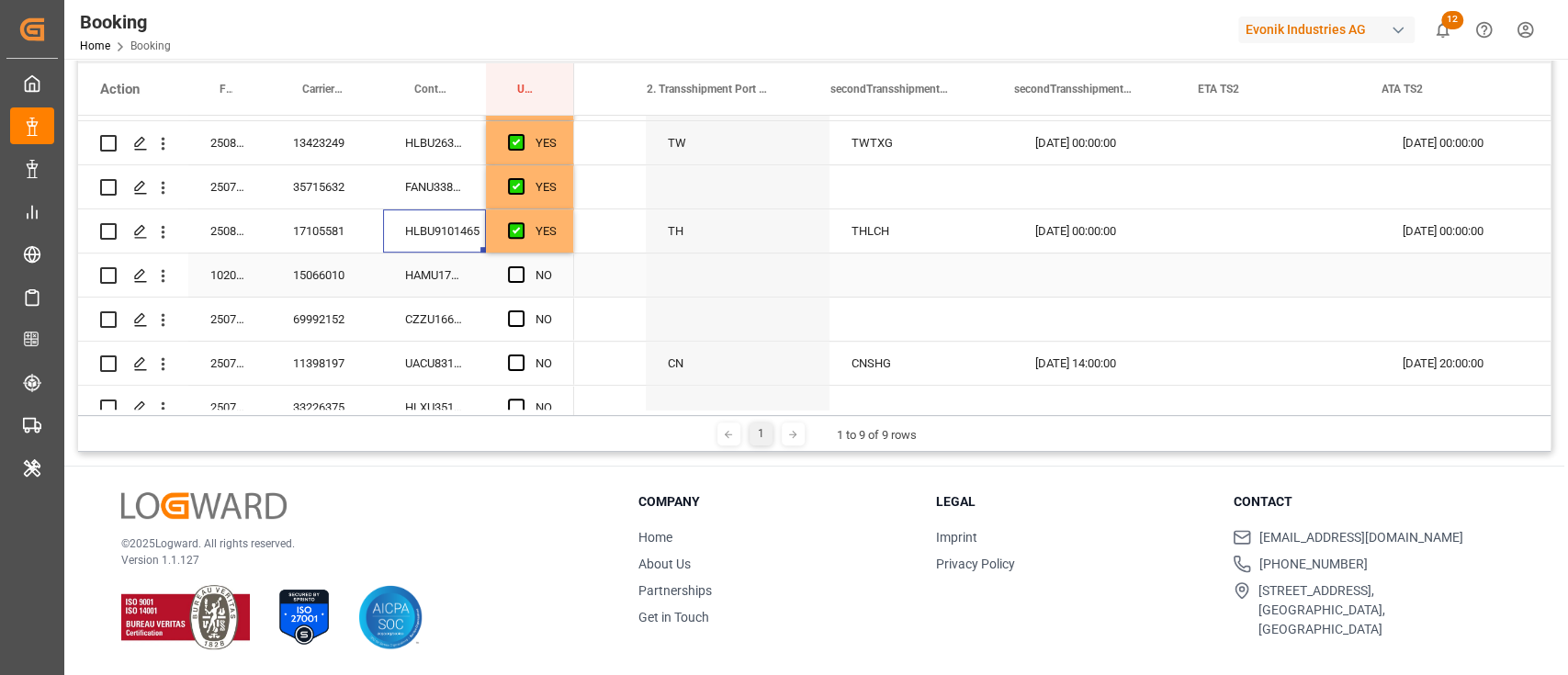
scroll to position [0, 3265]
click at [1065, 228] on div "[DATE] 00:00:00" at bounding box center [1099, 230] width 184 height 43
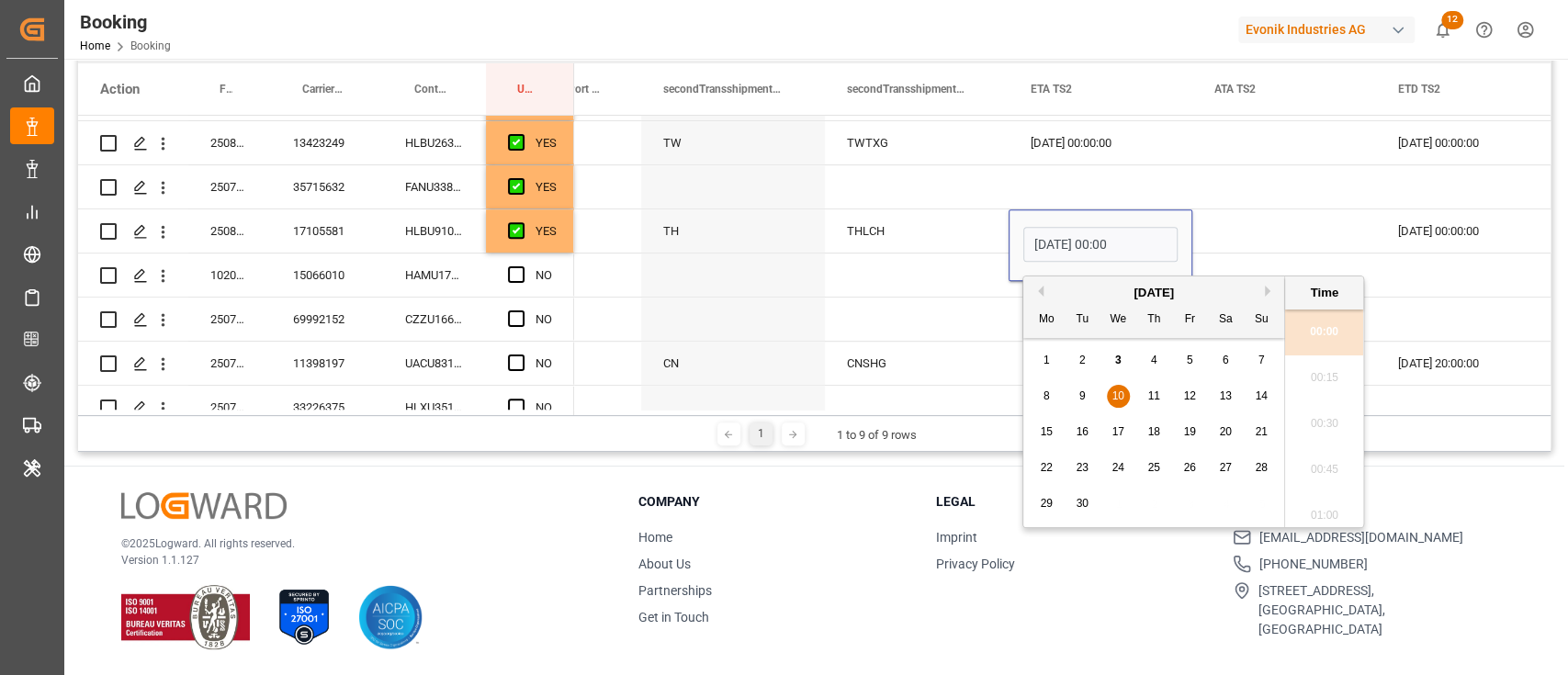
scroll to position [2990, 0]
click at [1110, 435] on div "17" at bounding box center [1118, 432] width 23 height 22
type input "17.09.2025 00:00"
click at [1252, 215] on div "Press SPACE to select this row." at bounding box center [1284, 230] width 184 height 43
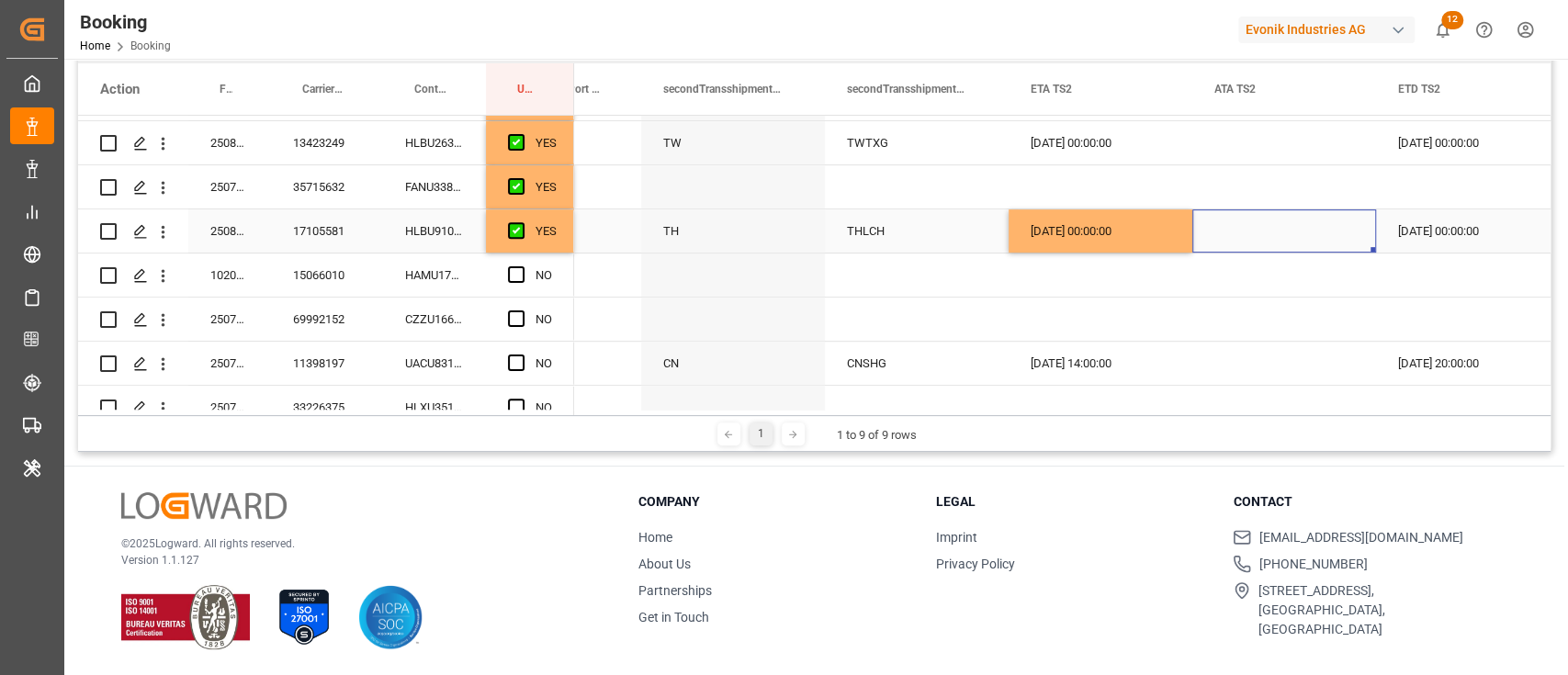
click at [1450, 234] on div "13.09.2025 00:00:00" at bounding box center [1467, 230] width 184 height 43
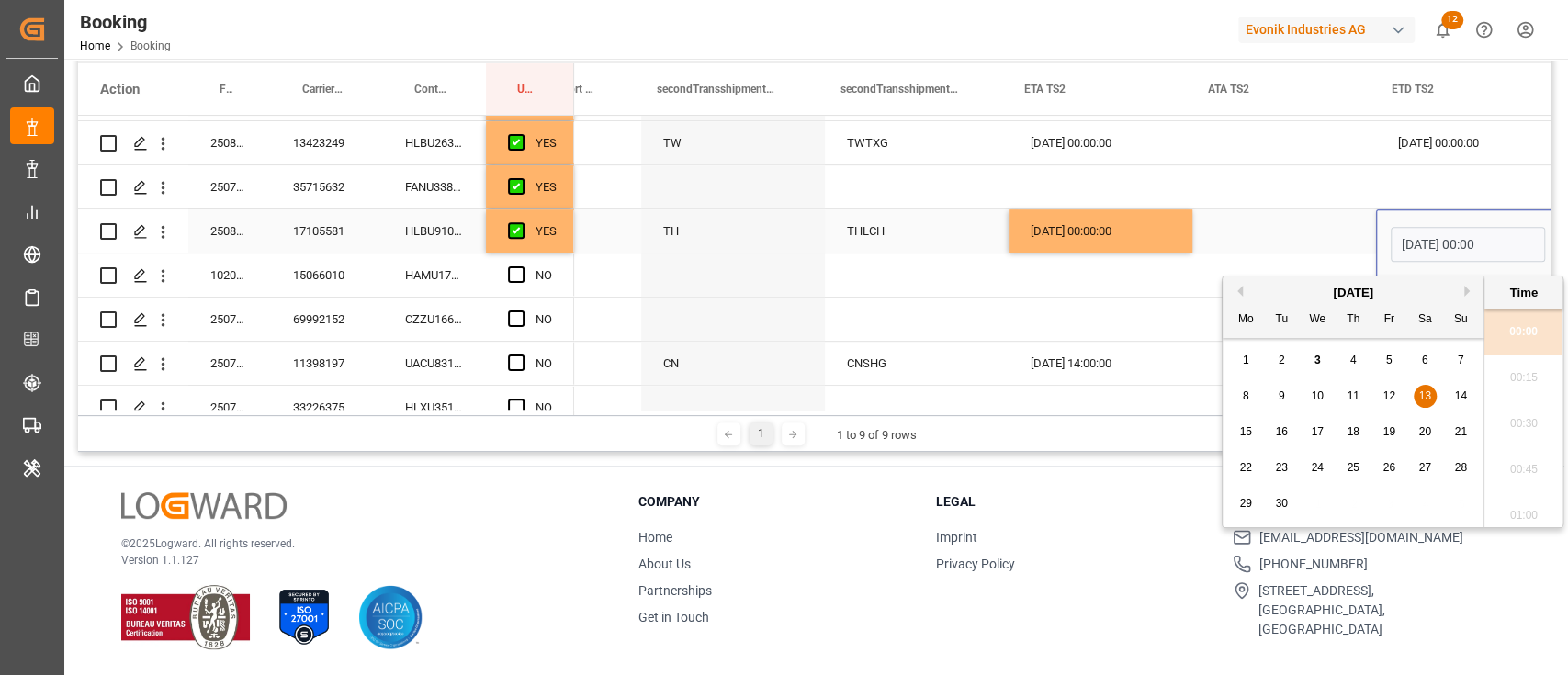
scroll to position [0, 3271]
click at [1396, 430] on div "19" at bounding box center [1389, 432] width 23 height 22
type input "19.09.2025 00:00"
click at [1278, 217] on div "Press SPACE to select this row." at bounding box center [1278, 230] width 184 height 43
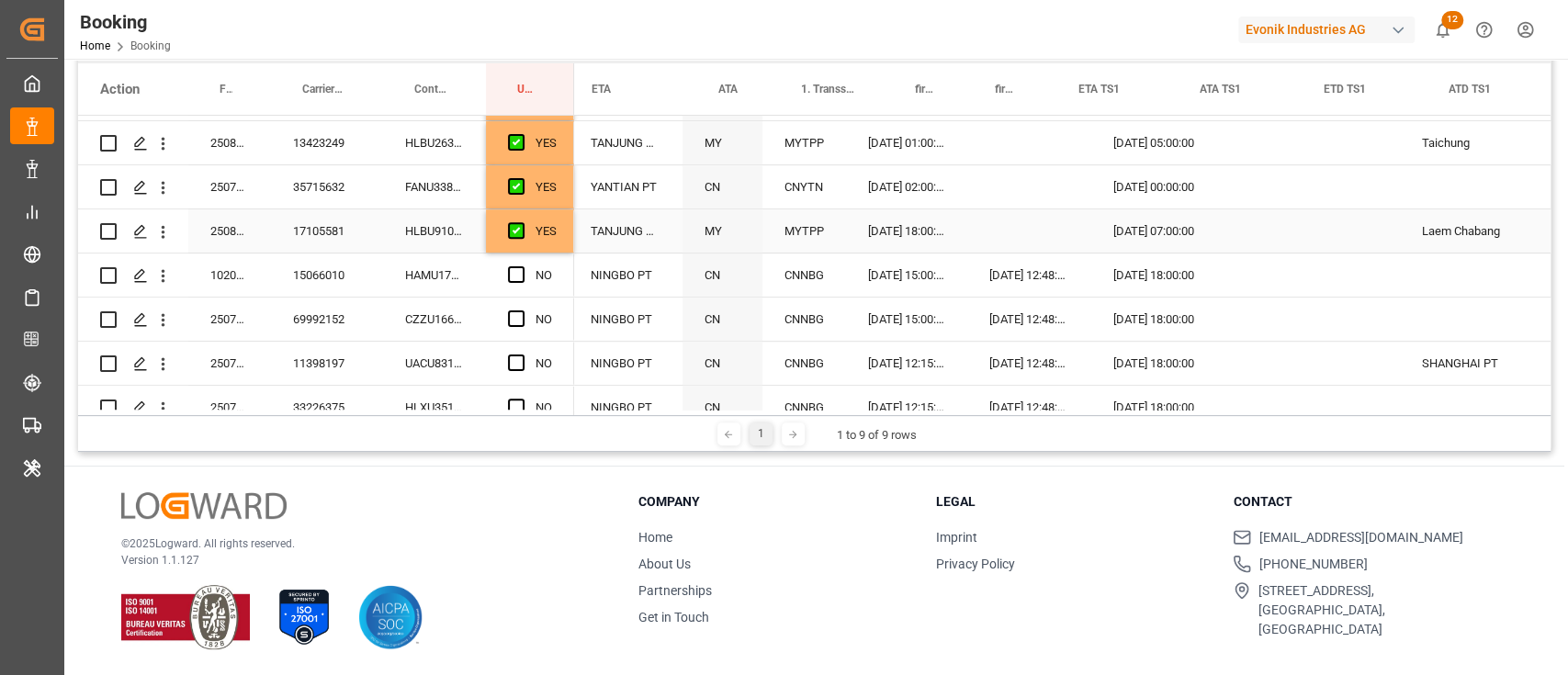
scroll to position [0, 2108]
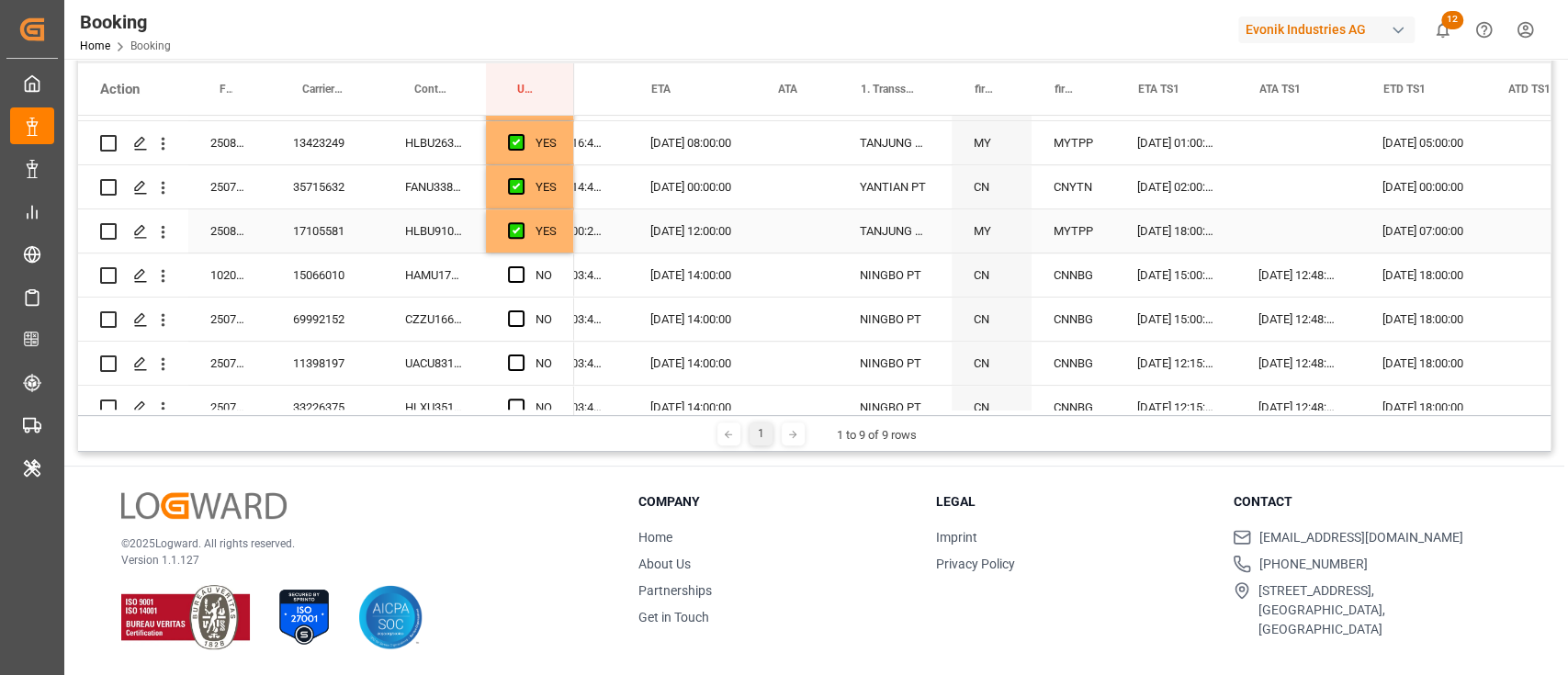
click at [679, 233] on div "[DATE] 12:00:00" at bounding box center [691, 230] width 126 height 43
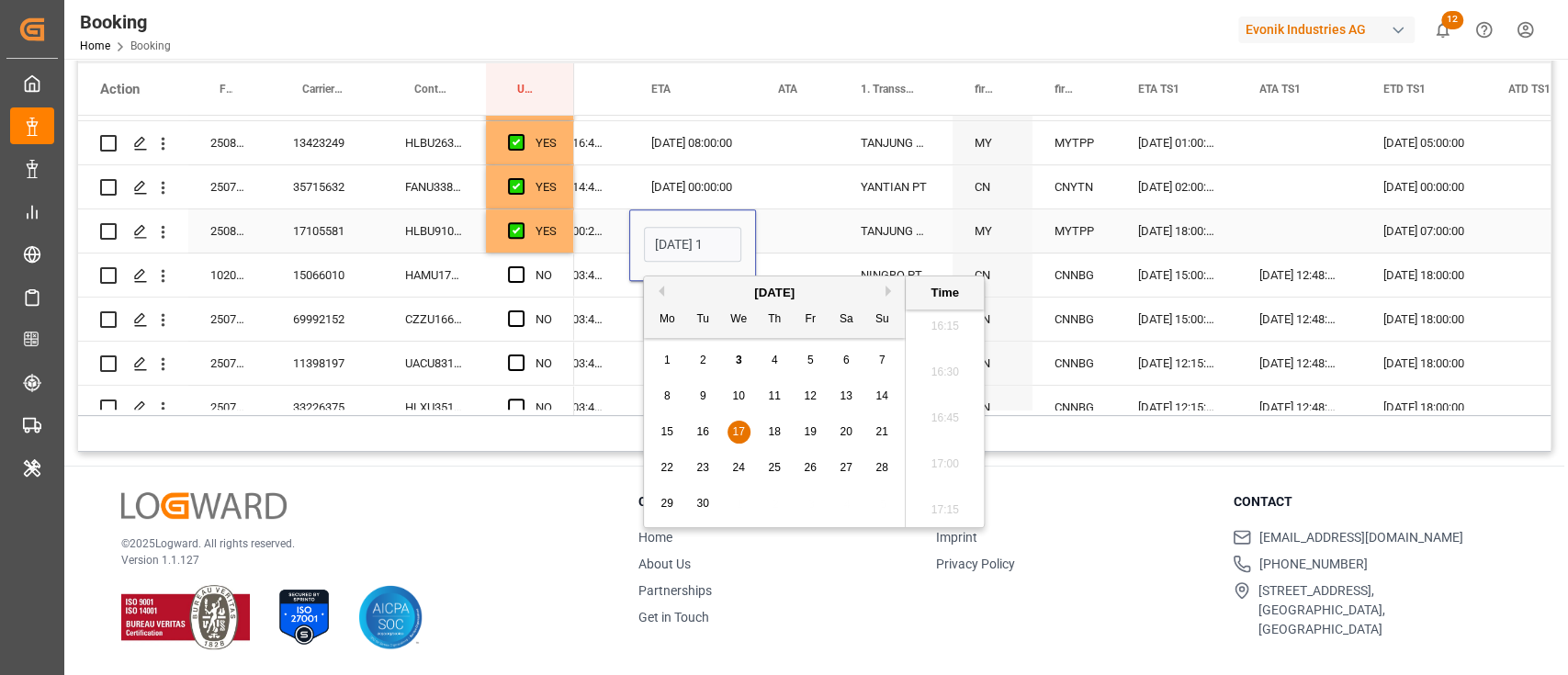
click at [807, 234] on div "Press SPACE to select this row." at bounding box center [797, 230] width 83 height 43
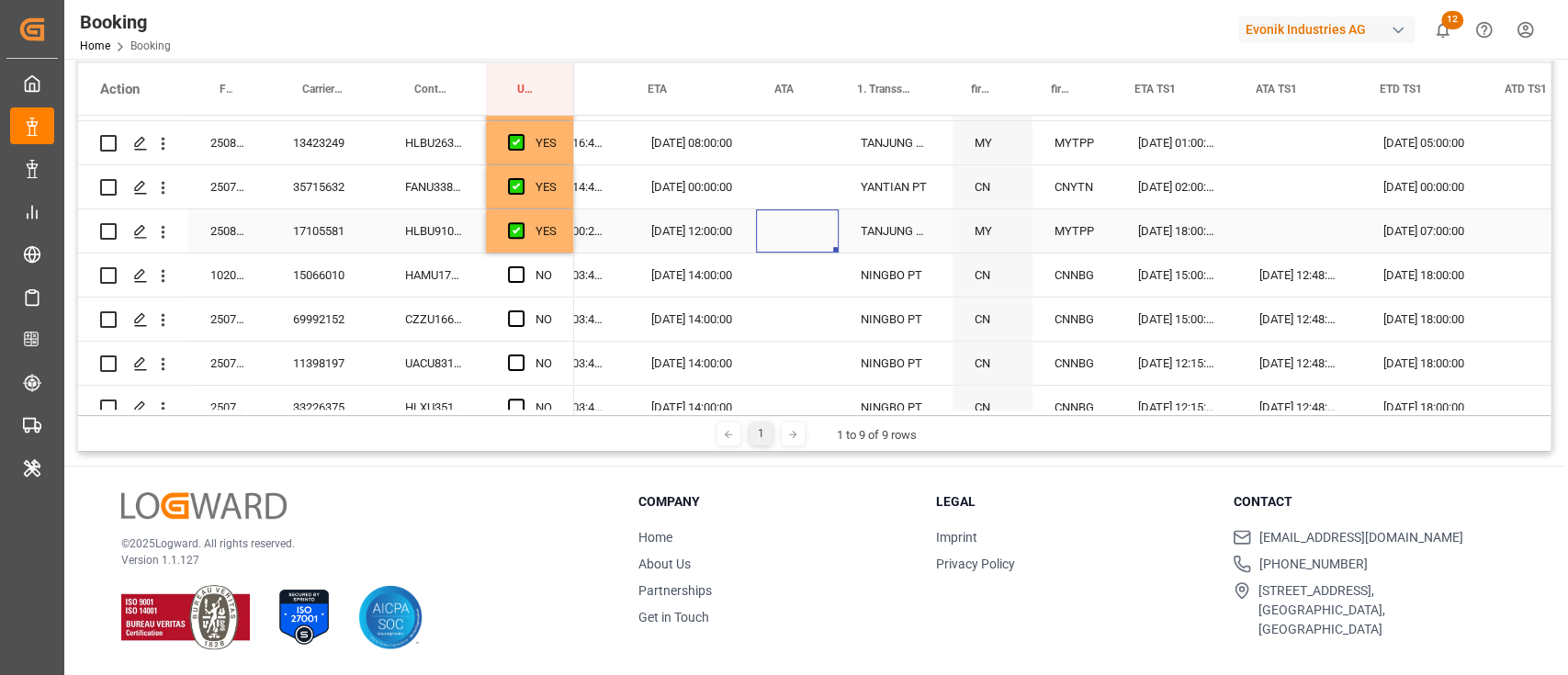
click at [709, 225] on div "[DATE] 12:00:00" at bounding box center [692, 230] width 126 height 43
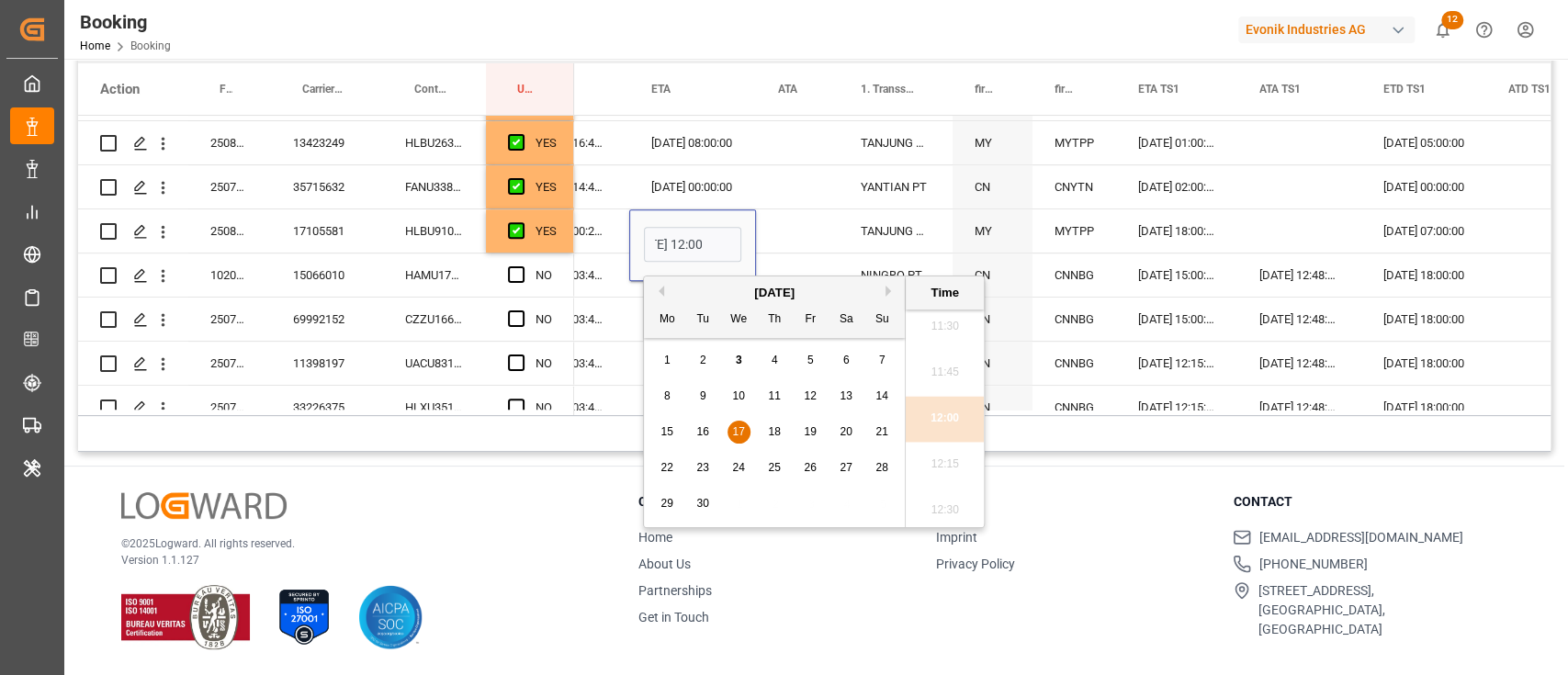
click at [665, 463] on span "22" at bounding box center [666, 468] width 12 height 13
type input "[DATE] 12:00"
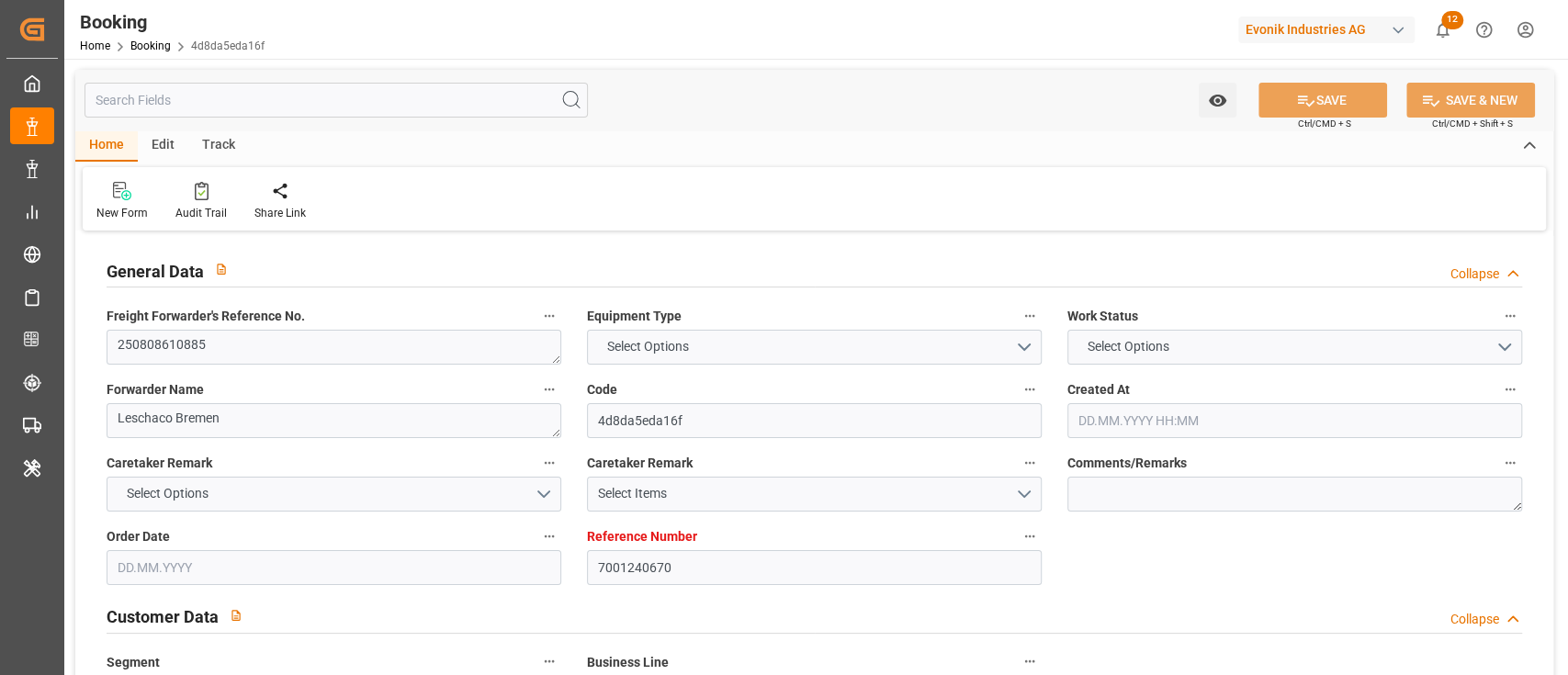
type input "7001240670"
type input "9619969"
type input "Hapag [PERSON_NAME]"
type input "Hapag [PERSON_NAME] Aktiengesellschaft"
type input "NLRTM"
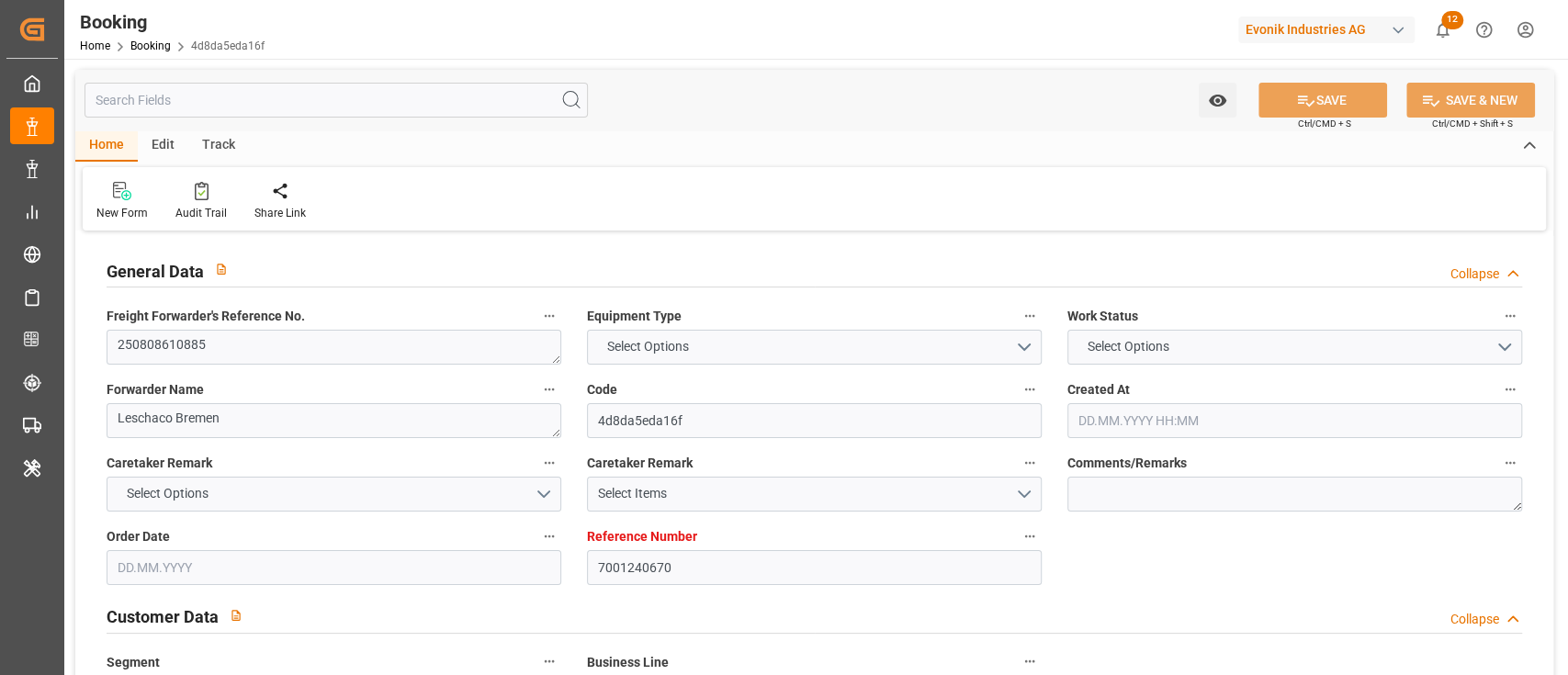
type input "TWKEL"
type input "MYTPP"
type input "TWTXG"
type input "0"
type input "NLRTM"
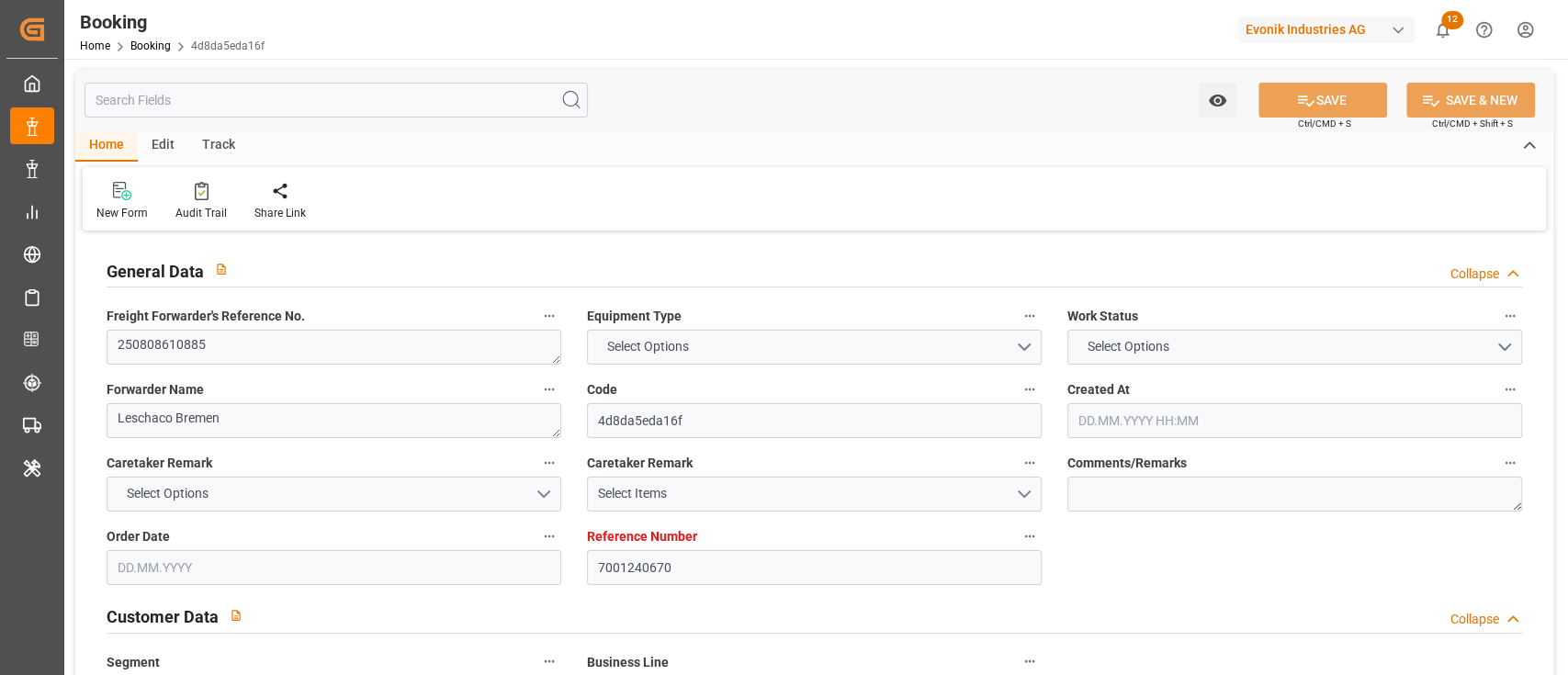
type input "TWTXG"
type input "9964168"
type input "[DATE] 09:15"
type input "[DATE]"
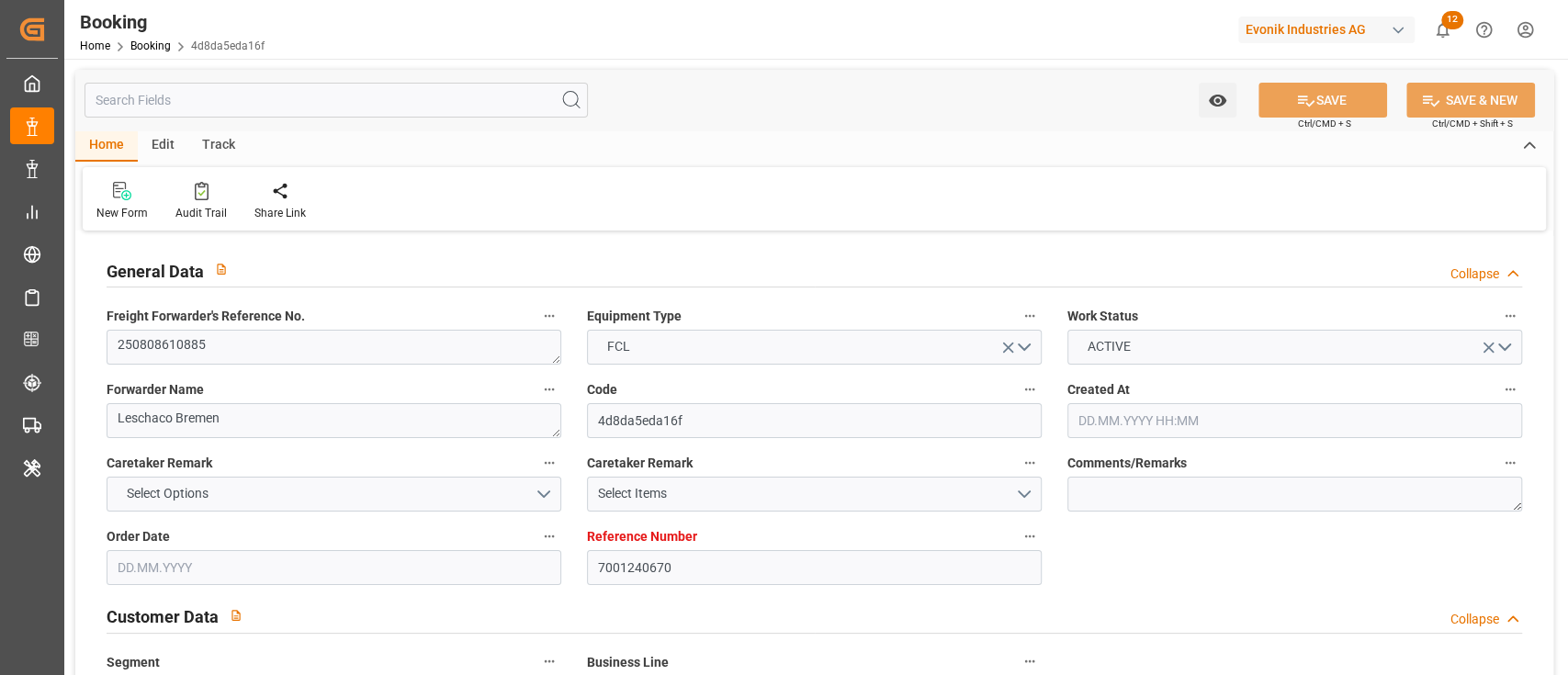
type input "[DATE]"
type input "[DATE] 00:00"
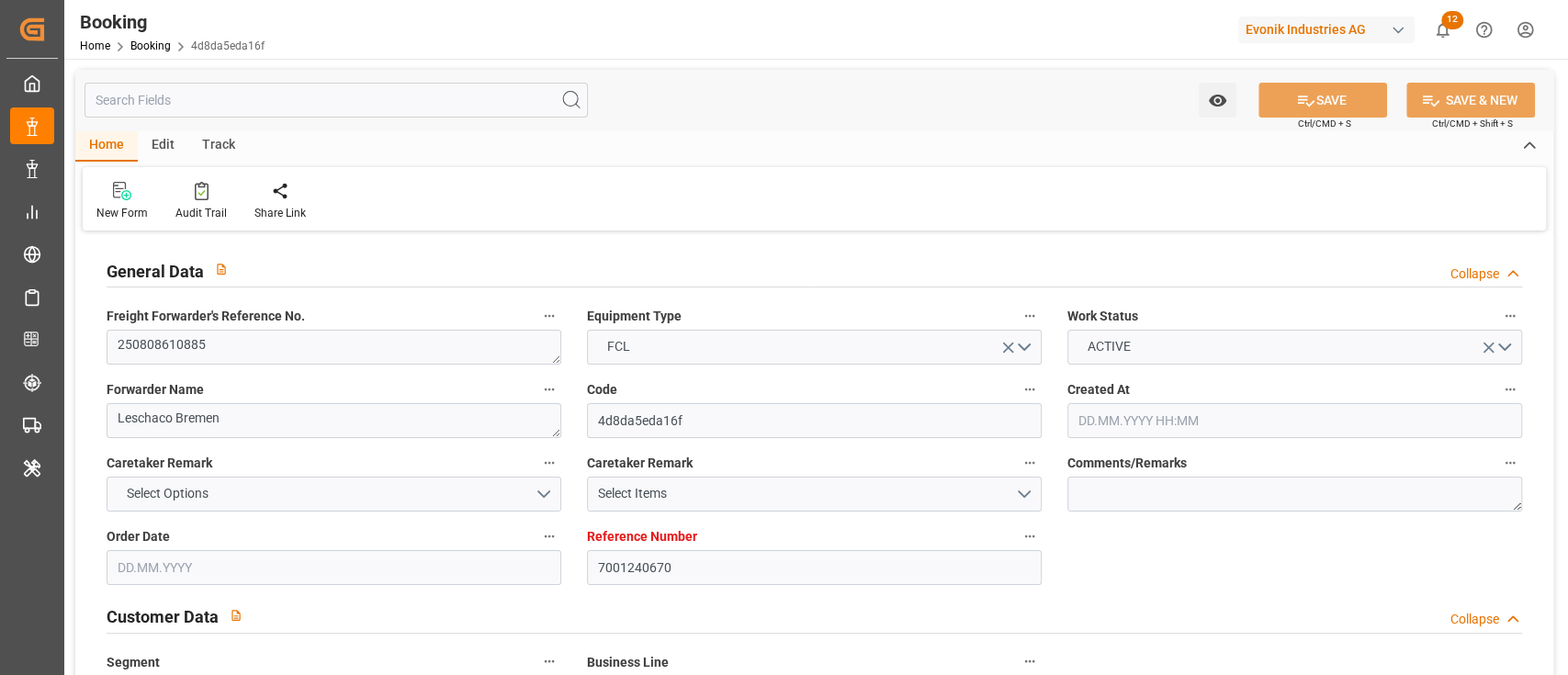
type input "[DATE] 16:48"
type input "[DATE] 04:13"
type input "[DATE] 08:00"
type input "[DATE] 00:00"
type input "[DATE] 01:00"
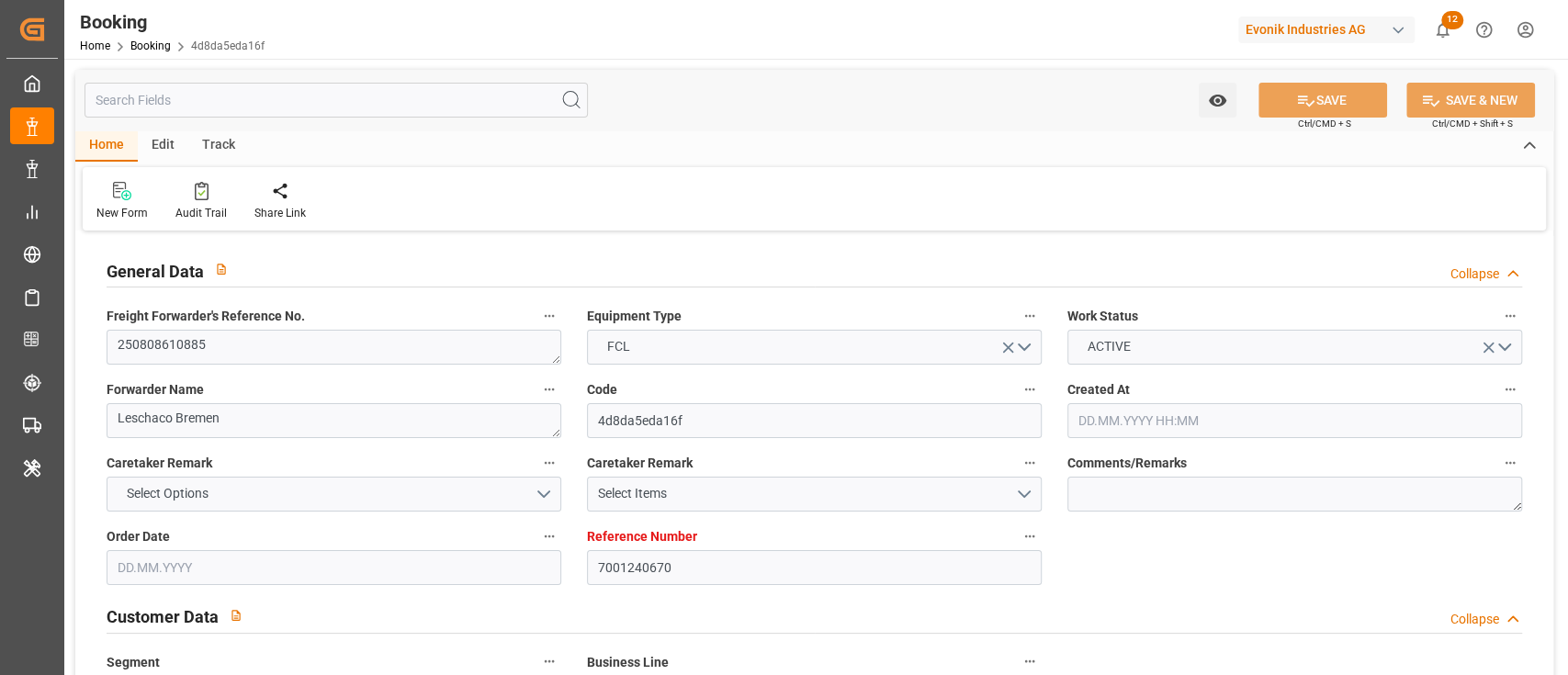
type input "[DATE] 00:00"
type input "[DATE] 05:00"
type input "[DATE] 00:00"
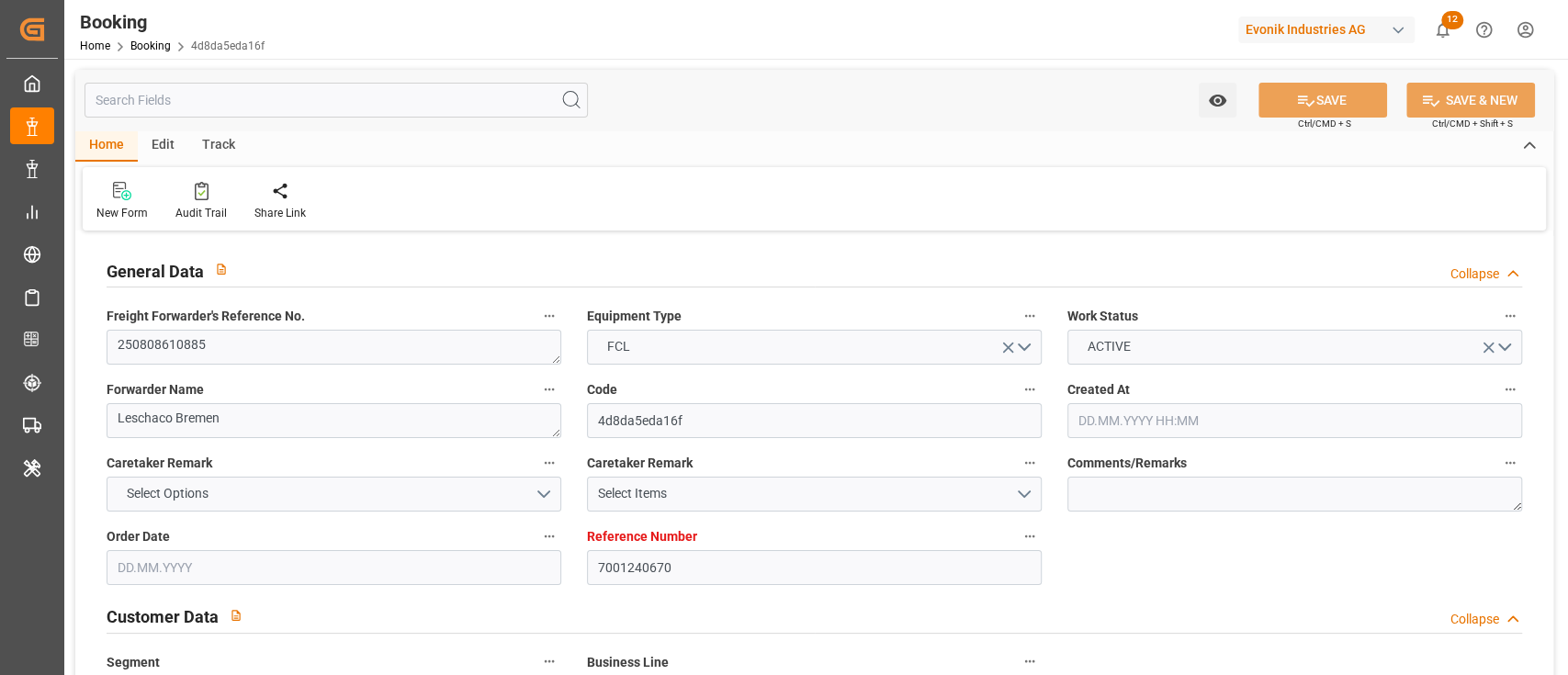
type input "[DATE] 00:00"
type input "[DATE]"
type input "[DATE] 10:54"
type input "[DATE]"
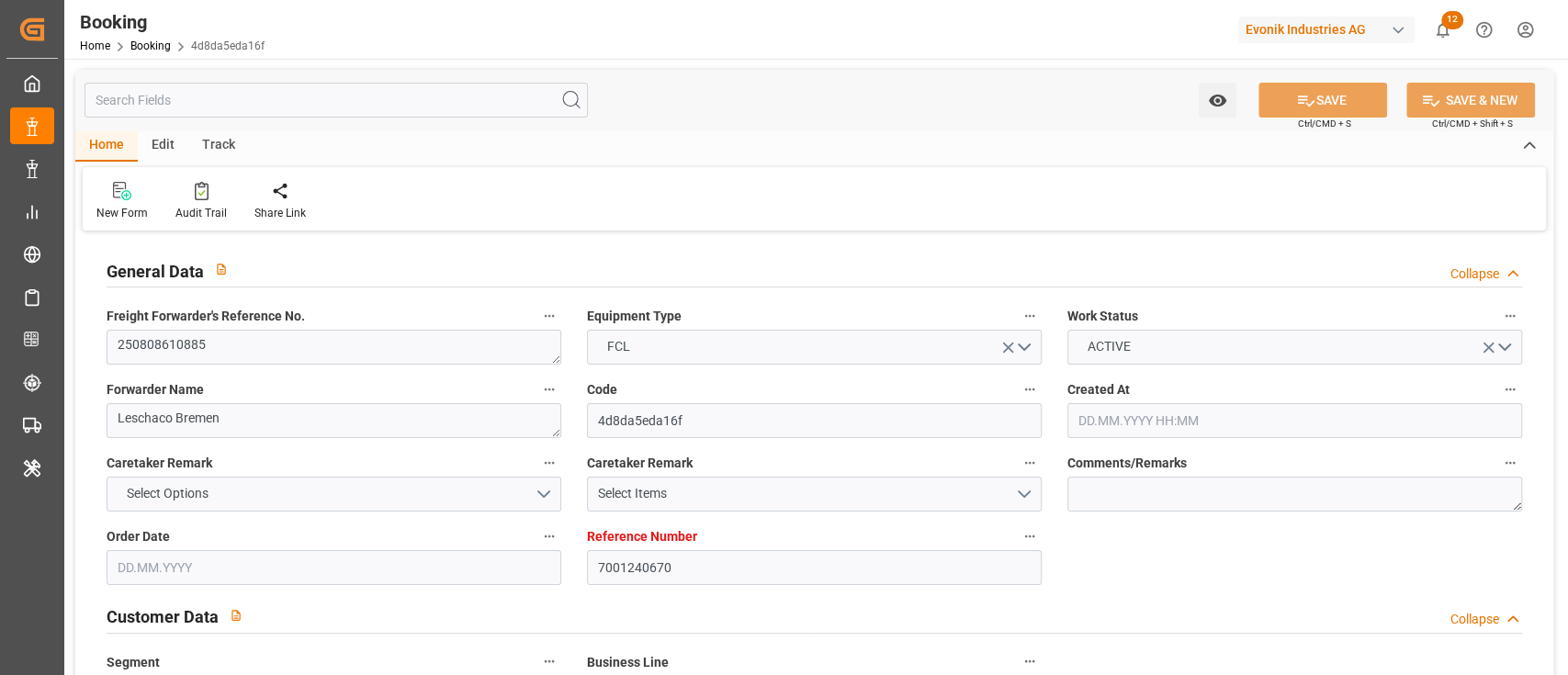
type input "[DATE] 04:22"
type input "[DATE] 18:18"
type input "[DATE] 01:00"
type input "[DATE] 18:11"
type input "[DATE] 05:00"
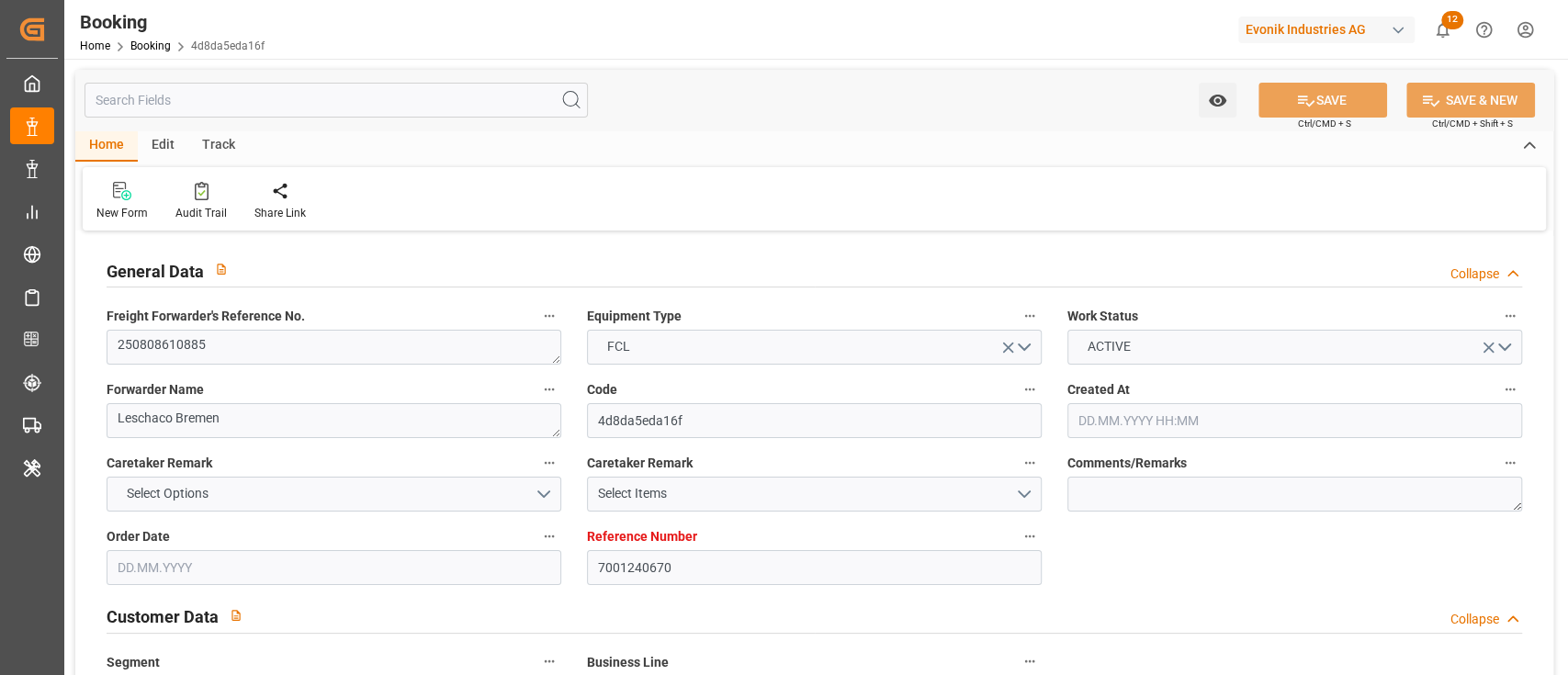
type input "[DATE] 08:00"
type input "[DATE] 16:14"
type input "[DATE] 08:01"
type input "[DATE] 16:14"
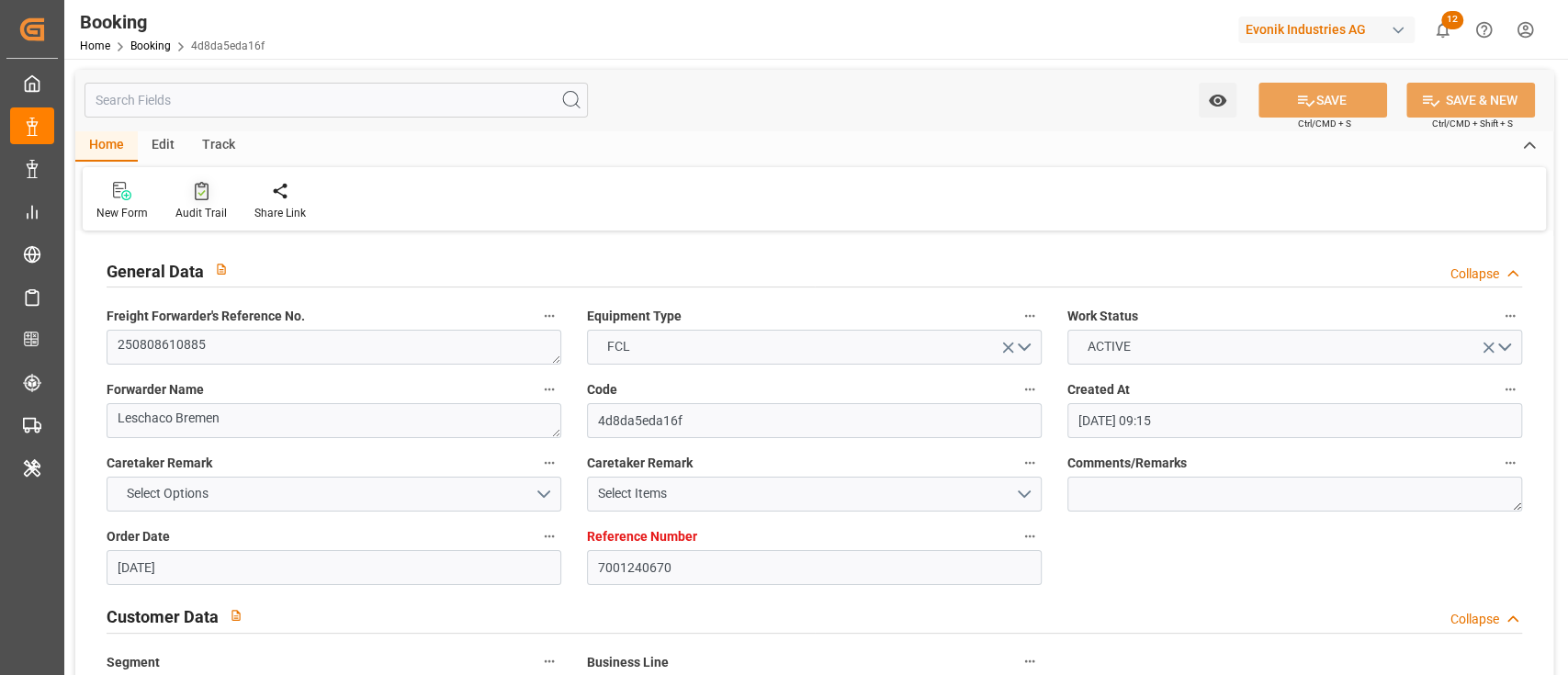
click at [205, 202] on div "Audit Trail" at bounding box center [201, 201] width 79 height 40
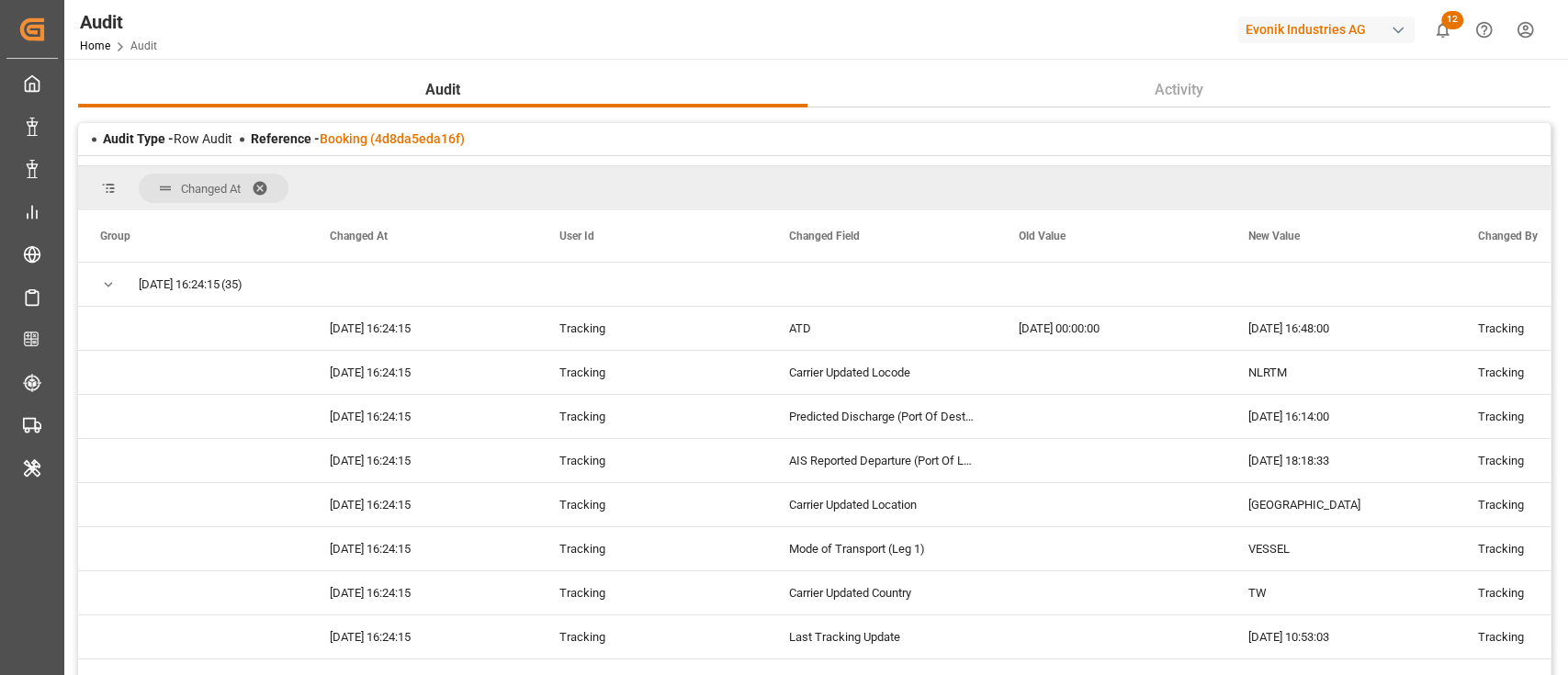
click at [377, 157] on div at bounding box center [814, 161] width 1472 height 11
click at [383, 144] on link "Booking (4d8da5eda16f)" at bounding box center [392, 138] width 145 height 14
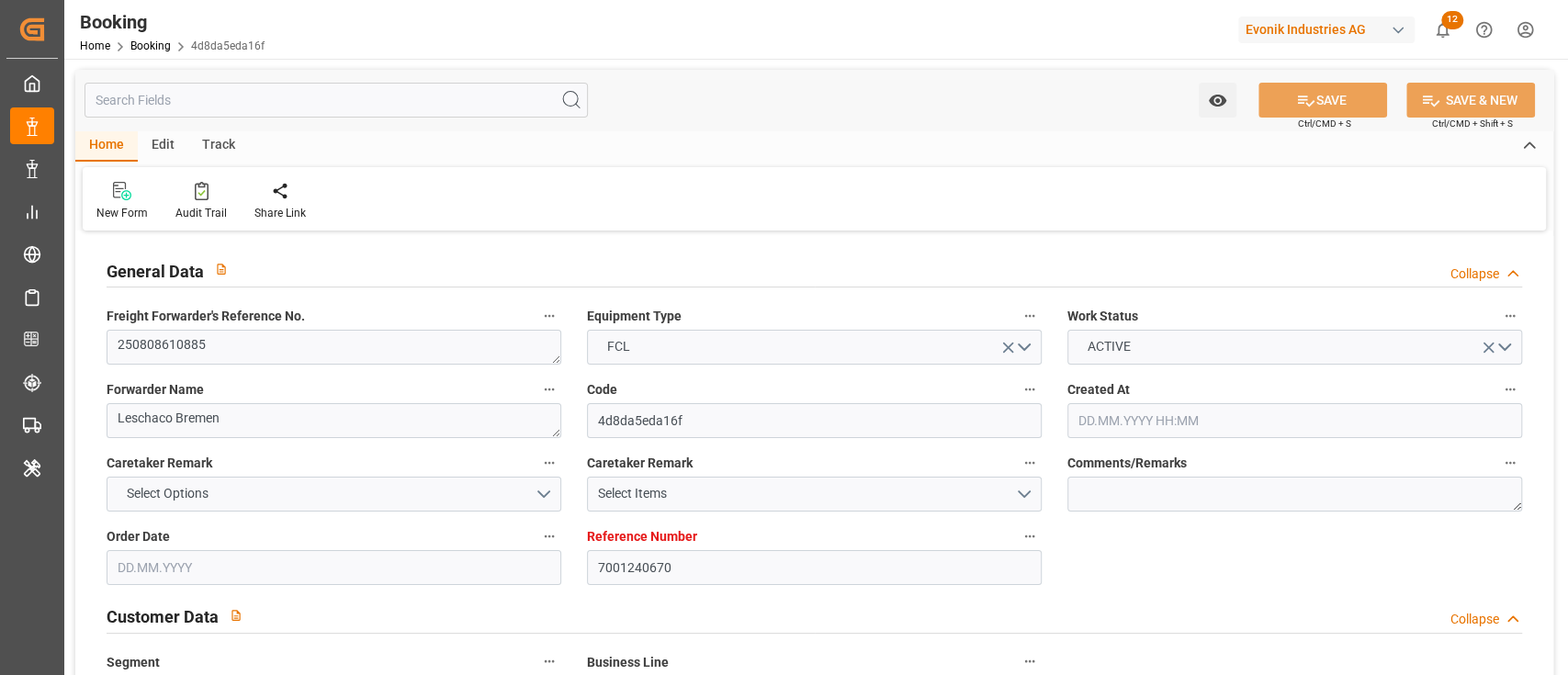
type input "7001240670"
type input "9619969"
type input "Hapag [PERSON_NAME]"
type input "Hapag [PERSON_NAME] Aktiengesellschaft"
type input "NLRTM"
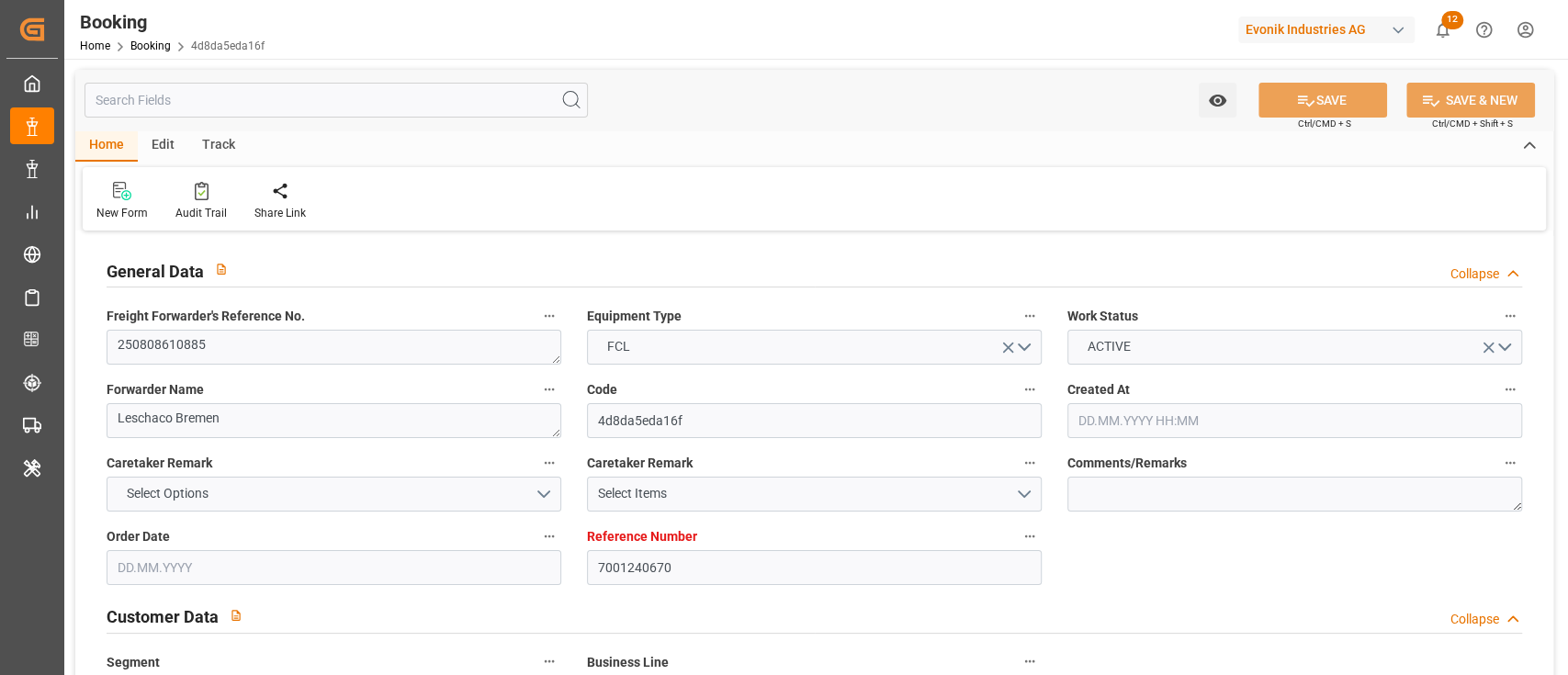
type input "TWKEL"
type input "MYTPP"
type input "TWTXG"
type input "0"
type input "NLRTM"
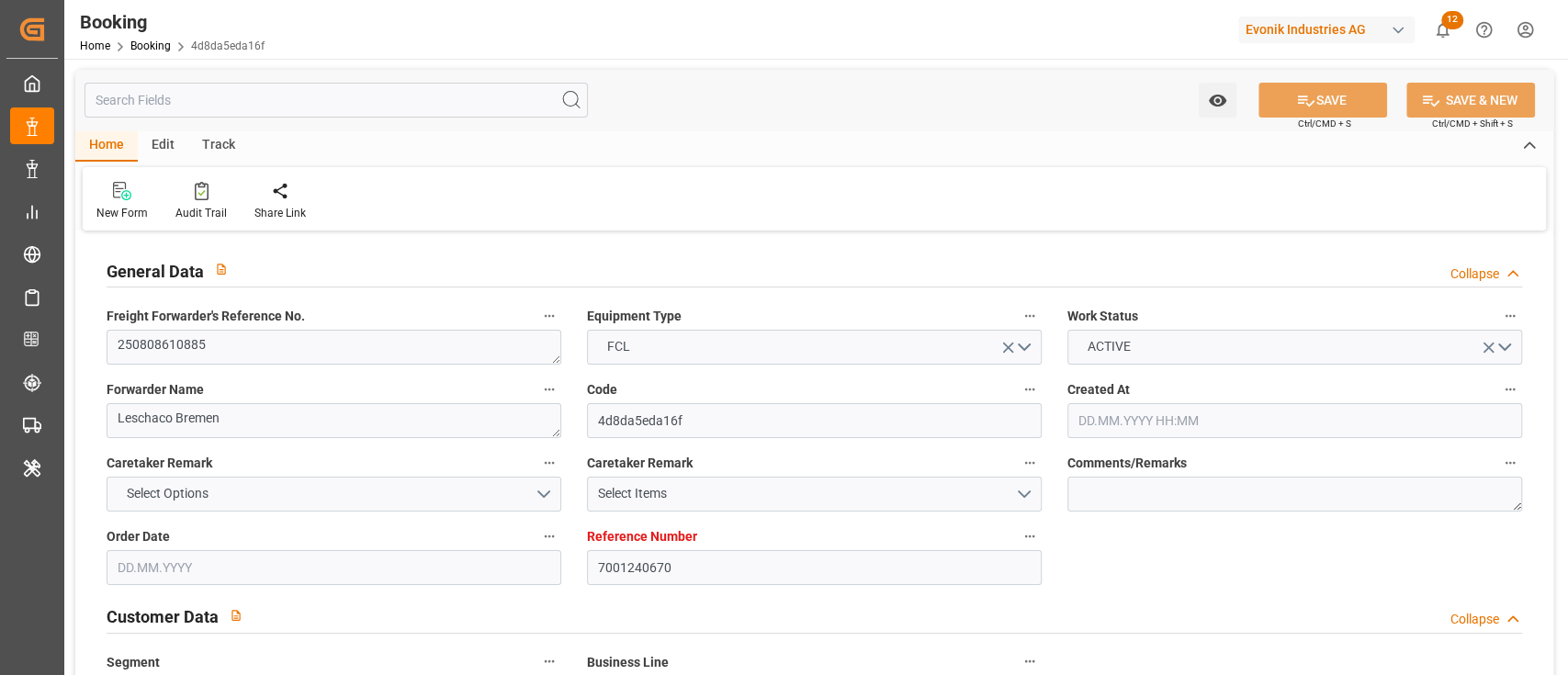
type input "TWTXG"
type input "9964168"
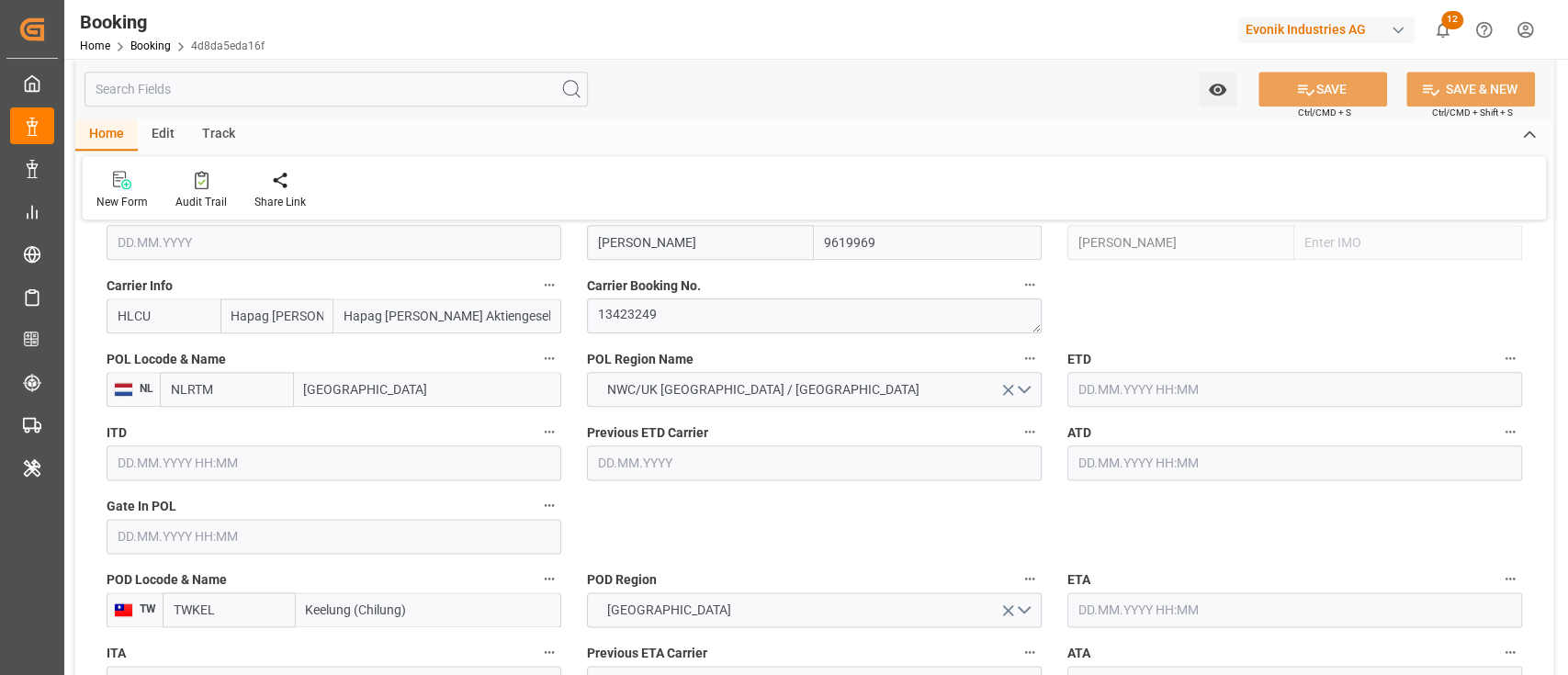
type input "05.08.2025 09:15"
type input "05.08.2025"
type input "16.10.2025"
type input "22.08.2025"
type input "13.08.2025"
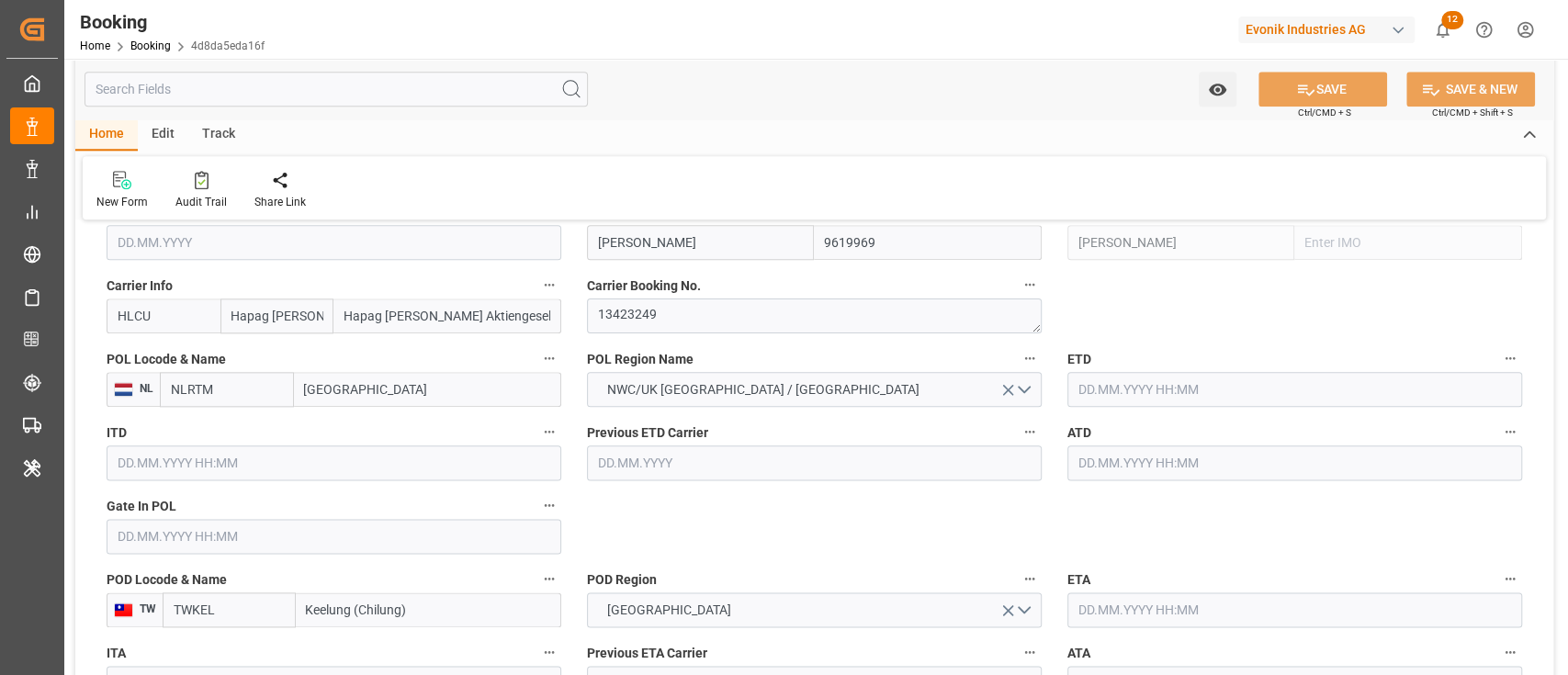
type input "13.08.2025"
type input "26.08.2025 00:00"
type input "26.08.2025 16:48"
type input "23.08.2025 04:13"
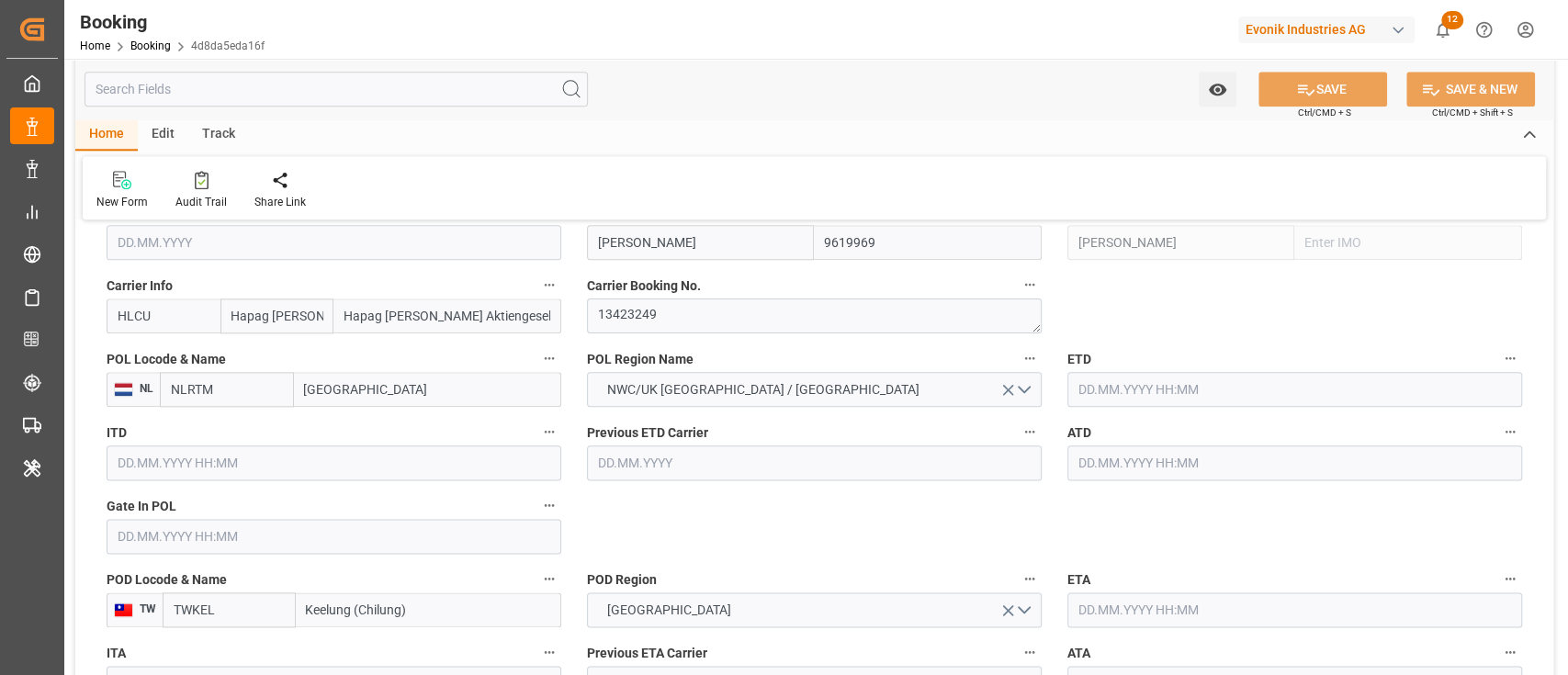
type input "05.10.2025 08:00"
type input "06.10.2025 00:00"
type input "24.09.2025 01:00"
type input "24.09.2025 00:00"
type input "29.09.2025 05:00"
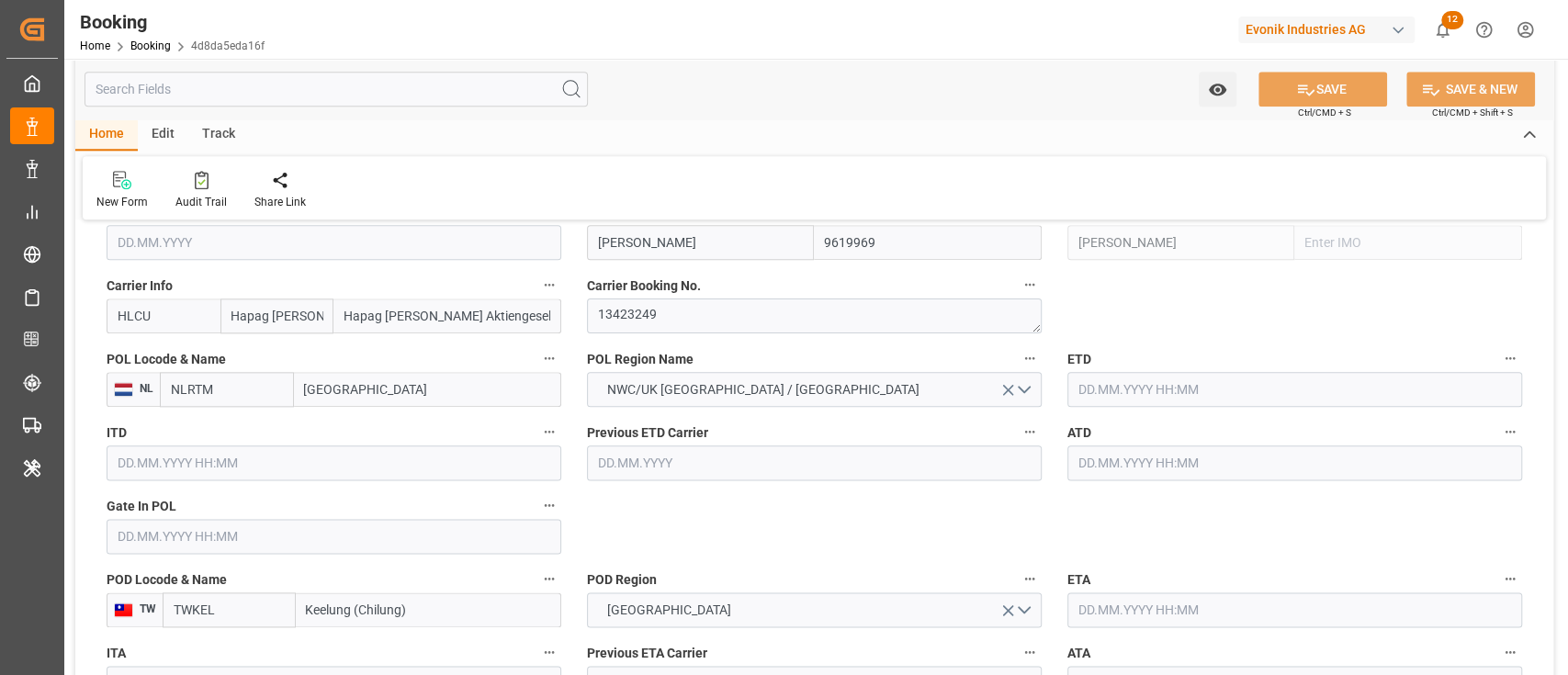
type input "29.09.2025 00:00"
type input "05.10.2025 00:00"
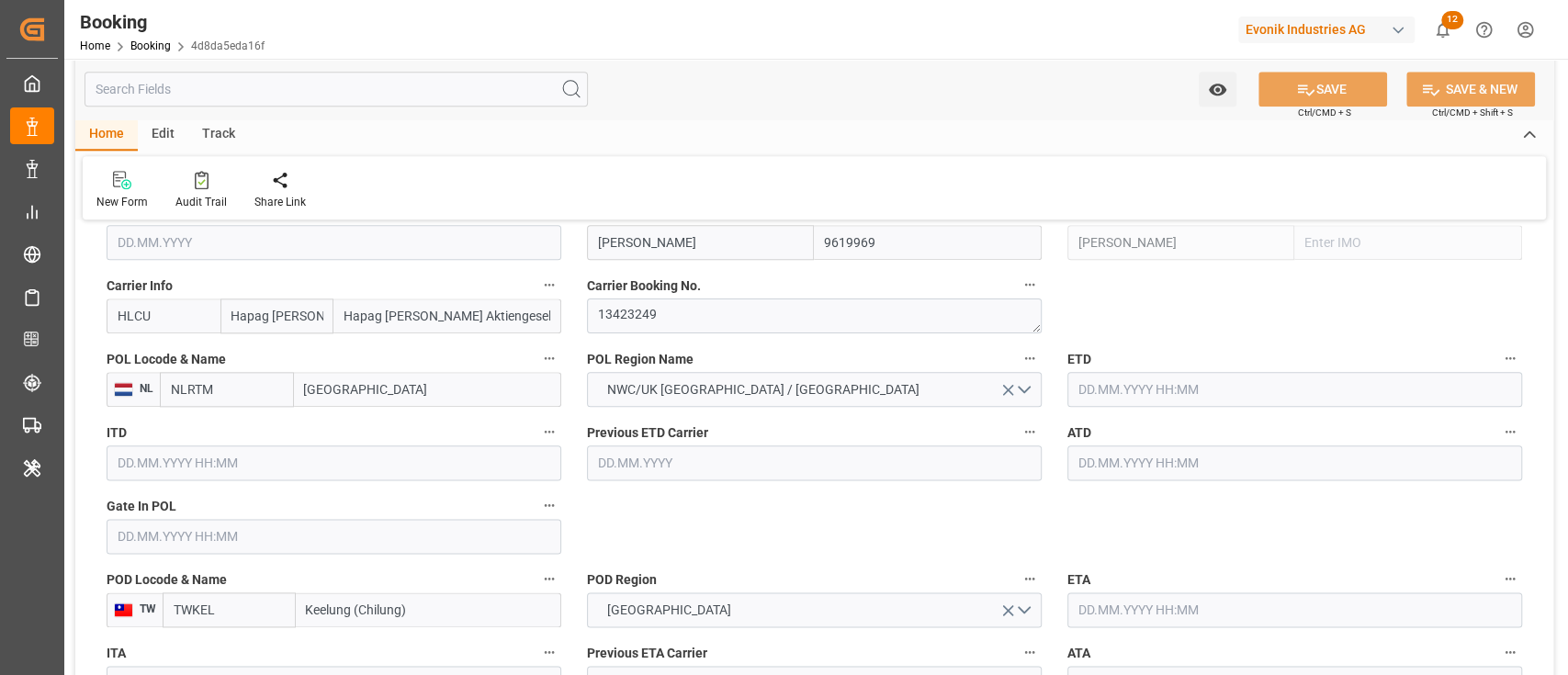
type input "22.08.2025"
type input "03.09.2025 10:54"
type input "03.09.2025"
type input "25.08.2025 04:22"
type input "26.08.2025 18:18"
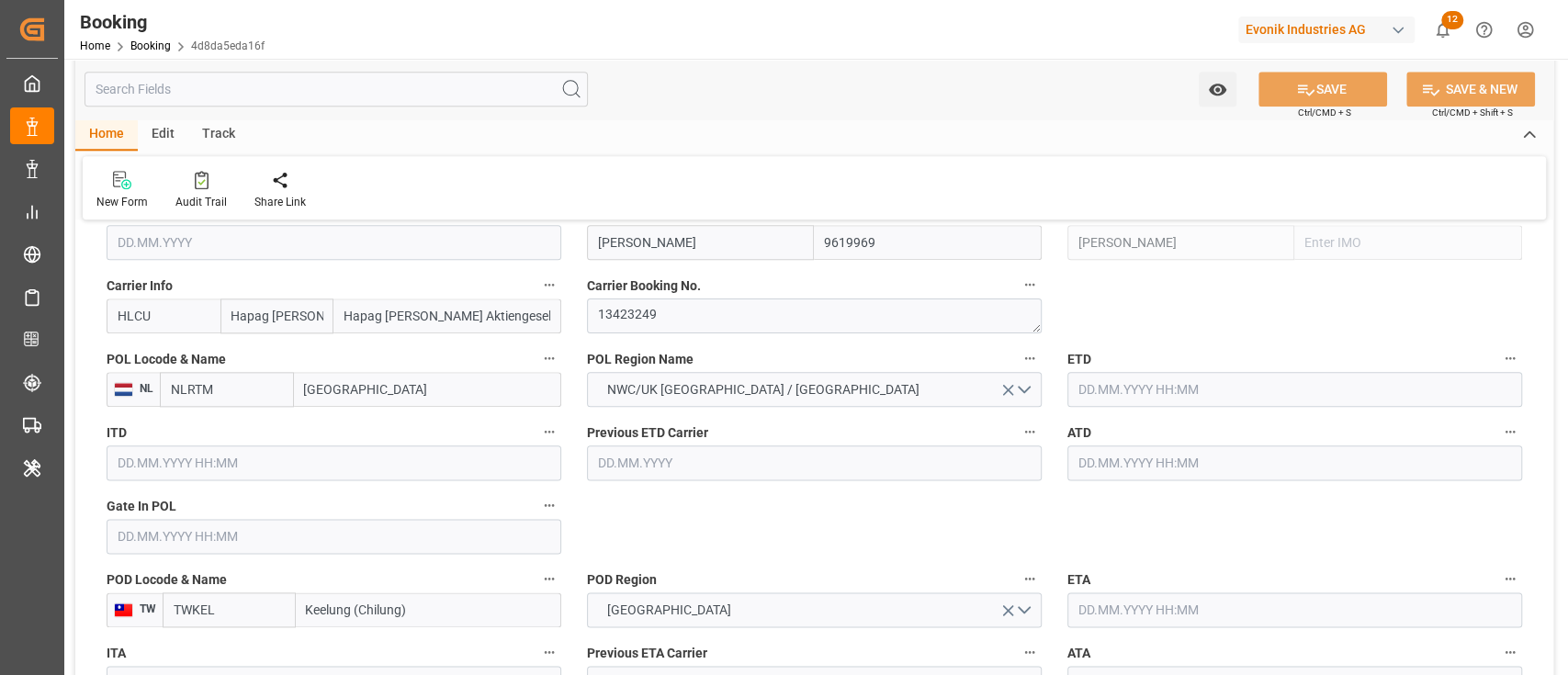
type input "24.09.2025 01:00"
type input "24.09.2025 18:11"
type input "29.09.2025 05:00"
type input "05.10.2025 08:00"
type input "05.10.2025 16:14"
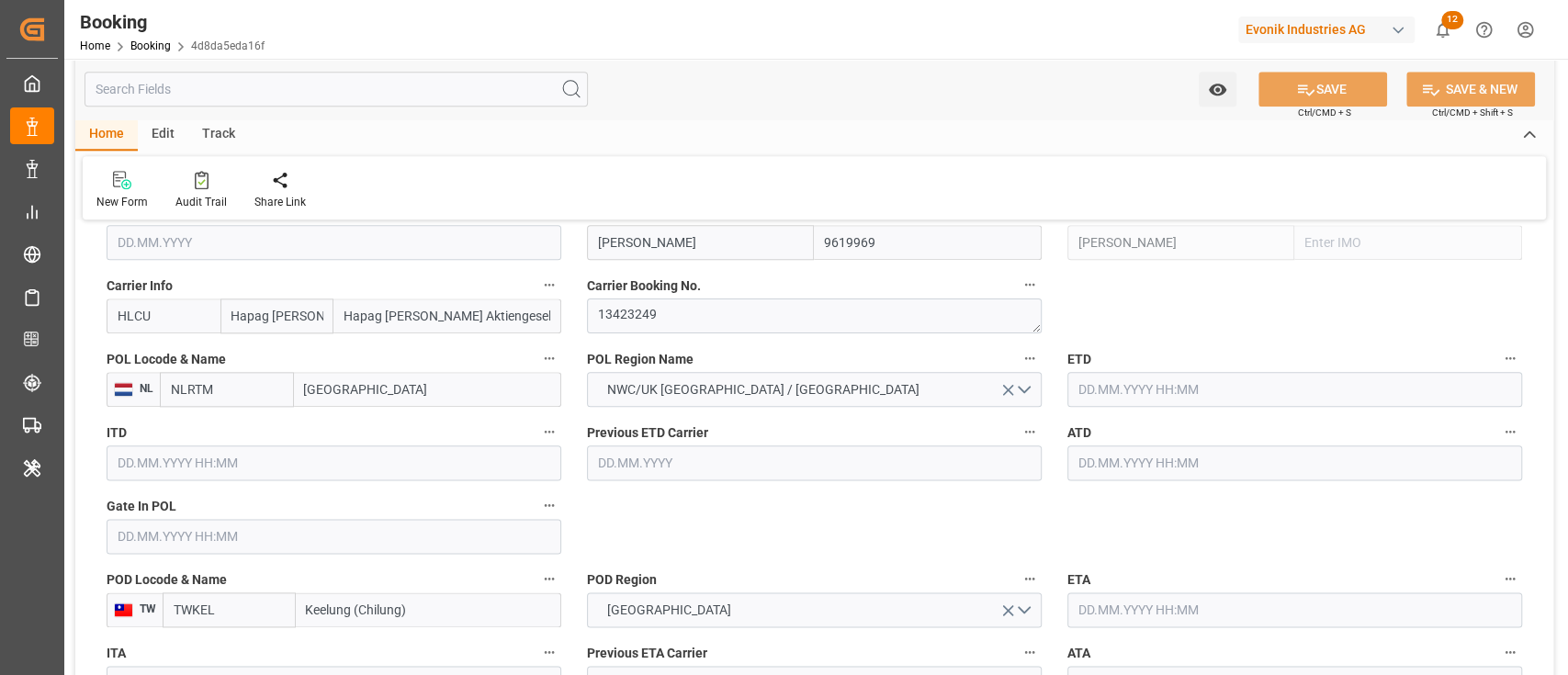
type input "05.10.2025 08:01"
type input "09.10.2025 16:14"
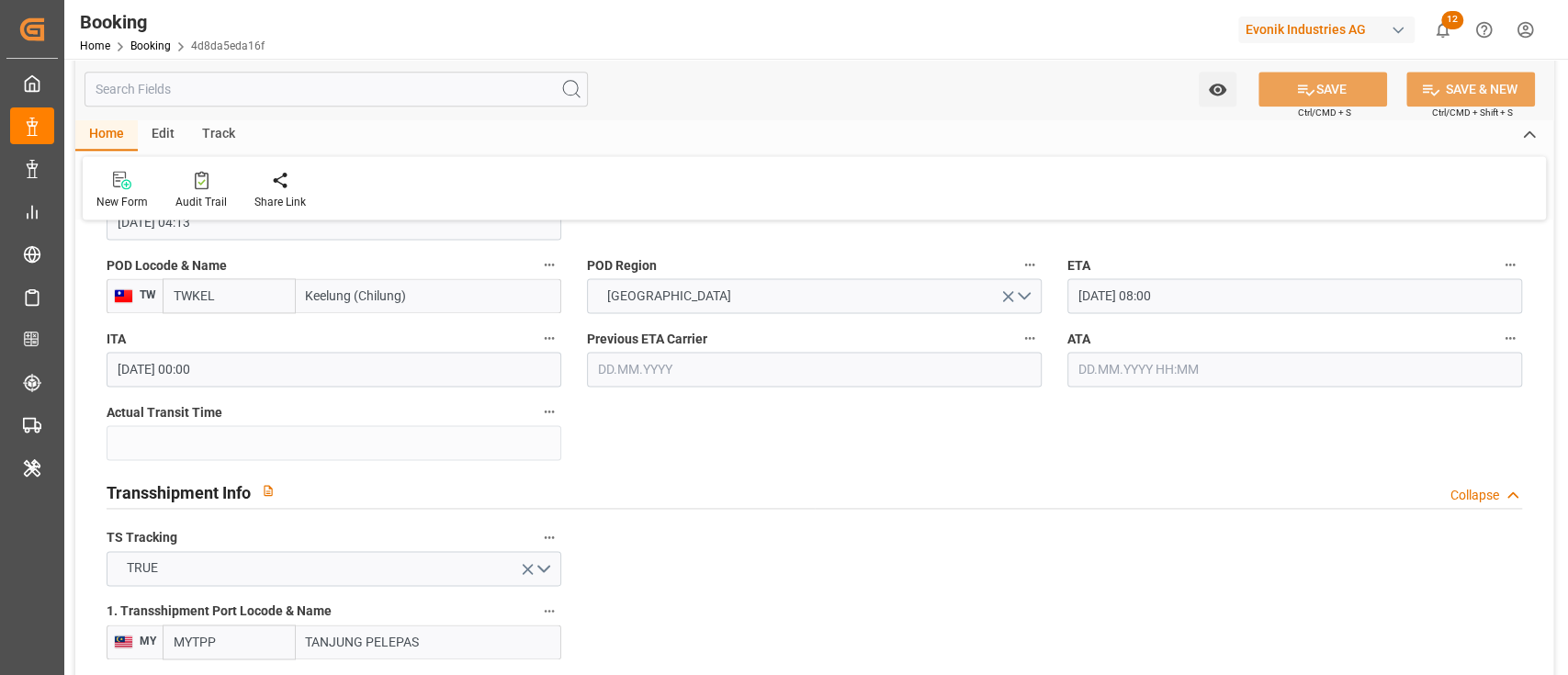
scroll to position [1713, 0]
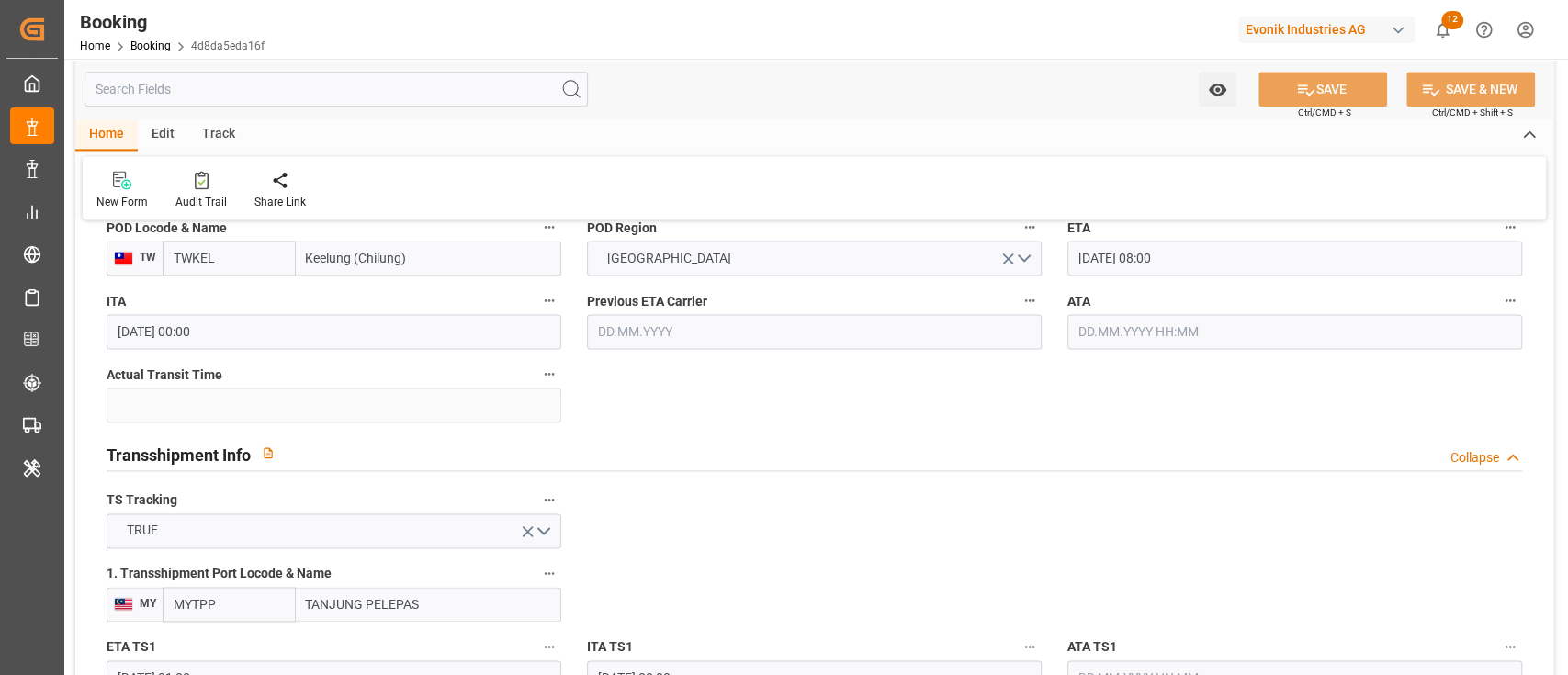
click at [366, 259] on input "Keelung (Chilung)" at bounding box center [428, 258] width 265 height 35
paste input "TAICHUNG"
type input "TAICHUNG"
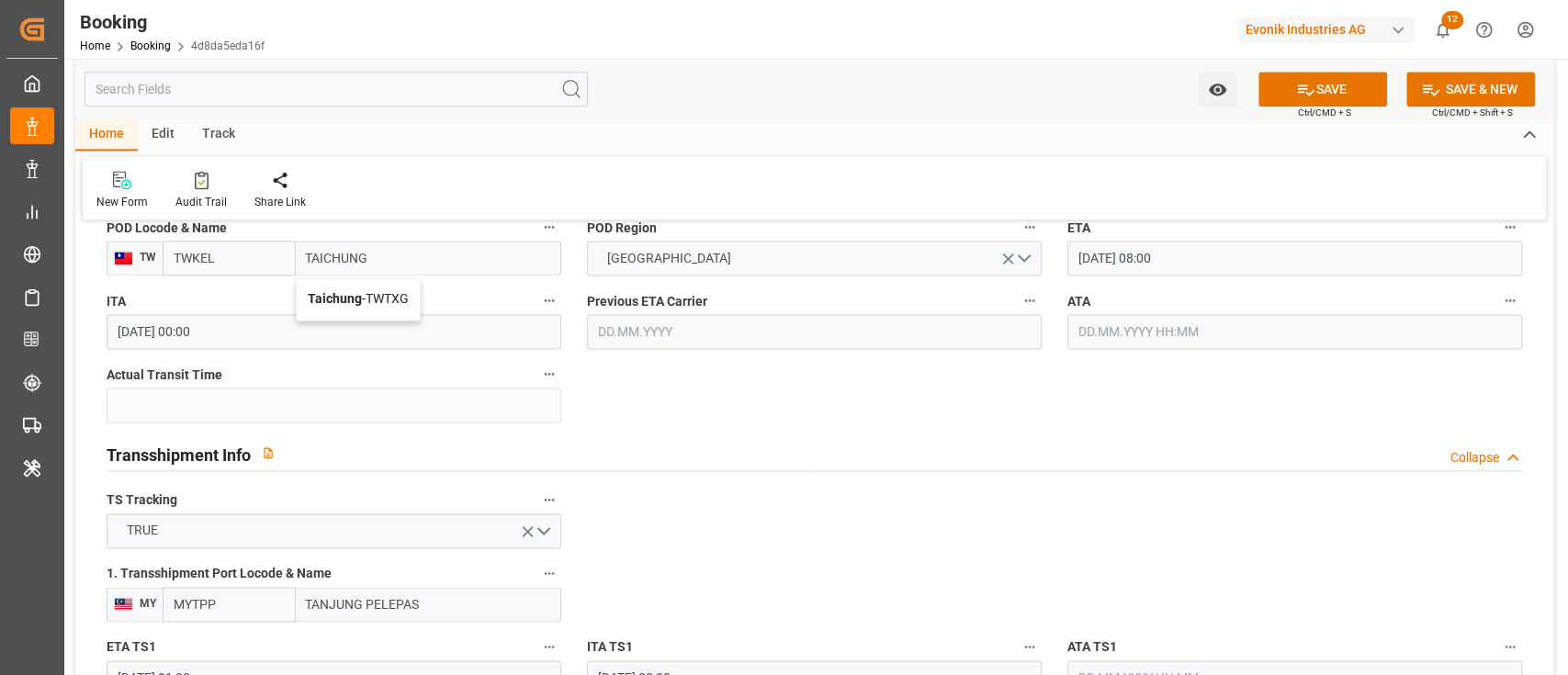
click at [378, 284] on div "Taichung - TWTXG" at bounding box center [358, 299] width 123 height 41
type input "TWTXG"
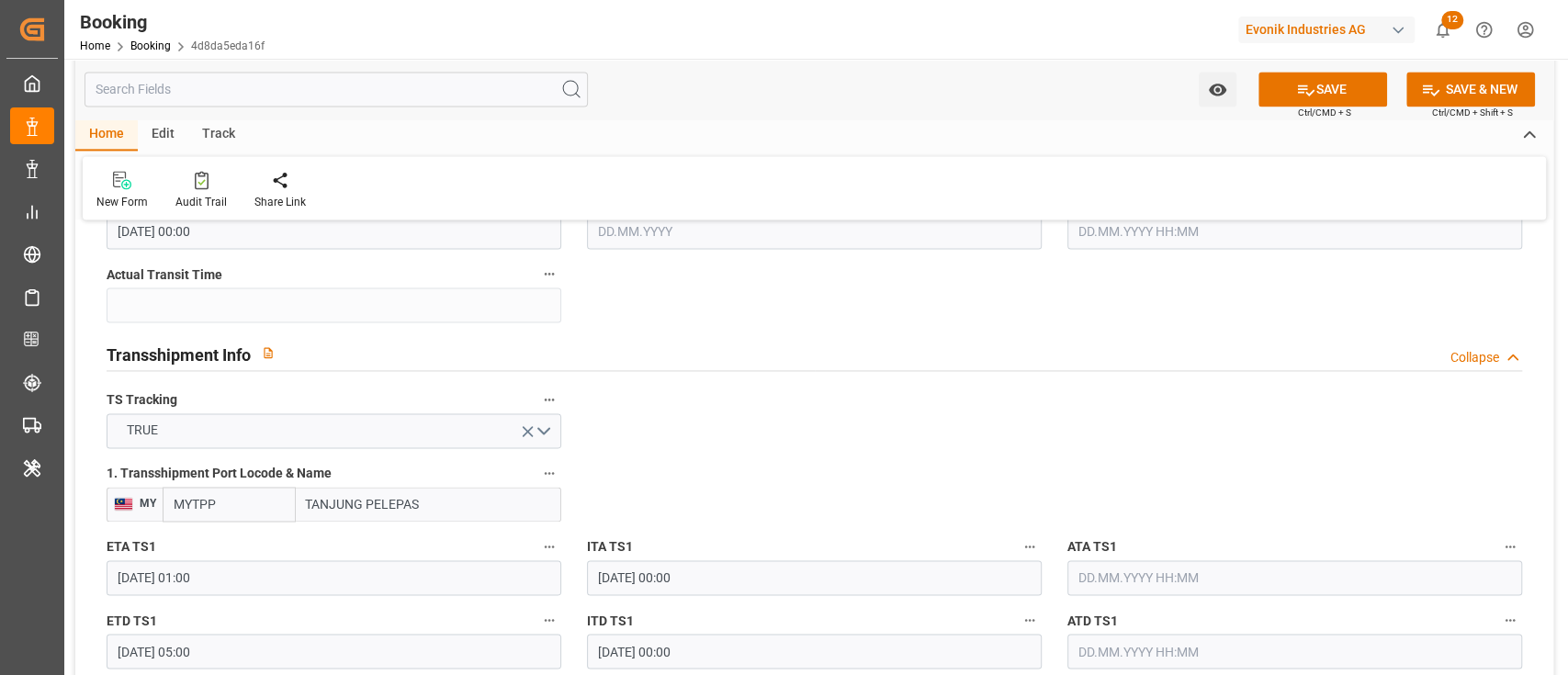
scroll to position [1837, 0]
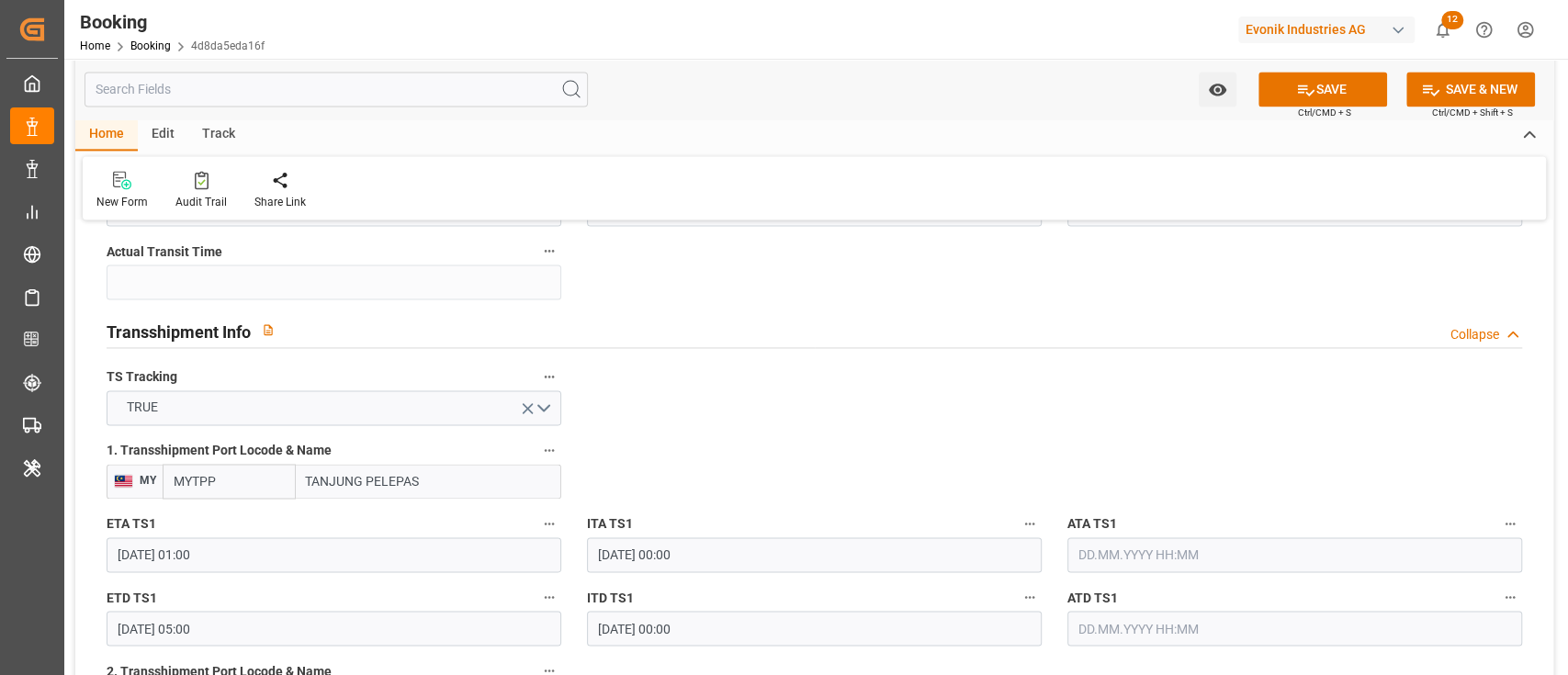
type input "Taichung"
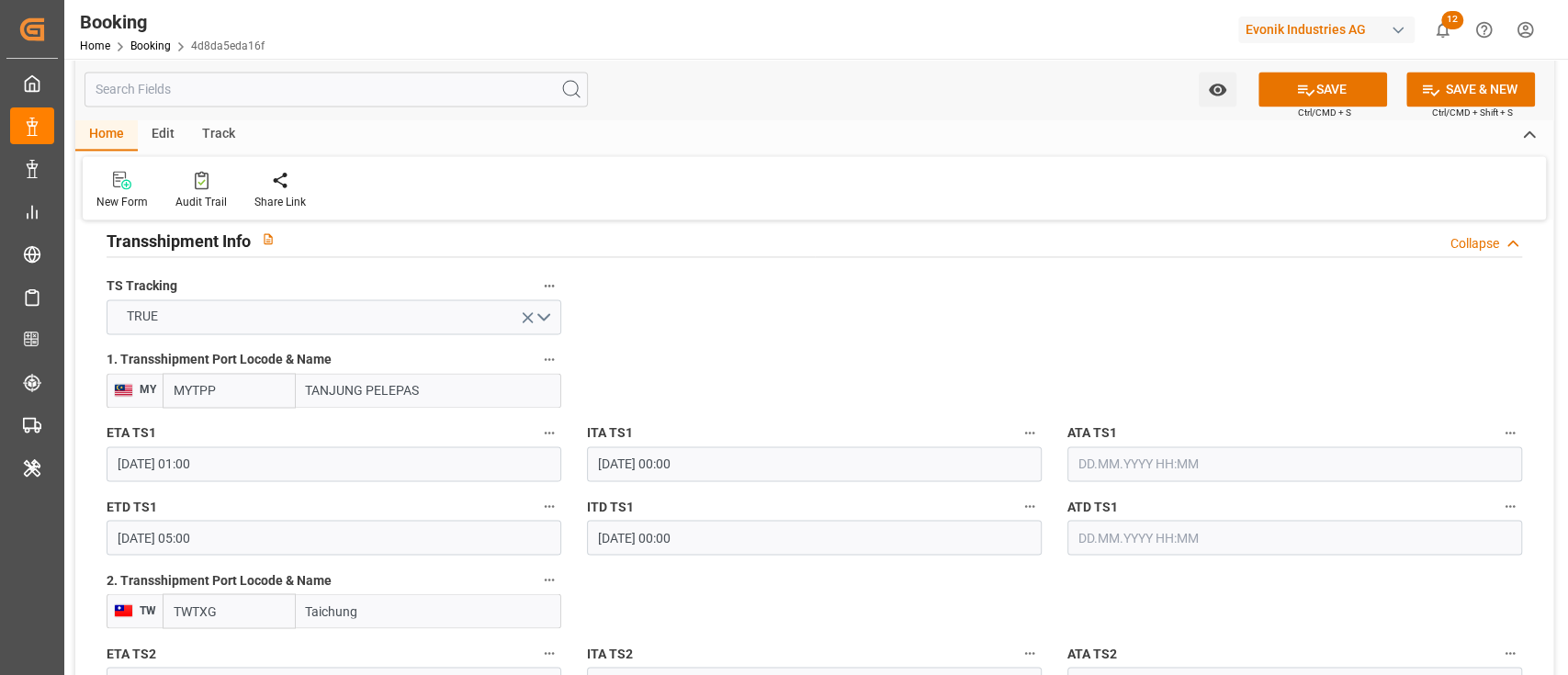
scroll to position [1958, 0]
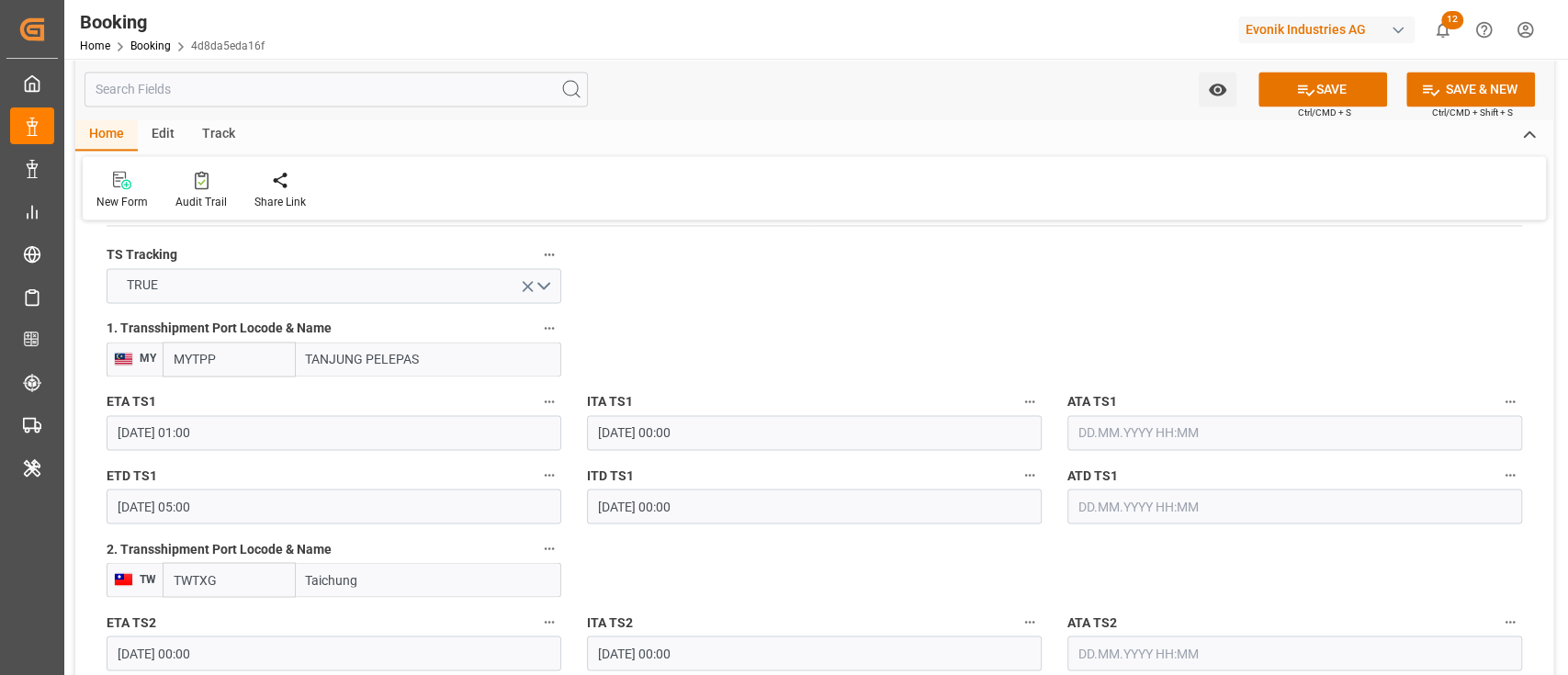
click at [359, 580] on input "Taichung" at bounding box center [428, 579] width 265 height 35
click at [246, 599] on div "2. Transshipment Port Locode & Name TW TWTXG" at bounding box center [334, 566] width 480 height 73
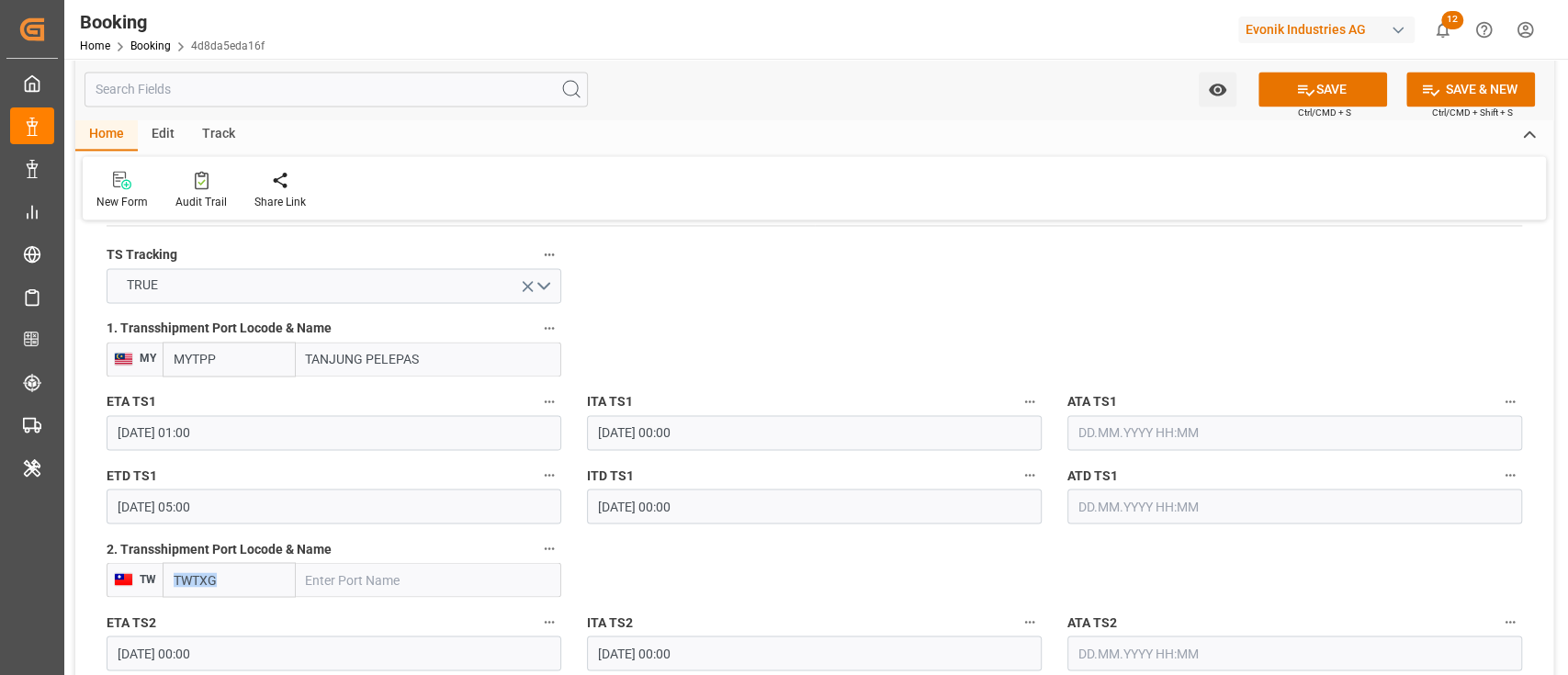
click at [223, 646] on input "05.10.2025 00:00" at bounding box center [334, 652] width 455 height 35
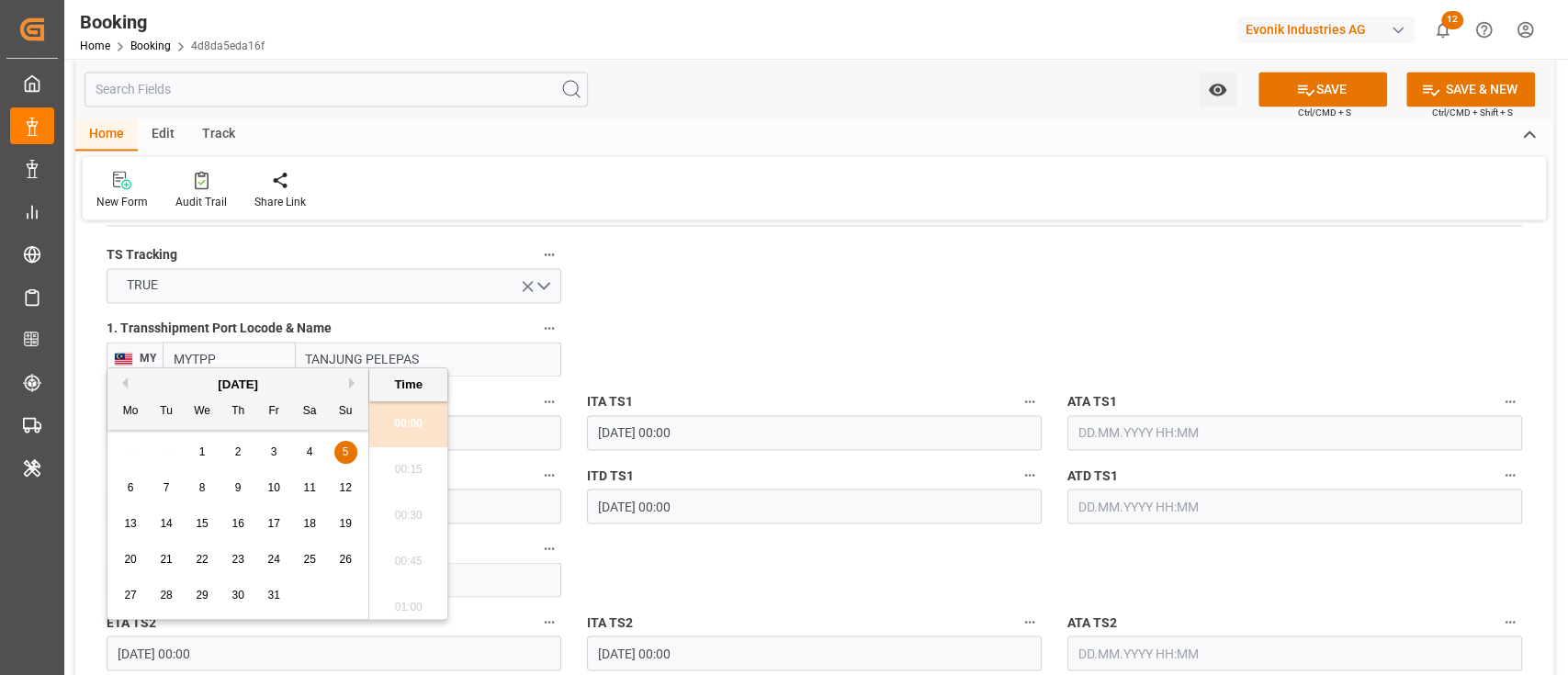
click at [223, 646] on input "05.10.2025 00:00" at bounding box center [334, 652] width 455 height 35
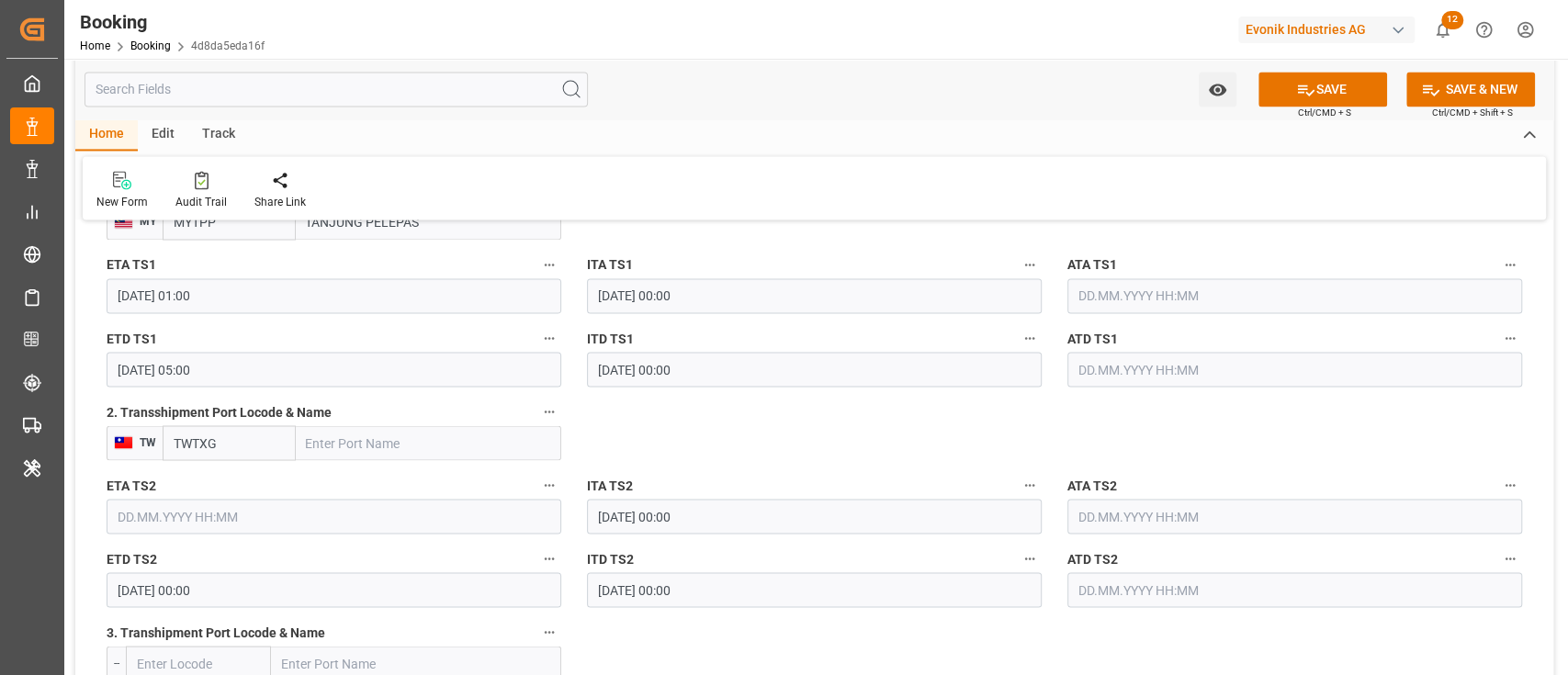
scroll to position [2204, 0]
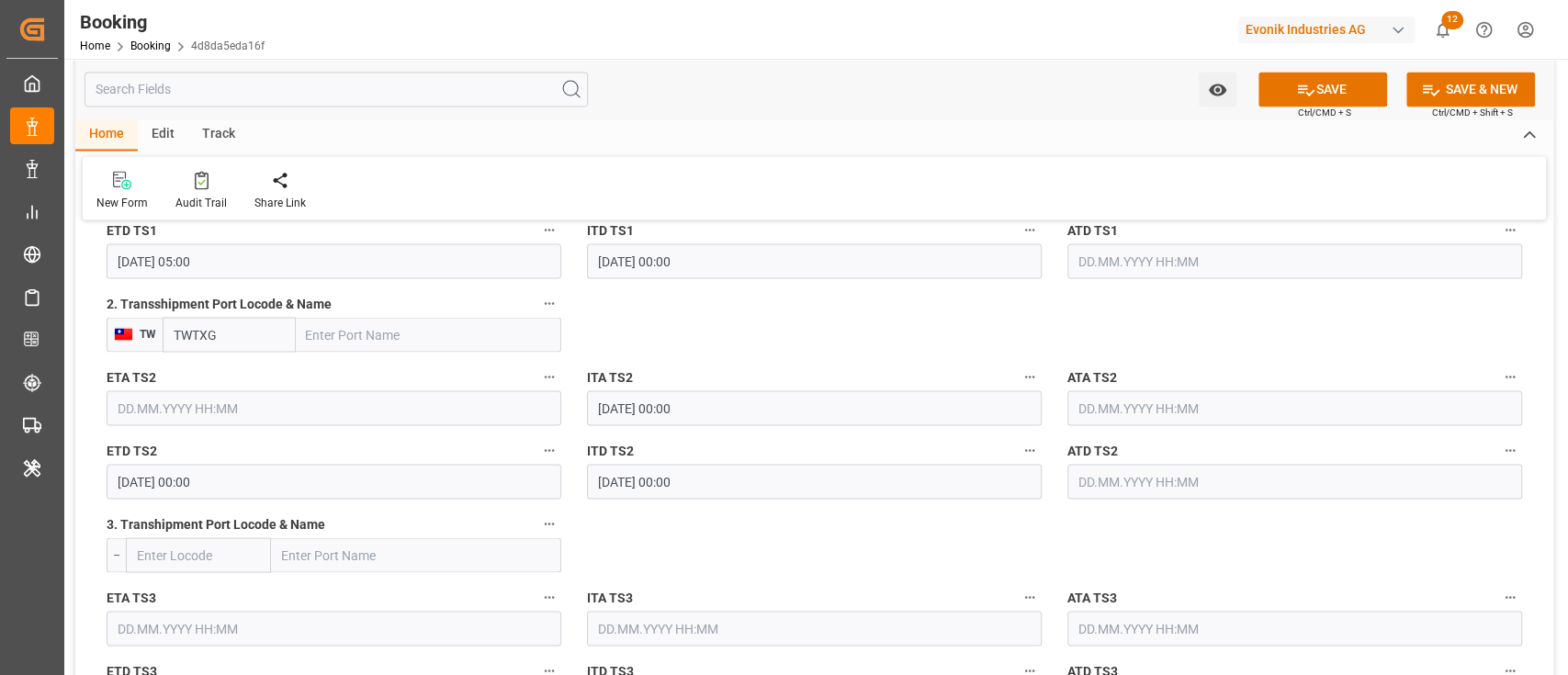
click at [301, 470] on input "05.10.2025 00:00" at bounding box center [334, 481] width 455 height 35
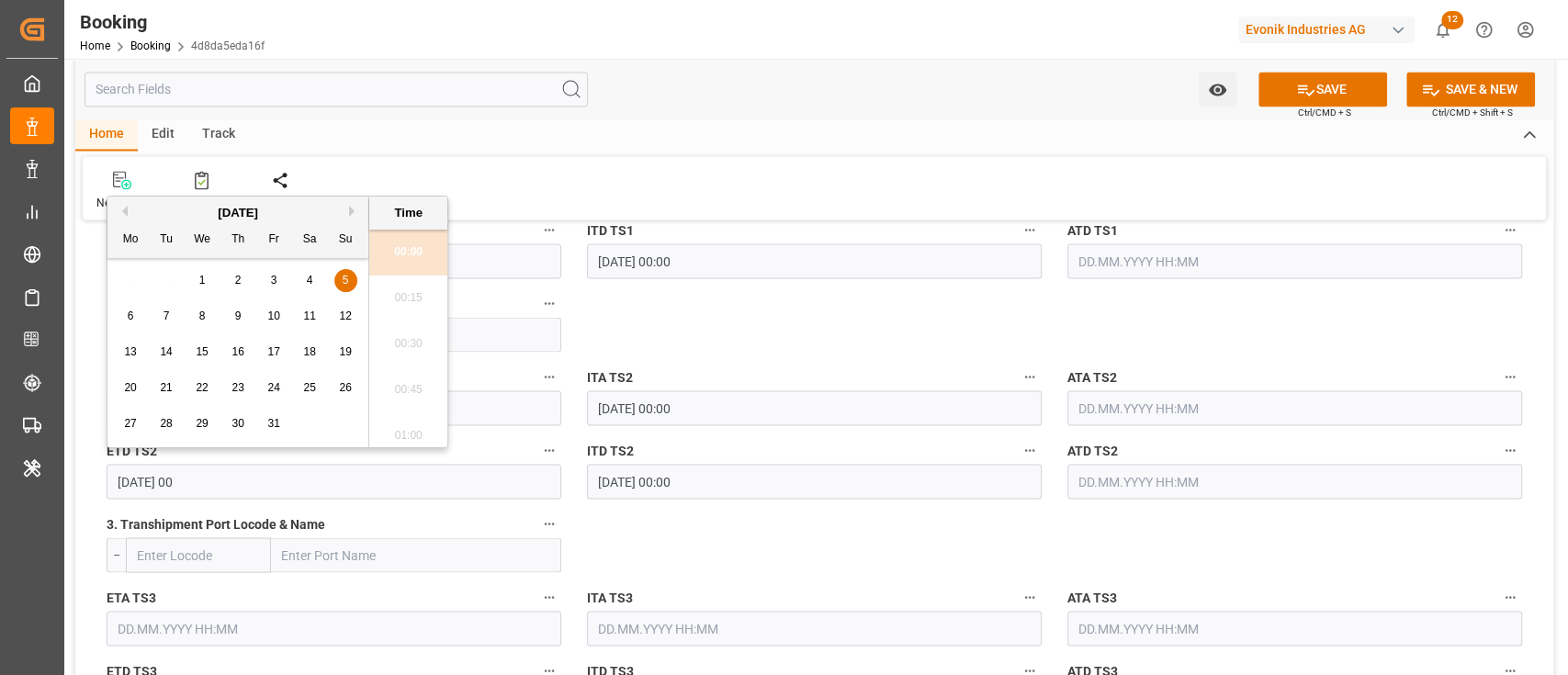
click at [301, 470] on input "05.10.2025 00" at bounding box center [334, 481] width 455 height 35
type input "05.10.2025"
click at [301, 470] on input "05.10.2025" at bounding box center [334, 481] width 455 height 35
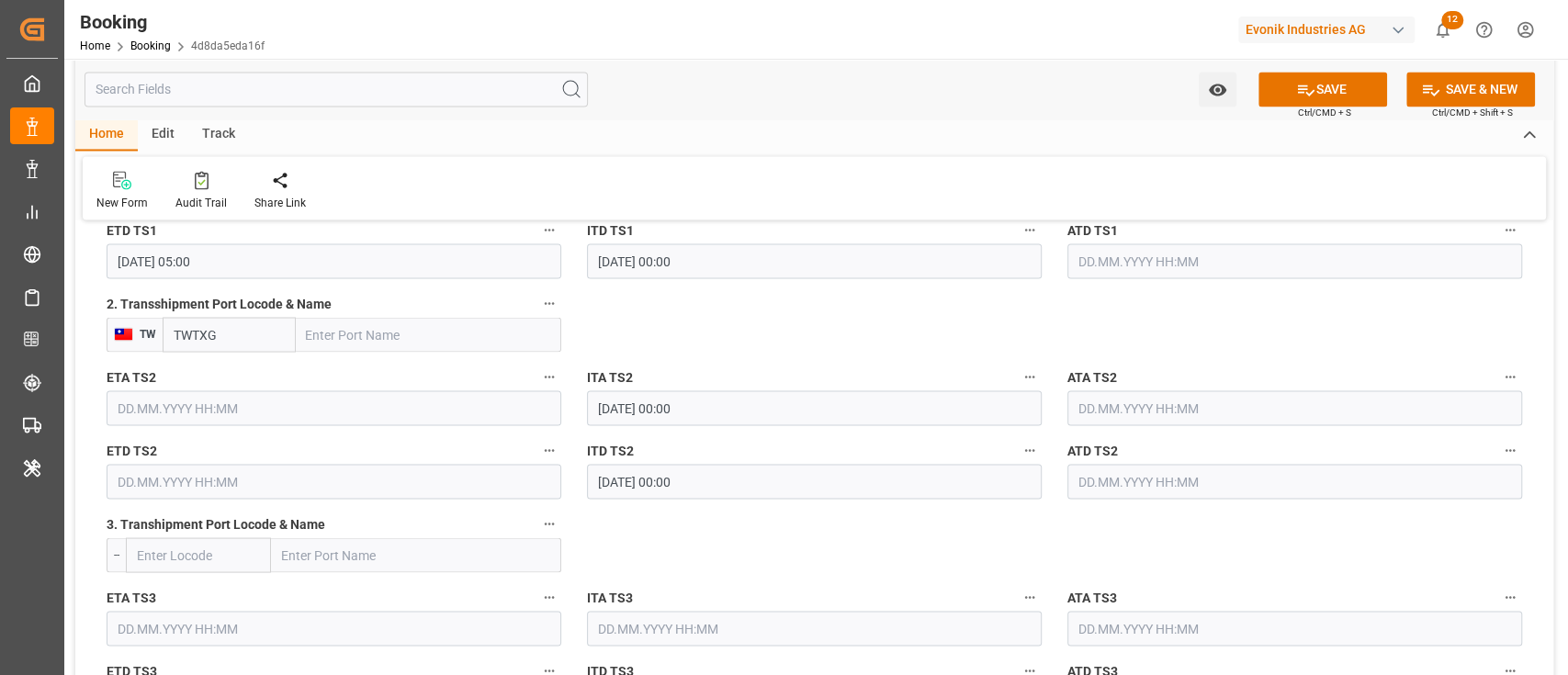
click at [222, 351] on div "2. Transshipment Port Locode & Name TW TWTXG" at bounding box center [334, 320] width 480 height 73
click at [234, 333] on input "TWTXG" at bounding box center [229, 334] width 133 height 35
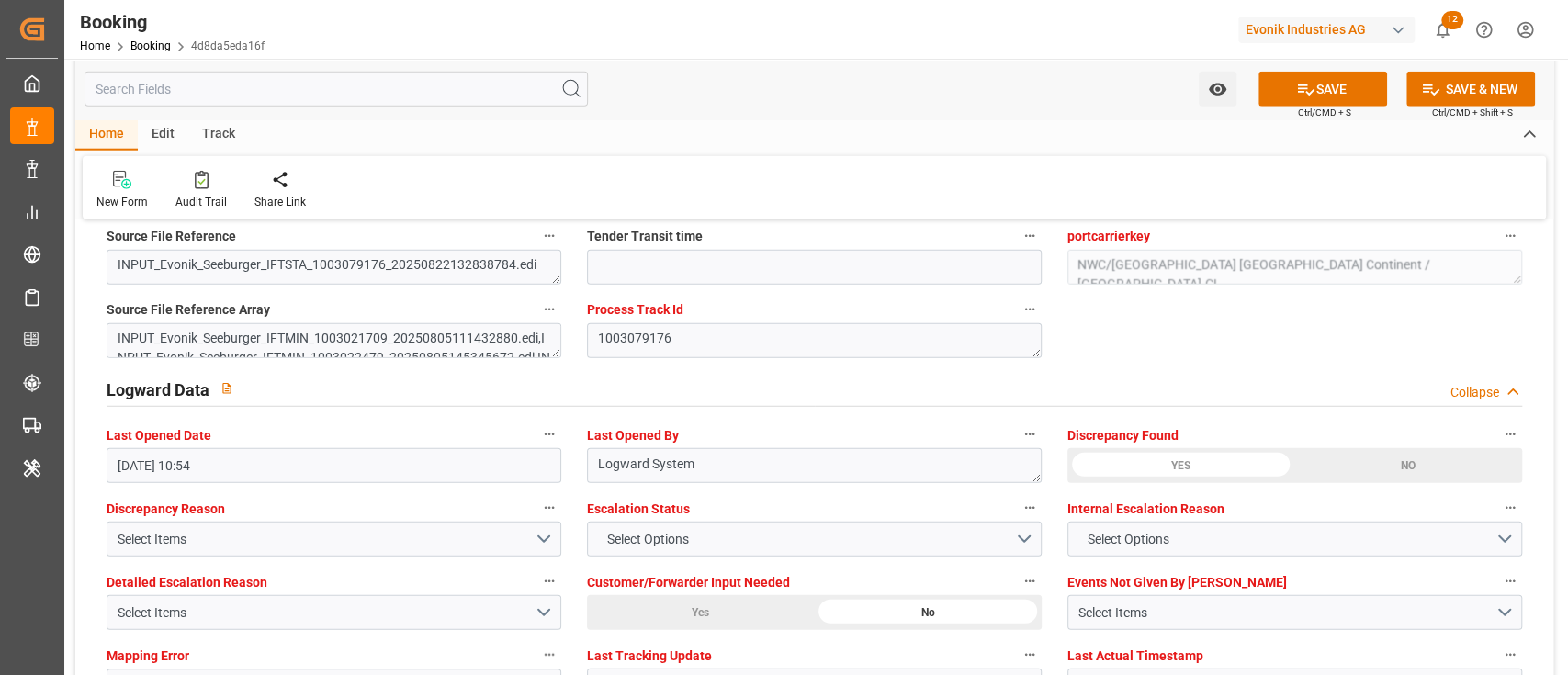
scroll to position [3427, 0]
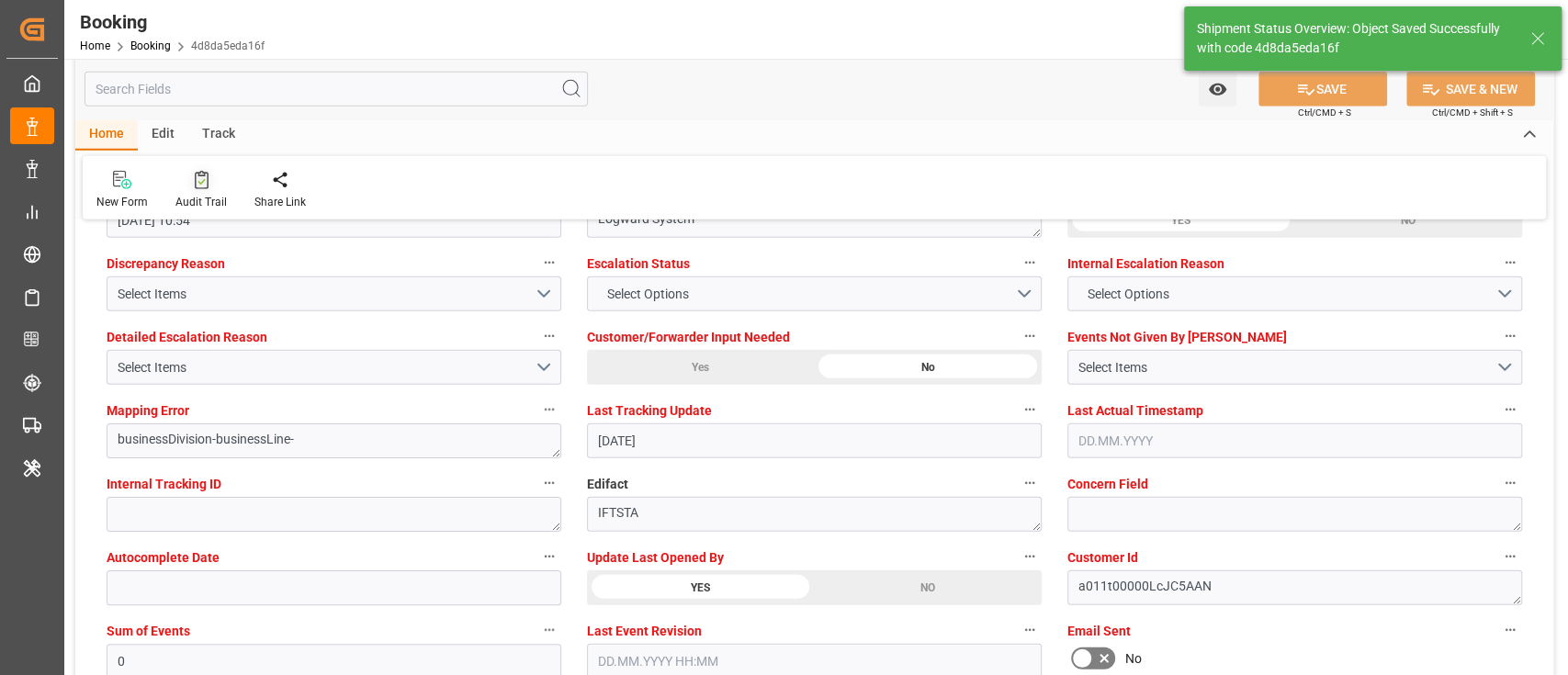
type input "9619969"
type textarea "NWC/UK North West Continent / UK_TWTXG_HLCU_AT-CL"
type textarea "[PERSON_NAME]"
type input "03.09.2025 11:19"
click at [195, 184] on icon at bounding box center [202, 180] width 13 height 18
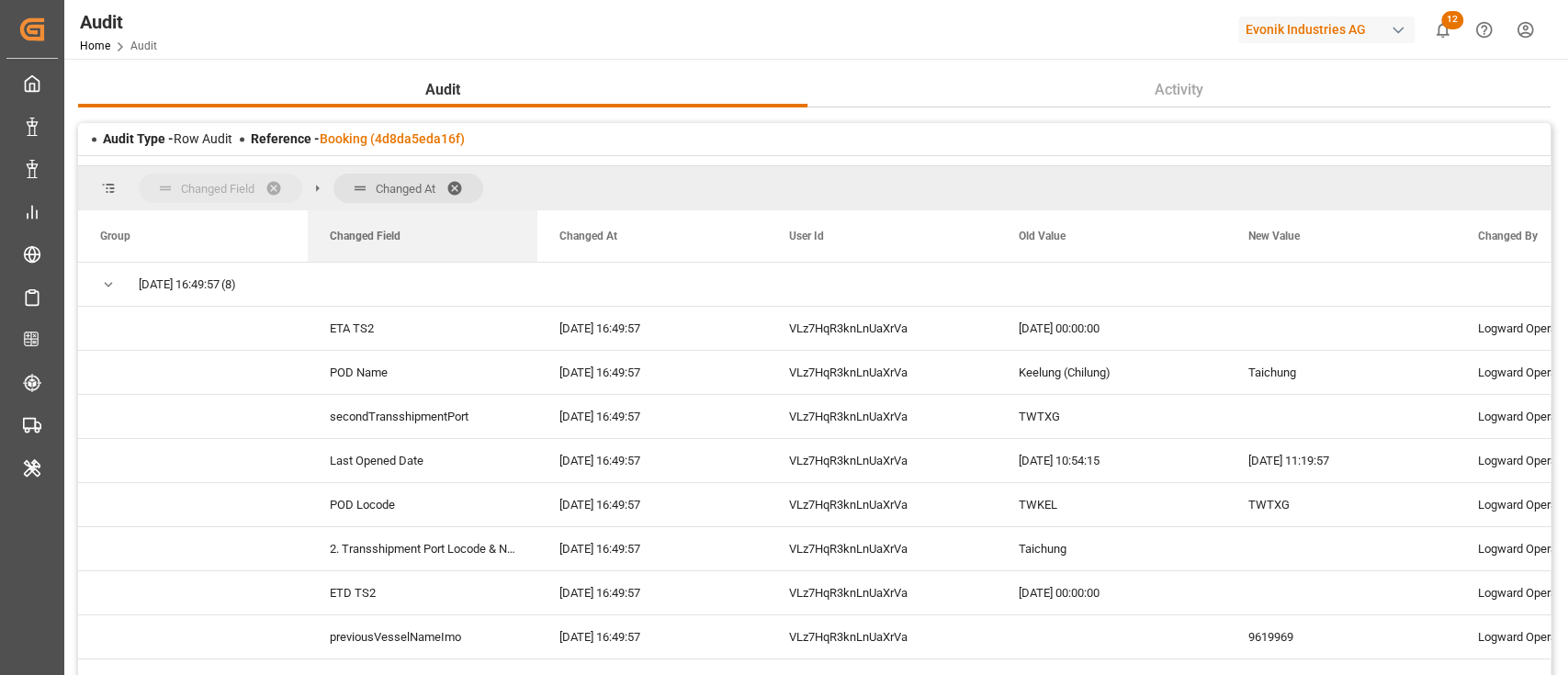
drag, startPoint x: 260, startPoint y: 202, endPoint x: 242, endPoint y: 173, distance: 34.1
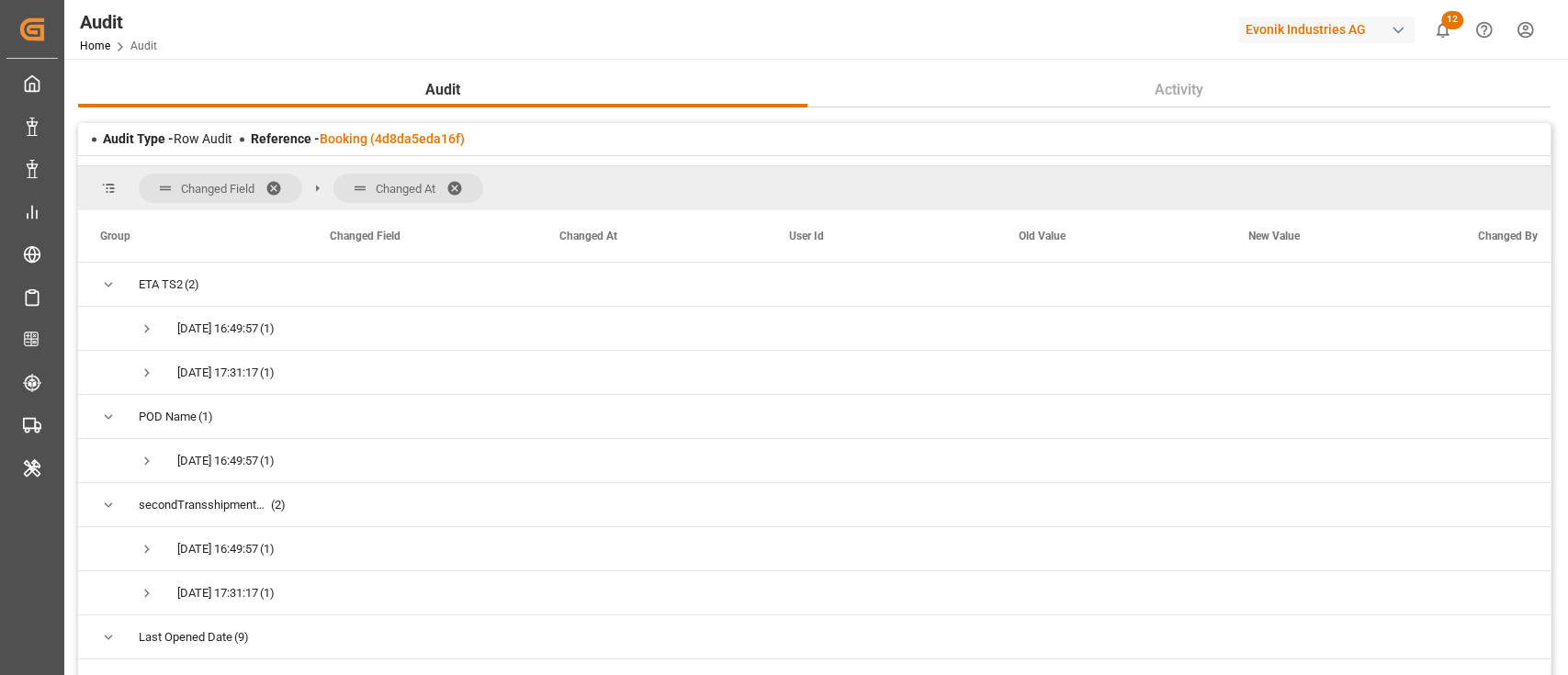
click at [461, 190] on span at bounding box center [460, 187] width 29 height 16
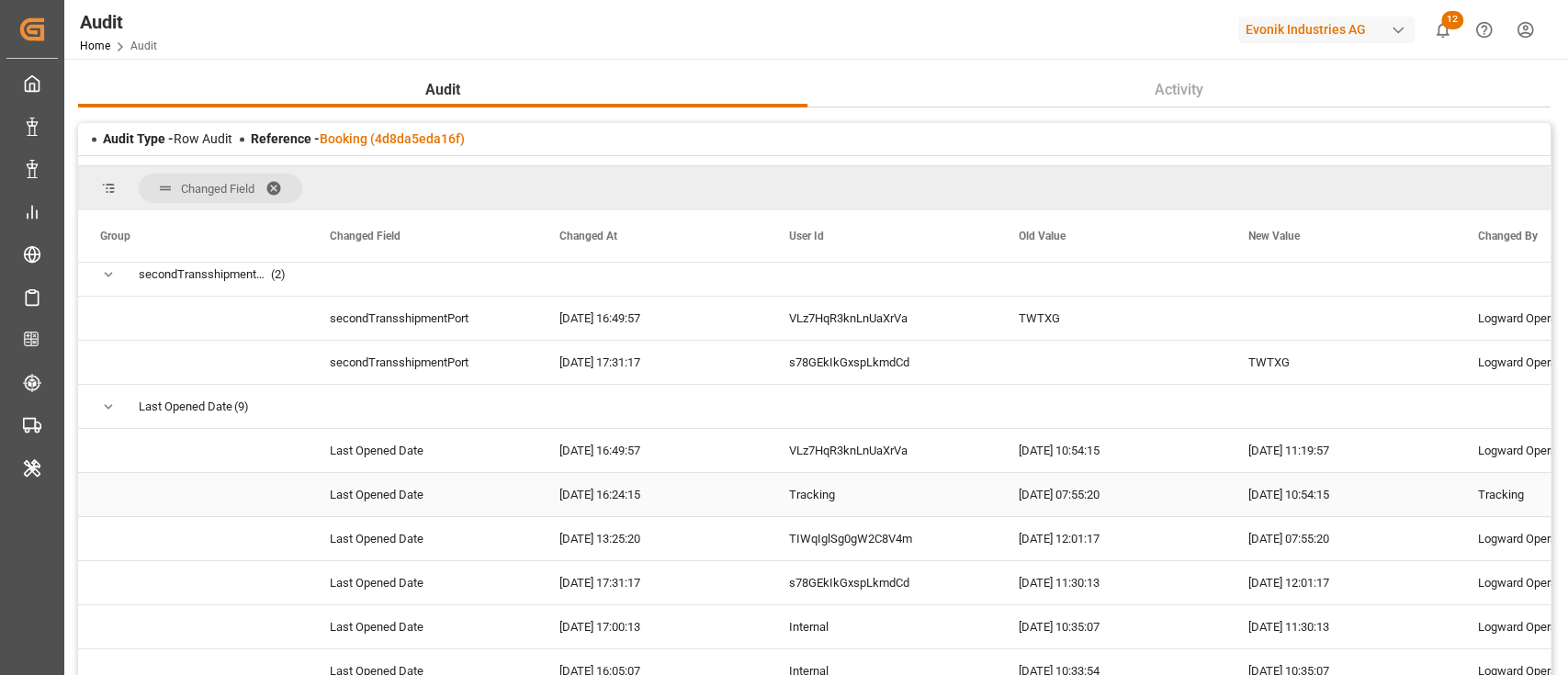
scroll to position [244, 0]
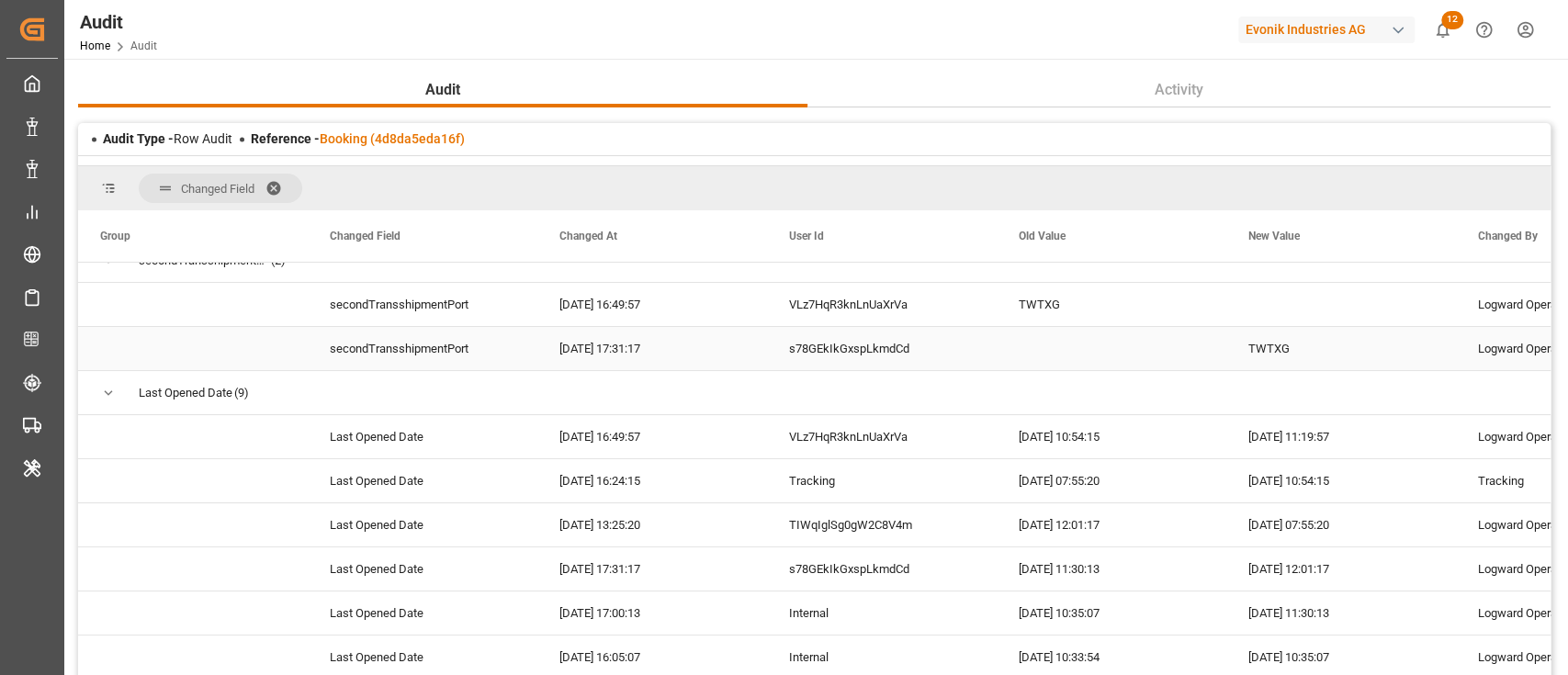
click at [1140, 357] on div "Press SPACE to select this row." at bounding box center [1111, 348] width 229 height 43
click at [1286, 348] on div "TWTXG" at bounding box center [1340, 348] width 229 height 43
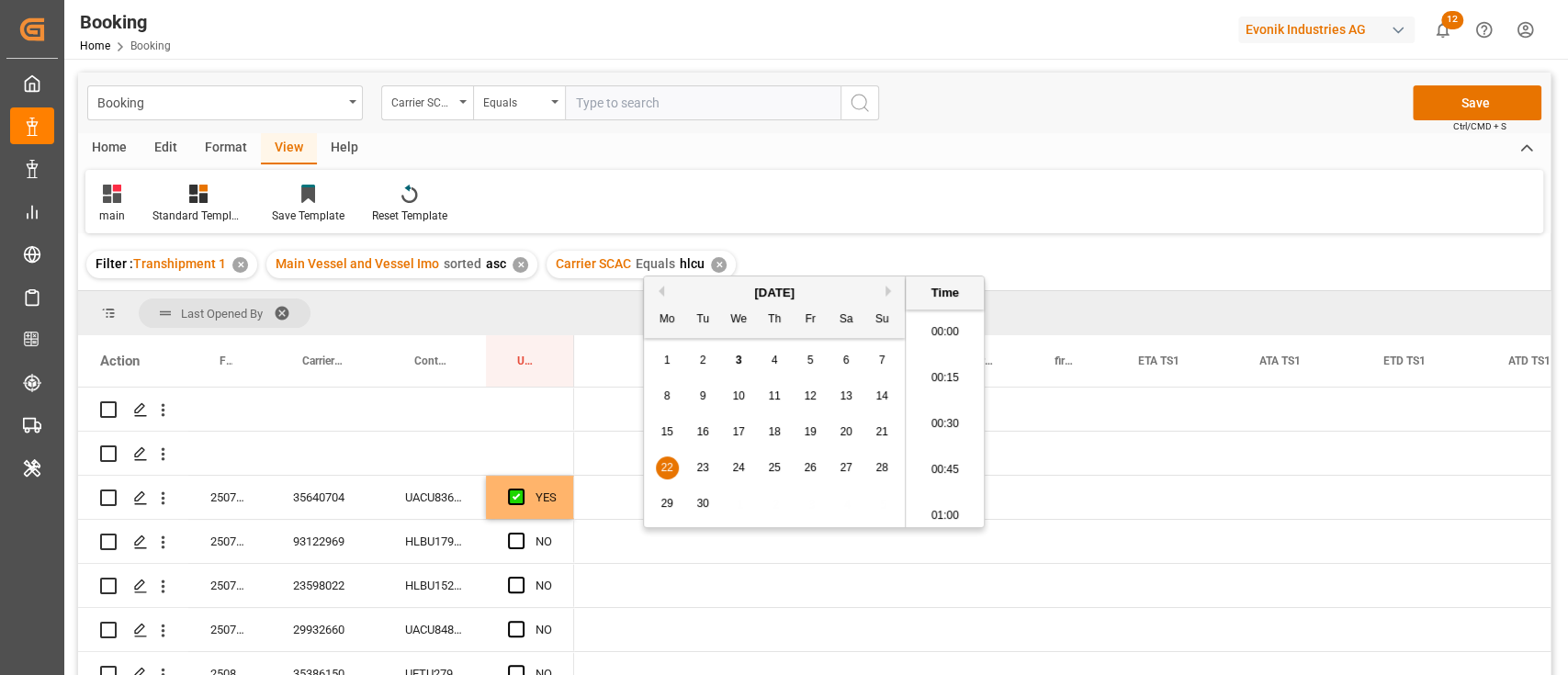
scroll to position [2117, 0]
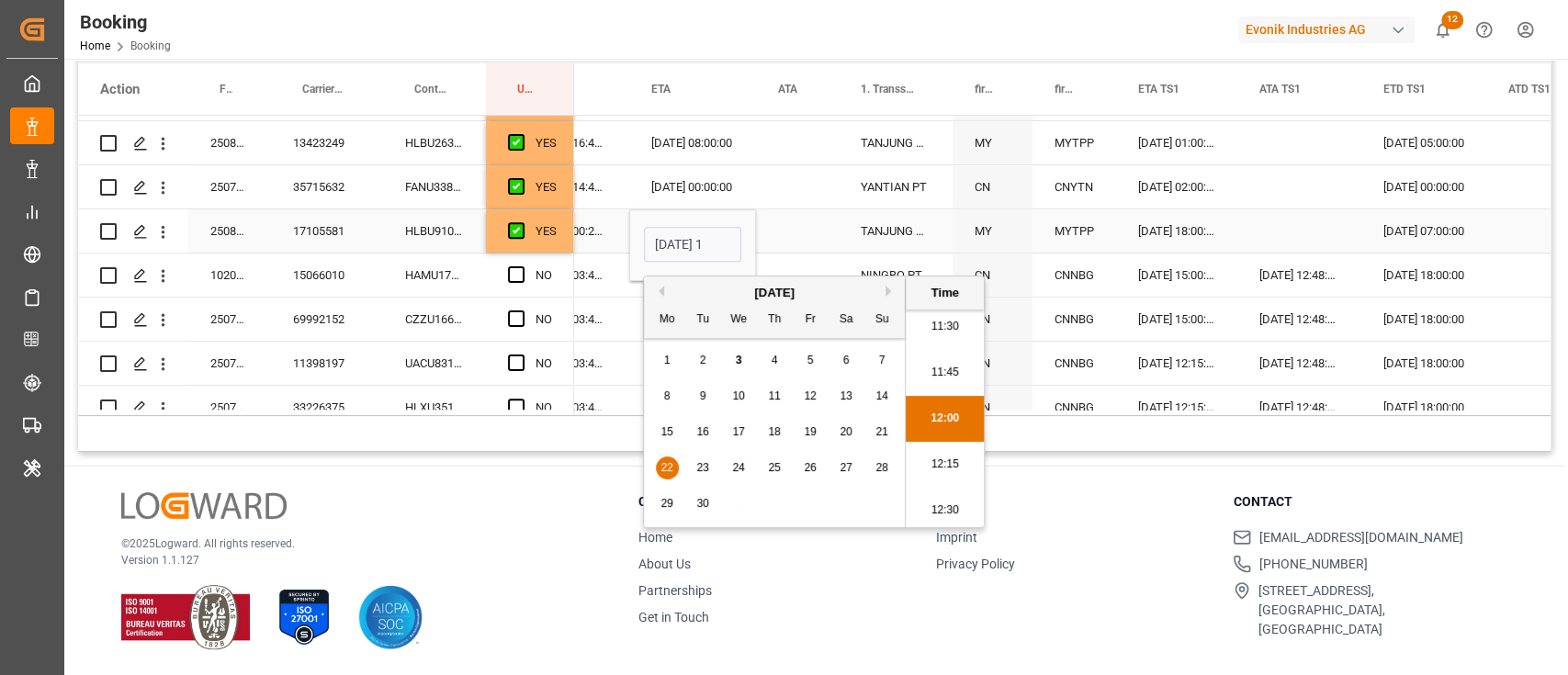
click at [799, 240] on div "Press SPACE to select this row." at bounding box center [797, 230] width 83 height 43
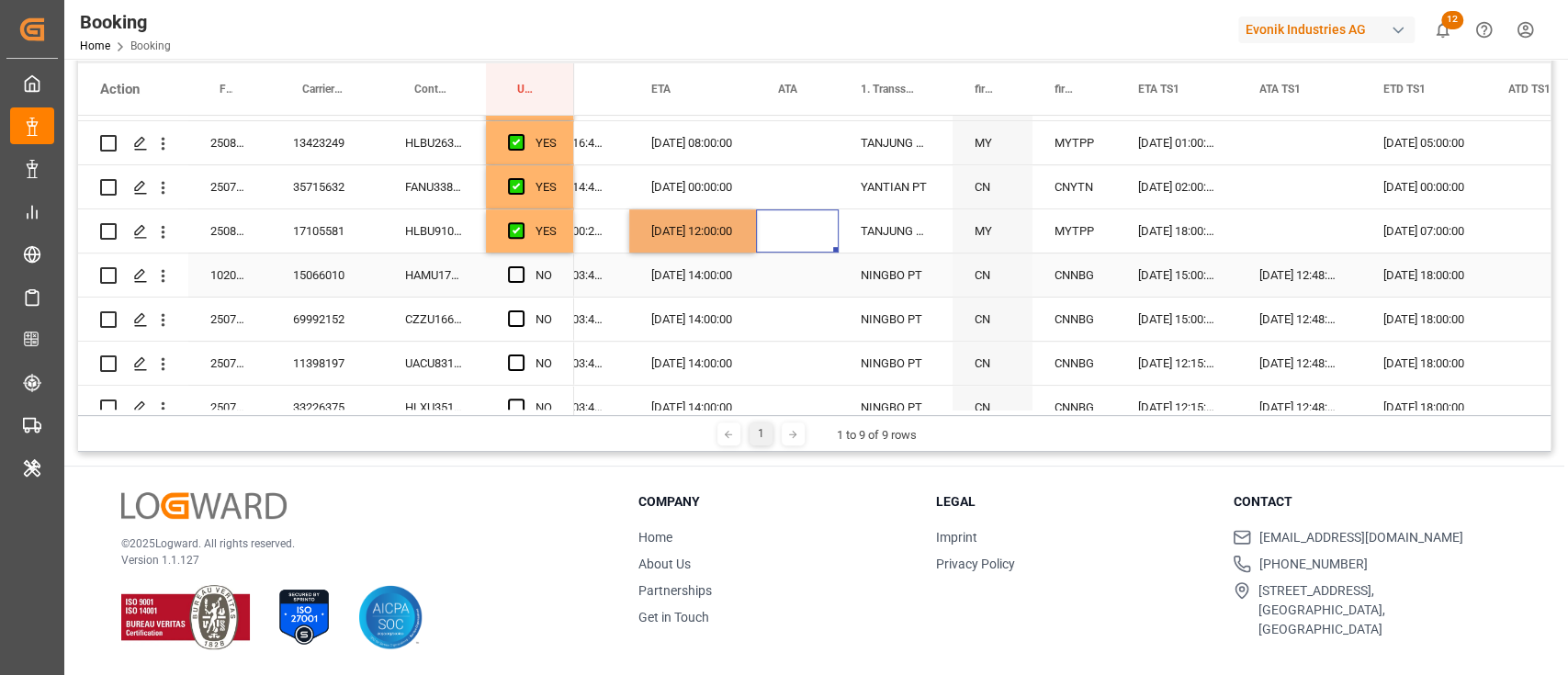
click at [420, 282] on div "HAMU1710948" at bounding box center [435, 275] width 103 height 43
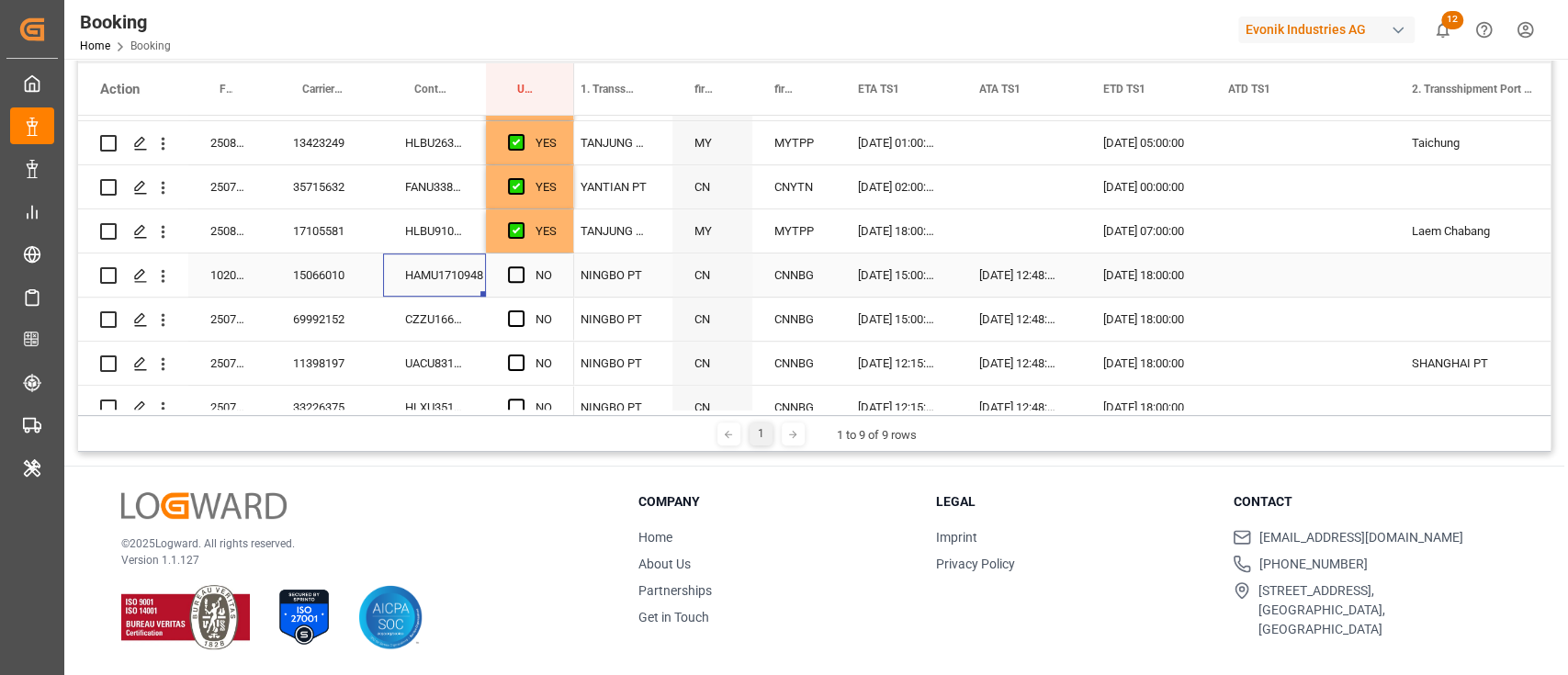
scroll to position [0, 2333]
click at [522, 271] on span "Press SPACE to select this row." at bounding box center [515, 274] width 16 height 16
click at [522, 266] on input "Press SPACE to select this row." at bounding box center [522, 266] width 0 height 0
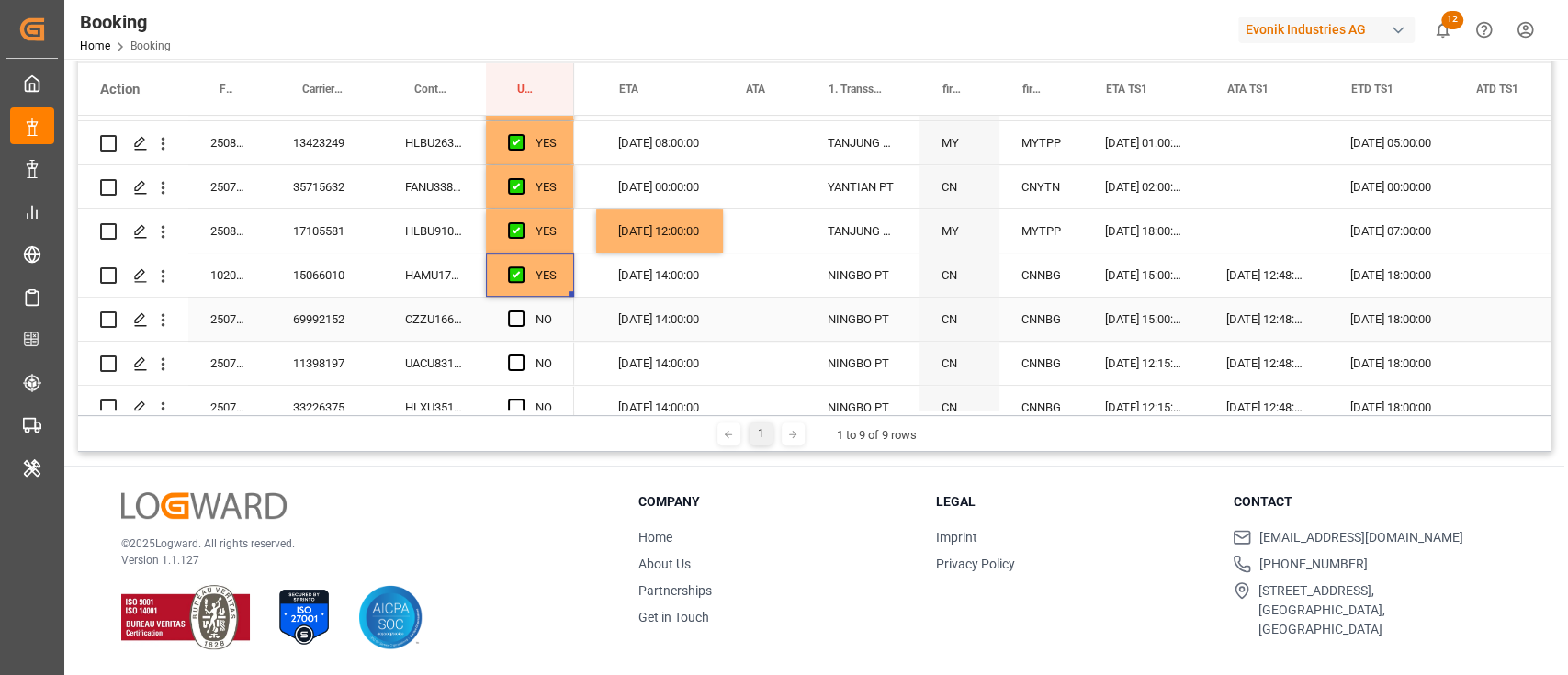
scroll to position [0, 2087]
click at [456, 309] on div "CZZU1666328" at bounding box center [435, 318] width 103 height 43
click at [518, 317] on span "Press SPACE to select this row." at bounding box center [515, 318] width 16 height 16
click at [522, 310] on input "Press SPACE to select this row." at bounding box center [522, 310] width 0 height 0
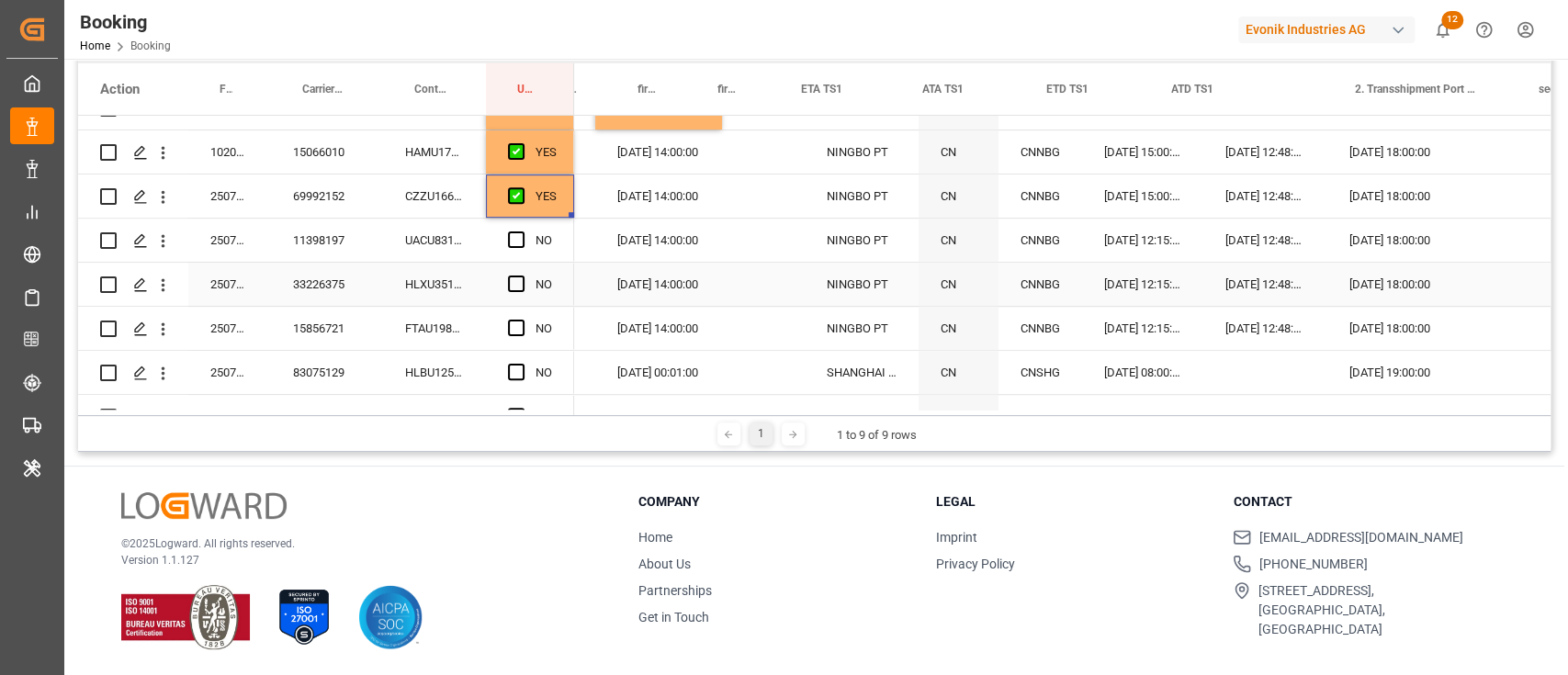
scroll to position [0, 0]
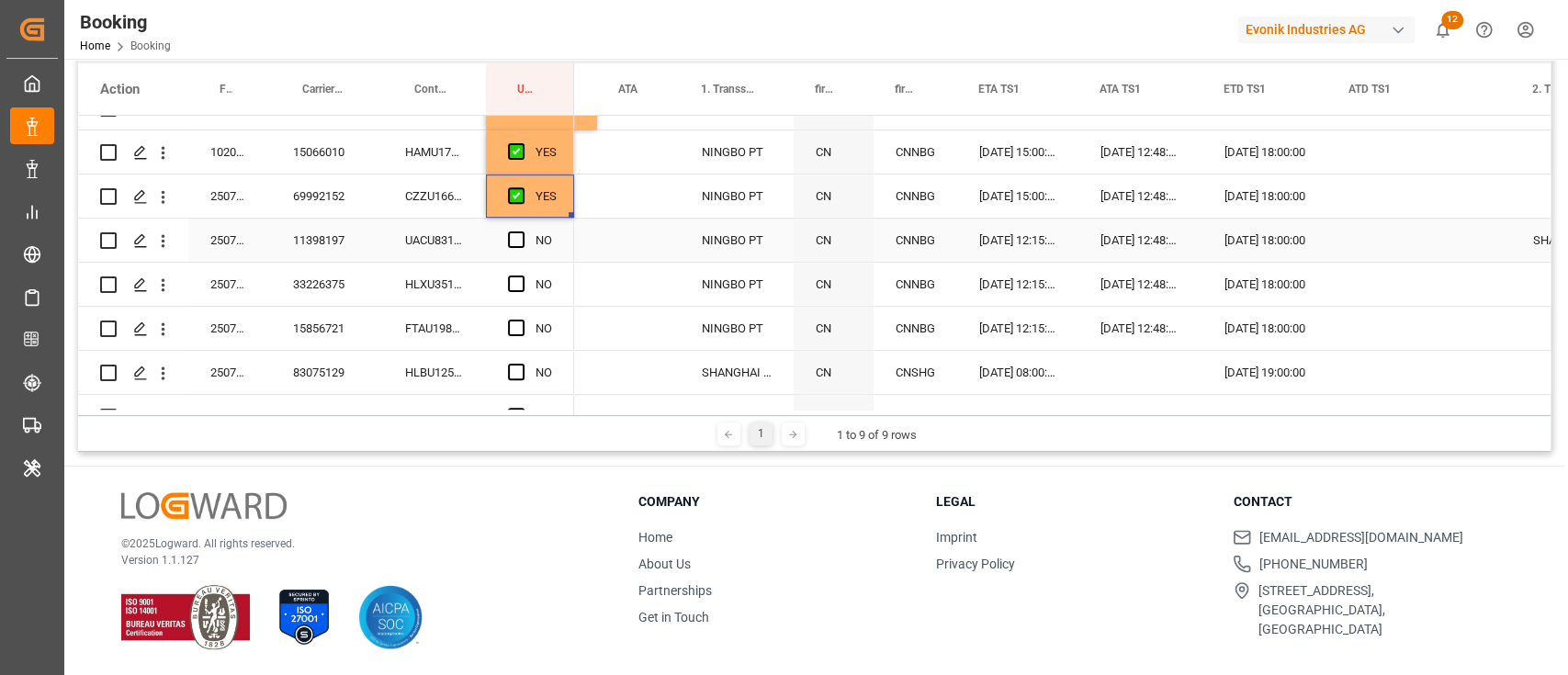
click at [441, 246] on div "UACU8312975" at bounding box center [435, 240] width 103 height 43
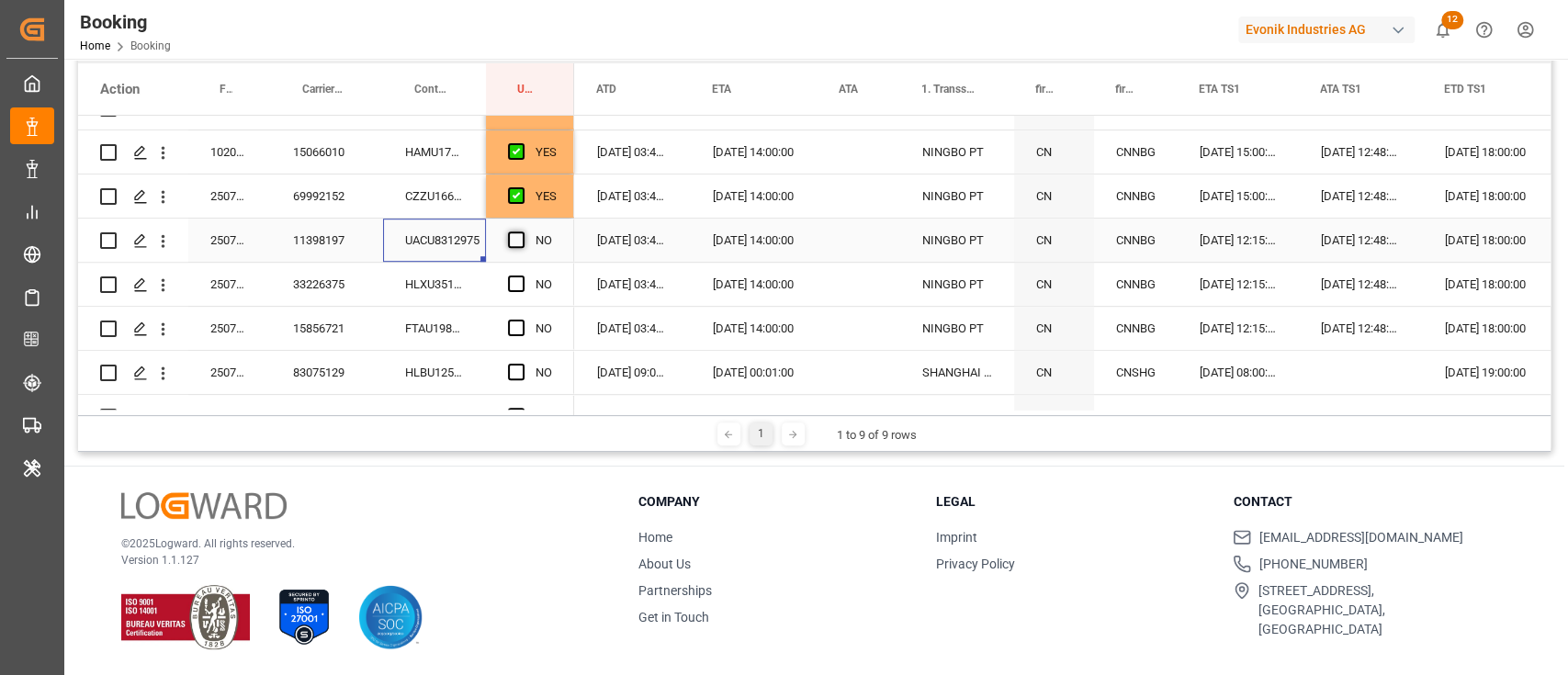
click at [509, 231] on span "Press SPACE to select this row." at bounding box center [515, 239] width 16 height 16
click at [522, 231] on input "Press SPACE to select this row." at bounding box center [522, 231] width 0 height 0
click at [454, 276] on div "HLXU3518612" at bounding box center [435, 283] width 103 height 43
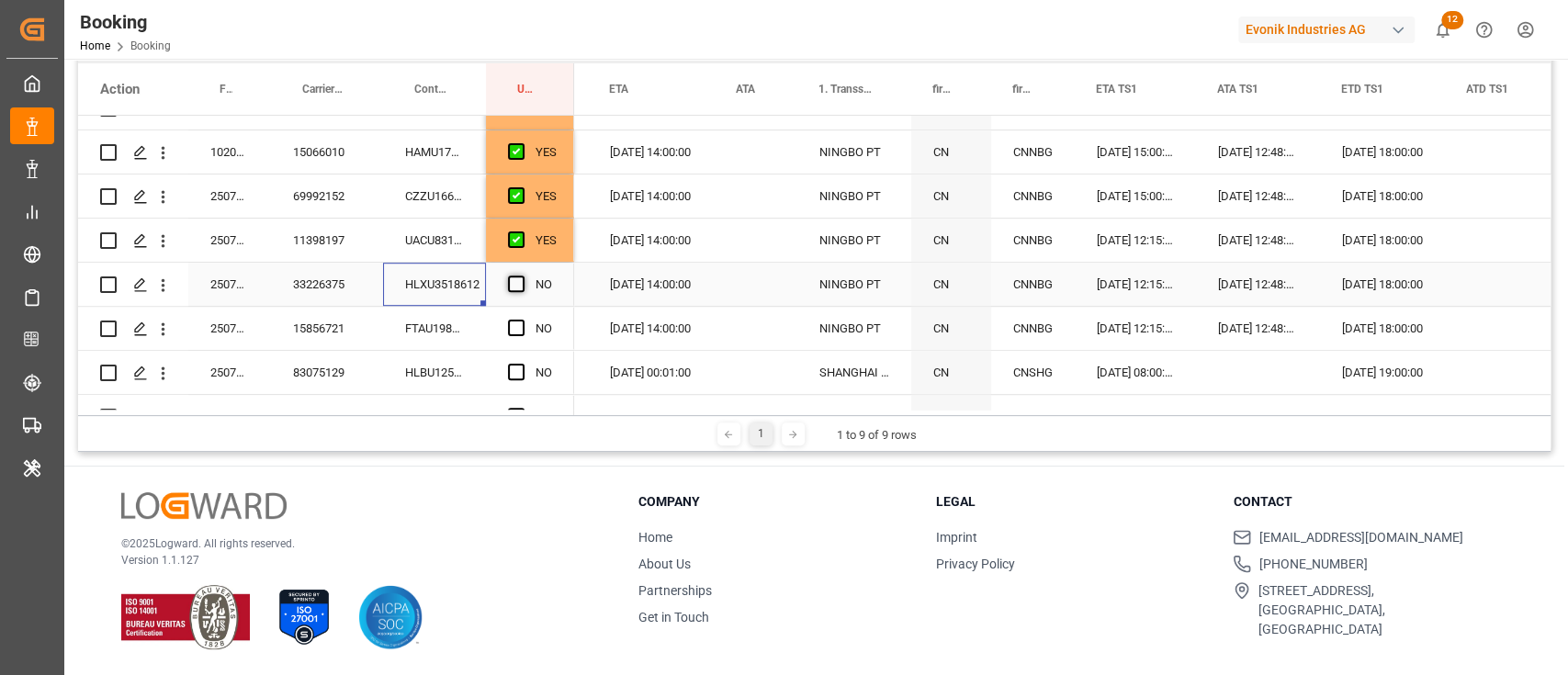
click at [521, 280] on span "Press SPACE to select this row." at bounding box center [515, 283] width 16 height 16
click at [522, 276] on input "Press SPACE to select this row." at bounding box center [522, 276] width 0 height 0
click at [460, 321] on div "FTAU1988220" at bounding box center [435, 328] width 103 height 43
click at [514, 333] on span "Press SPACE to select this row." at bounding box center [515, 327] width 16 height 16
click at [522, 319] on input "Press SPACE to select this row." at bounding box center [522, 319] width 0 height 0
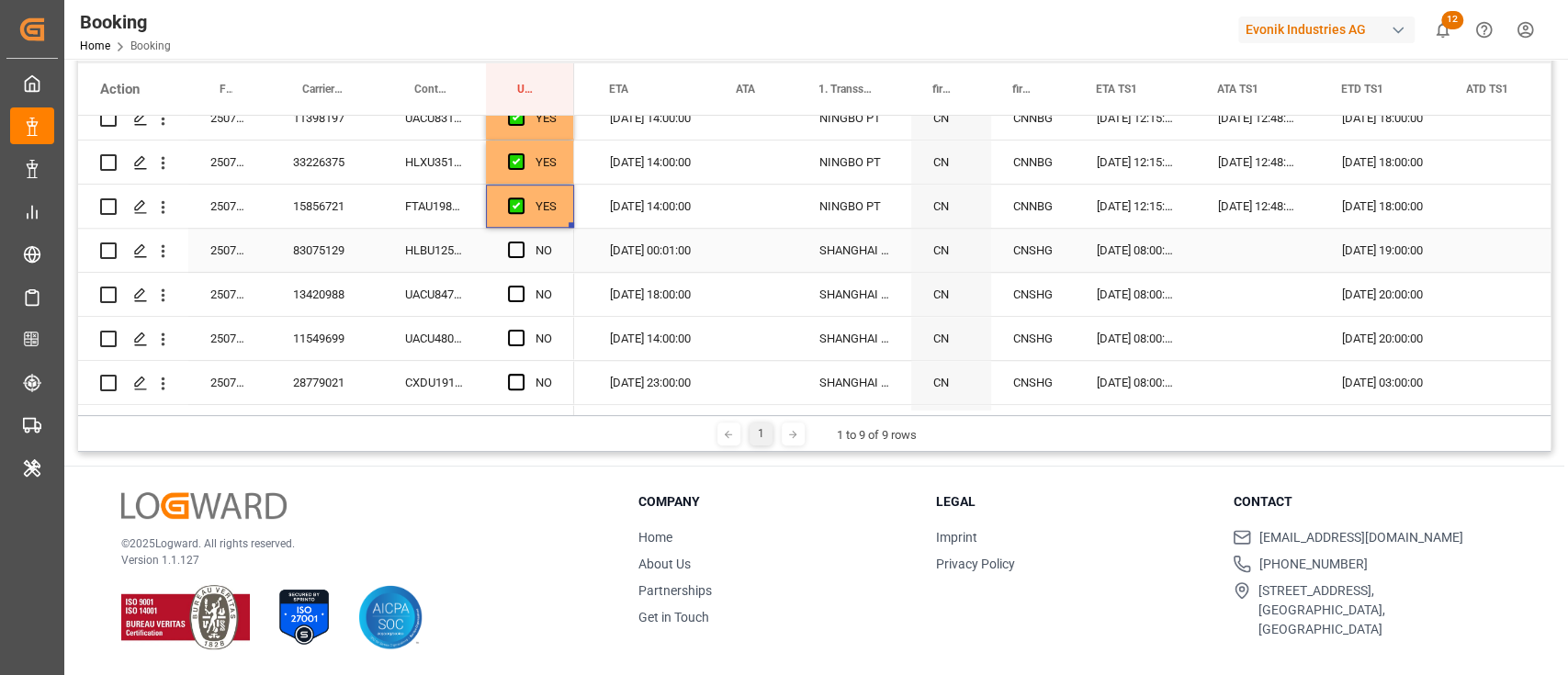
click at [453, 247] on div "HLBU1250740" at bounding box center [435, 249] width 103 height 43
click at [510, 243] on span "Press SPACE to select this row." at bounding box center [515, 249] width 16 height 16
click at [522, 241] on input "Press SPACE to select this row." at bounding box center [522, 241] width 0 height 0
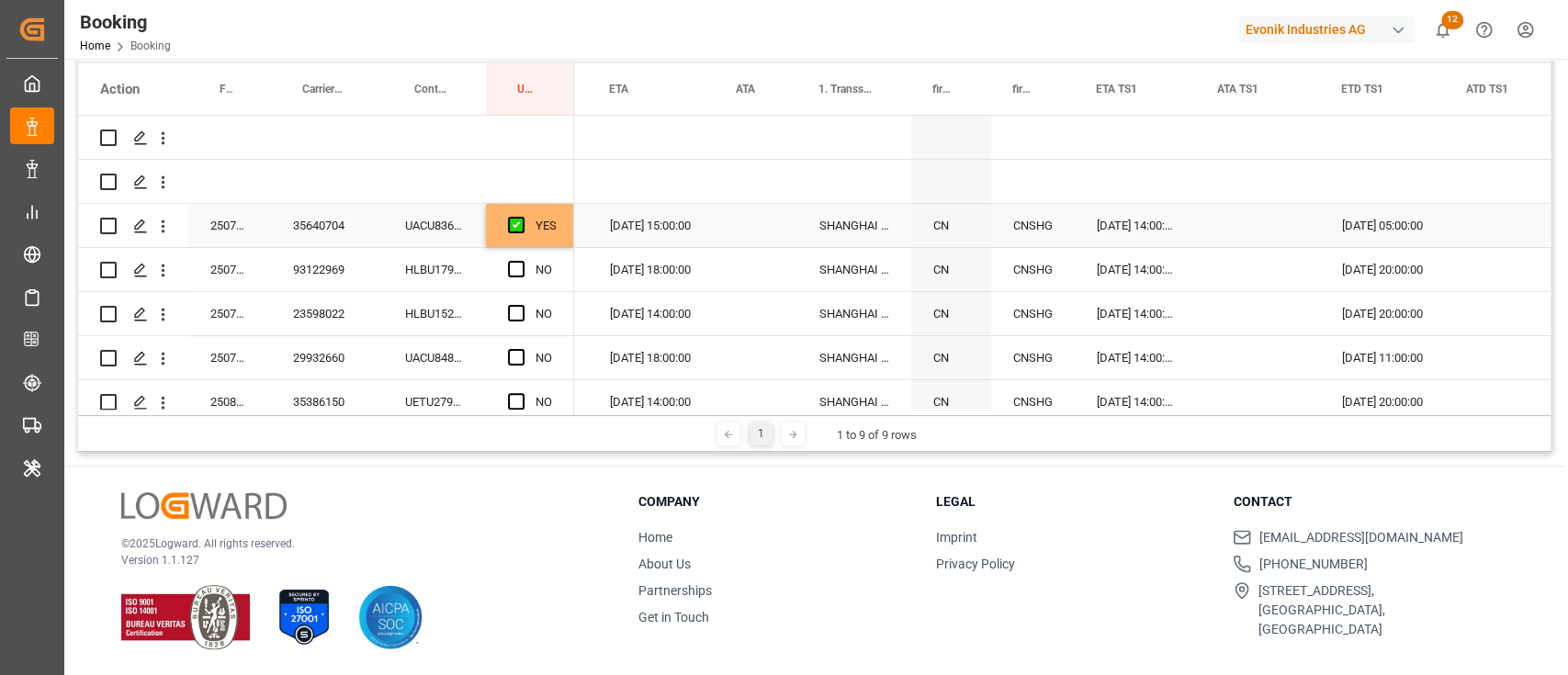
click at [552, 236] on div "YES" at bounding box center [546, 225] width 21 height 42
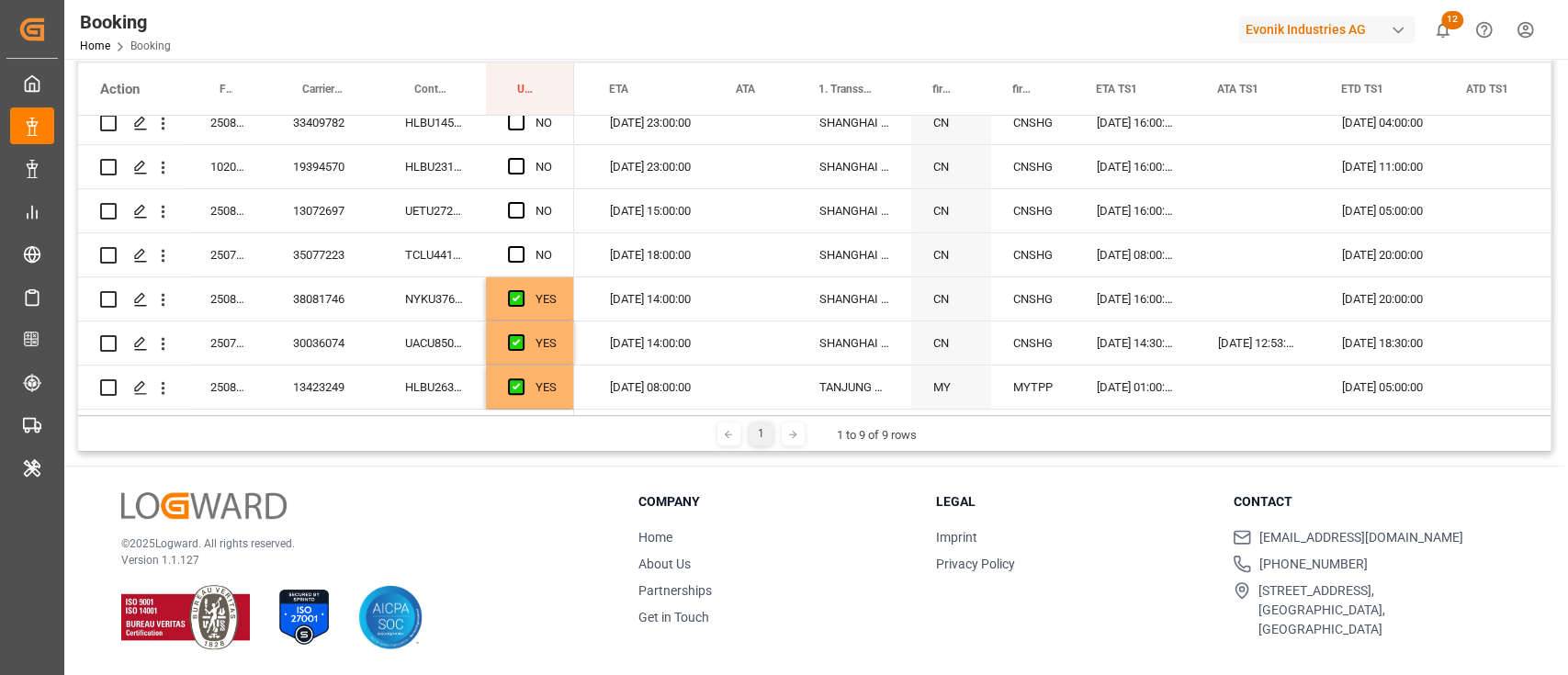
drag, startPoint x: 571, startPoint y: 244, endPoint x: 576, endPoint y: 384, distance: 140.1
drag, startPoint x: 568, startPoint y: 298, endPoint x: 551, endPoint y: 338, distance: 43.5
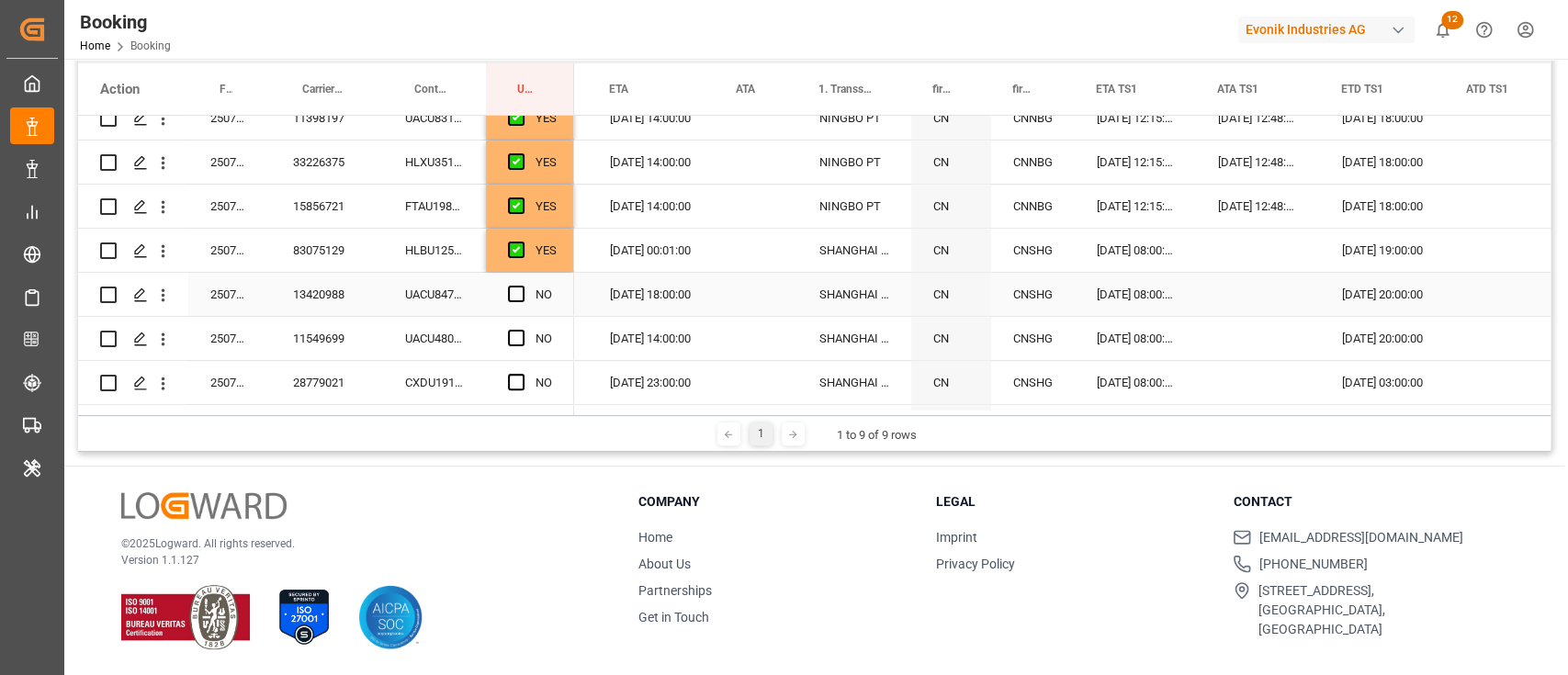
click at [439, 306] on div "UACU8475376" at bounding box center [435, 294] width 103 height 43
click at [513, 297] on span "Press SPACE to select this row." at bounding box center [515, 293] width 16 height 16
click at [522, 285] on input "Press SPACE to select this row." at bounding box center [522, 285] width 0 height 0
click at [456, 345] on div "UACU4801730" at bounding box center [435, 338] width 103 height 43
click at [532, 336] on div "Press SPACE to select this row." at bounding box center [521, 338] width 28 height 42
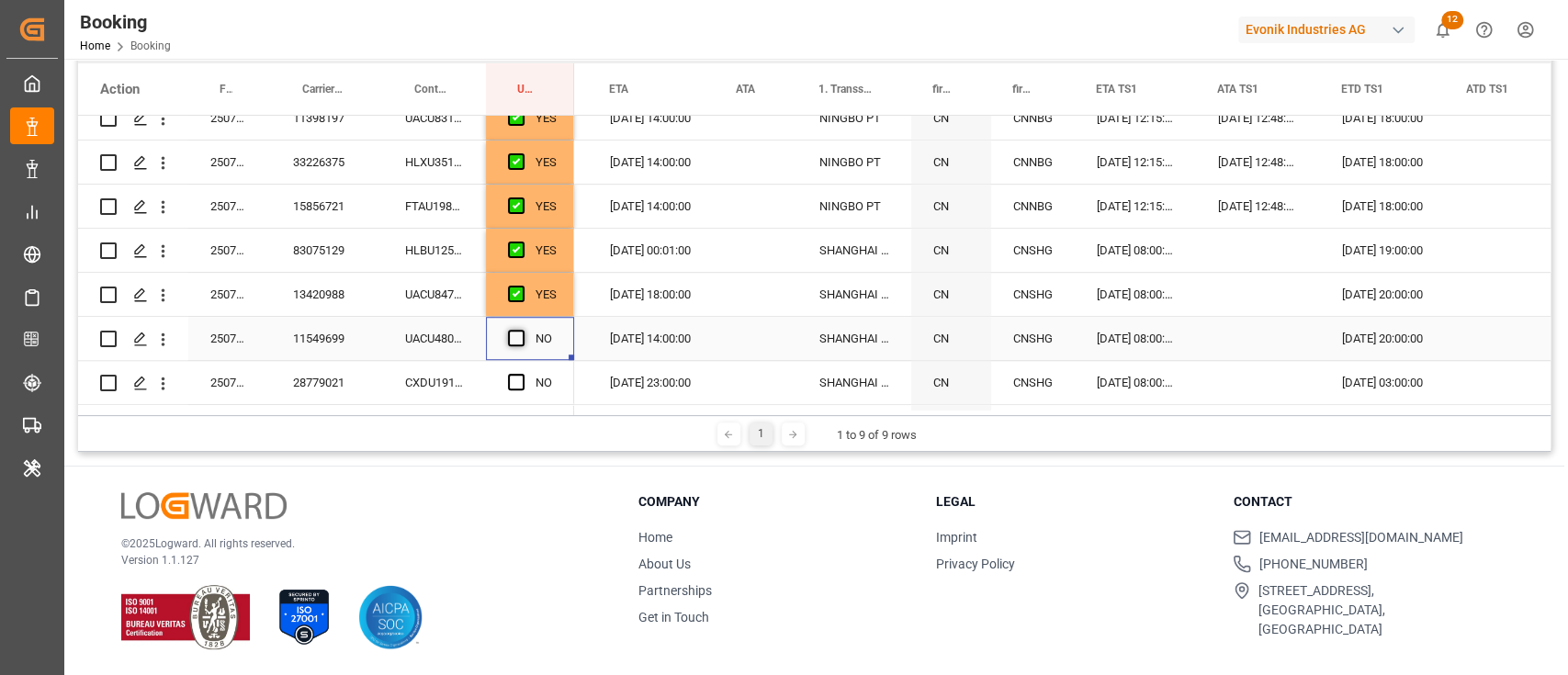
click at [515, 339] on span "Press SPACE to select this row." at bounding box center [515, 338] width 16 height 16
click at [522, 330] on input "Press SPACE to select this row." at bounding box center [522, 330] width 0 height 0
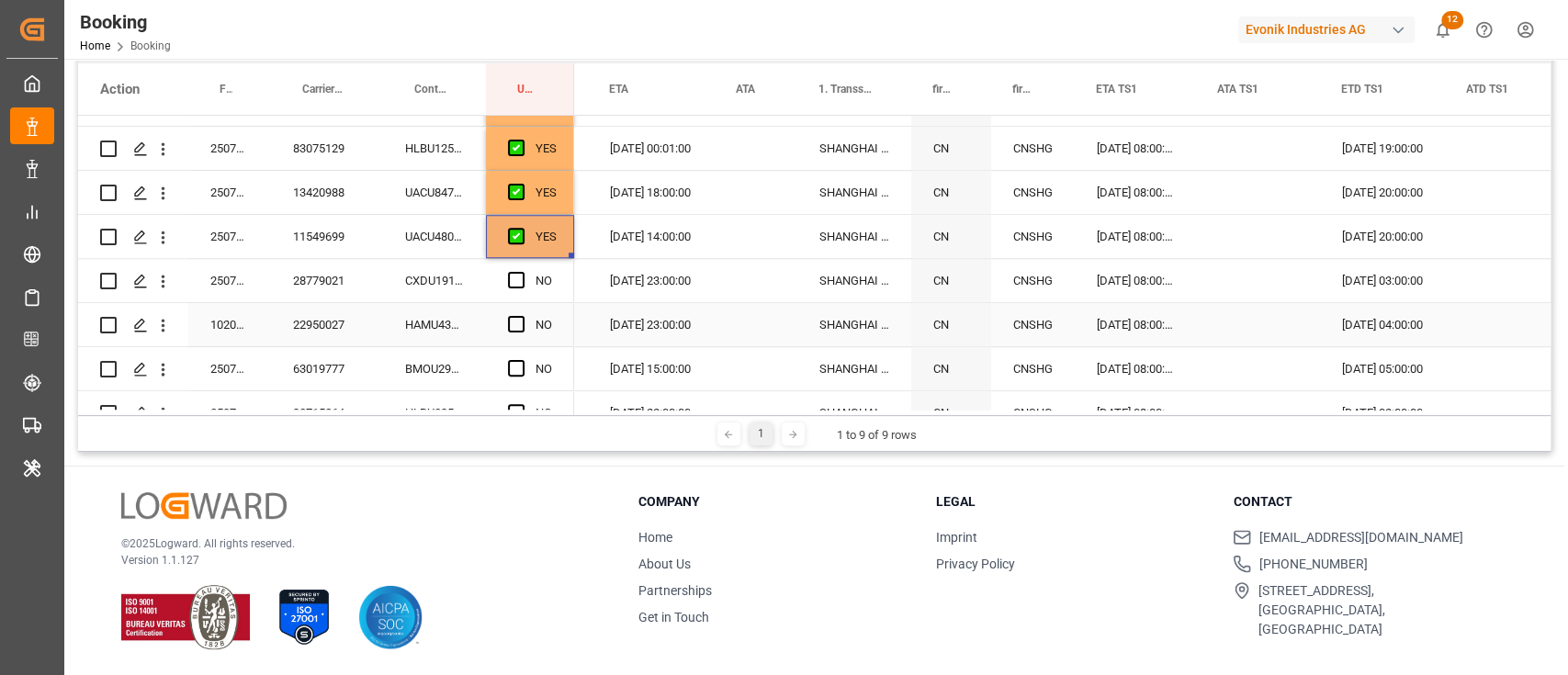
scroll to position [979, 0]
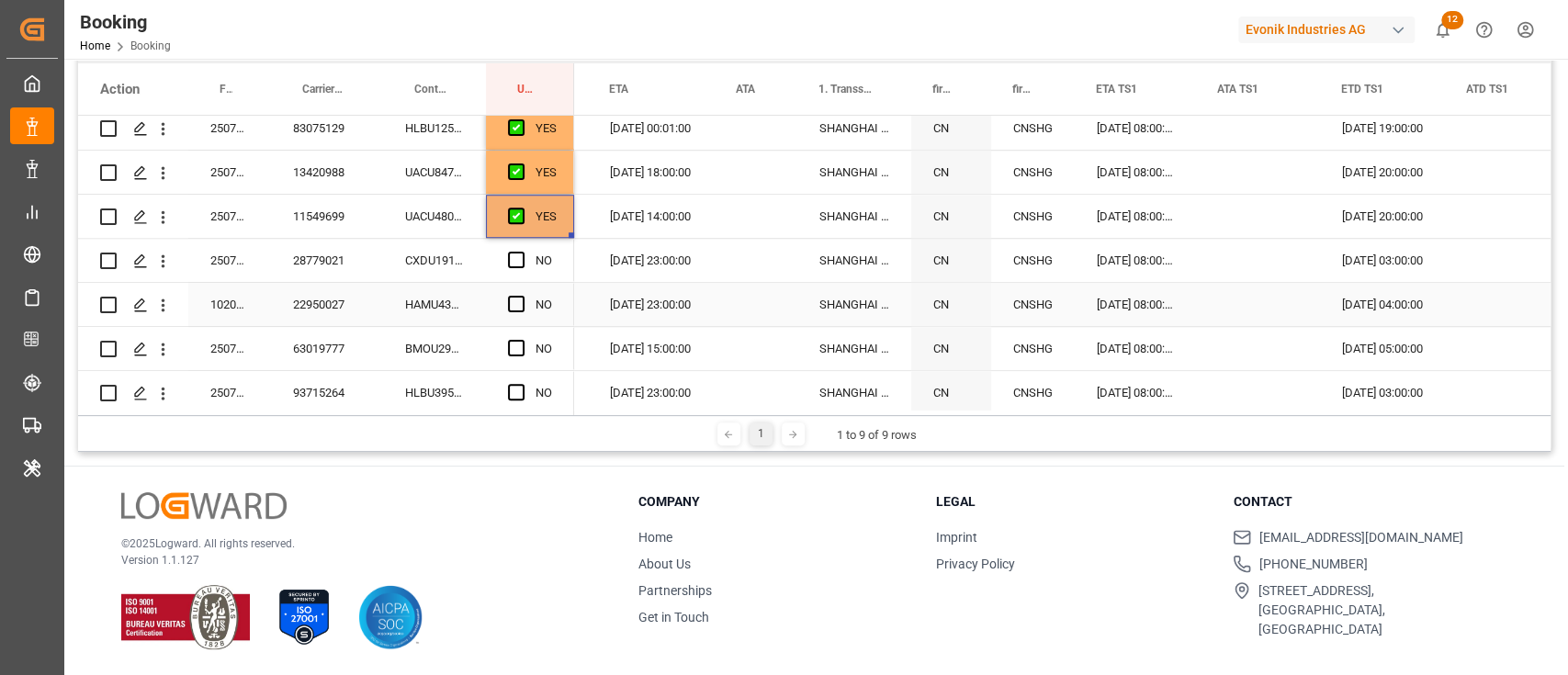
click at [445, 254] on div "CXDU1912919" at bounding box center [435, 260] width 103 height 43
click at [511, 265] on span "Press SPACE to select this row." at bounding box center [515, 260] width 16 height 16
click at [522, 252] on input "Press SPACE to select this row." at bounding box center [522, 252] width 0 height 0
click at [461, 299] on div "HAMU4350932" at bounding box center [435, 303] width 103 height 43
click at [514, 301] on span "Press SPACE to select this row." at bounding box center [515, 303] width 16 height 16
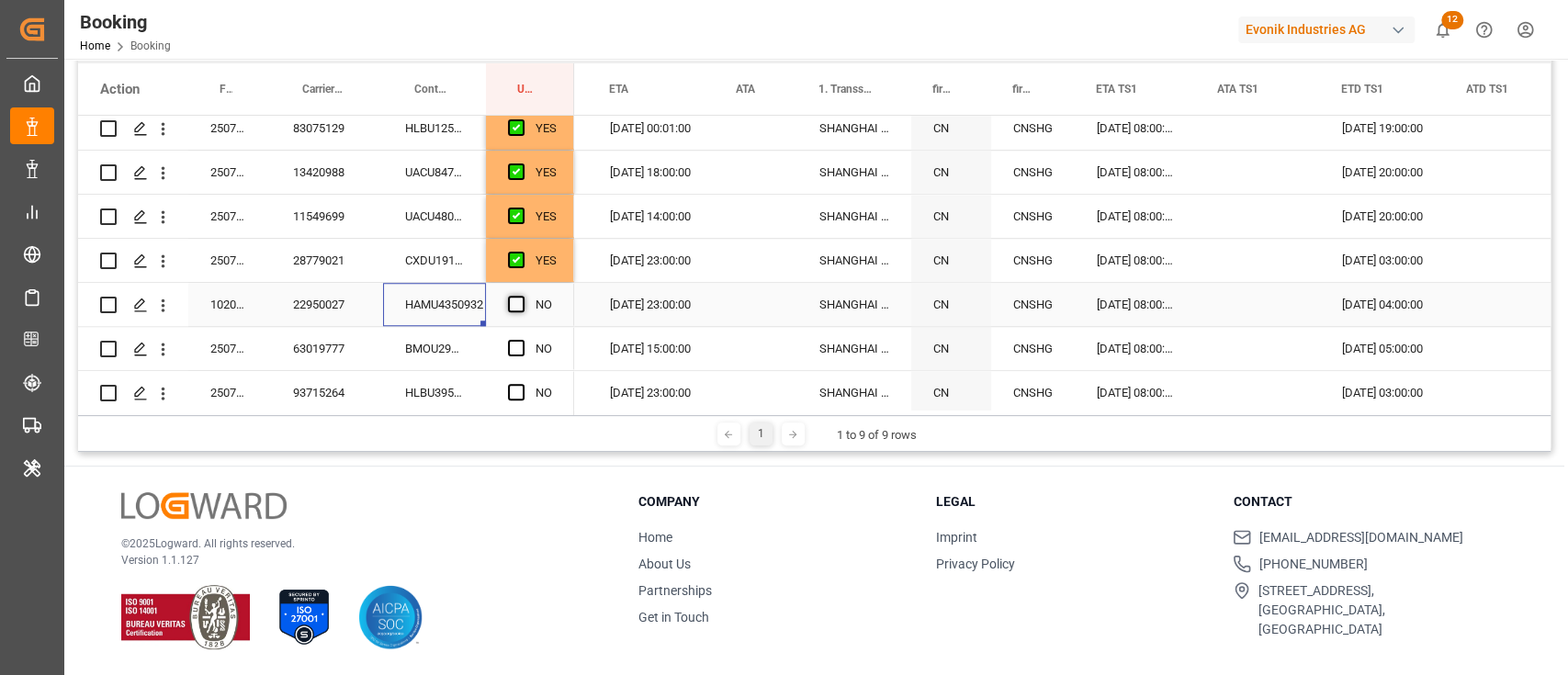
click at [522, 296] on input "Press SPACE to select this row." at bounding box center [522, 296] width 0 height 0
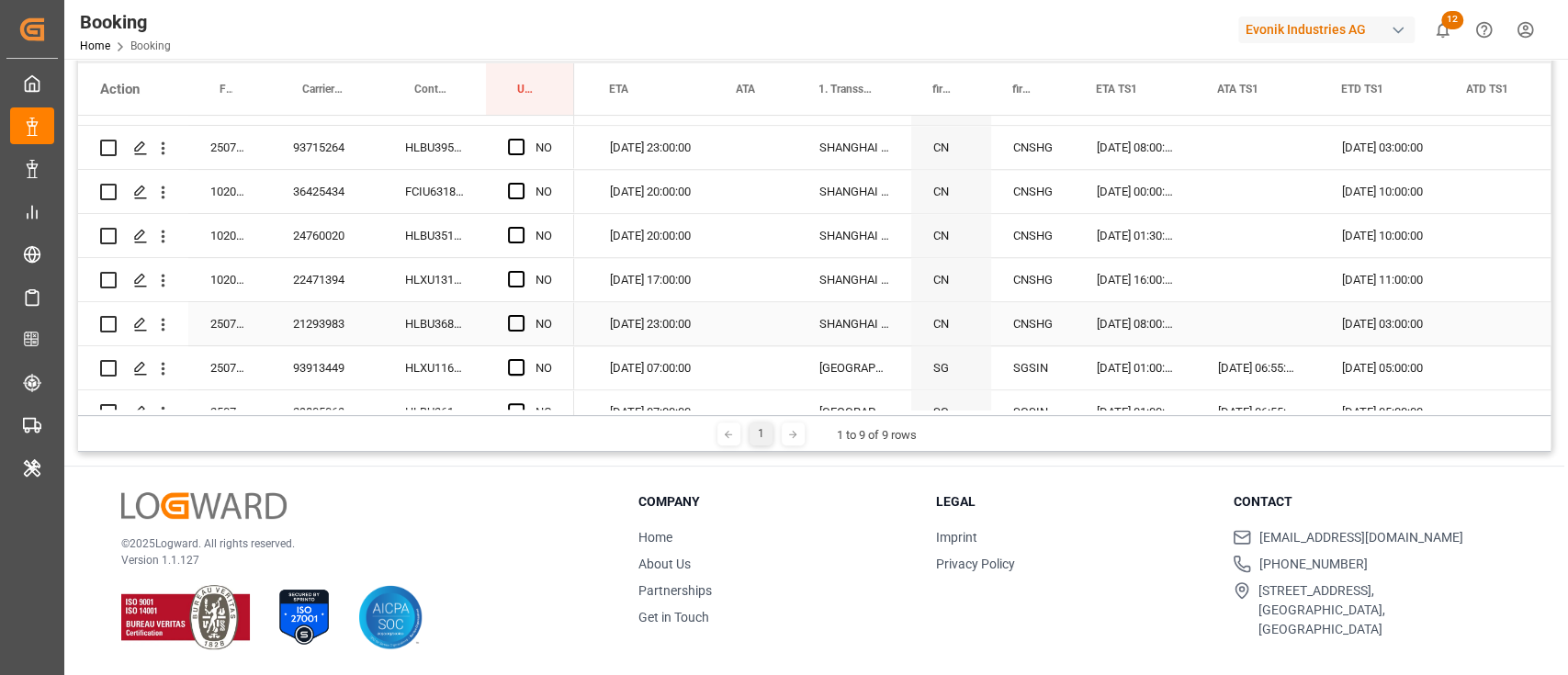
click at [530, 322] on div "Press SPACE to select this row." at bounding box center [521, 324] width 28 height 42
click at [518, 326] on span "Press SPACE to select this row." at bounding box center [515, 322] width 16 height 16
click at [522, 315] on input "Press SPACE to select this row." at bounding box center [522, 315] width 0 height 0
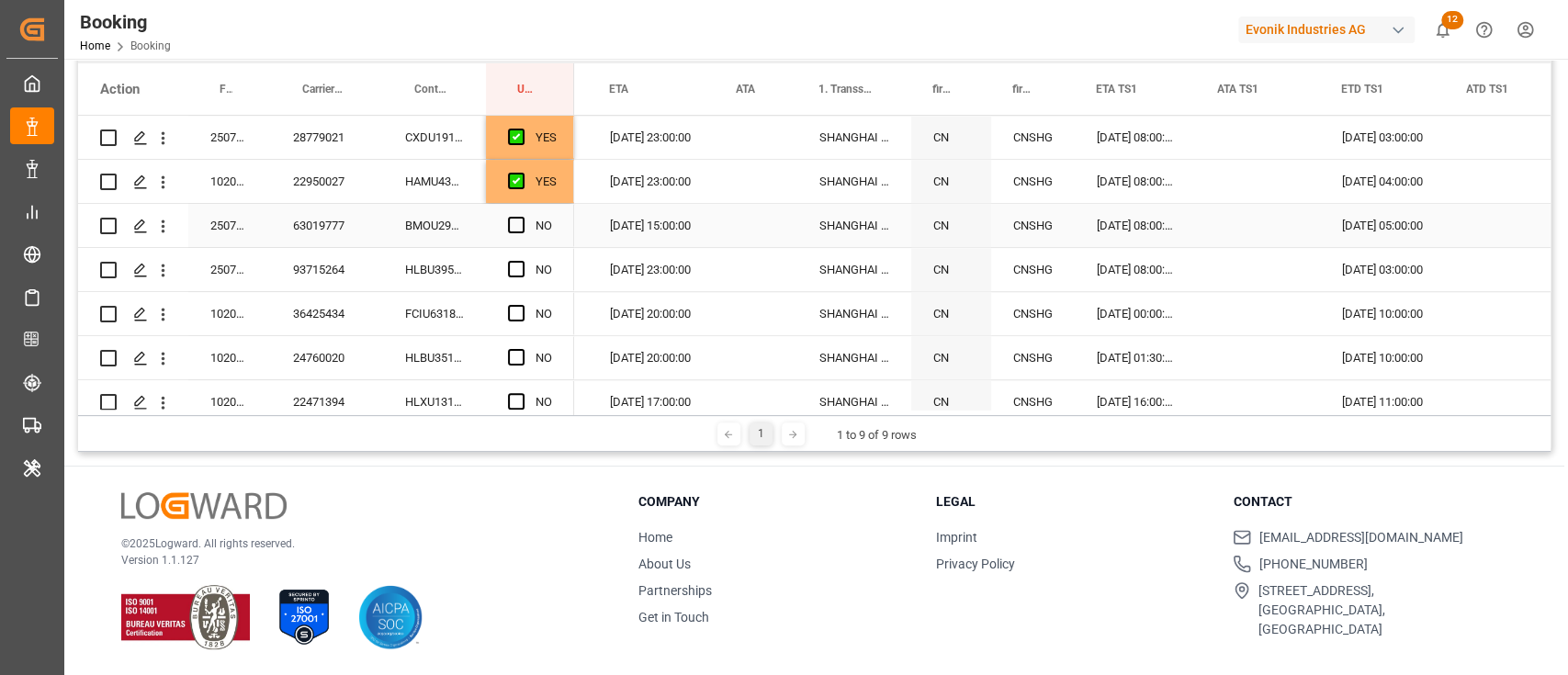
click at [548, 191] on div "YES" at bounding box center [546, 182] width 21 height 42
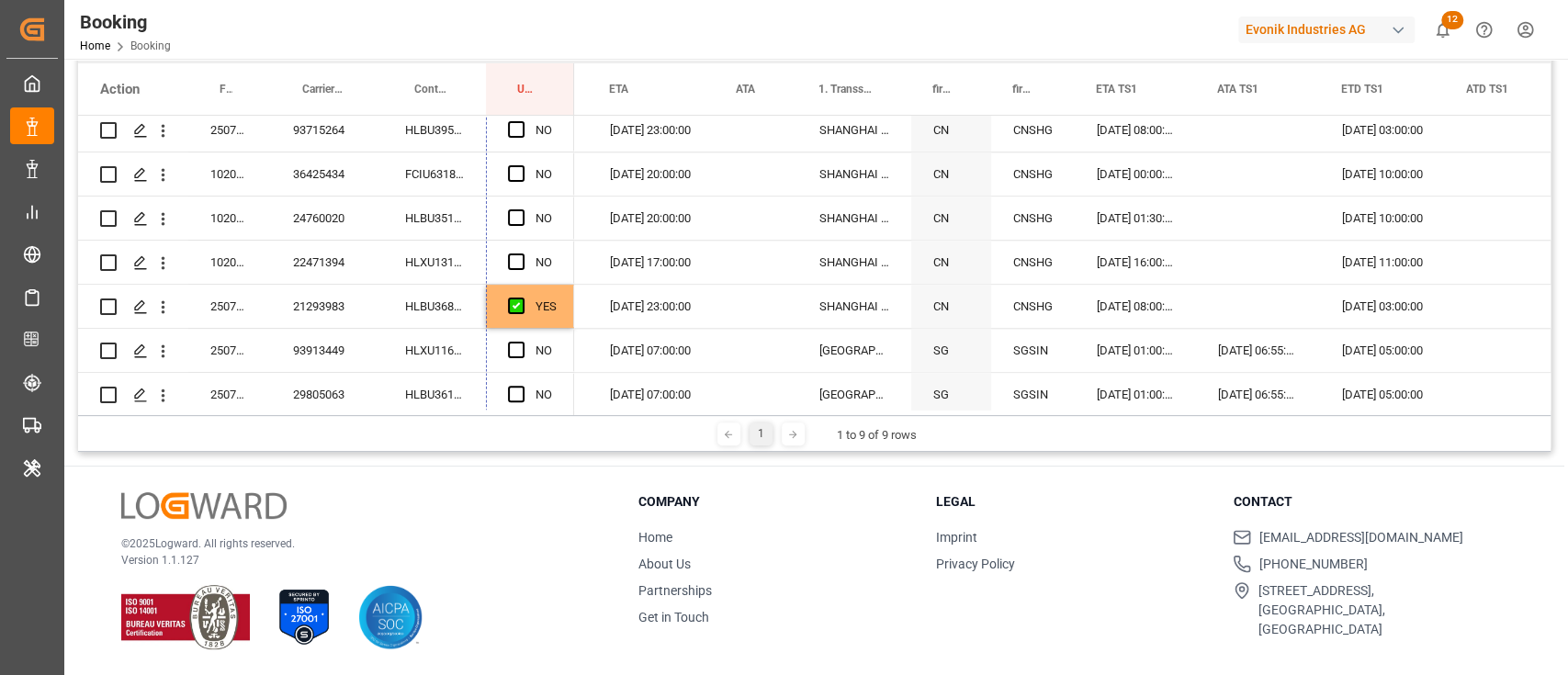
scroll to position [1224, 0]
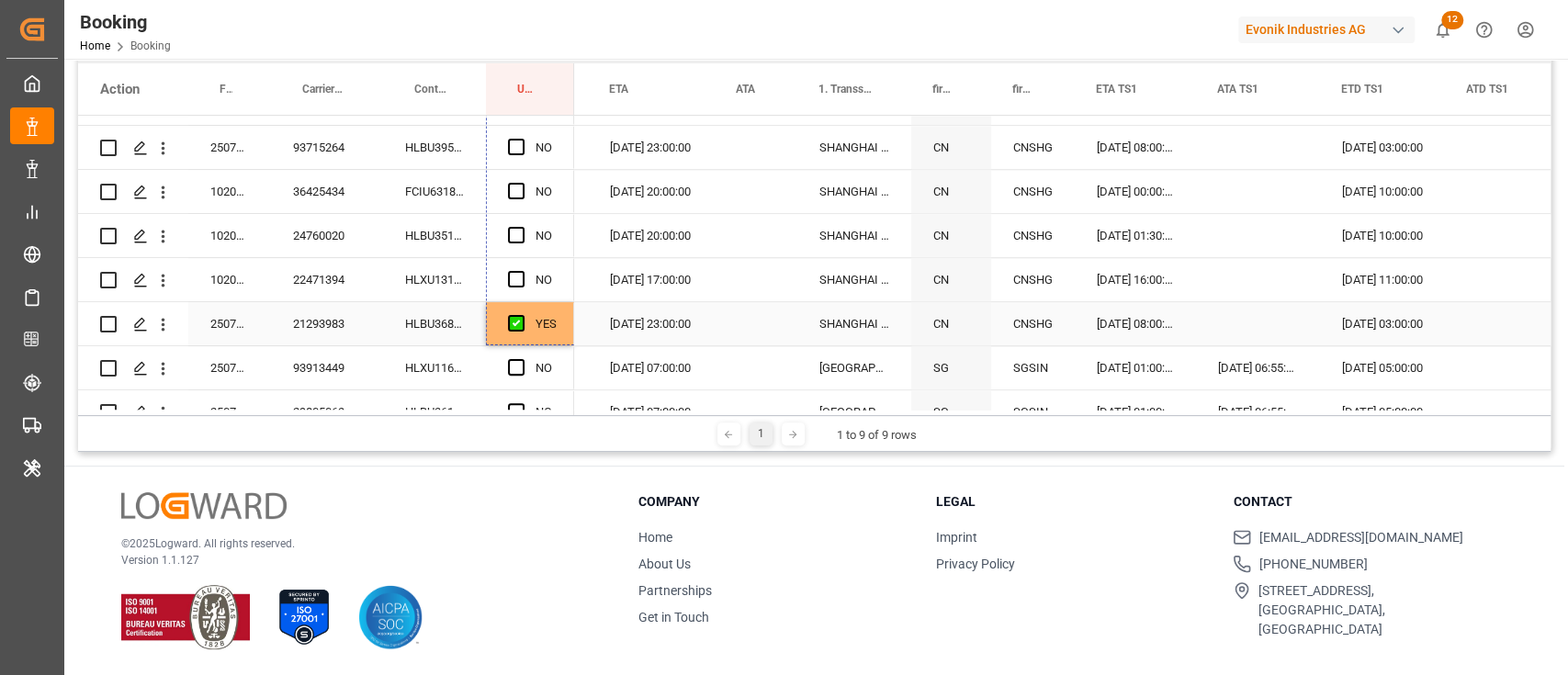
drag, startPoint x: 568, startPoint y: 198, endPoint x: 527, endPoint y: 330, distance: 138.2
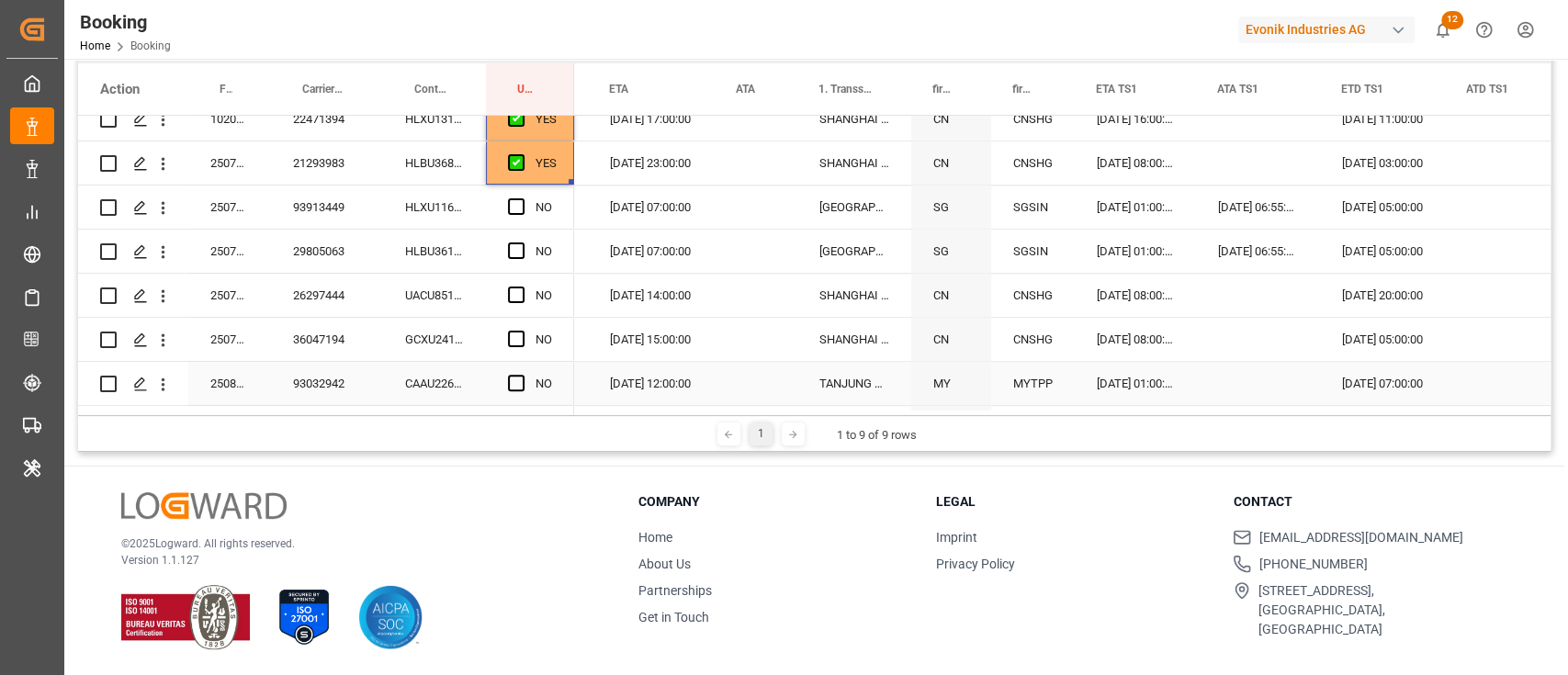
scroll to position [1346, 0]
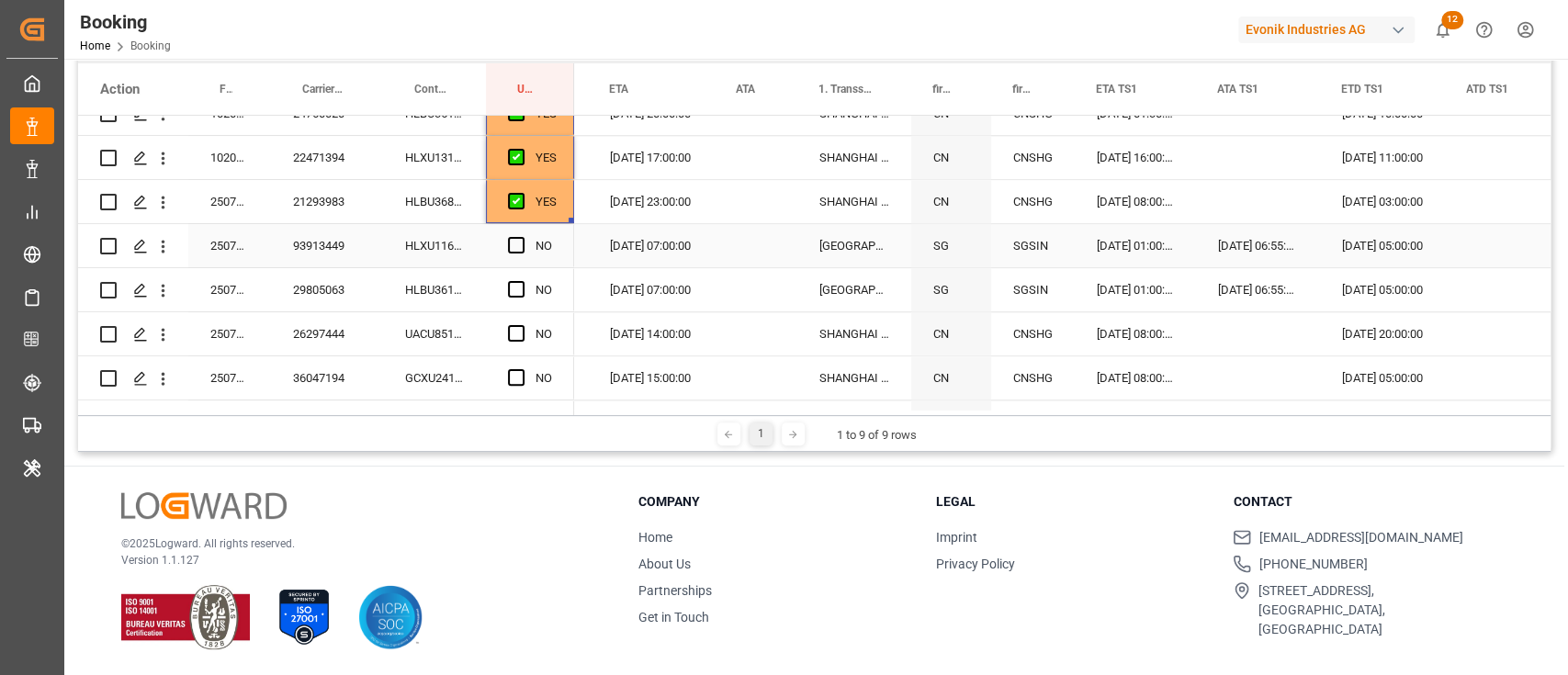
click at [455, 256] on div "HLXU1166641" at bounding box center [435, 245] width 103 height 43
click at [502, 242] on div "NO" at bounding box center [530, 245] width 88 height 43
click at [525, 242] on div "Press SPACE to select this row." at bounding box center [521, 246] width 28 height 42
click at [516, 243] on span "Press SPACE to select this row." at bounding box center [515, 244] width 16 height 16
click at [522, 237] on input "Press SPACE to select this row." at bounding box center [522, 237] width 0 height 0
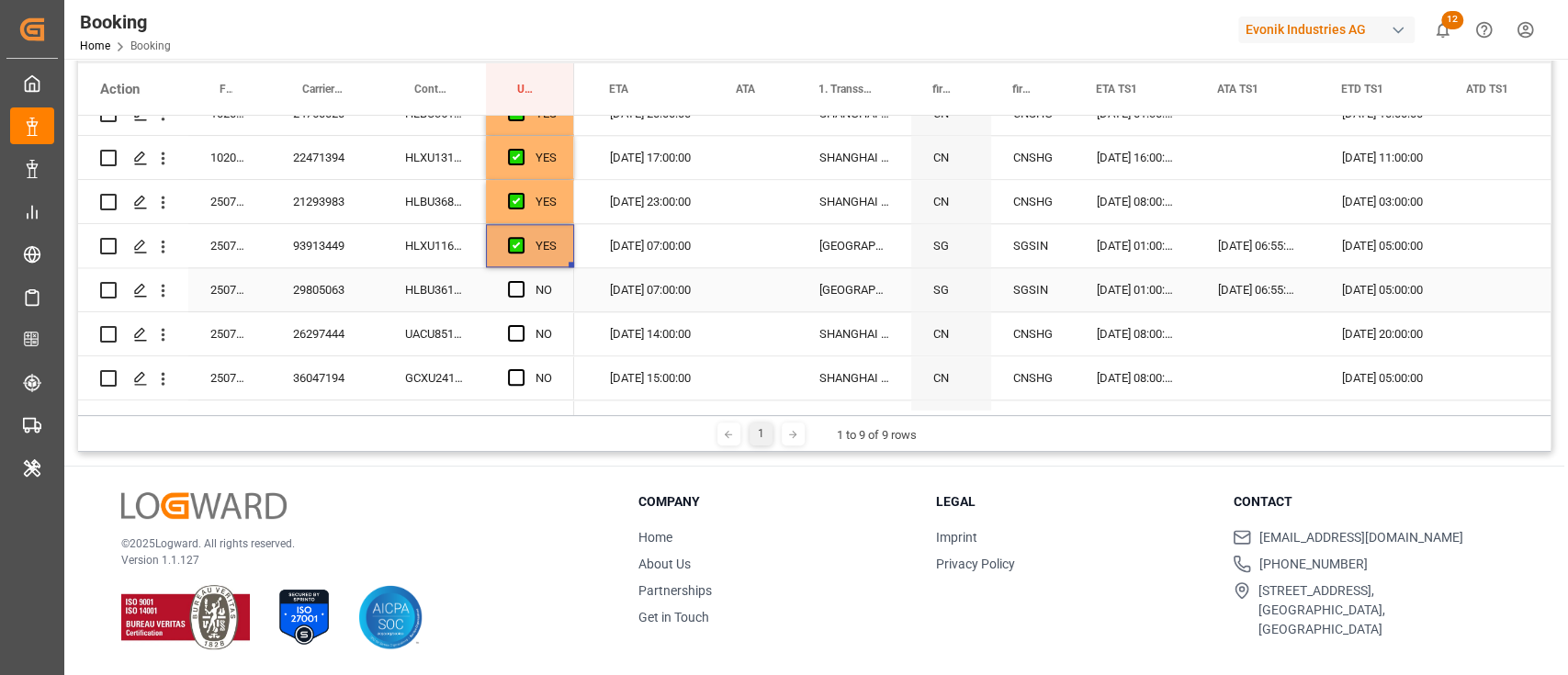
click at [443, 293] on div "HLBU3618928" at bounding box center [435, 289] width 103 height 43
click at [517, 299] on div "Press SPACE to select this row." at bounding box center [521, 290] width 28 height 42
click at [504, 289] on div "NO" at bounding box center [530, 289] width 88 height 43
click at [525, 278] on div "Press SPACE to select this row." at bounding box center [521, 290] width 28 height 42
click at [508, 292] on span "Press SPACE to select this row." at bounding box center [515, 289] width 16 height 16
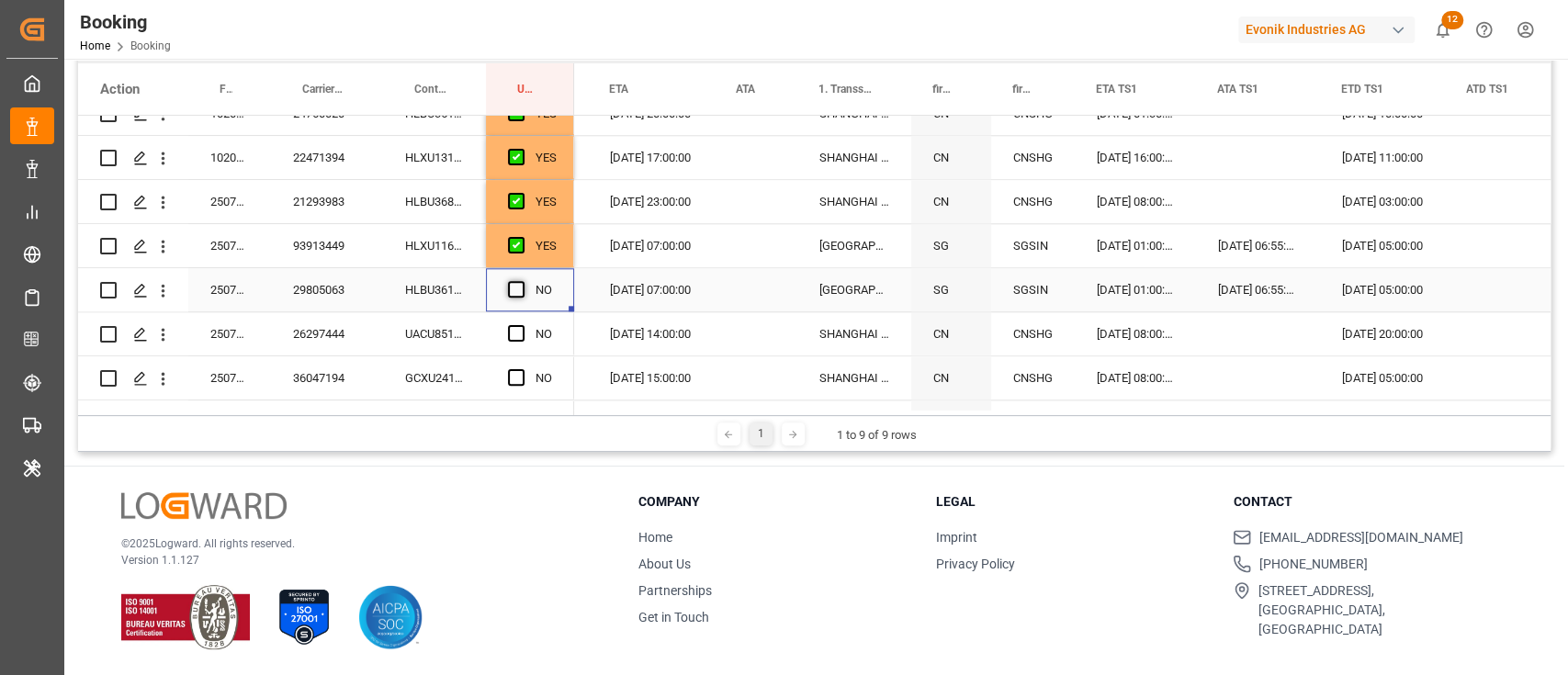
click at [522, 281] on input "Press SPACE to select this row." at bounding box center [522, 281] width 0 height 0
click at [418, 332] on div "UACU8512063" at bounding box center [435, 333] width 103 height 43
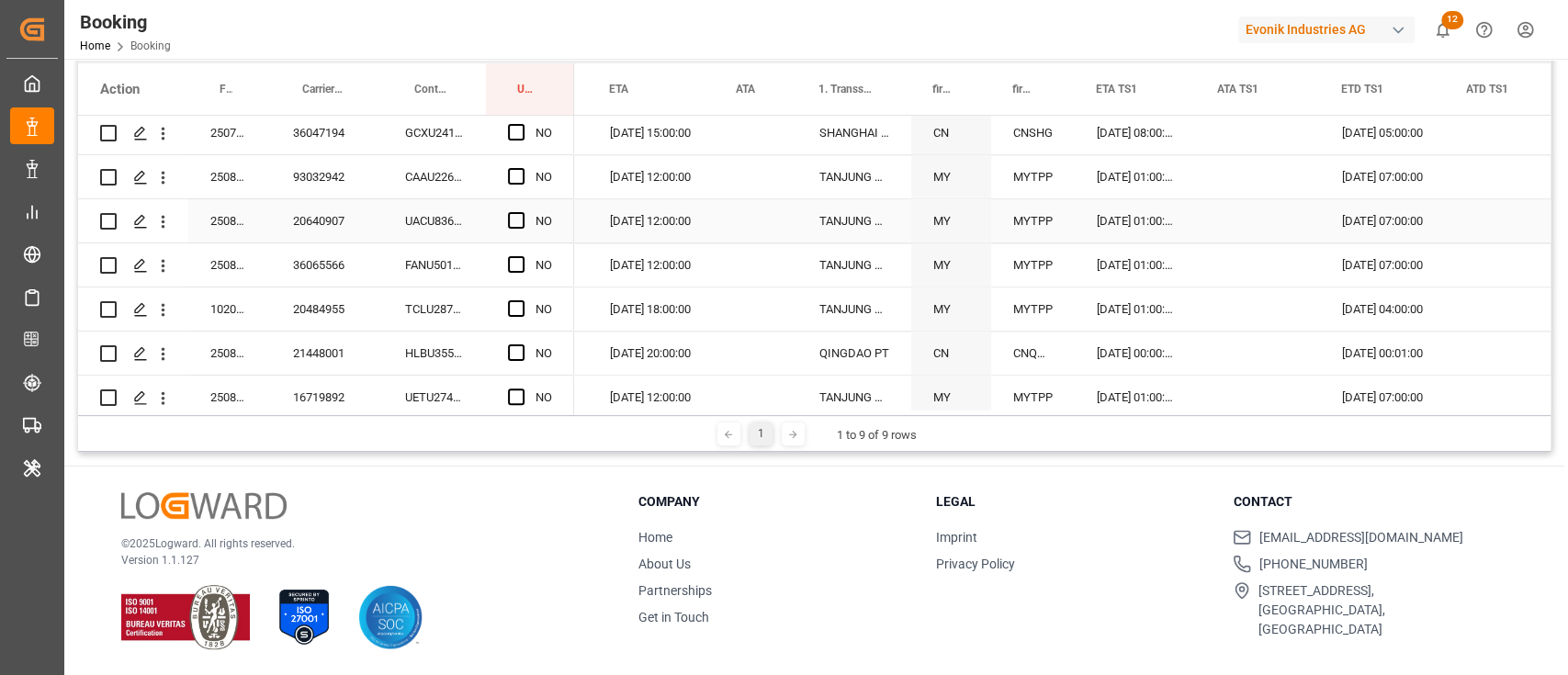
scroll to position [1469, 0]
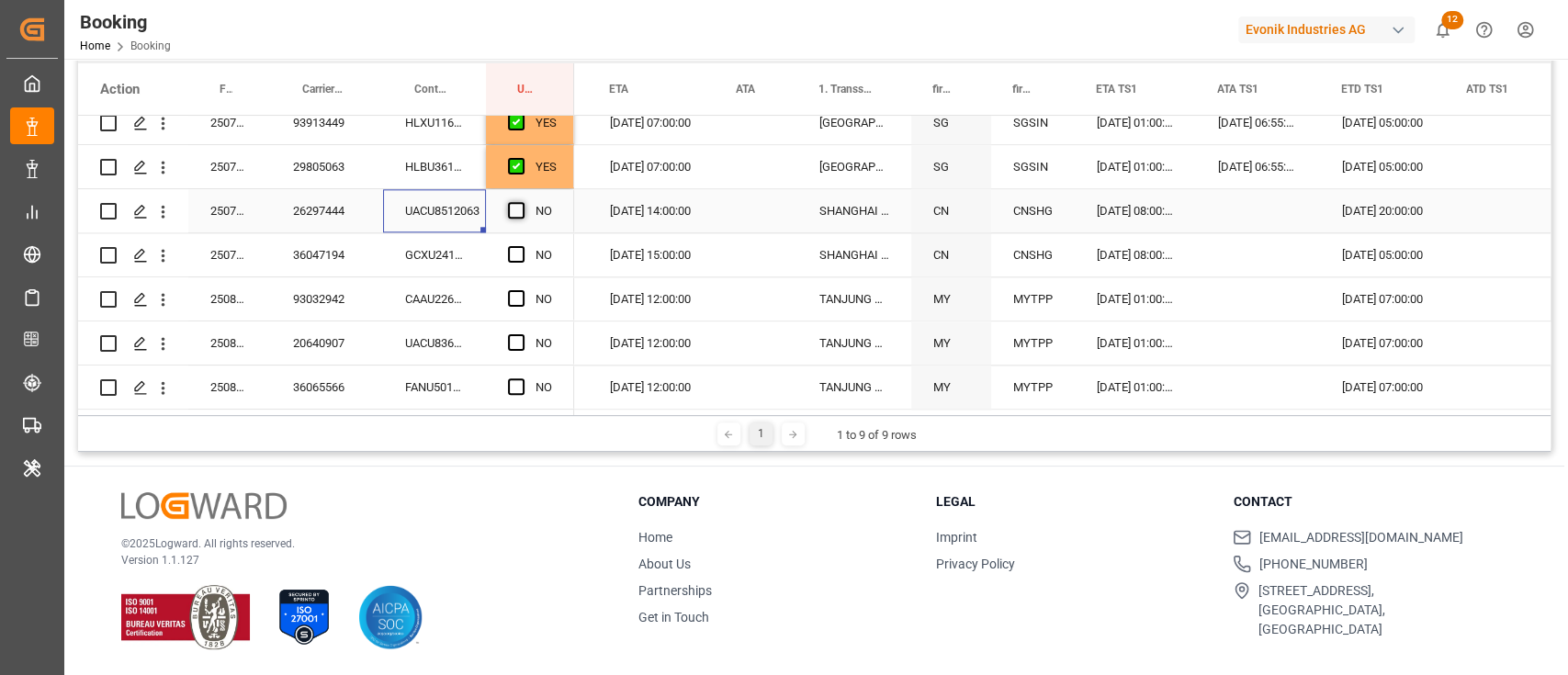
click at [518, 214] on span "Press SPACE to select this row." at bounding box center [515, 209] width 16 height 16
click at [522, 202] on input "Press SPACE to select this row." at bounding box center [522, 202] width 0 height 0
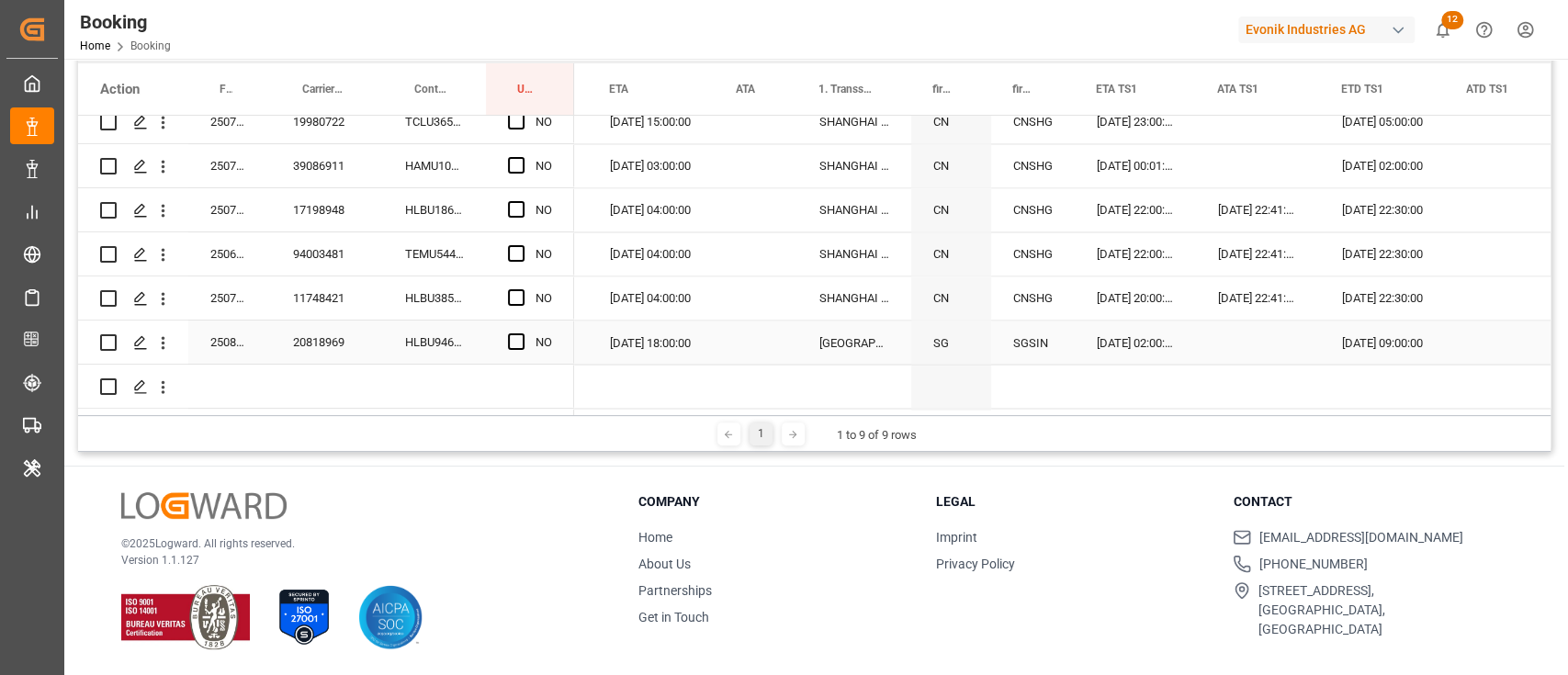
scroll to position [2081, 0]
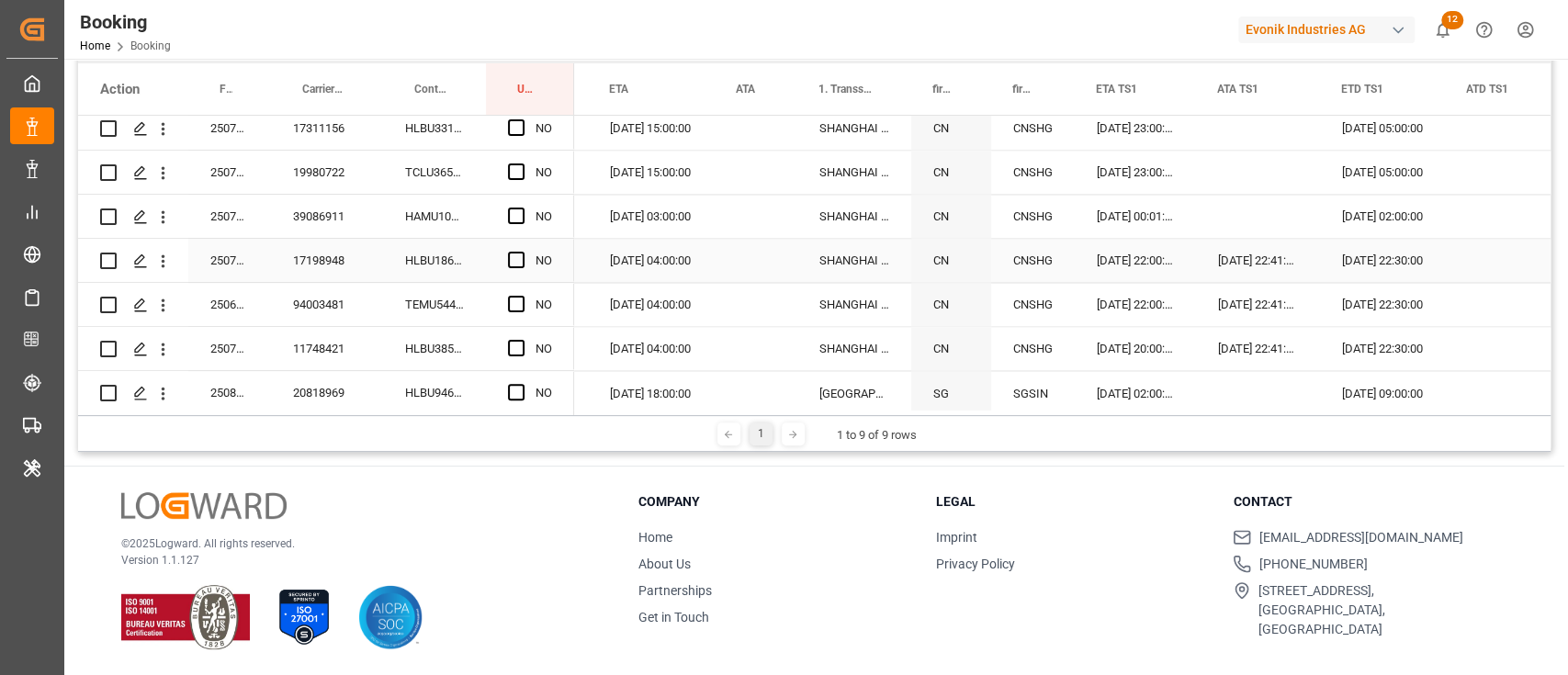
click at [440, 253] on div "HLBU1868194" at bounding box center [435, 260] width 103 height 43
click at [513, 258] on span "Press SPACE to select this row." at bounding box center [515, 260] width 16 height 16
click at [522, 252] on input "Press SPACE to select this row." at bounding box center [522, 252] width 0 height 0
click at [429, 295] on div "TEMU5446855" at bounding box center [435, 303] width 103 height 43
click at [517, 306] on span "Press SPACE to select this row." at bounding box center [515, 303] width 16 height 16
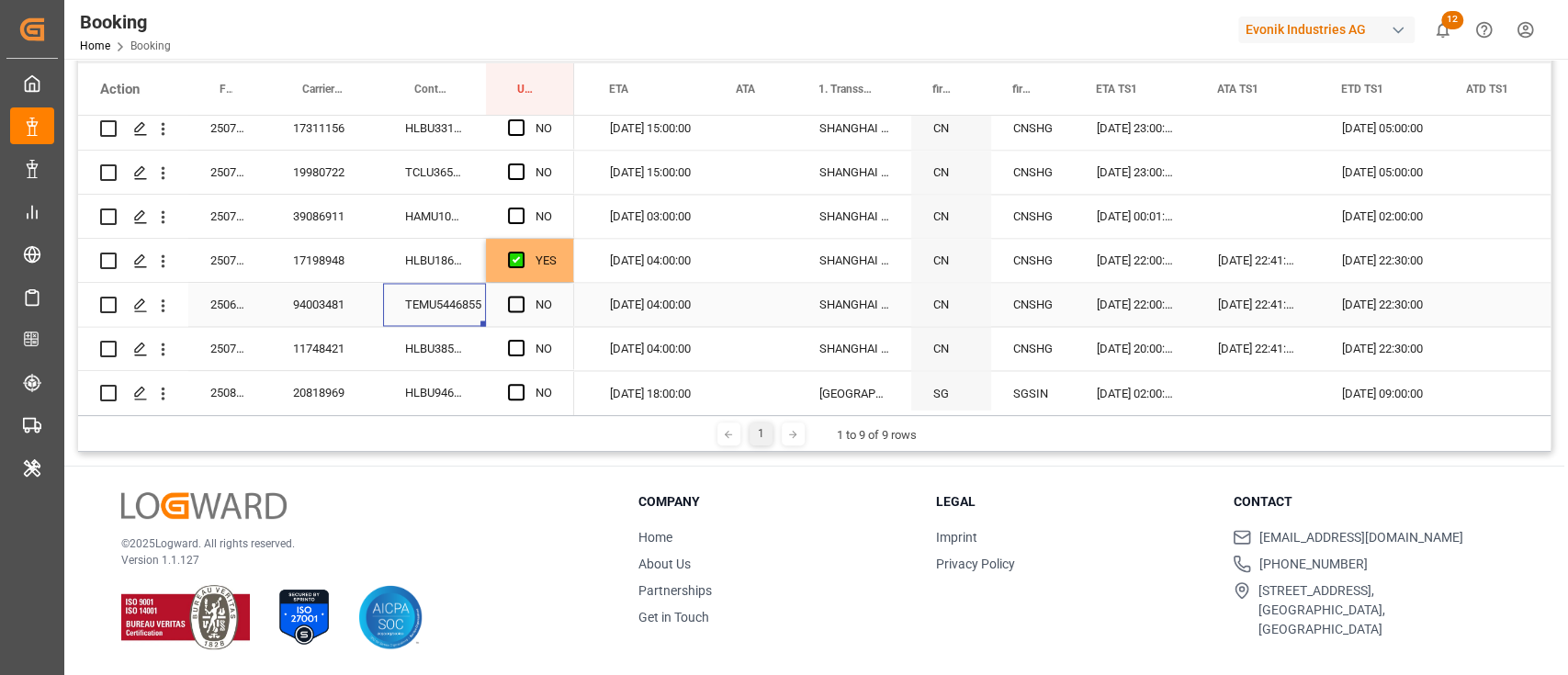
click at [522, 296] on input "Press SPACE to select this row." at bounding box center [522, 296] width 0 height 0
click at [436, 354] on div "HLBU3855597" at bounding box center [435, 348] width 103 height 43
click at [508, 348] on span "Press SPACE to select this row." at bounding box center [515, 347] width 16 height 16
click at [522, 339] on input "Press SPACE to select this row." at bounding box center [522, 339] width 0 height 0
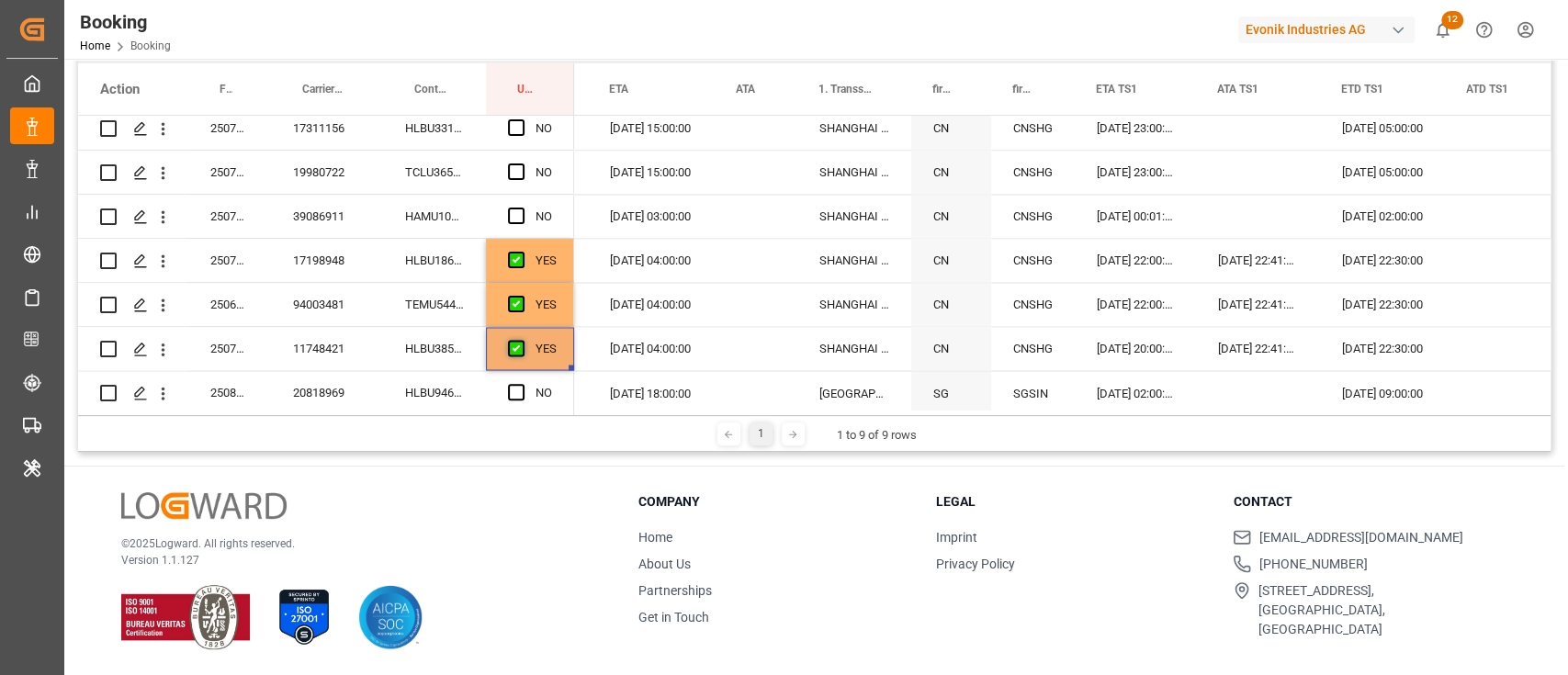
scroll to position [2204, 0]
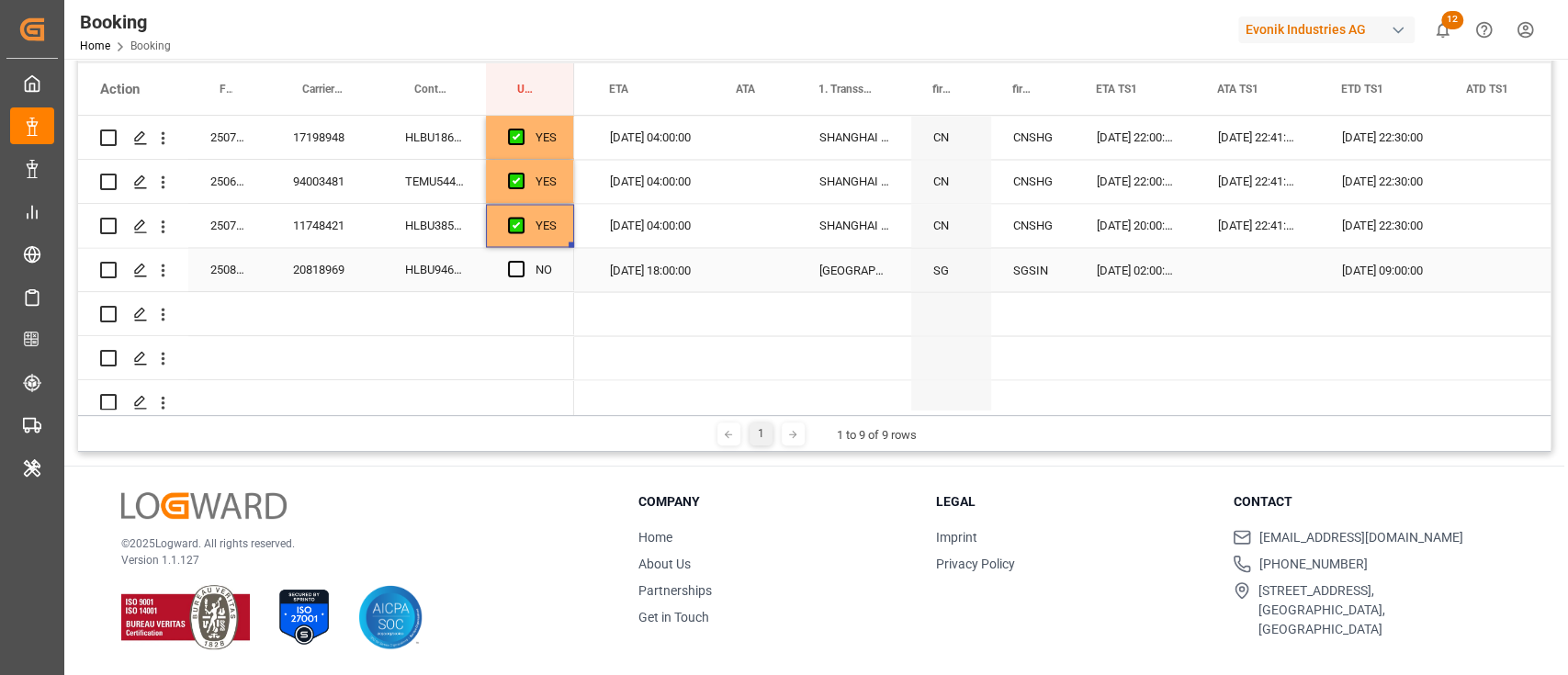
click at [456, 265] on div "HLBU9460681" at bounding box center [435, 269] width 103 height 43
click at [522, 280] on div "Press SPACE to select this row." at bounding box center [521, 270] width 28 height 42
click at [522, 269] on span "Press SPACE to select this row." at bounding box center [515, 268] width 16 height 16
click at [522, 260] on input "Press SPACE to select this row." at bounding box center [522, 260] width 0 height 0
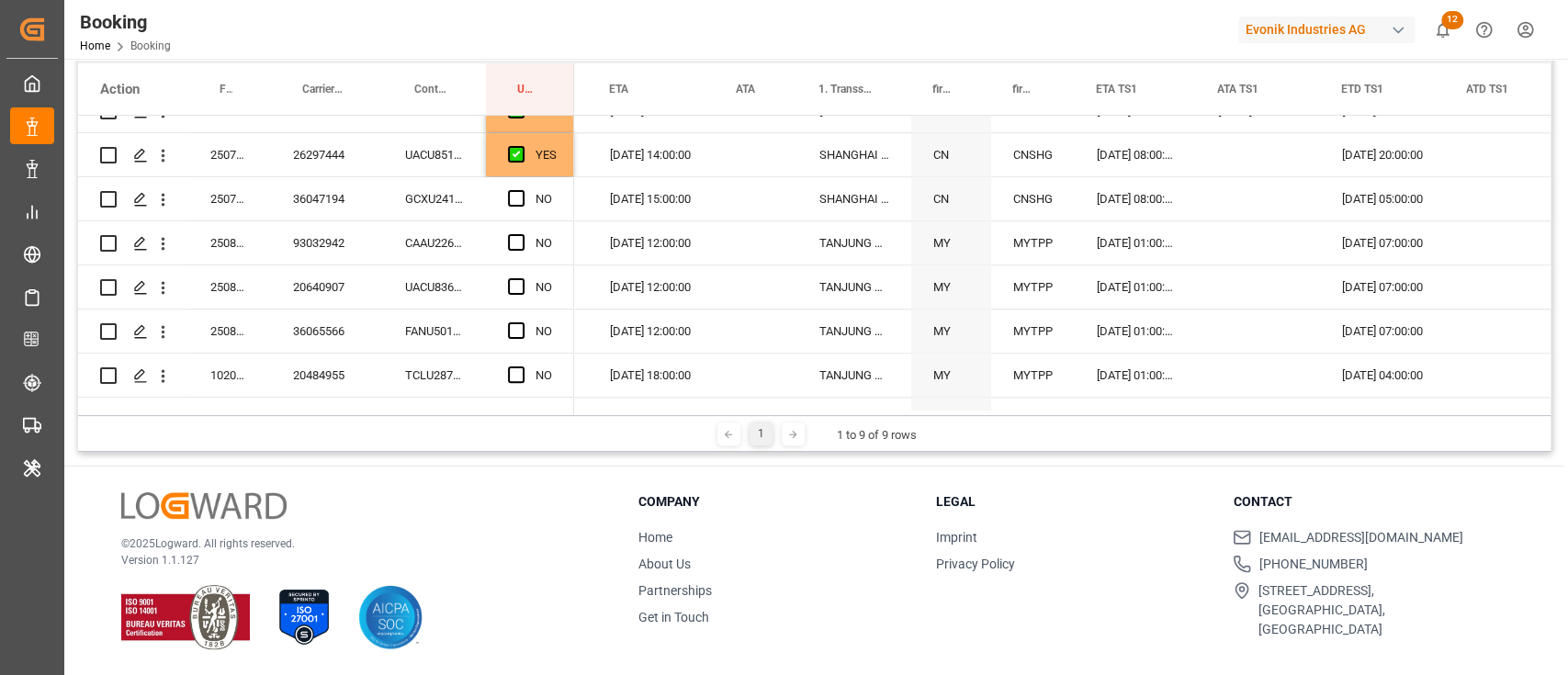
scroll to position [1469, 0]
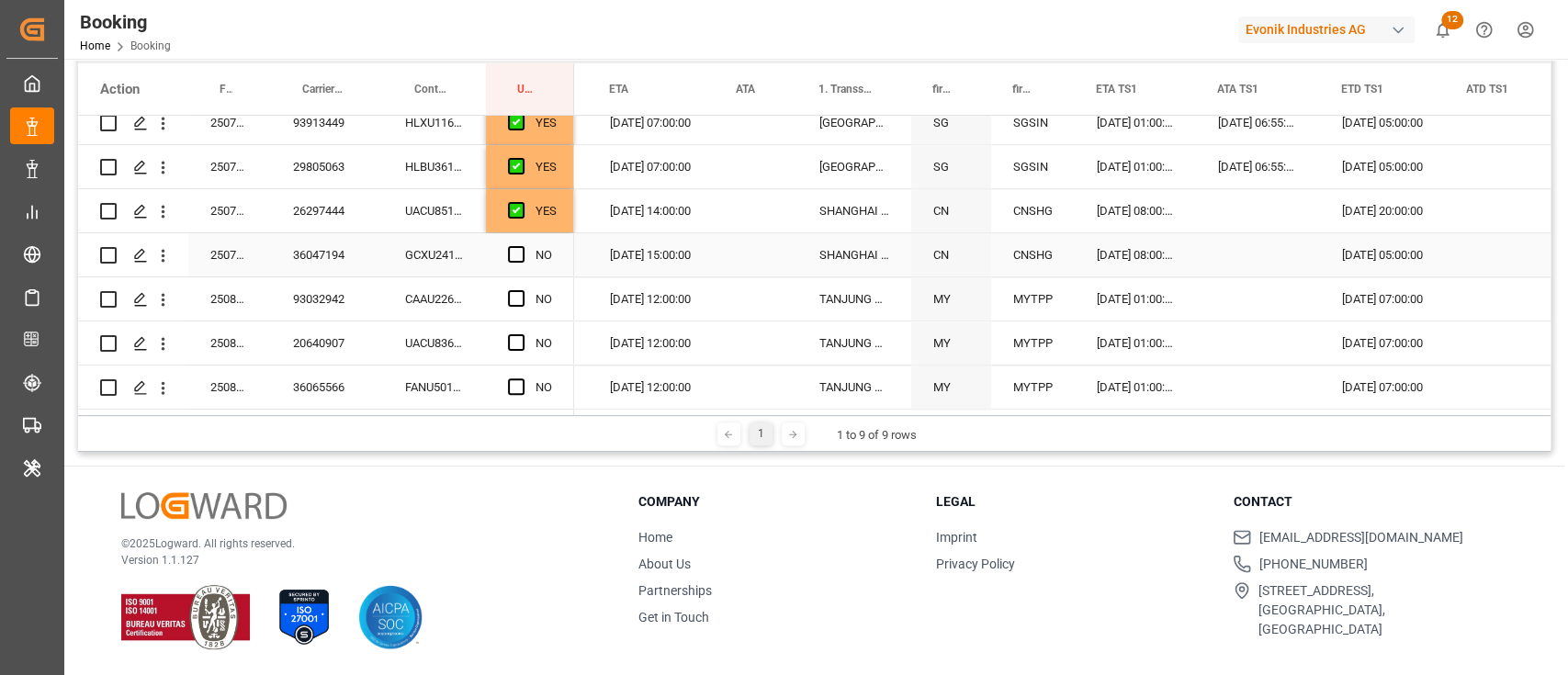
click at [506, 253] on div "NO" at bounding box center [530, 254] width 88 height 43
click at [513, 255] on span "Press SPACE to select this row." at bounding box center [515, 254] width 16 height 16
click at [522, 246] on input "Press SPACE to select this row." at bounding box center [522, 246] width 0 height 0
click at [454, 299] on div "CAAU2261635" at bounding box center [435, 299] width 103 height 43
click at [519, 284] on div "Press SPACE to select this row." at bounding box center [521, 299] width 28 height 42
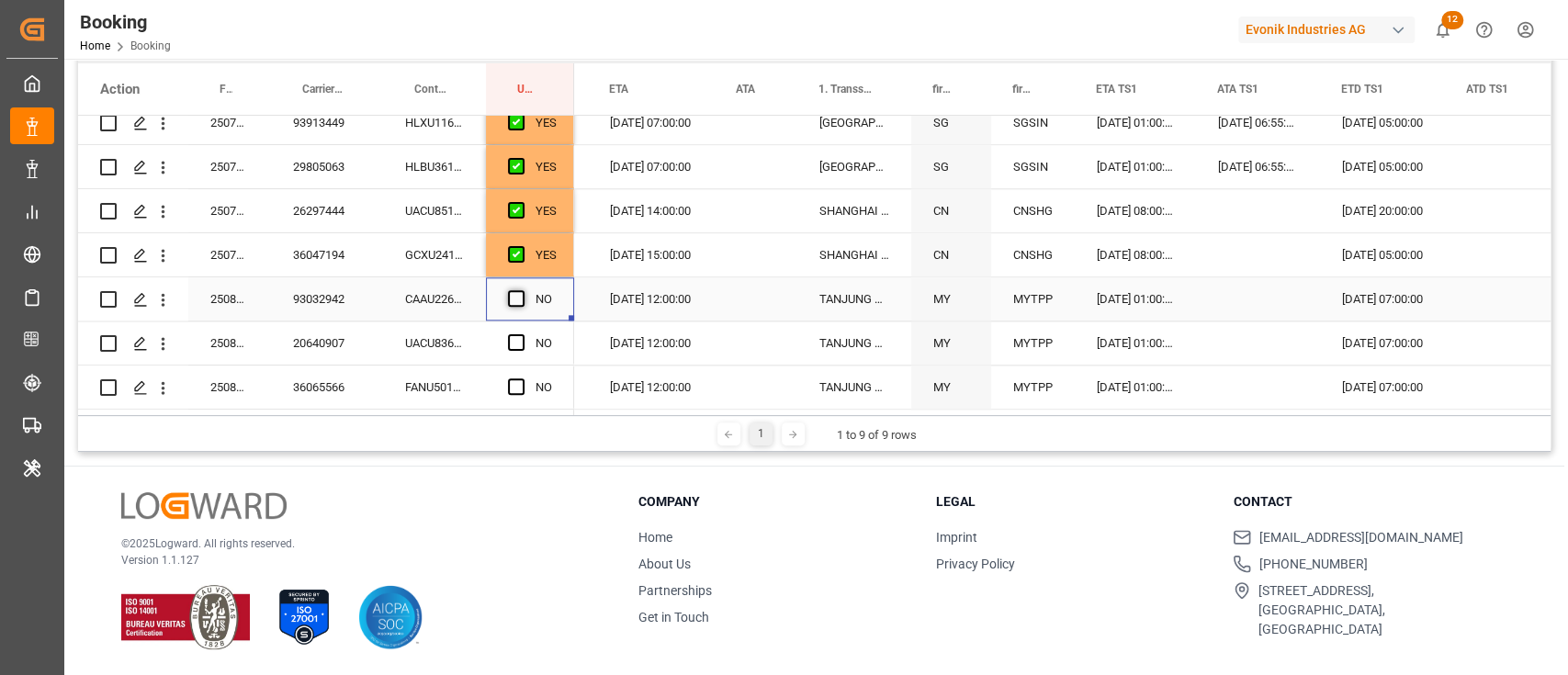
click at [509, 292] on span "Press SPACE to select this row." at bounding box center [515, 298] width 16 height 16
click at [522, 290] on input "Press SPACE to select this row." at bounding box center [522, 290] width 0 height 0
click at [505, 338] on div "NO" at bounding box center [530, 342] width 88 height 43
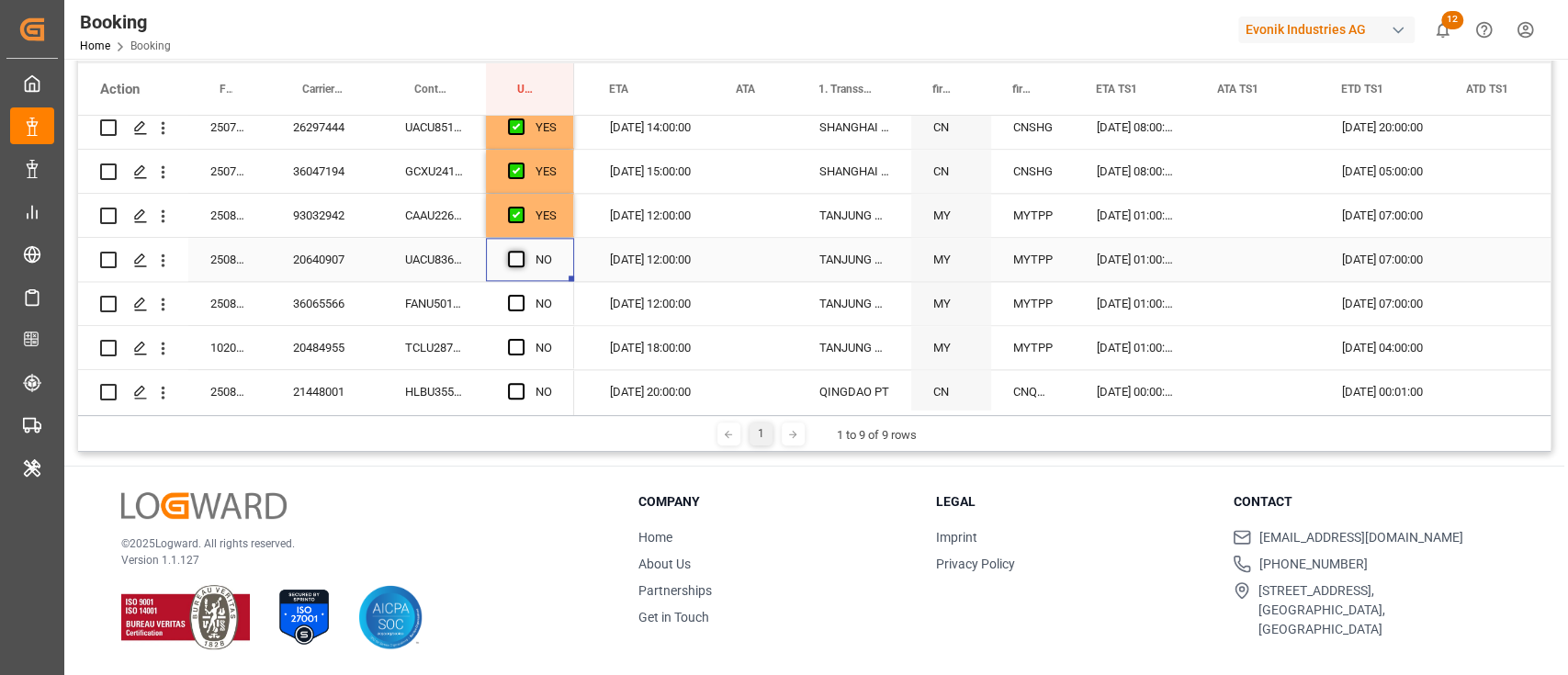
scroll to position [1591, 0]
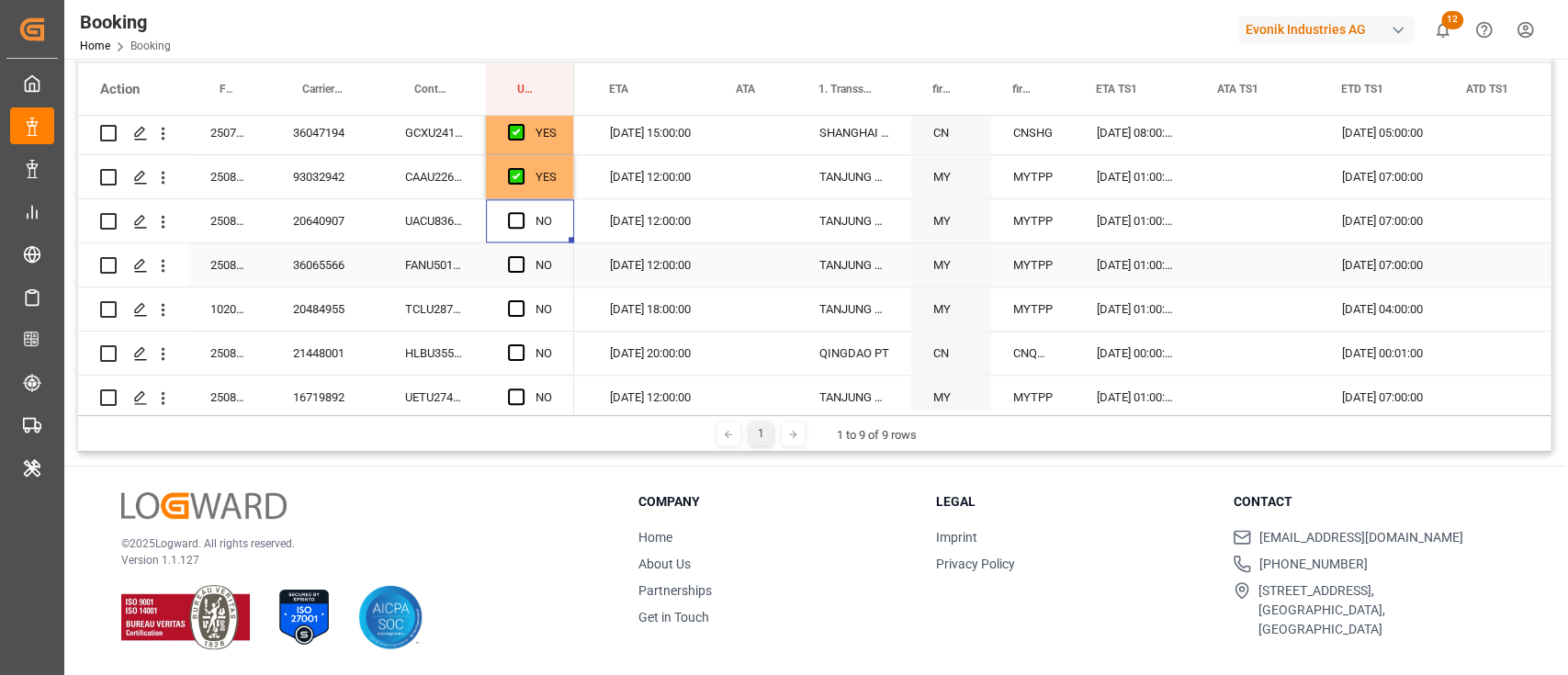
click at [527, 215] on div "Press SPACE to select this row." at bounding box center [521, 222] width 28 height 42
click at [514, 223] on span "Press SPACE to select this row." at bounding box center [515, 220] width 16 height 16
click at [522, 212] on input "Press SPACE to select this row." at bounding box center [522, 212] width 0 height 0
click at [474, 263] on div "FANU5018797" at bounding box center [435, 264] width 103 height 43
click at [514, 264] on span "Press SPACE to select this row." at bounding box center [515, 263] width 16 height 16
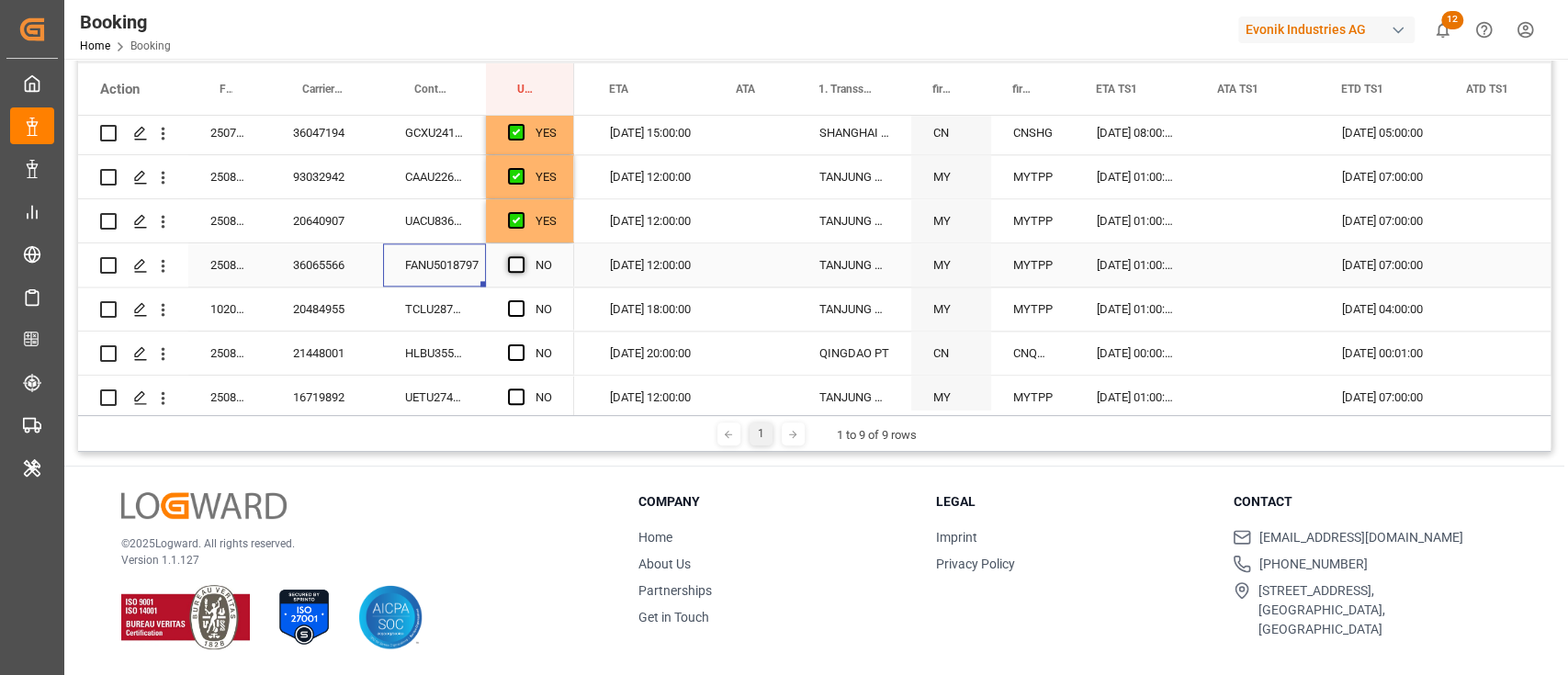
click at [522, 256] on input "Press SPACE to select this row." at bounding box center [522, 256] width 0 height 0
click at [470, 319] on div "TCLU2878159" at bounding box center [435, 308] width 103 height 43
click at [521, 303] on span "Press SPACE to select this row." at bounding box center [515, 308] width 16 height 16
click at [522, 300] on input "Press SPACE to select this row." at bounding box center [522, 300] width 0 height 0
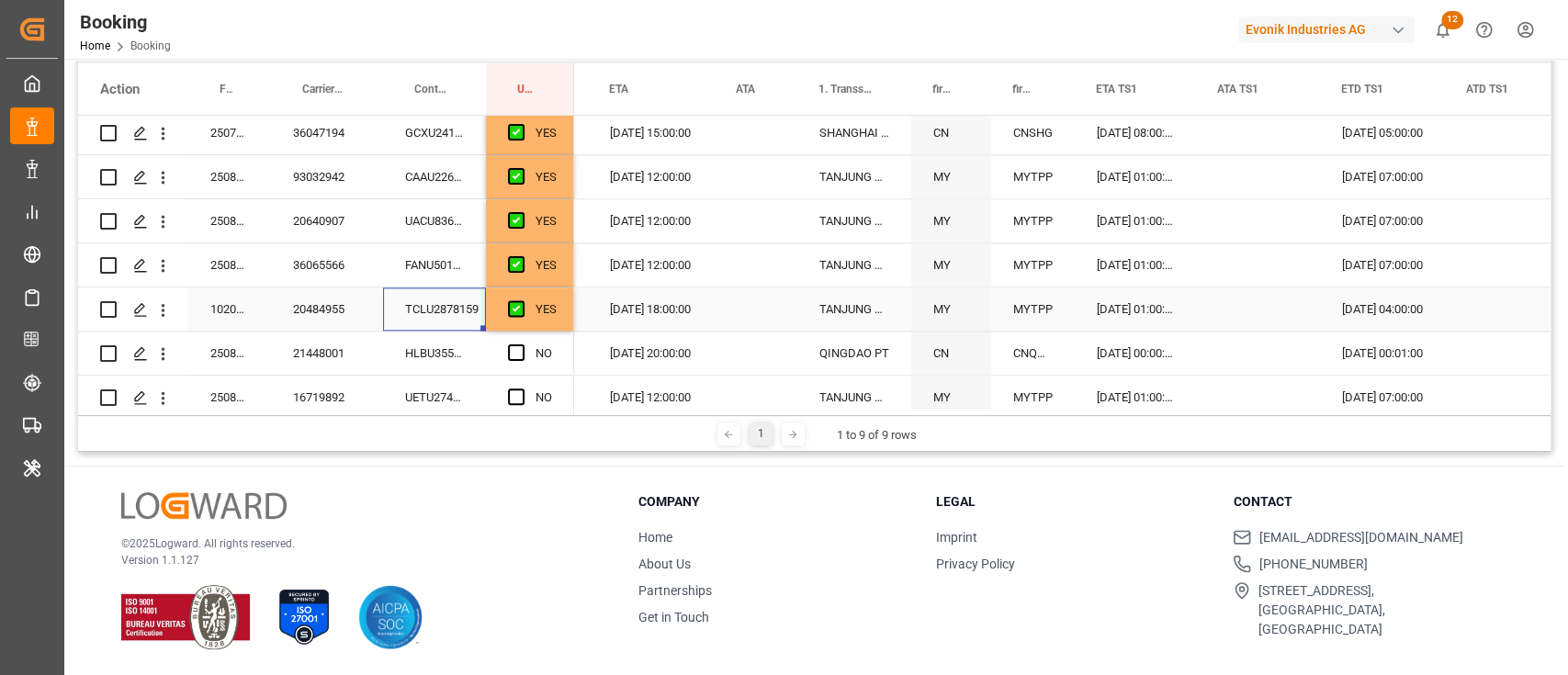
click at [433, 313] on div "TCLU2878159" at bounding box center [435, 308] width 103 height 43
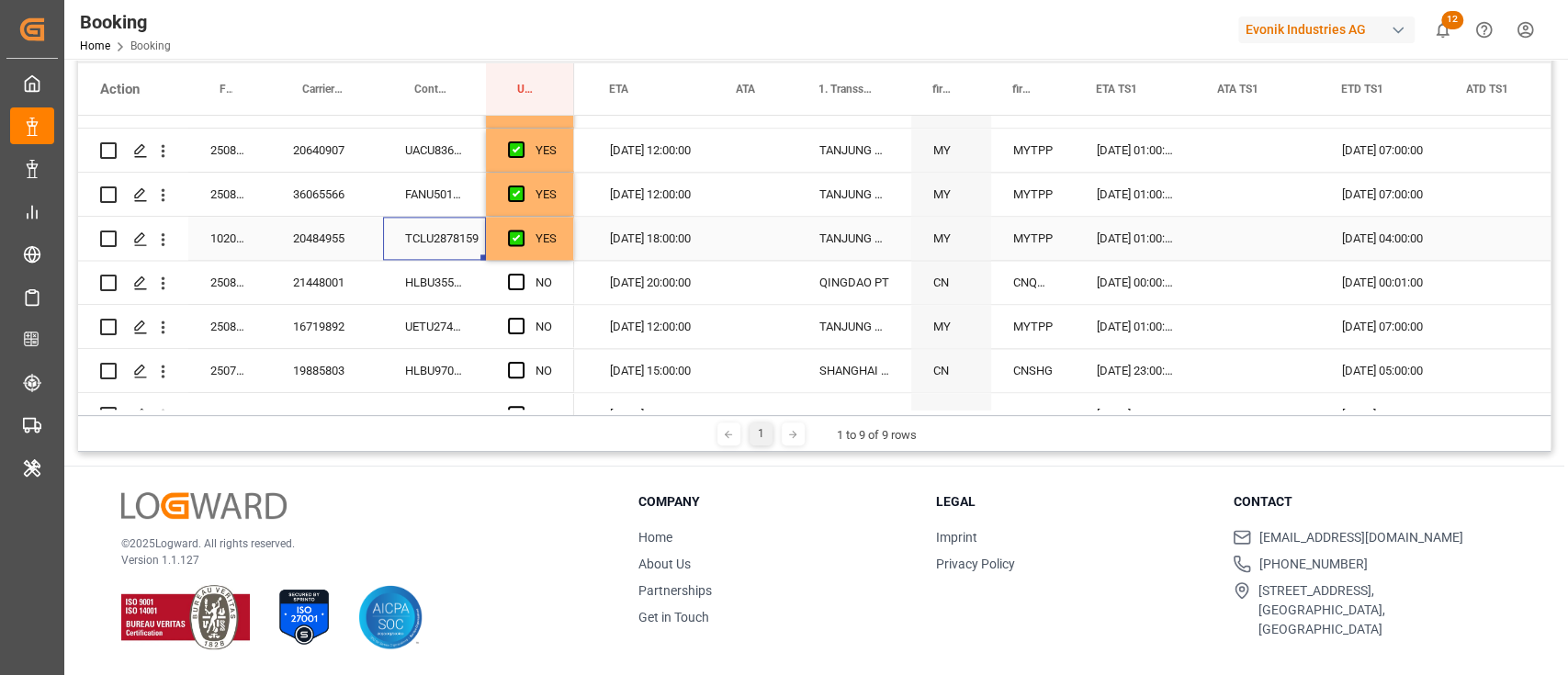
scroll to position [1713, 0]
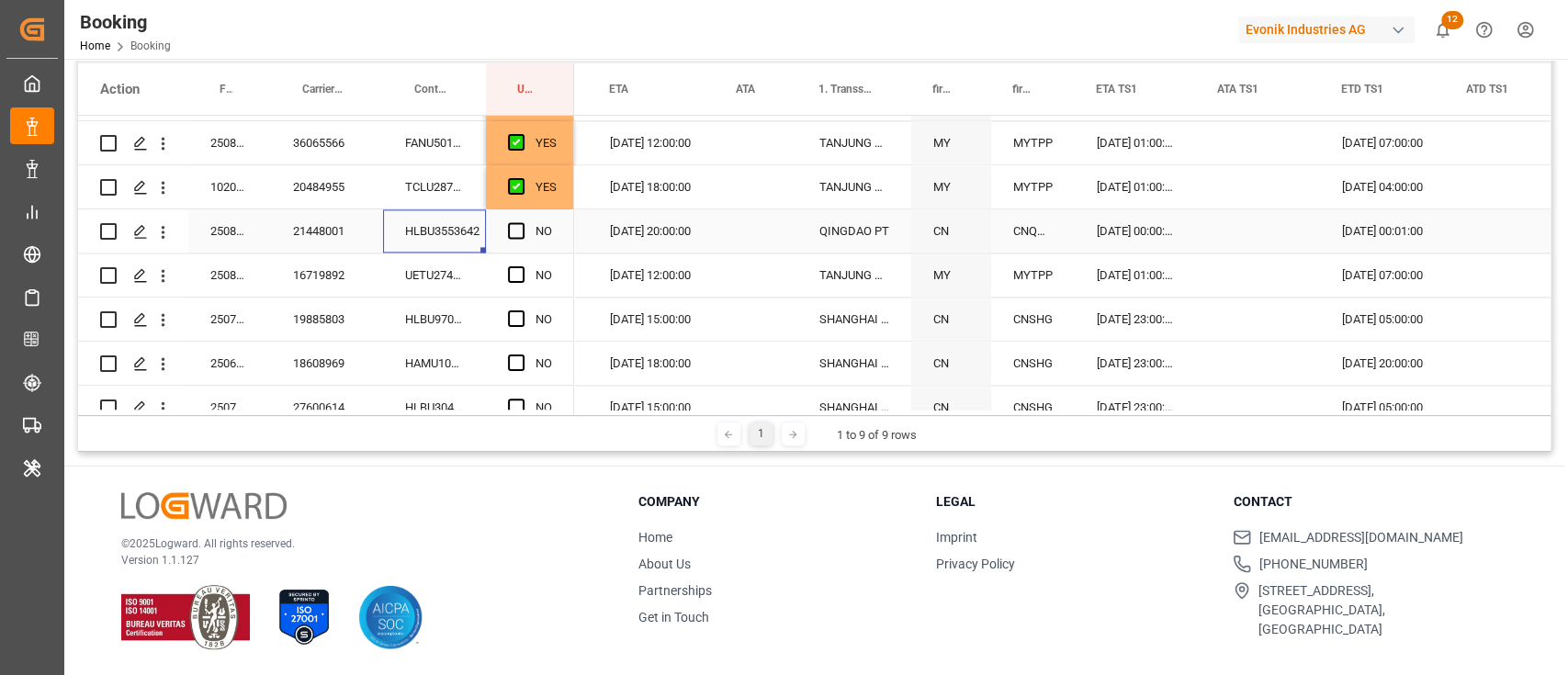
click at [434, 222] on div "HLBU3553642" at bounding box center [435, 230] width 103 height 43
click at [520, 238] on span "Press SPACE to select this row." at bounding box center [515, 230] width 16 height 16
click at [522, 222] on input "Press SPACE to select this row." at bounding box center [522, 222] width 0 height 0
click at [438, 266] on div "UETU2740435" at bounding box center [435, 275] width 103 height 43
click at [513, 276] on span "Press SPACE to select this row." at bounding box center [515, 274] width 16 height 16
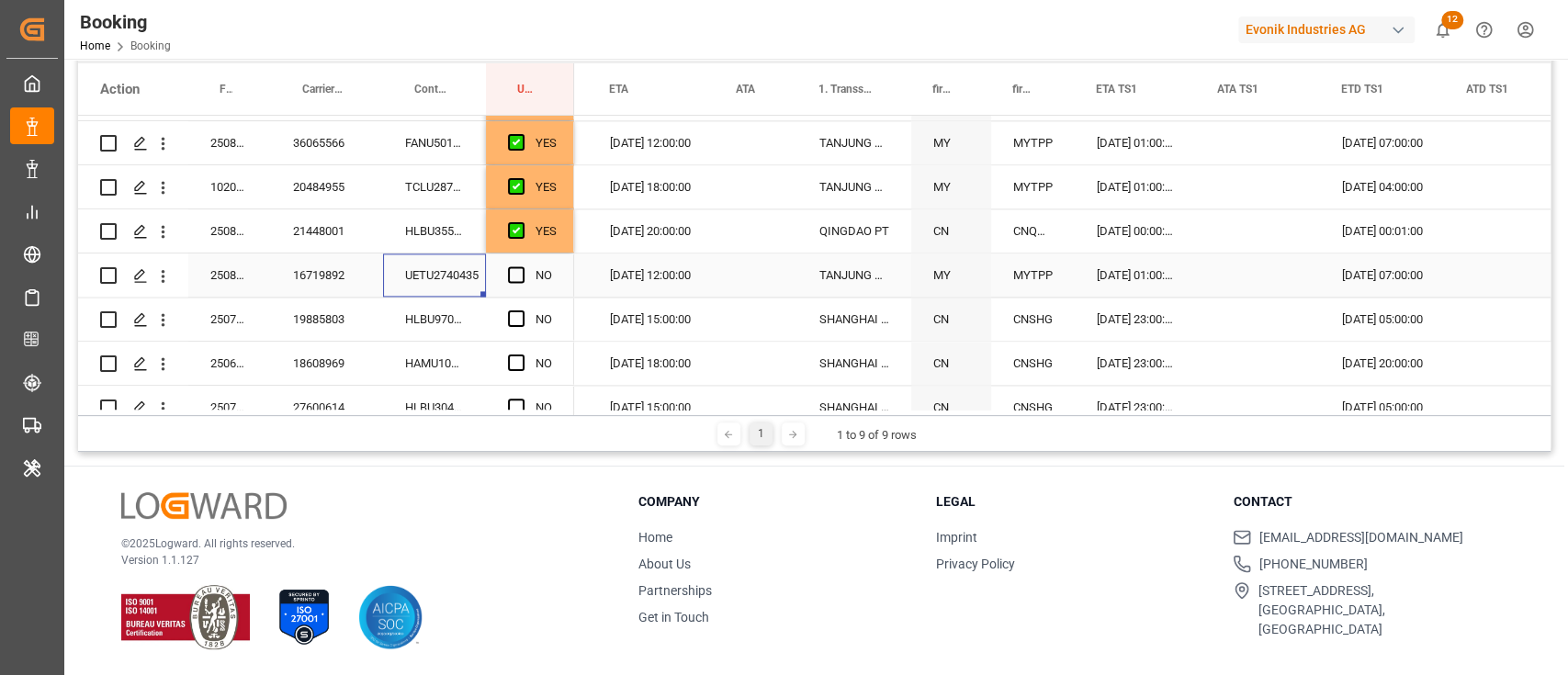
click at [522, 266] on input "Press SPACE to select this row." at bounding box center [522, 266] width 0 height 0
click at [426, 314] on div "HLBU9708227" at bounding box center [435, 318] width 103 height 43
drag, startPoint x: 513, startPoint y: 324, endPoint x: 455, endPoint y: 356, distance: 66.2
click at [514, 324] on span "Press SPACE to select this row." at bounding box center [515, 318] width 16 height 16
click at [522, 310] on input "Press SPACE to select this row." at bounding box center [522, 310] width 0 height 0
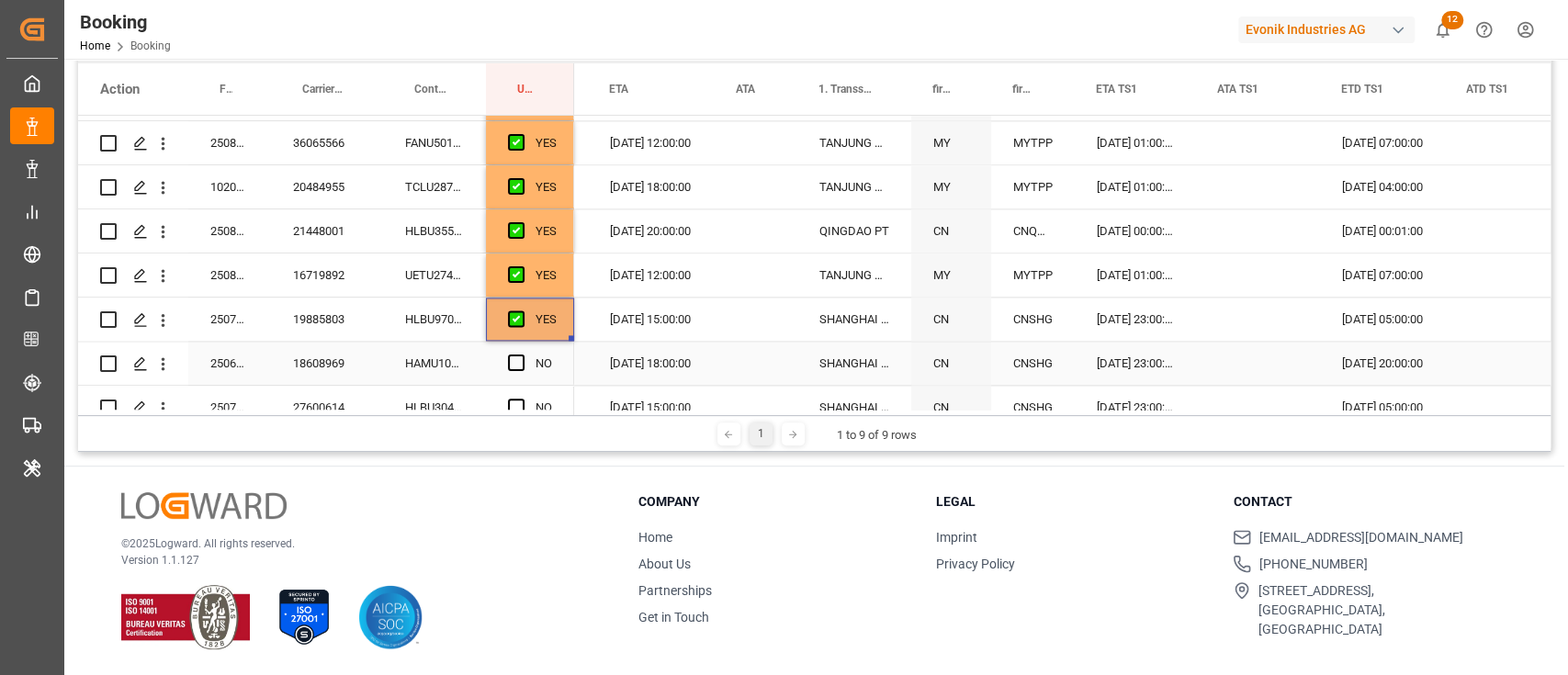
click at [448, 357] on div "HAMU1060821" at bounding box center [435, 362] width 103 height 43
click at [524, 371] on div "Press SPACE to select this row." at bounding box center [521, 363] width 28 height 42
click at [514, 360] on span "Press SPACE to select this row." at bounding box center [515, 362] width 16 height 16
click at [522, 355] on input "Press SPACE to select this row." at bounding box center [522, 355] width 0 height 0
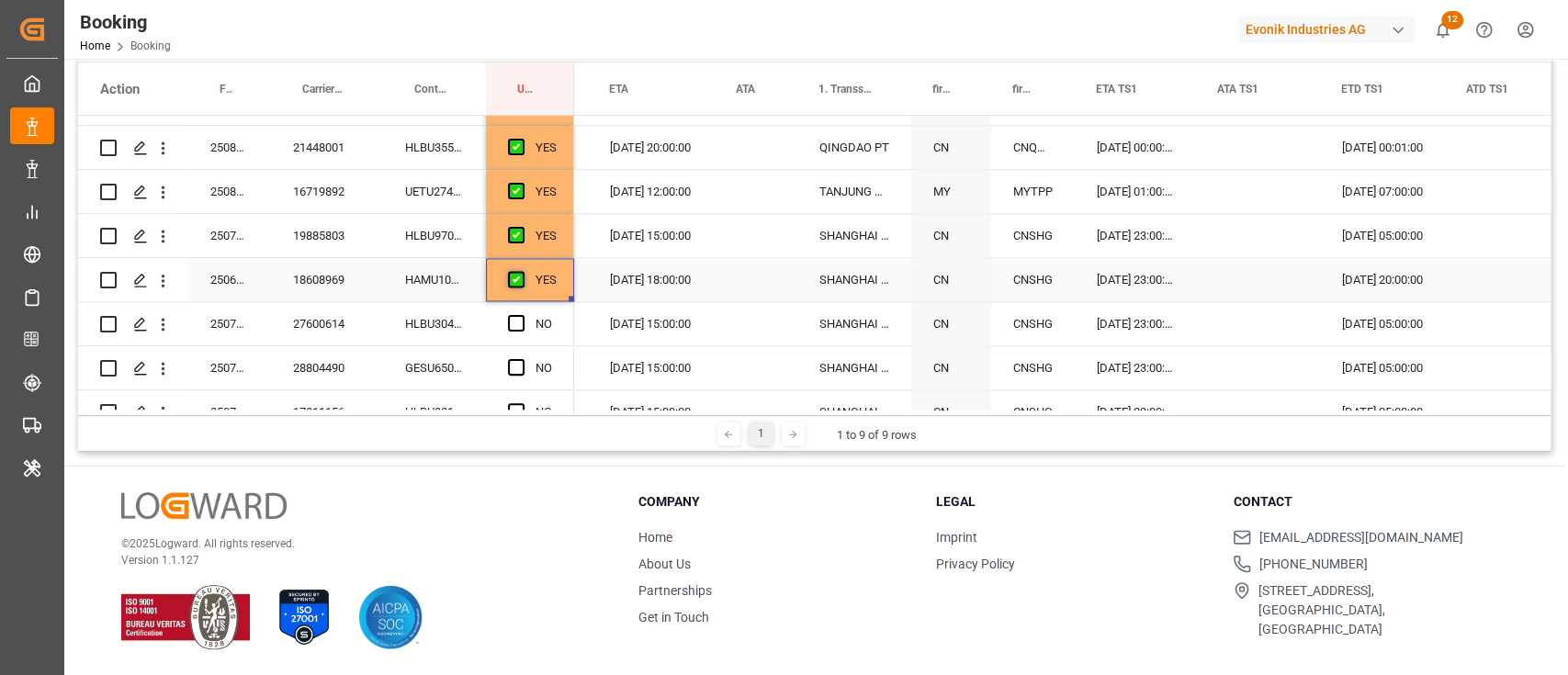
scroll to position [1837, 0]
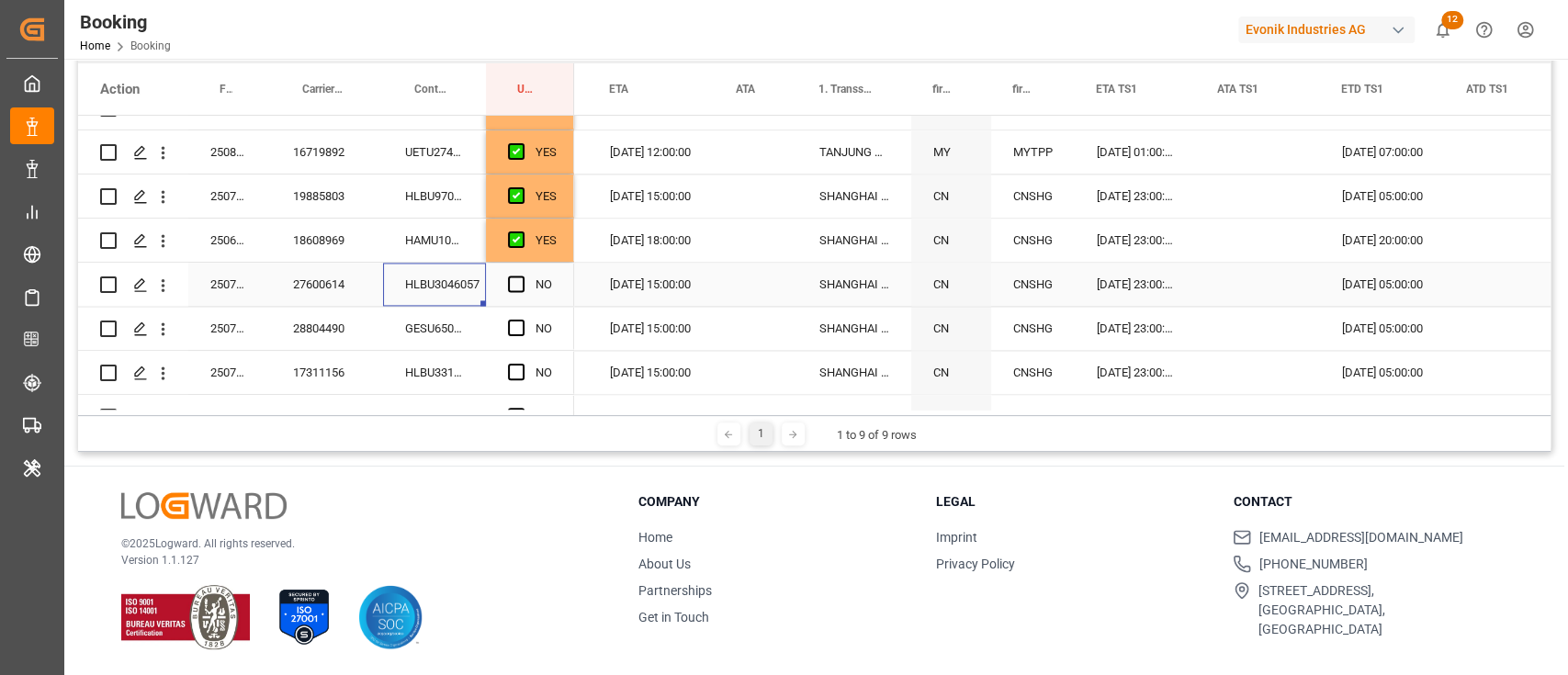
click at [455, 288] on div "HLBU3046057" at bounding box center [435, 283] width 103 height 43
click at [510, 282] on span "Press SPACE to select this row." at bounding box center [515, 283] width 16 height 16
click at [522, 276] on input "Press SPACE to select this row." at bounding box center [522, 276] width 0 height 0
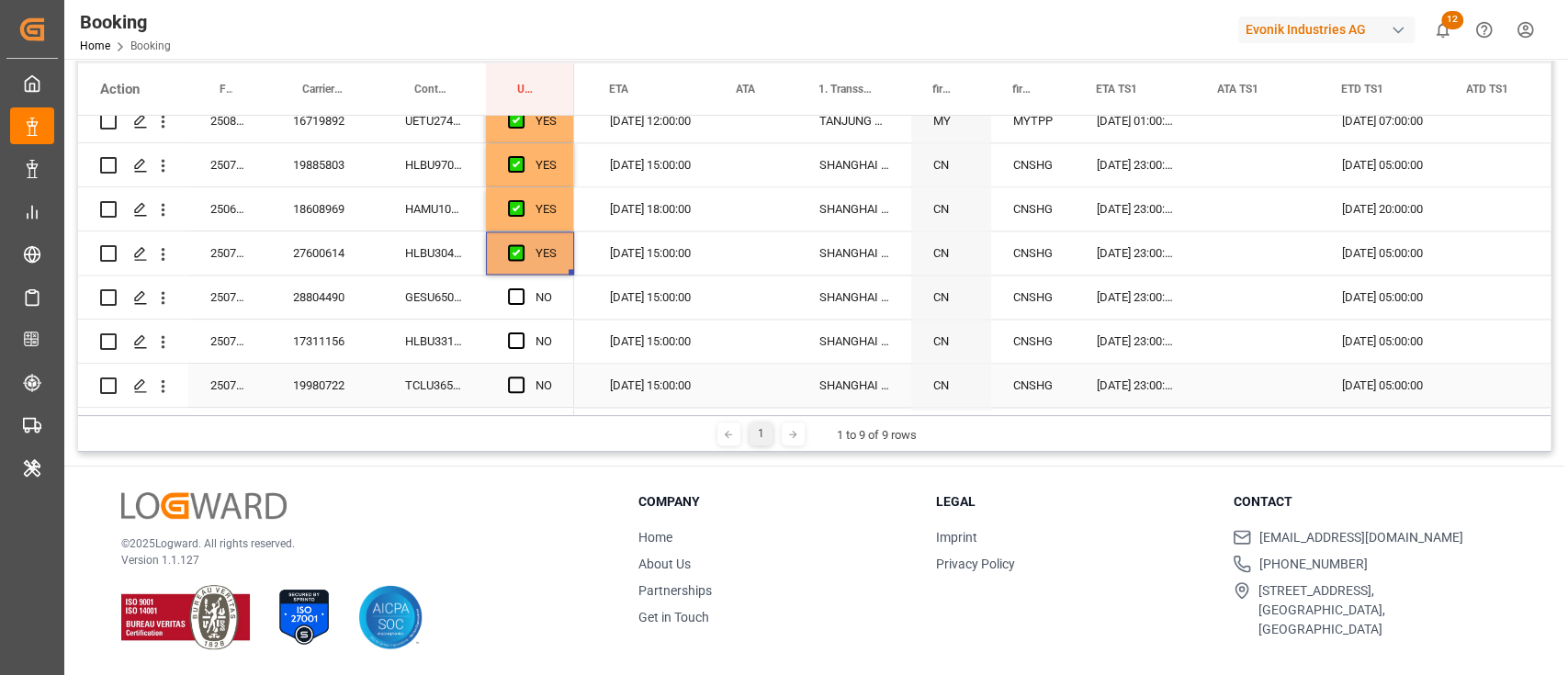
scroll to position [1958, 0]
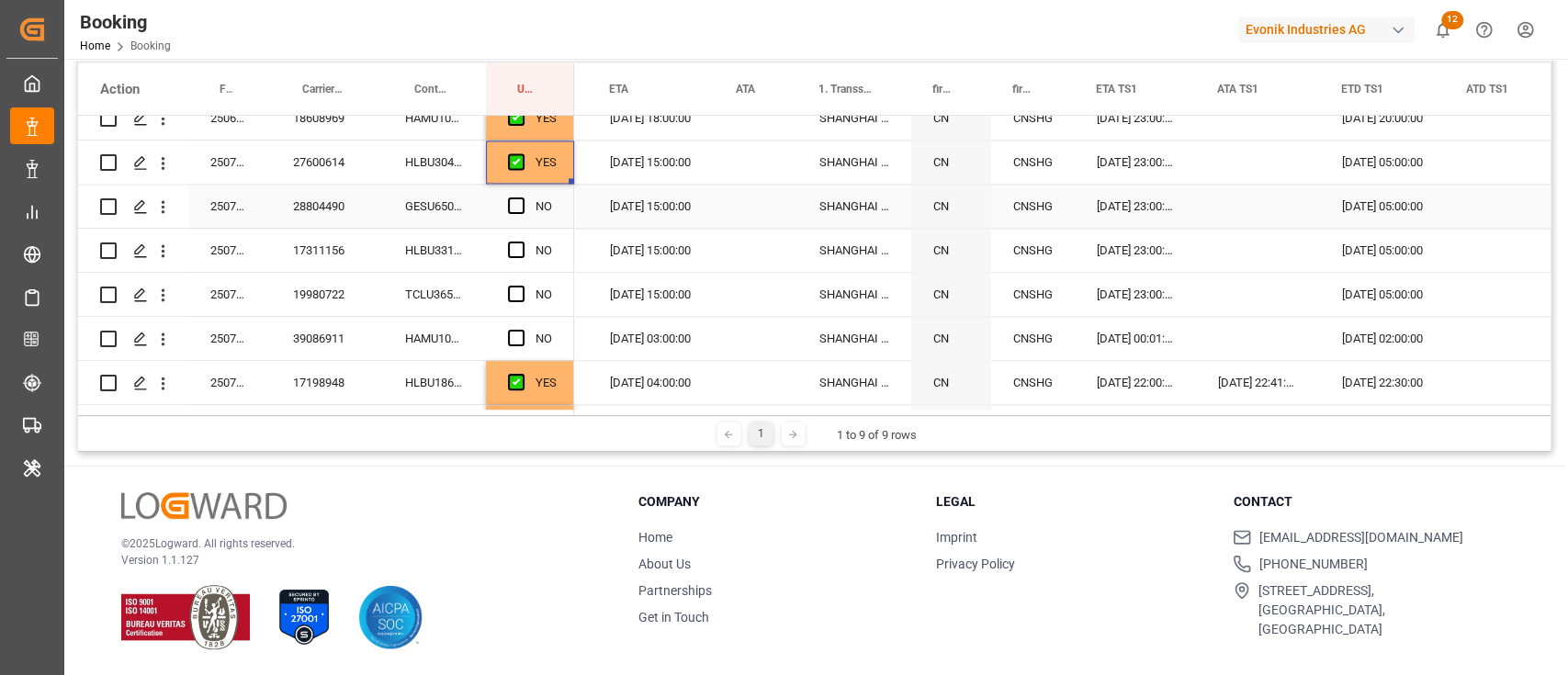
click at [441, 216] on div "GESU6508647" at bounding box center [435, 205] width 103 height 43
click at [519, 201] on span "Press SPACE to select this row." at bounding box center [515, 205] width 16 height 16
click at [522, 198] on input "Press SPACE to select this row." at bounding box center [522, 198] width 0 height 0
click at [457, 249] on div "HLBU3315834" at bounding box center [435, 249] width 103 height 43
click at [517, 252] on span "Press SPACE to select this row." at bounding box center [515, 249] width 16 height 16
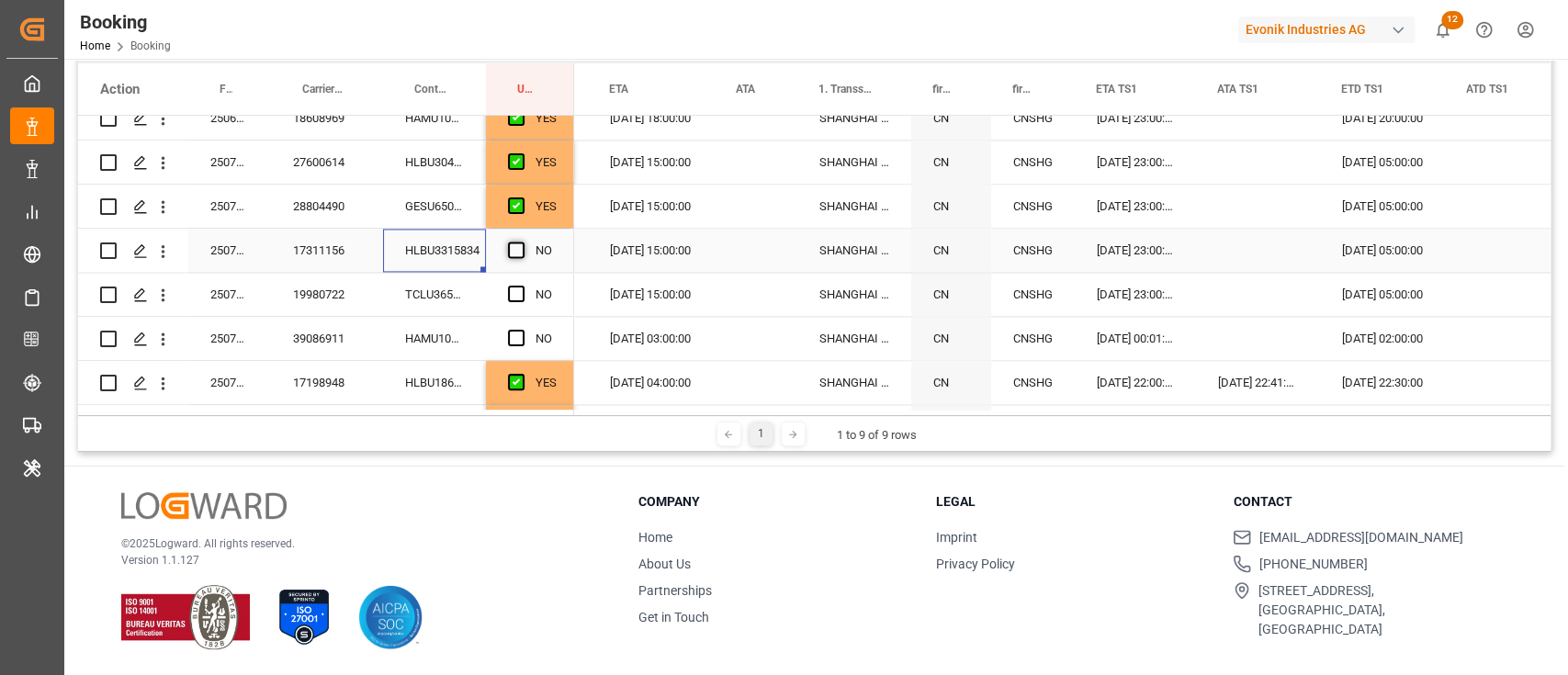
click at [522, 241] on input "Press SPACE to select this row." at bounding box center [522, 241] width 0 height 0
click at [519, 290] on span "Press SPACE to select this row." at bounding box center [515, 293] width 16 height 16
click at [522, 285] on input "Press SPACE to select this row." at bounding box center [522, 285] width 0 height 0
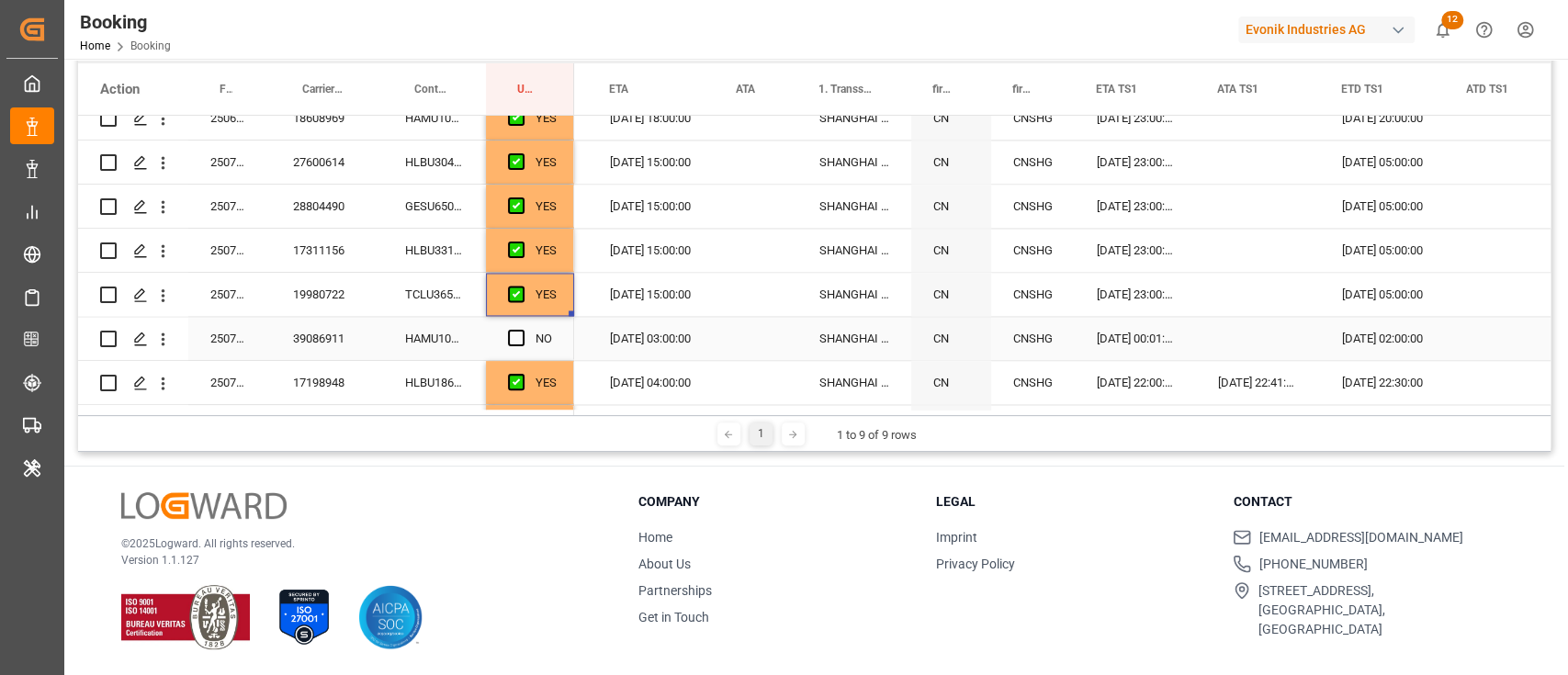
click at [451, 339] on div "HAMU1094035" at bounding box center [435, 338] width 103 height 43
click at [167, 342] on icon "open menu" at bounding box center [163, 339] width 19 height 19
click at [213, 364] on div "Open in new tab" at bounding box center [267, 378] width 227 height 39
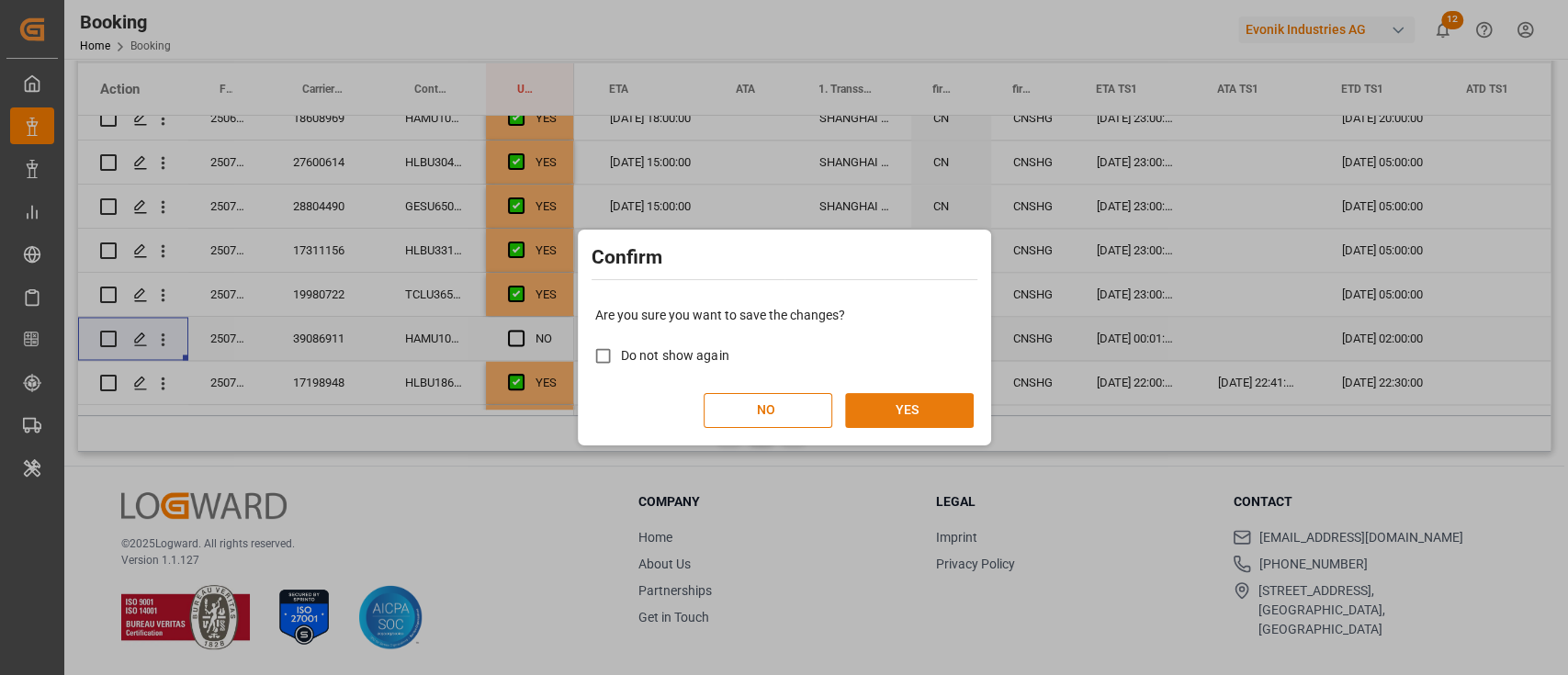
click at [884, 415] on button "YES" at bounding box center [909, 410] width 128 height 35
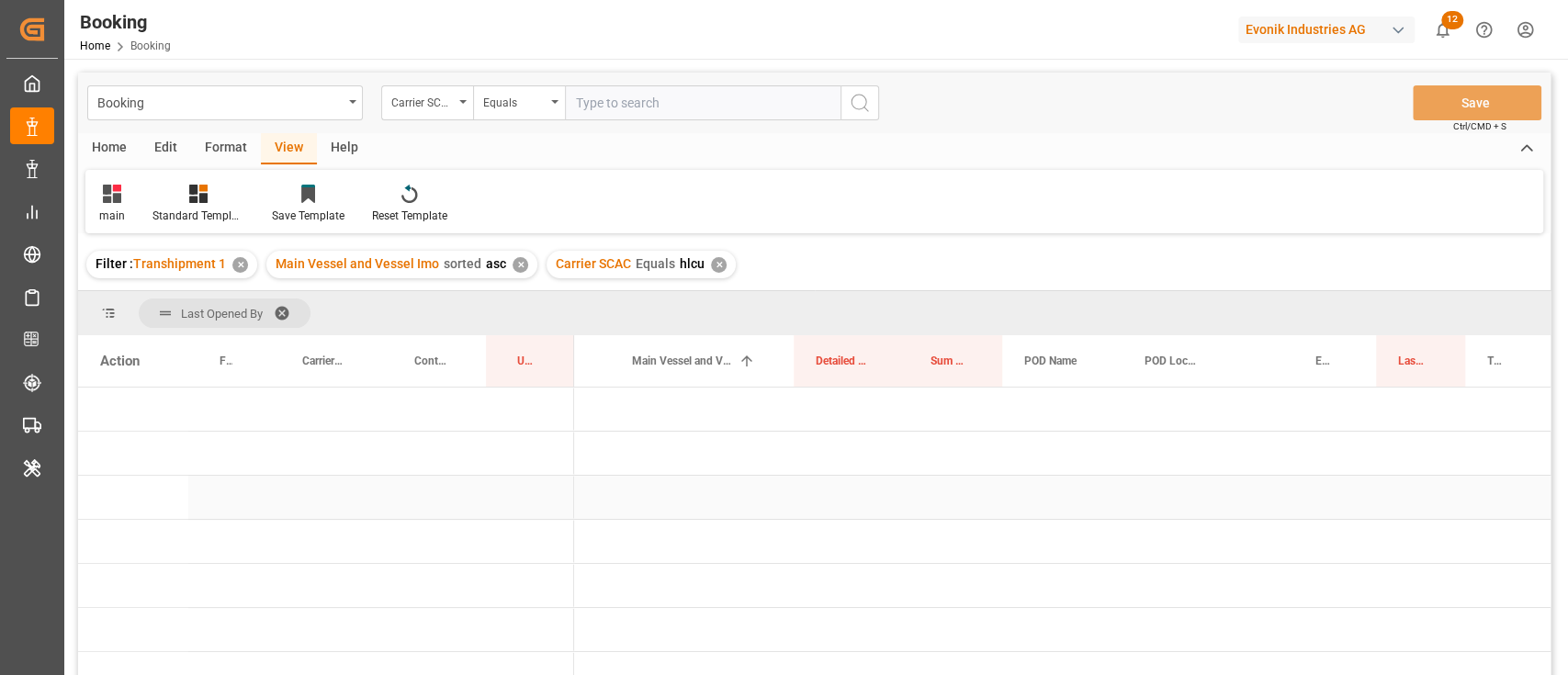
scroll to position [0, 909]
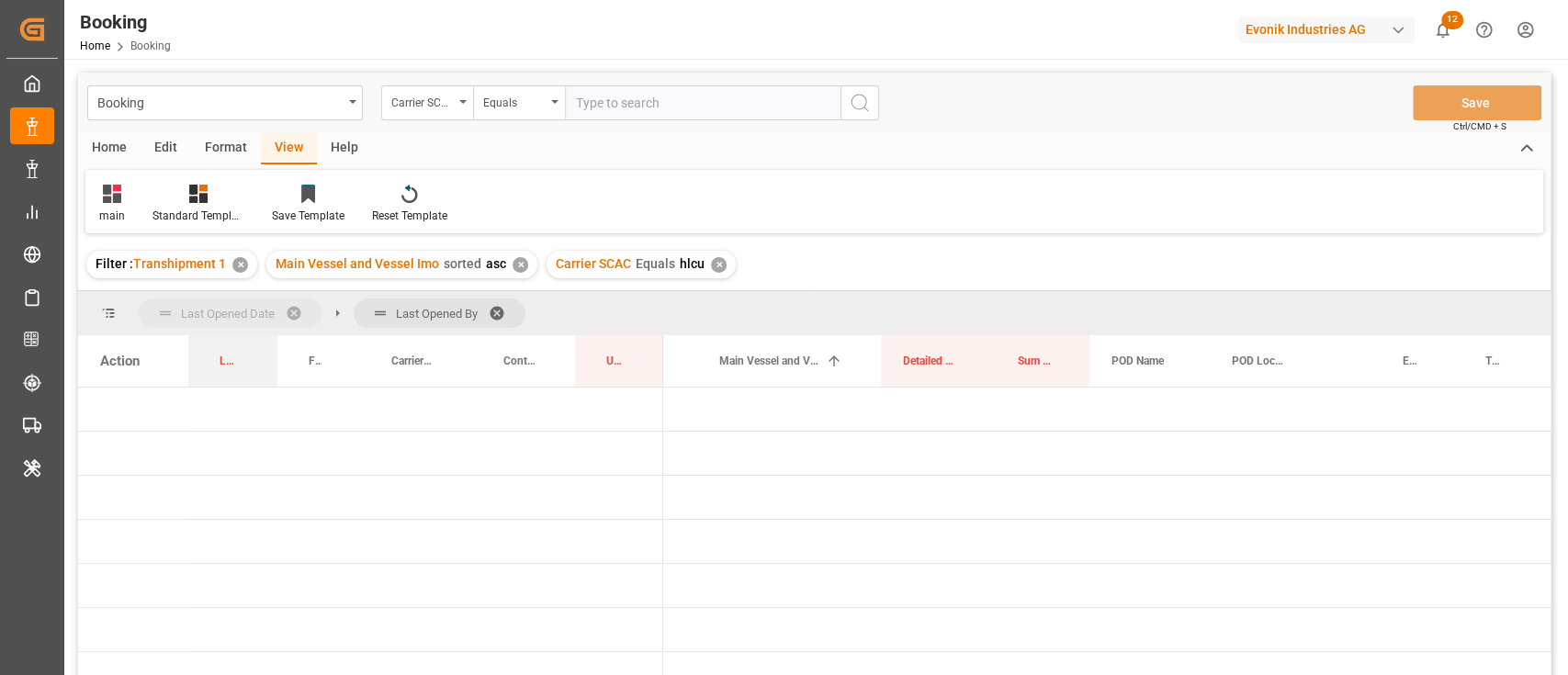
drag, startPoint x: 1403, startPoint y: 362, endPoint x: 238, endPoint y: 325, distance: 1165.6
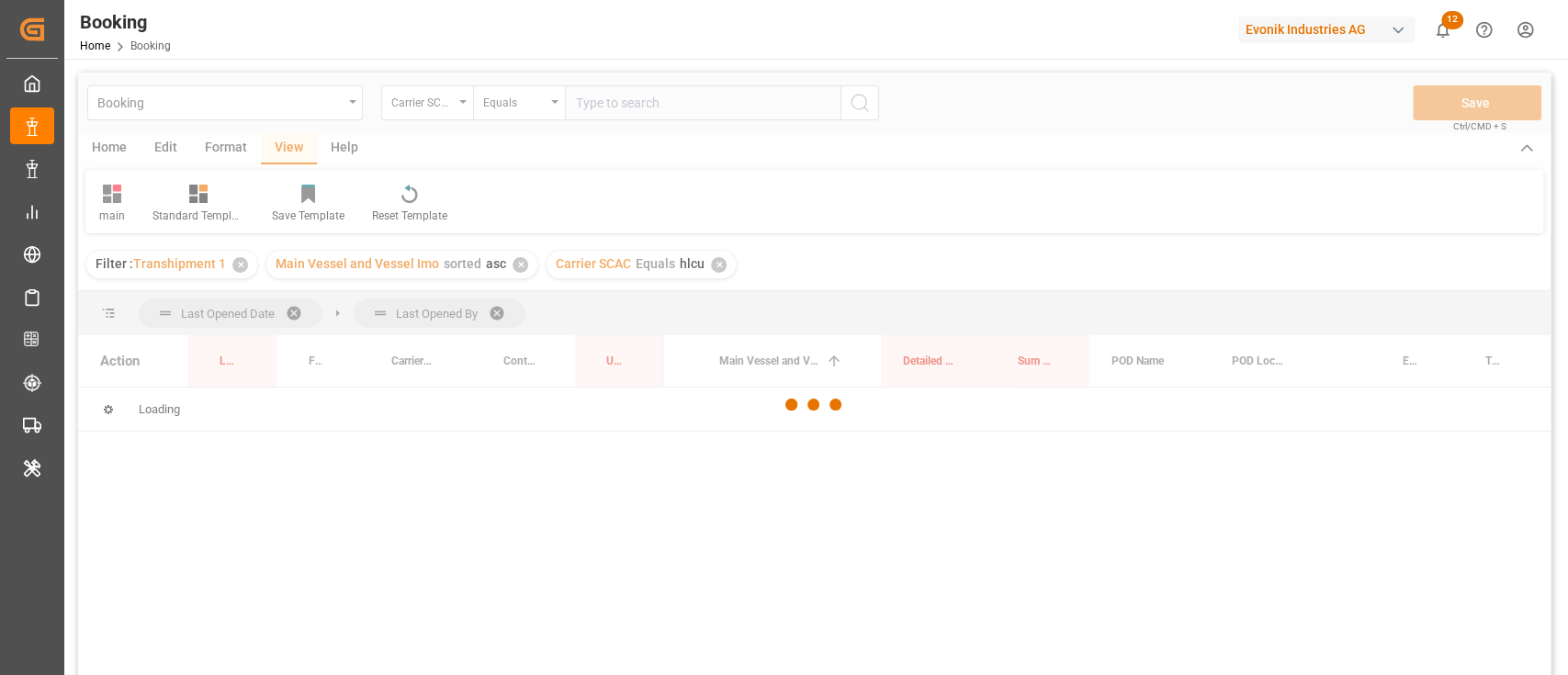
scroll to position [244, 0]
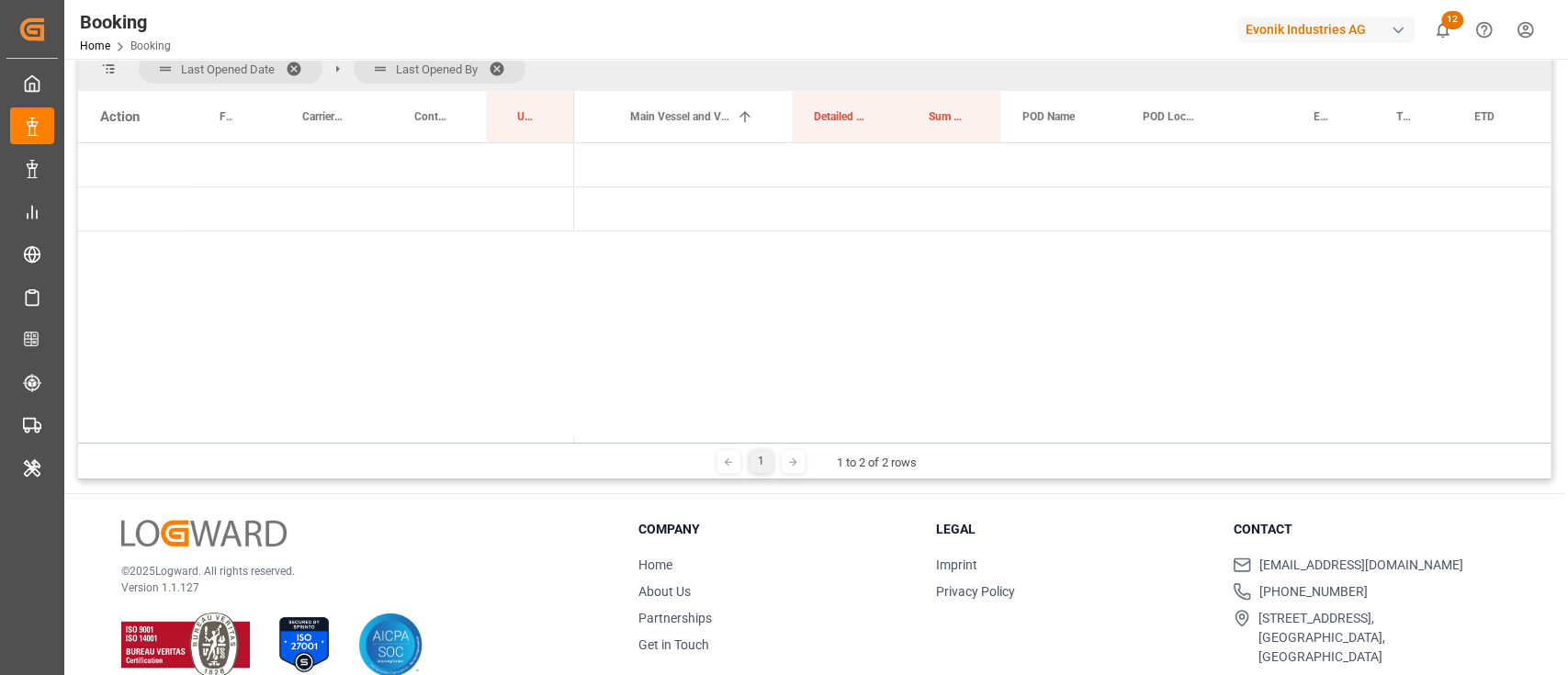
drag, startPoint x: 653, startPoint y: 436, endPoint x: 505, endPoint y: 461, distance: 150.1
click at [505, 461] on div "Last Opened Date Last Opened By Drag here to set column labels Action Freight F…" at bounding box center [814, 262] width 1472 height 433
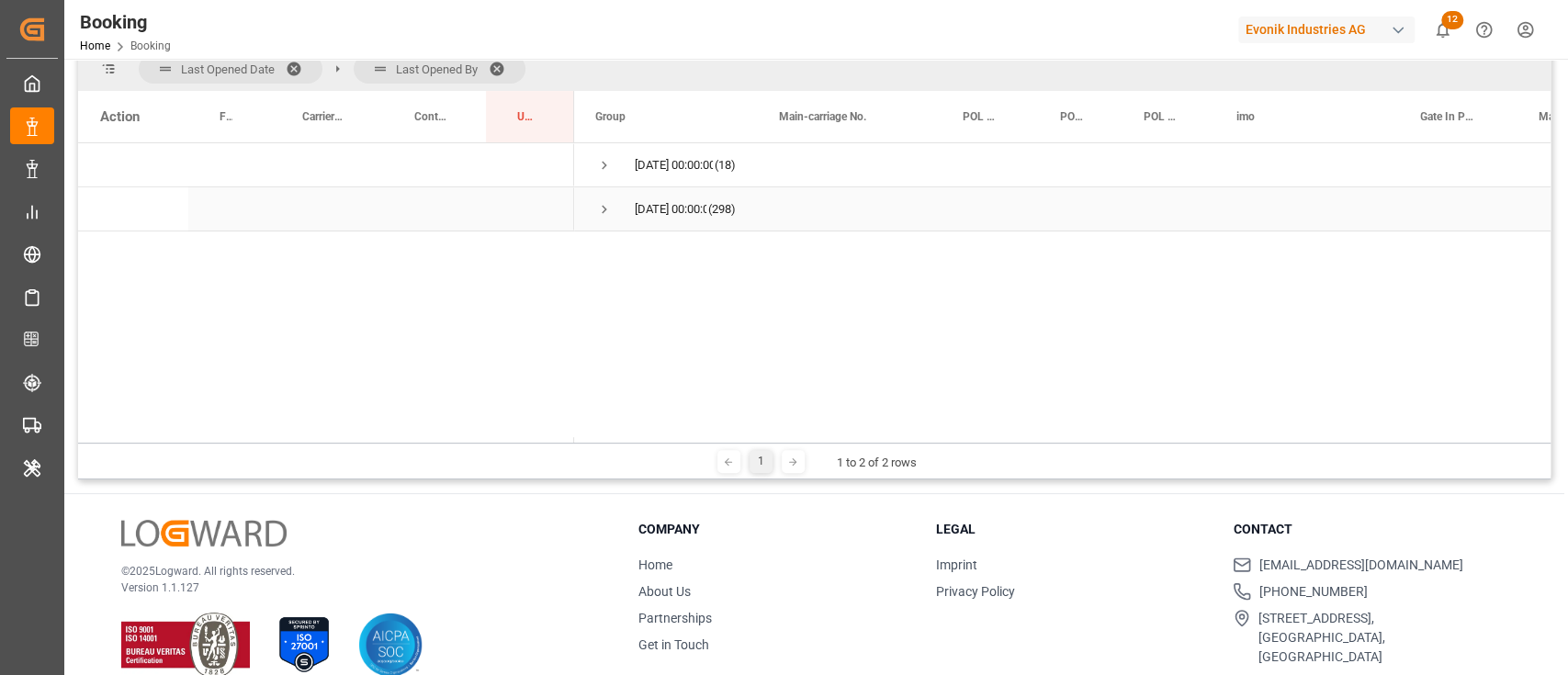
scroll to position [0, 0]
click at [596, 175] on span "Press SPACE to select this row." at bounding box center [604, 165] width 16 height 42
click at [645, 212] on span "Press SPACE to select this row." at bounding box center [642, 209] width 16 height 16
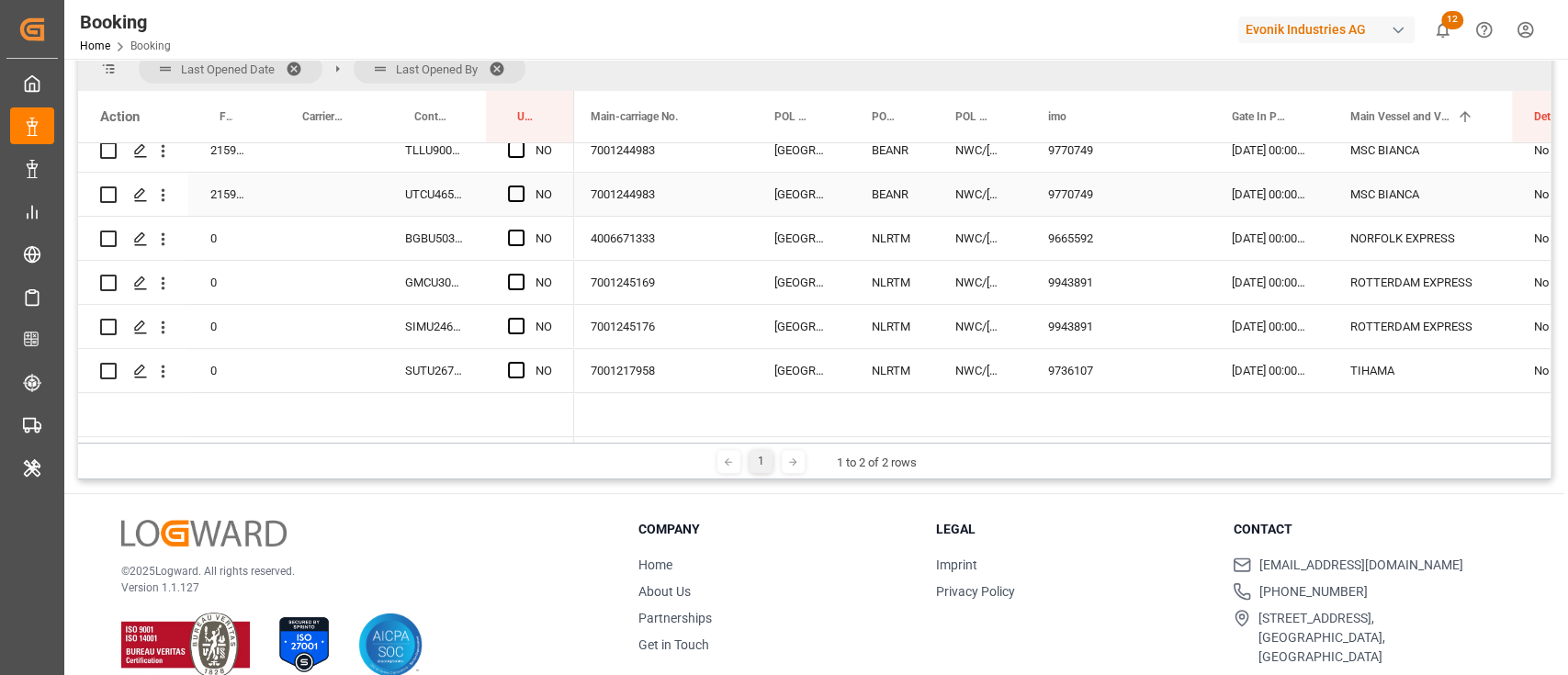
scroll to position [392, 0]
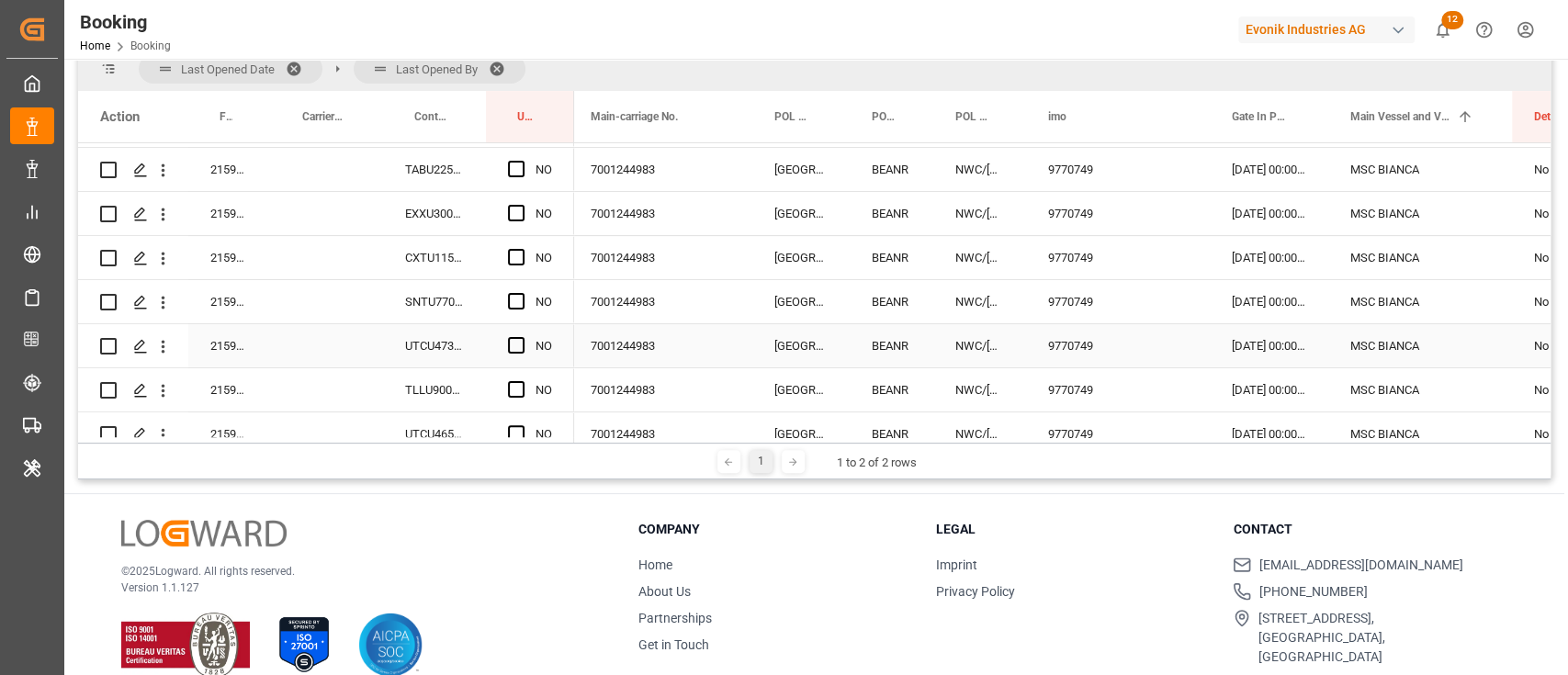
click at [669, 324] on div "7001244983" at bounding box center [660, 345] width 184 height 43
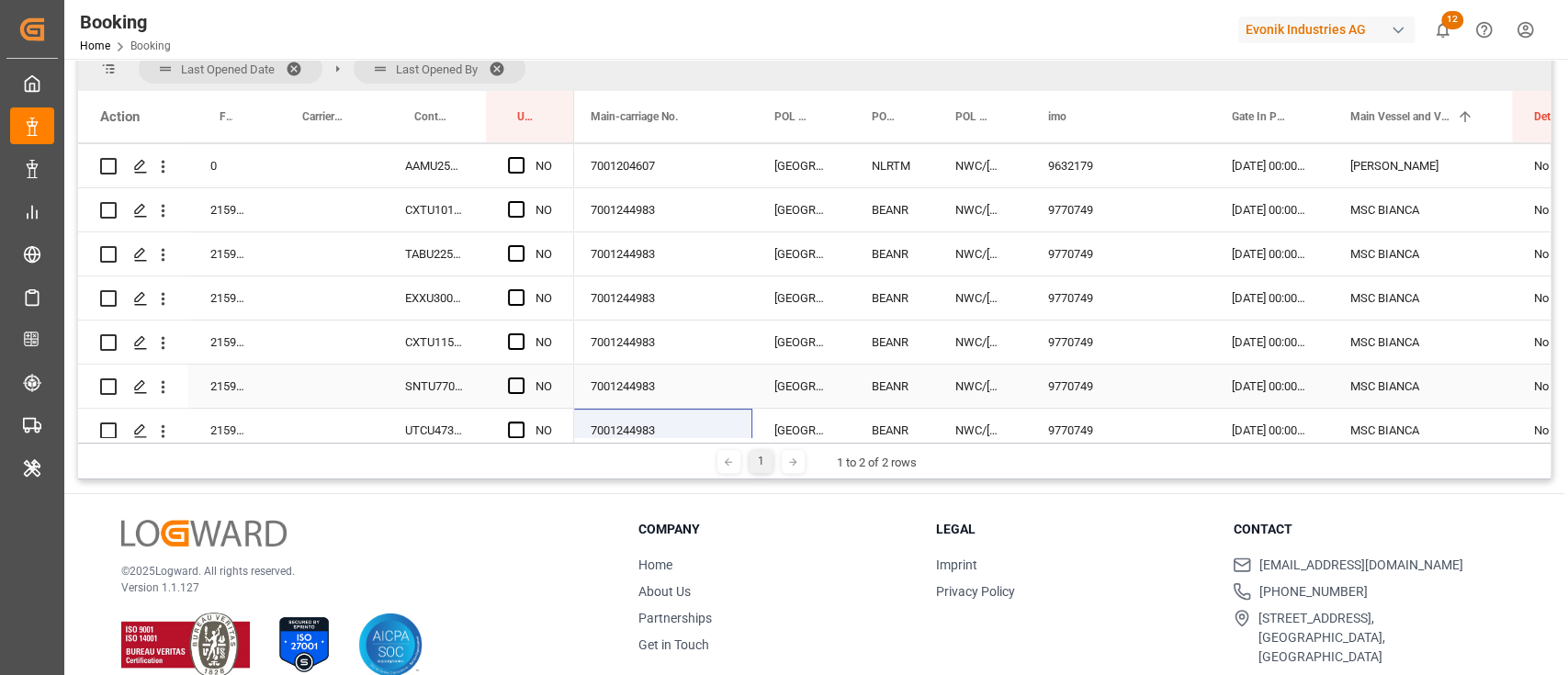
scroll to position [270, 0]
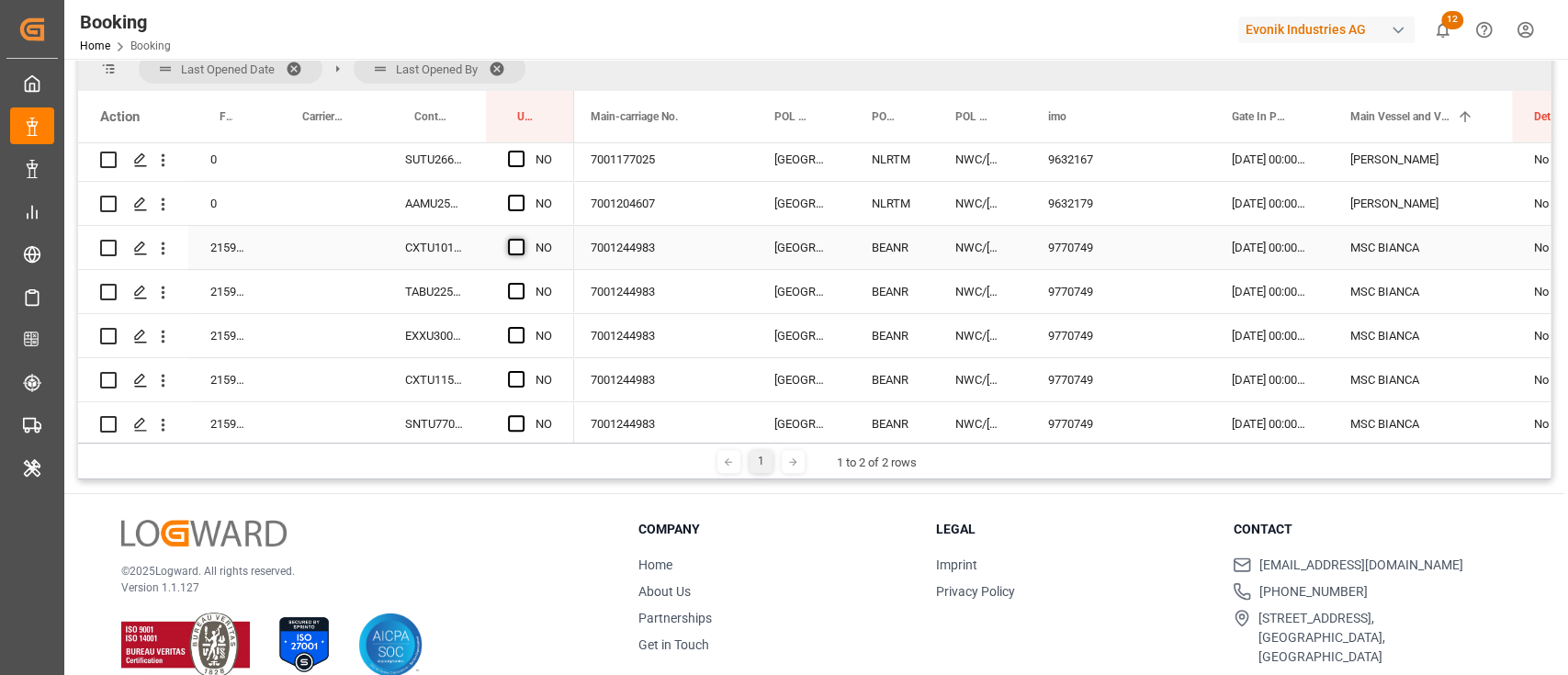
click at [513, 248] on span "Press SPACE to select this row." at bounding box center [515, 246] width 16 height 16
click at [522, 239] on input "Press SPACE to select this row." at bounding box center [522, 239] width 0 height 0
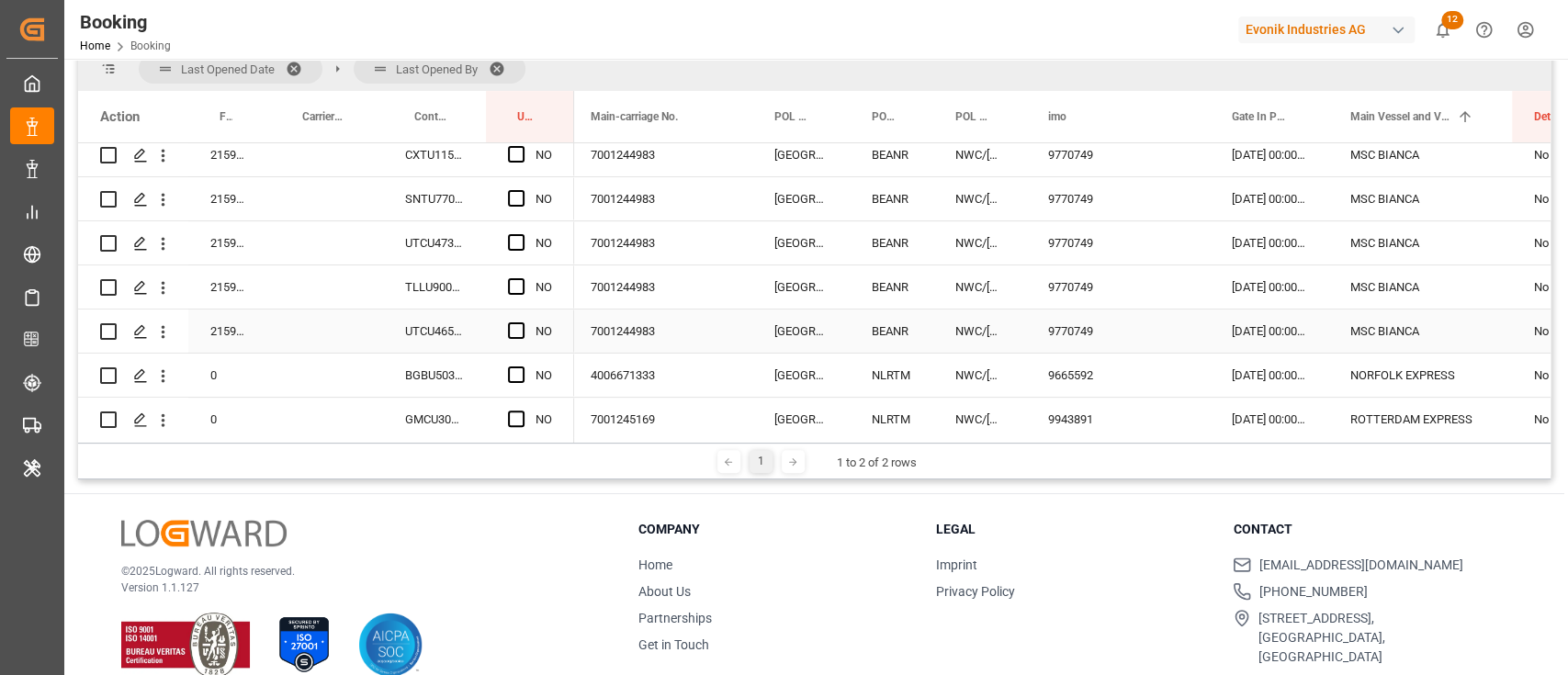
scroll to position [514, 0]
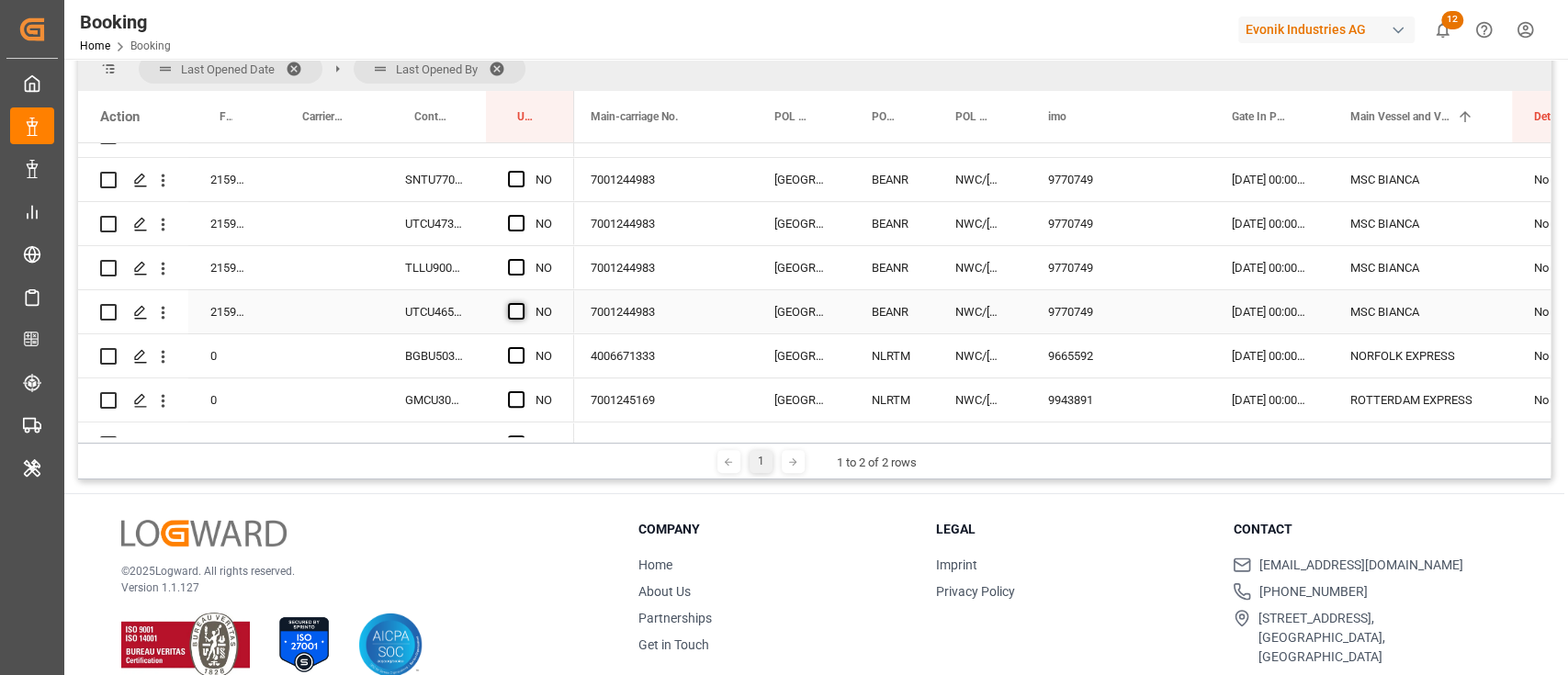
click at [519, 318] on span "Press SPACE to select this row." at bounding box center [515, 311] width 16 height 16
click at [522, 303] on input "Press SPACE to select this row." at bounding box center [522, 303] width 0 height 0
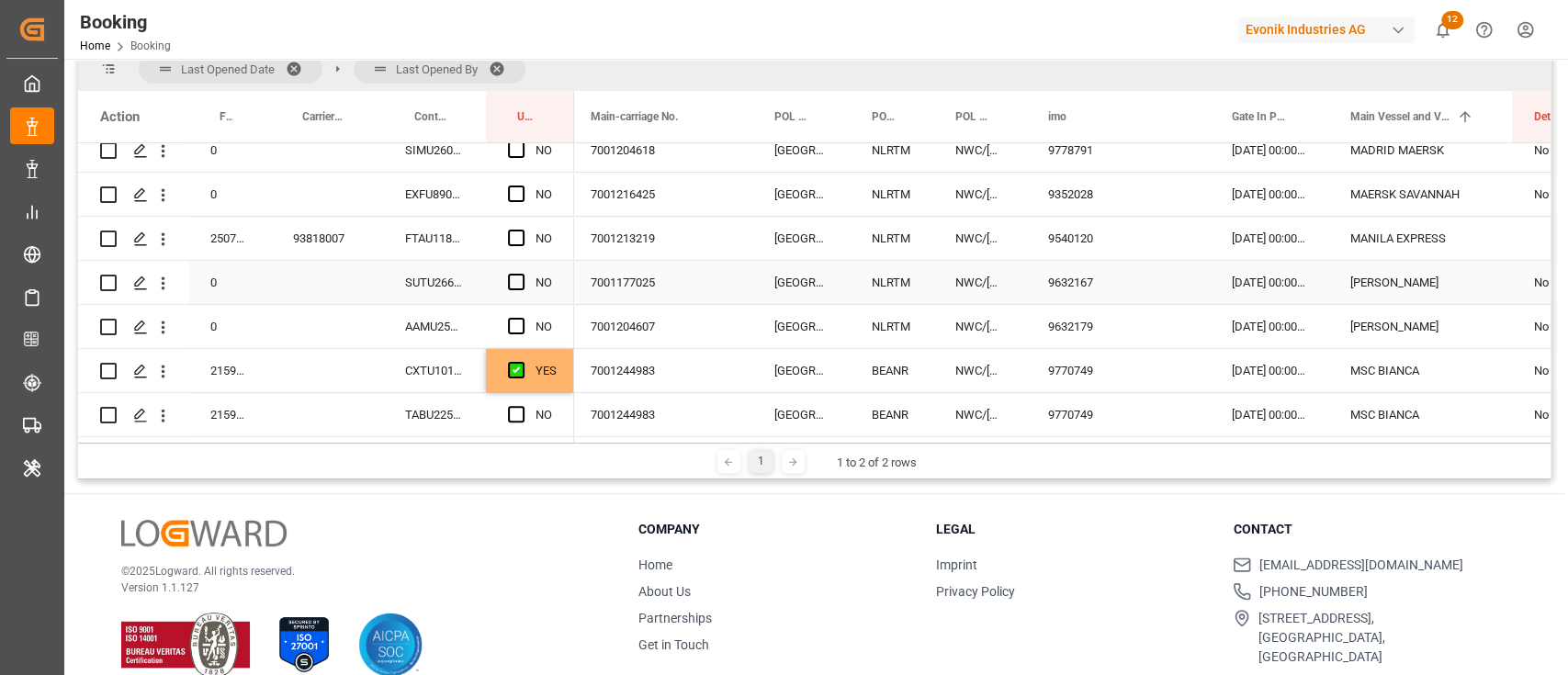
scroll to position [25, 0]
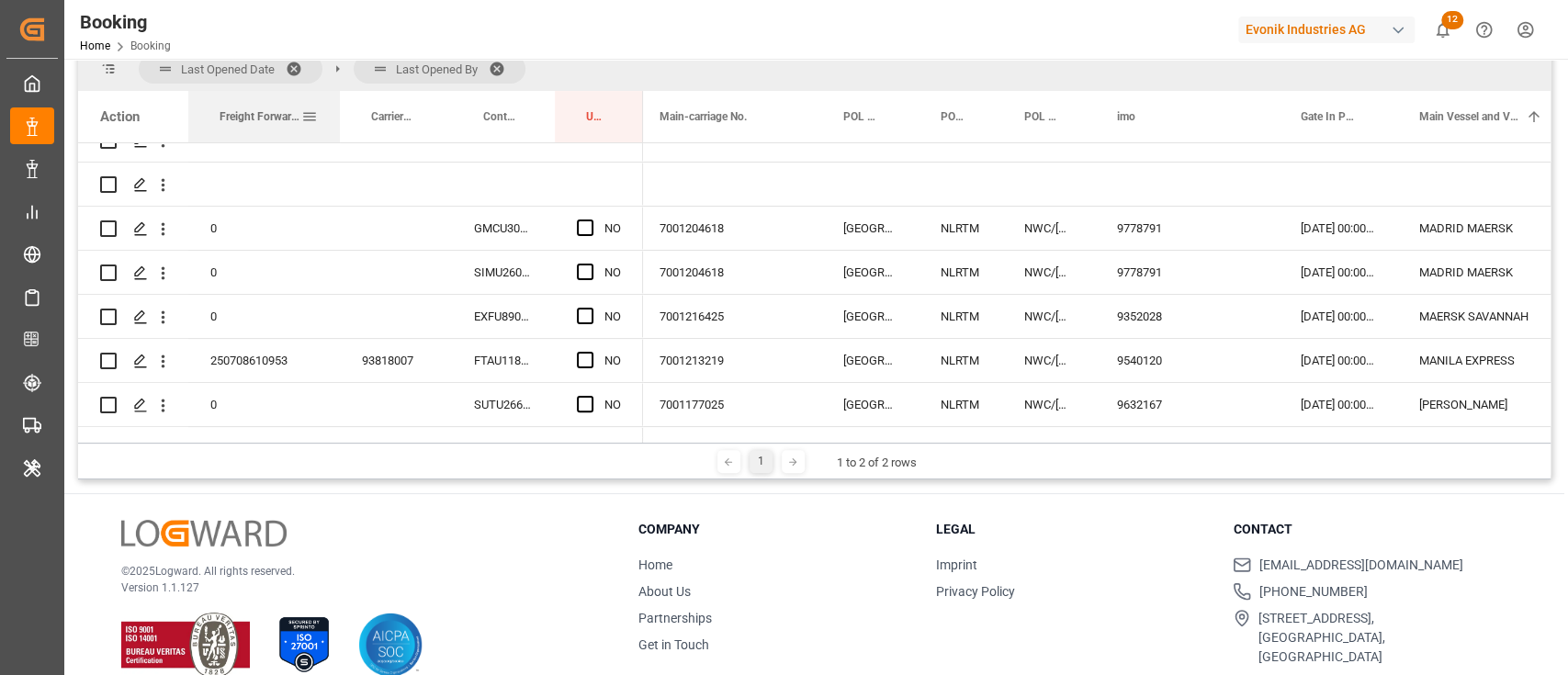
drag, startPoint x: 266, startPoint y: 112, endPoint x: 323, endPoint y: 130, distance: 59.8
click at [336, 130] on div at bounding box center [339, 117] width 8 height 51
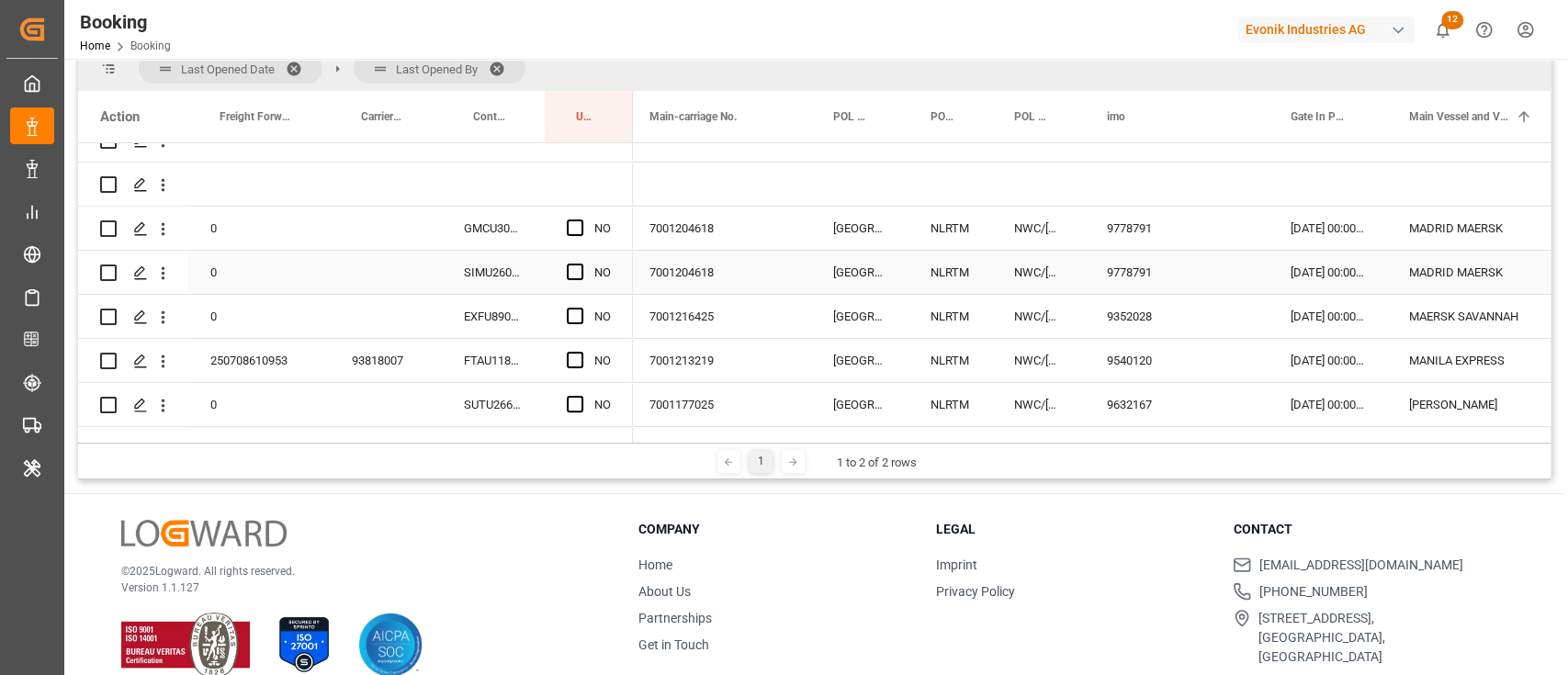
scroll to position [270, 0]
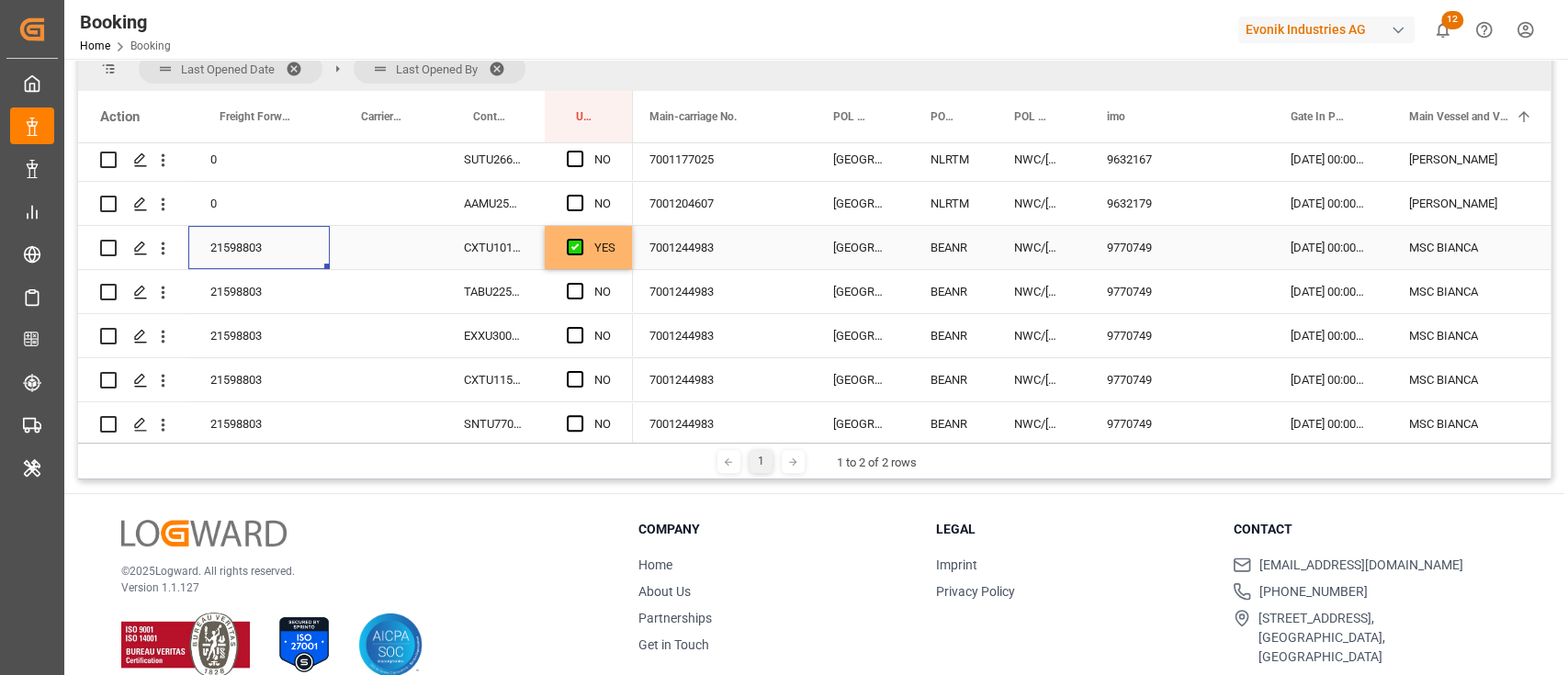
click at [261, 264] on div "21598803" at bounding box center [259, 247] width 142 height 43
click at [480, 224] on div "AAMU2506736" at bounding box center [494, 202] width 103 height 43
click at [476, 250] on div "CXTU1010578" at bounding box center [494, 247] width 103 height 43
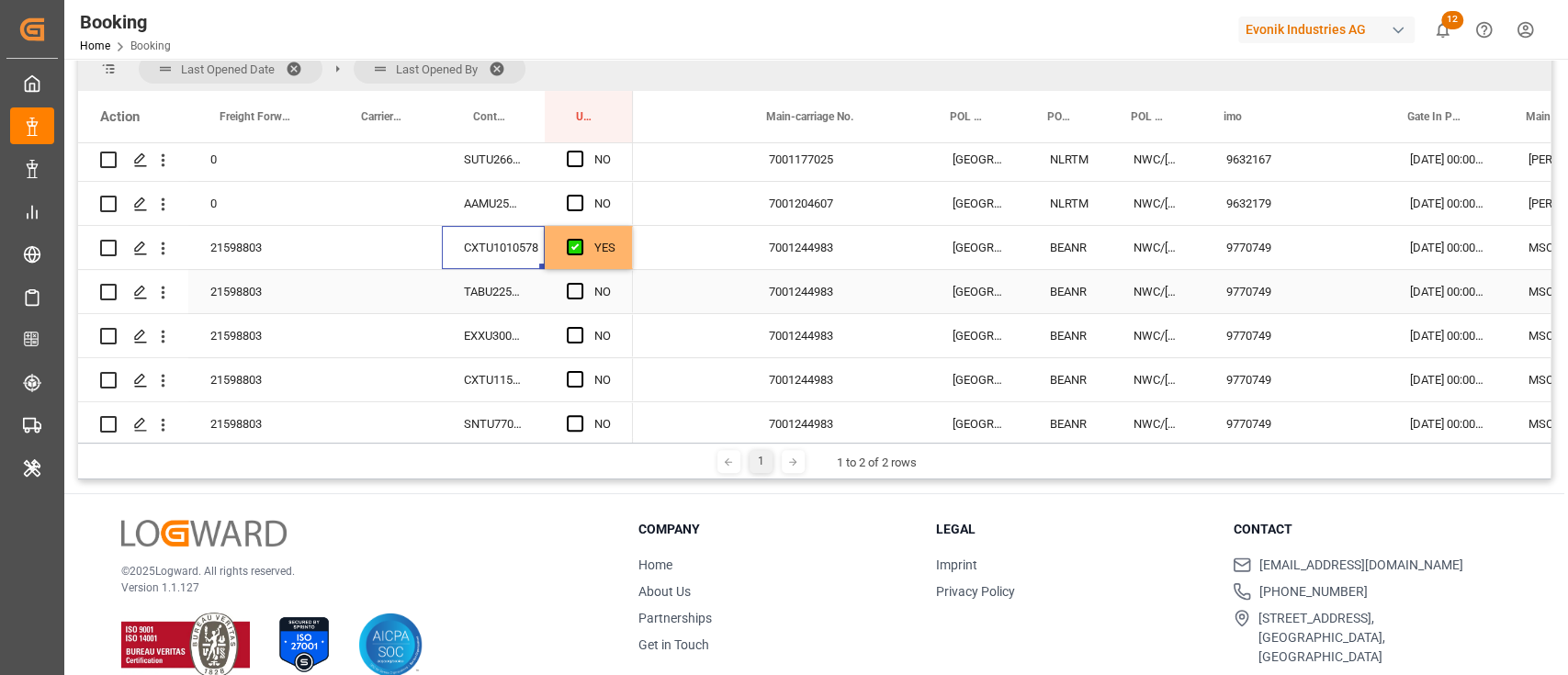
scroll to position [0, 69]
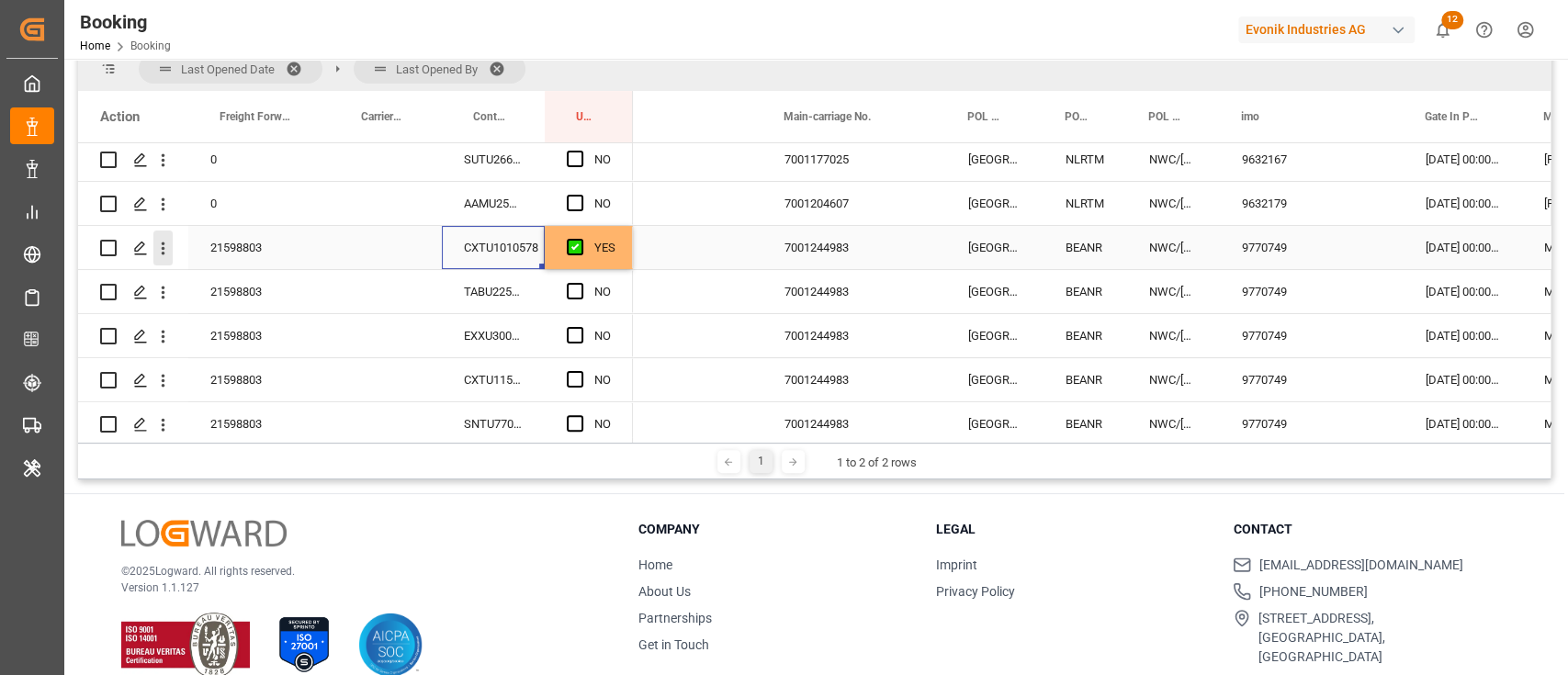
click at [159, 250] on icon "open menu" at bounding box center [163, 248] width 19 height 19
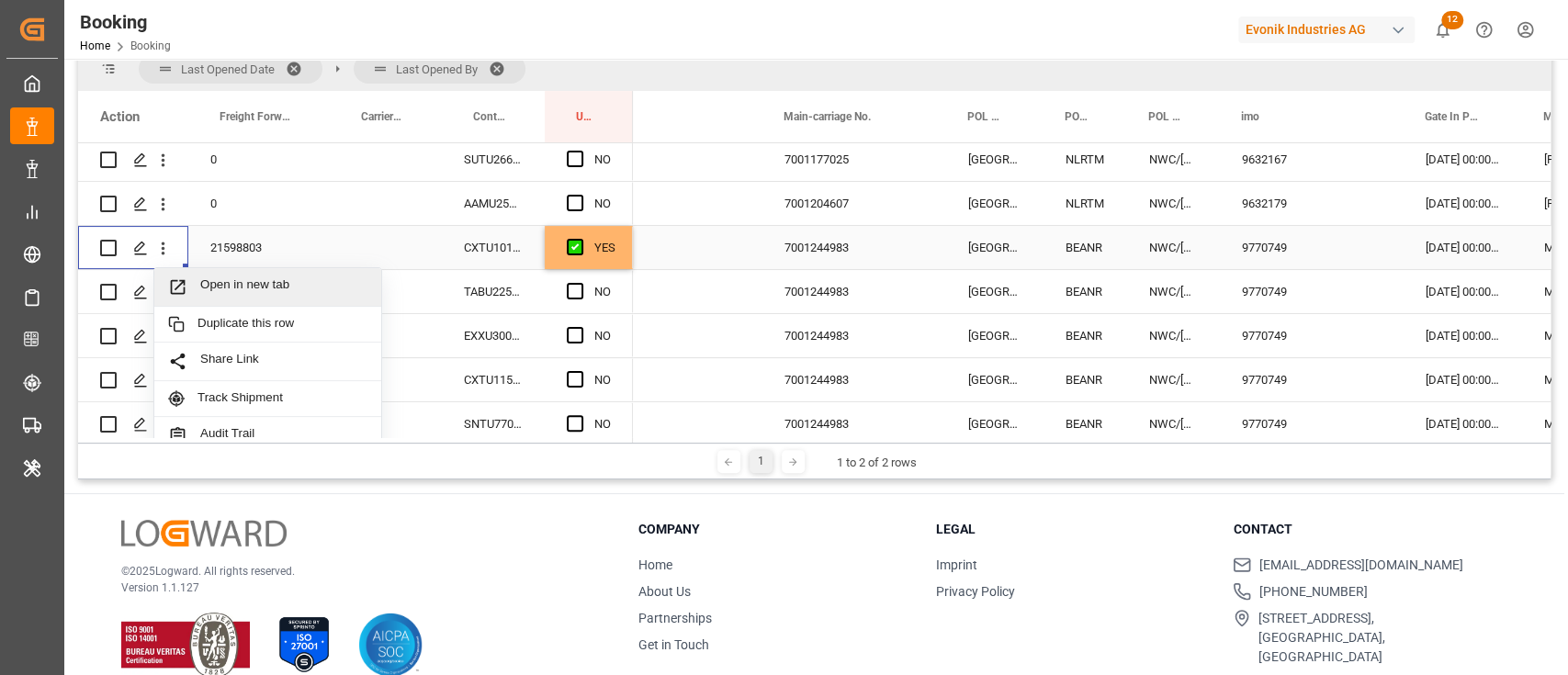
click at [195, 282] on span "Press SPACE to select this row." at bounding box center [184, 287] width 32 height 19
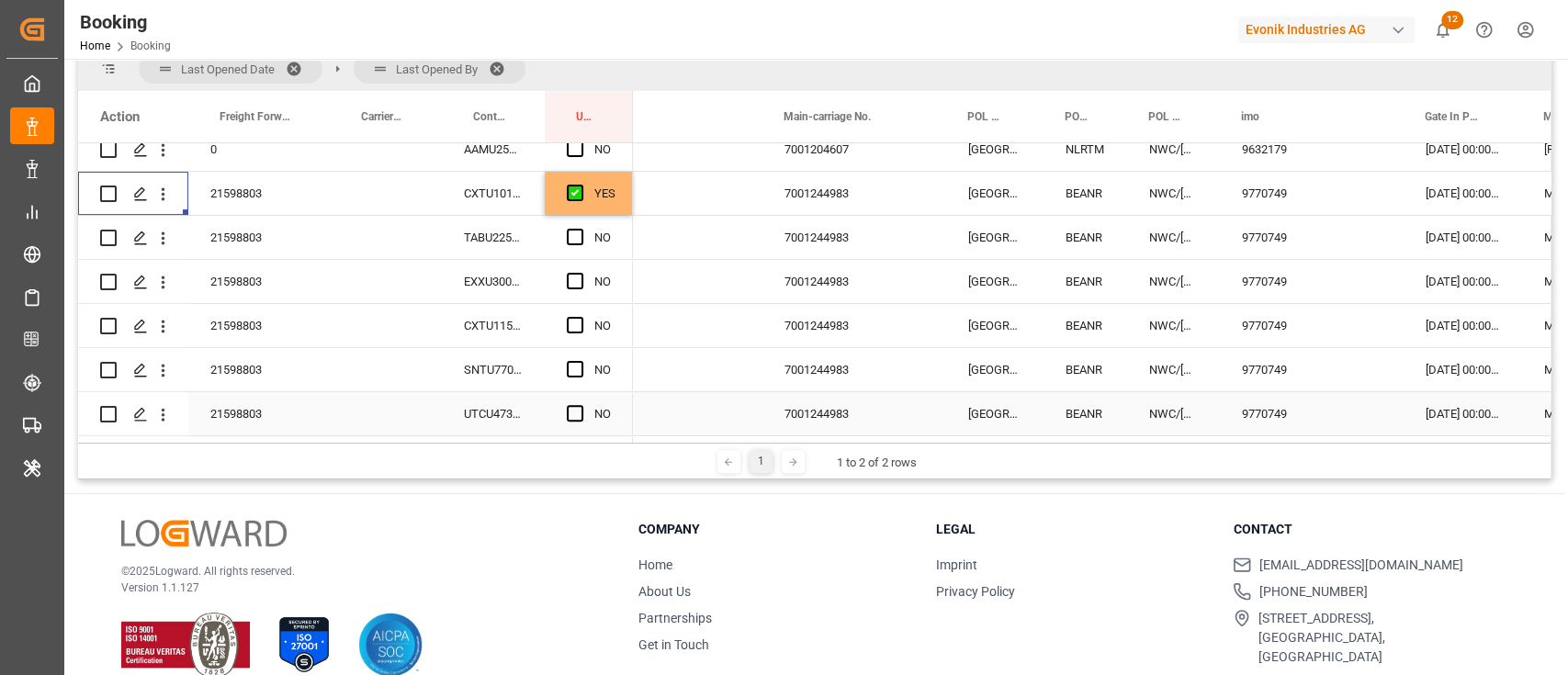
scroll to position [270, 0]
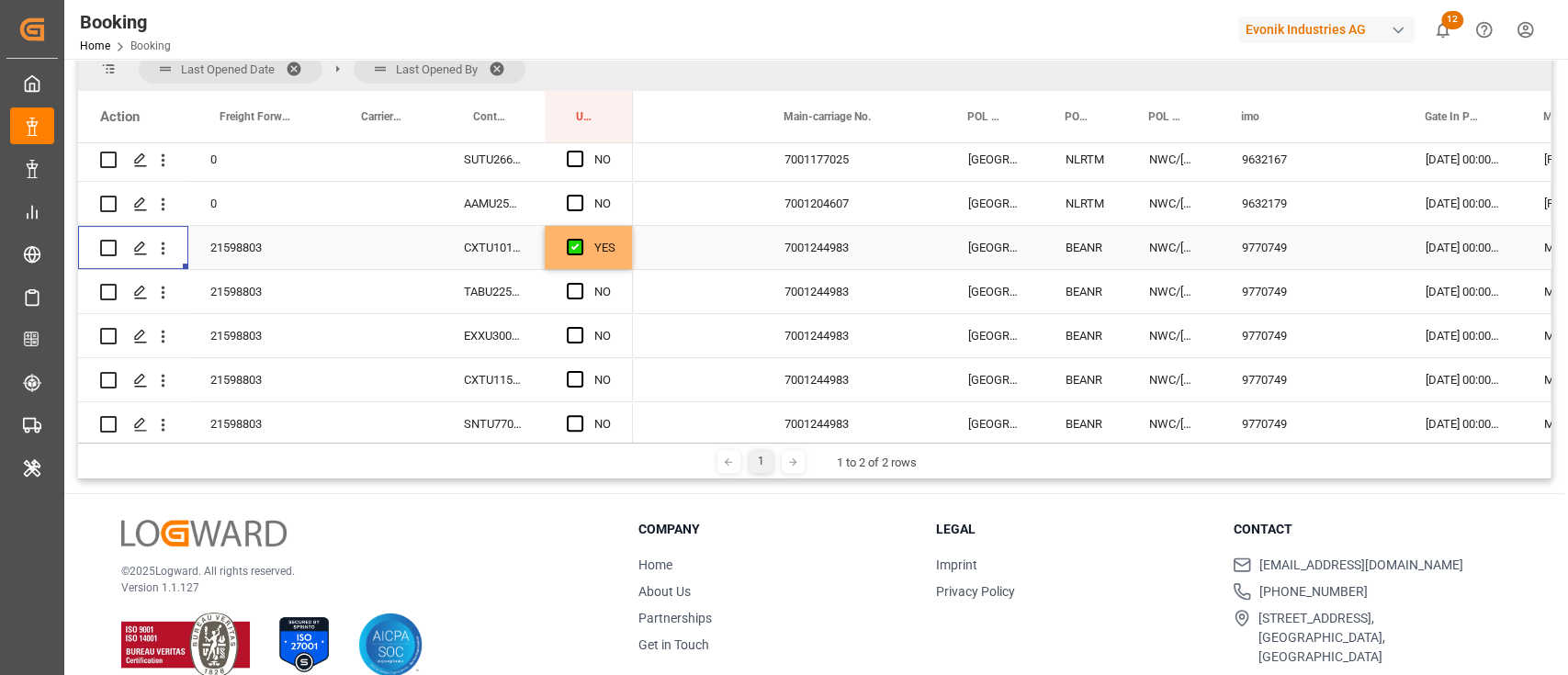
click at [476, 266] on div "CXTU1010578" at bounding box center [494, 247] width 103 height 43
click at [478, 282] on div "TABU2253084" at bounding box center [494, 291] width 103 height 43
click at [241, 240] on div "21598803" at bounding box center [259, 247] width 142 height 43
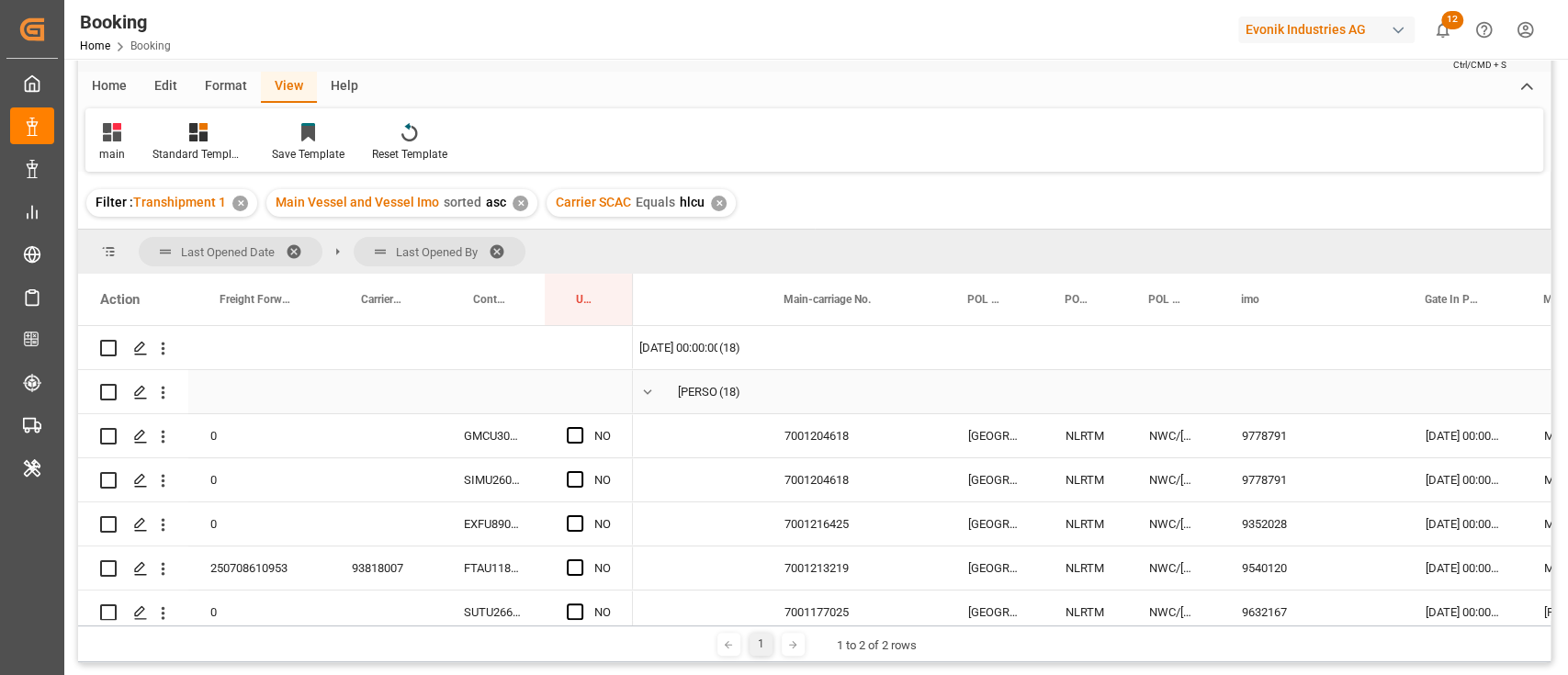
scroll to position [0, 0]
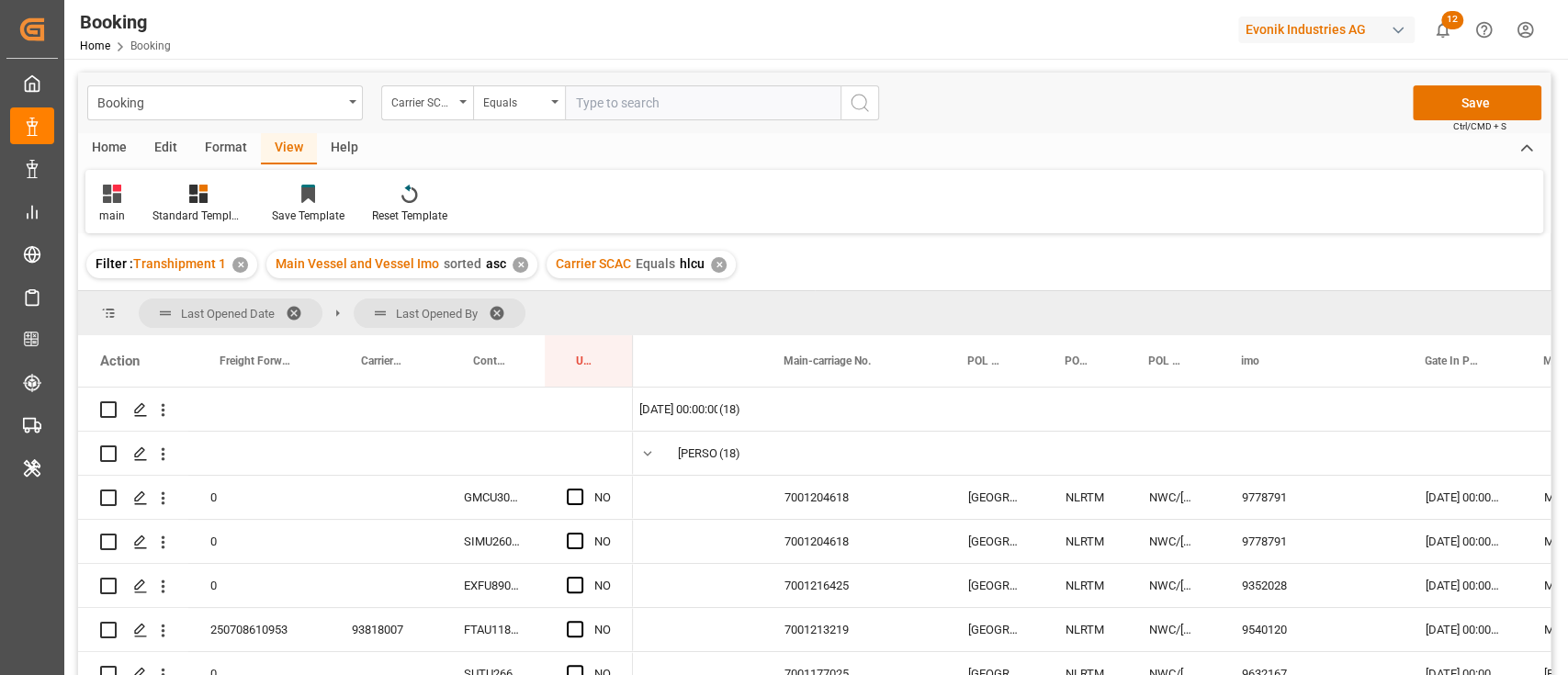
click at [496, 319] on span "Last Opened By" at bounding box center [439, 313] width 172 height 29
click at [496, 310] on span at bounding box center [503, 313] width 29 height 16
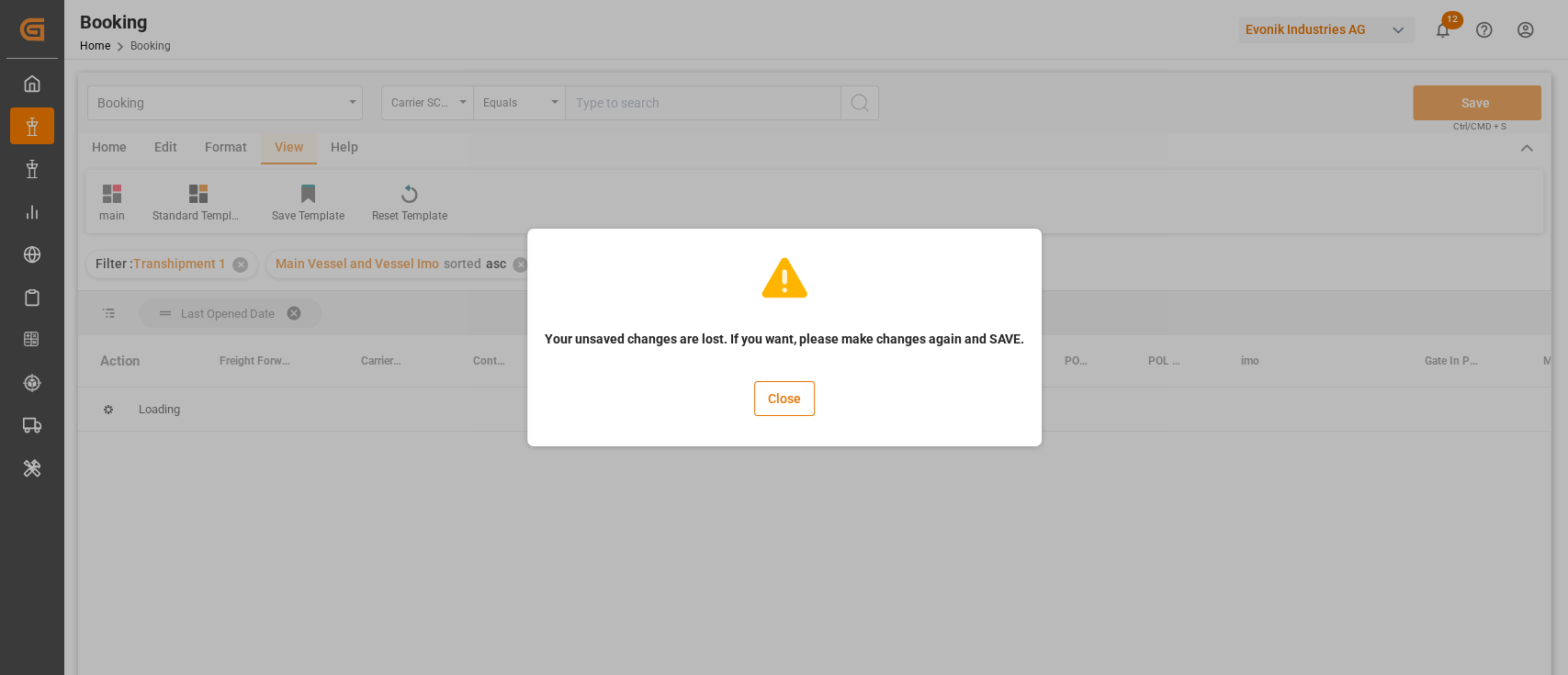
scroll to position [0, 55]
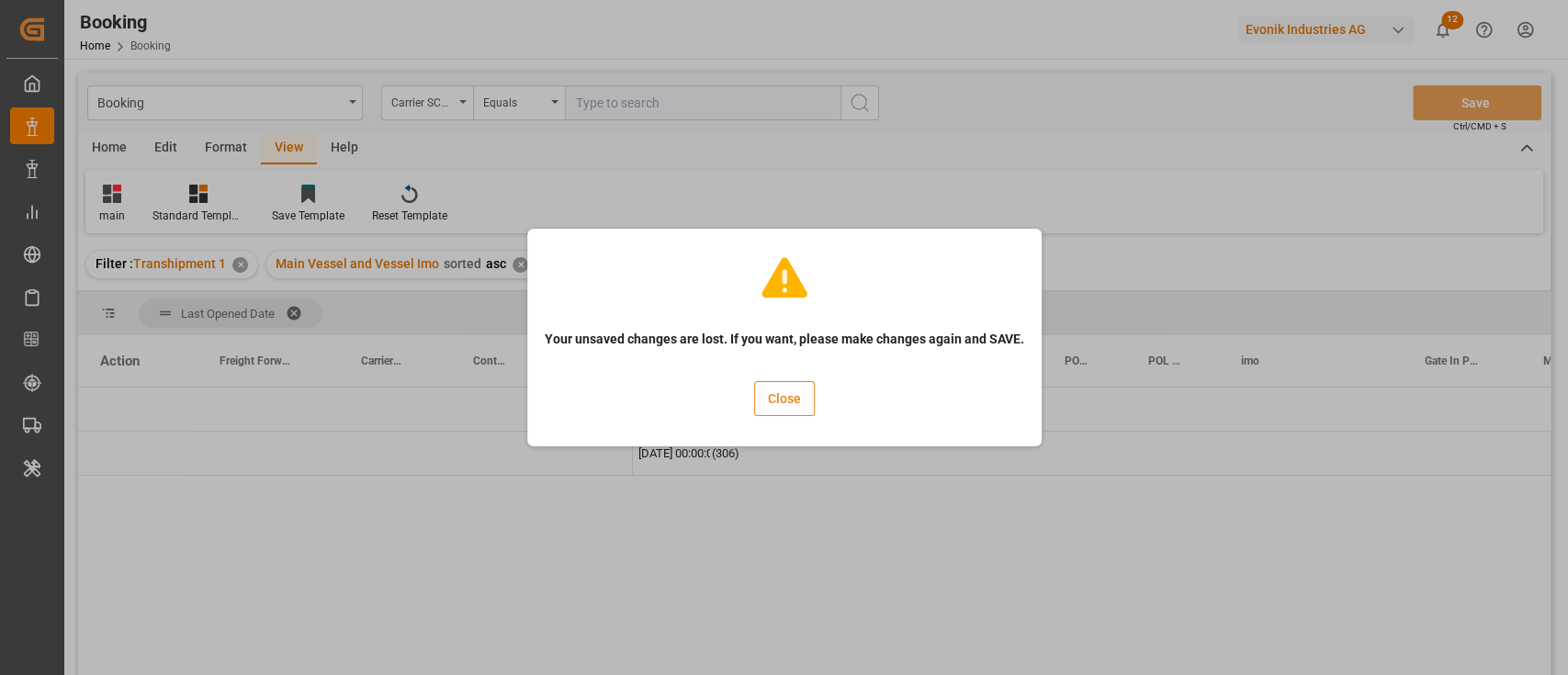
click at [773, 386] on button "Close" at bounding box center [784, 398] width 61 height 35
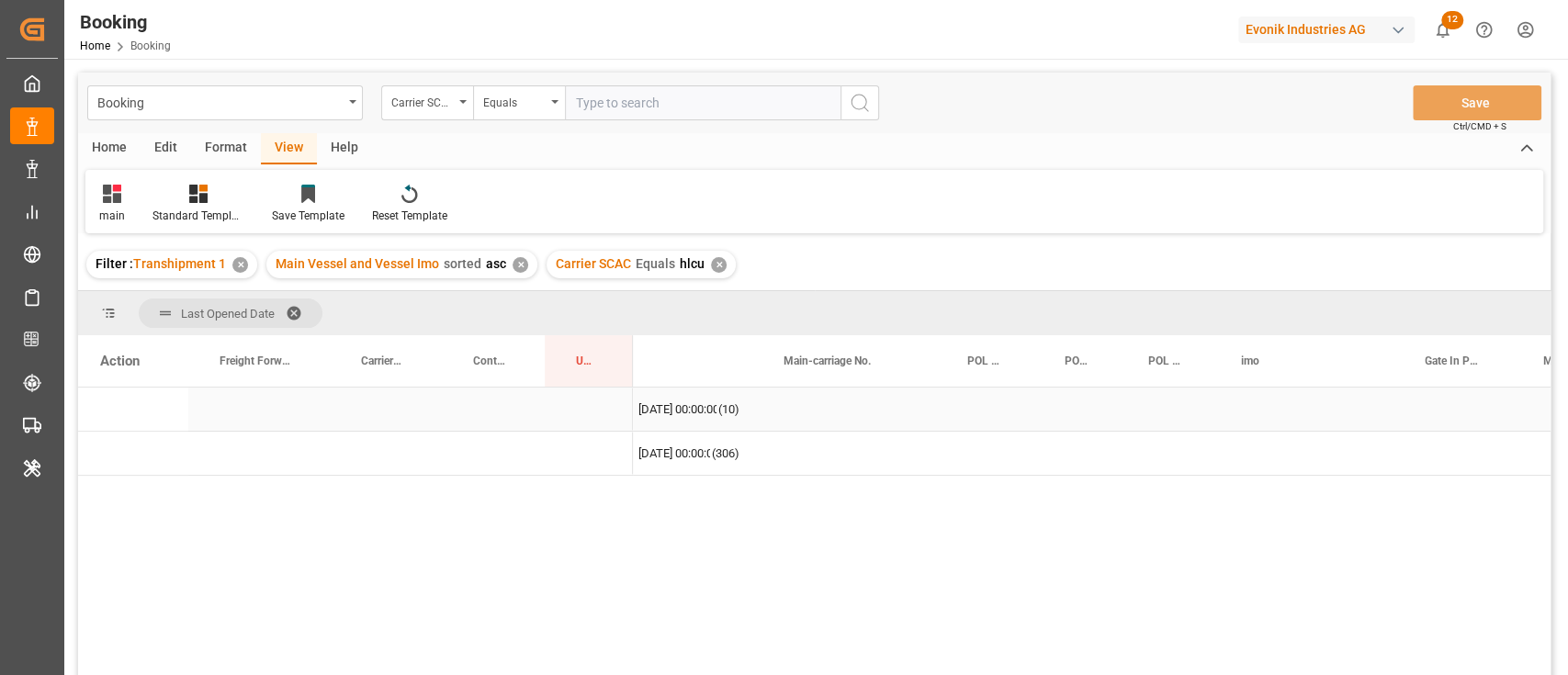
scroll to position [0, 0]
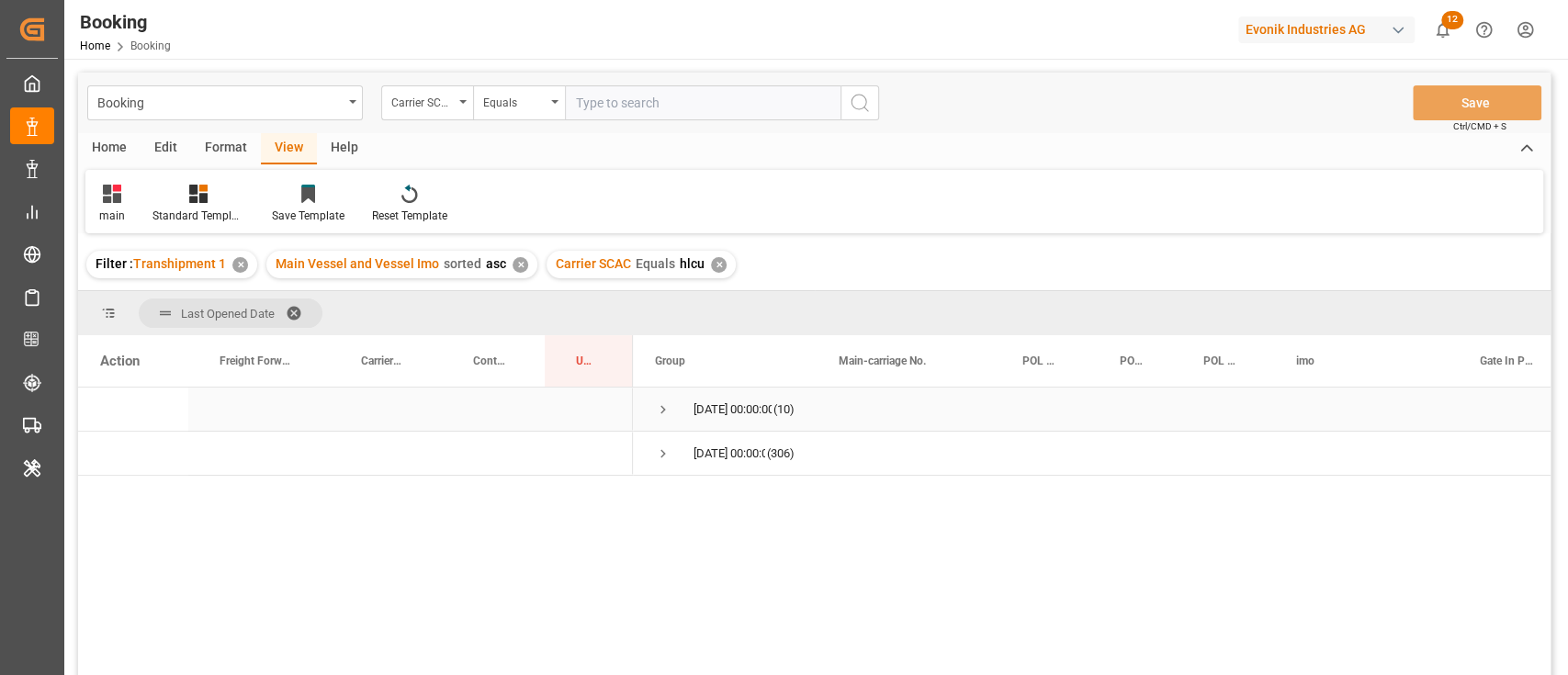
click at [666, 413] on span "Press SPACE to select this row." at bounding box center [663, 409] width 16 height 16
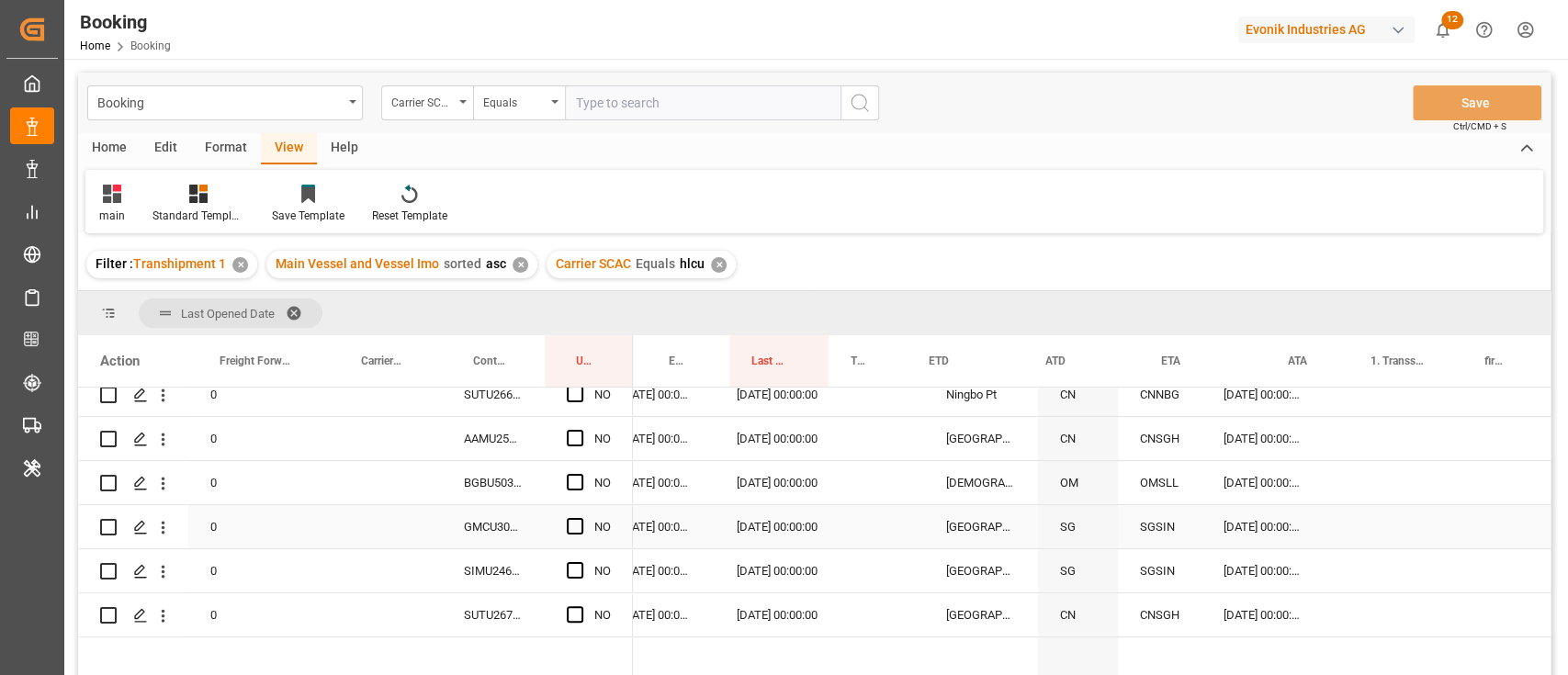
scroll to position [0, 2037]
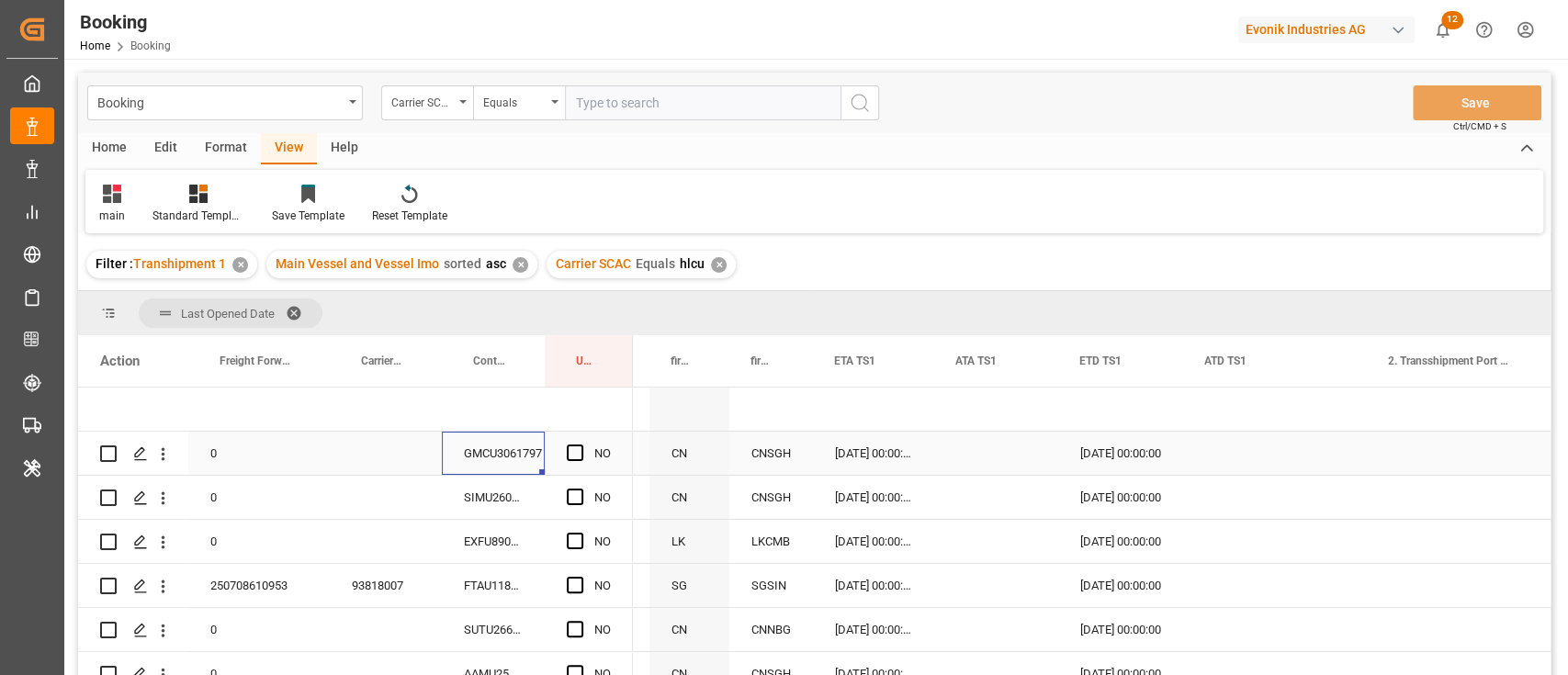
click at [514, 454] on div "GMCU3061797" at bounding box center [494, 453] width 103 height 43
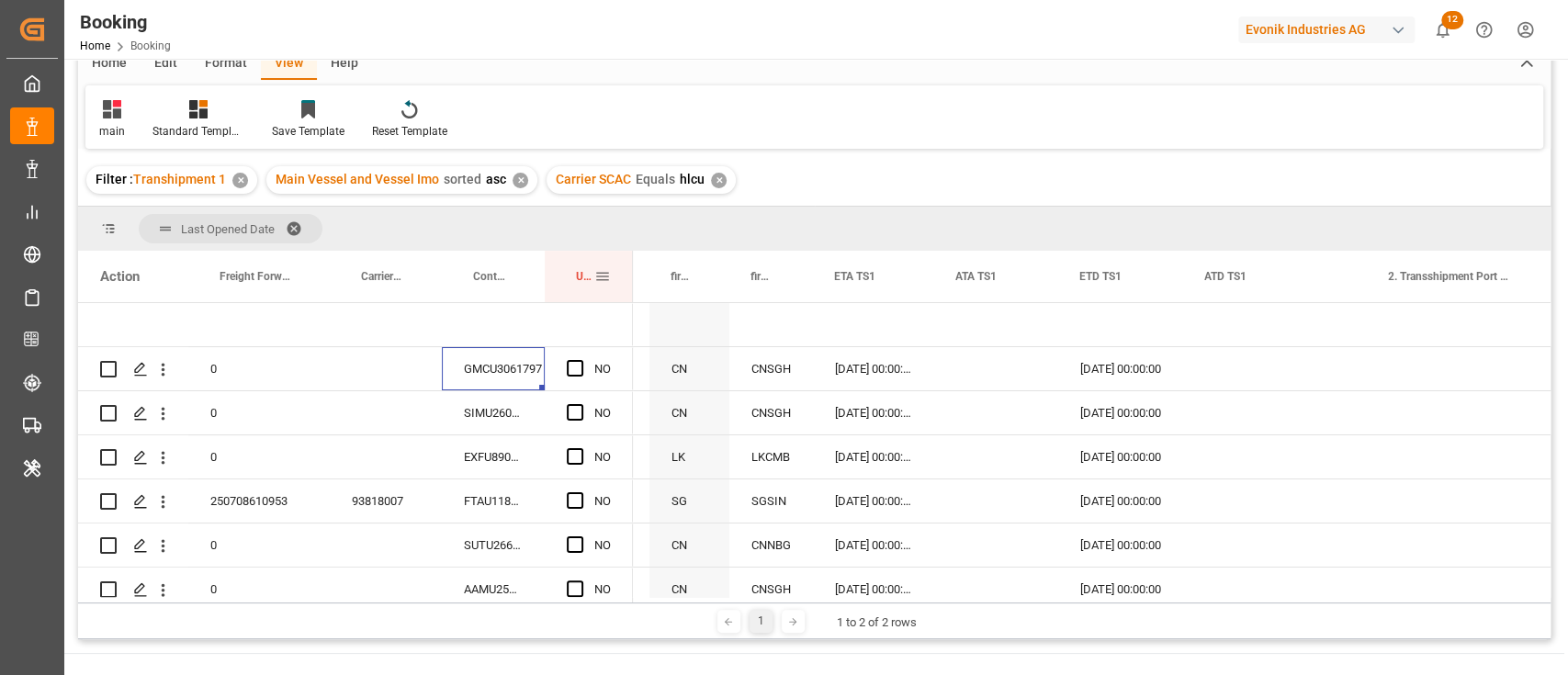
scroll to position [244, 0]
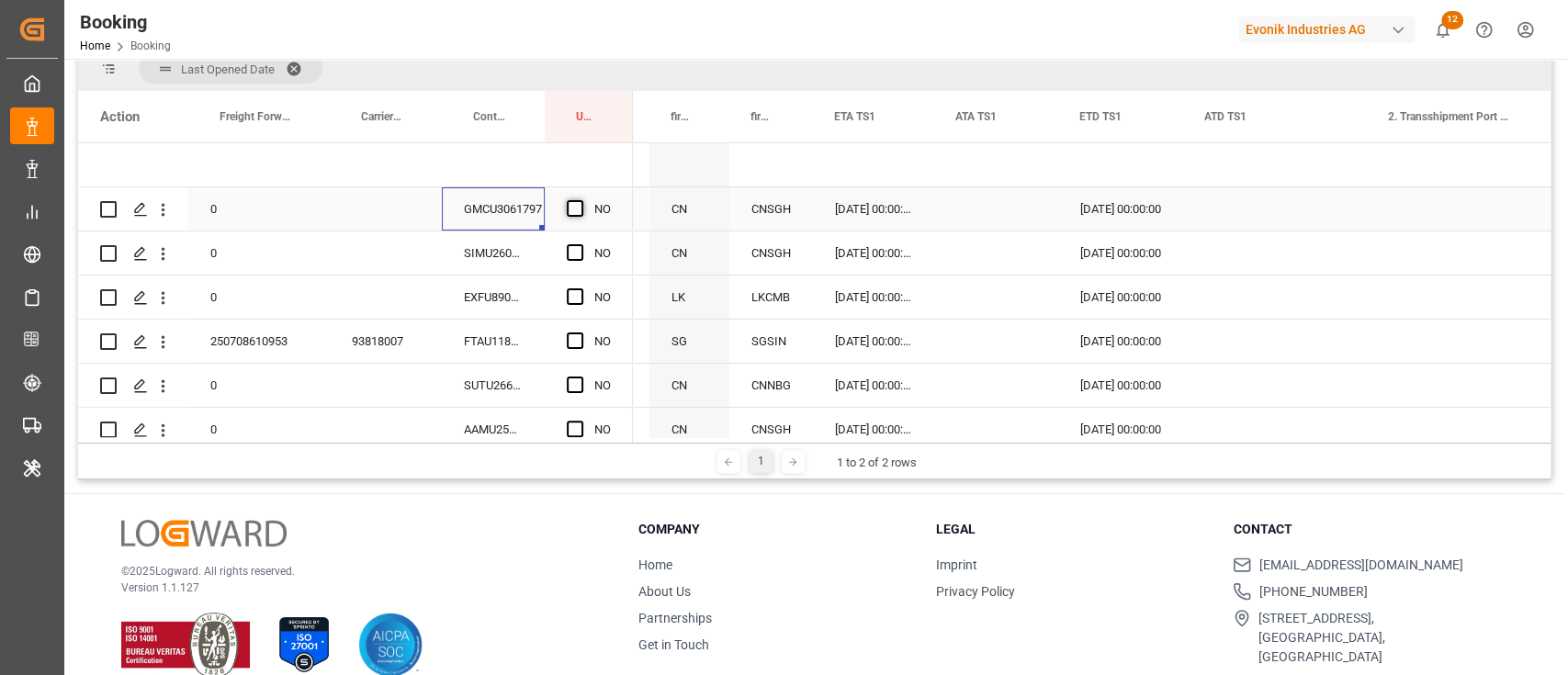
click at [576, 209] on span "Press SPACE to select this row." at bounding box center [574, 208] width 16 height 16
click at [580, 201] on input "Press SPACE to select this row." at bounding box center [580, 201] width 0 height 0
click at [470, 224] on div "GMCU3061797" at bounding box center [494, 208] width 103 height 43
click at [483, 245] on div "SIMU2601023" at bounding box center [494, 252] width 103 height 43
click at [560, 243] on div "NO" at bounding box center [589, 252] width 88 height 43
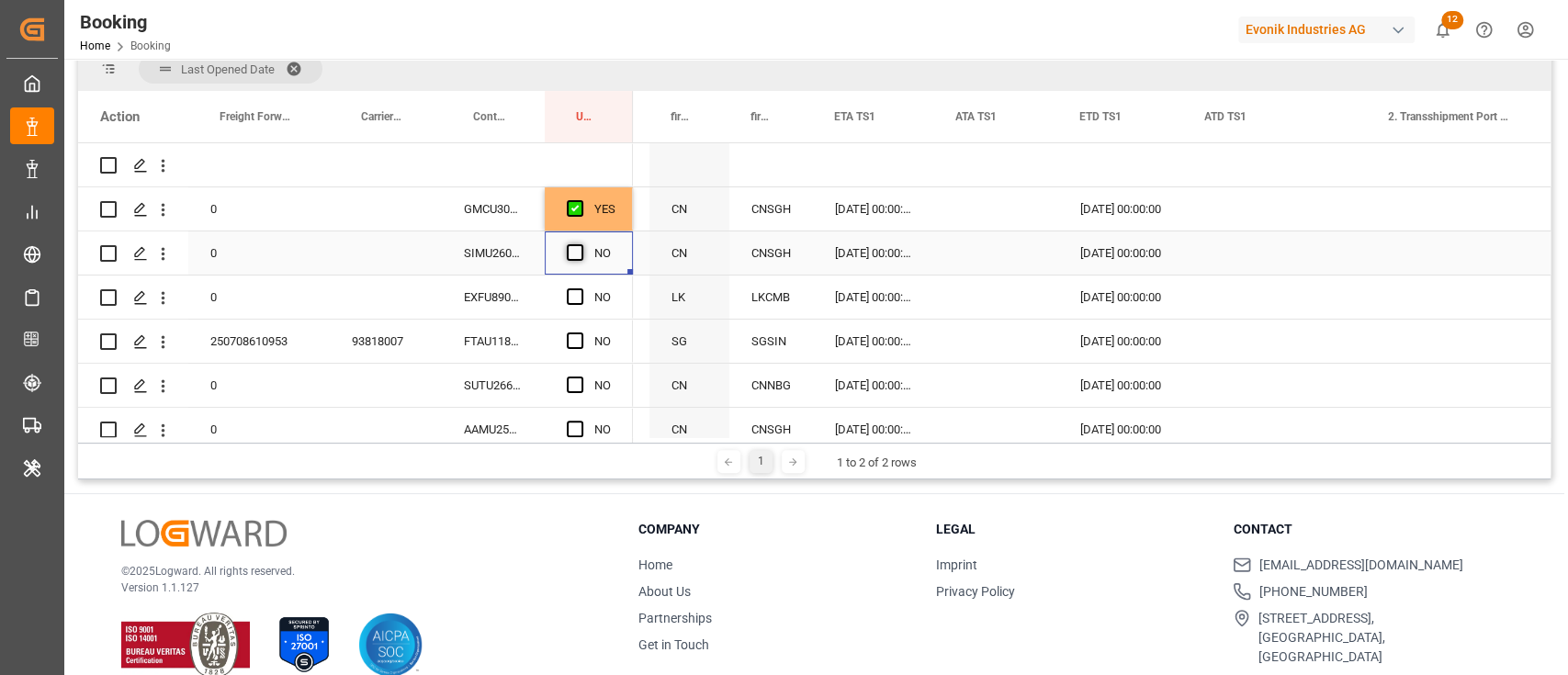
click at [577, 253] on span "Press SPACE to select this row." at bounding box center [574, 252] width 16 height 16
click at [580, 244] on input "Press SPACE to select this row." at bounding box center [580, 244] width 0 height 0
click at [499, 301] on div "EXFU8906455" at bounding box center [494, 297] width 103 height 43
click at [967, 286] on div "Press SPACE to select this row." at bounding box center [996, 297] width 124 height 43
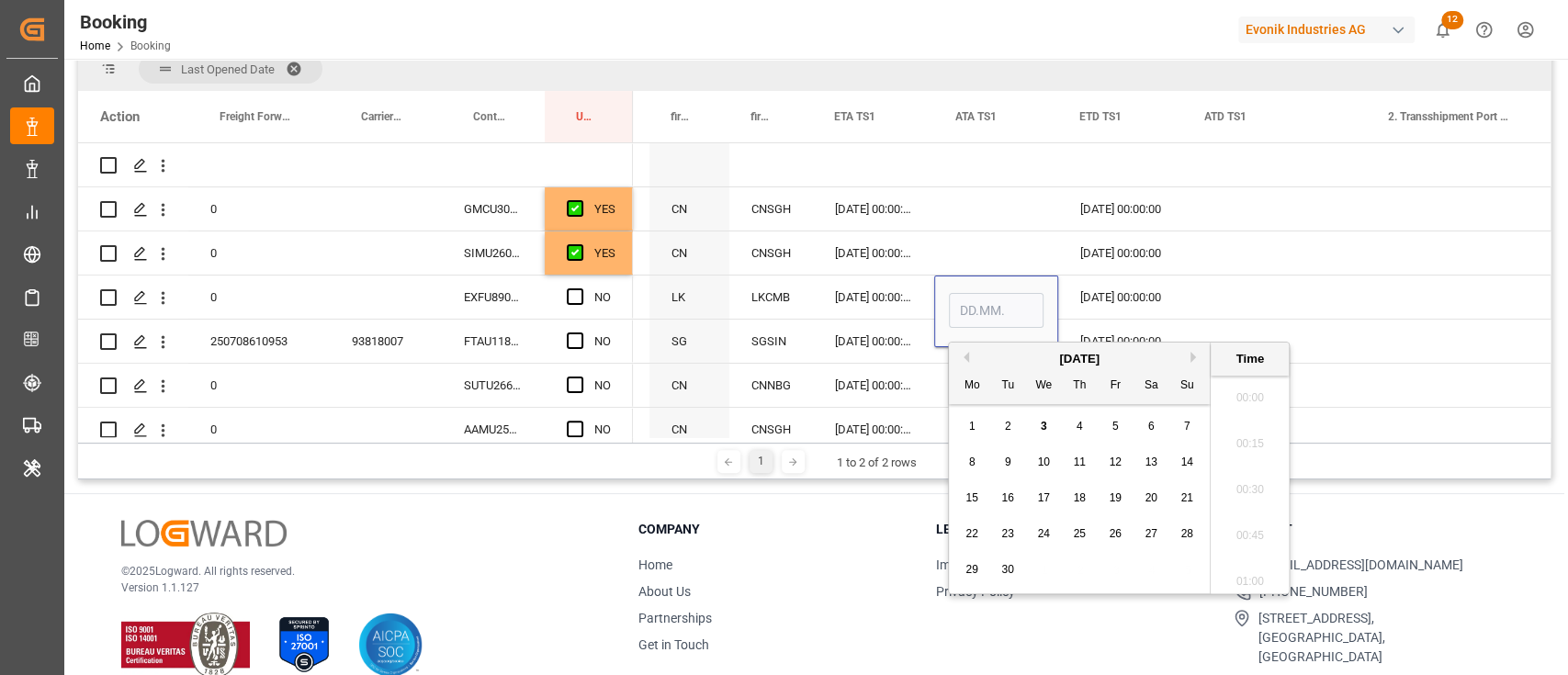
scroll to position [3081, 0]
click at [1002, 424] on div "2" at bounding box center [1008, 427] width 23 height 22
type input "02.09.2025 00:00"
click at [576, 289] on span "Press SPACE to select this row." at bounding box center [574, 296] width 16 height 16
click at [580, 288] on input "Press SPACE to select this row." at bounding box center [580, 288] width 0 height 0
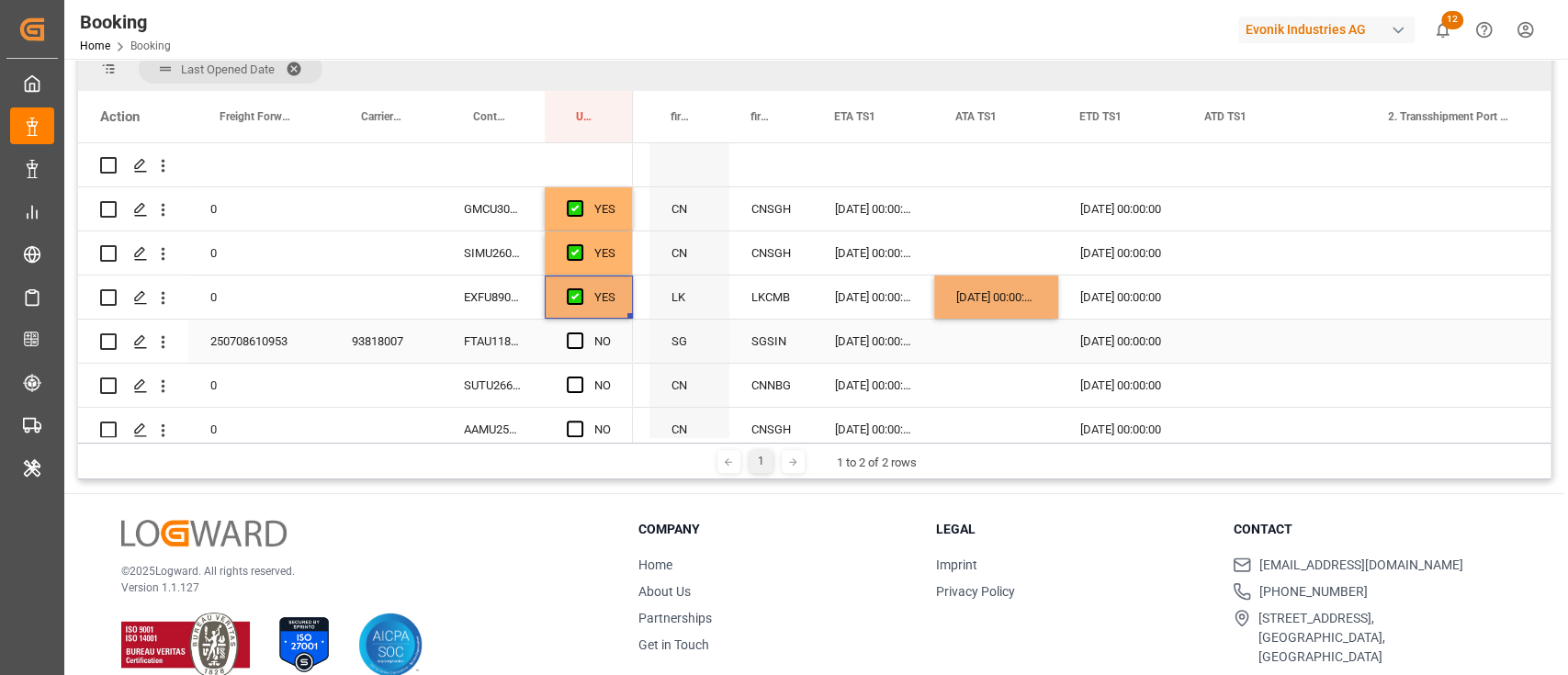
click at [513, 341] on div "FTAU1188926" at bounding box center [494, 340] width 103 height 43
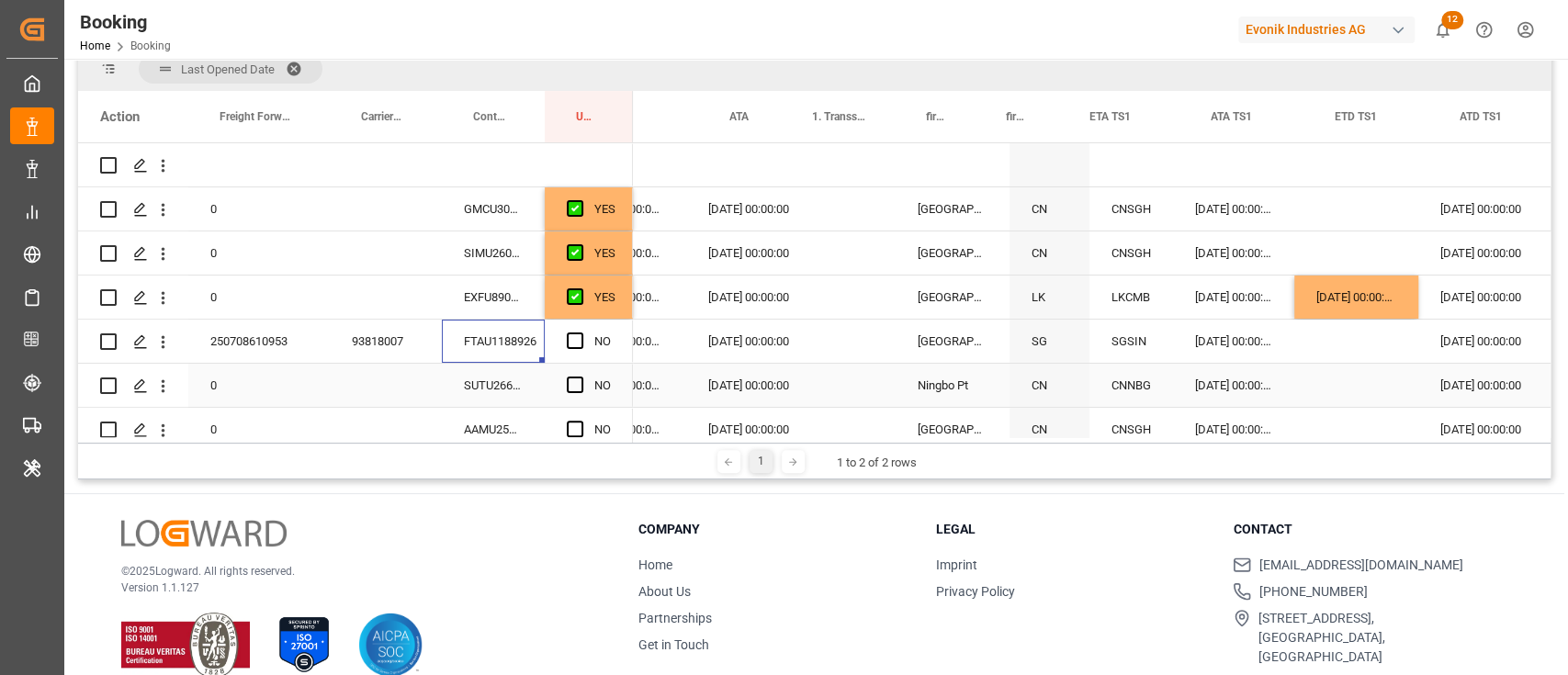
scroll to position [0, 2065]
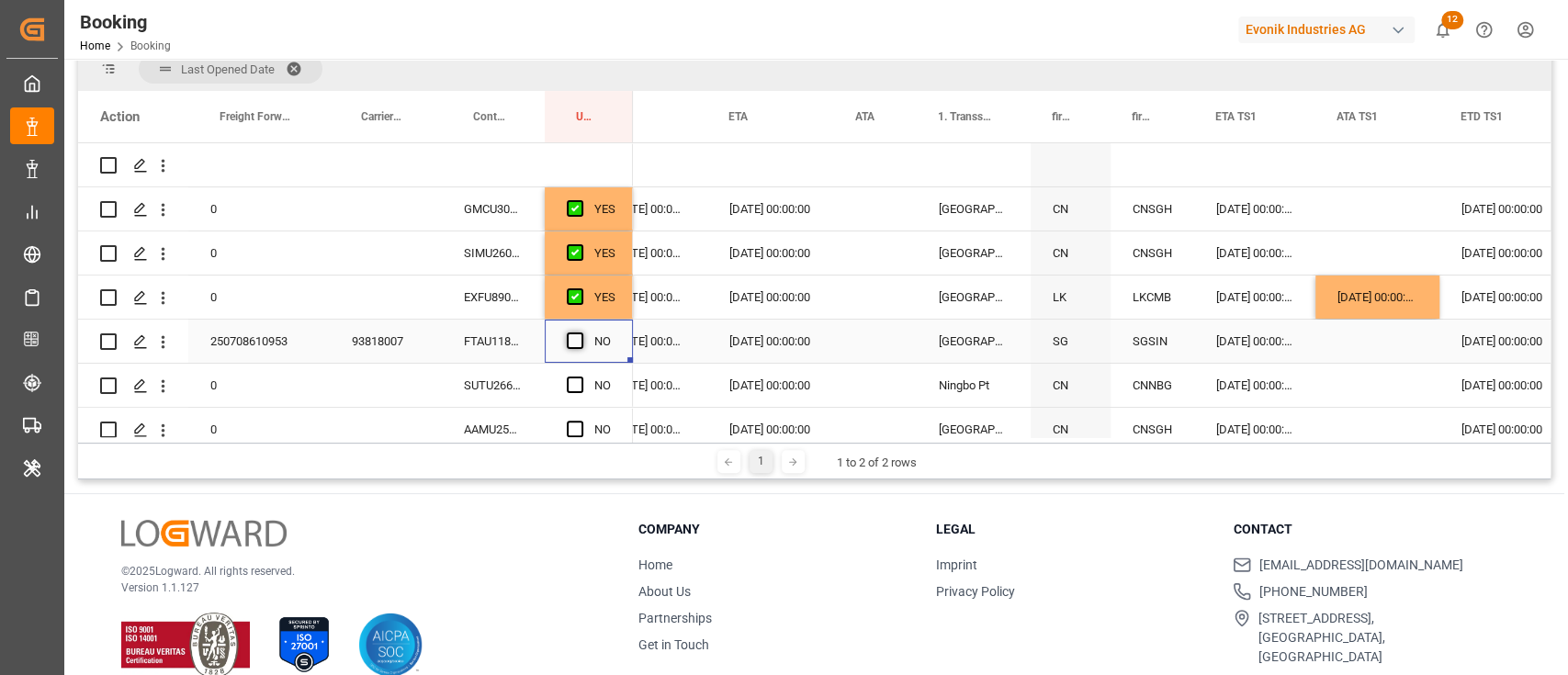
click at [575, 336] on span "Press SPACE to select this row." at bounding box center [574, 340] width 16 height 16
click at [580, 333] on input "Press SPACE to select this row." at bounding box center [580, 333] width 0 height 0
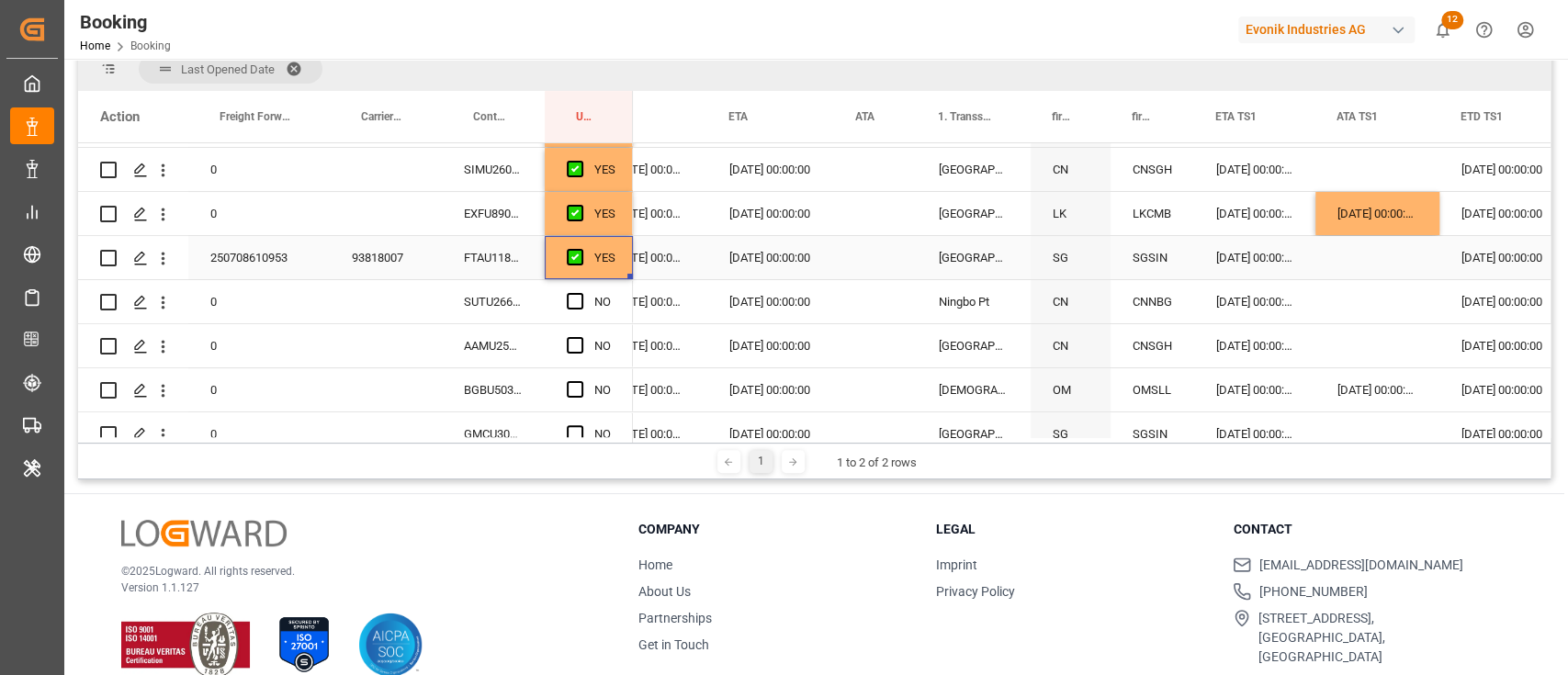
scroll to position [122, 0]
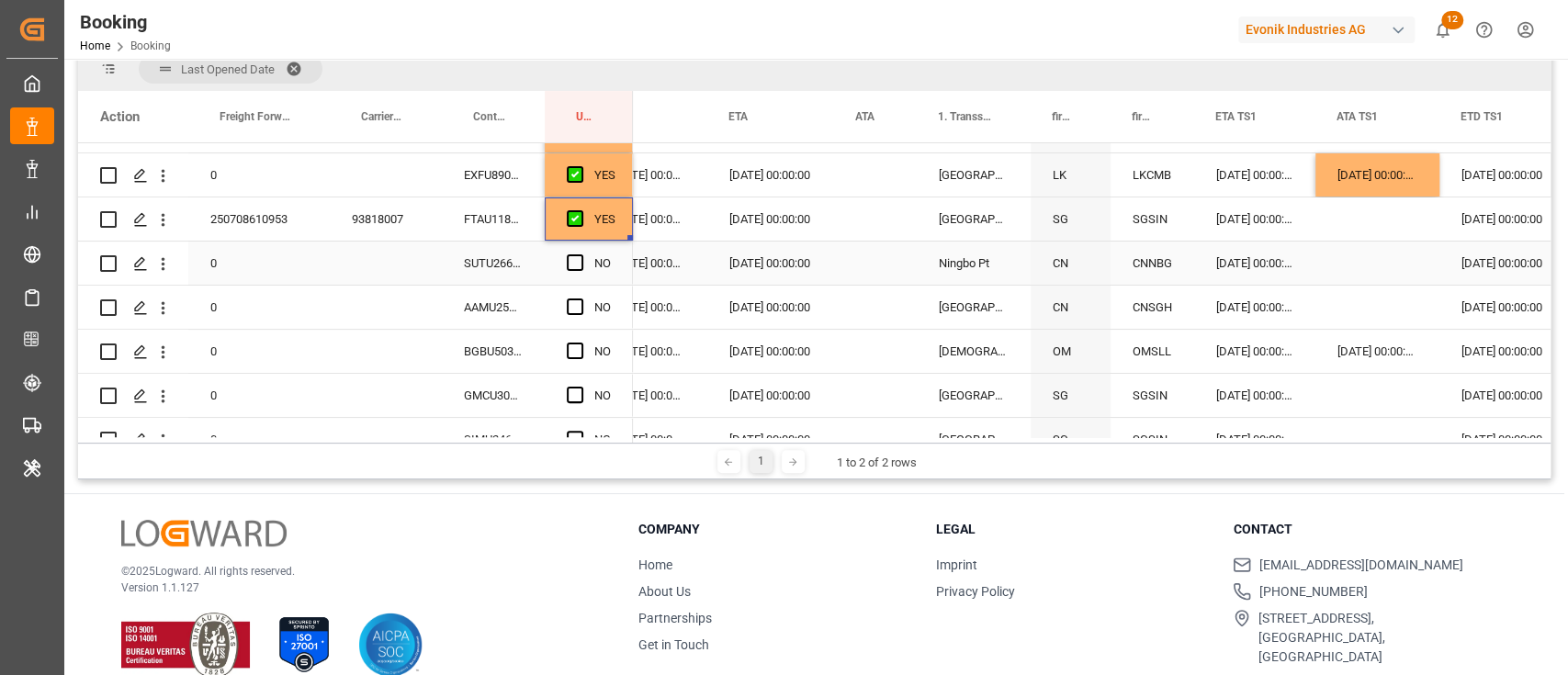
click at [459, 268] on div "SUTU2663596" at bounding box center [494, 262] width 103 height 43
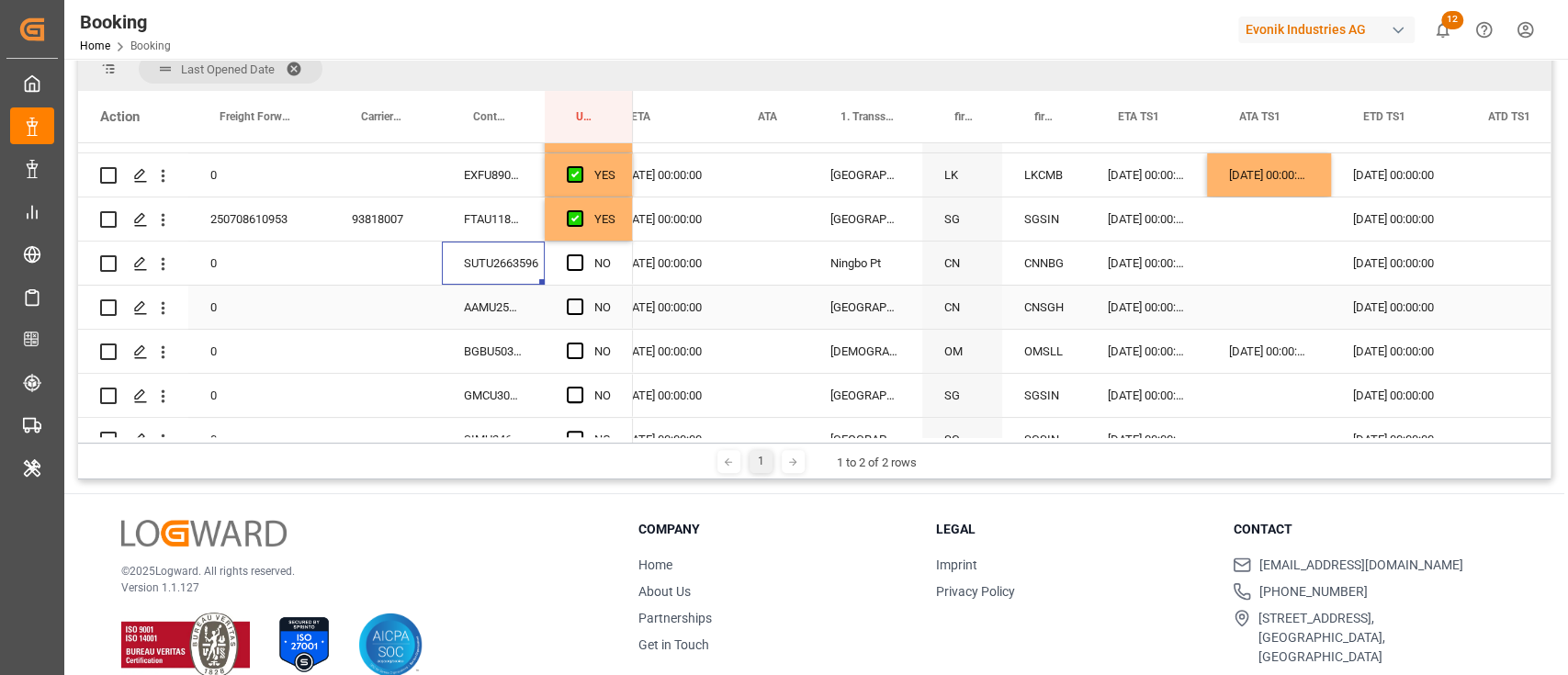
scroll to position [0, 2157]
click at [1232, 254] on div "Press SPACE to select this row." at bounding box center [1265, 262] width 124 height 43
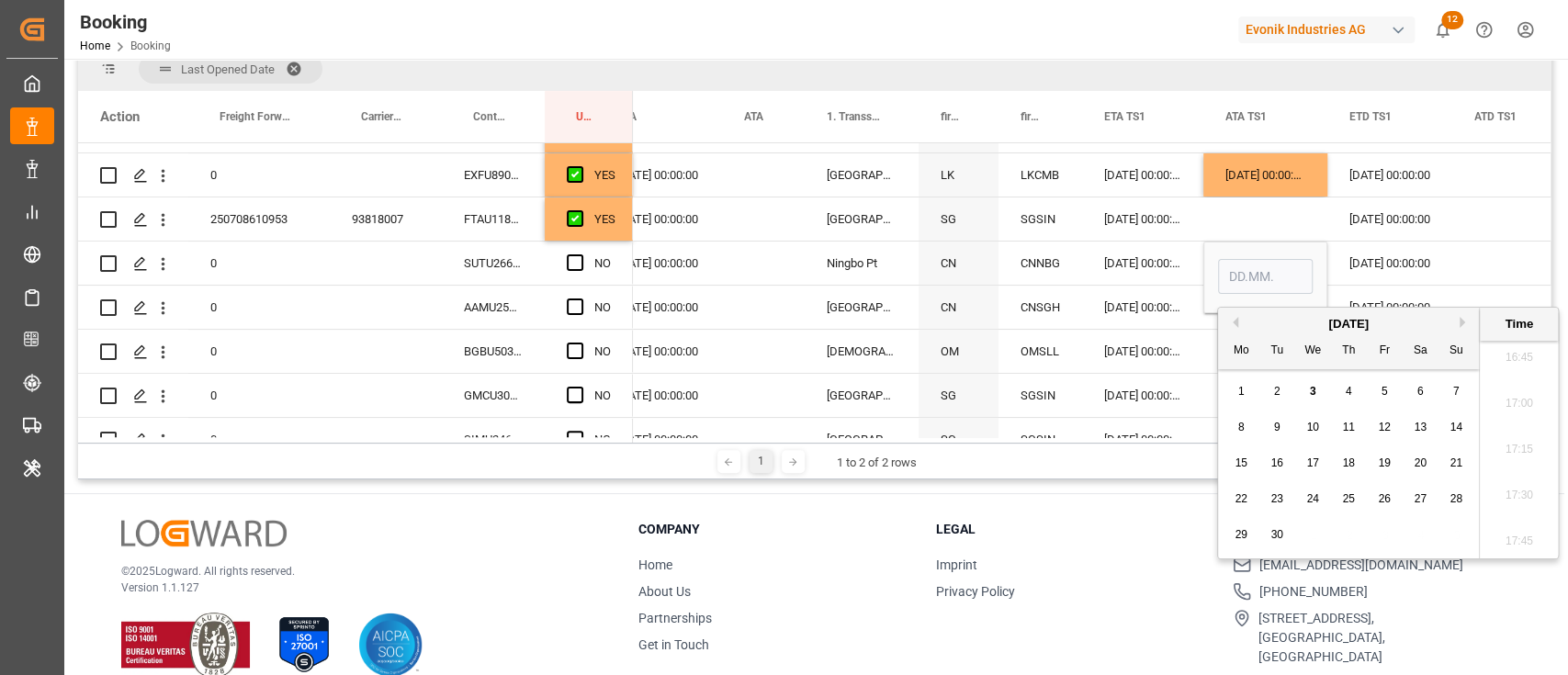
click at [1276, 386] on span "2" at bounding box center [1277, 392] width 7 height 13
type input "02.09.2025 00:00"
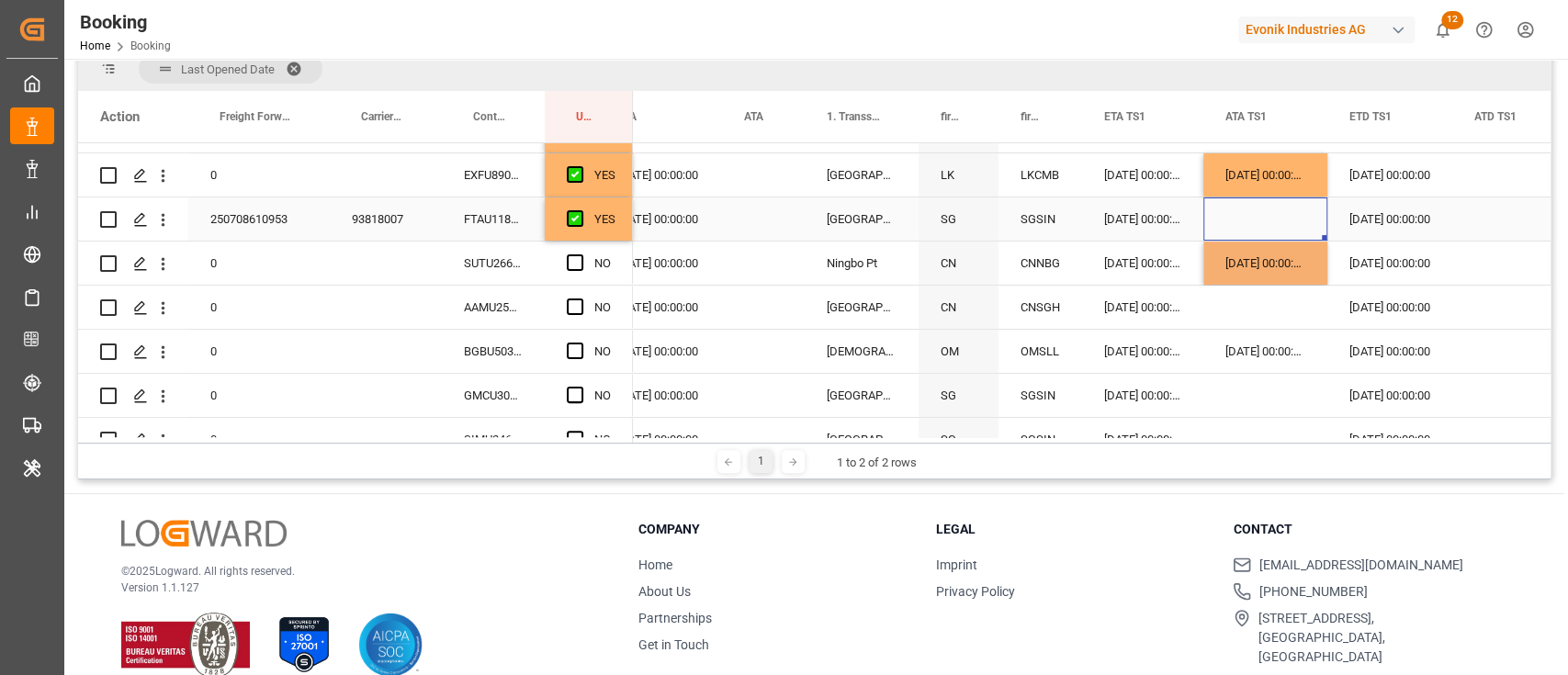
click at [1227, 214] on div "Press SPACE to select this row." at bounding box center [1265, 219] width 124 height 43
click at [566, 260] on div "NO" at bounding box center [589, 262] width 88 height 43
click at [582, 252] on div "Press SPACE to select this row." at bounding box center [580, 263] width 28 height 42
click at [577, 261] on span "Press SPACE to select this row." at bounding box center [574, 262] width 16 height 16
click at [580, 255] on input "Press SPACE to select this row." at bounding box center [580, 255] width 0 height 0
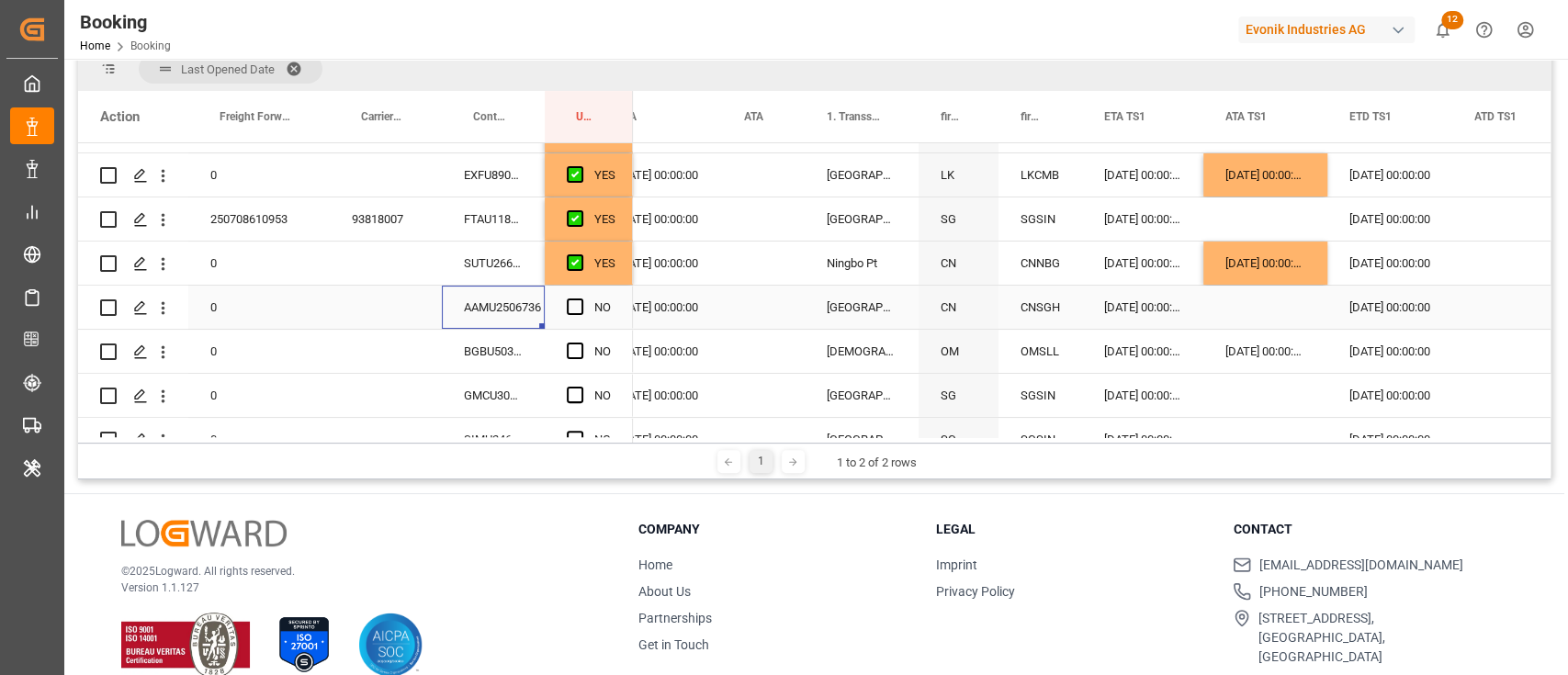
click at [504, 298] on div "AAMU2506736" at bounding box center [494, 306] width 103 height 43
click at [590, 298] on div "Press SPACE to select this row." at bounding box center [580, 307] width 28 height 42
click at [580, 305] on span "Press SPACE to select this row." at bounding box center [574, 306] width 16 height 16
click at [580, 299] on input "Press SPACE to select this row." at bounding box center [580, 299] width 0 height 0
click at [489, 336] on div "BGBU5030006" at bounding box center [494, 351] width 103 height 43
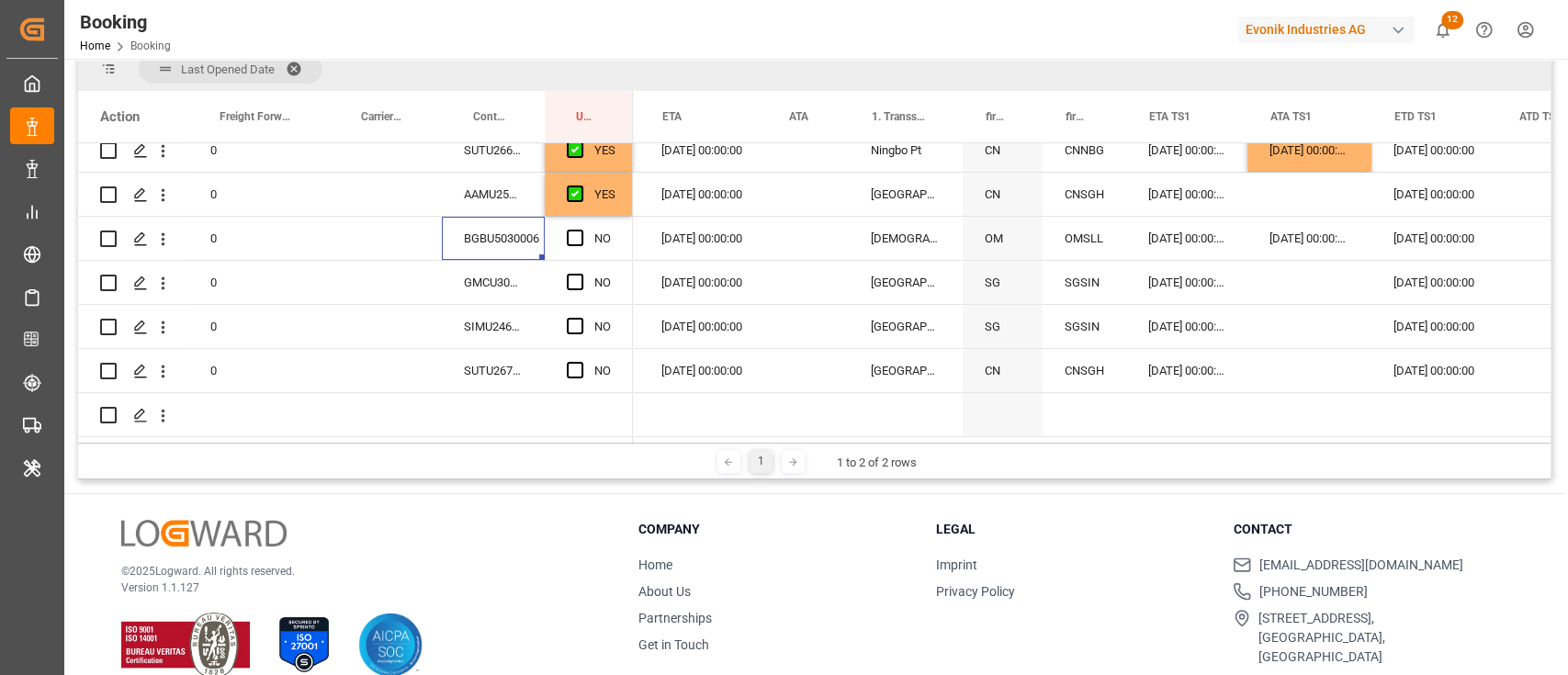
scroll to position [0, 2110]
click at [570, 222] on div "Press SPACE to select this row." at bounding box center [580, 239] width 28 height 42
click at [571, 233] on span "Press SPACE to select this row." at bounding box center [574, 237] width 16 height 16
click at [580, 229] on input "Press SPACE to select this row." at bounding box center [580, 229] width 0 height 0
click at [499, 263] on div "GMCU3054000" at bounding box center [494, 281] width 103 height 43
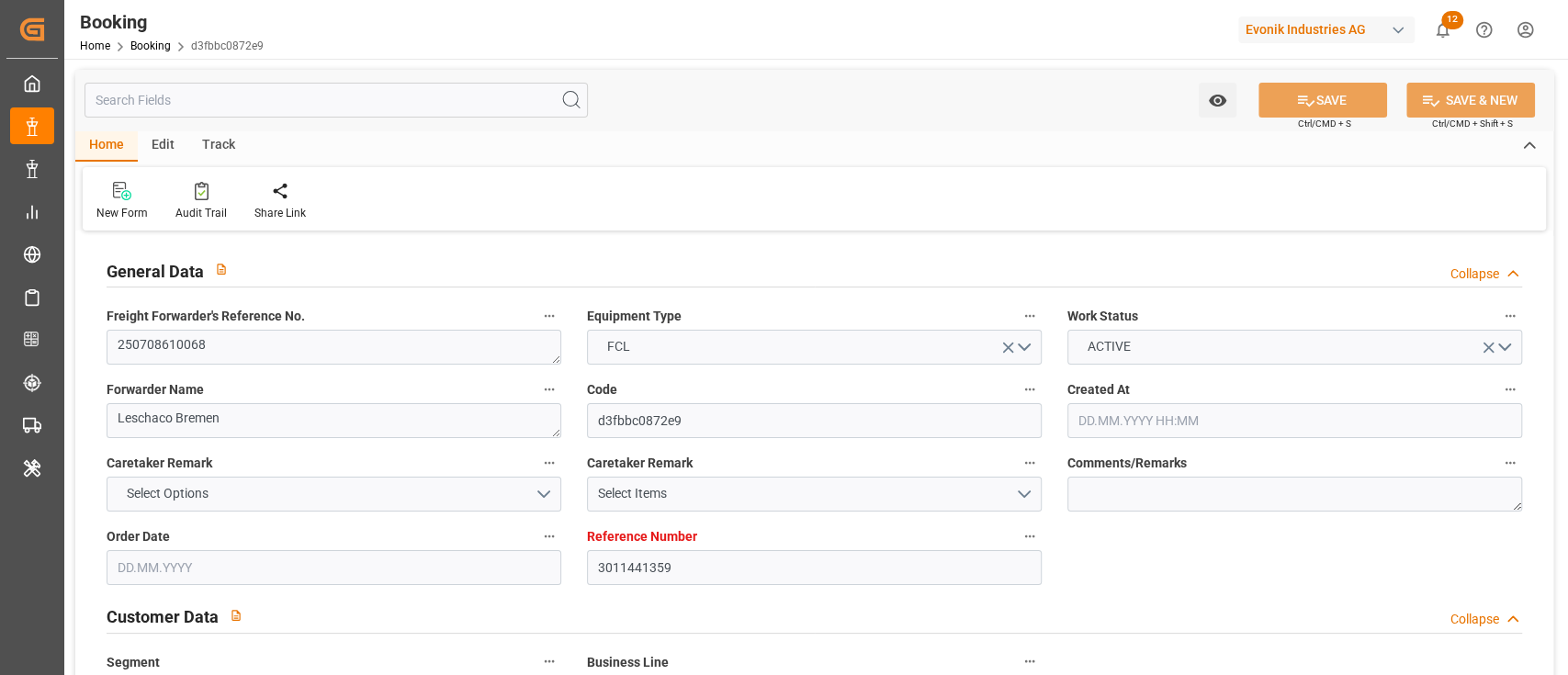
type input "3011441359"
type input "9778820"
type input "9780469"
type input "Hapag [PERSON_NAME]"
type input "Hapag [PERSON_NAME] Aktiengesellschaft"
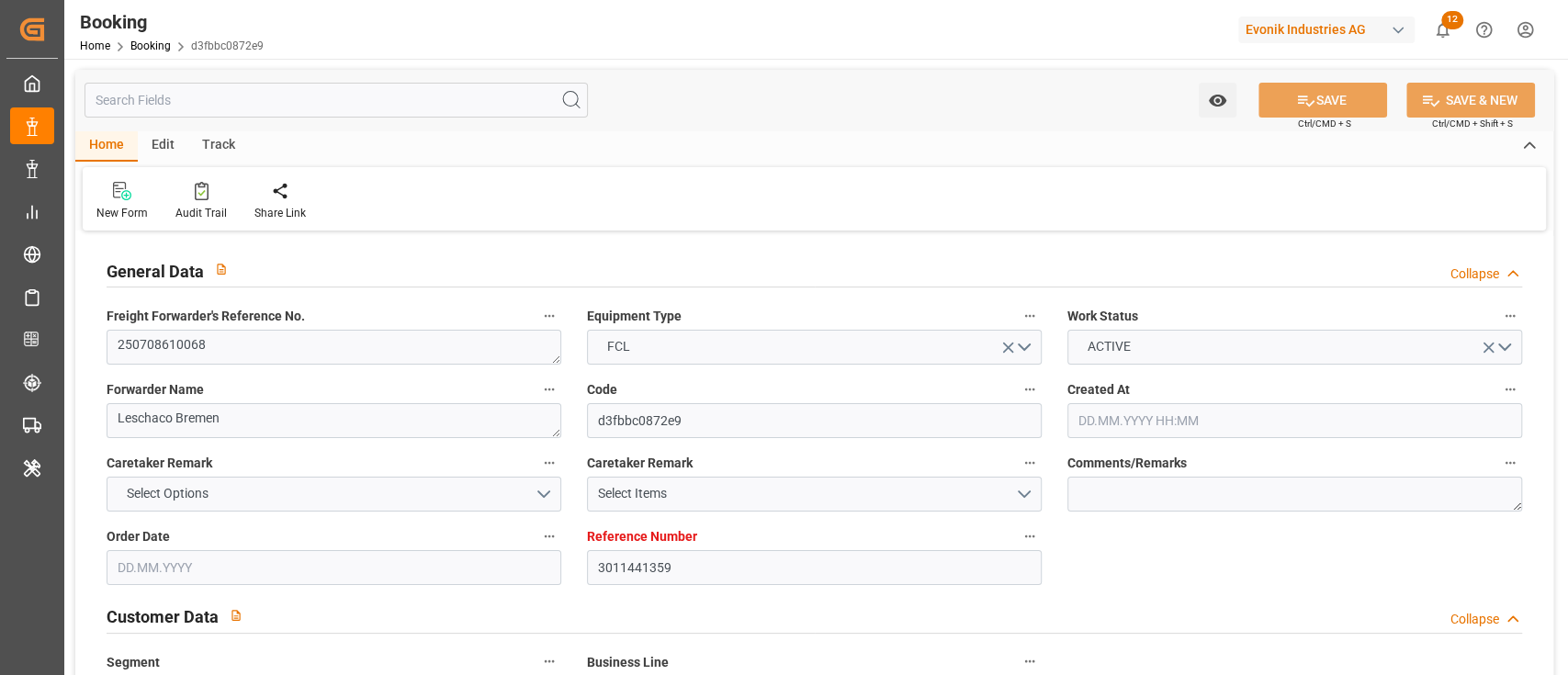
type input "NLRTM"
type input "KRPUS"
type input "CNSHG"
type input "0"
type input "NLRTM"
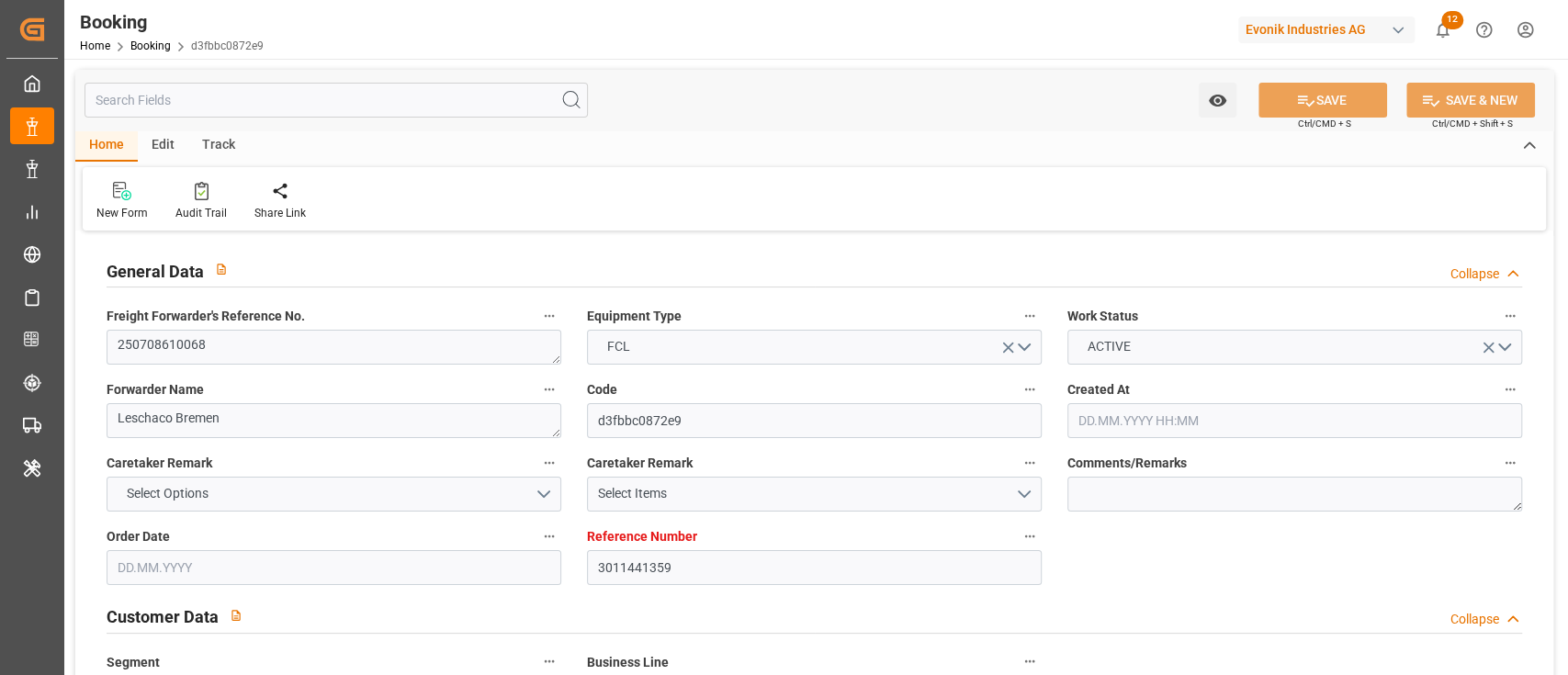
type input "KRPUS"
type input "9938456"
type input "[DATE] 07:48"
type input "[DATE]"
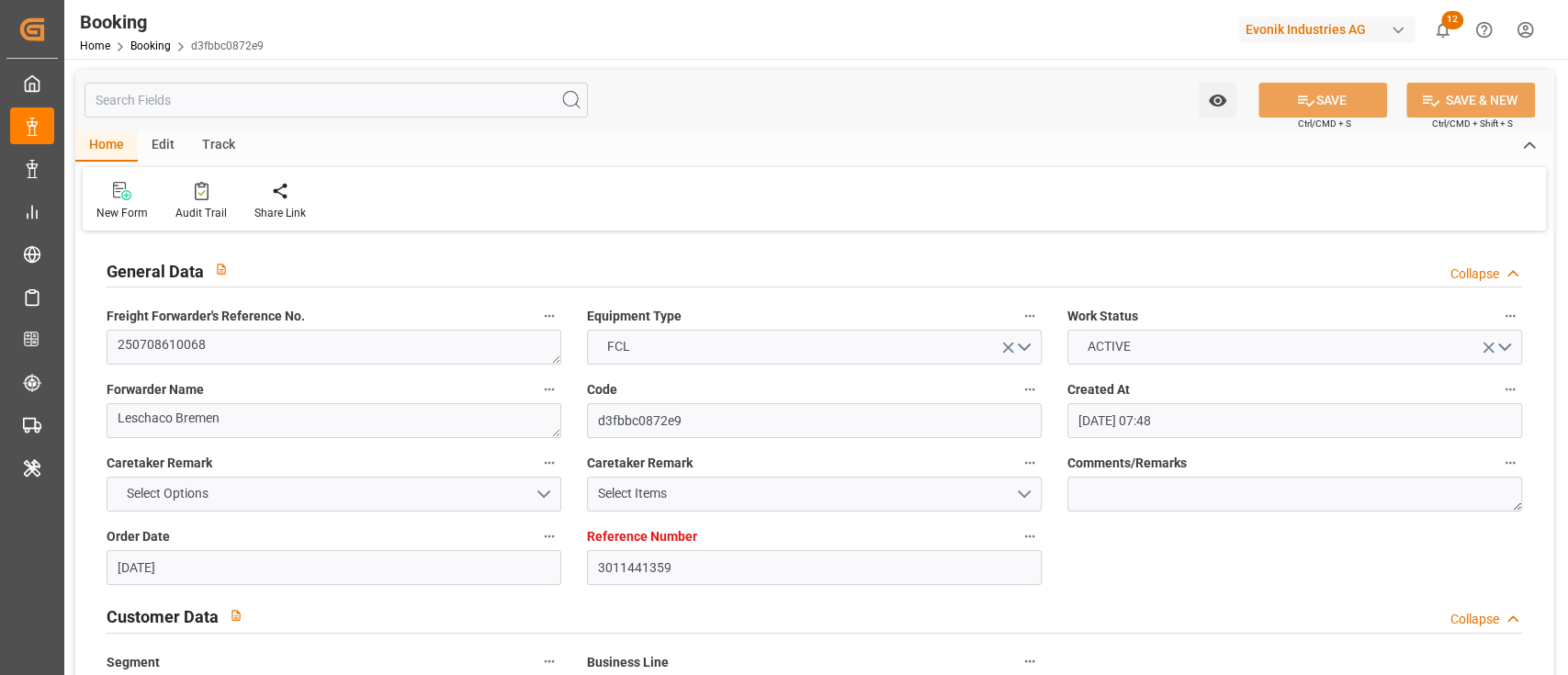
type input "[DATE]"
type input "[DATE] 00:00"
type input "[DATE]"
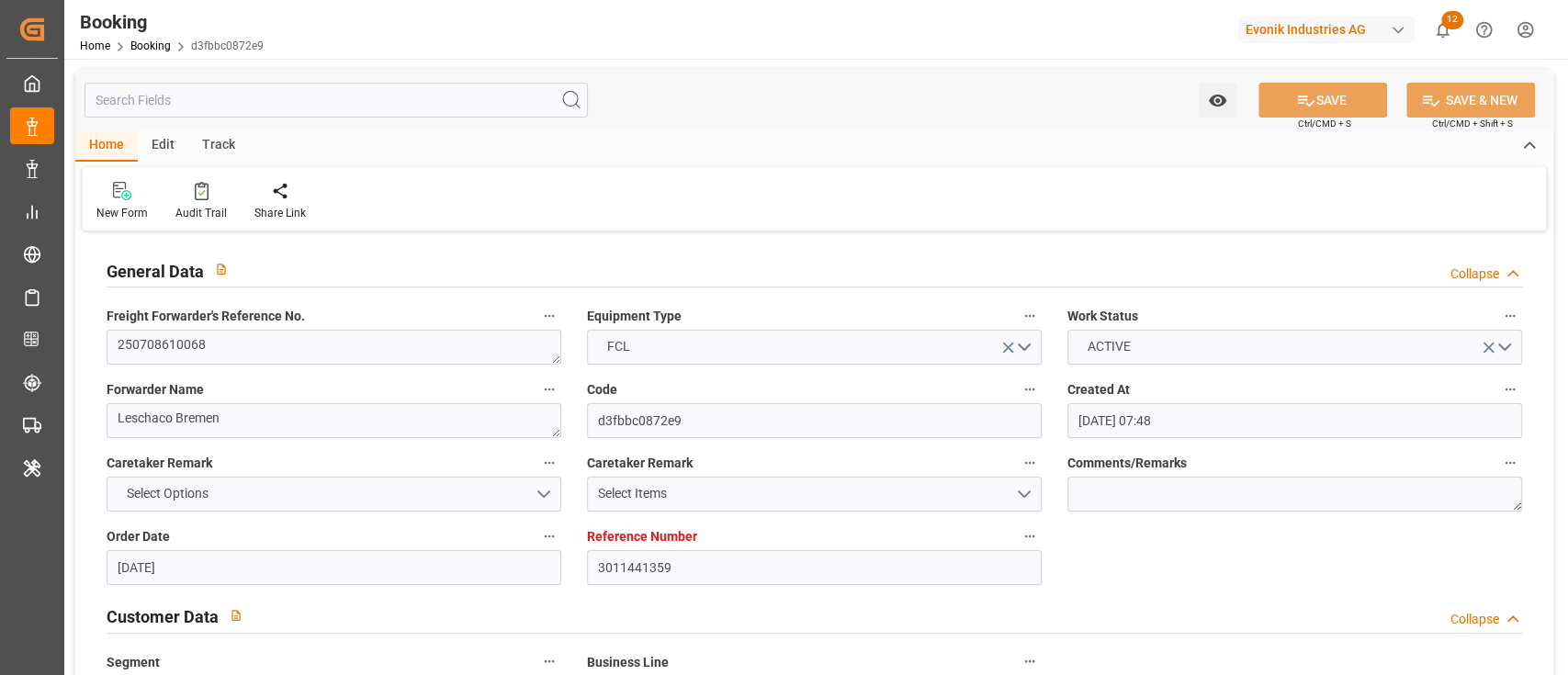
type input "[DATE] 03:00"
type input "[DATE] 00:00"
type input "[DATE] 02:17"
type input "[DATE] 14:46"
type input "[DATE] 03:00"
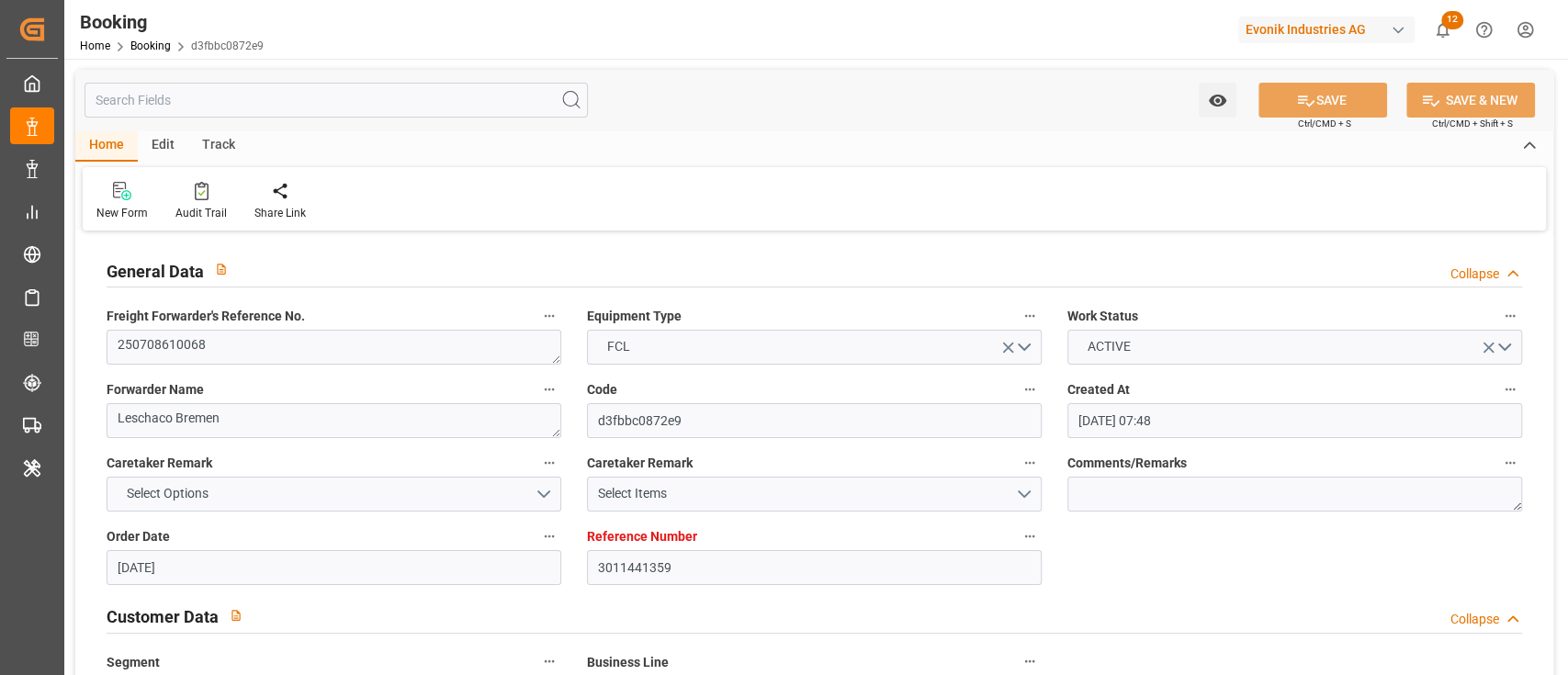
type input "[DATE] 00:00"
type input "[DATE] 00:01"
type input "[DATE] 00:00"
type input "[DATE] 02:00"
type input "[DATE] 00:00"
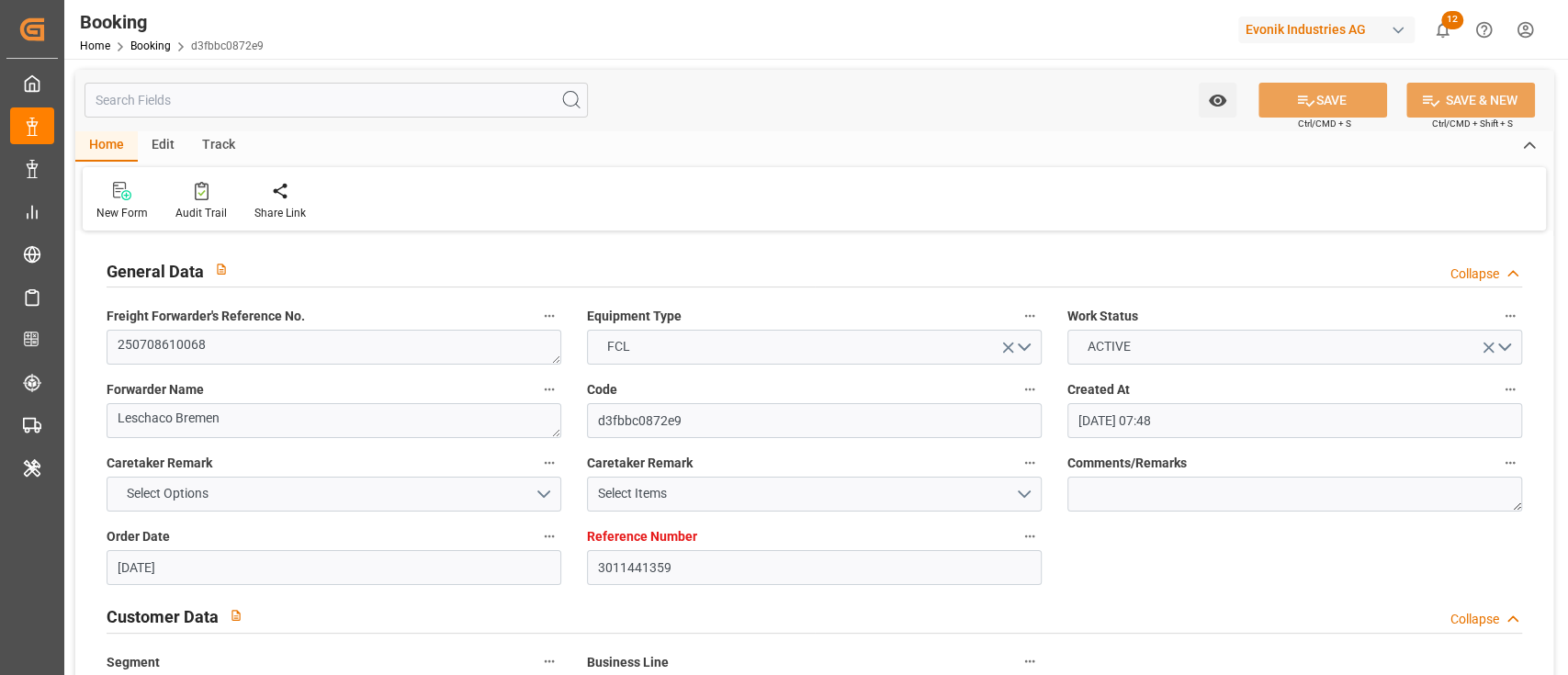
type input "[DATE]"
type input "[DATE] 08:07"
type input "[DATE]"
type input "[DATE] 07:00"
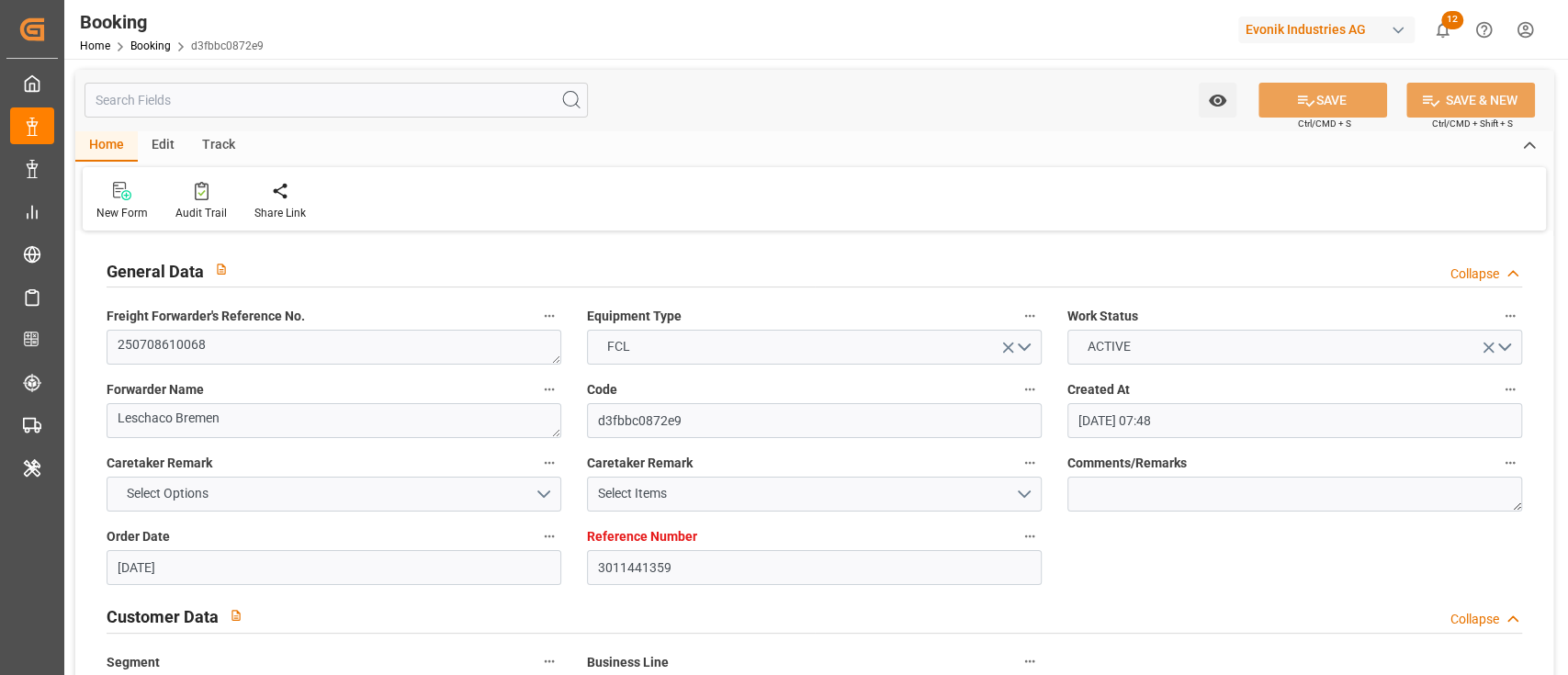
type input "[DATE] 07:02"
type input "[DATE] 07:00"
type input "[DATE] 22:00"
type input "[DATE] 12:00"
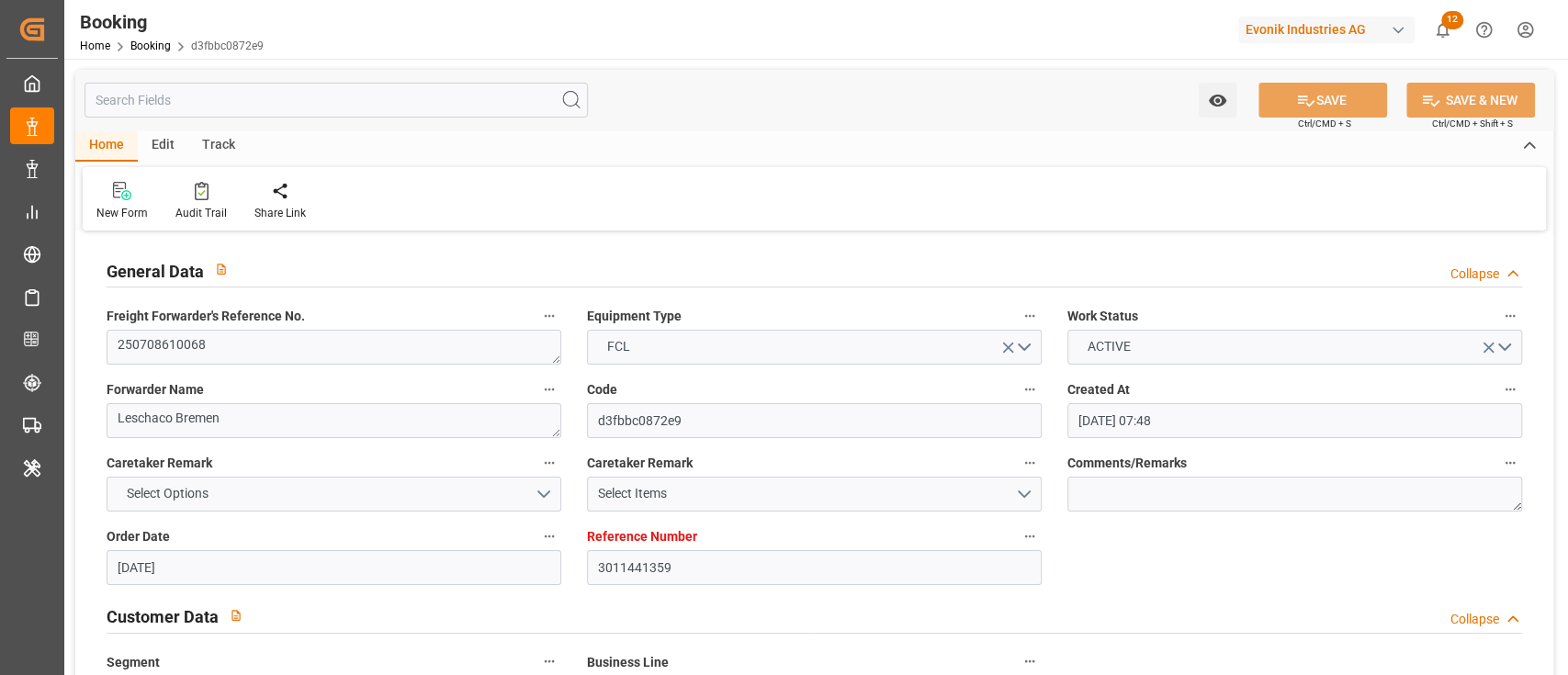
type input "[DATE] 12:00"
type input "[DATE] 22:22"
type input "[DATE] 03:00"
type input "[DATE] 03:52"
type input "[DATE] 12:00"
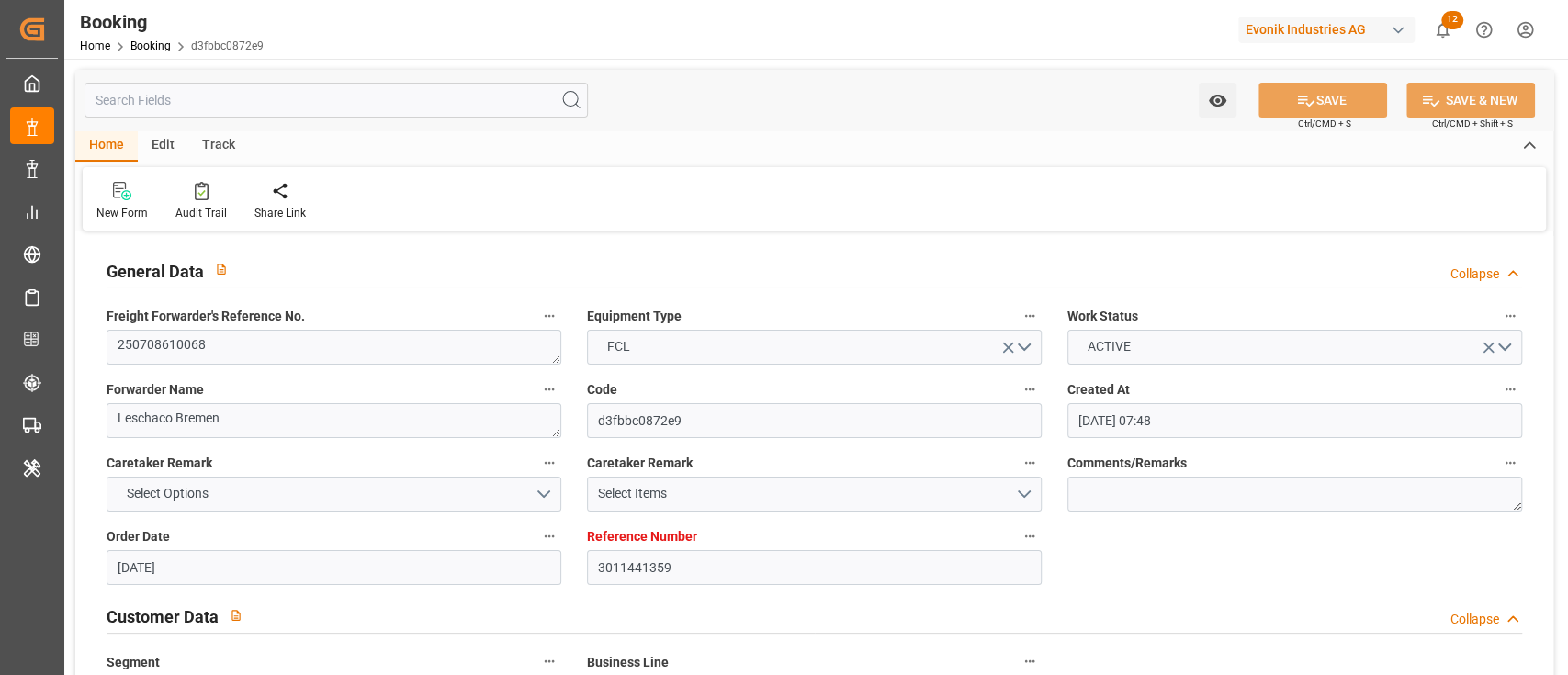
type input "[DATE] 20:00"
type input "[DATE] 00:01"
type input "[DATE] 20:44"
type input "[DATE] 20:01"
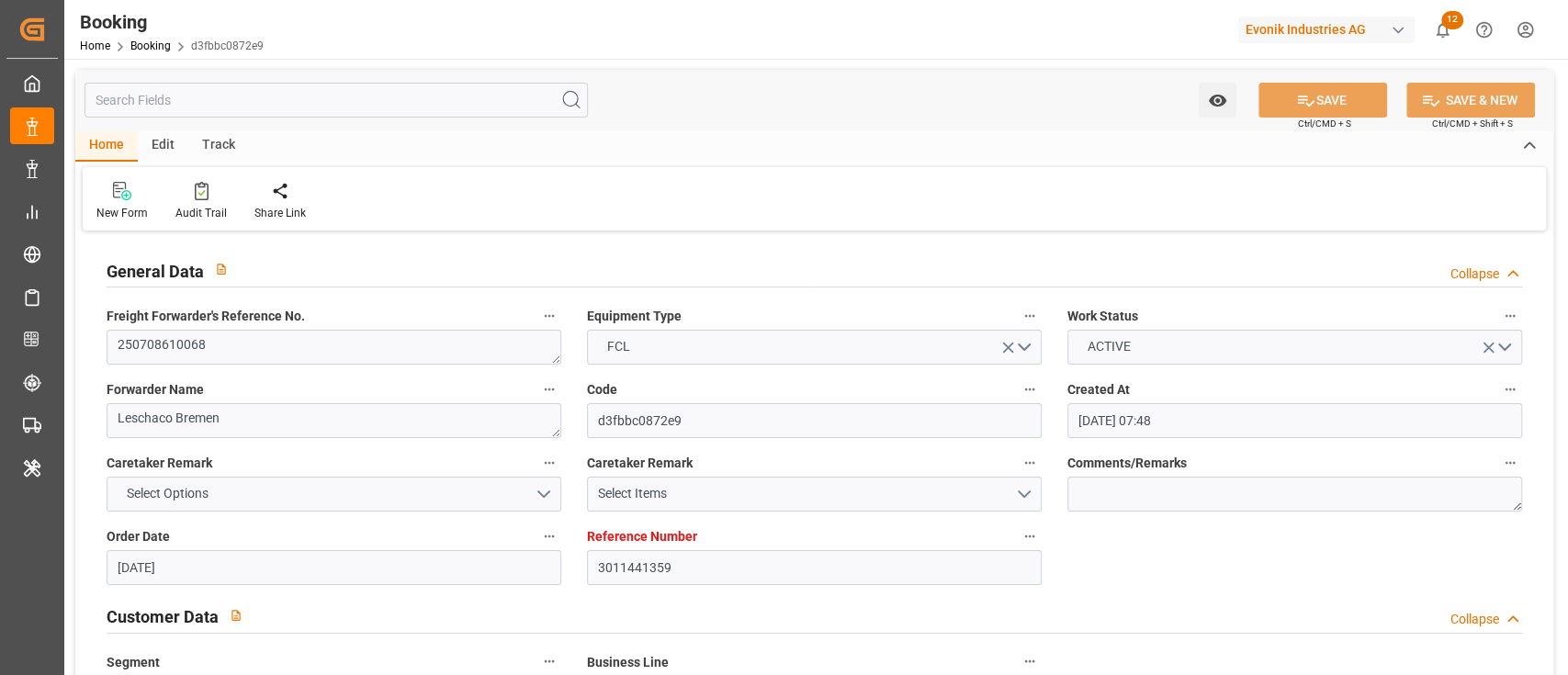
type input "11.09.2025 02:00"
type input "18.09.2025 03:00"
type input "18.09.2025 16:33"
type input "07.09.2025 12:00"
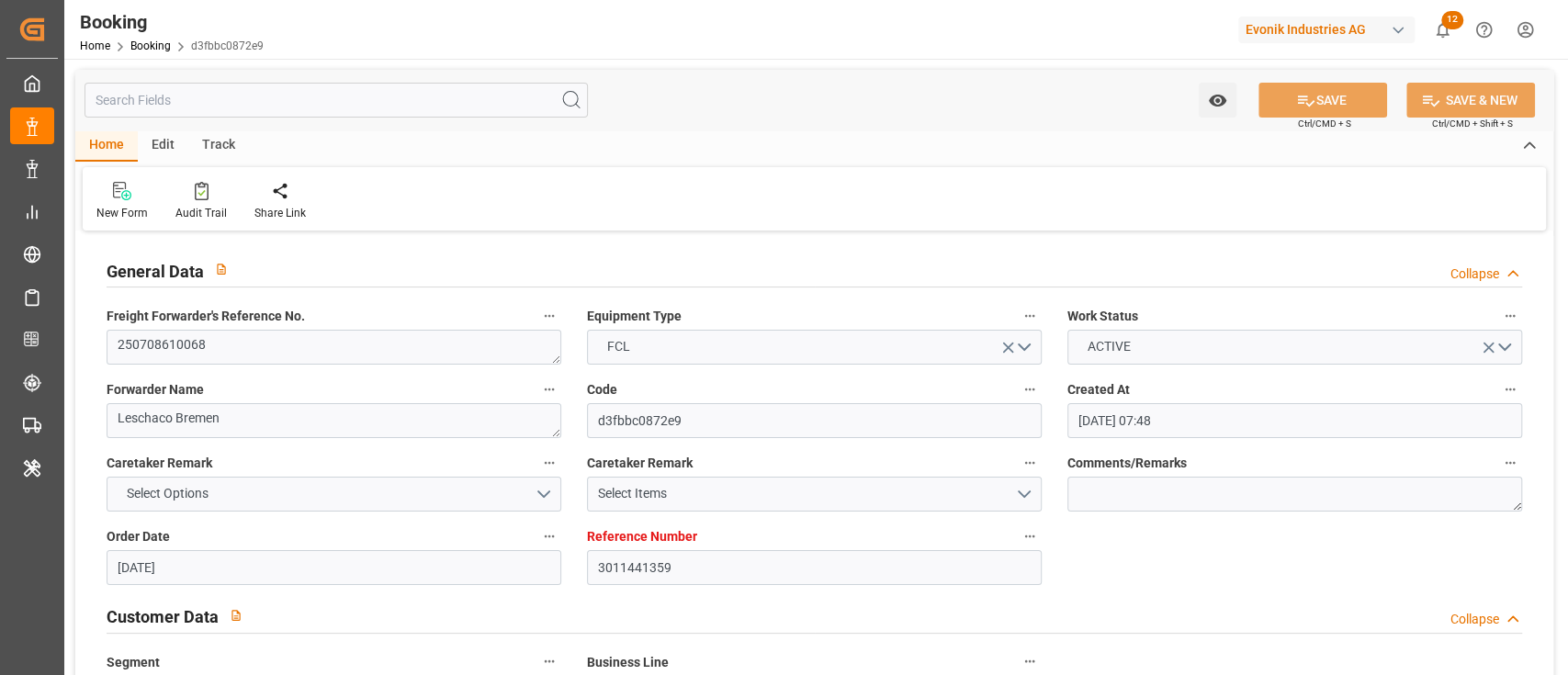
type input "22.09.2025 16:33"
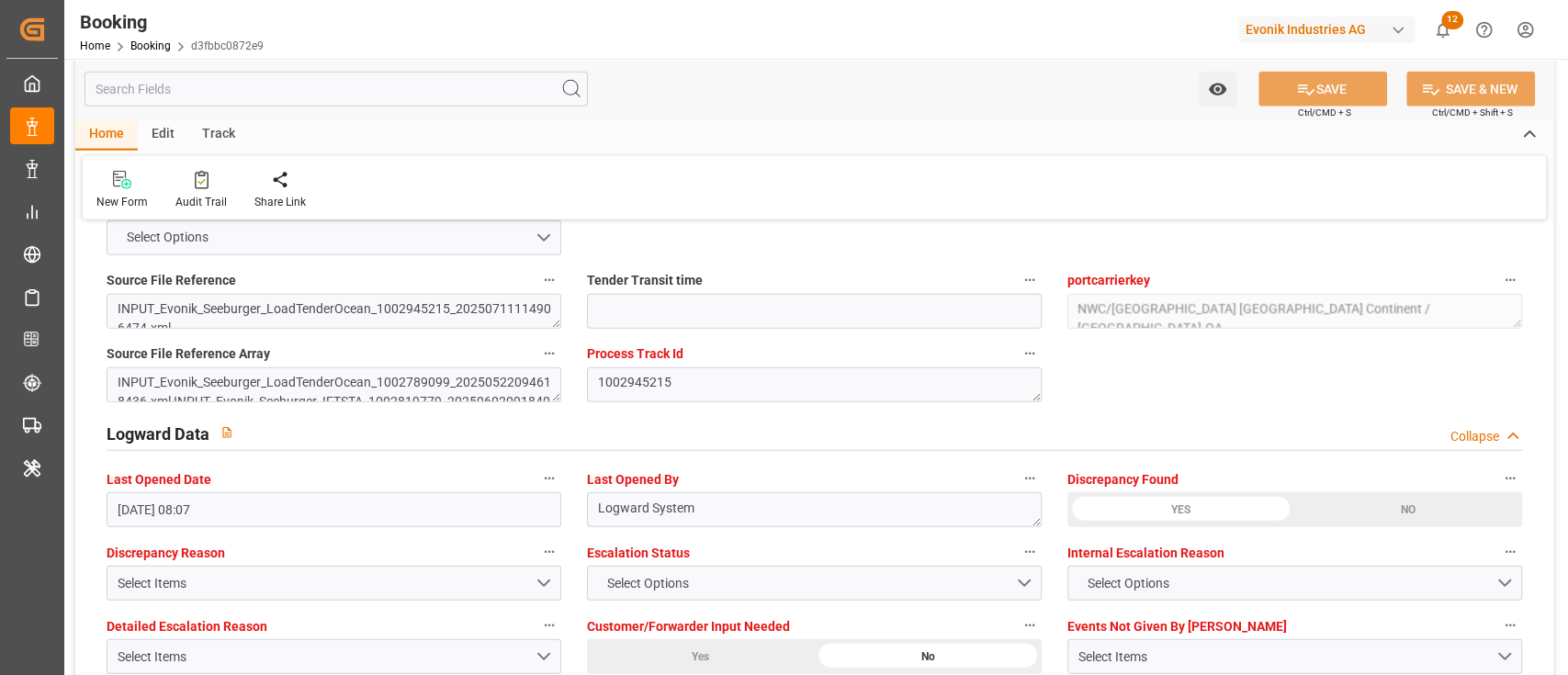
scroll to position [3427, 0]
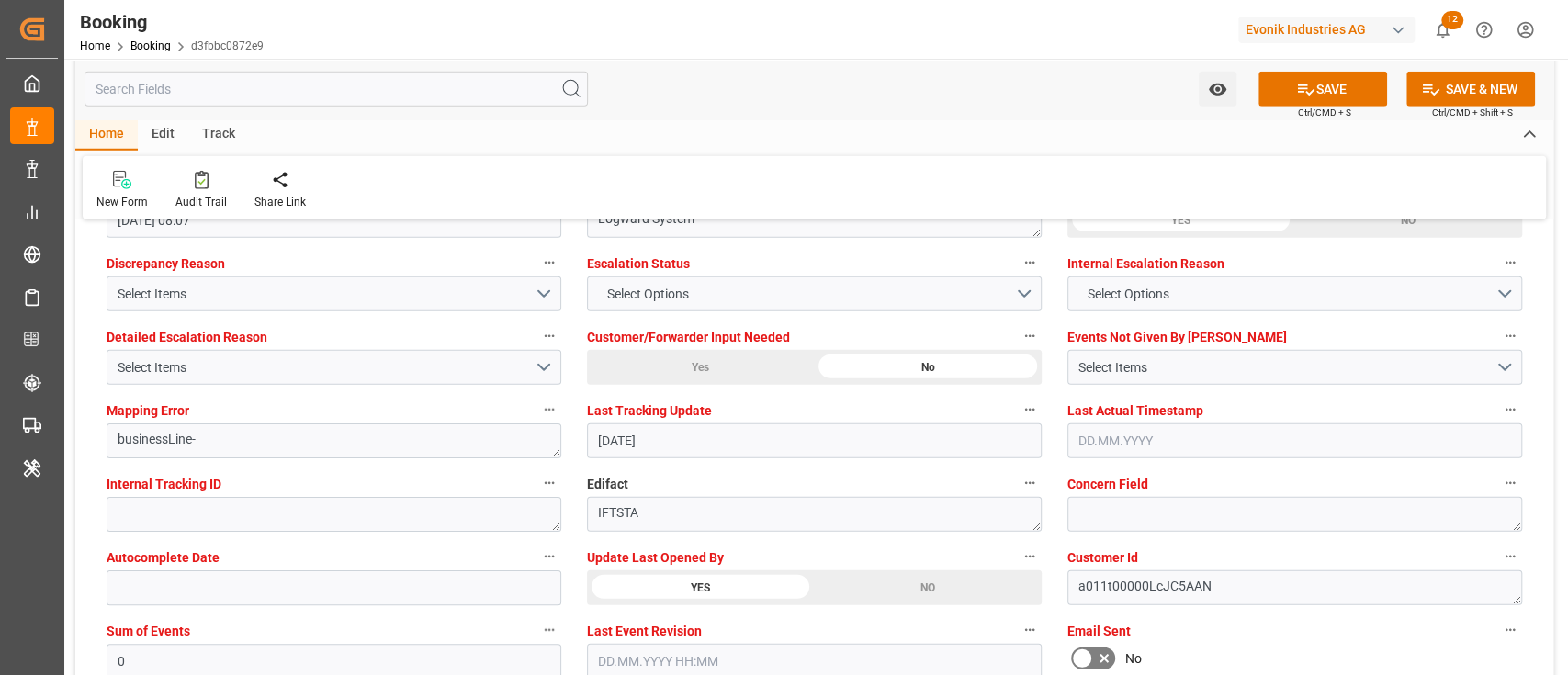
click at [602, 505] on div "YES" at bounding box center [700, 588] width 227 height 35
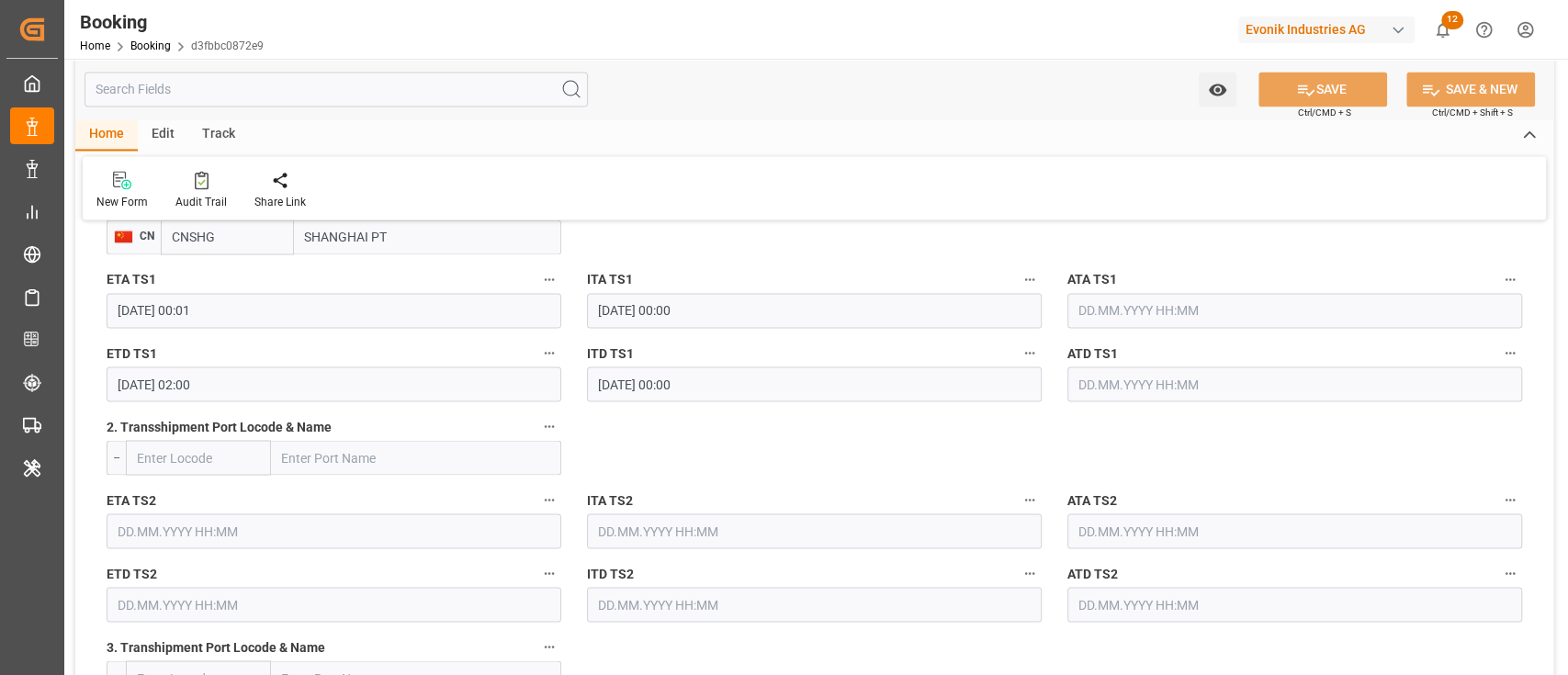
scroll to position [1619, 0]
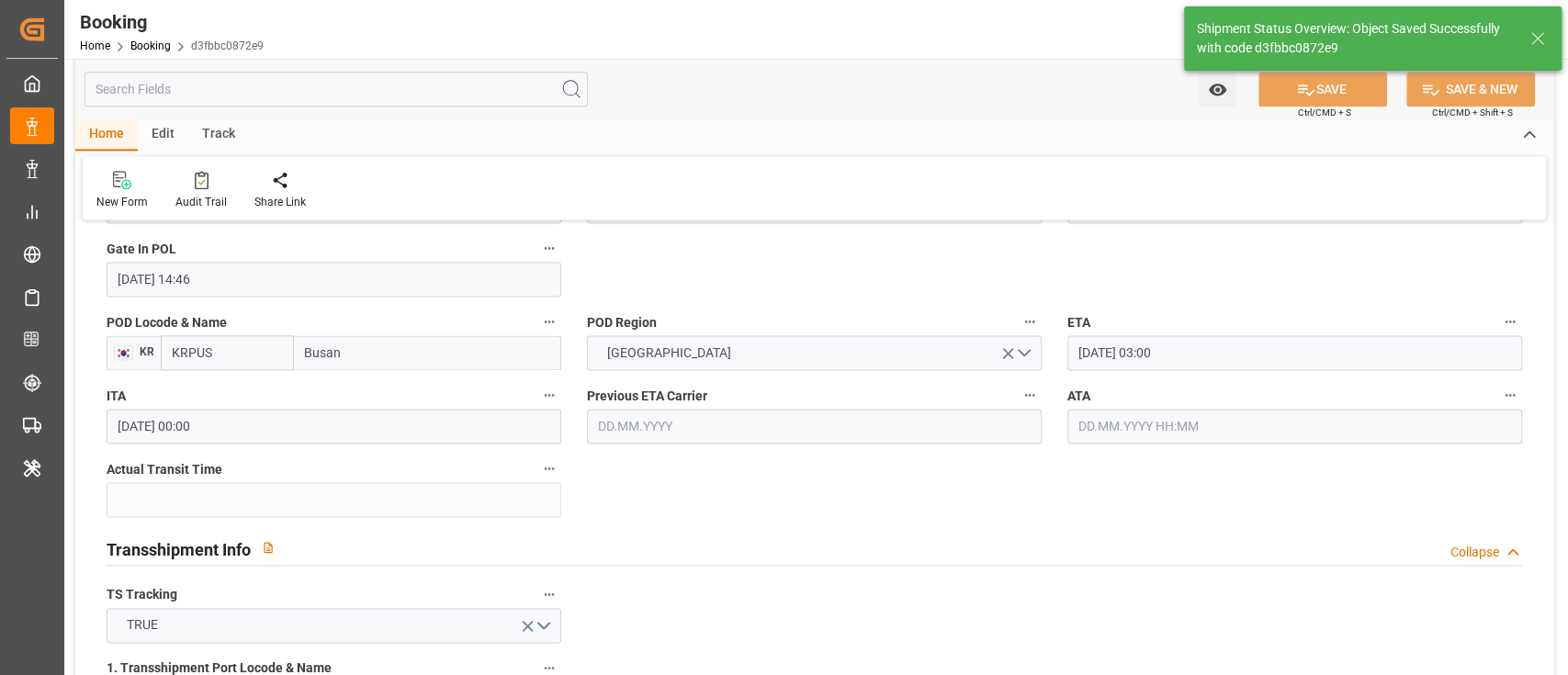
type textarea "[PERSON_NAME]"
type input "03.09.2025 11:34"
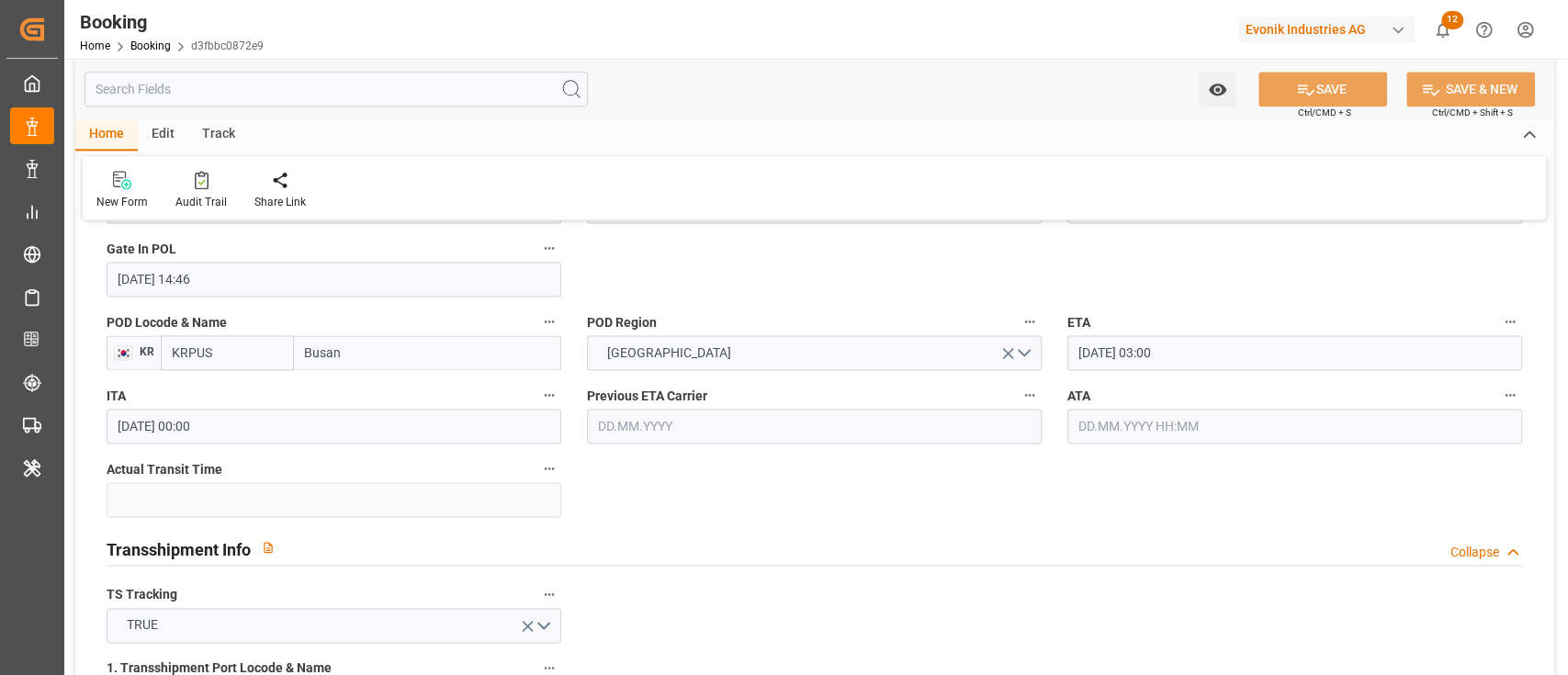
scroll to position [1958, 0]
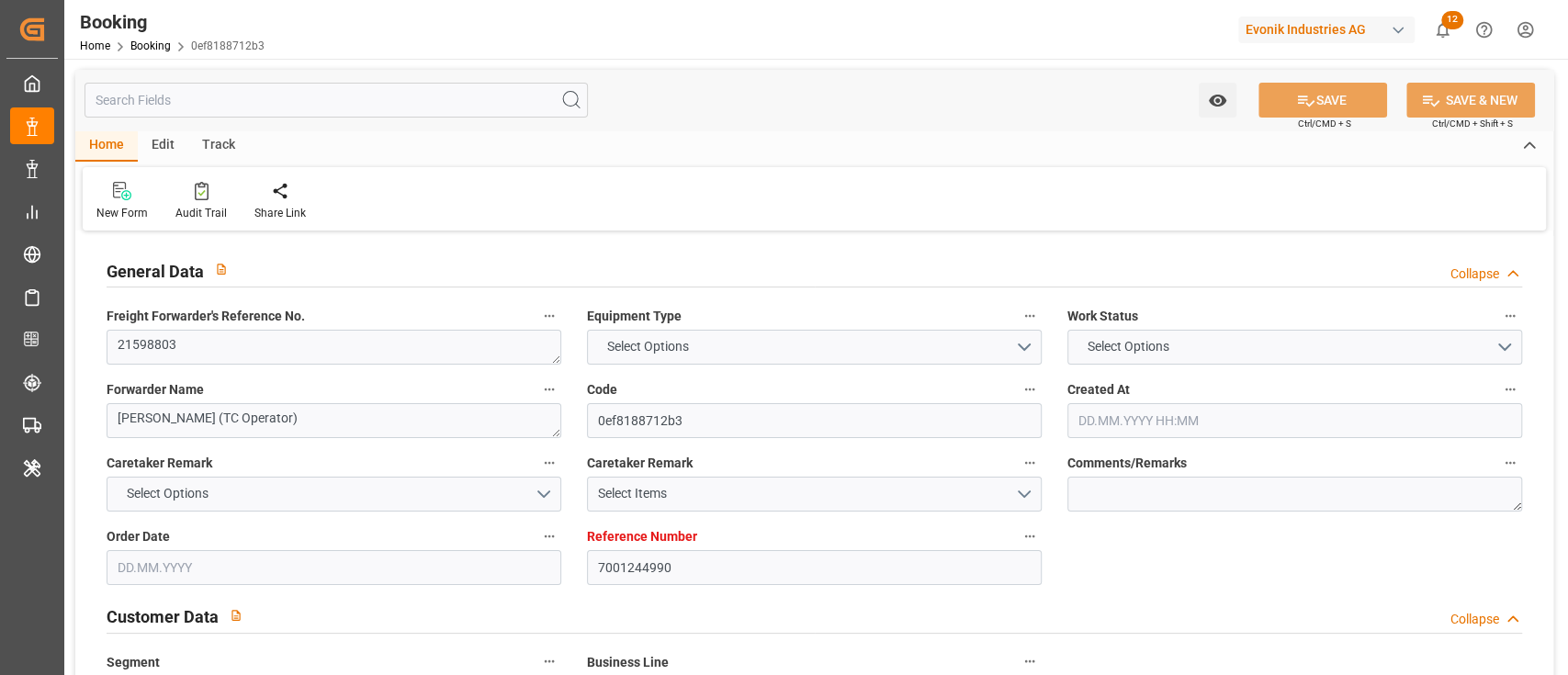
type textarea "21598803"
type textarea "[PERSON_NAME] (TC Operator)"
type input "0ef8188712b3"
type input "7001244990"
type textarea "CU-KA"
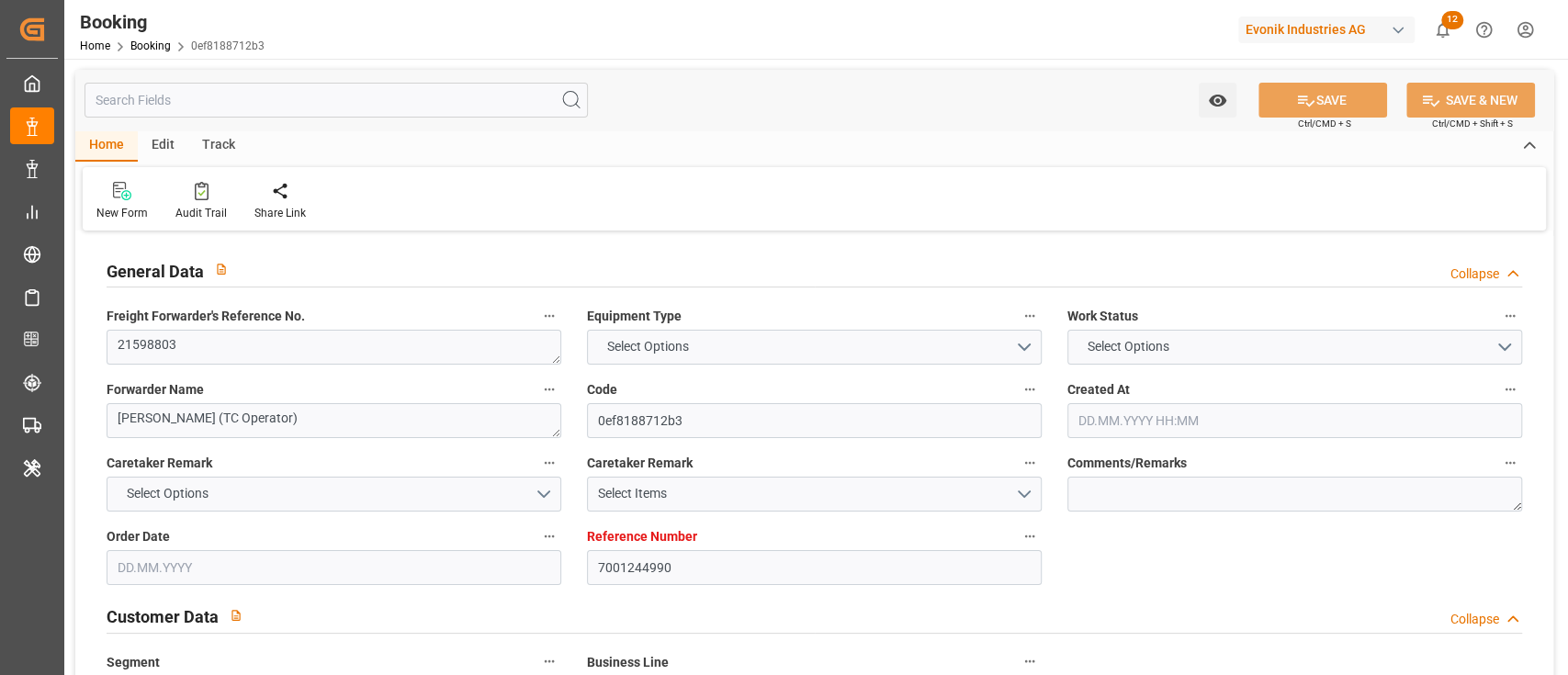
type input "7001244983"
type textarea "[EMAIL_ADDRESS][DOMAIN_NAME]"
type textarea "CFR"
type textarea "PARANAGU� PORT"
type textarea "3"
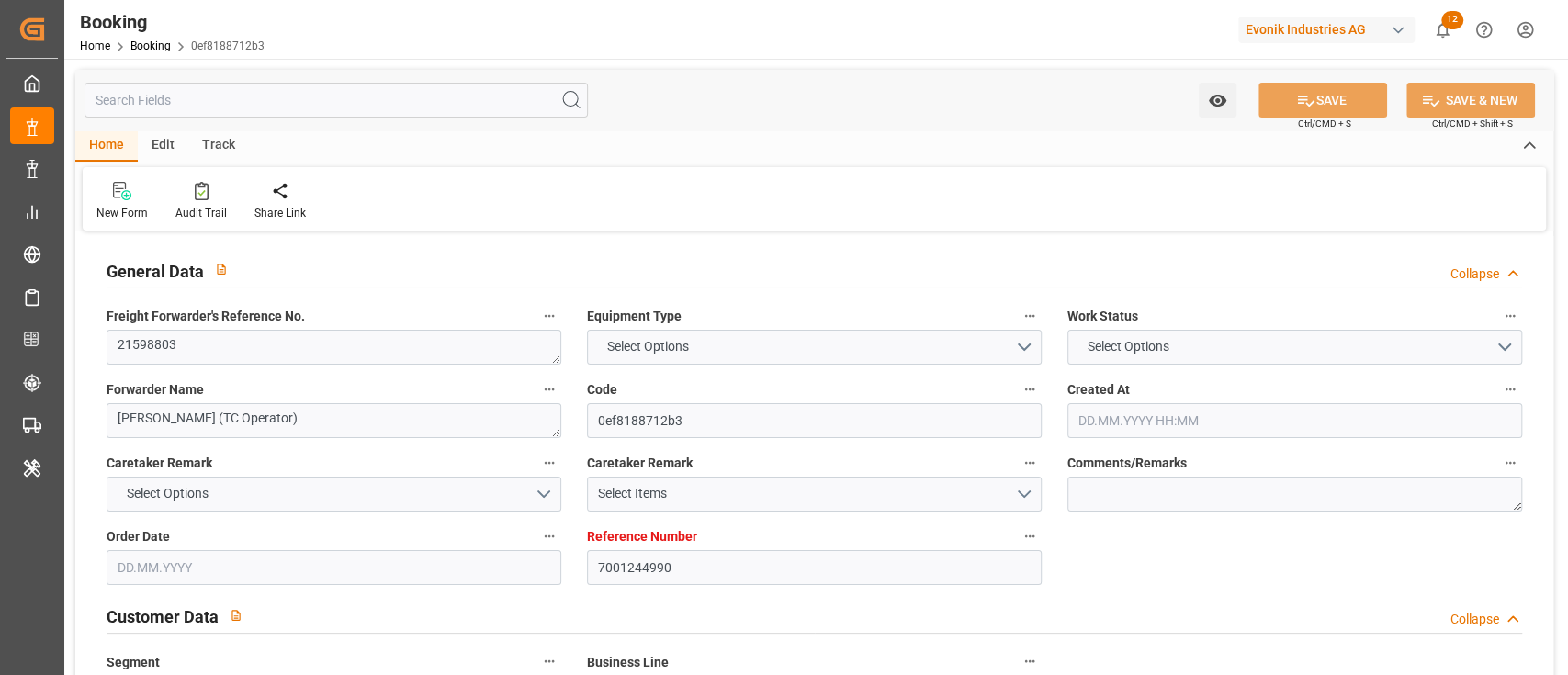
type textarea "Niederkassel"
type textarea "CXTU1010578"
type input "MSC BIANCA"
type input "HLCU"
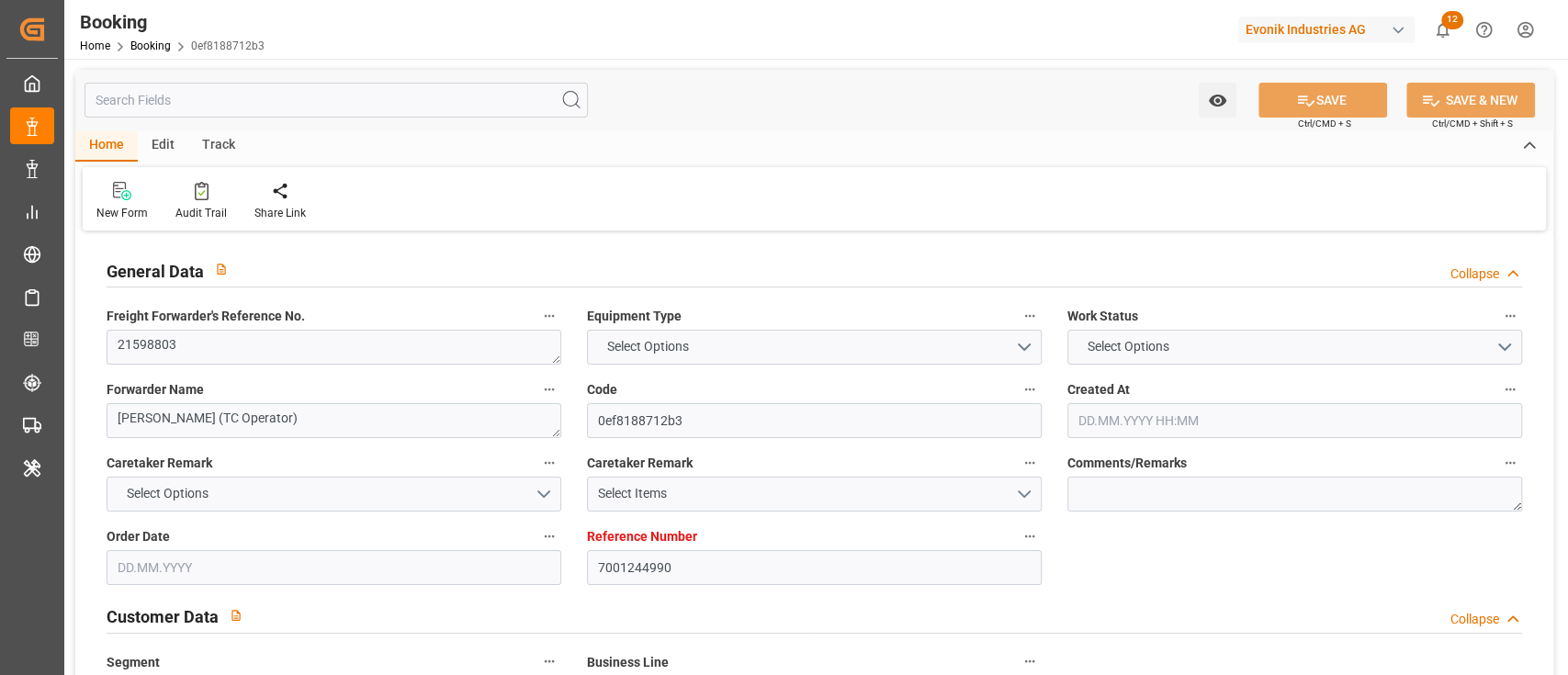
type input "[GEOGRAPHIC_DATA]"
type input "Paranaguá"
type input "Buenos Aires"
type textarea "vesselName etd [PERSON_NAME]"
type textarea "INPUT_Evonik_Seeburger_IFTMIN_1003094420_20250828113629105.edi"
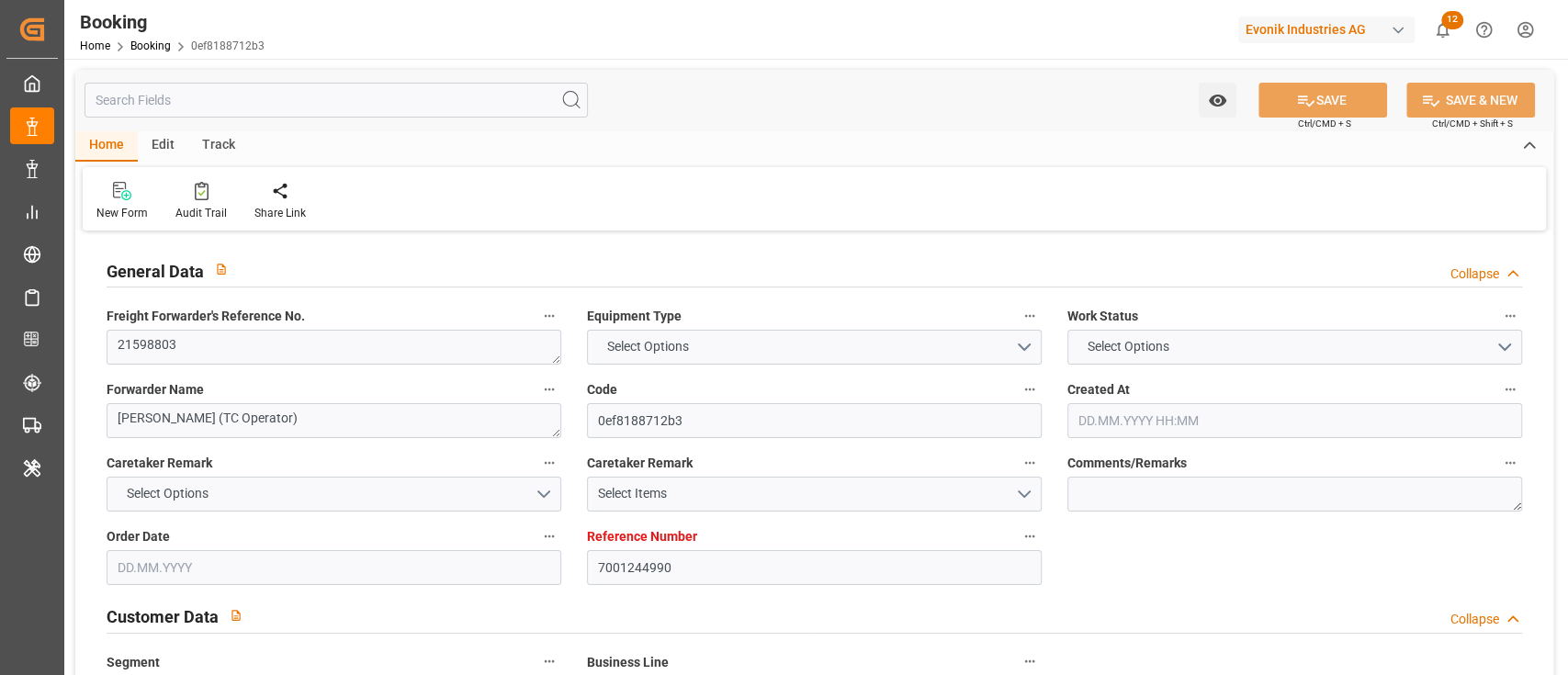
type textarea "NWC/[GEOGRAPHIC_DATA] [GEOGRAPHIC_DATA] Continent / [GEOGRAPHIC_DATA]-KA"
type textarea "INPUT_Evonik_Seeburger_IFTMIN_1003038815_20250811081244080.edi,INPUT_Evonik_See…"
type textarea "1003094420"
type textarea "sateesh godewar"
type textarea "businessDivision-businessLine-"
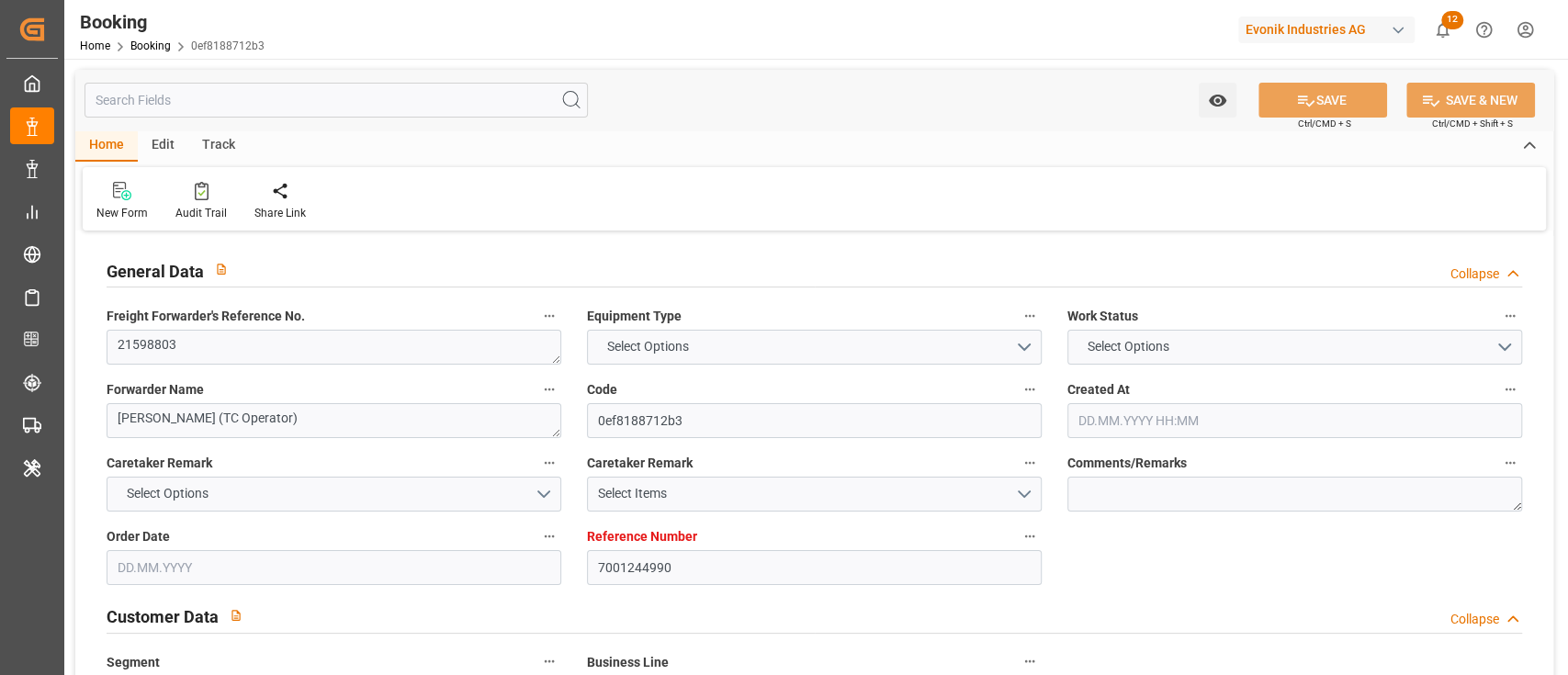
type textarea "IFTMIN"
type textarea "a011t00000LcJC5AAN"
type textarea "Yes"
type input "7001244990"
type input "9770749"
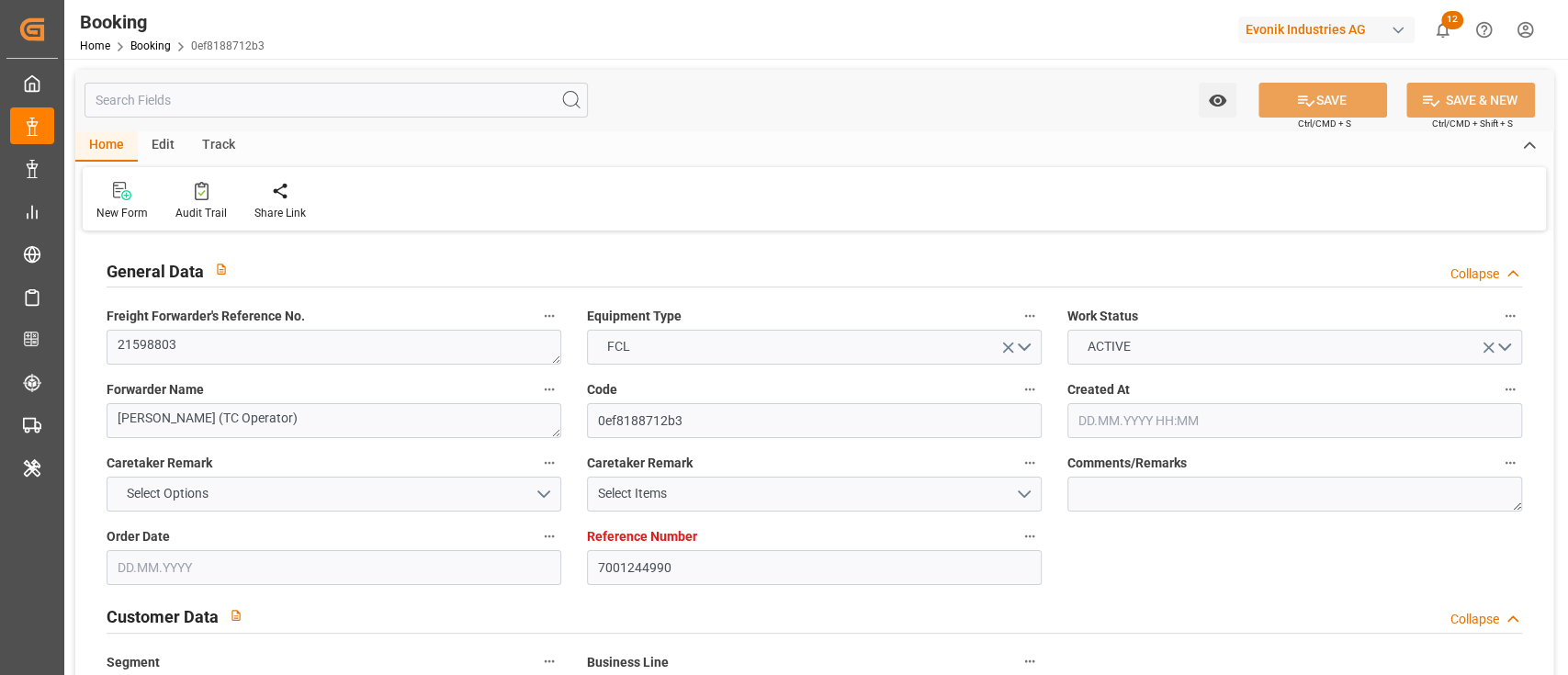
type input "9770749"
type input "Hapag Lloyd"
type input "Hapag Lloyd Aktiengesellschaft"
type input "BEANR"
type input "BRPNG"
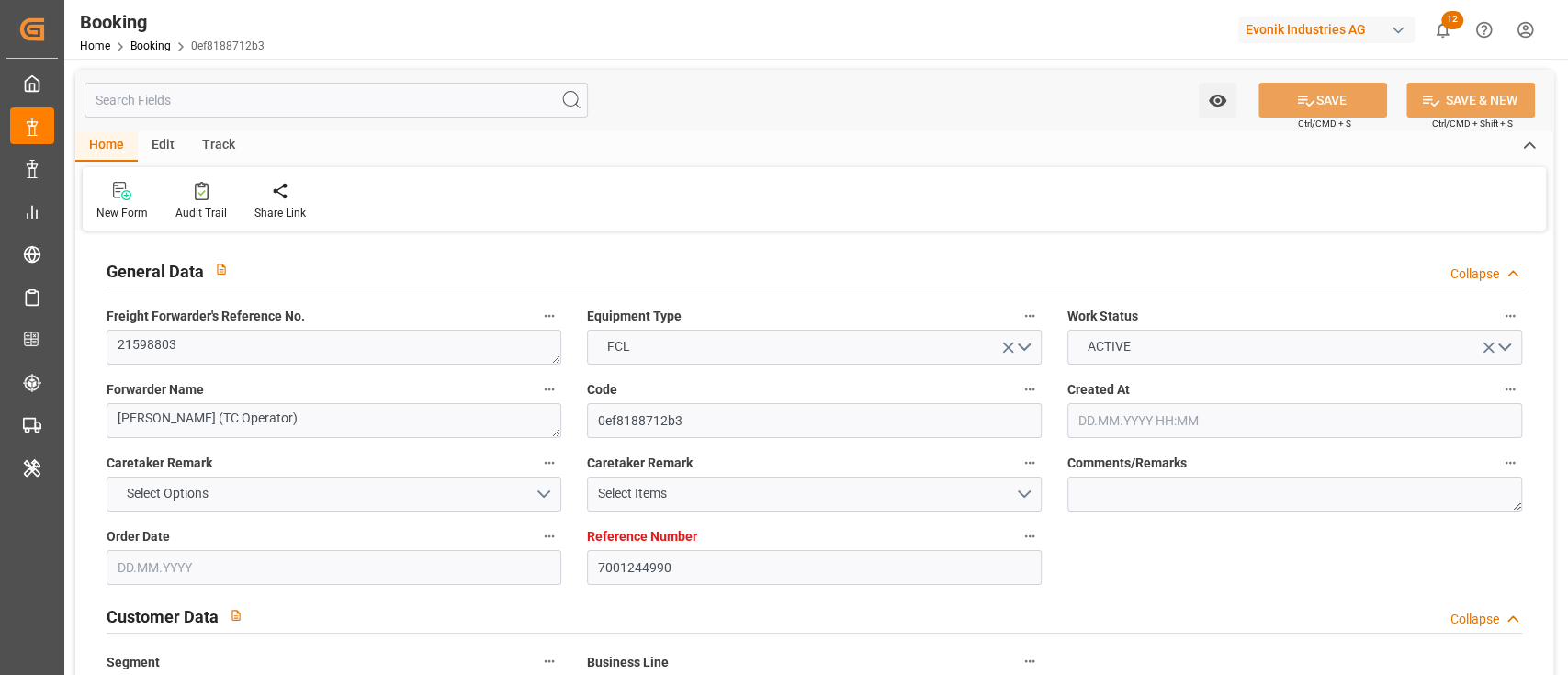
type input "ARBUE"
type input "0"
type input "11.08.2025 06:13"
type input "11.08.2025"
type input "24.09.2025"
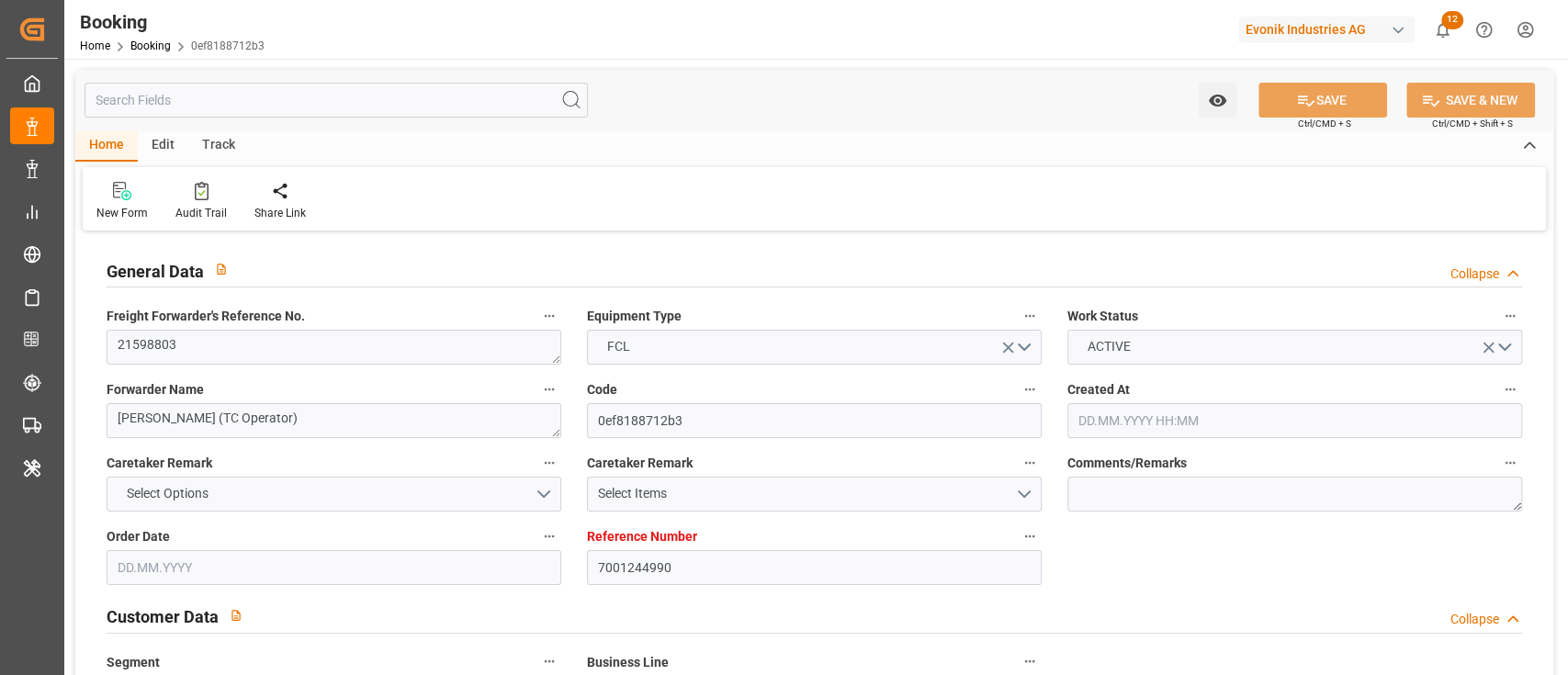
type input "19.08.2025"
type input "21.08.2025 00:00"
type input "31.08.2025 00:00"
type input "01.09.2025 00:00"
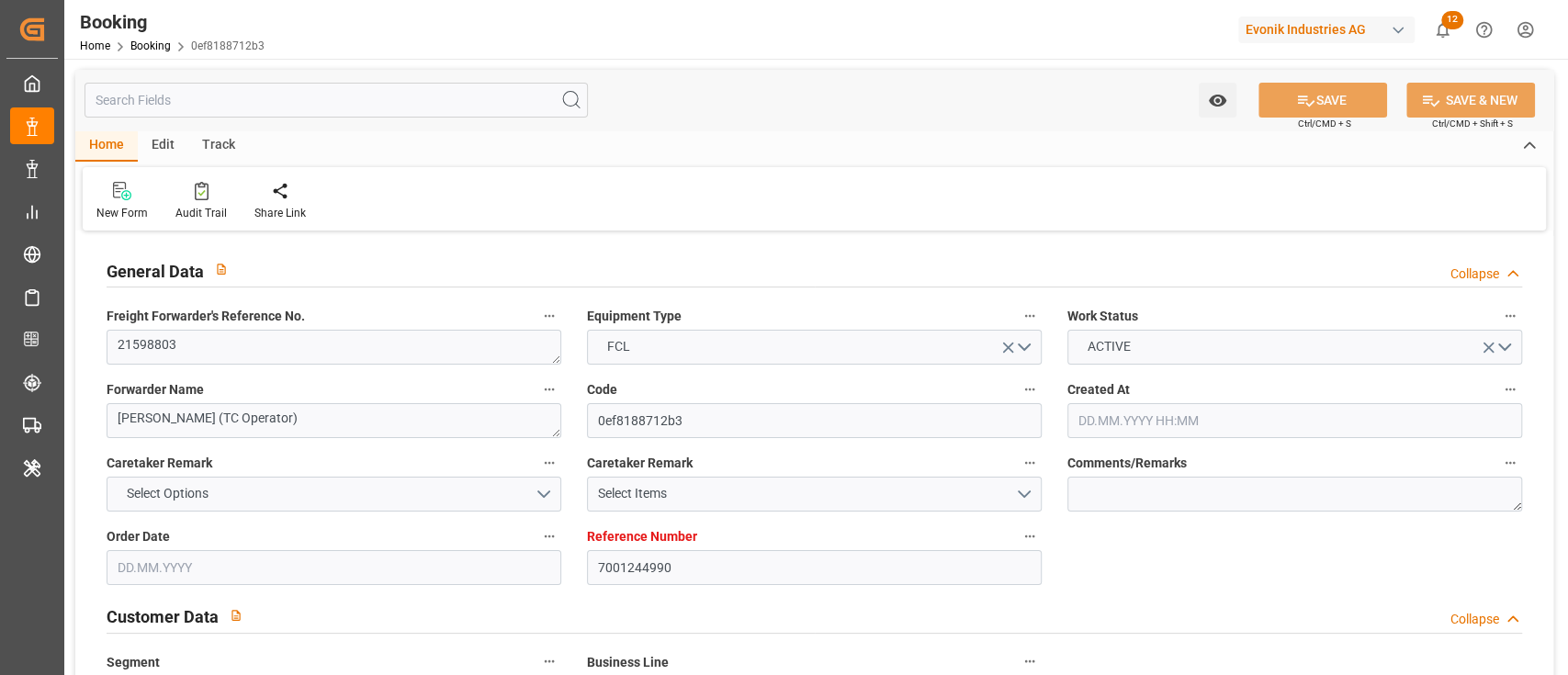
type input "26.08.2025 00:00"
type input "30.09.2025 00:00"
type input "22.09.2025 00:00"
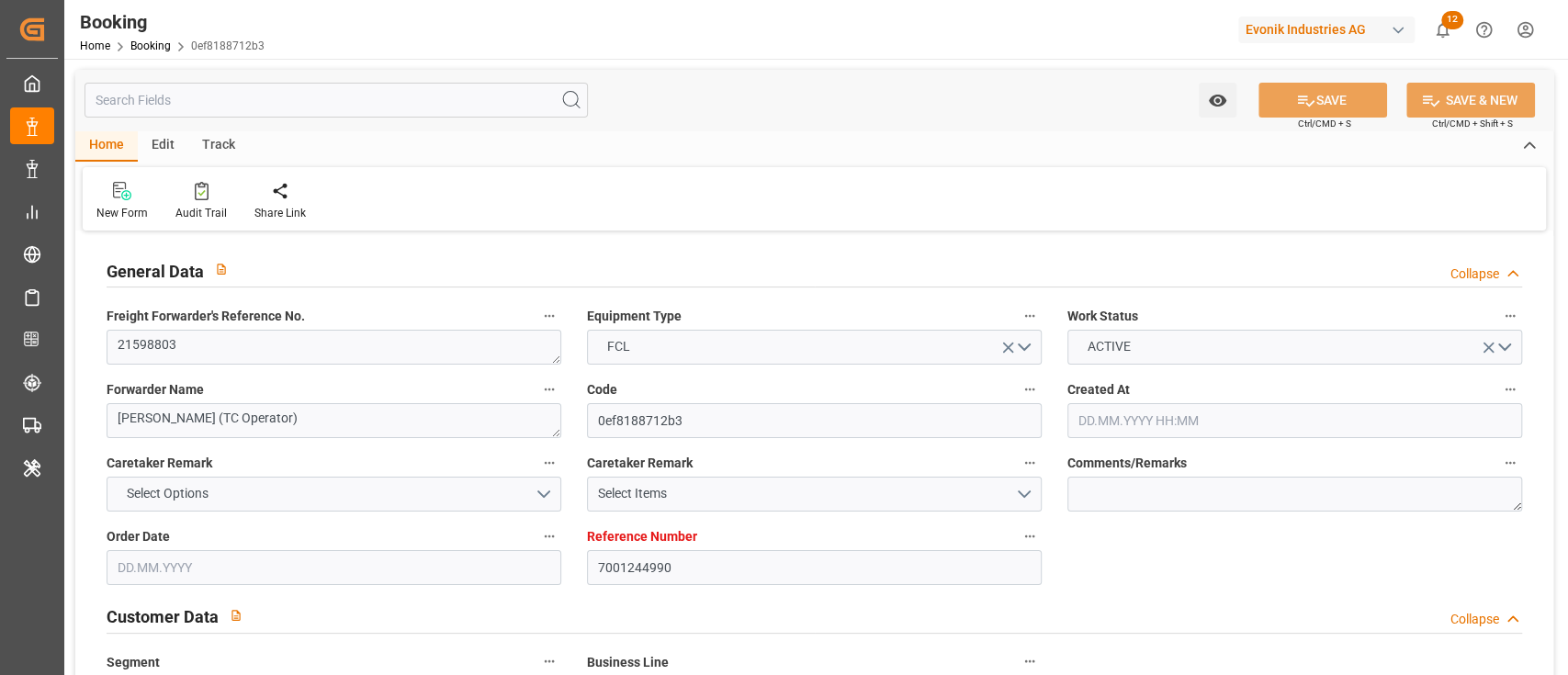
type input "24.09.2025 00:00"
type input "22.08.2025"
type input "02.09.2025 09:37"
click at [226, 319] on span "Freight Forwarder's Reference No." at bounding box center [205, 317] width 199 height 19
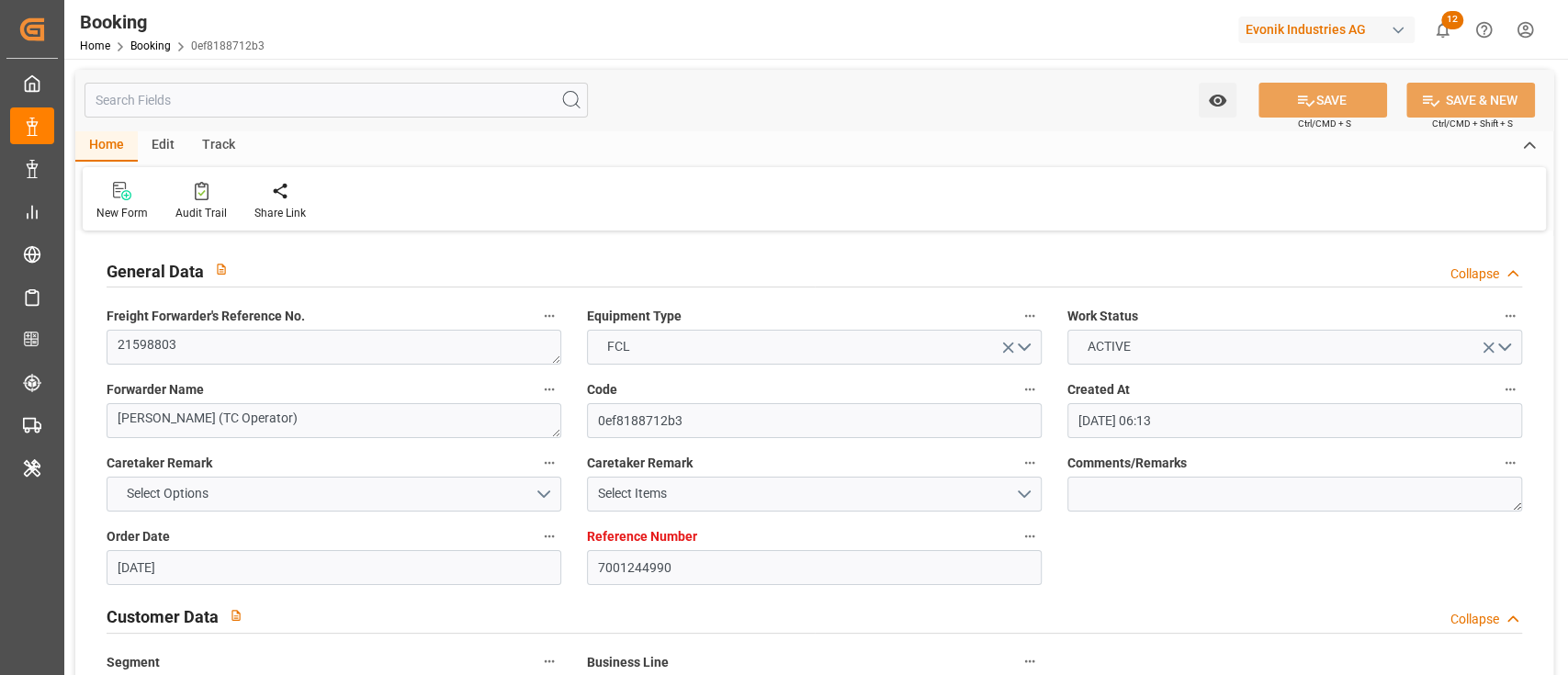
click at [537, 319] on button "Freight Forwarder's Reference No." at bounding box center [549, 316] width 24 height 24
click at [226, 336] on div at bounding box center [784, 338] width 1568 height 675
click at [226, 336] on div "Description Audits" at bounding box center [784, 338] width 1568 height 675
click at [224, 340] on textarea "21598803" at bounding box center [334, 347] width 455 height 35
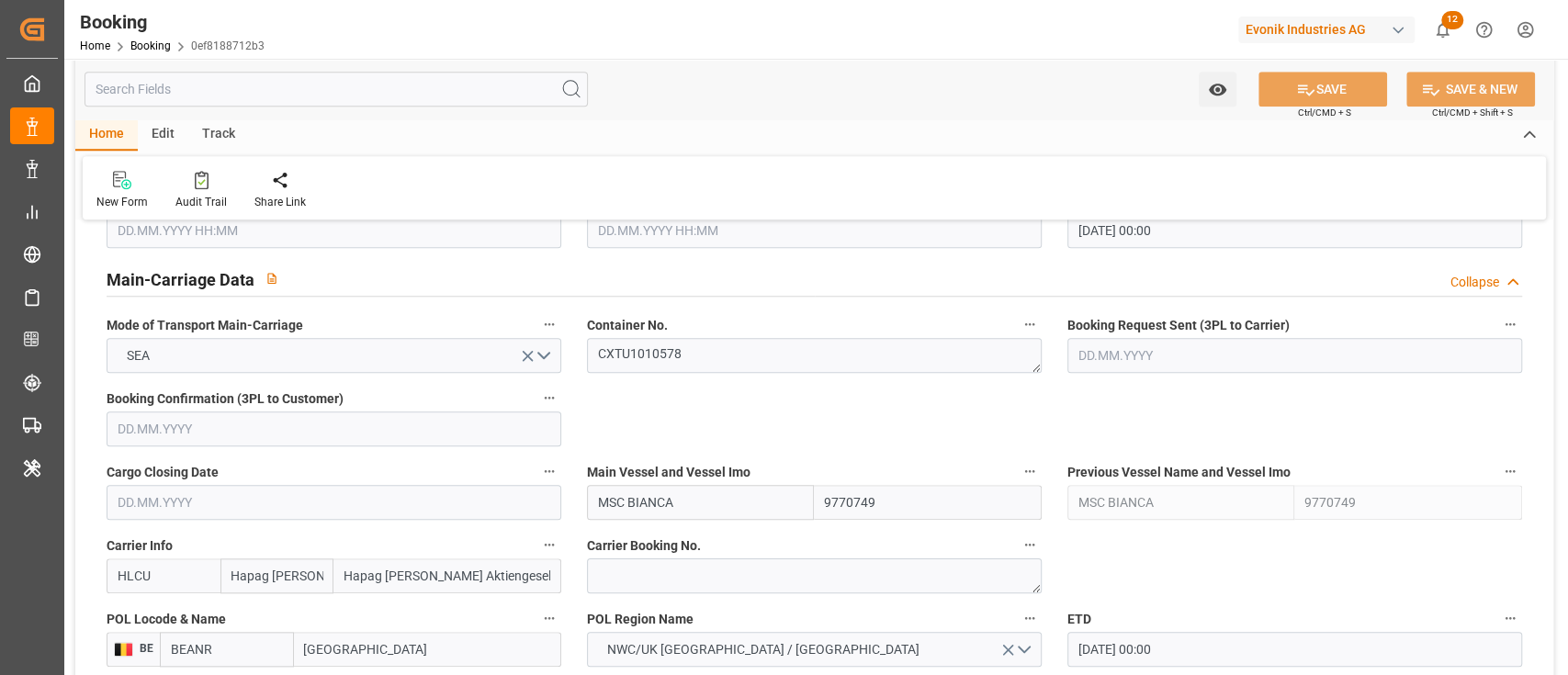
scroll to position [1224, 0]
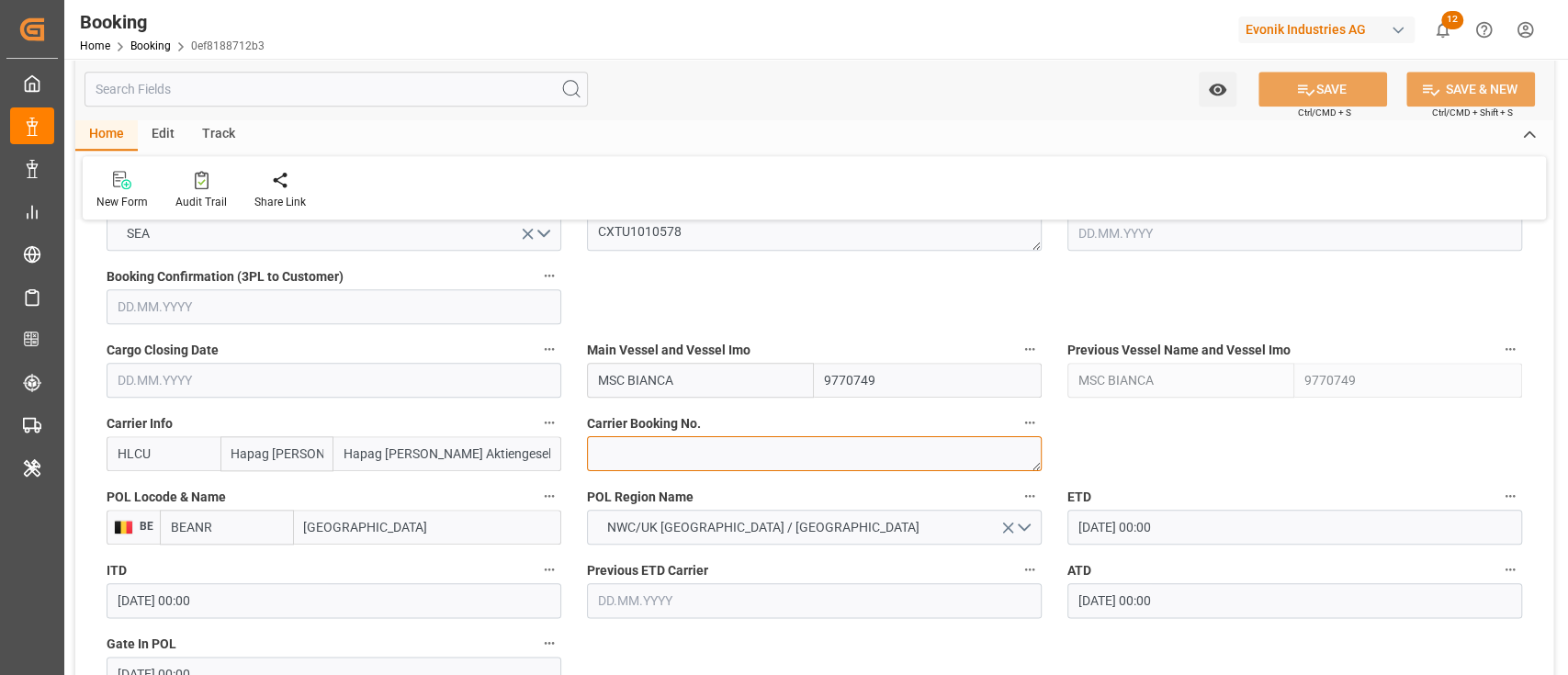
click at [630, 459] on textarea at bounding box center [814, 453] width 455 height 35
paste textarea "17872445"
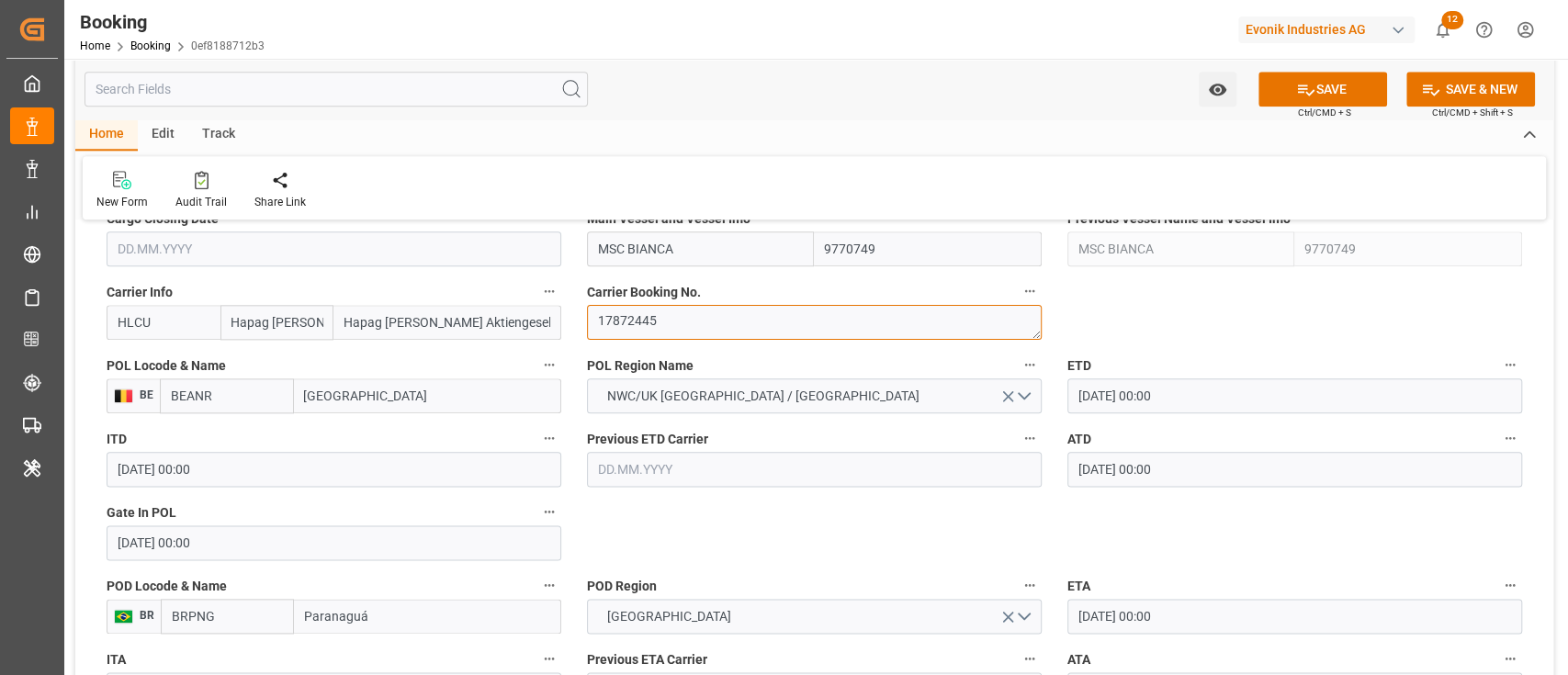
scroll to position [1469, 0]
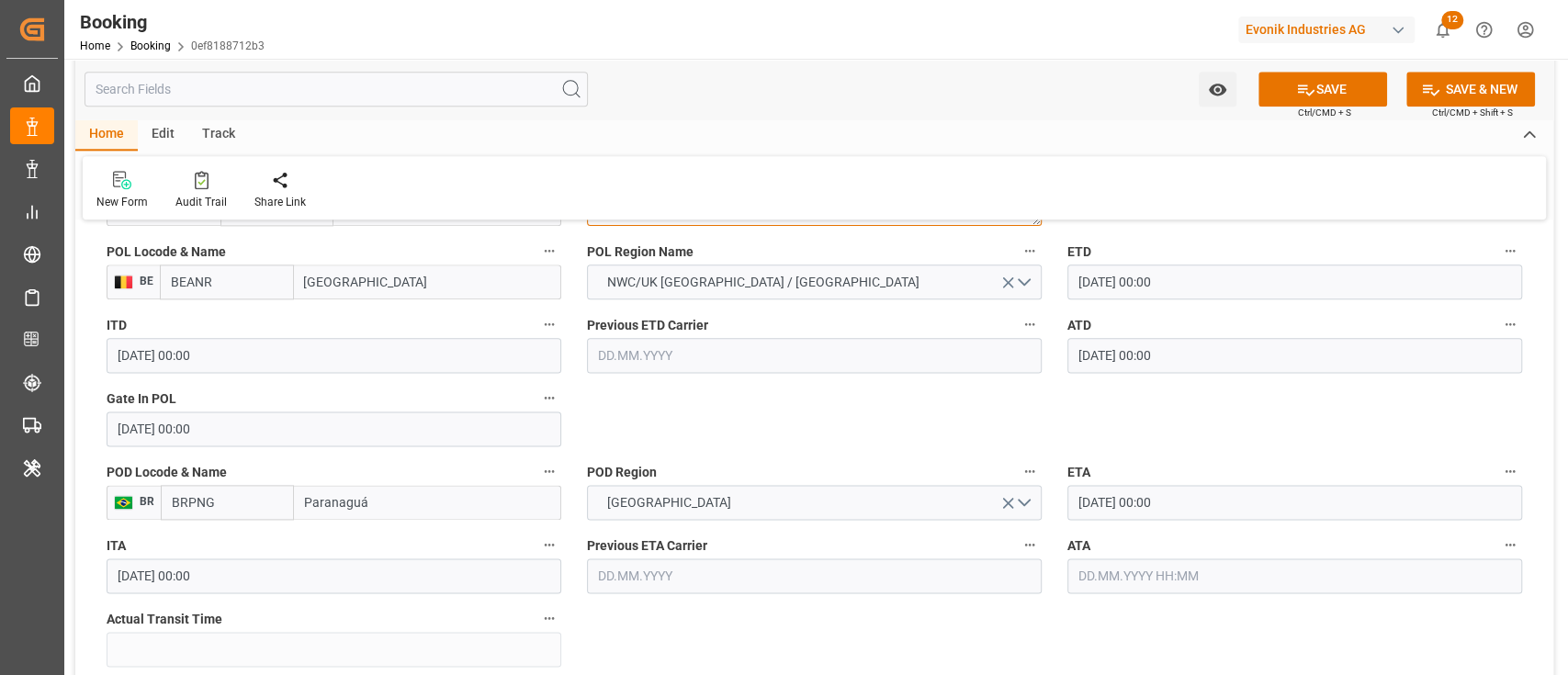
type textarea "17872445"
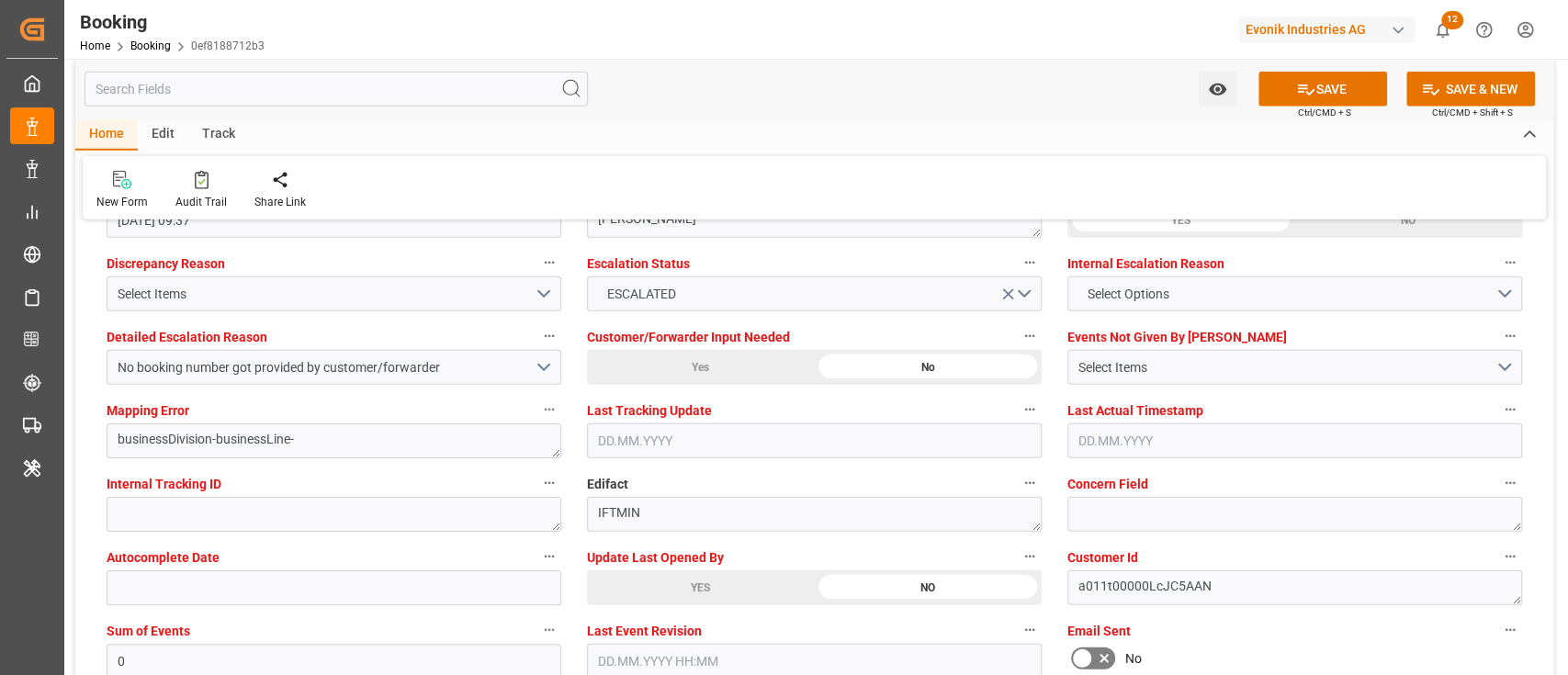
scroll to position [3550, 0]
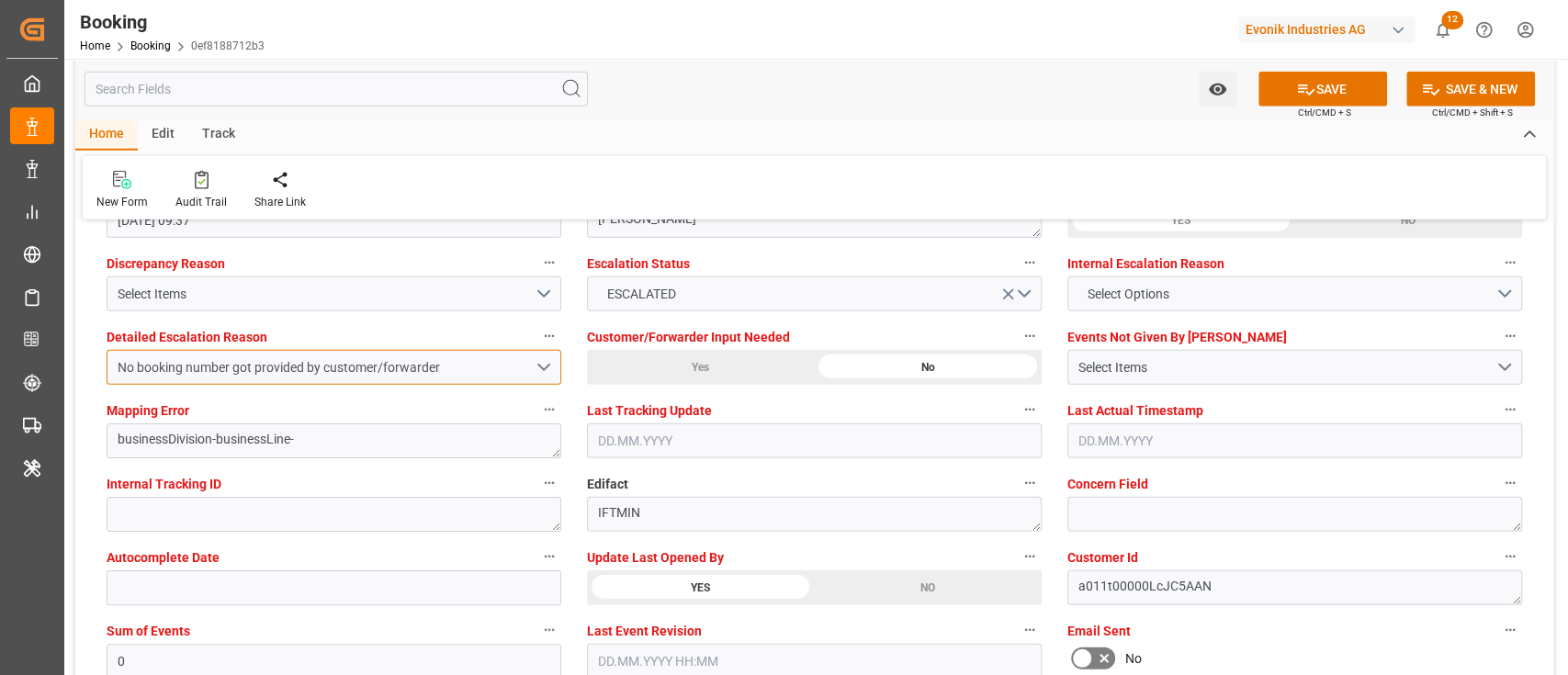
click at [400, 368] on div "No booking number got provided by customer/forwarder" at bounding box center [326, 368] width 416 height 19
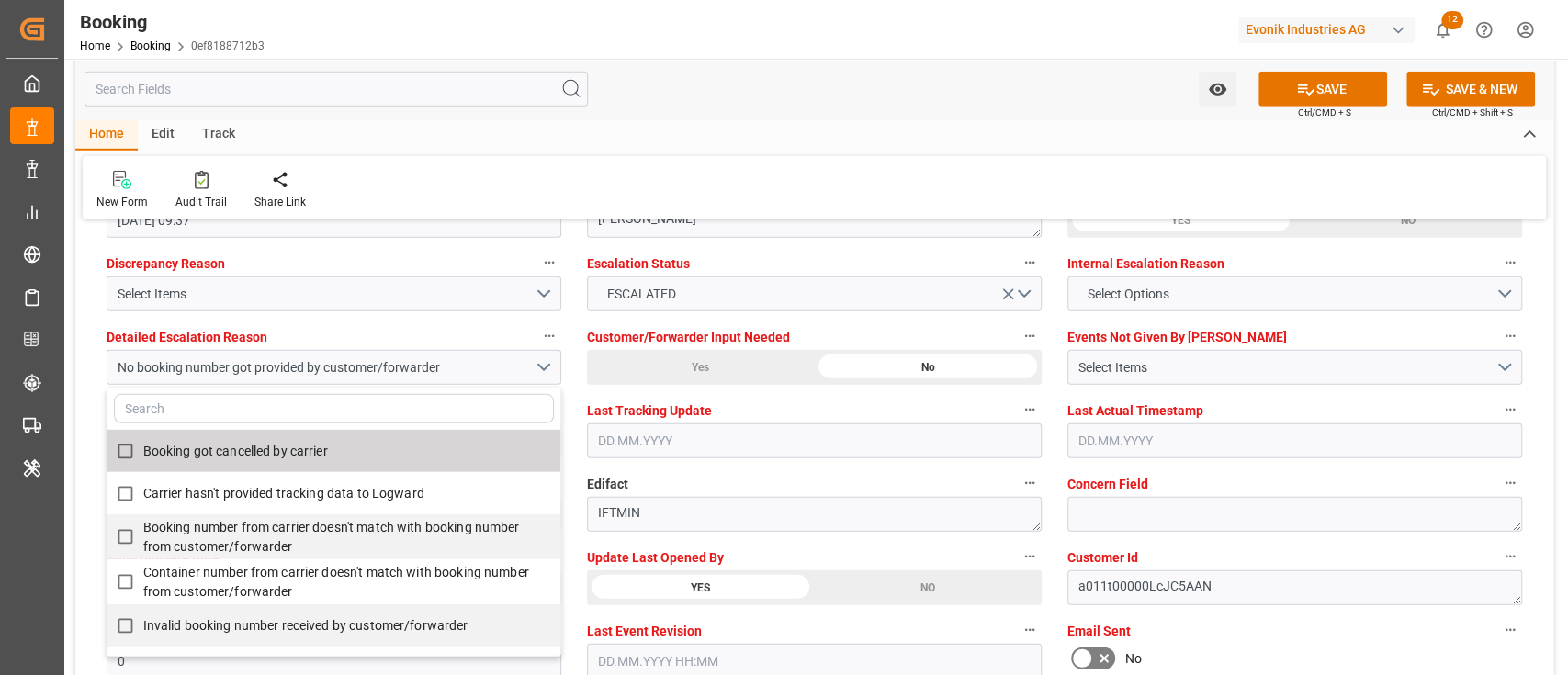
scroll to position [244, 0]
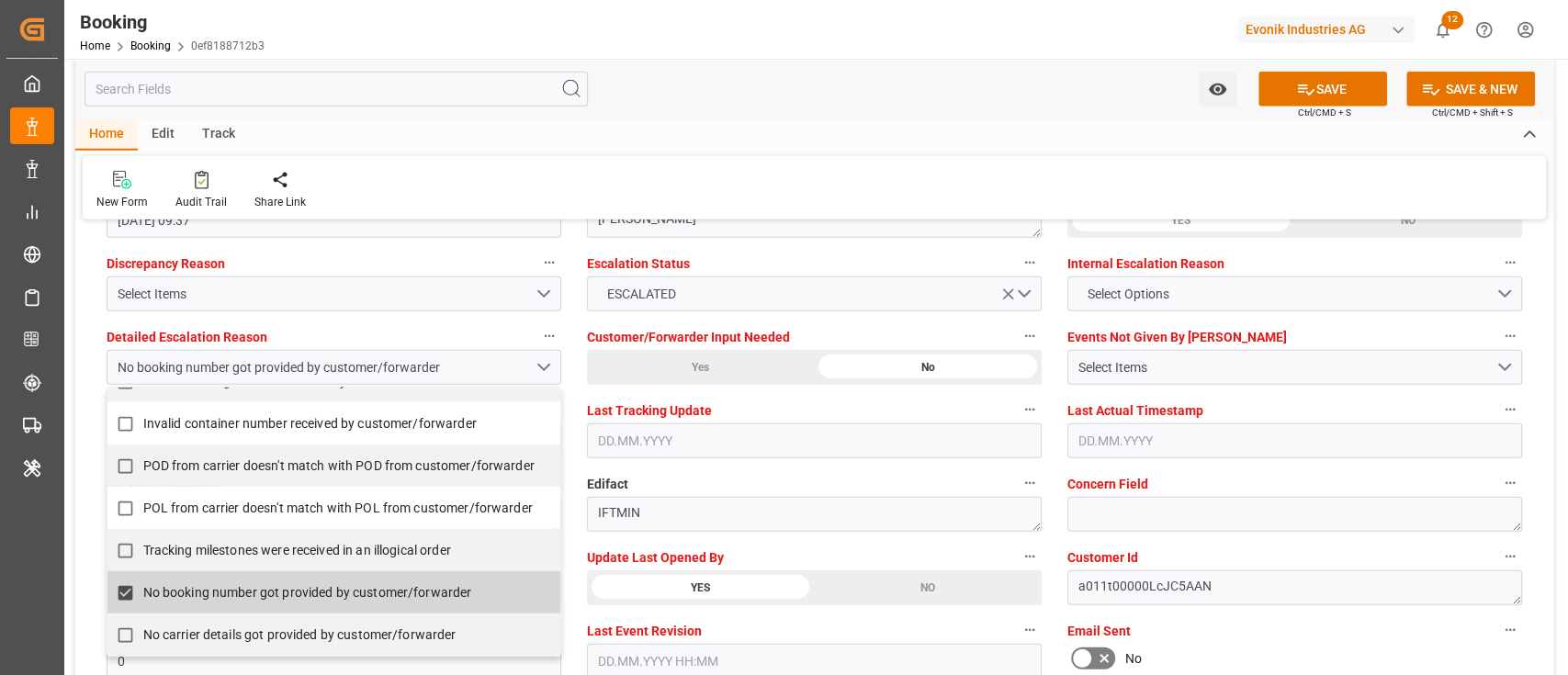
click at [199, 600] on span "No booking number got provided by customer/forwarder" at bounding box center [308, 592] width 329 height 19
checkbox input "false"
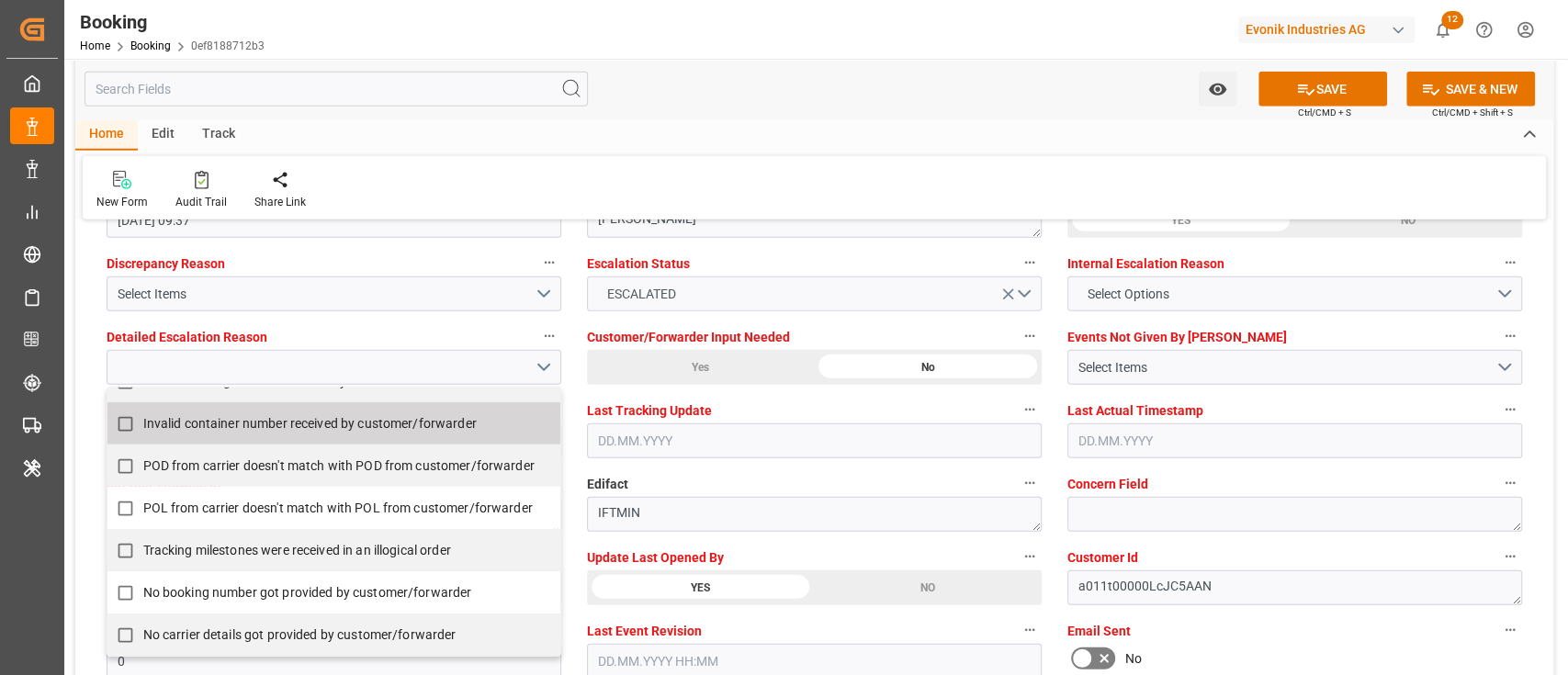
click at [1007, 298] on icon "open menu" at bounding box center [1008, 294] width 19 height 19
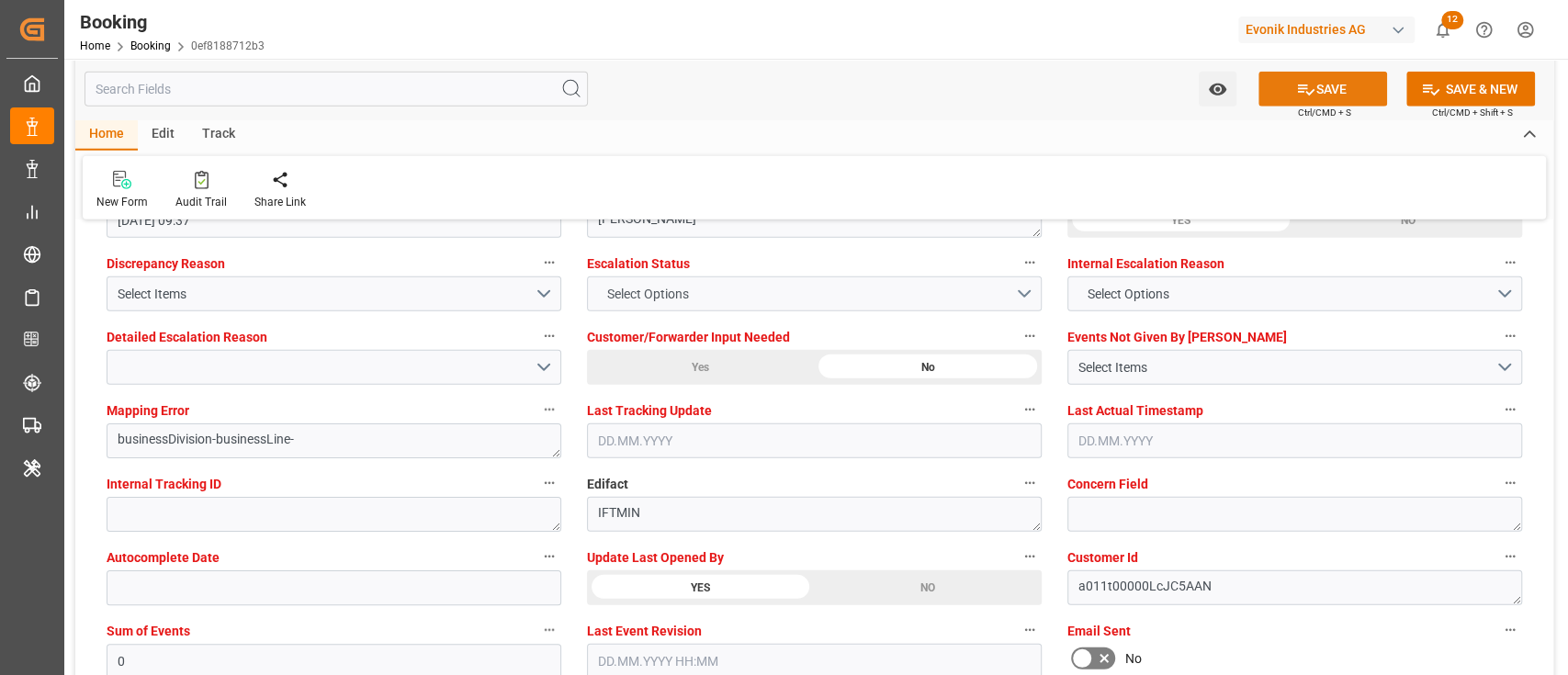
click at [1324, 80] on button "SAVE" at bounding box center [1322, 88] width 128 height 35
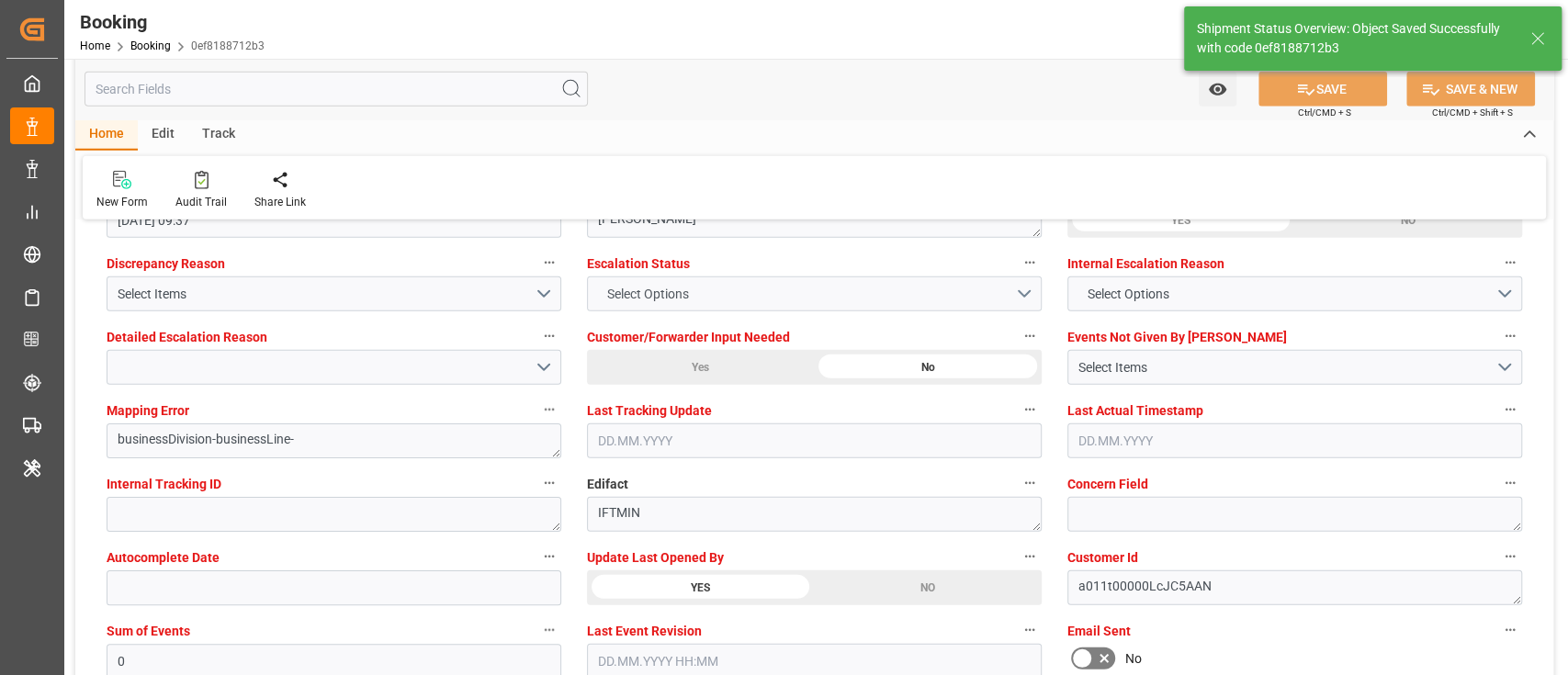
type textarea "Shyam Preethi"
type input "03.09.2025 11:38"
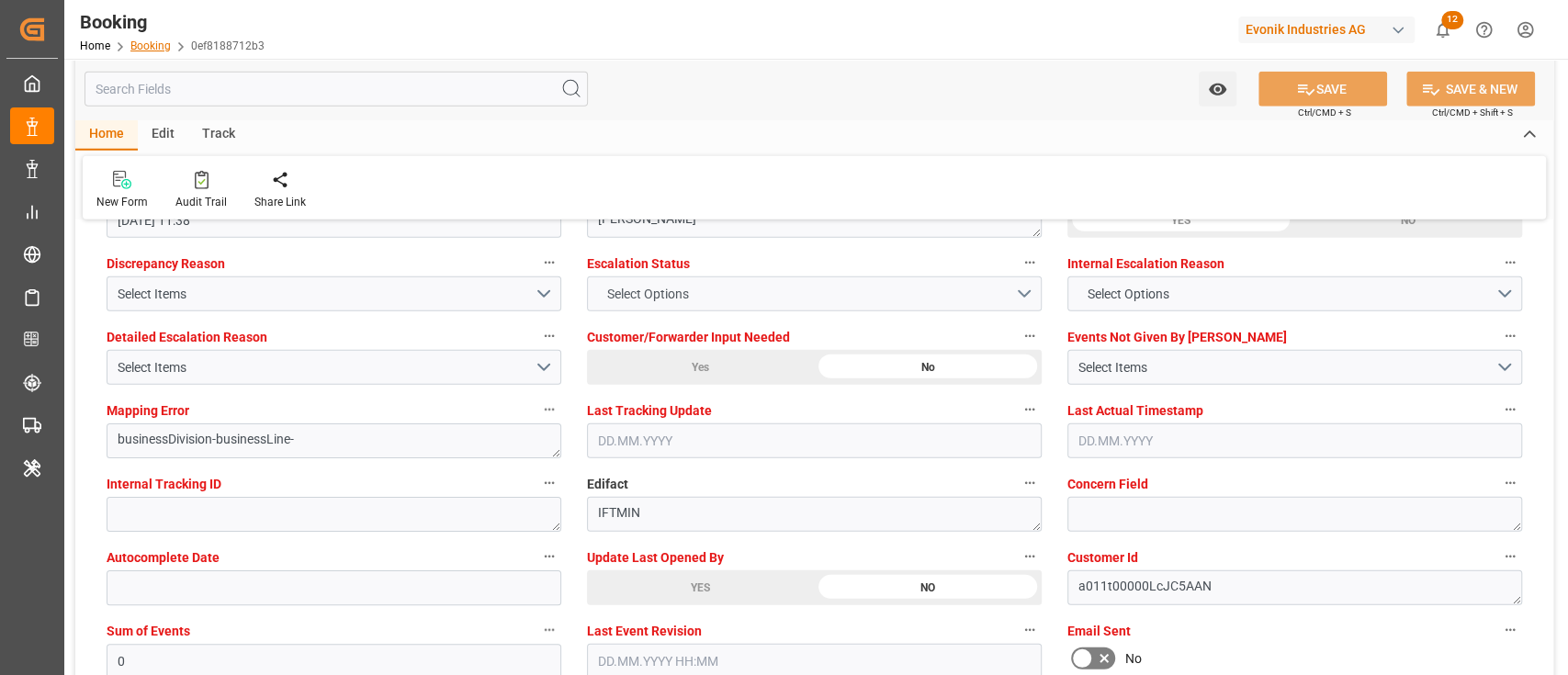
click at [155, 48] on link "Booking" at bounding box center [150, 47] width 40 height 13
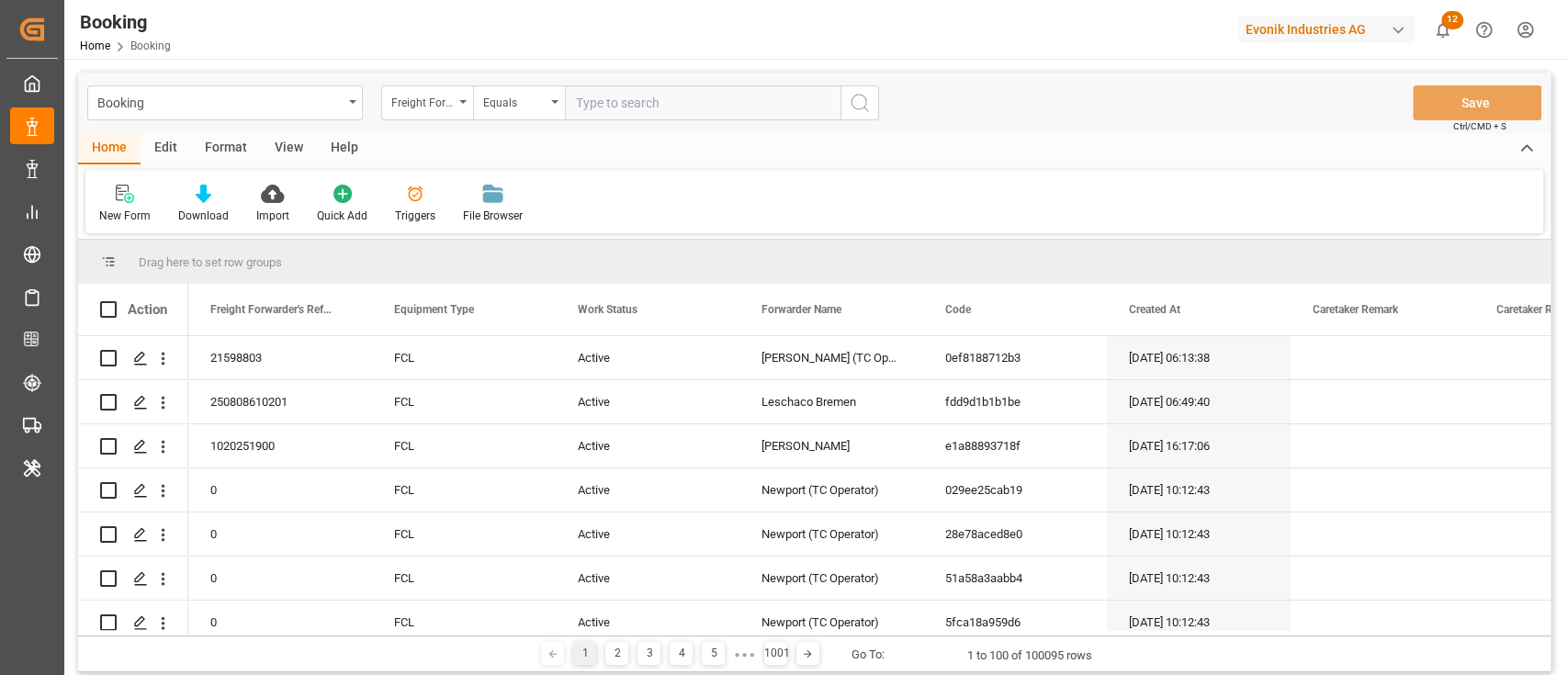
click at [610, 90] on input "text" at bounding box center [703, 103] width 276 height 35
click at [591, 93] on input "text" at bounding box center [703, 103] width 276 height 35
type input "21598803"
click at [850, 110] on icon "search button" at bounding box center [859, 103] width 22 height 22
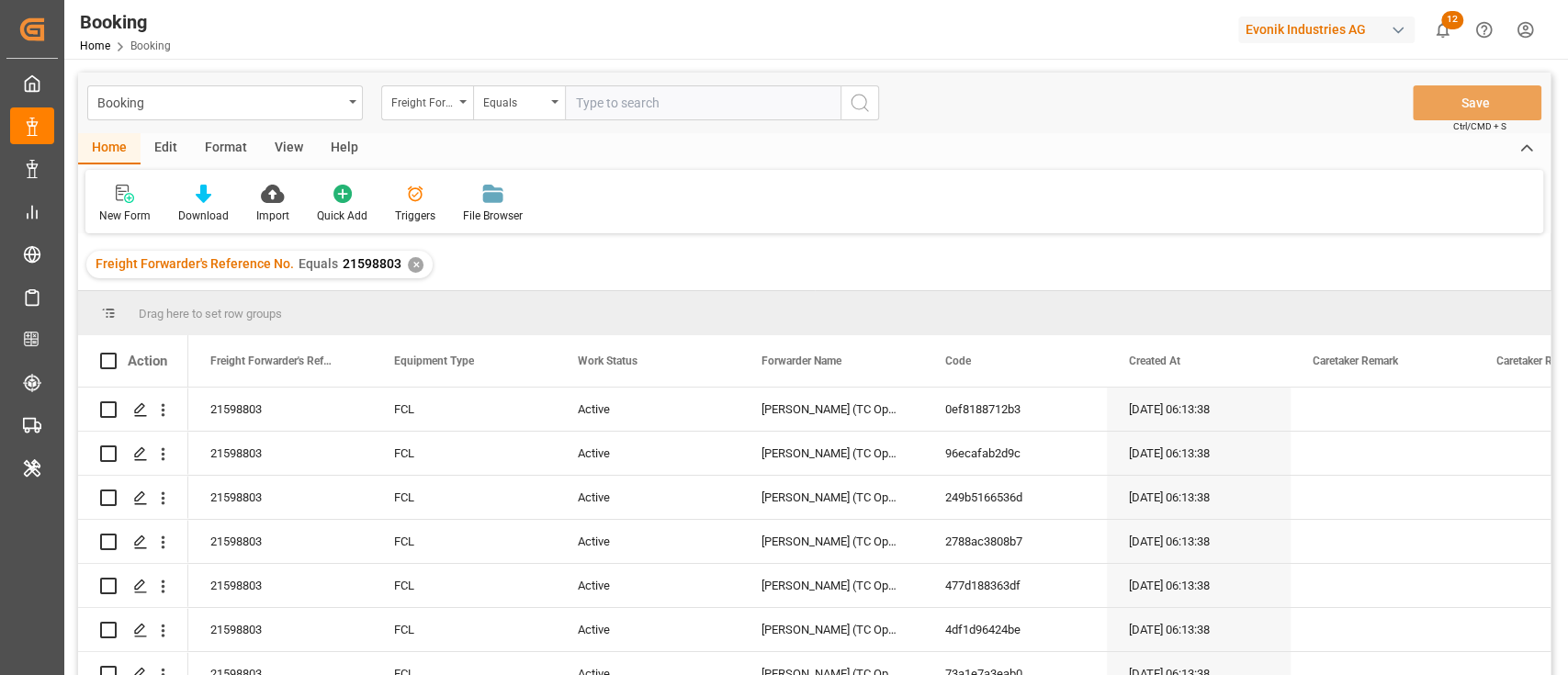
click at [280, 144] on div "View" at bounding box center [288, 148] width 56 height 31
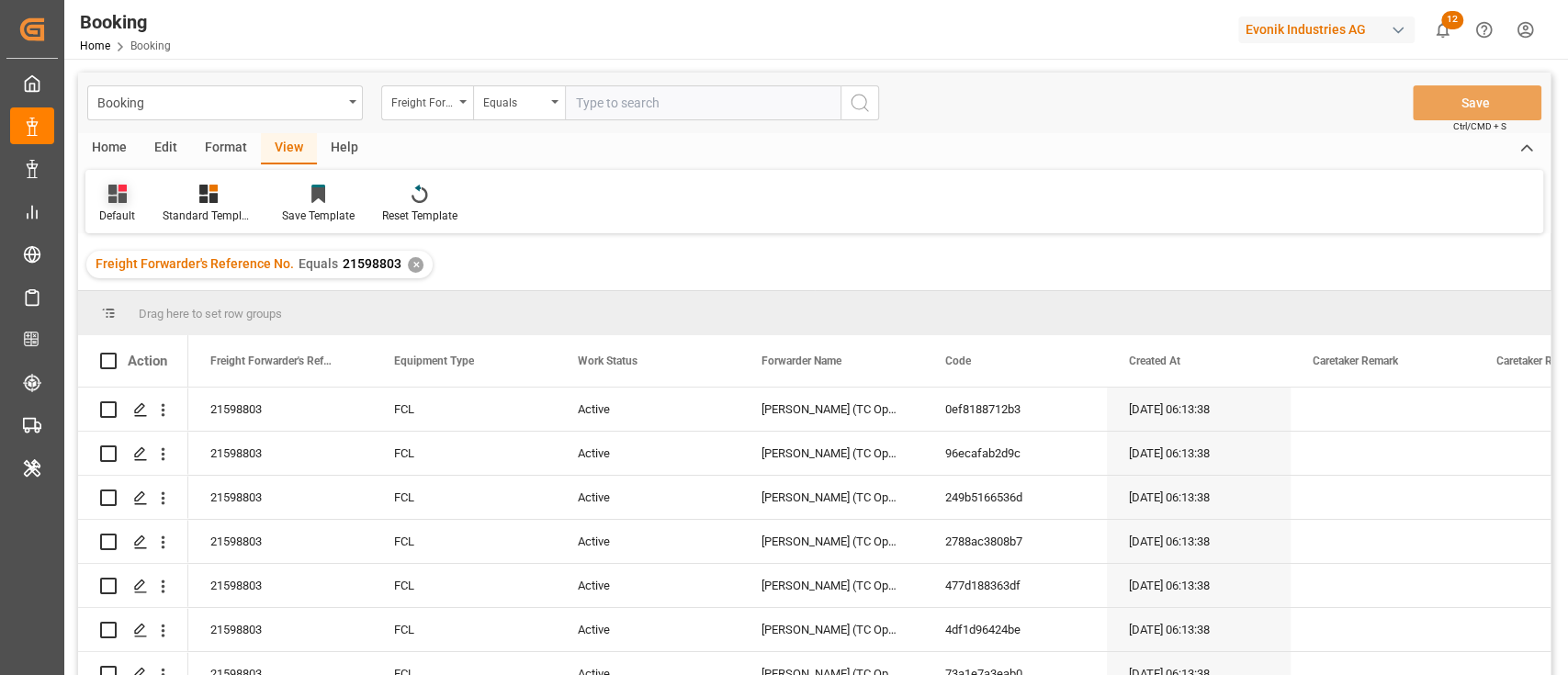
click at [133, 203] on div "Default" at bounding box center [117, 203] width 64 height 40
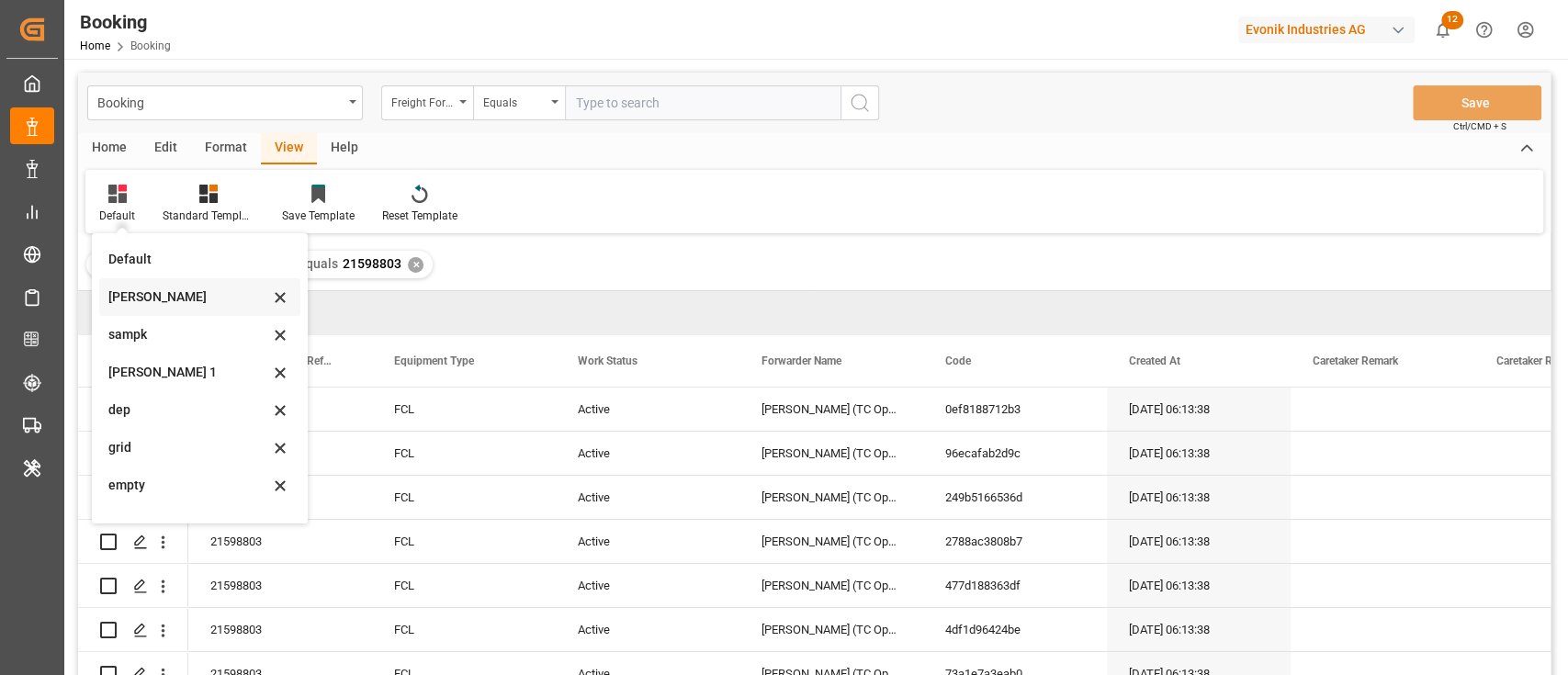
click at [143, 305] on div "[PERSON_NAME]" at bounding box center [188, 297] width 161 height 19
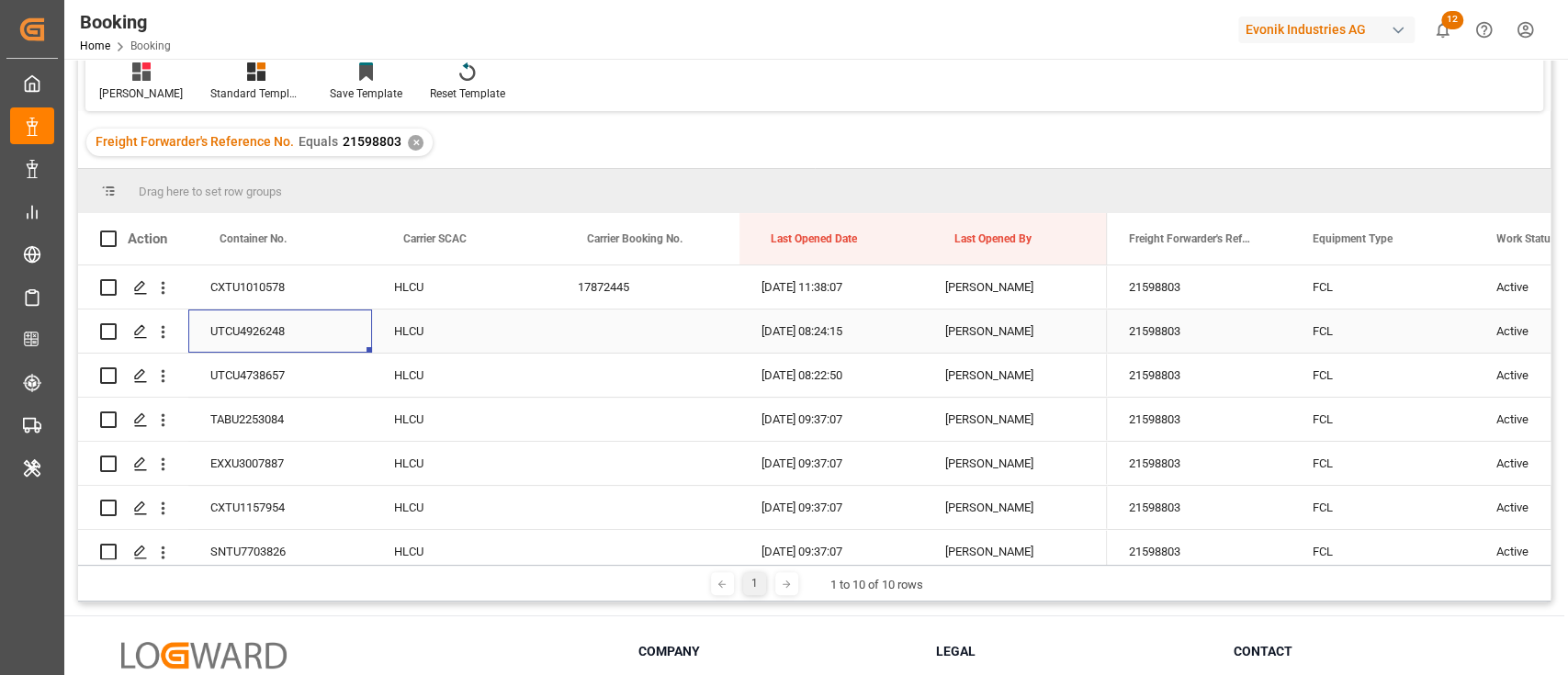
click at [272, 339] on div "UTCU4926248" at bounding box center [280, 330] width 184 height 43
click at [269, 362] on div "UTCU4738657" at bounding box center [280, 375] width 184 height 43
click at [261, 428] on div "TABU2253084" at bounding box center [280, 418] width 184 height 43
click at [286, 305] on div "CXTU1010578" at bounding box center [280, 286] width 184 height 43
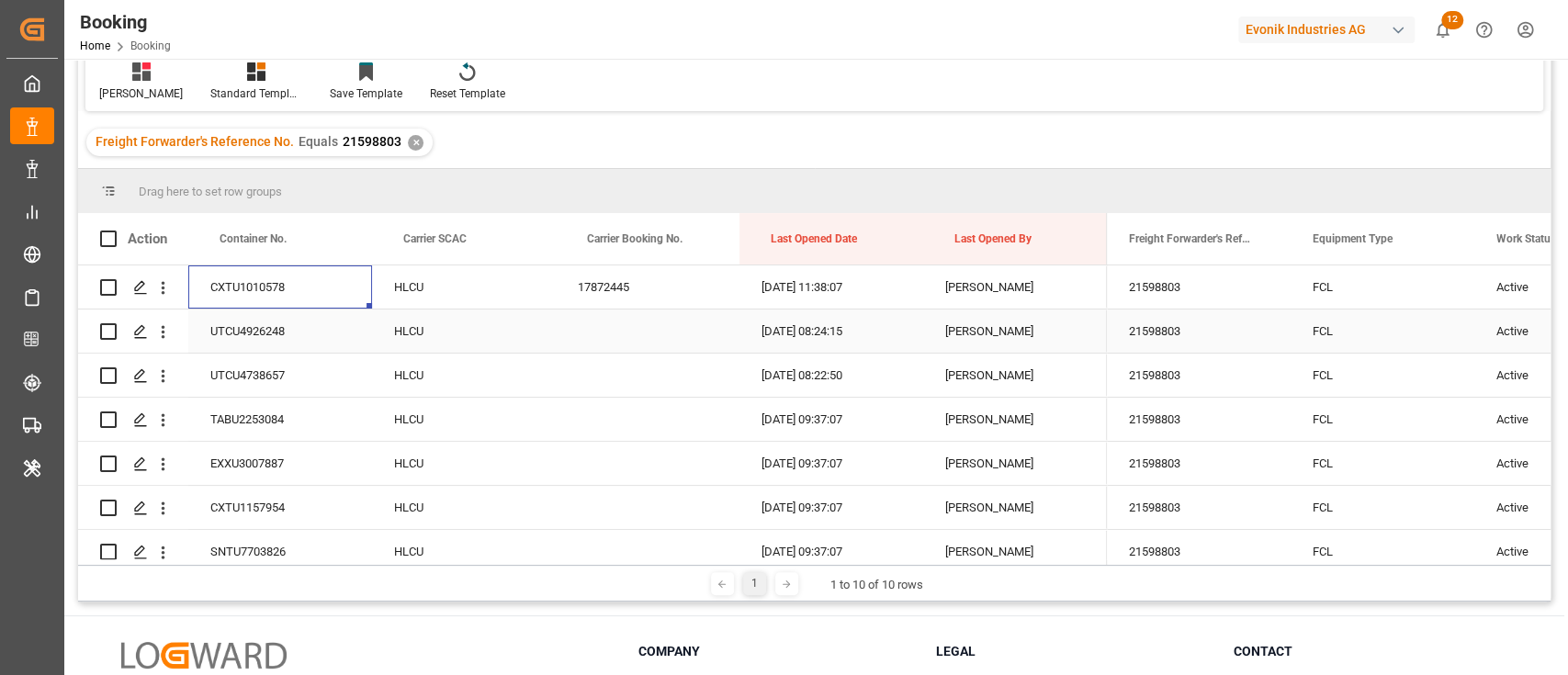
click at [284, 328] on div "UTCU4926248" at bounding box center [280, 330] width 184 height 43
click at [290, 284] on div "CXTU1010578" at bounding box center [280, 286] width 184 height 43
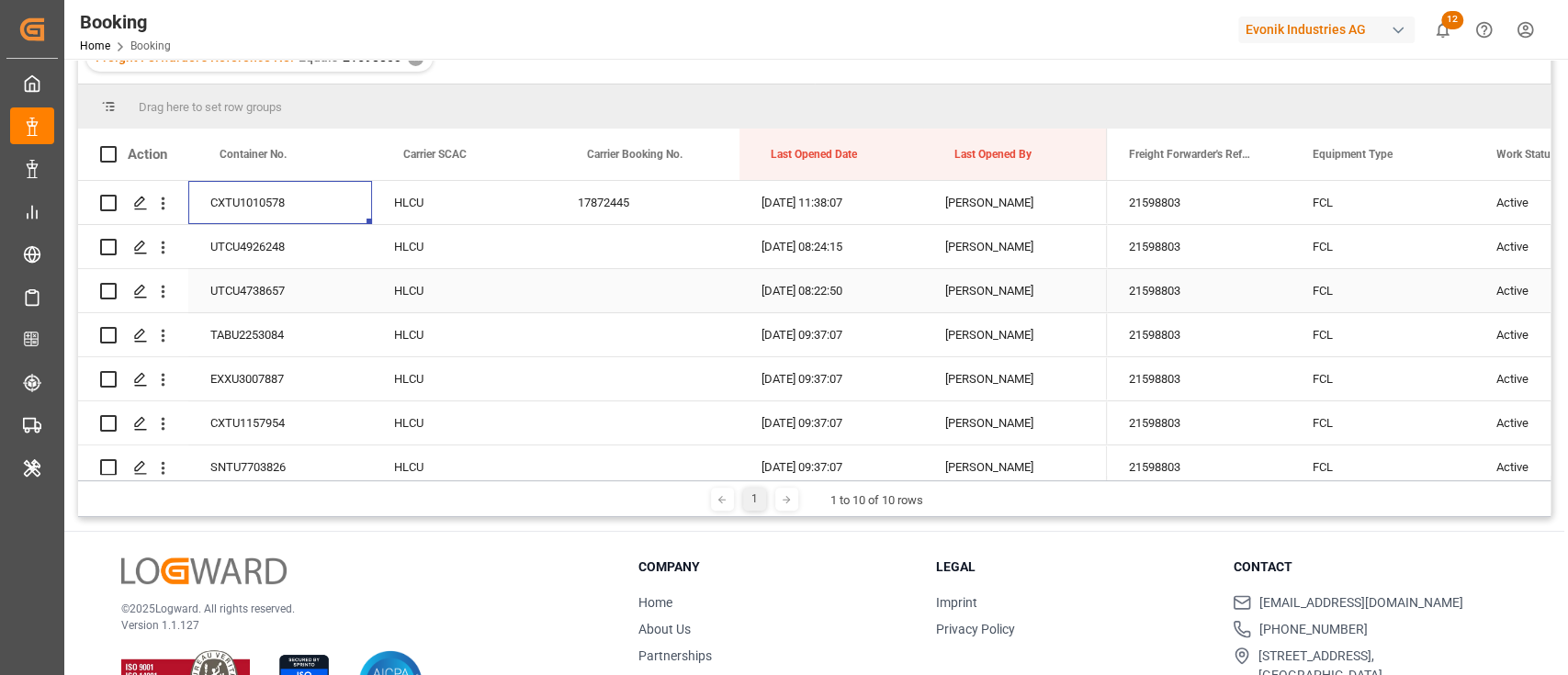
scroll to position [244, 0]
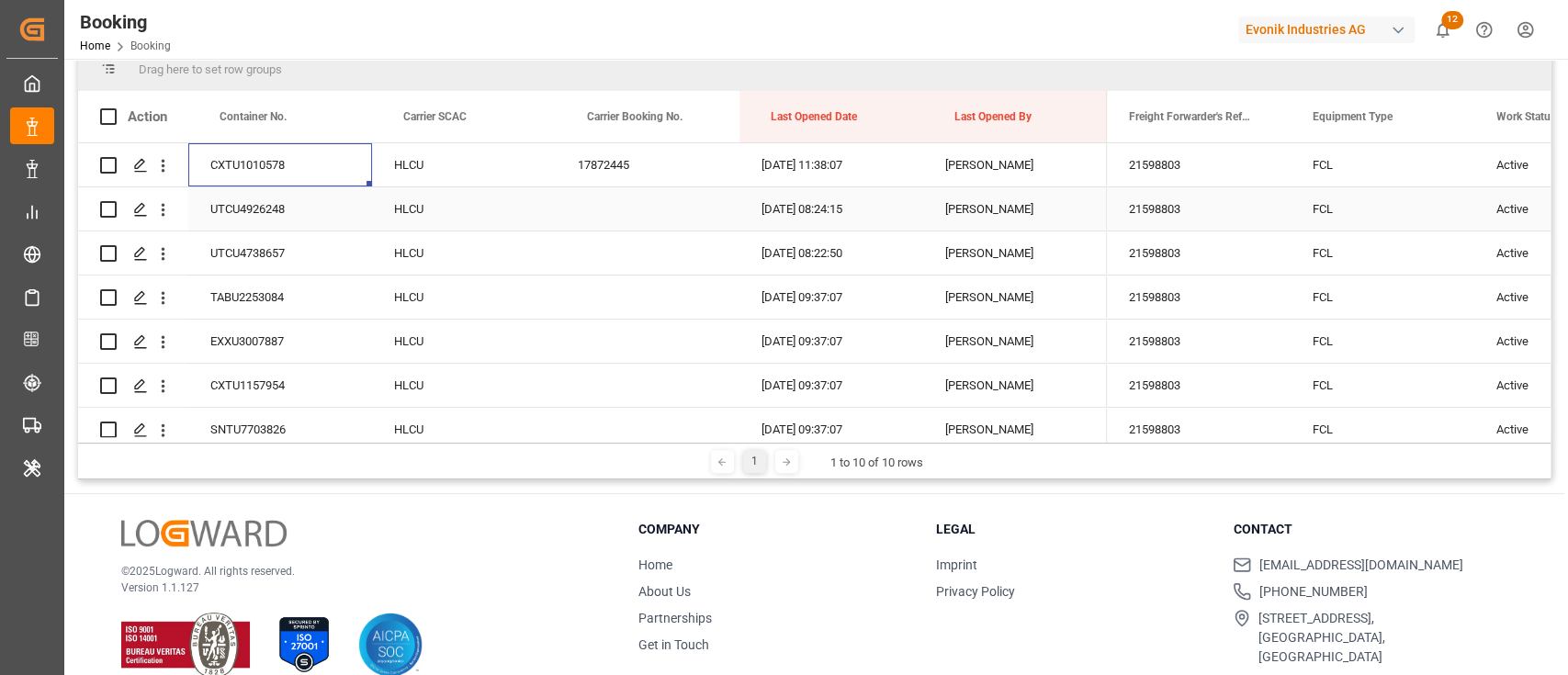
click at [282, 223] on div "UTCU4926248" at bounding box center [280, 208] width 184 height 43
click at [301, 261] on div "UTCU4738657" at bounding box center [280, 252] width 184 height 43
click at [313, 291] on div "TABU2253084" at bounding box center [280, 297] width 184 height 43
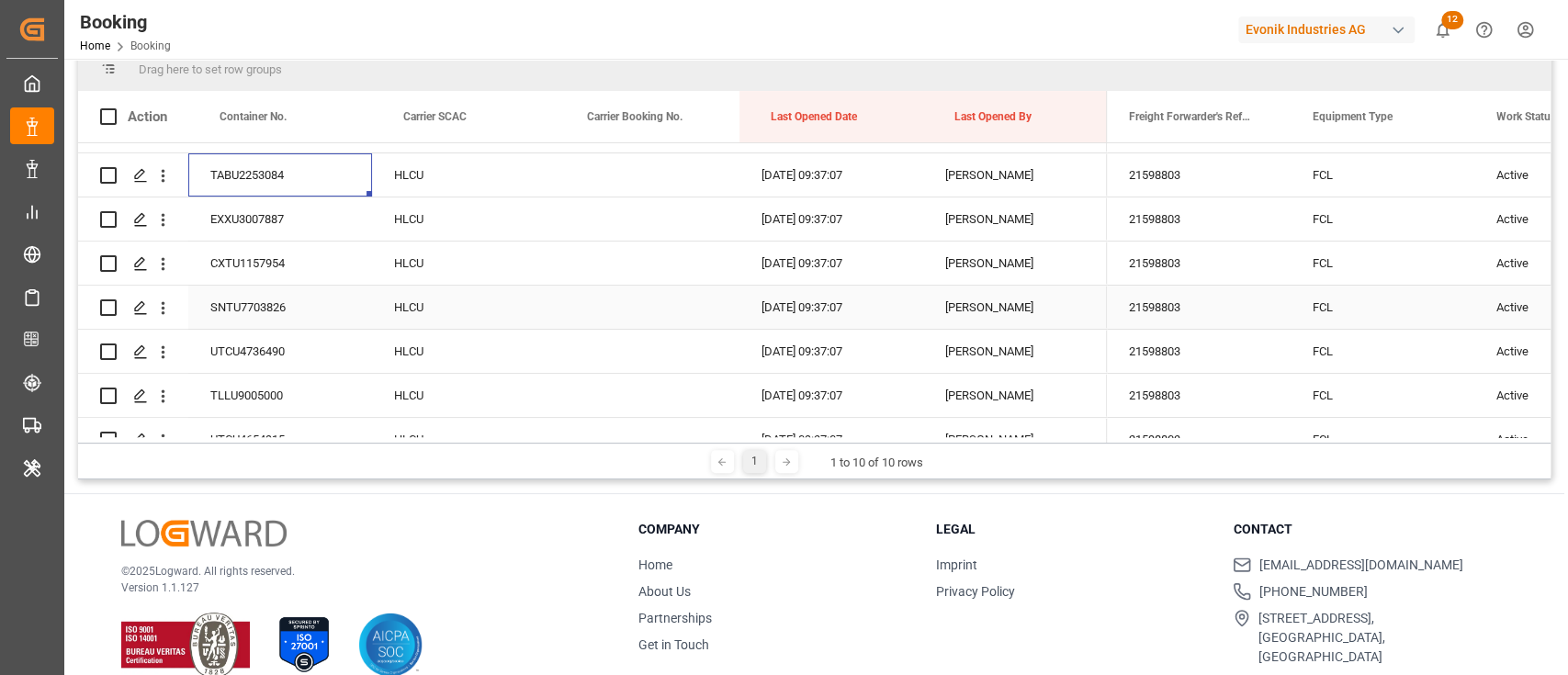
scroll to position [152, 0]
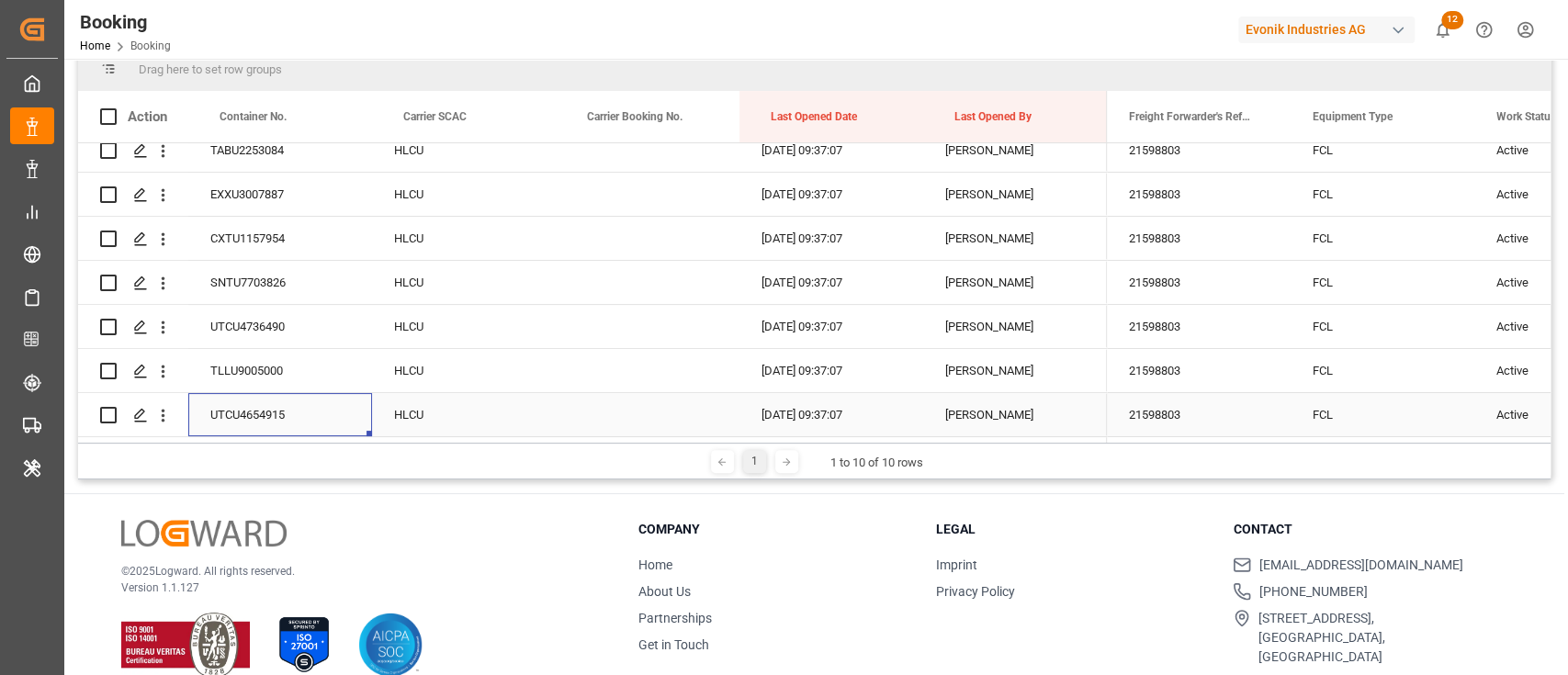
click at [248, 397] on div "UTCU4654915" at bounding box center [280, 414] width 184 height 43
click at [304, 362] on div "TLLU9005000" at bounding box center [280, 370] width 184 height 43
click at [282, 308] on div "UTCU4736490" at bounding box center [280, 326] width 184 height 43
click at [278, 273] on div "SNTU7703826" at bounding box center [280, 281] width 184 height 43
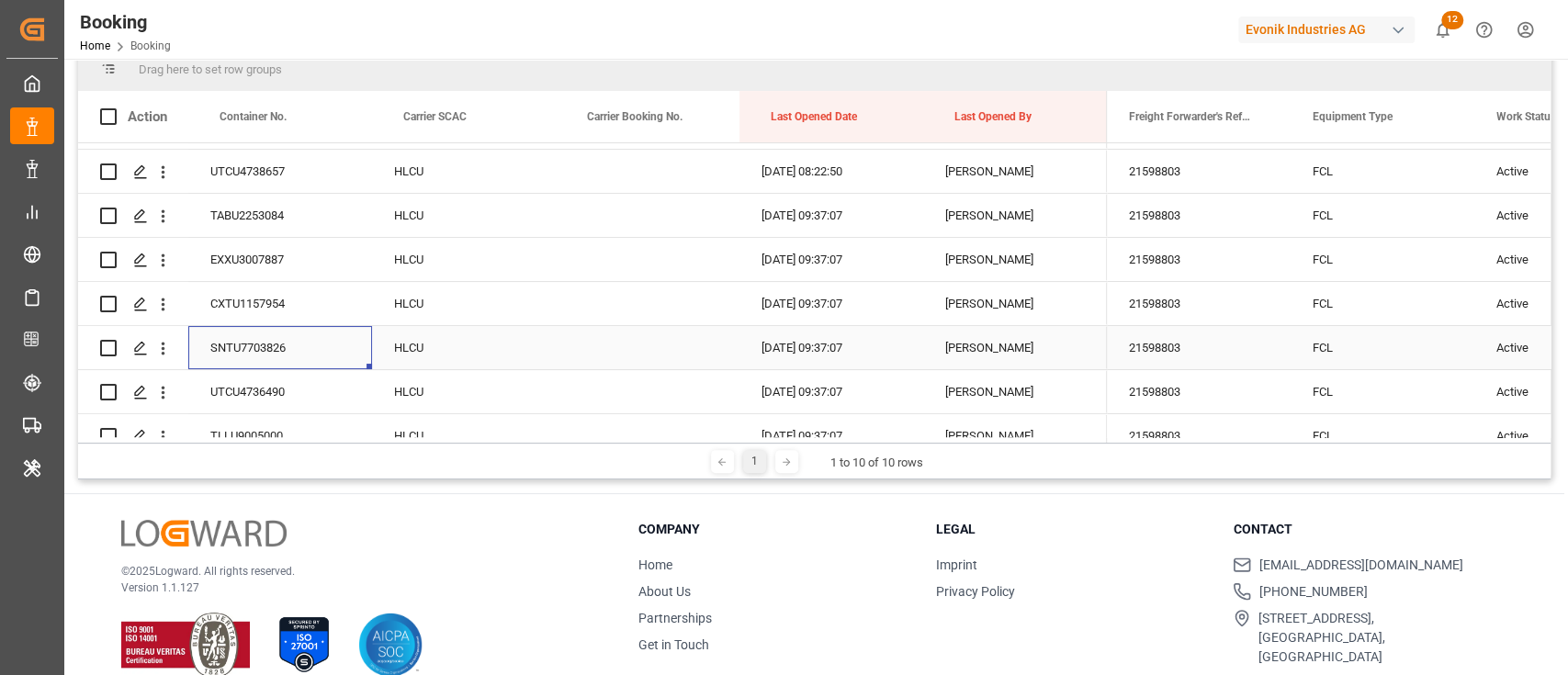
scroll to position [29, 0]
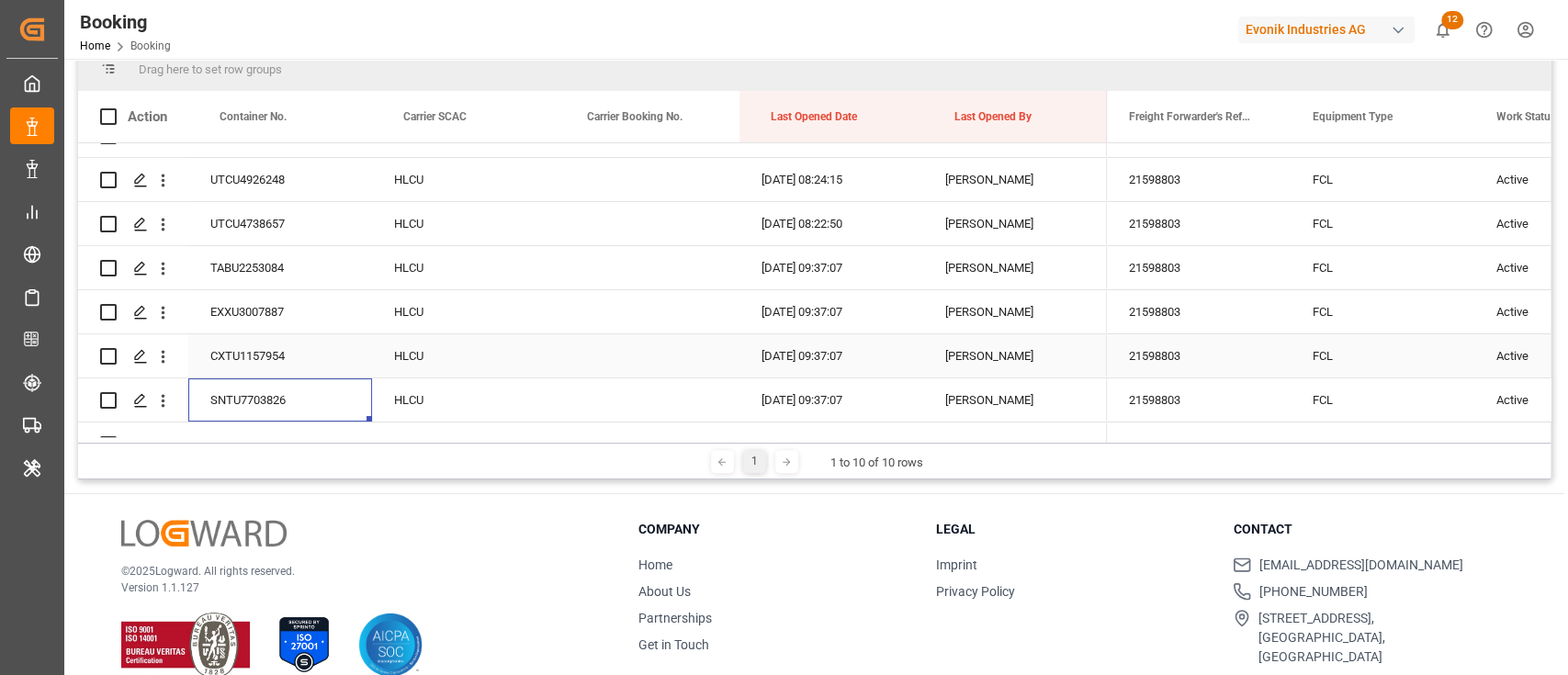
click at [338, 354] on div "CXTU1157954" at bounding box center [280, 356] width 184 height 43
click at [253, 319] on div "EXXU3007887" at bounding box center [280, 311] width 184 height 43
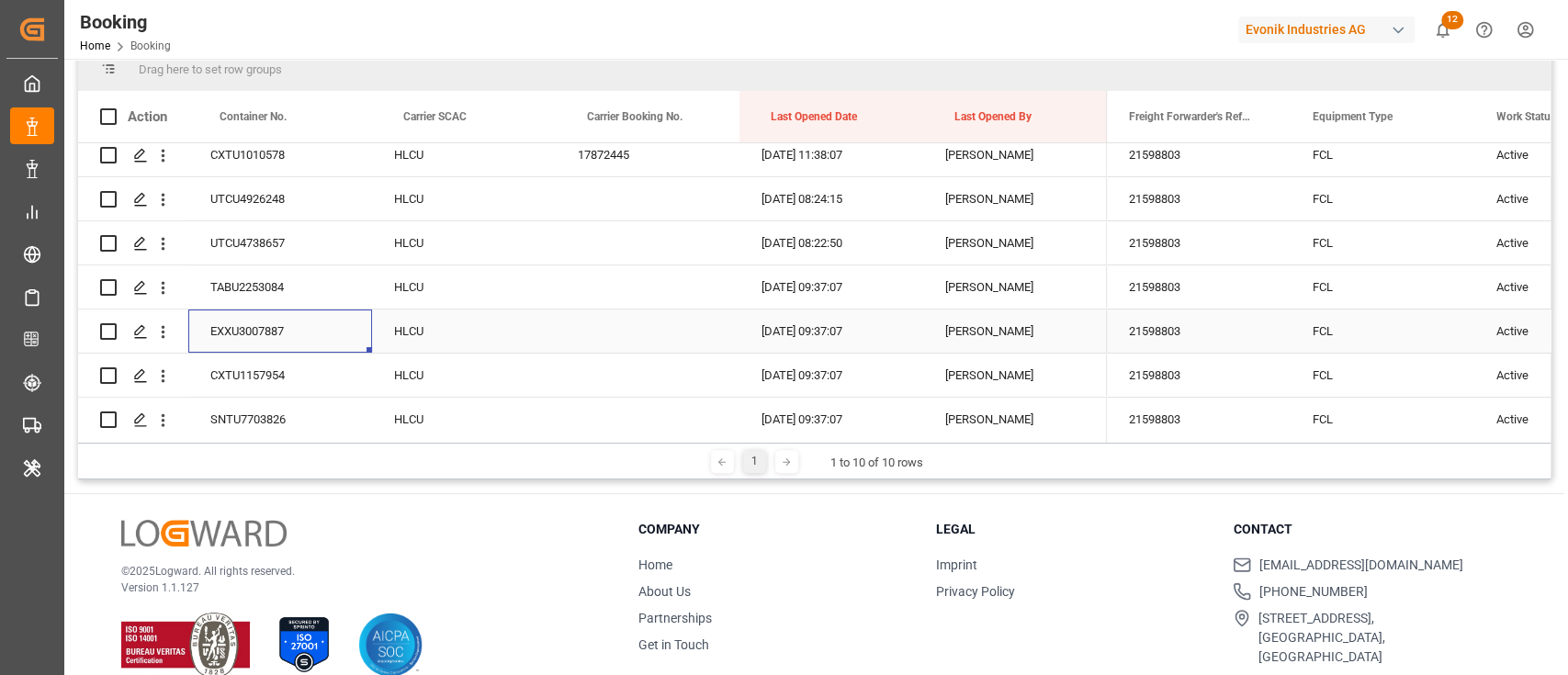
scroll to position [0, 0]
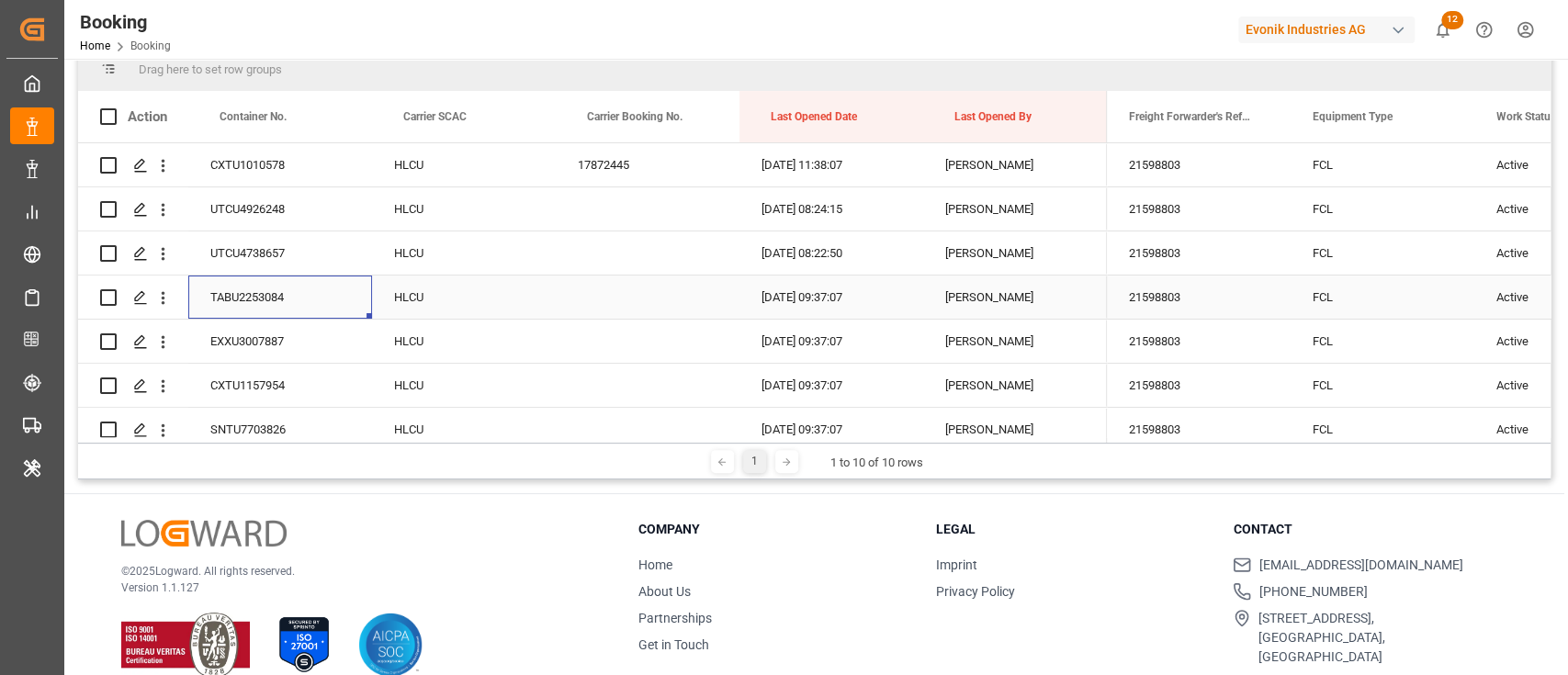
click at [319, 300] on div "TABU2253084" at bounding box center [280, 297] width 184 height 43
click at [267, 259] on div "UTCU4738657" at bounding box center [280, 252] width 184 height 43
click at [275, 207] on div "UTCU4926248" at bounding box center [280, 208] width 184 height 43
click at [1202, 171] on div "21598803" at bounding box center [1198, 164] width 184 height 43
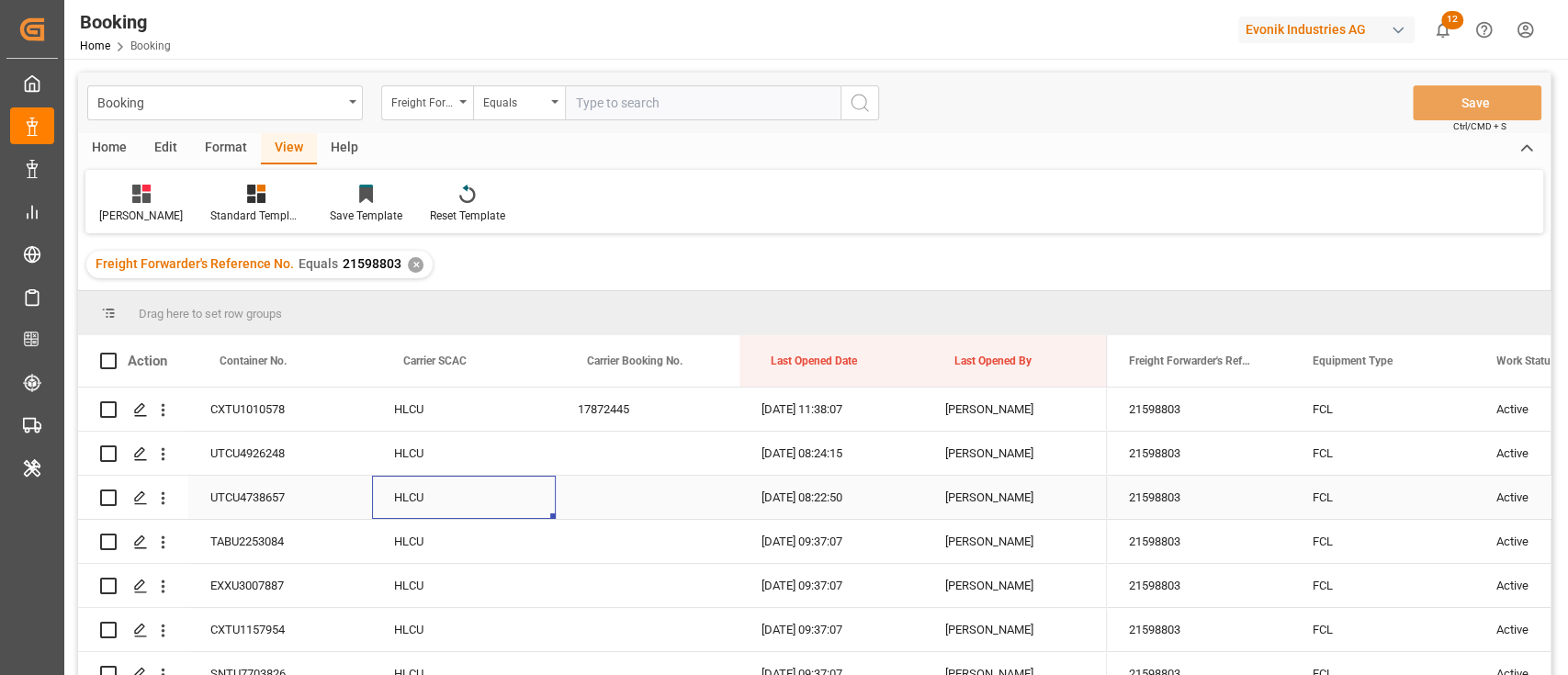
click at [550, 485] on div "HLCU" at bounding box center [463, 496] width 184 height 43
click at [283, 489] on div "UTCU4738657" at bounding box center [280, 496] width 184 height 43
click at [269, 454] on div "UTCU4926248" at bounding box center [280, 453] width 184 height 43
click at [279, 533] on div "TABU2253084" at bounding box center [280, 541] width 184 height 43
click at [591, 415] on div "17872445" at bounding box center [647, 409] width 184 height 43
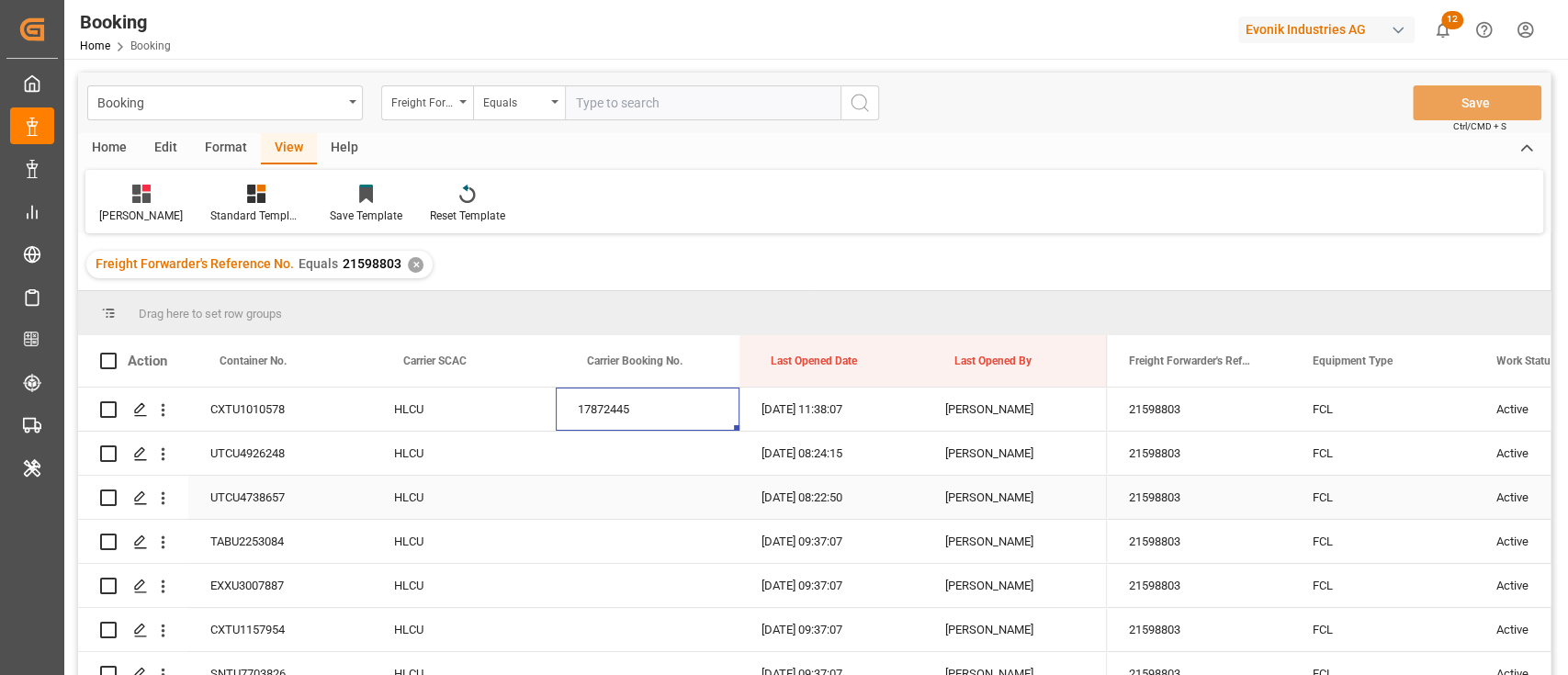
click at [574, 481] on div "Press SPACE to select this row." at bounding box center [647, 496] width 184 height 43
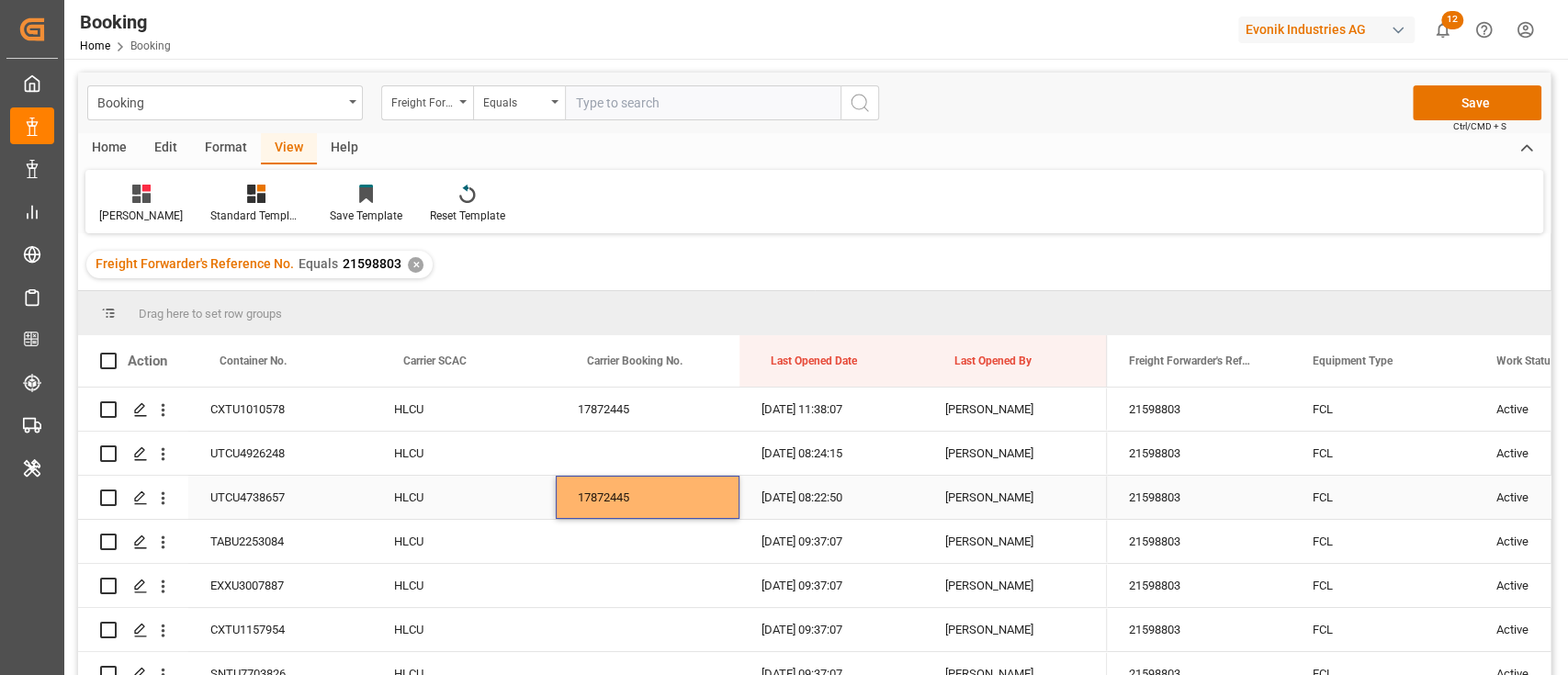
click at [611, 502] on div "17872445" at bounding box center [647, 496] width 184 height 43
click at [611, 502] on input "17872445" at bounding box center [648, 508] width 154 height 35
click at [590, 550] on div "Press SPACE to select this row." at bounding box center [647, 541] width 184 height 43
click at [590, 540] on div "Press SPACE to select this row." at bounding box center [647, 541] width 184 height 43
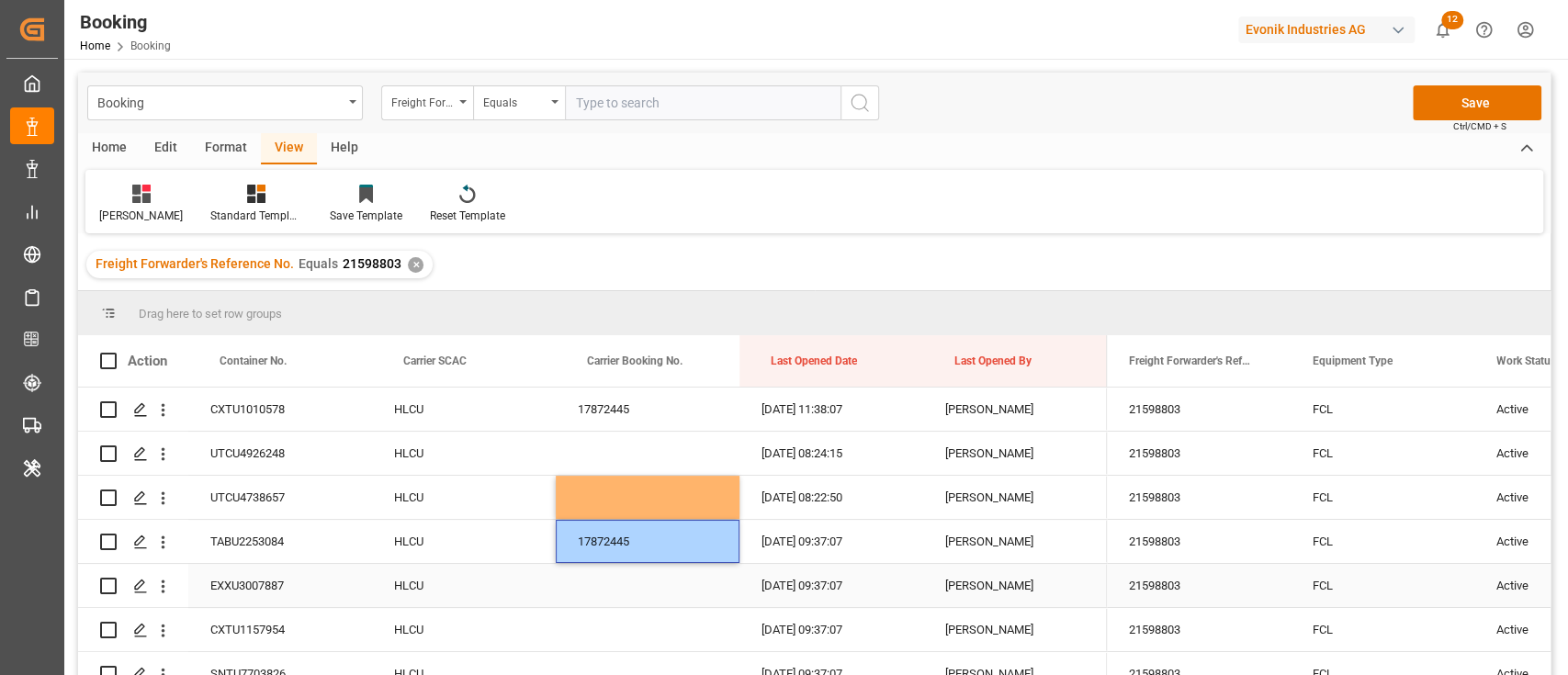
click at [577, 575] on div "Press SPACE to select this row." at bounding box center [647, 585] width 184 height 43
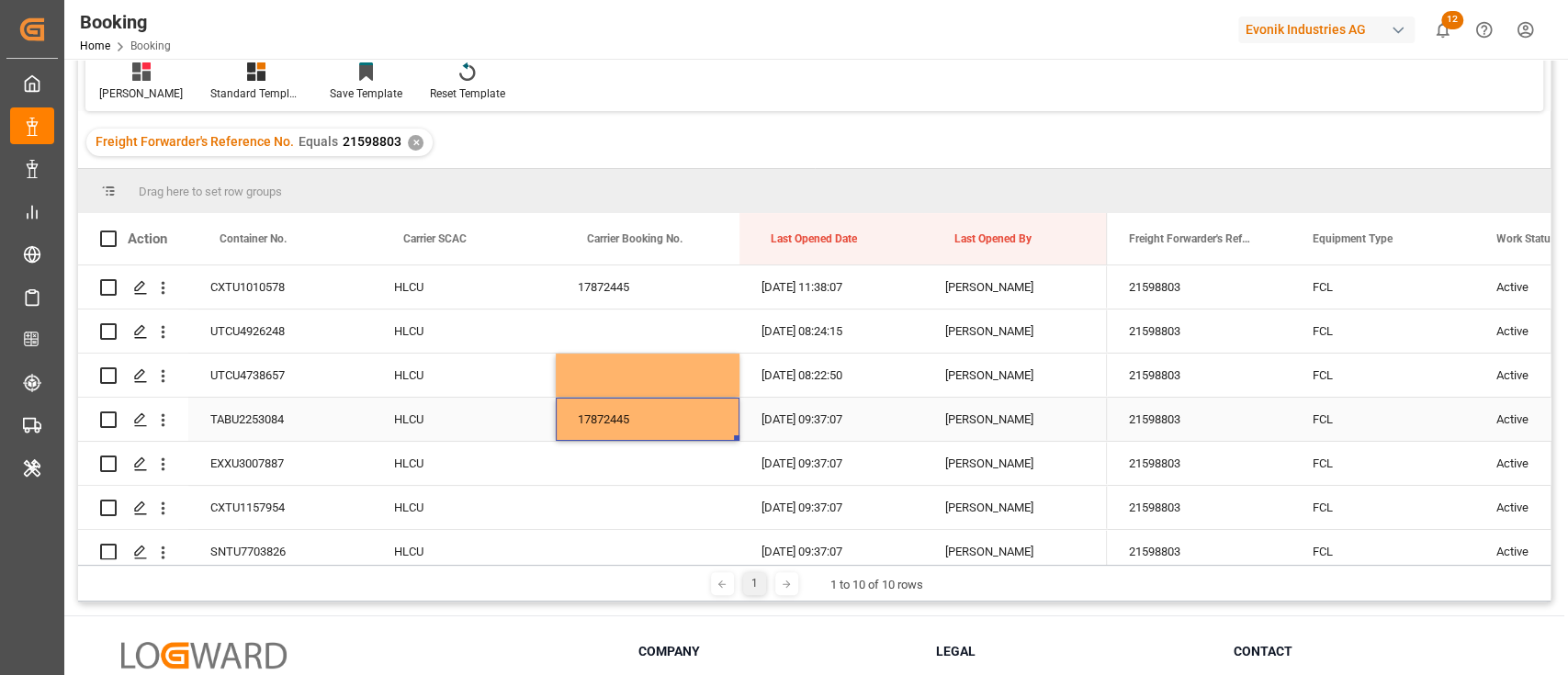
click at [599, 410] on div "17872445" at bounding box center [647, 418] width 184 height 43
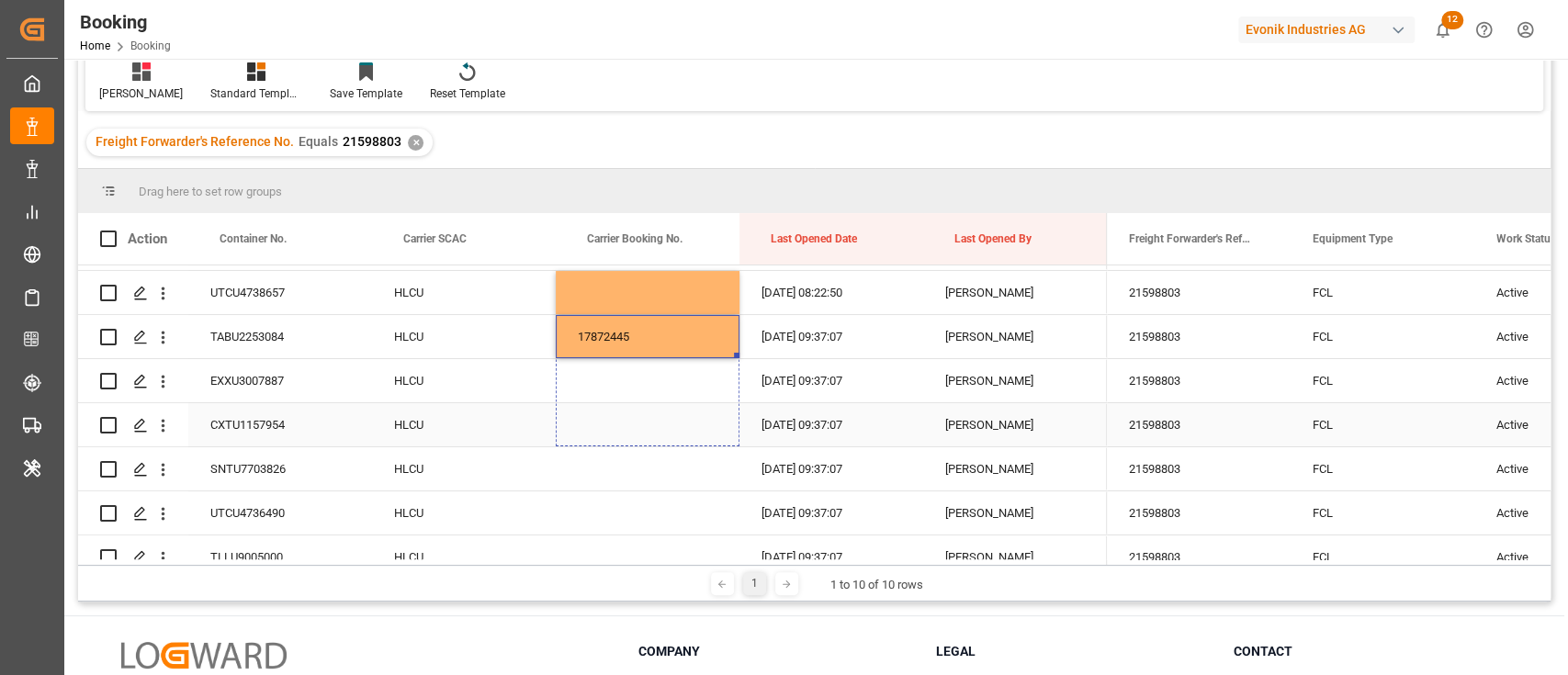
scroll to position [152, 0]
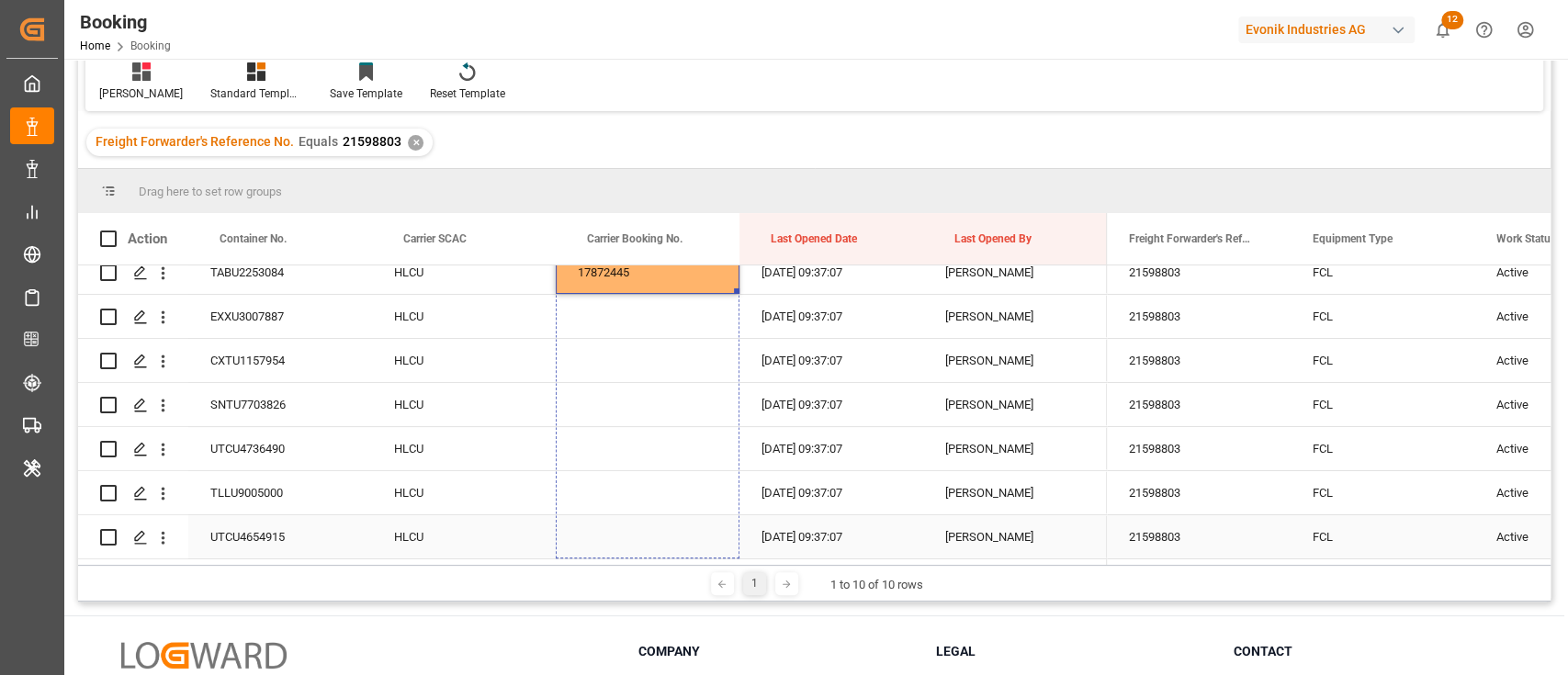
drag, startPoint x: 735, startPoint y: 439, endPoint x: 676, endPoint y: 548, distance: 123.9
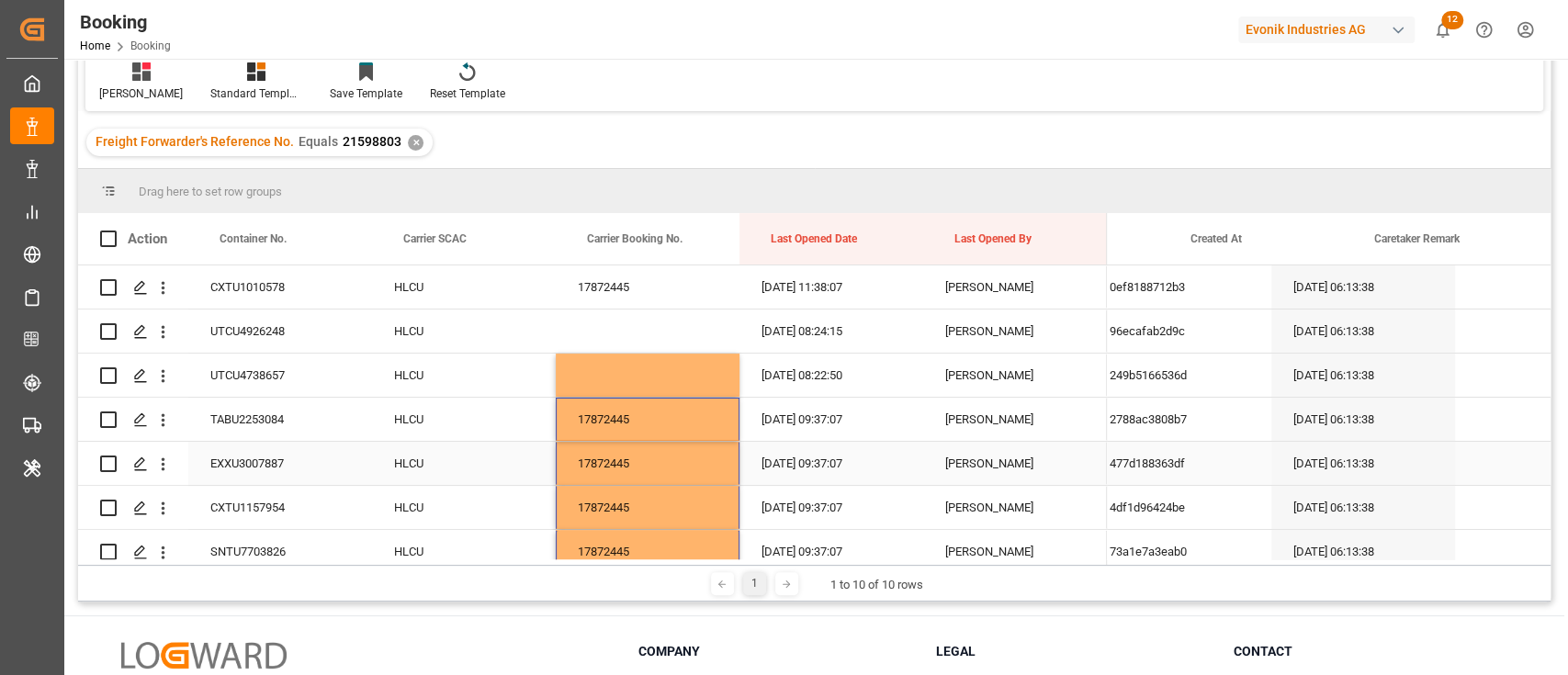
scroll to position [0, 0]
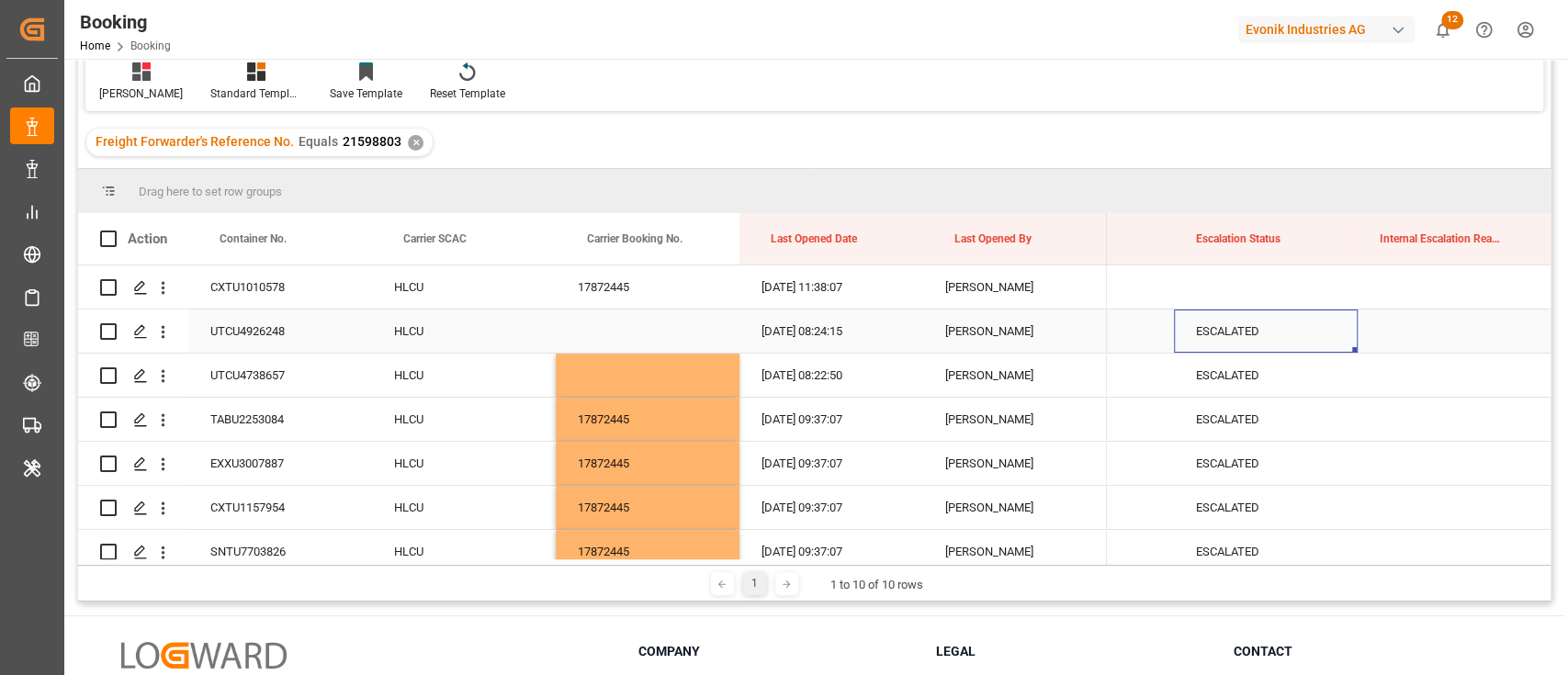
click at [1275, 330] on div "ESCALATED" at bounding box center [1265, 330] width 184 height 43
click at [1265, 386] on div "ESCALATED" at bounding box center [1265, 375] width 184 height 43
click at [1329, 380] on button "ESCALATED" at bounding box center [1266, 385] width 154 height 35
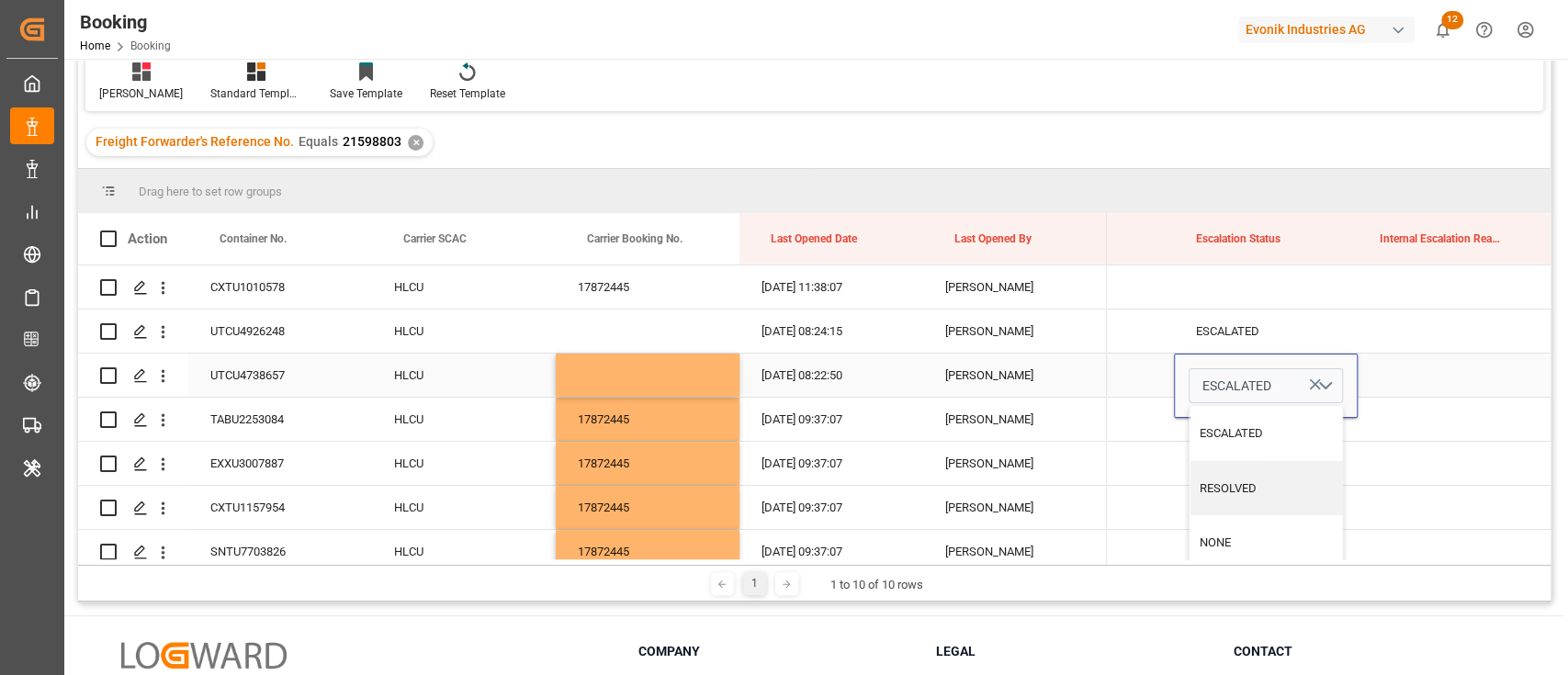
click at [1313, 388] on icon "Press SPACE to select this row." at bounding box center [1314, 384] width 19 height 19
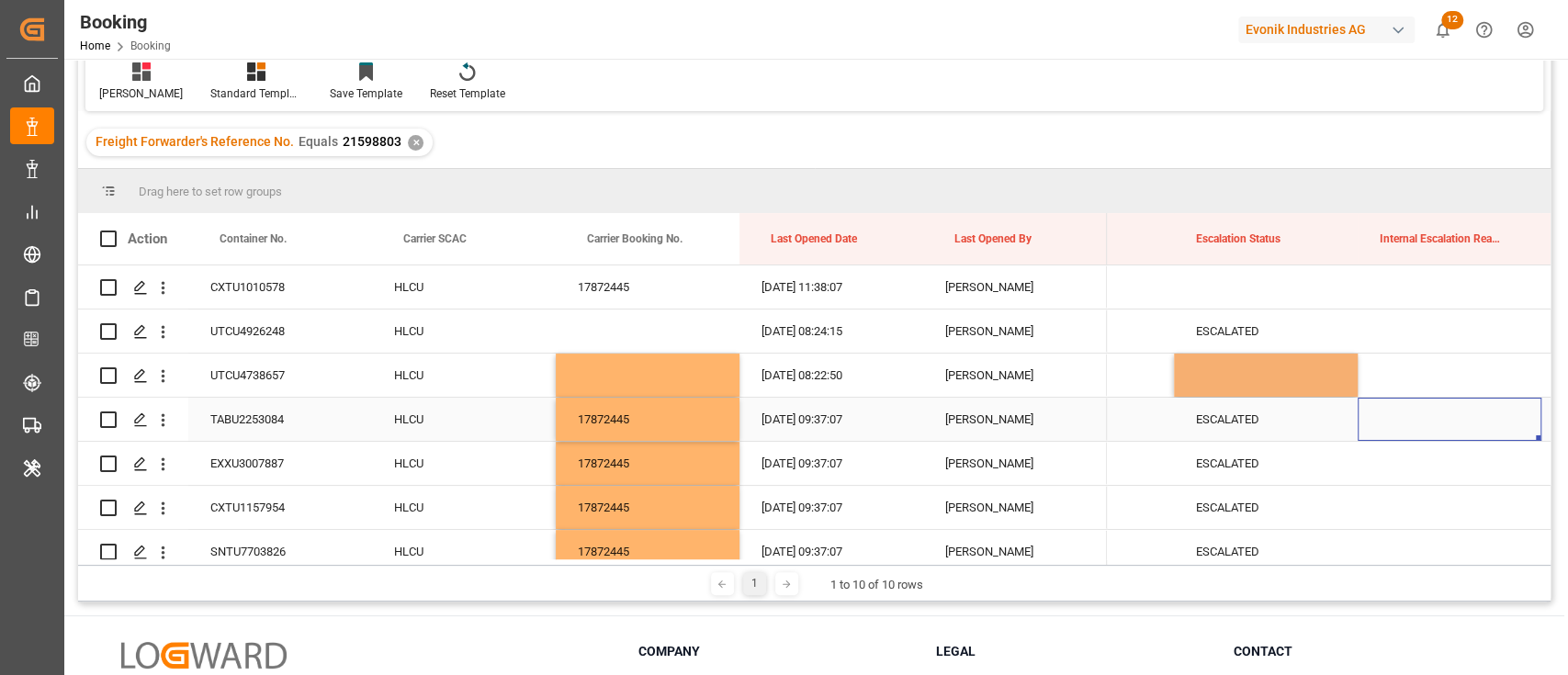
click at [1364, 408] on div "Press SPACE to select this row." at bounding box center [1448, 418] width 184 height 43
click at [1344, 386] on div "Press SPACE to select this row." at bounding box center [1265, 375] width 184 height 43
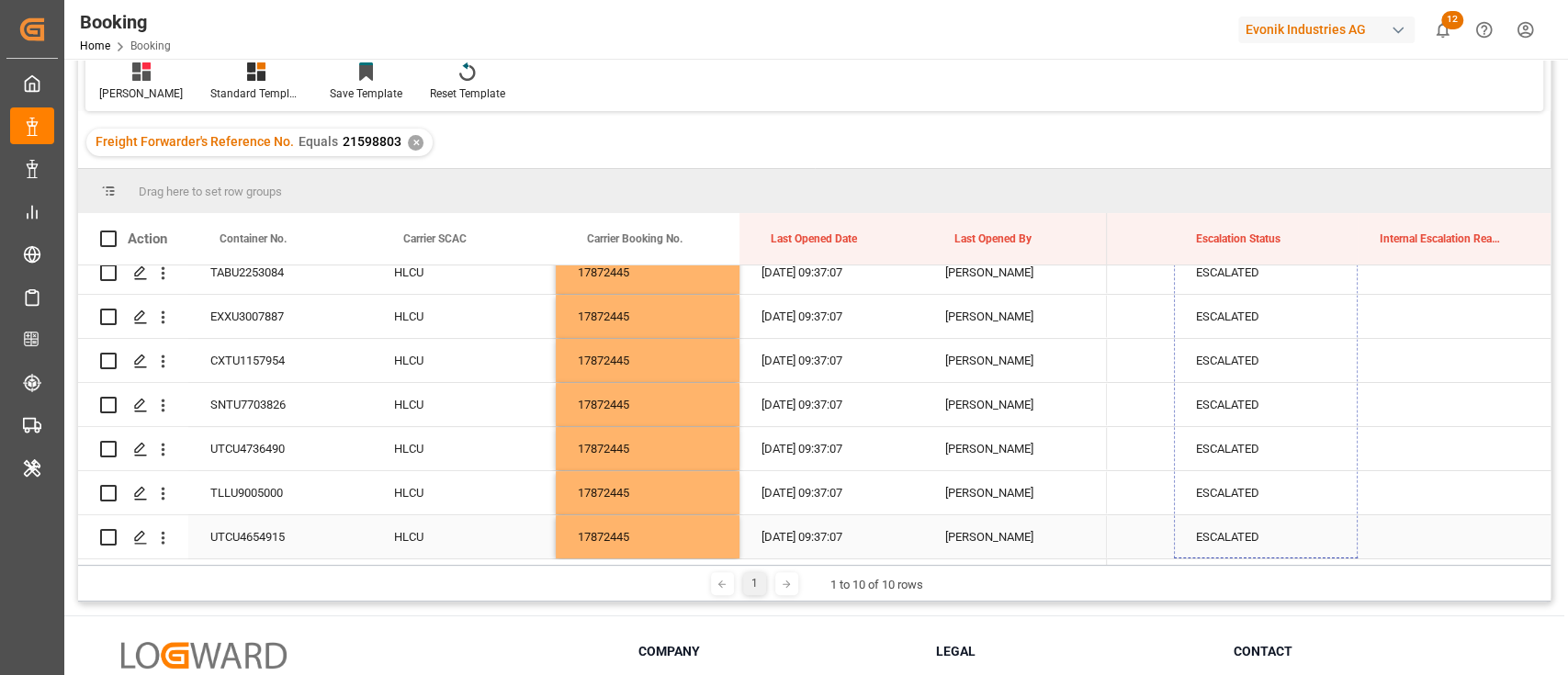
drag, startPoint x: 1354, startPoint y: 393, endPoint x: 1258, endPoint y: 535, distance: 171.4
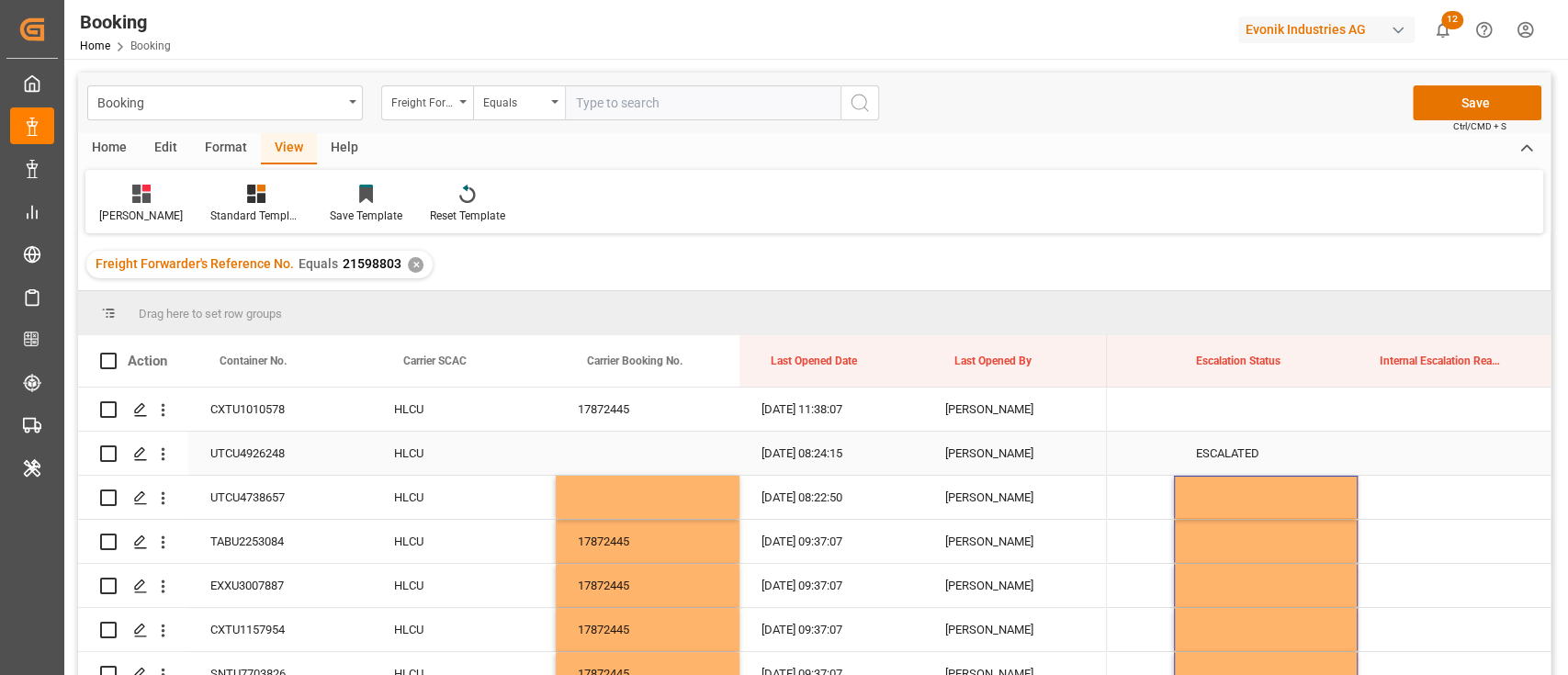
click at [1213, 453] on div "ESCALATED" at bounding box center [1265, 453] width 184 height 43
drag, startPoint x: 1160, startPoint y: 516, endPoint x: 1135, endPoint y: 506, distance: 26.9
click at [1136, 507] on div "1003094420" at bounding box center [1081, 496] width 184 height 43
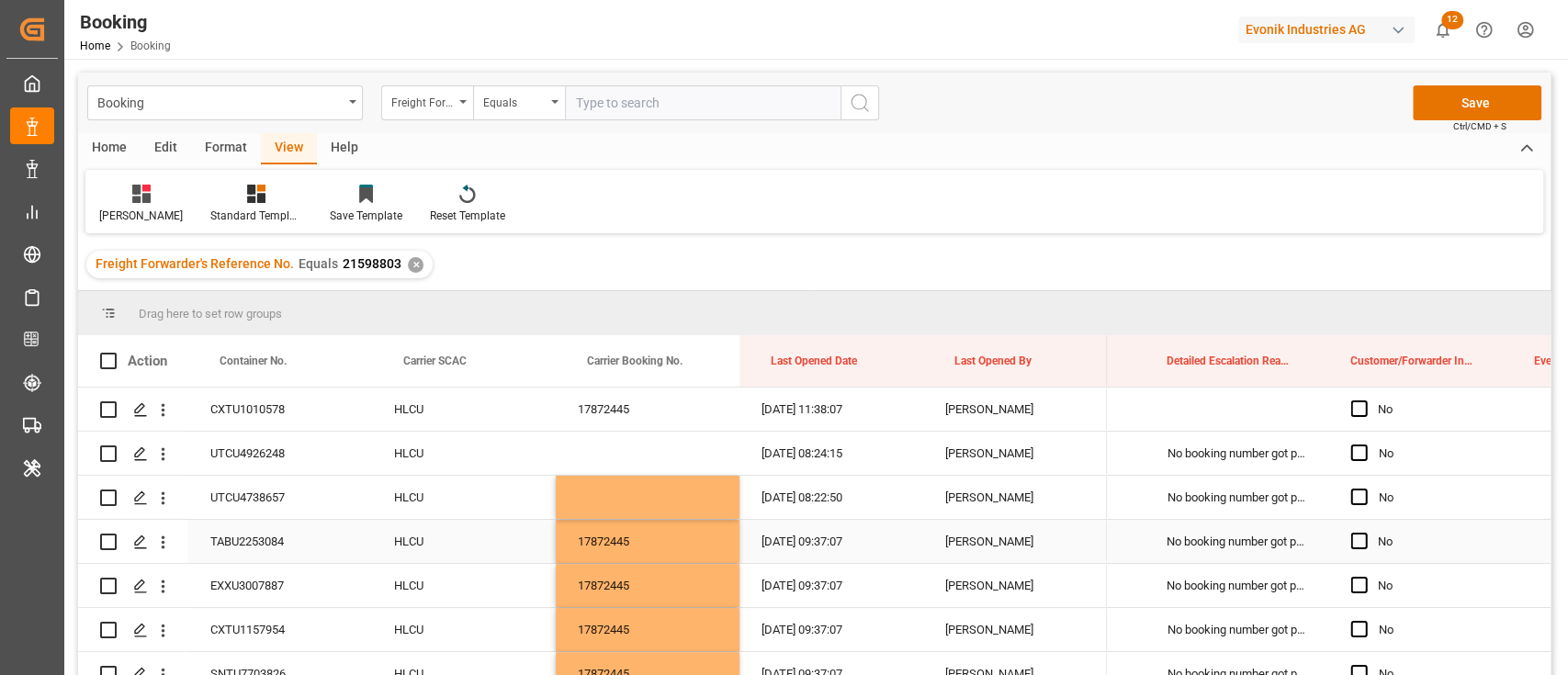
click at [1255, 541] on div "No booking number got provided by customer/forwarder" at bounding box center [1235, 541] width 184 height 43
click at [1283, 550] on div "No booking number got provided by customer/forwarder" at bounding box center [1229, 552] width 118 height 19
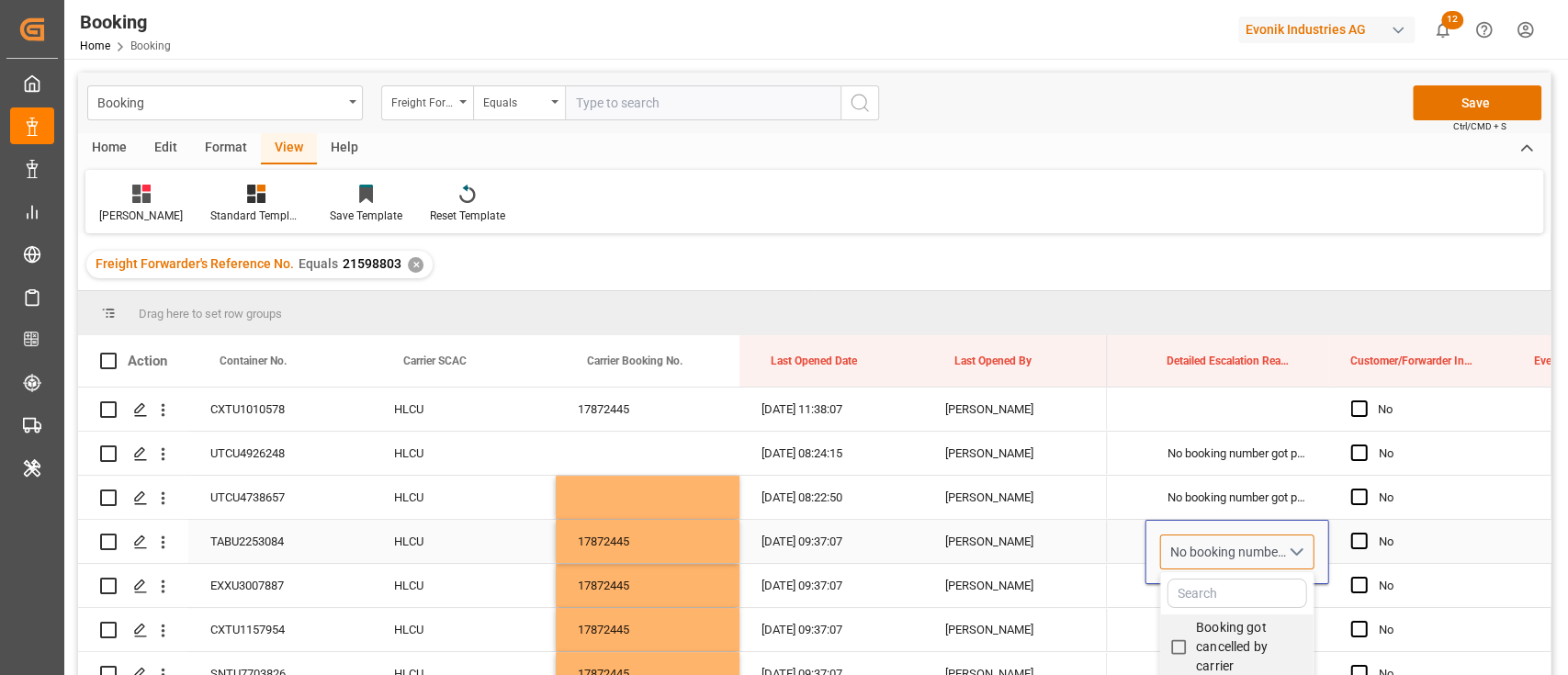
click at [1283, 550] on div "No booking number got provided by customer/forwarder" at bounding box center [1229, 552] width 118 height 19
click at [1278, 550] on div "No booking number got provided by customer/forwarder" at bounding box center [1229, 552] width 118 height 19
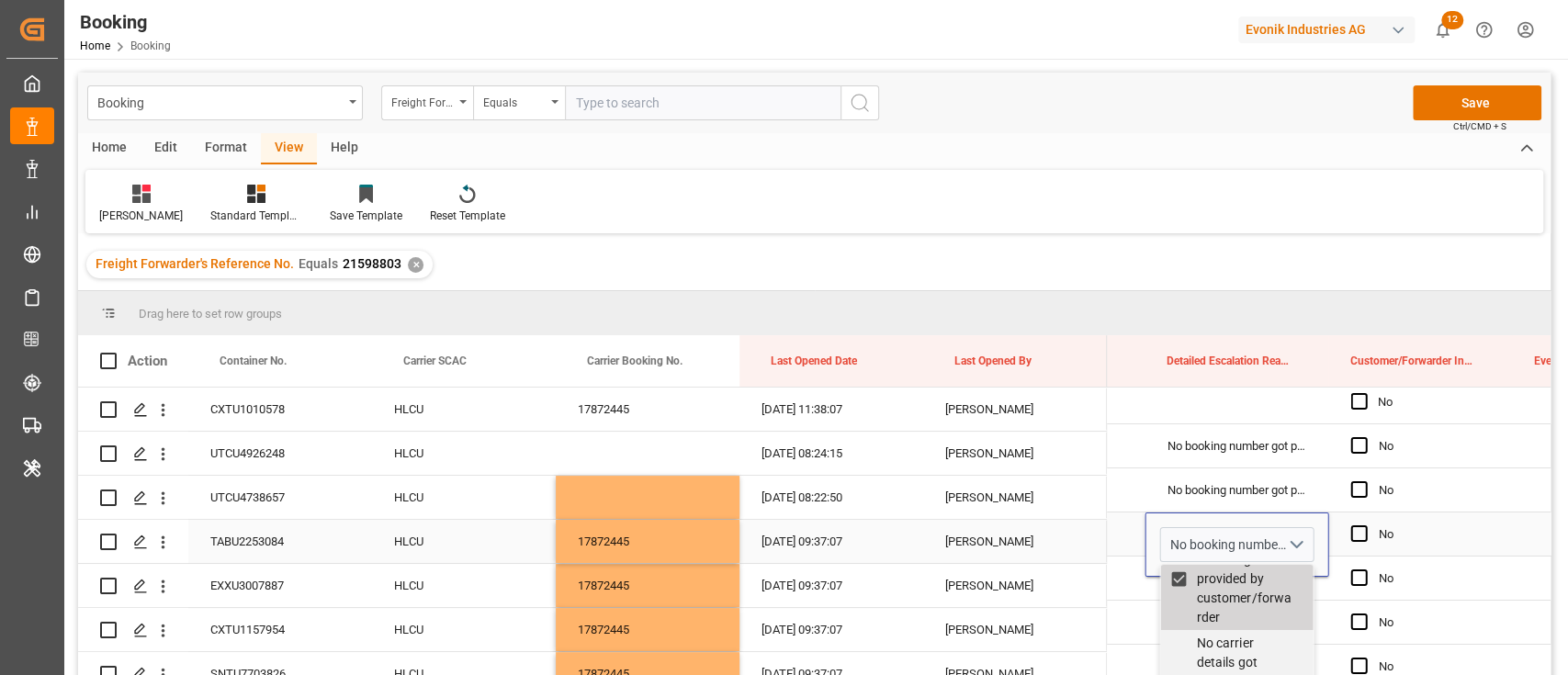
click at [1175, 593] on input "No booking number got provided by customer/forwarder" at bounding box center [1178, 579] width 36 height 36
checkbox input "false"
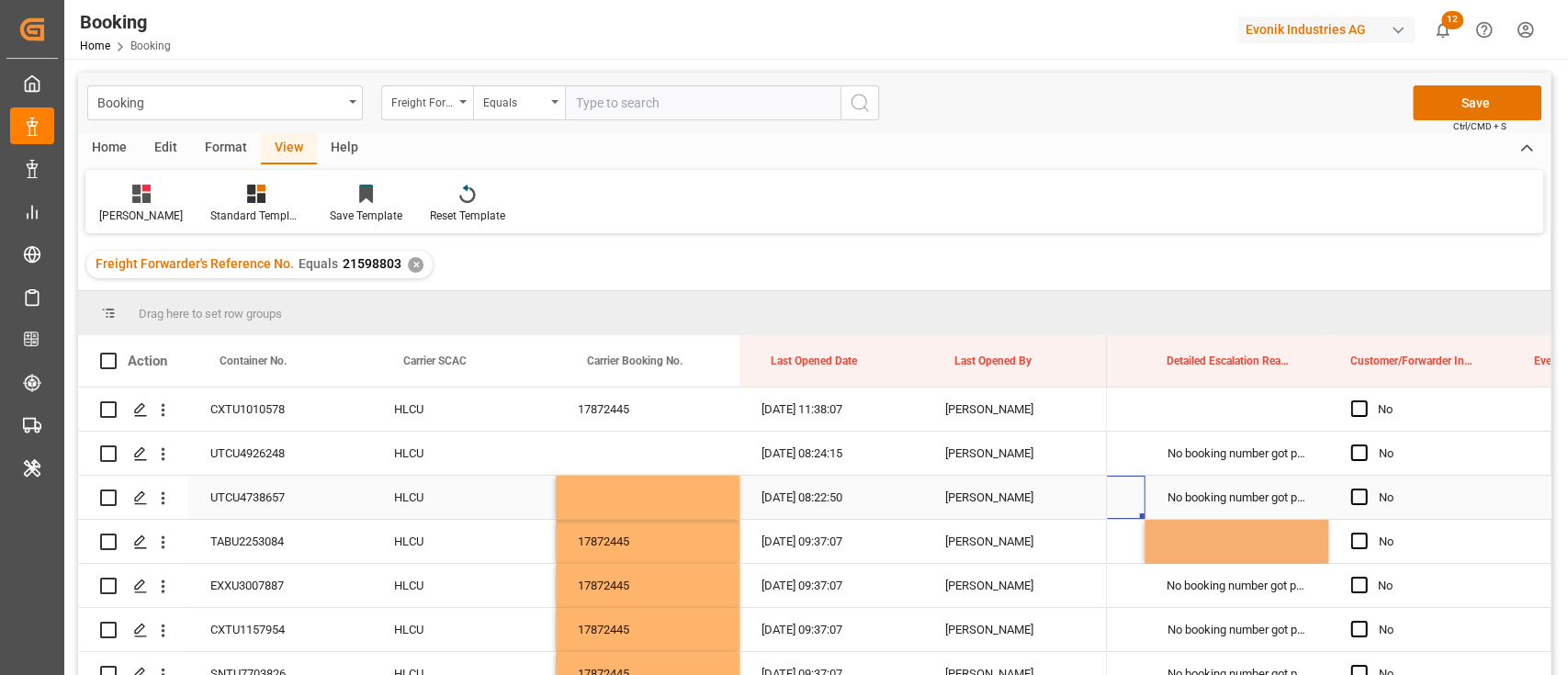
click at [1142, 479] on div "Press SPACE to select this row." at bounding box center [1052, 496] width 184 height 43
click at [1247, 534] on div "Press SPACE to select this row." at bounding box center [1235, 541] width 184 height 43
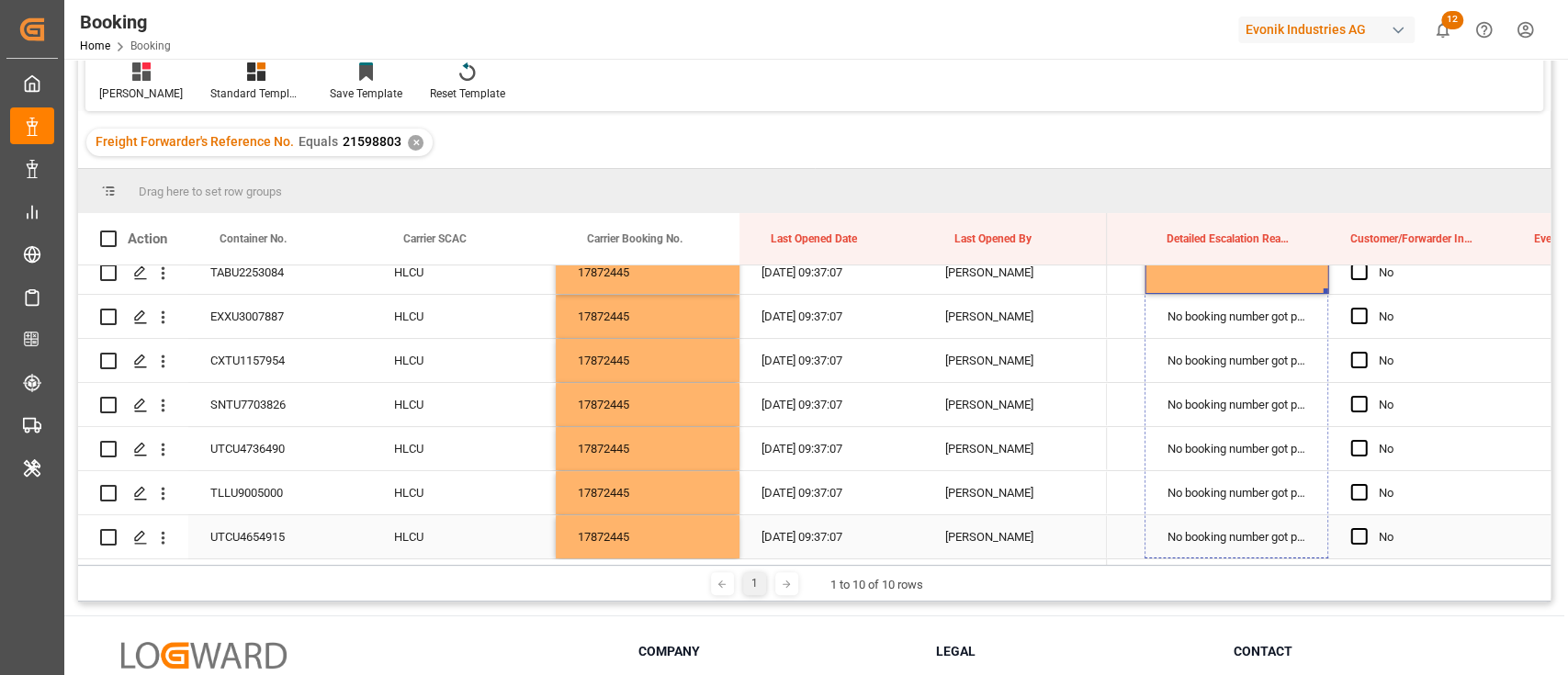
drag, startPoint x: 1325, startPoint y: 557, endPoint x: 1256, endPoint y: 536, distance: 72.1
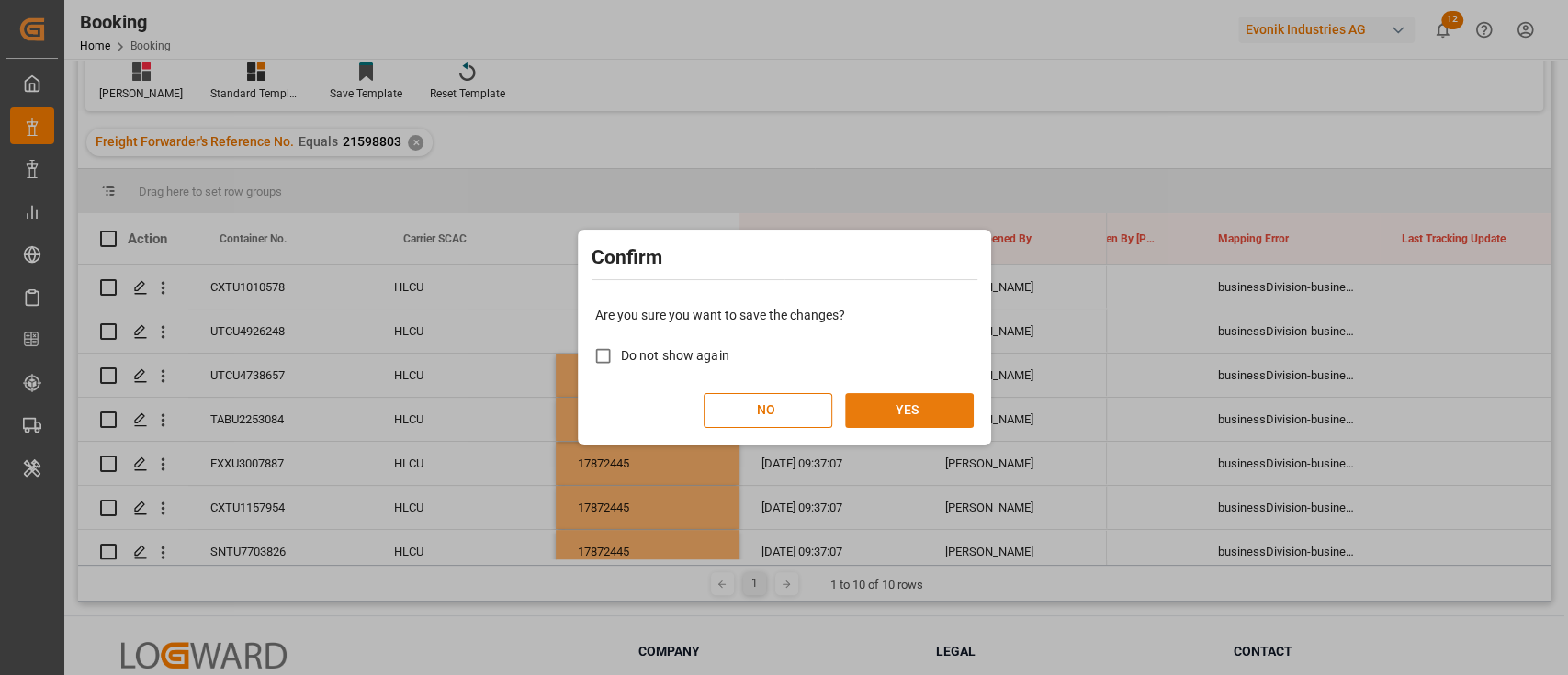
click at [917, 415] on button "YES" at bounding box center [909, 410] width 128 height 35
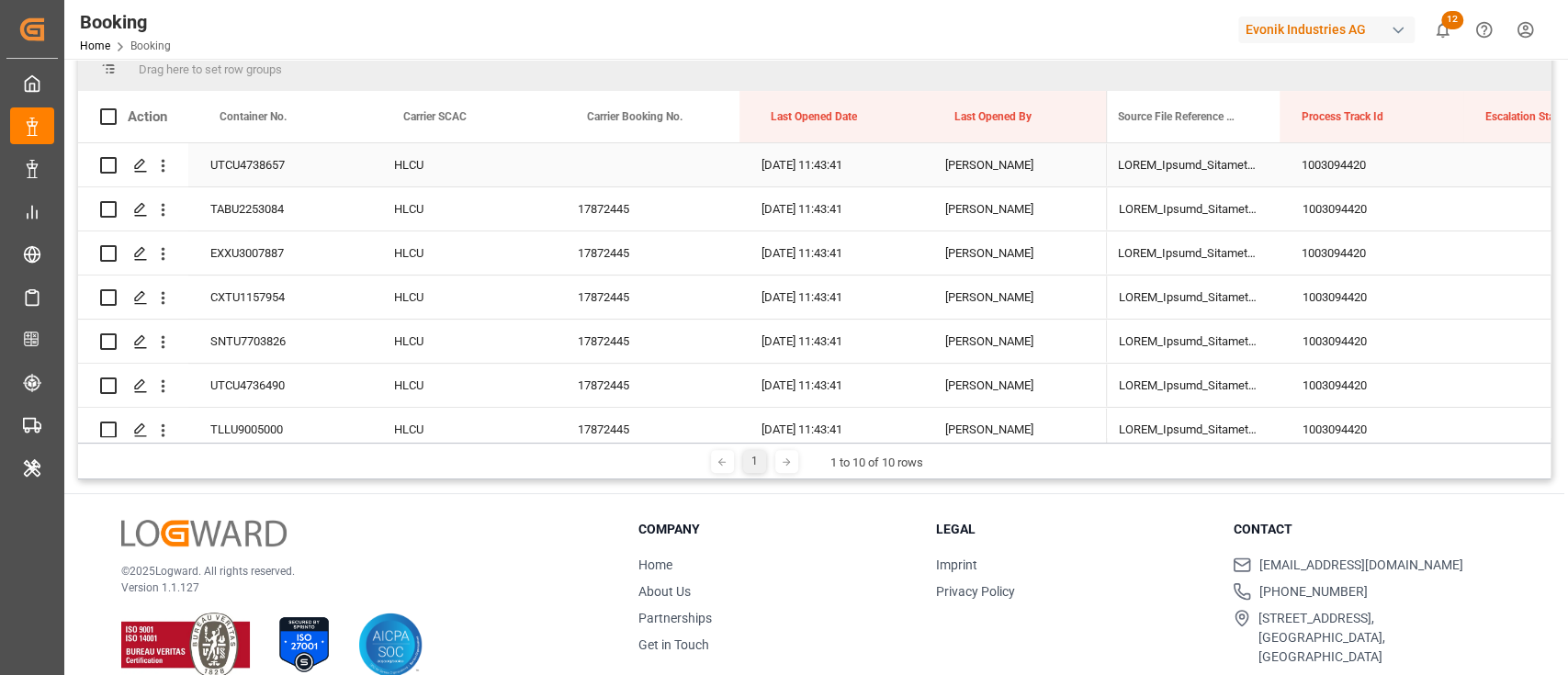
click at [241, 169] on div "UTCU4738657" at bounding box center [280, 164] width 184 height 43
click at [166, 167] on icon "open menu" at bounding box center [163, 165] width 19 height 19
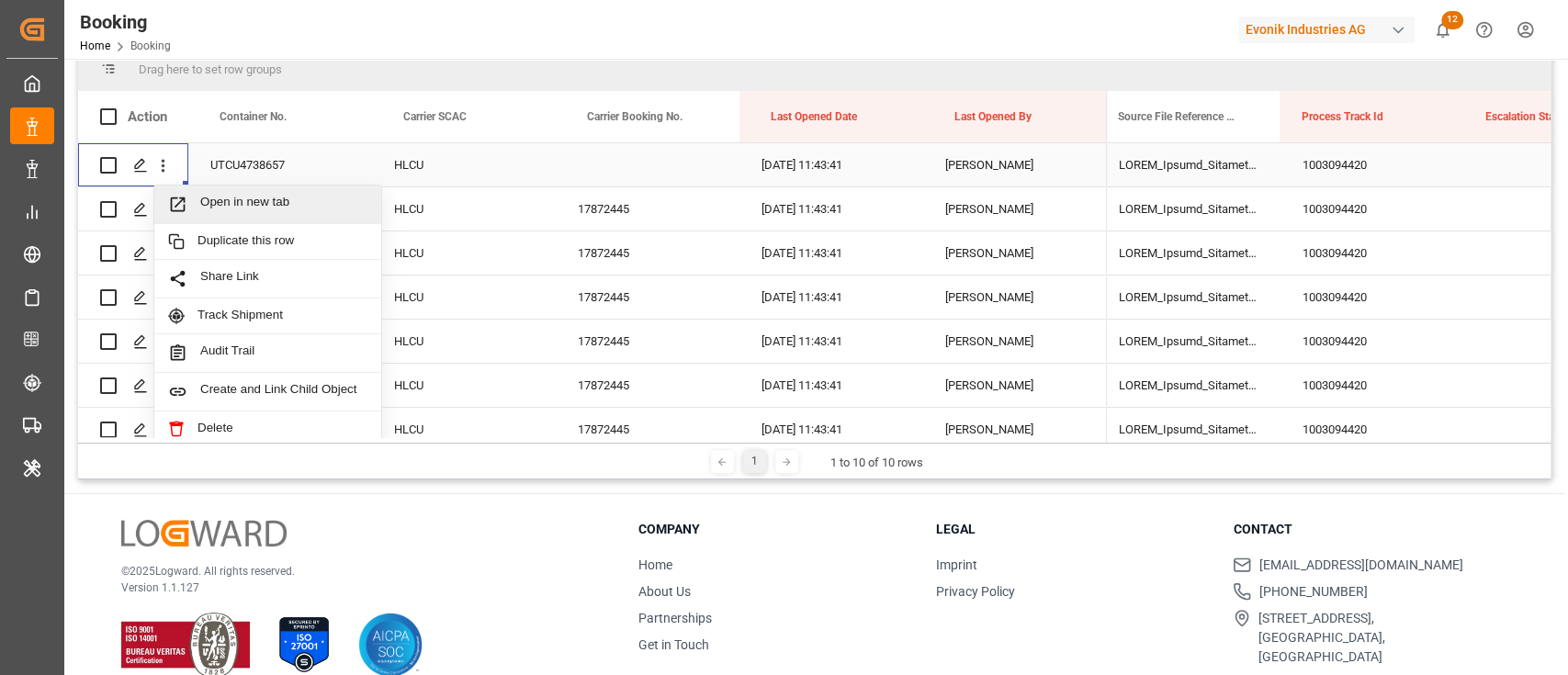
click at [221, 198] on span "Open in new tab" at bounding box center [284, 204] width 167 height 19
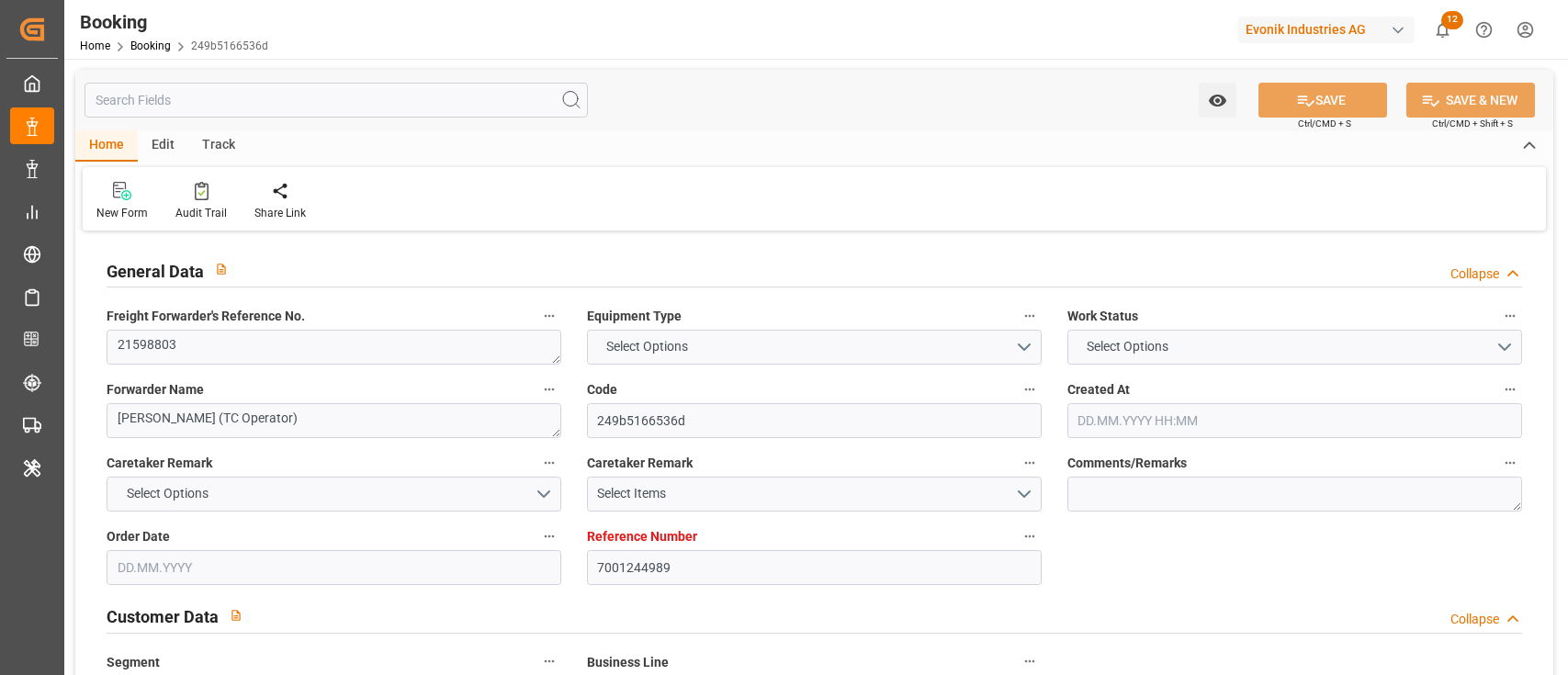
type input "7001244989"
type input "9770749"
type input "Hapag [PERSON_NAME]"
type input "Hapag [PERSON_NAME] Aktiengesellschaft"
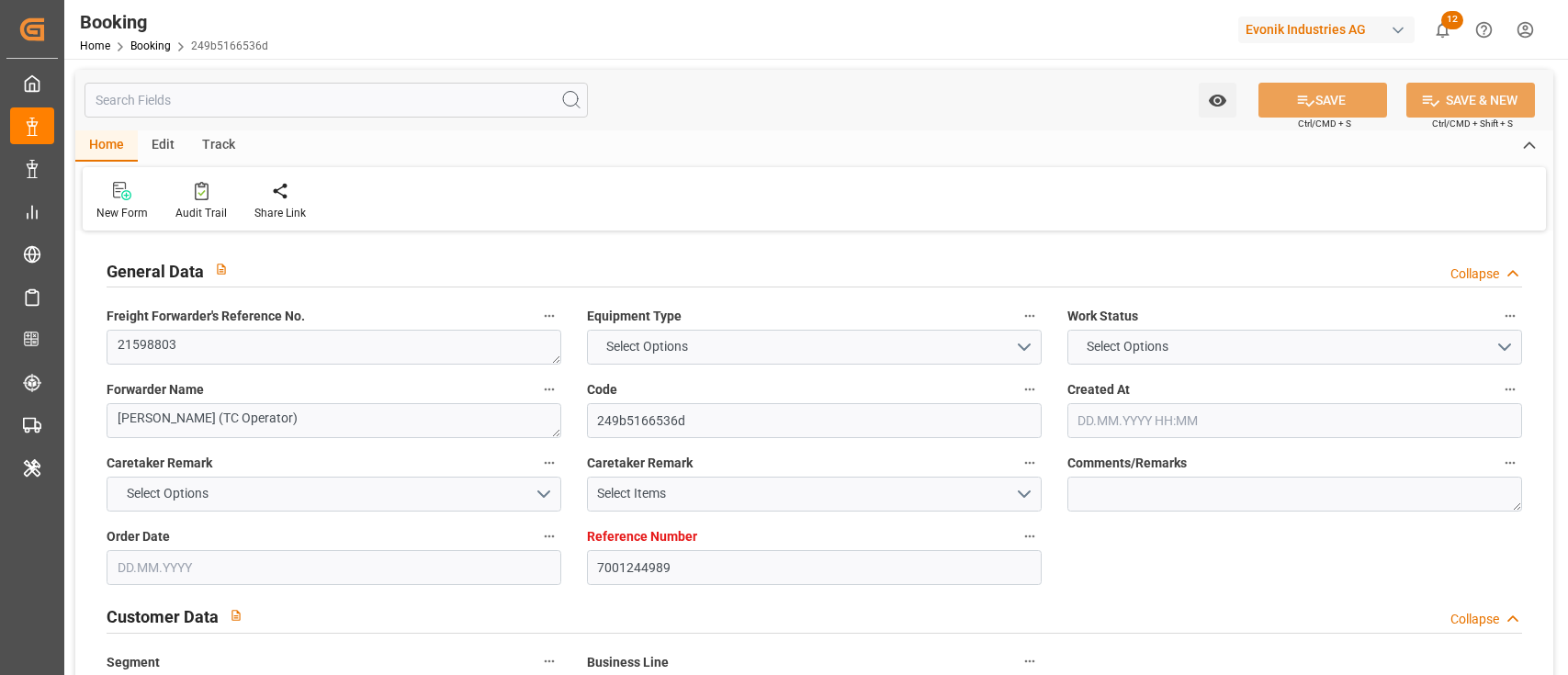
type input "BEANR"
type input "BRPNG"
type input "0"
type input "[DATE] 06:13"
type input "[DATE]"
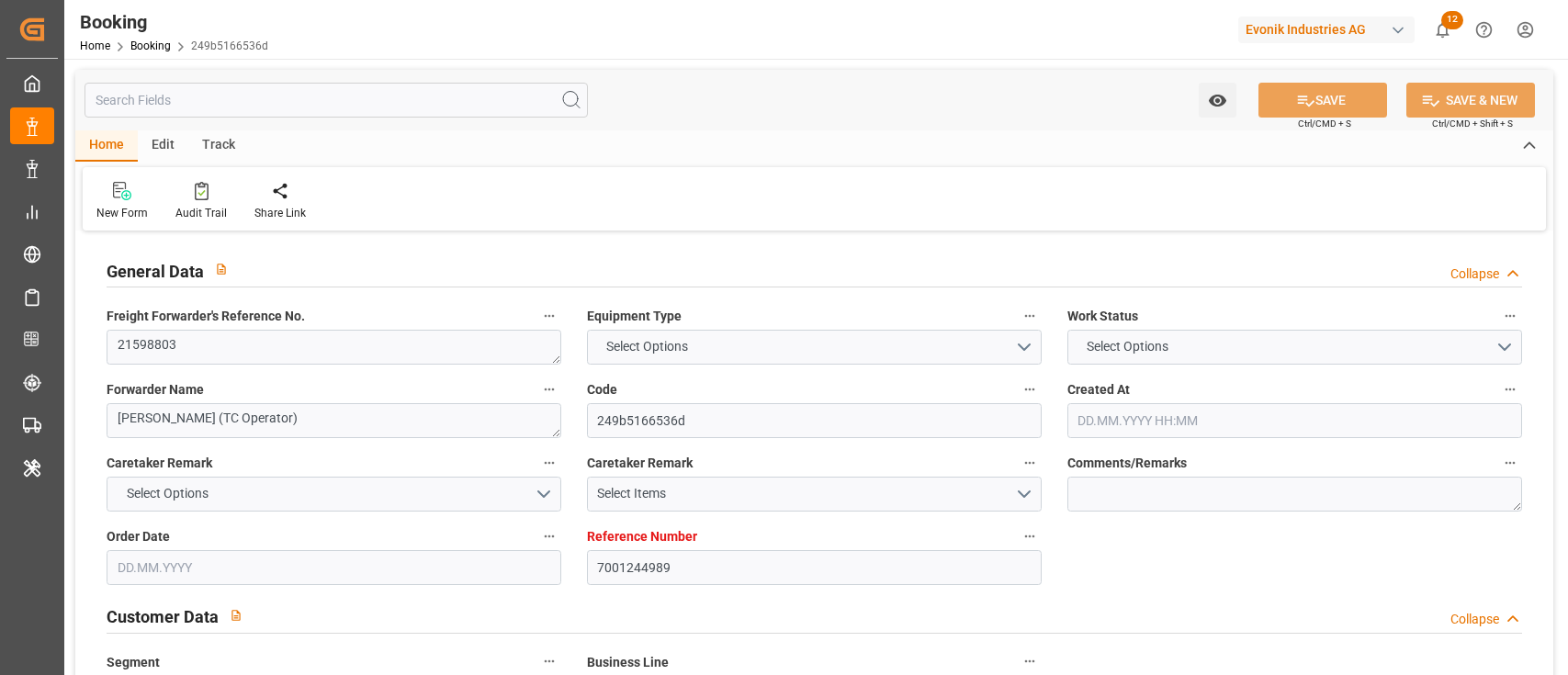
type input "[DATE]"
type input "[DATE] 00:00"
type input "31.08.2025 00:00"
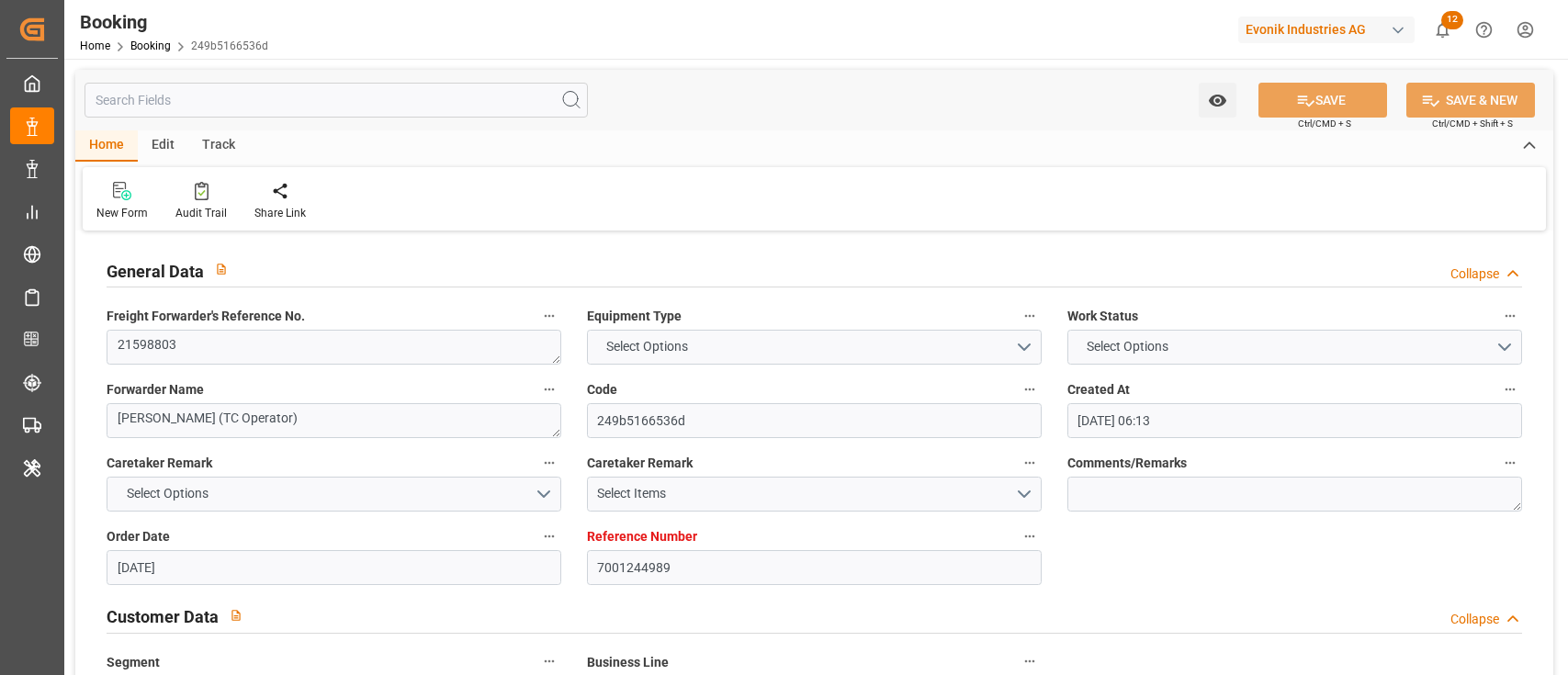
type input "30.09.2025 00:00"
type input "22.08.2025"
type input "03.09.2025 11:43"
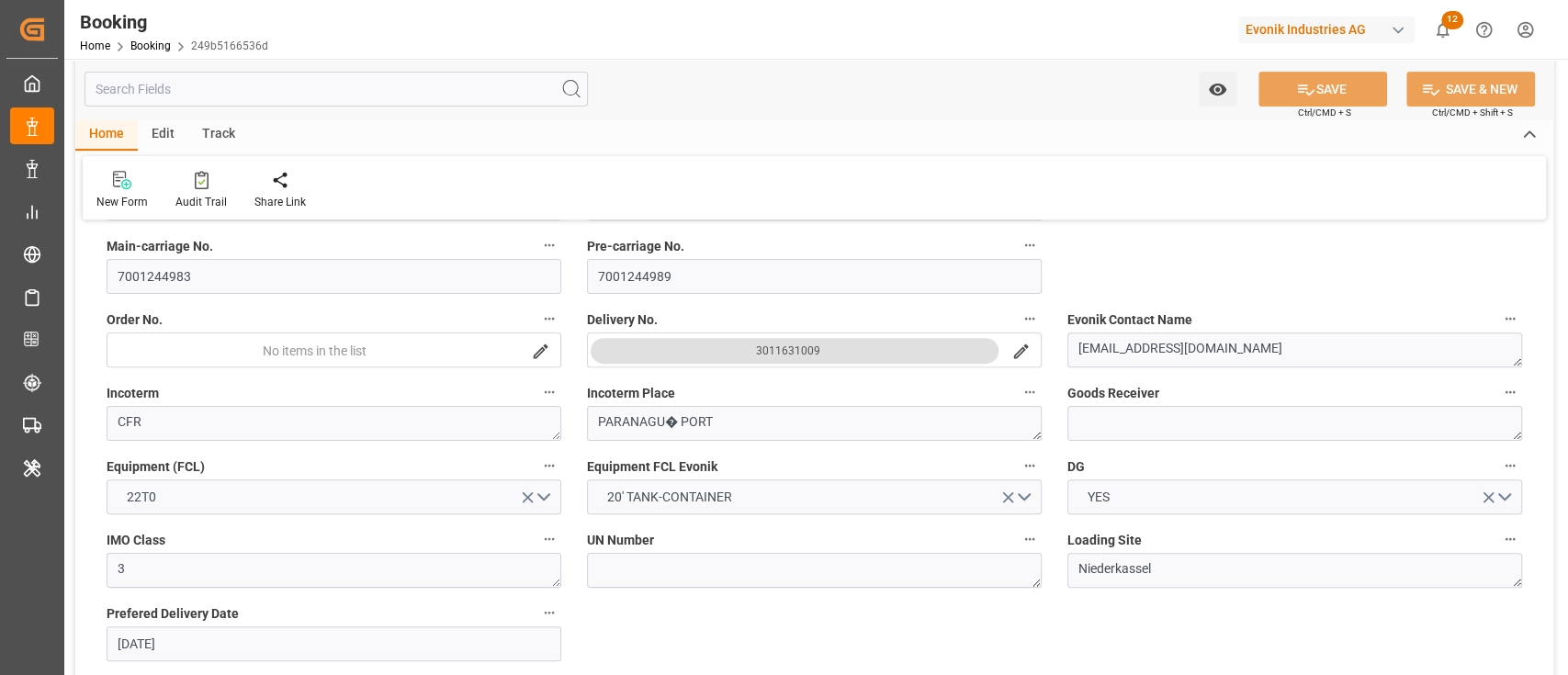
scroll to position [244, 0]
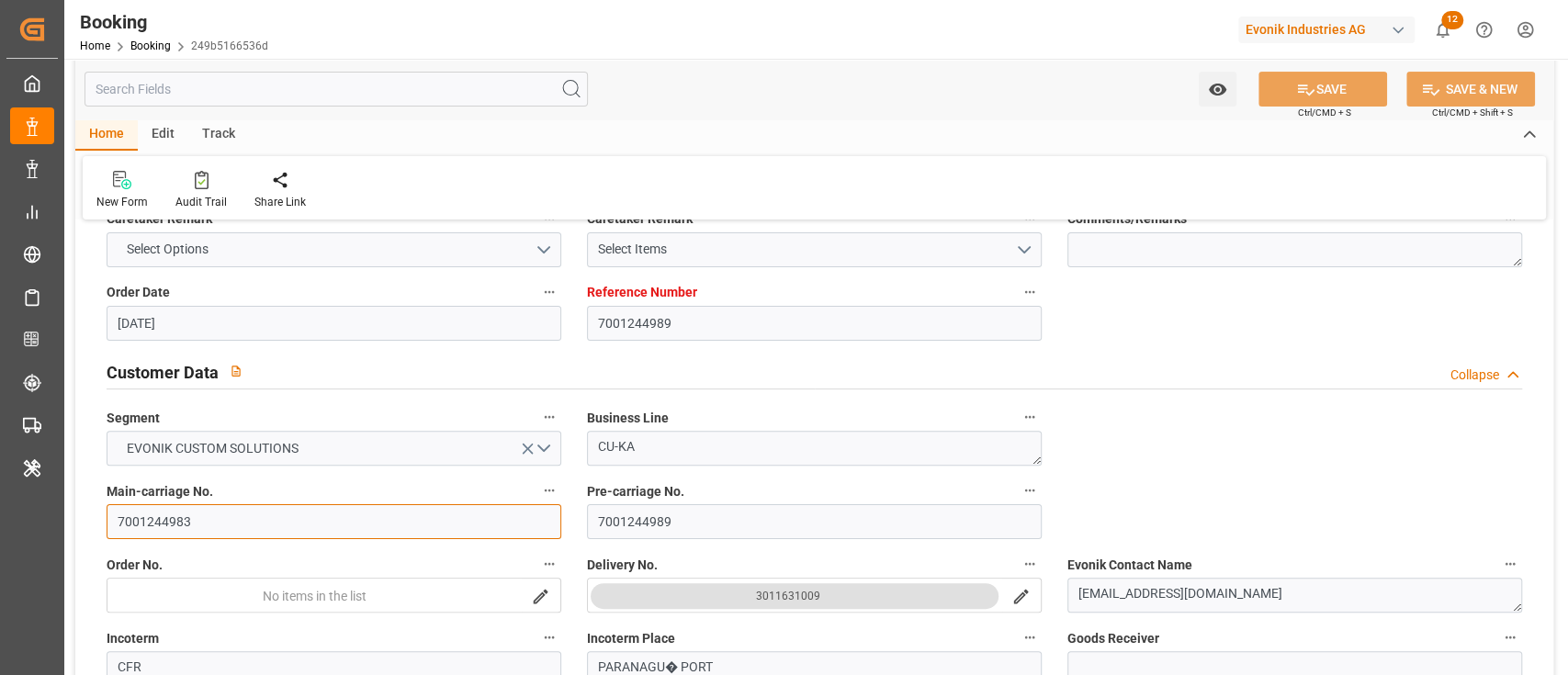
click at [184, 511] on input "7001244983" at bounding box center [334, 521] width 455 height 35
click at [184, 513] on input "7001244983" at bounding box center [334, 521] width 455 height 35
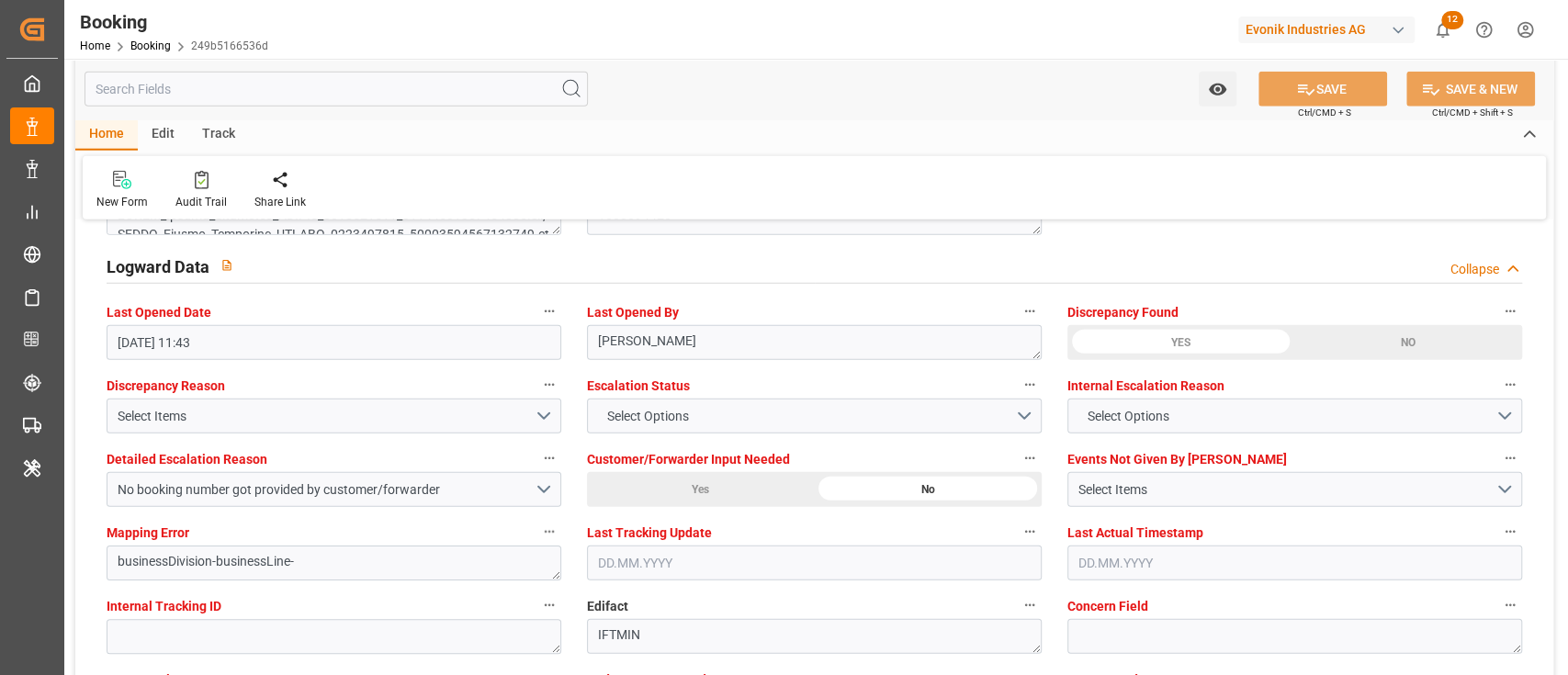
scroll to position [3427, 0]
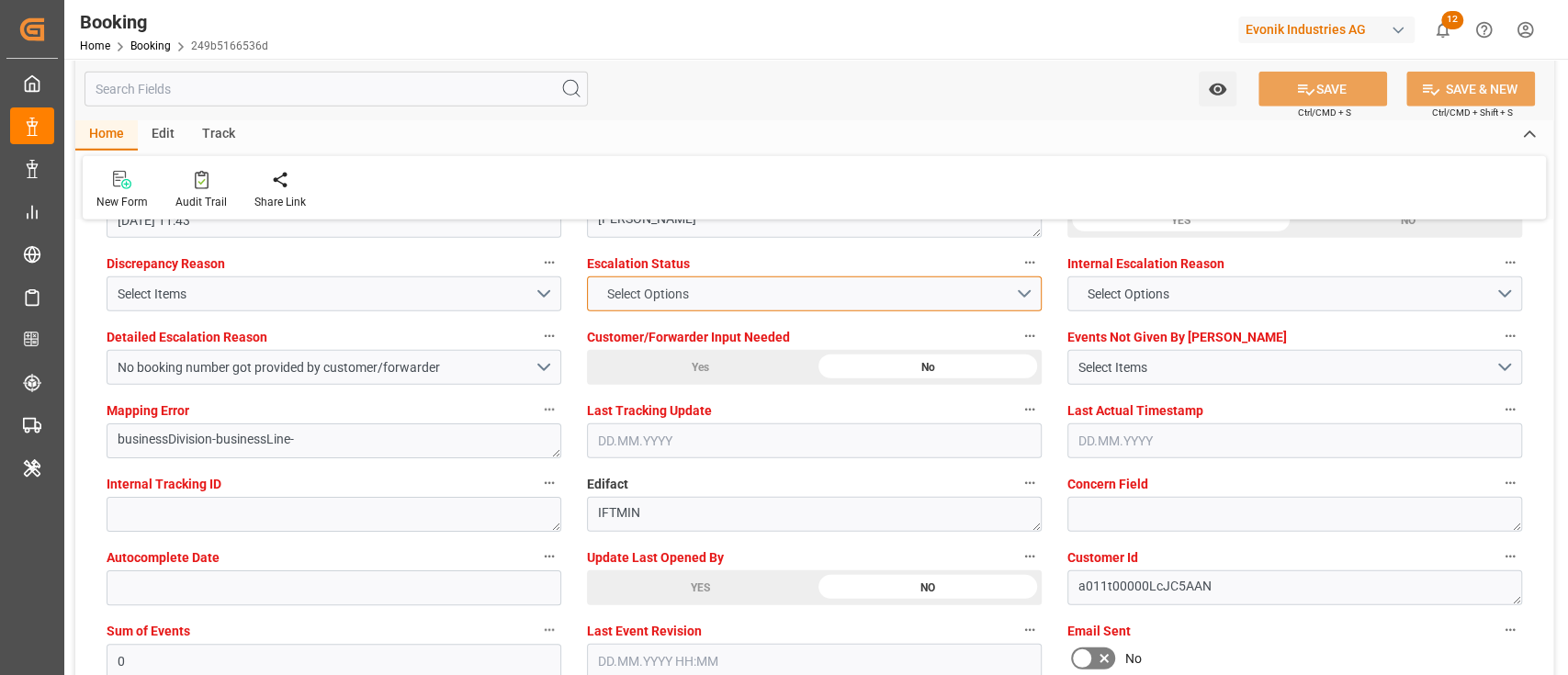
click at [707, 288] on button "Select Options" at bounding box center [814, 294] width 455 height 35
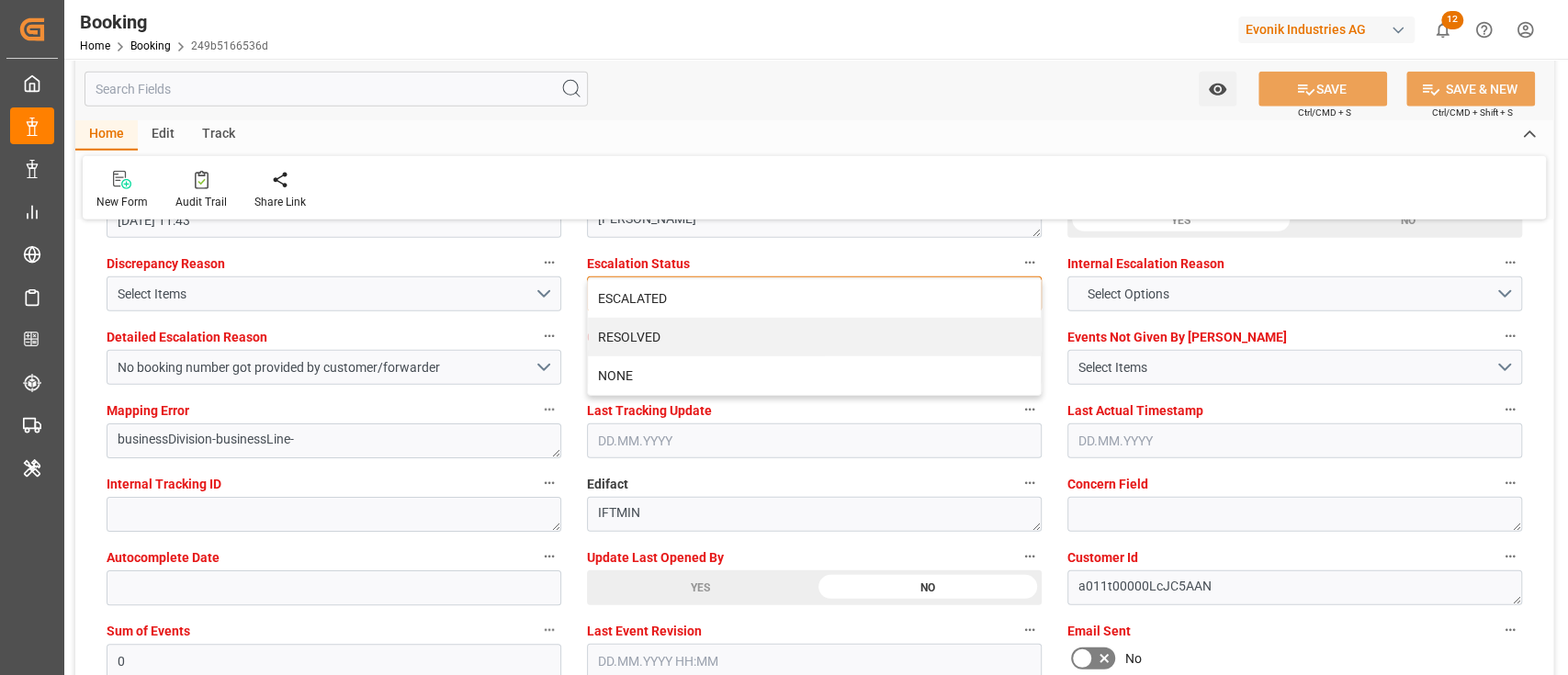
click at [707, 288] on div "ESCALATED" at bounding box center [814, 299] width 453 height 39
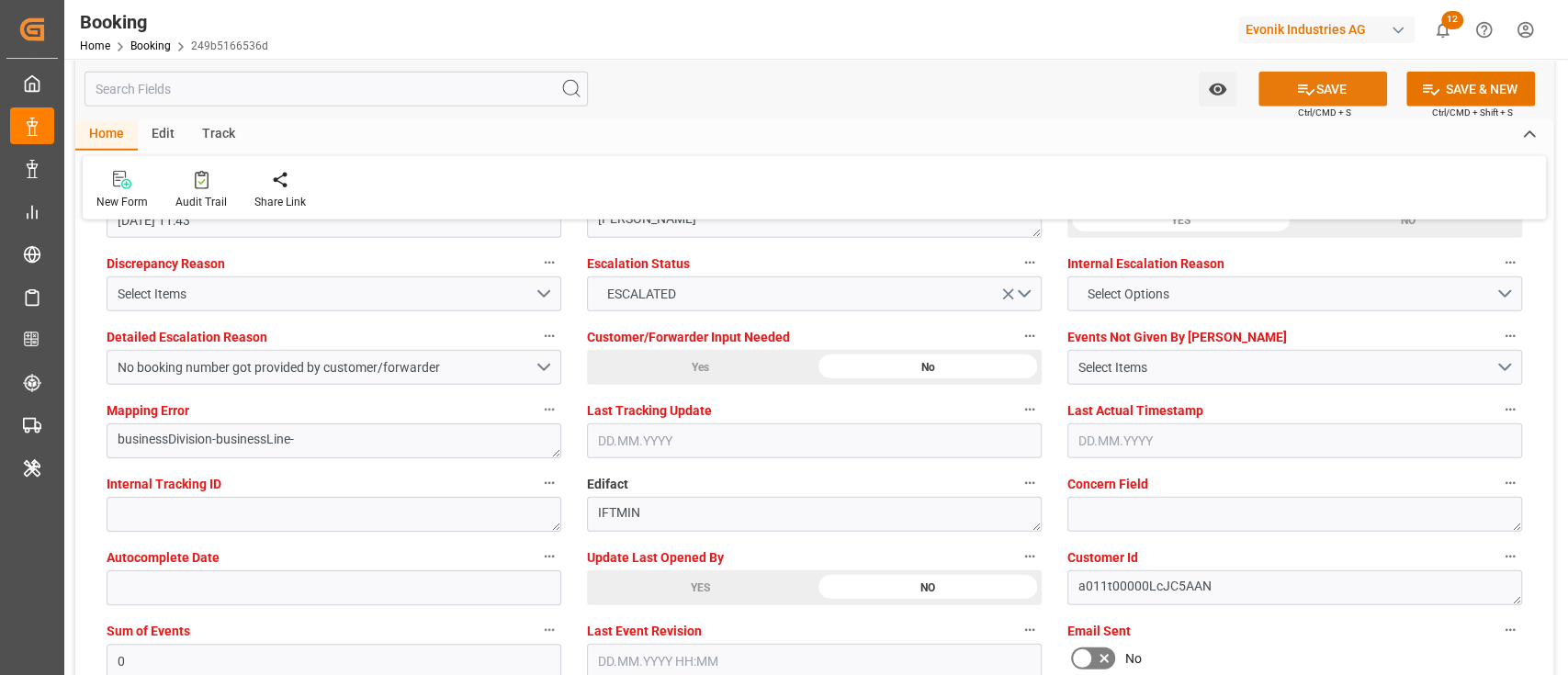
click at [1367, 86] on button "SAVE" at bounding box center [1322, 88] width 128 height 35
click at [195, 185] on icon at bounding box center [202, 180] width 13 height 18
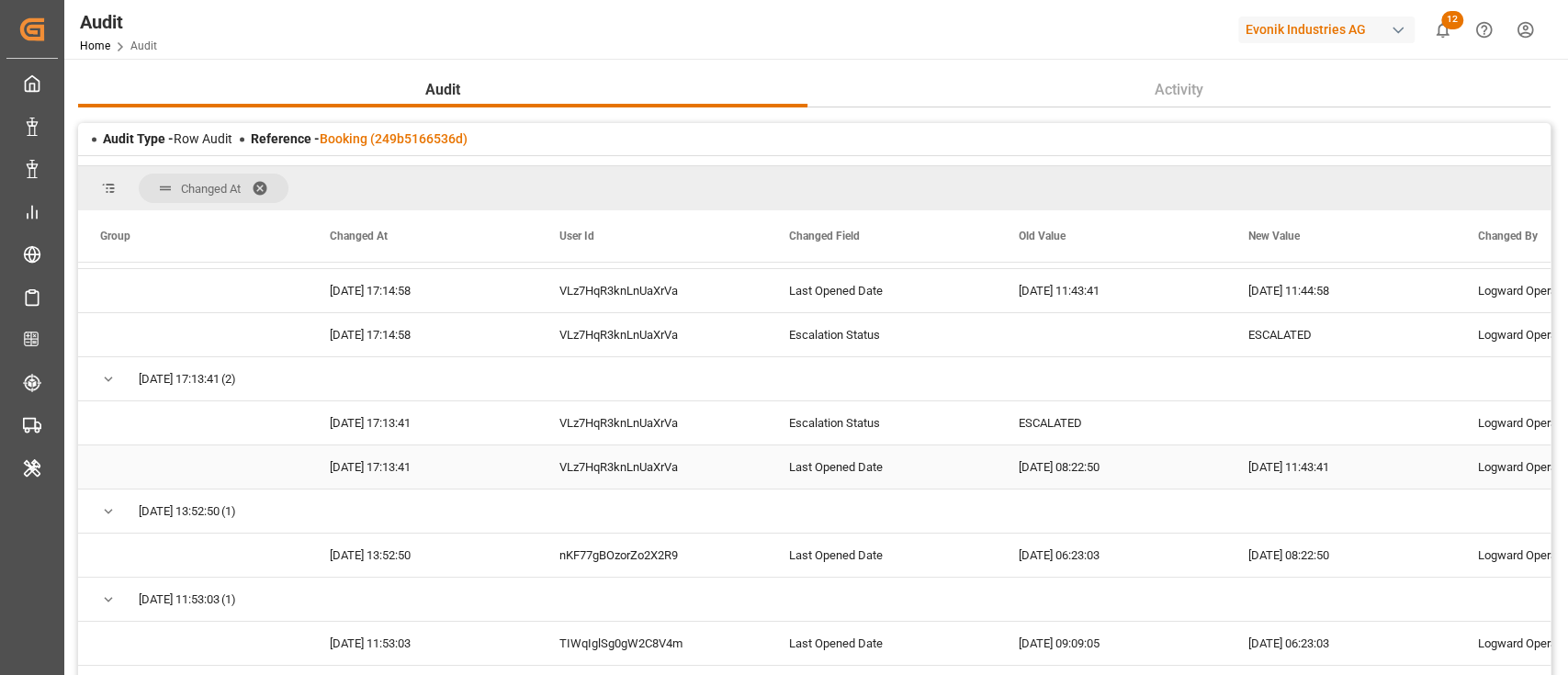
scroll to position [31, 0]
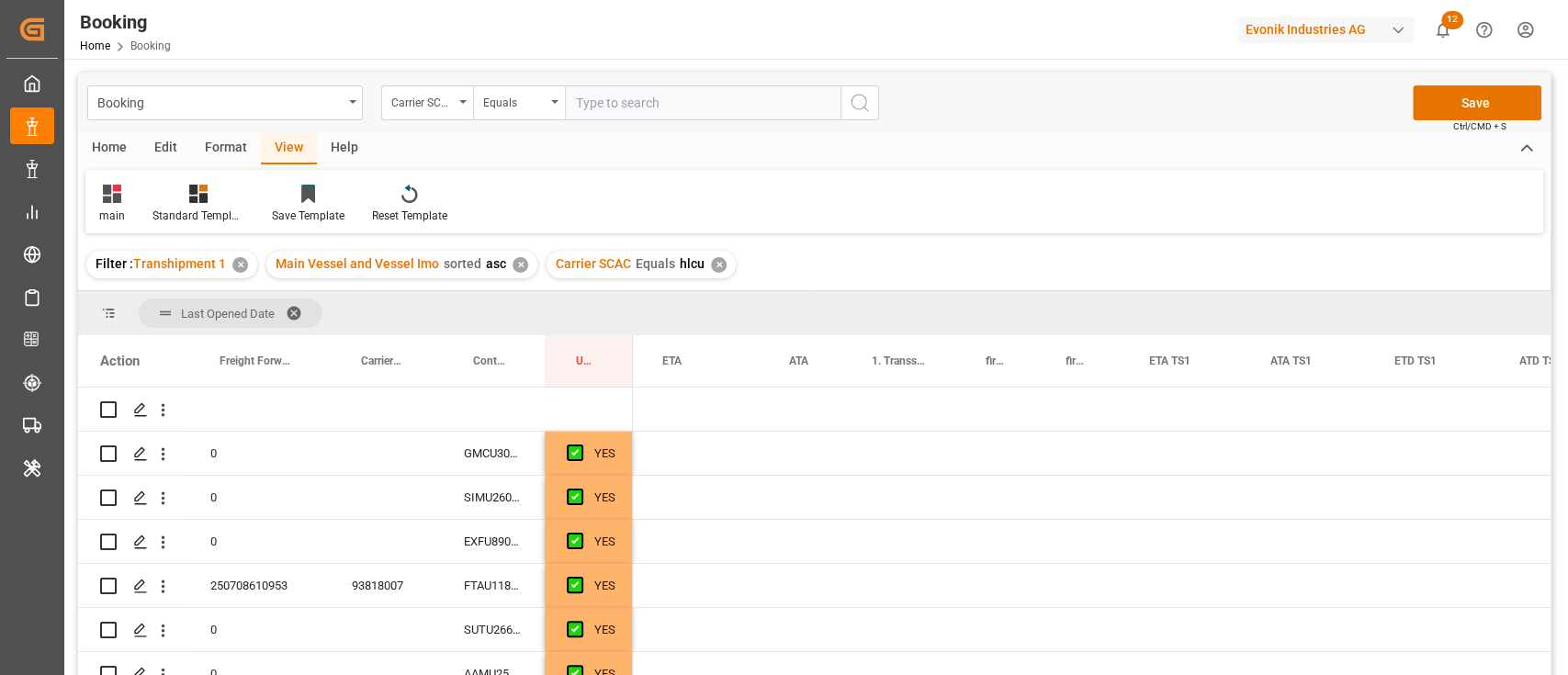
scroll to position [0, 2110]
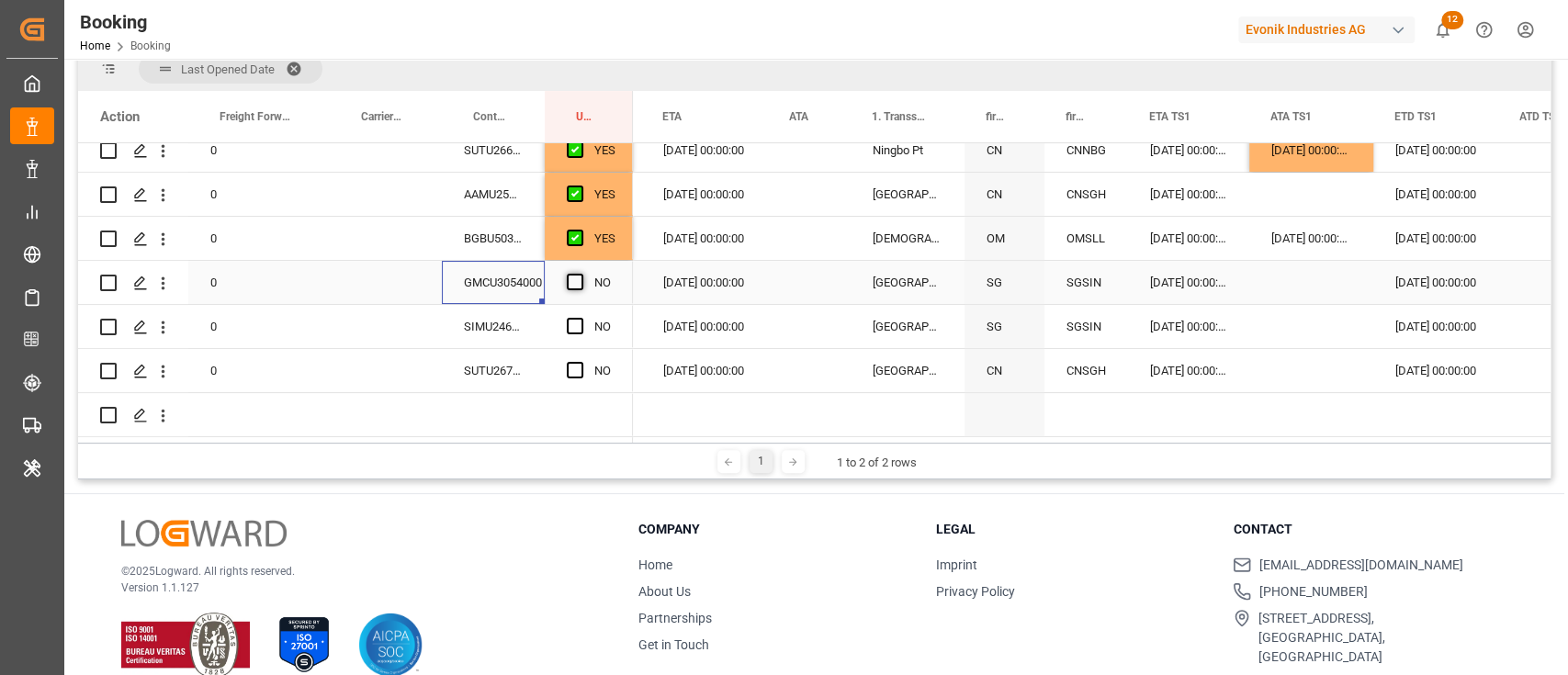
click at [570, 274] on span "Press SPACE to select this row." at bounding box center [574, 281] width 16 height 16
click at [580, 274] on input "Press SPACE to select this row." at bounding box center [580, 274] width 0 height 0
click at [513, 318] on div "SIMU2465307" at bounding box center [494, 326] width 103 height 43
click at [578, 320] on span "Press SPACE to select this row." at bounding box center [574, 325] width 16 height 16
click at [580, 318] on input "Press SPACE to select this row." at bounding box center [580, 318] width 0 height 0
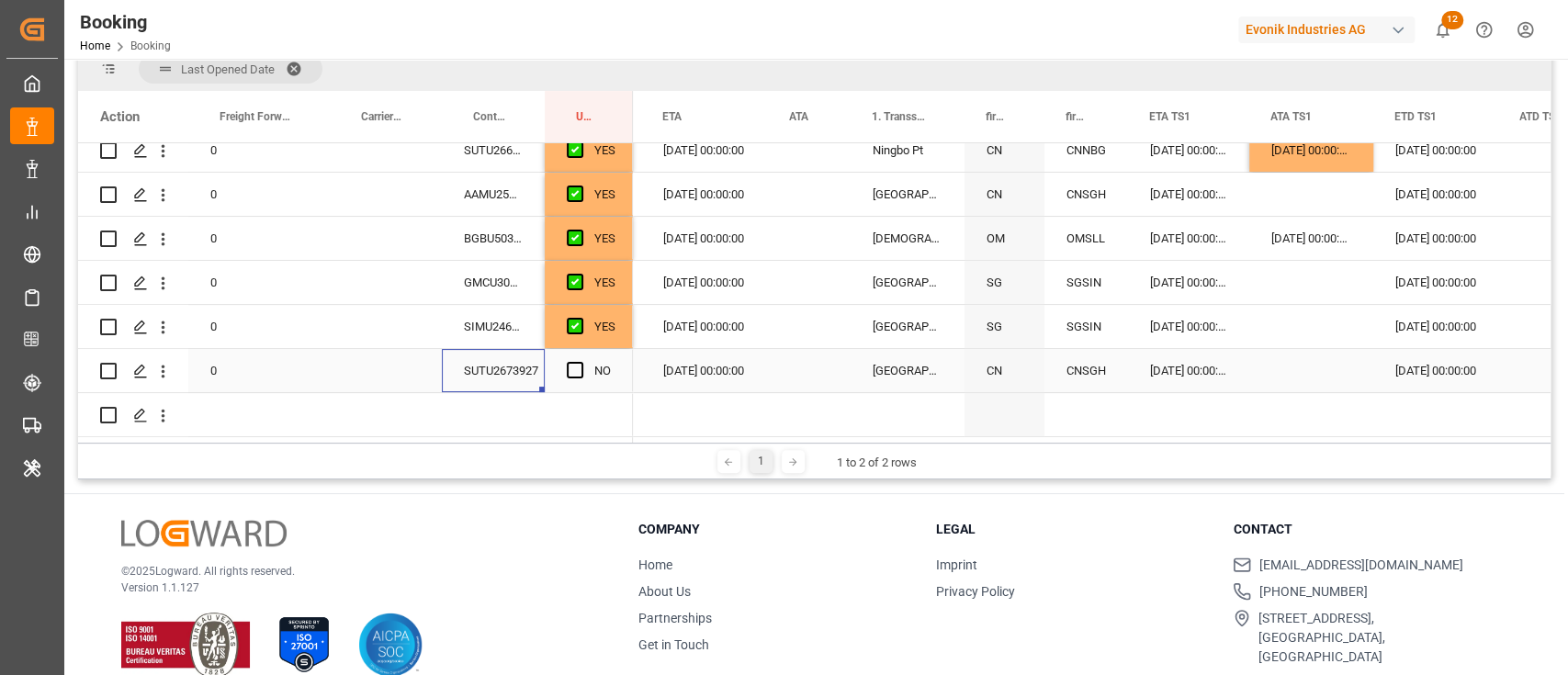
click at [510, 377] on div "SUTU2673927" at bounding box center [494, 370] width 103 height 43
click at [577, 370] on span "Press SPACE to select this row." at bounding box center [574, 370] width 16 height 16
click at [580, 362] on input "Press SPACE to select this row." at bounding box center [580, 362] width 0 height 0
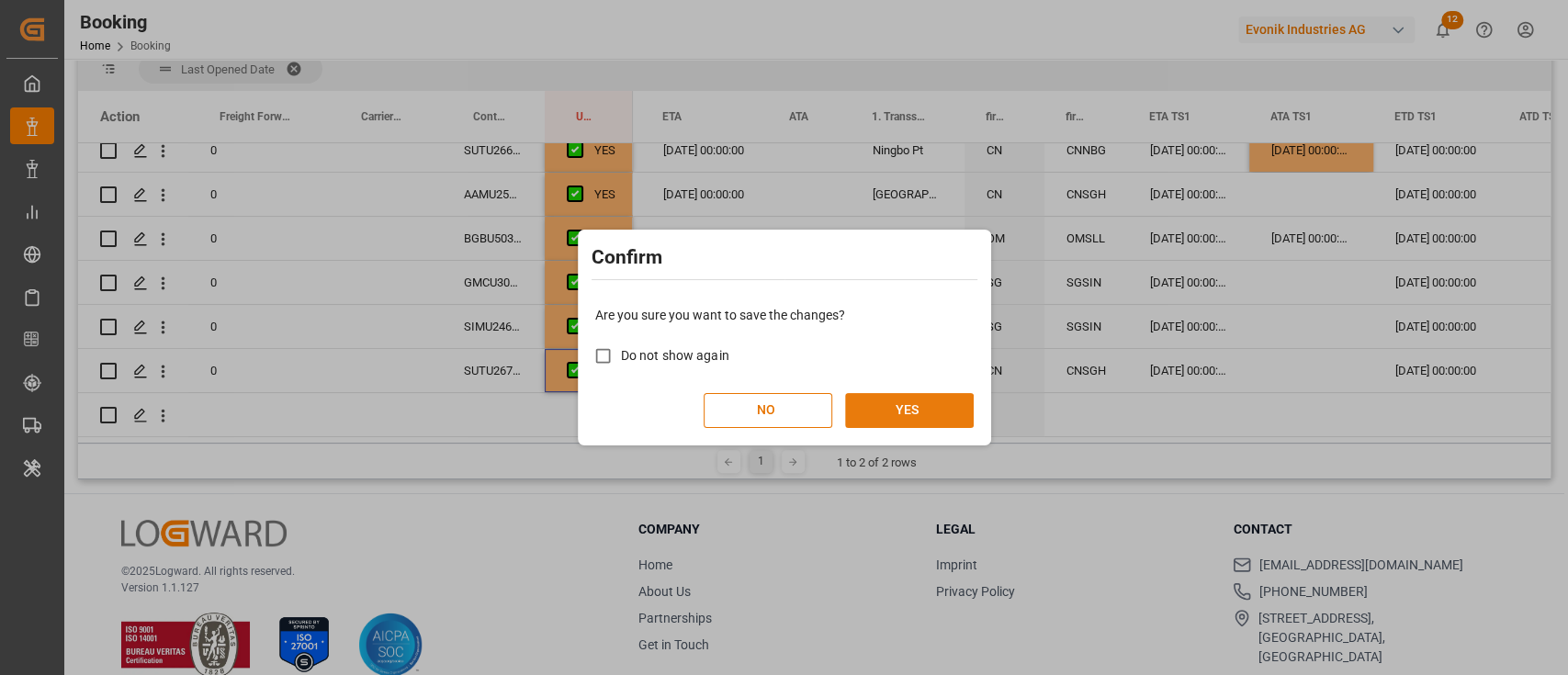
click at [889, 418] on button "YES" at bounding box center [909, 410] width 128 height 35
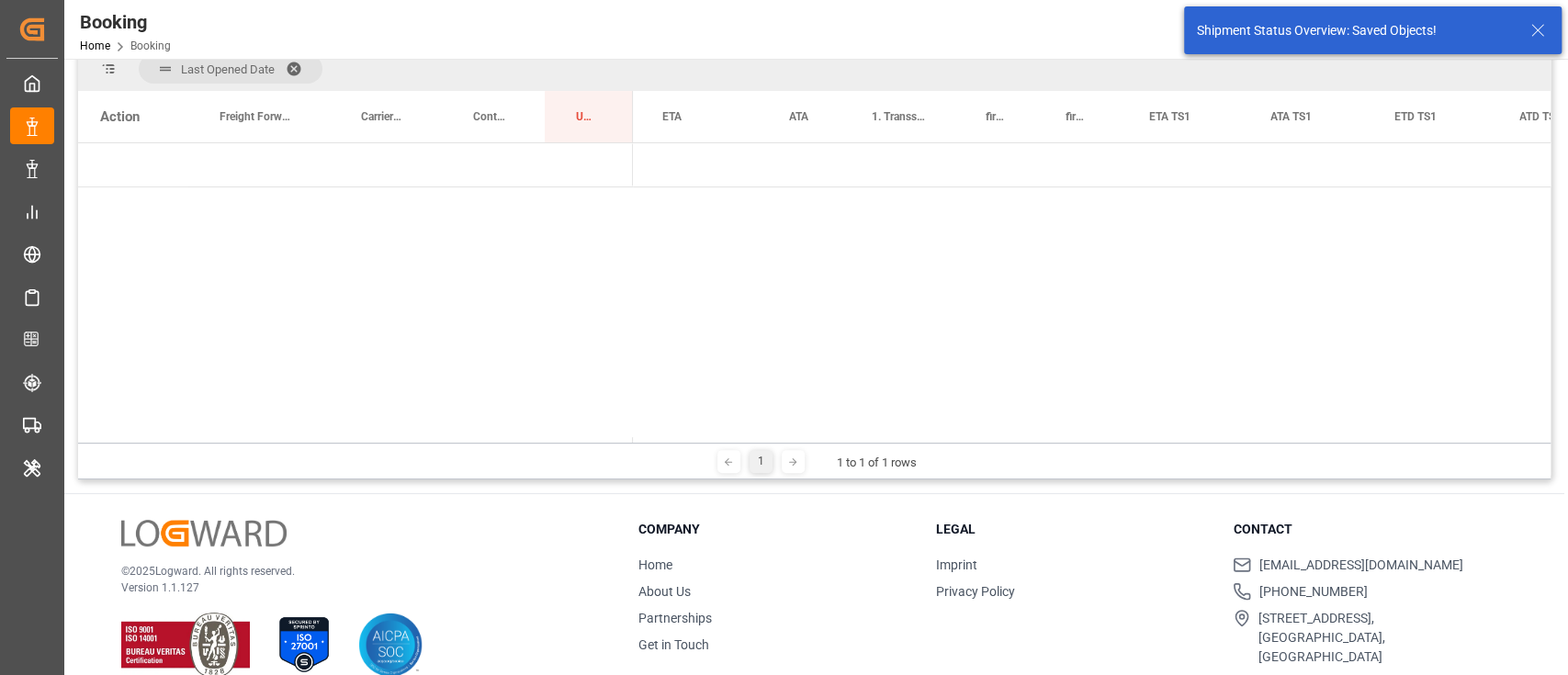
scroll to position [0, 0]
click at [756, 441] on div "Last Opened Date Drag here to set column labels Action Freight Forwarder's Refe…" at bounding box center [814, 262] width 1472 height 433
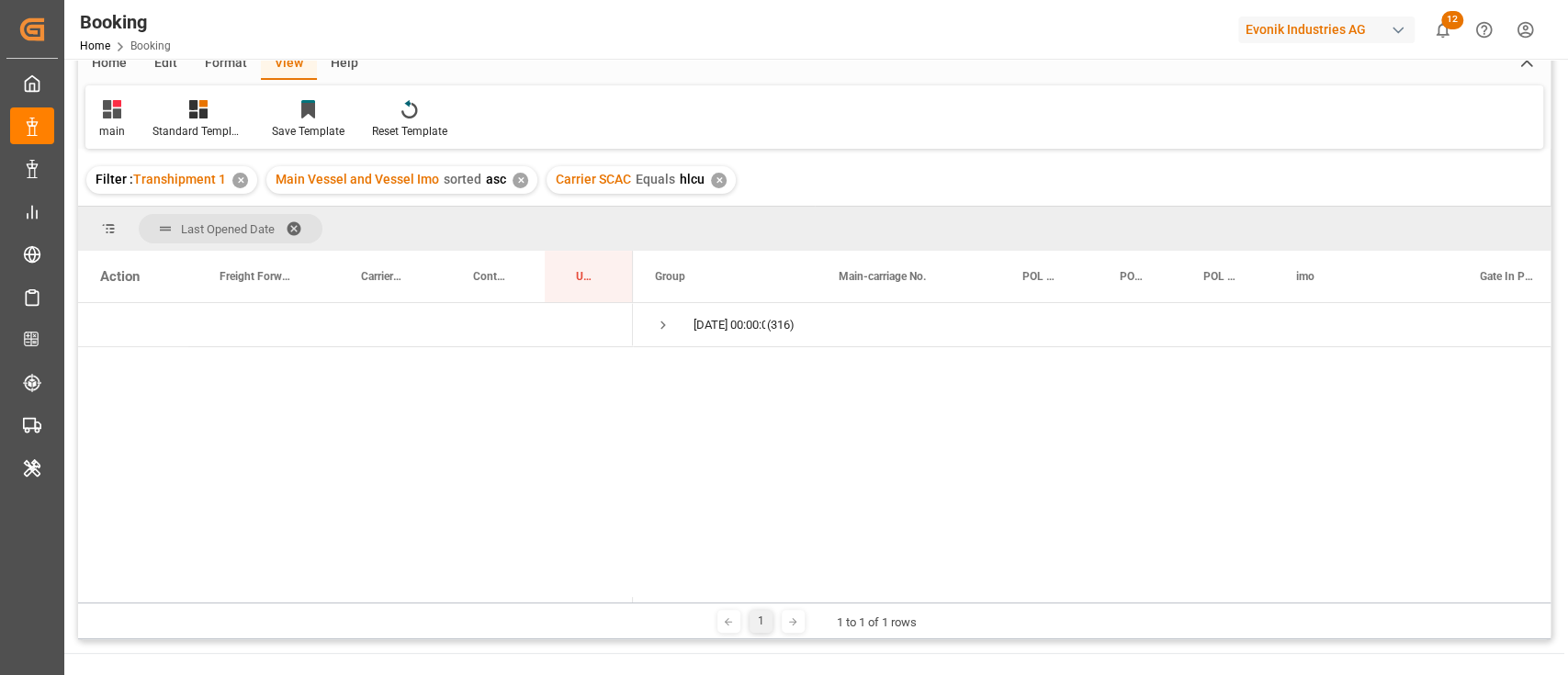
scroll to position [122, 0]
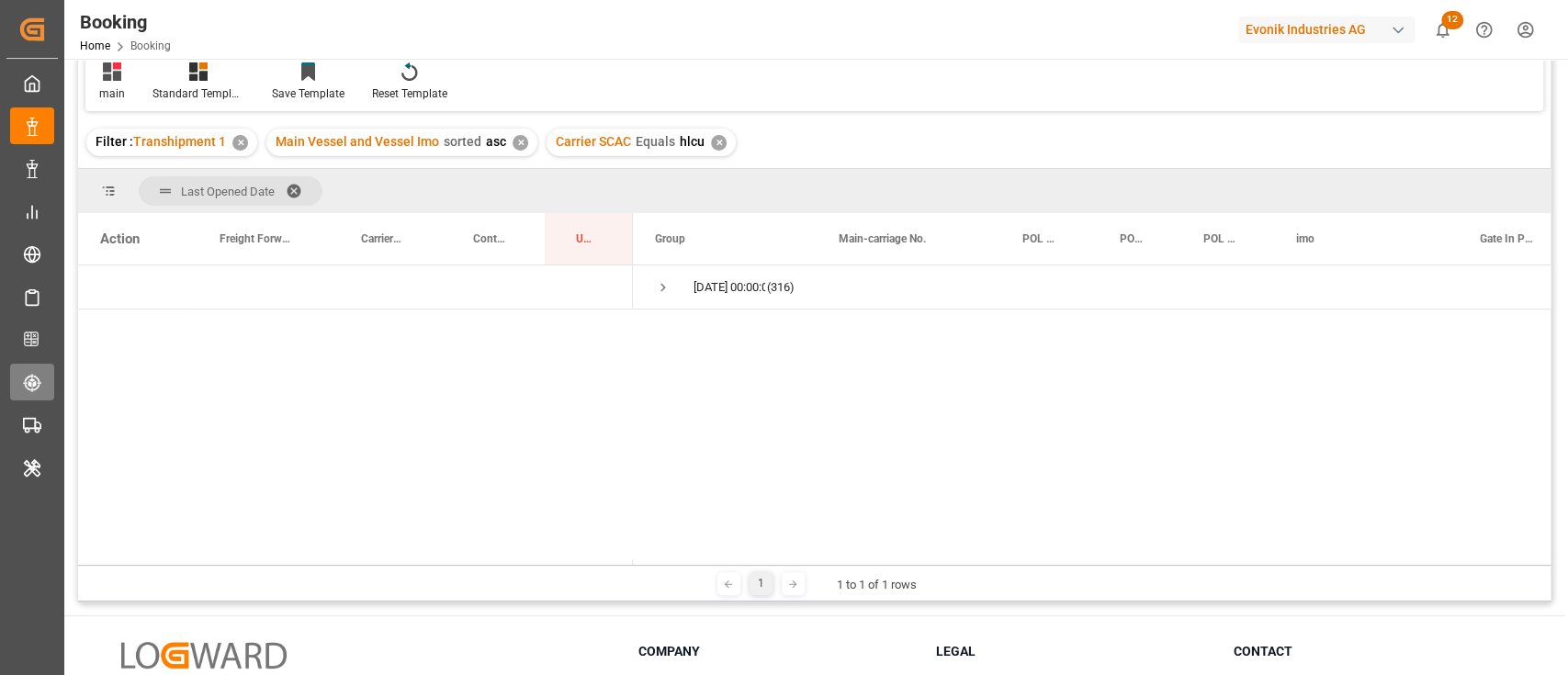
drag, startPoint x: 530, startPoint y: 350, endPoint x: 42, endPoint y: 384, distance: 489.2
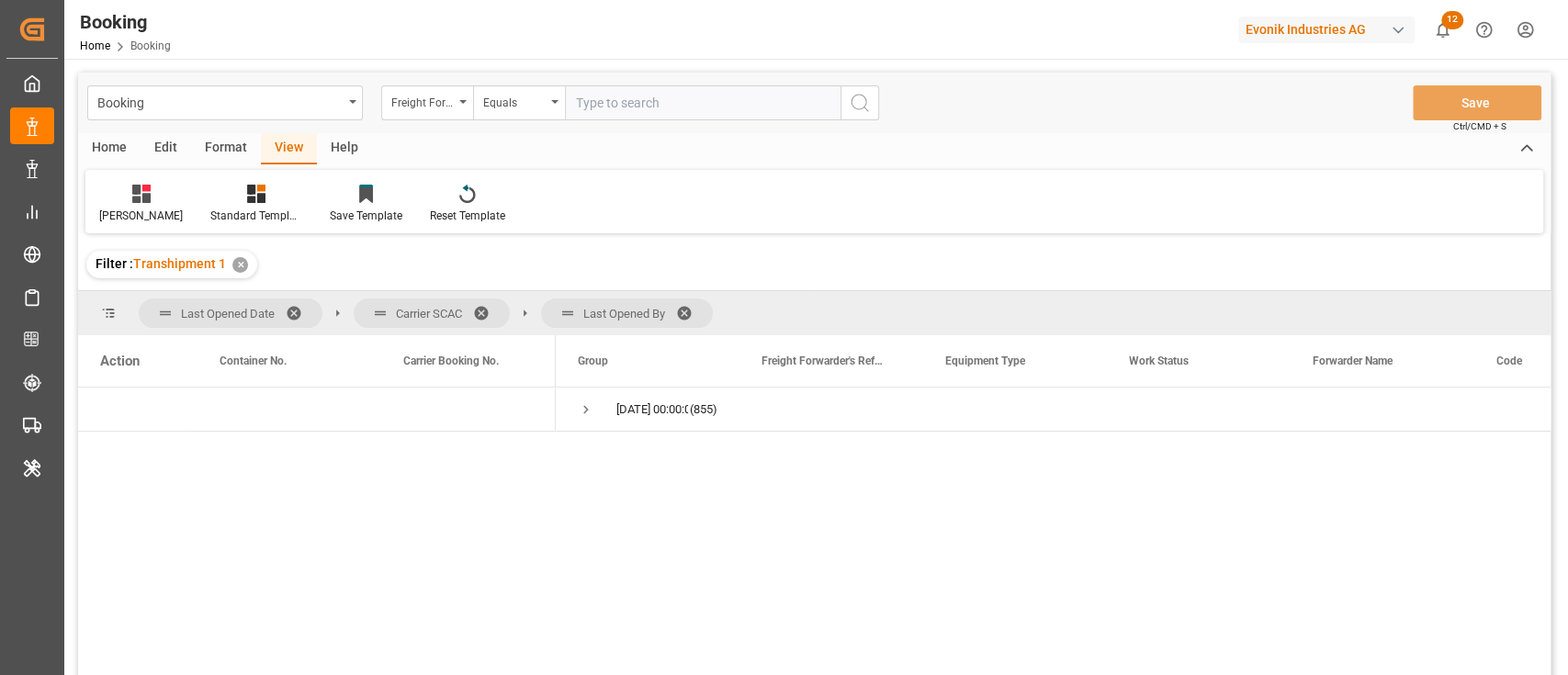
scroll to position [122, 0]
